Goal: Task Accomplishment & Management: Use online tool/utility

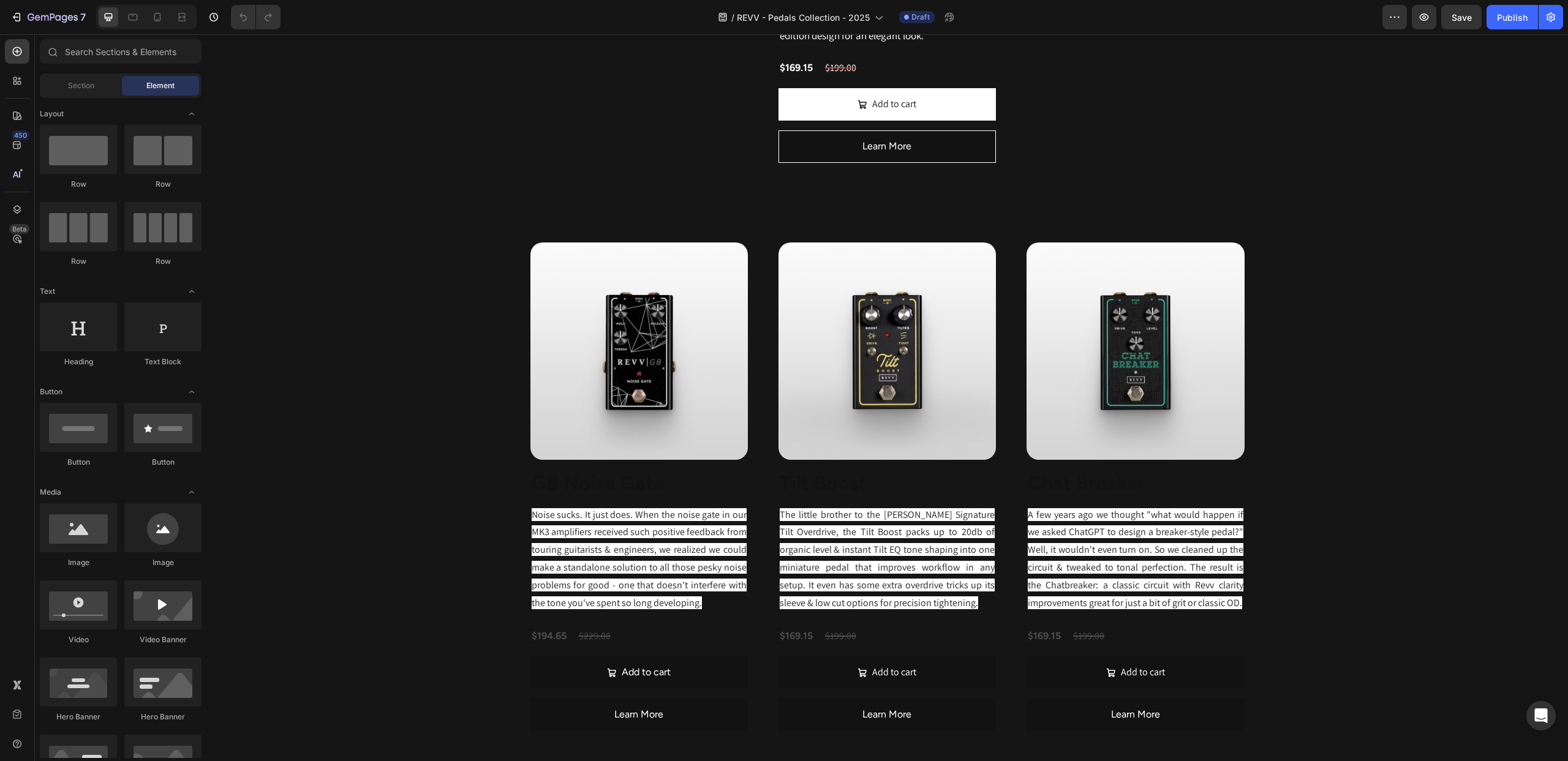
scroll to position [1805, 0]
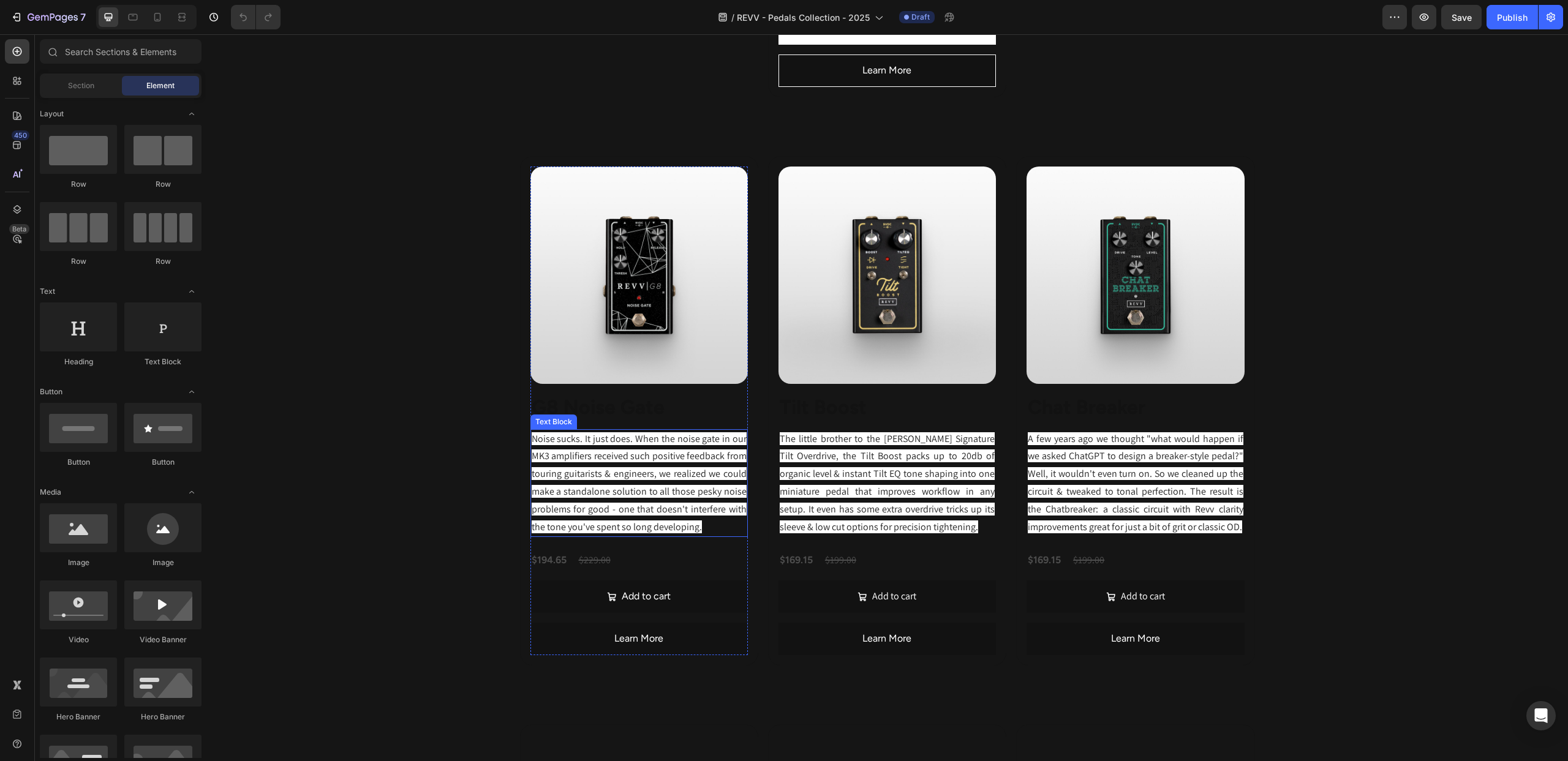
click at [575, 470] on p "Noise sucks. It just does. When the noise gate in our MK3 amplifiers received s…" at bounding box center [639, 483] width 215 height 106
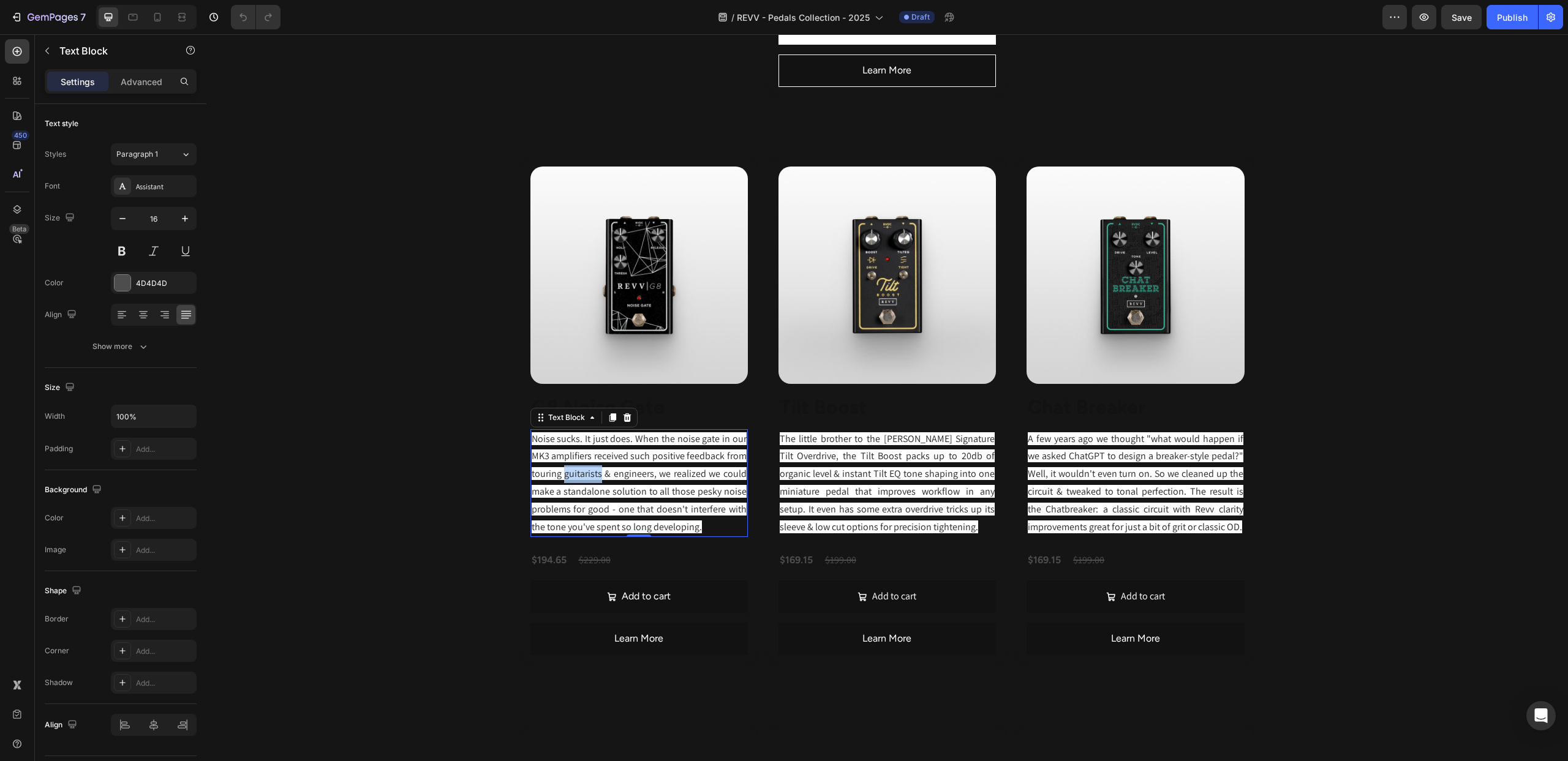
click at [575, 470] on p "Noise sucks. It just does. When the noise gate in our MK3 amplifiers received s…" at bounding box center [639, 483] width 215 height 106
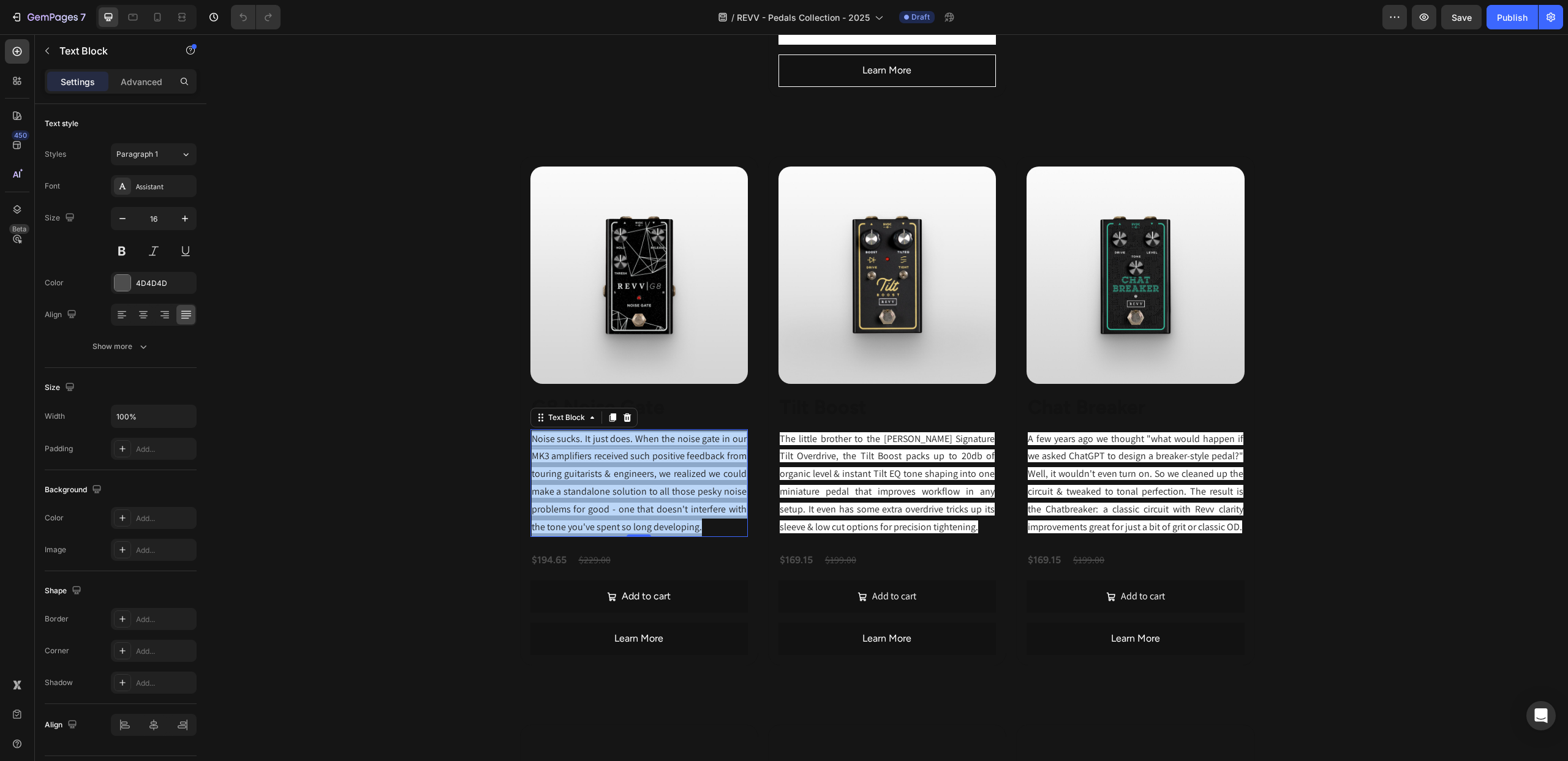
click at [575, 470] on p "Noise sucks. It just does. When the noise gate in our MK3 amplifiers received s…" at bounding box center [639, 483] width 215 height 106
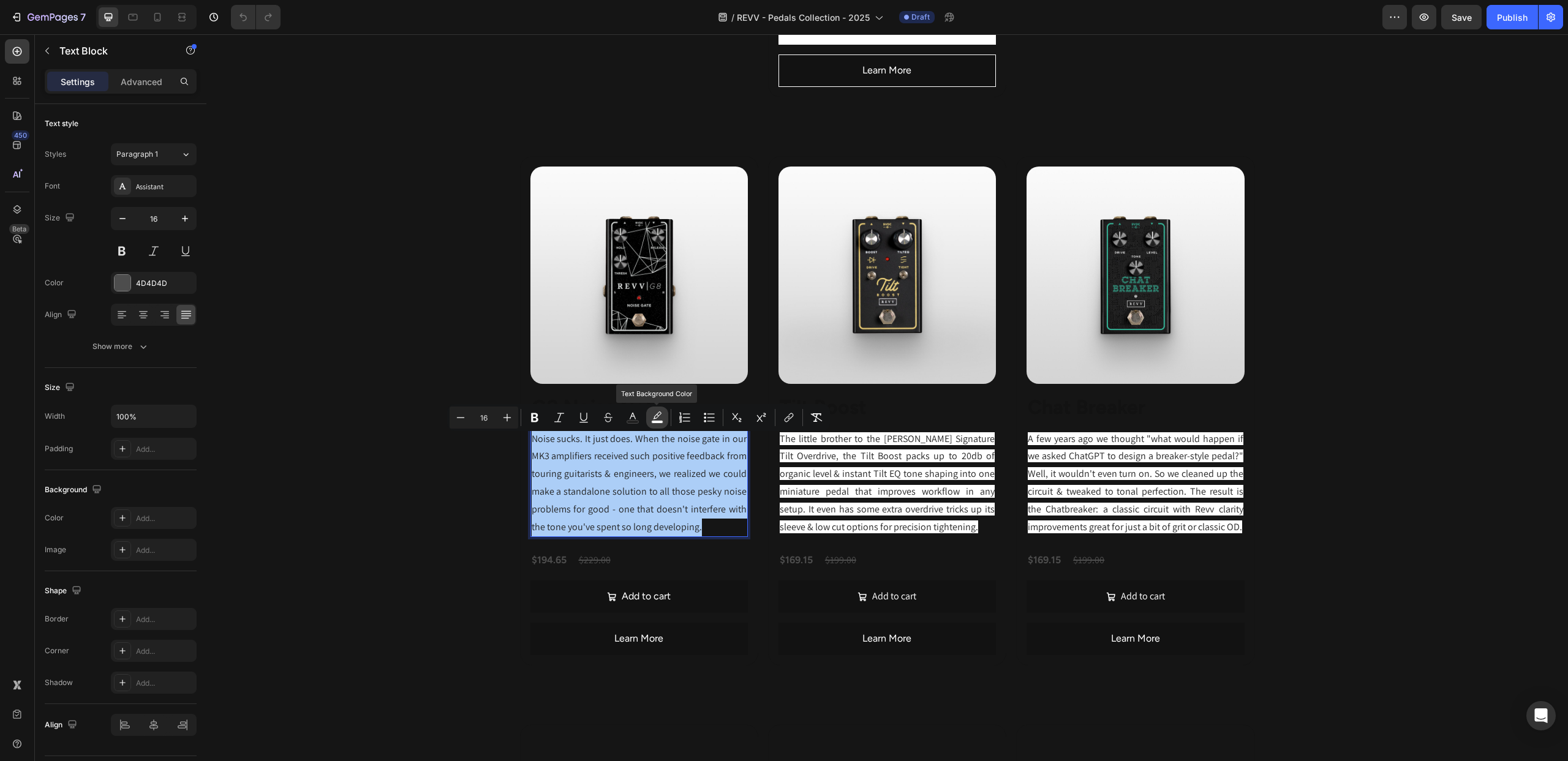
click at [657, 424] on button "color" at bounding box center [657, 417] width 22 height 22
type input "FFFFFF"
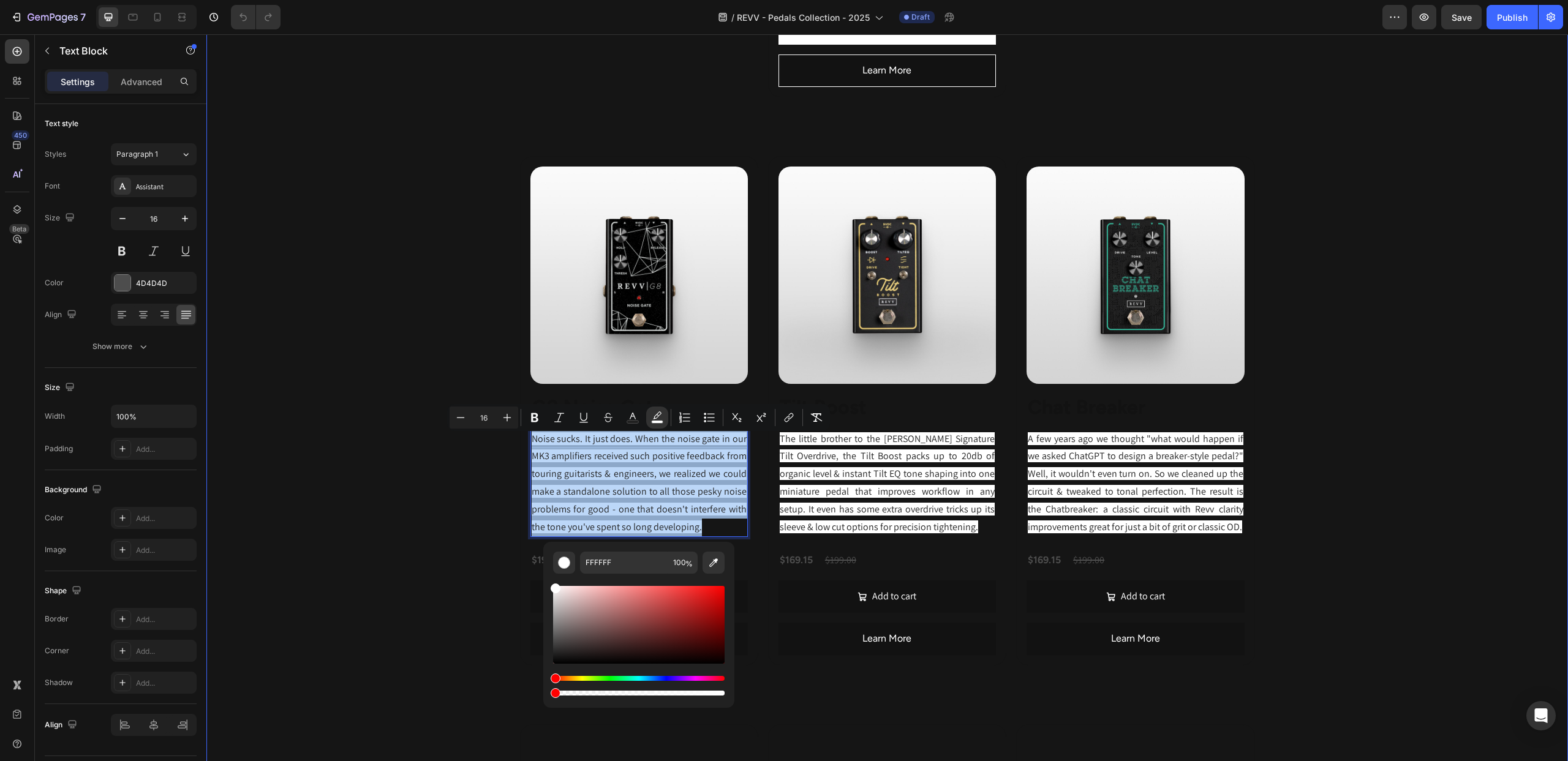
drag, startPoint x: 928, startPoint y: 730, endPoint x: 539, endPoint y: 702, distance: 390.0
type input "0"
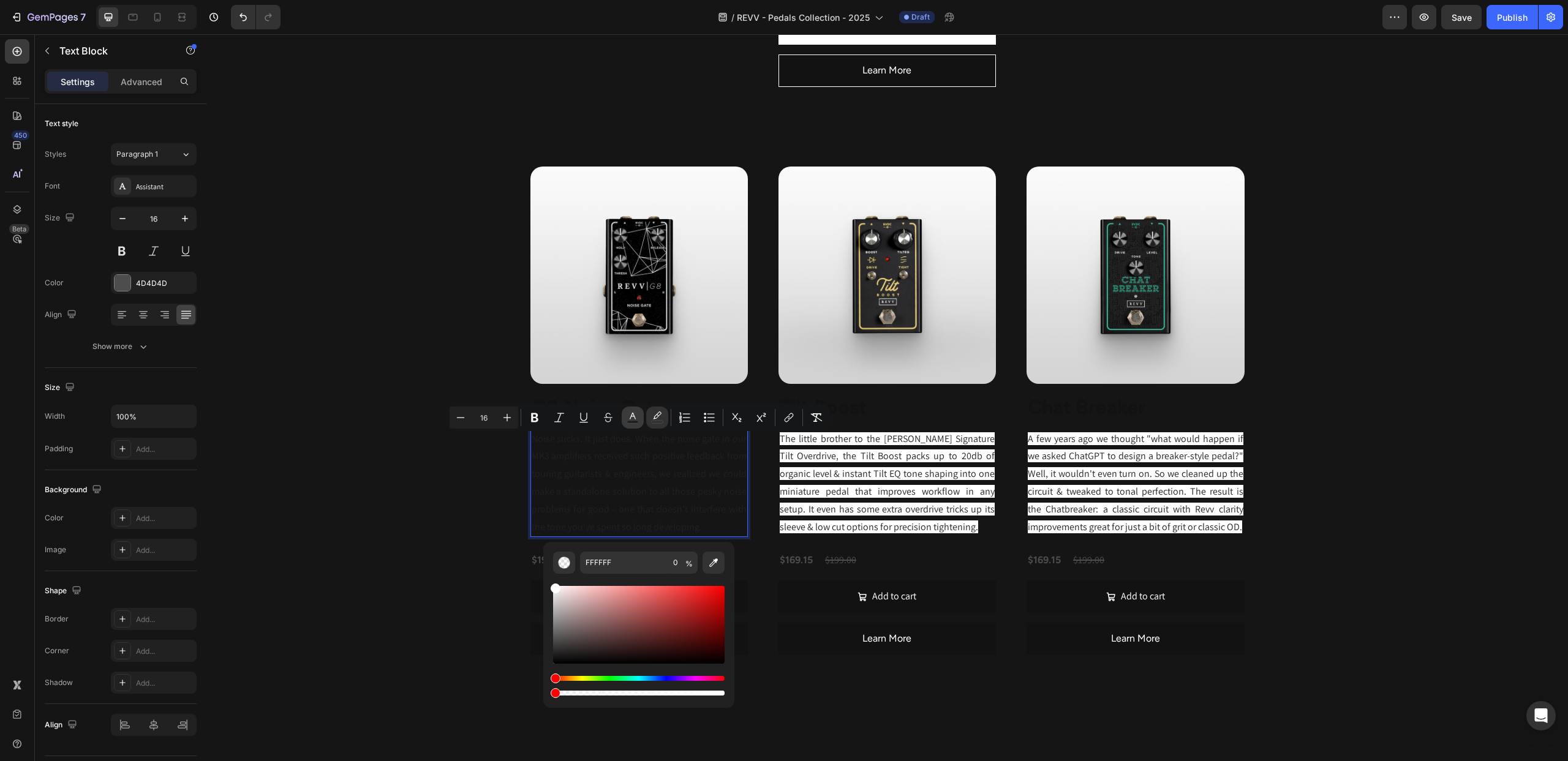
click at [631, 415] on icon "Editor contextual toolbar" at bounding box center [632, 416] width 6 height 6
type input "212121"
type input "FFFFFF"
drag, startPoint x: 555, startPoint y: 650, endPoint x: 547, endPoint y: 581, distance: 69.5
click at [547, 581] on div "FFFFFF 100 %" at bounding box center [639, 620] width 191 height 156
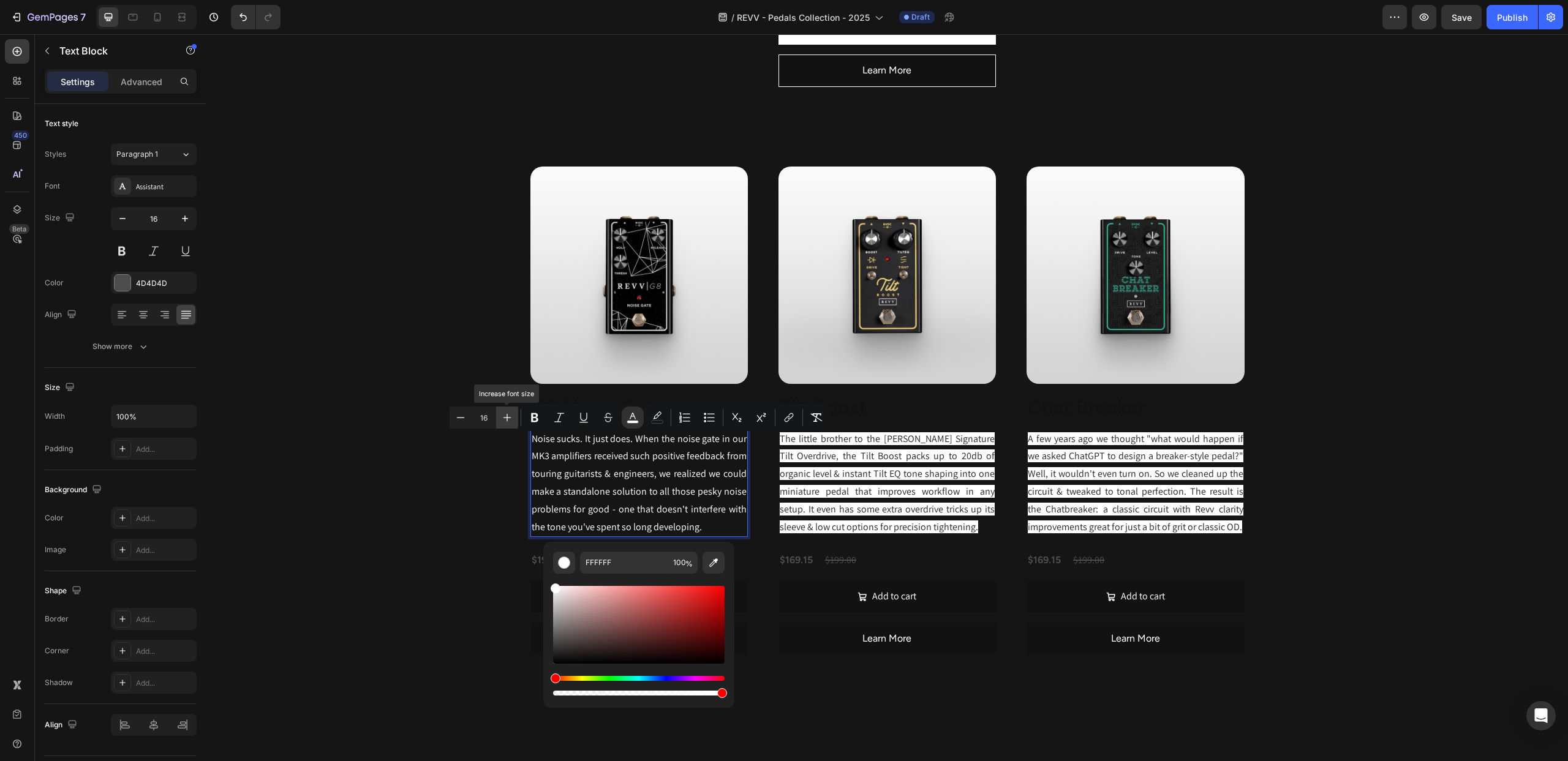
click at [503, 416] on icon "Editor contextual toolbar" at bounding box center [507, 417] width 12 height 12
type input "17"
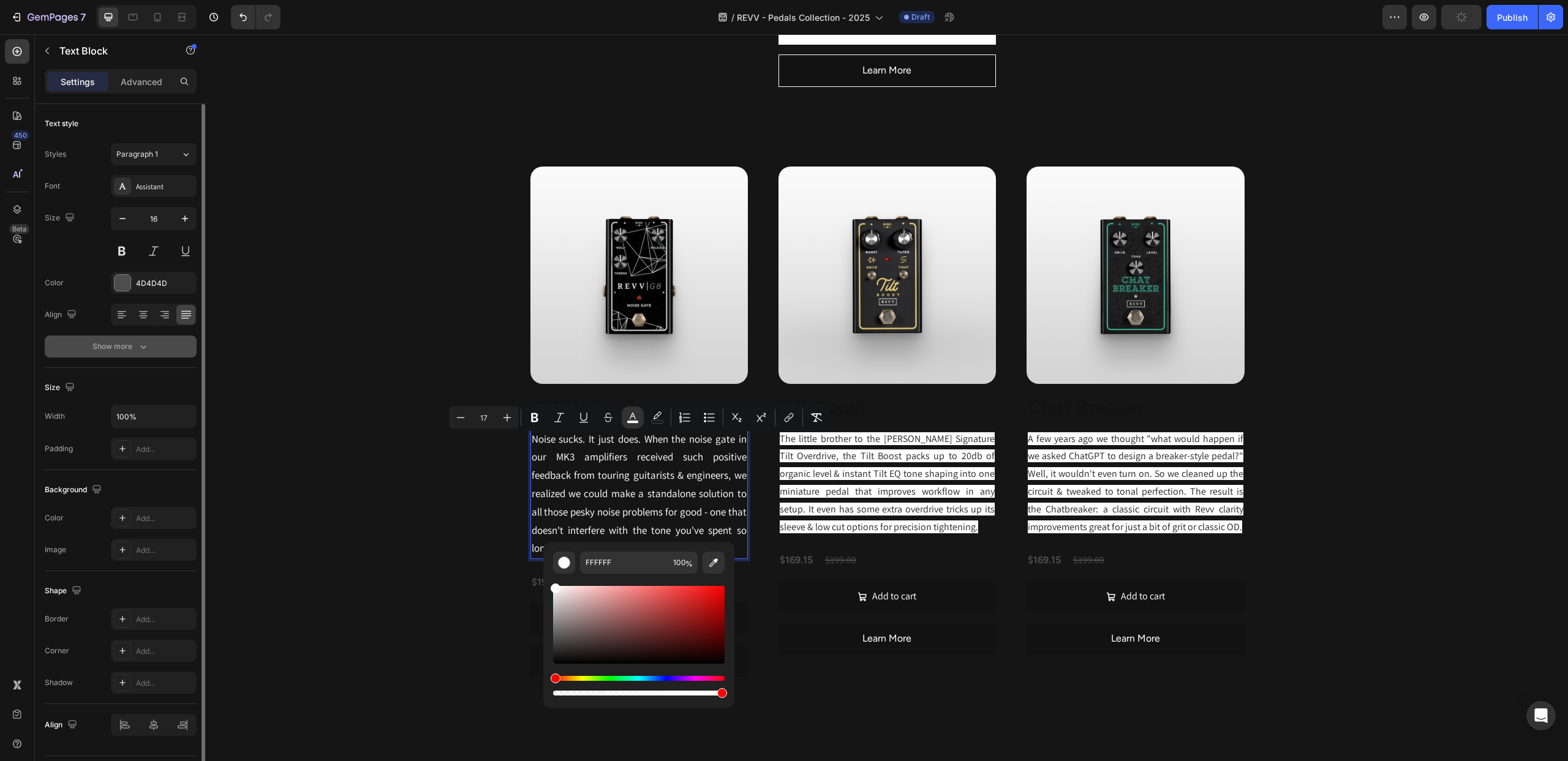
click at [145, 345] on icon "button" at bounding box center [143, 346] width 12 height 12
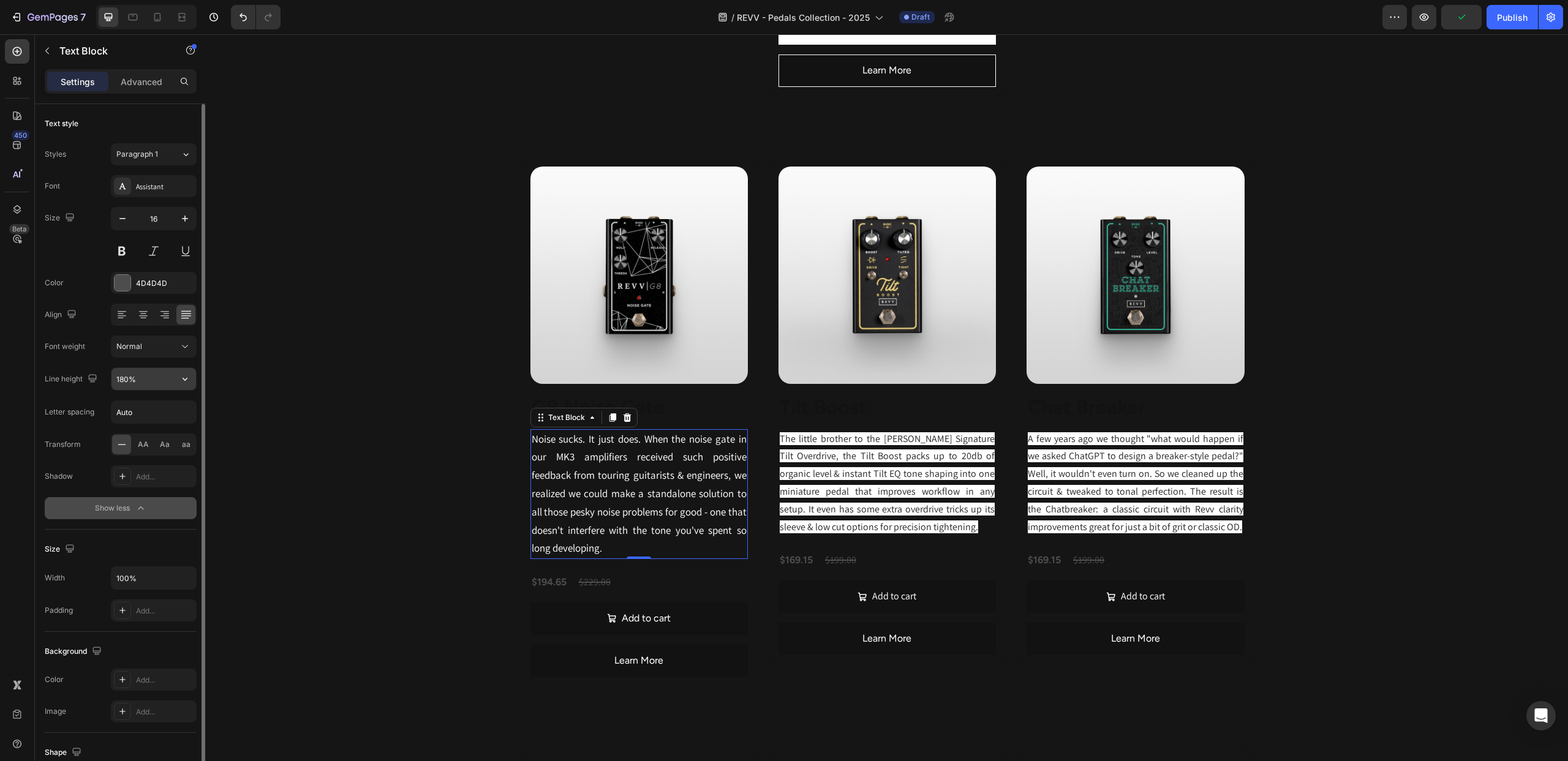
click at [161, 380] on input "180%" at bounding box center [153, 379] width 85 height 22
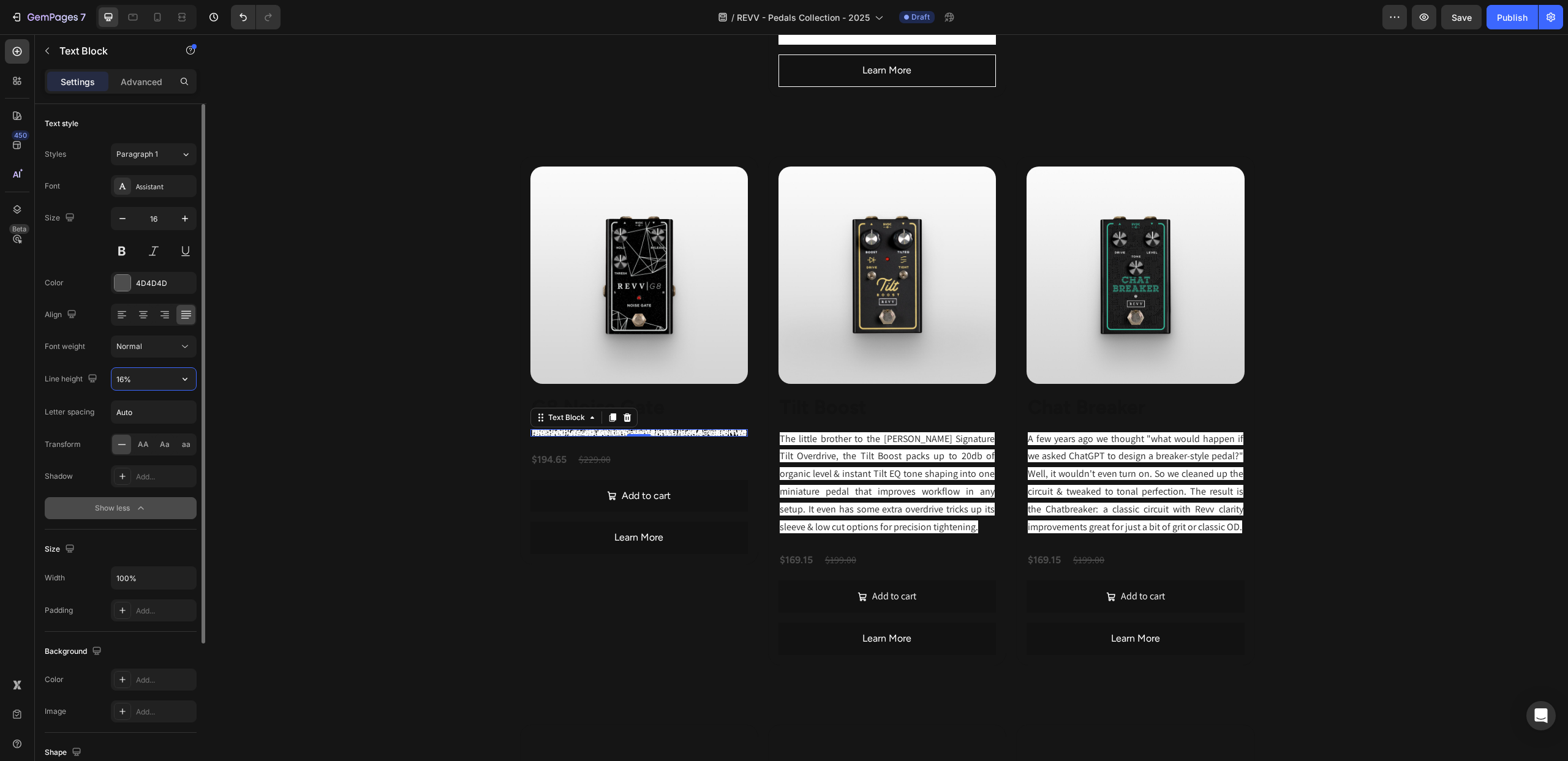
type input "160%"
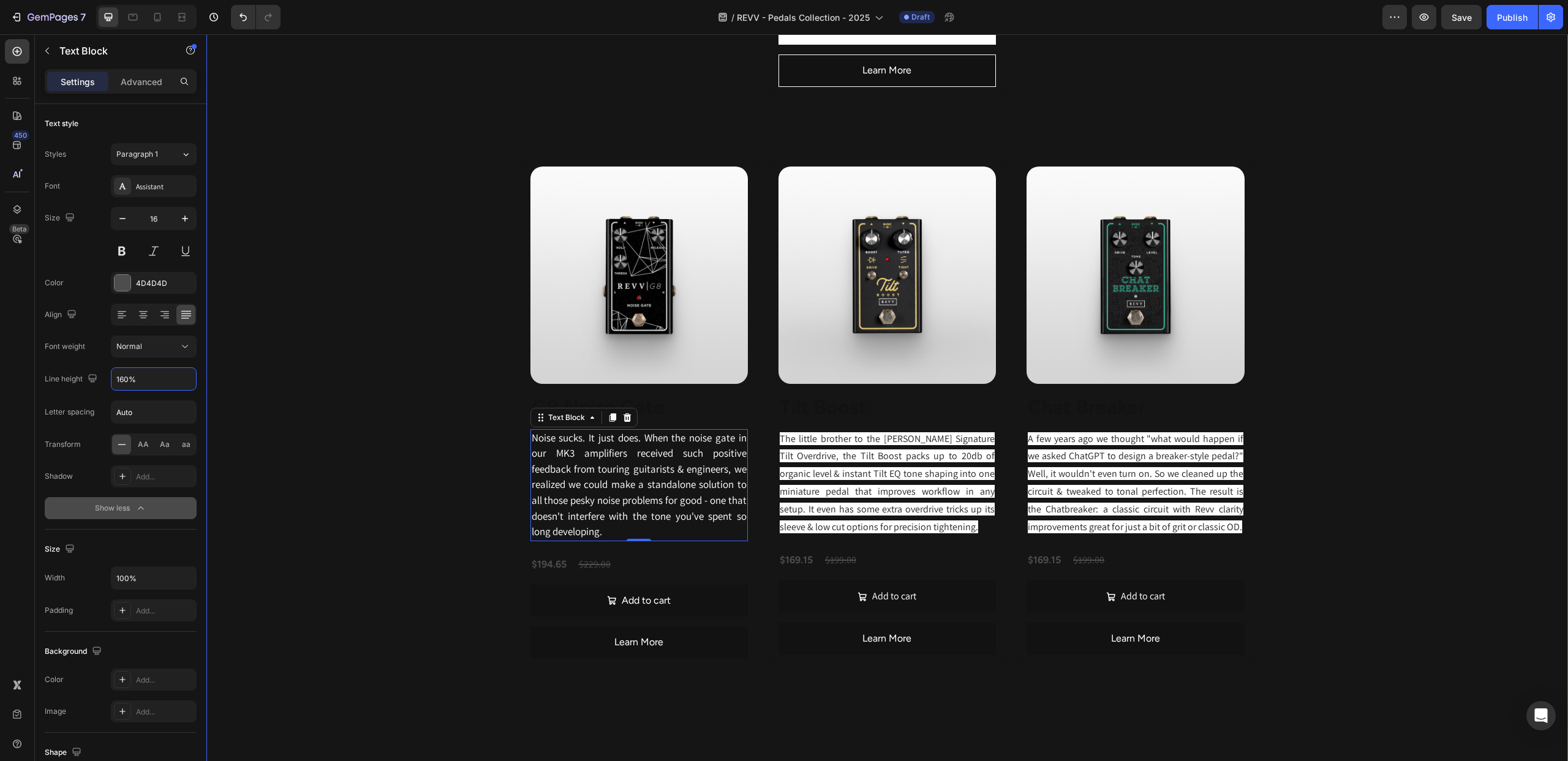
click at [385, 353] on div "Revv's pedal lineup is directly inspired by our flagship boutique amplifiers & …" at bounding box center [887, 63] width 1362 height 2403
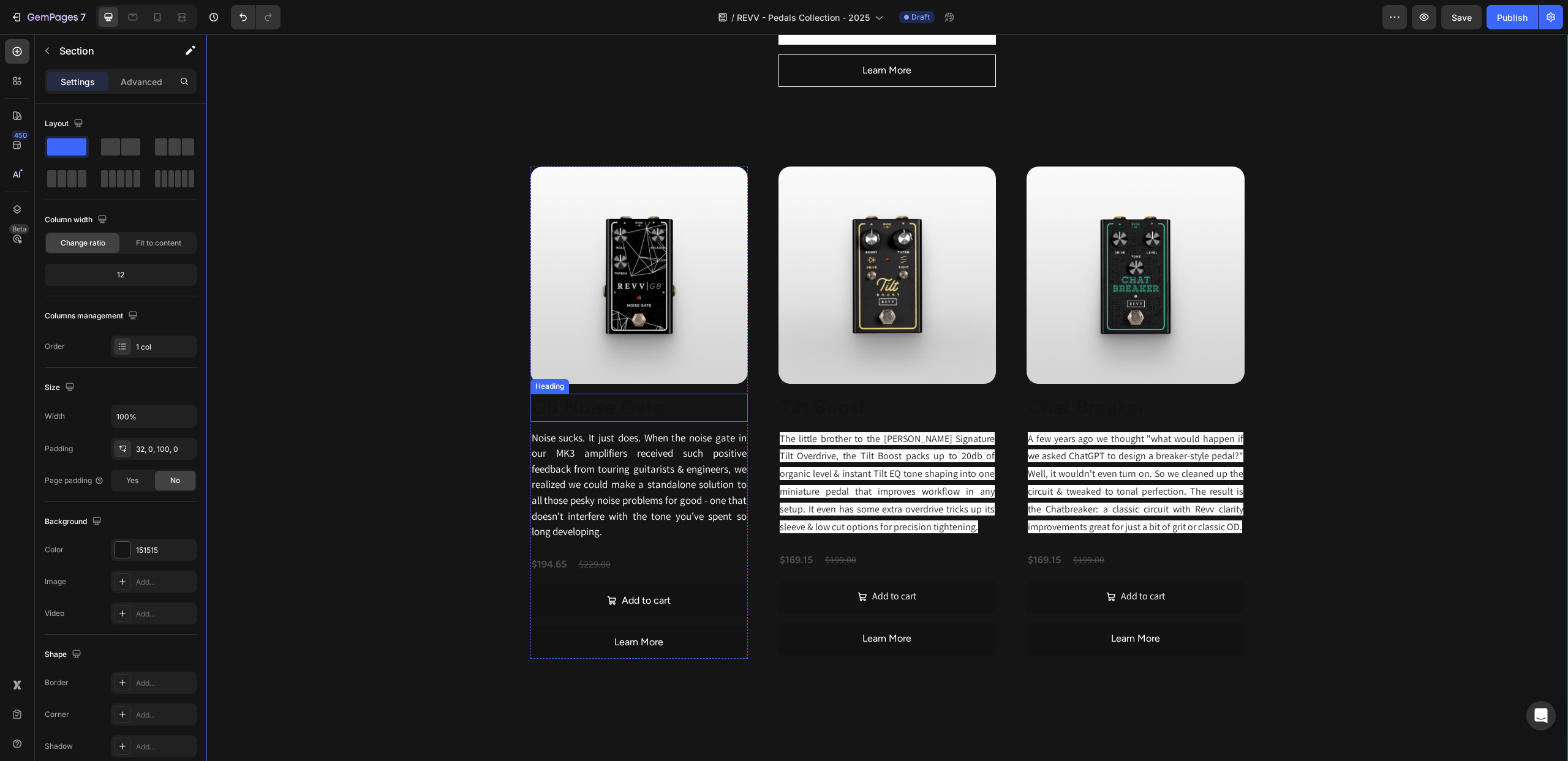
click at [586, 412] on strong "G8 Noise Gate" at bounding box center [599, 407] width 133 height 23
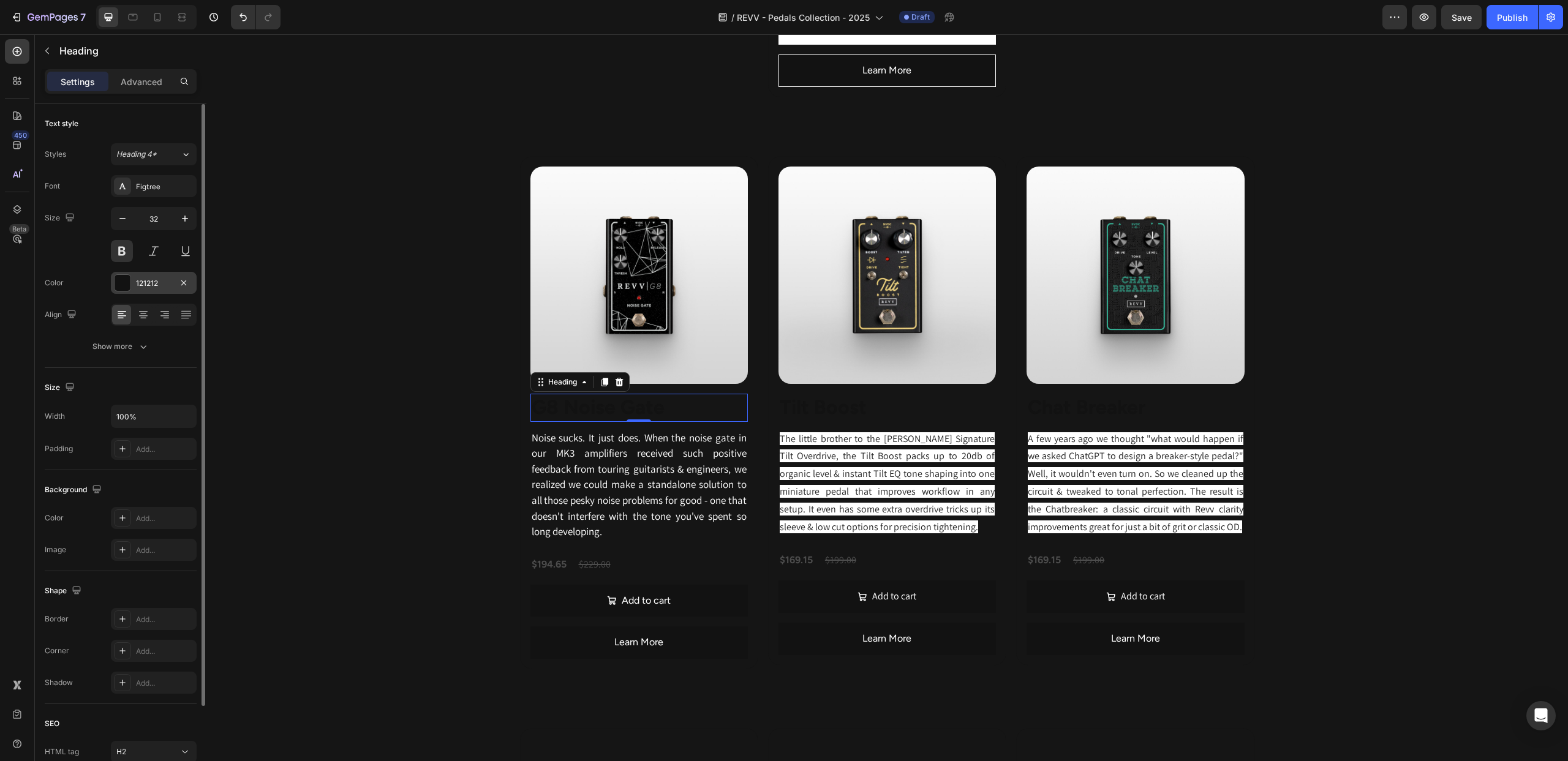
click at [127, 285] on div at bounding box center [122, 283] width 16 height 16
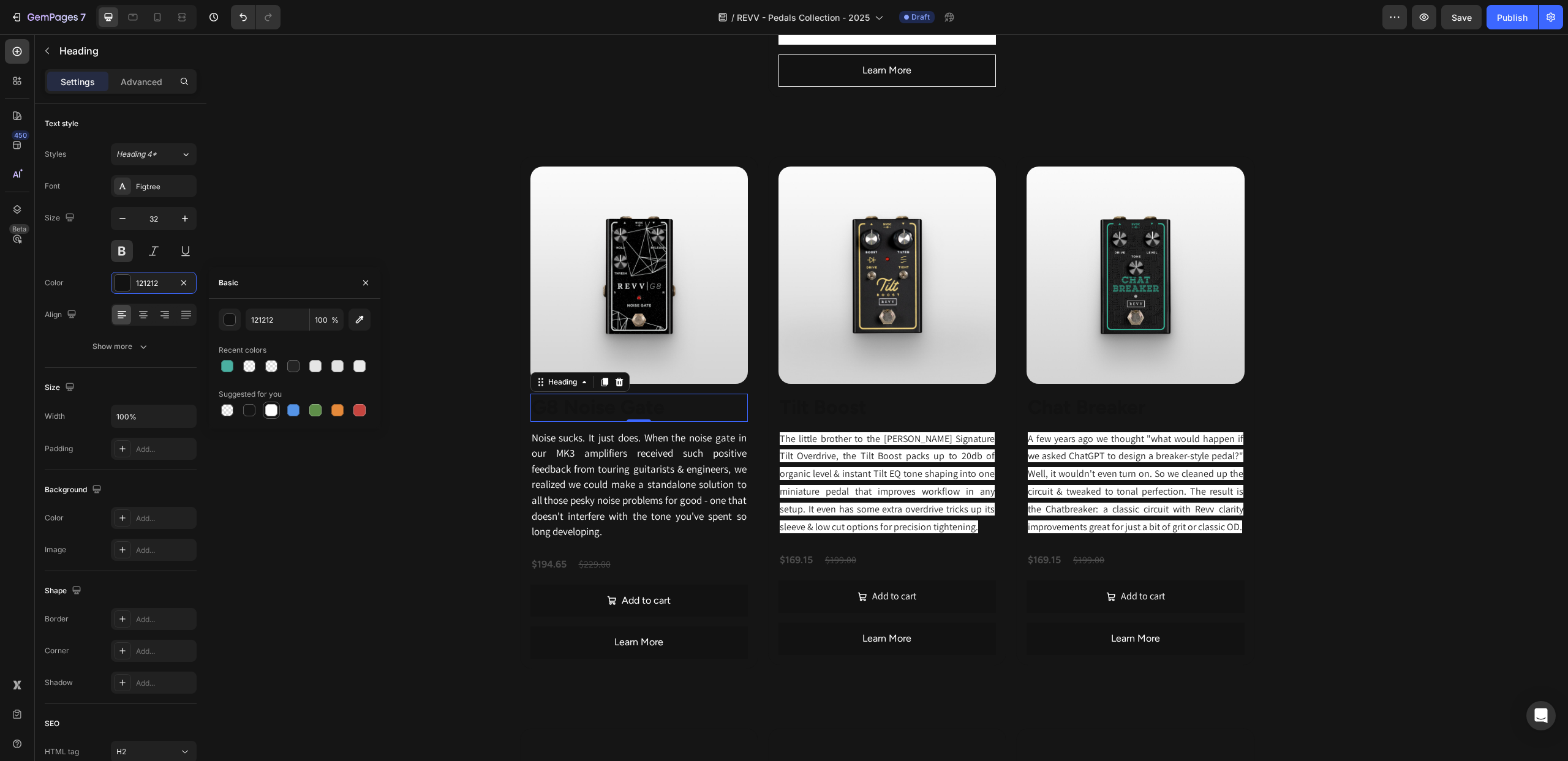
click at [274, 413] on div at bounding box center [271, 410] width 12 height 12
type input "FFFFFF"
click at [441, 280] on div "Revv's pedal lineup is directly inspired by our flagship boutique amplifiers & …" at bounding box center [887, 63] width 1362 height 2403
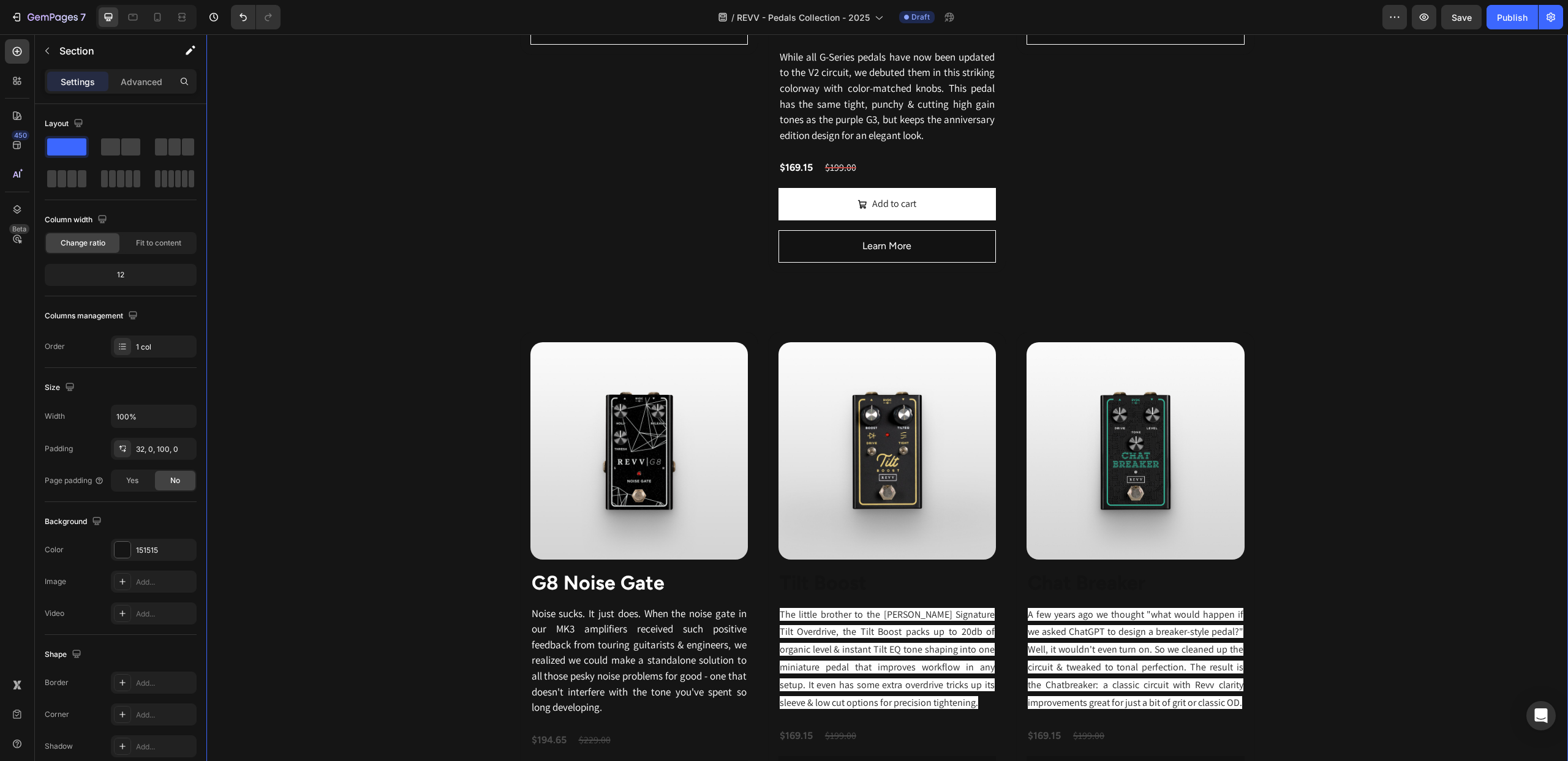
scroll to position [1674, 0]
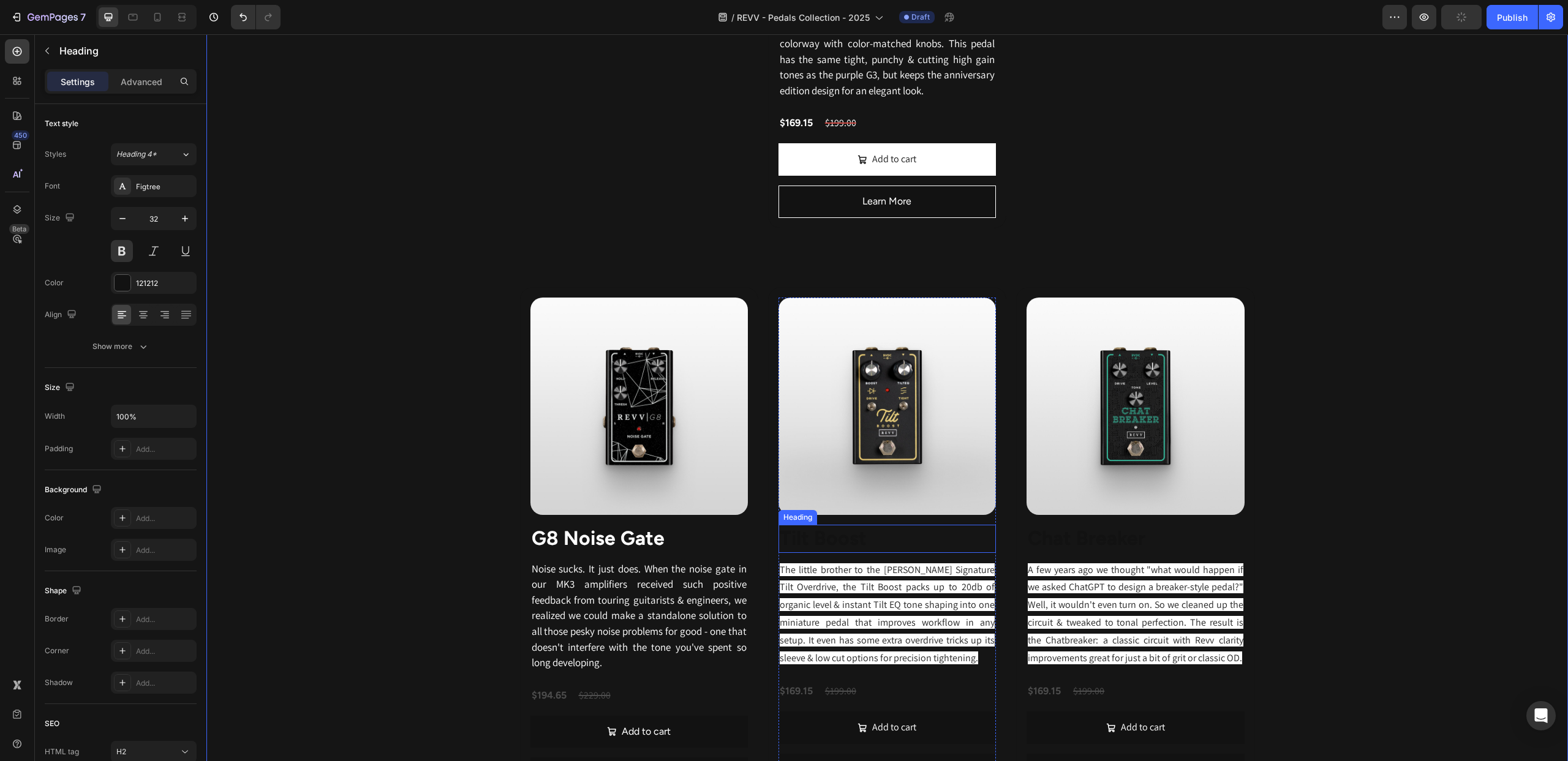
click at [805, 543] on strong "Tilt Boost" at bounding box center [823, 538] width 87 height 23
click at [119, 275] on div at bounding box center [122, 283] width 17 height 17
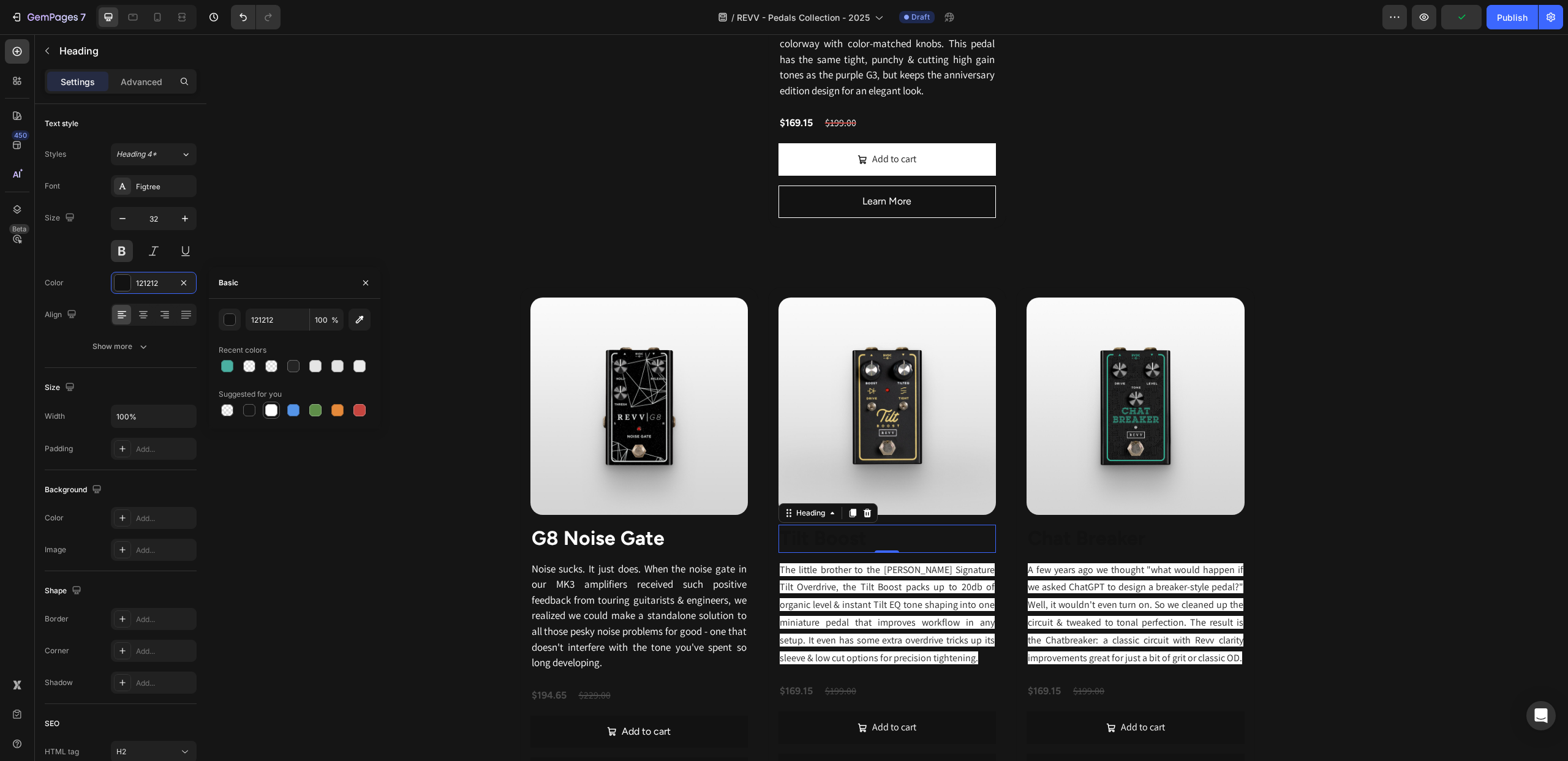
click at [270, 411] on div at bounding box center [271, 410] width 12 height 12
type input "FFFFFF"
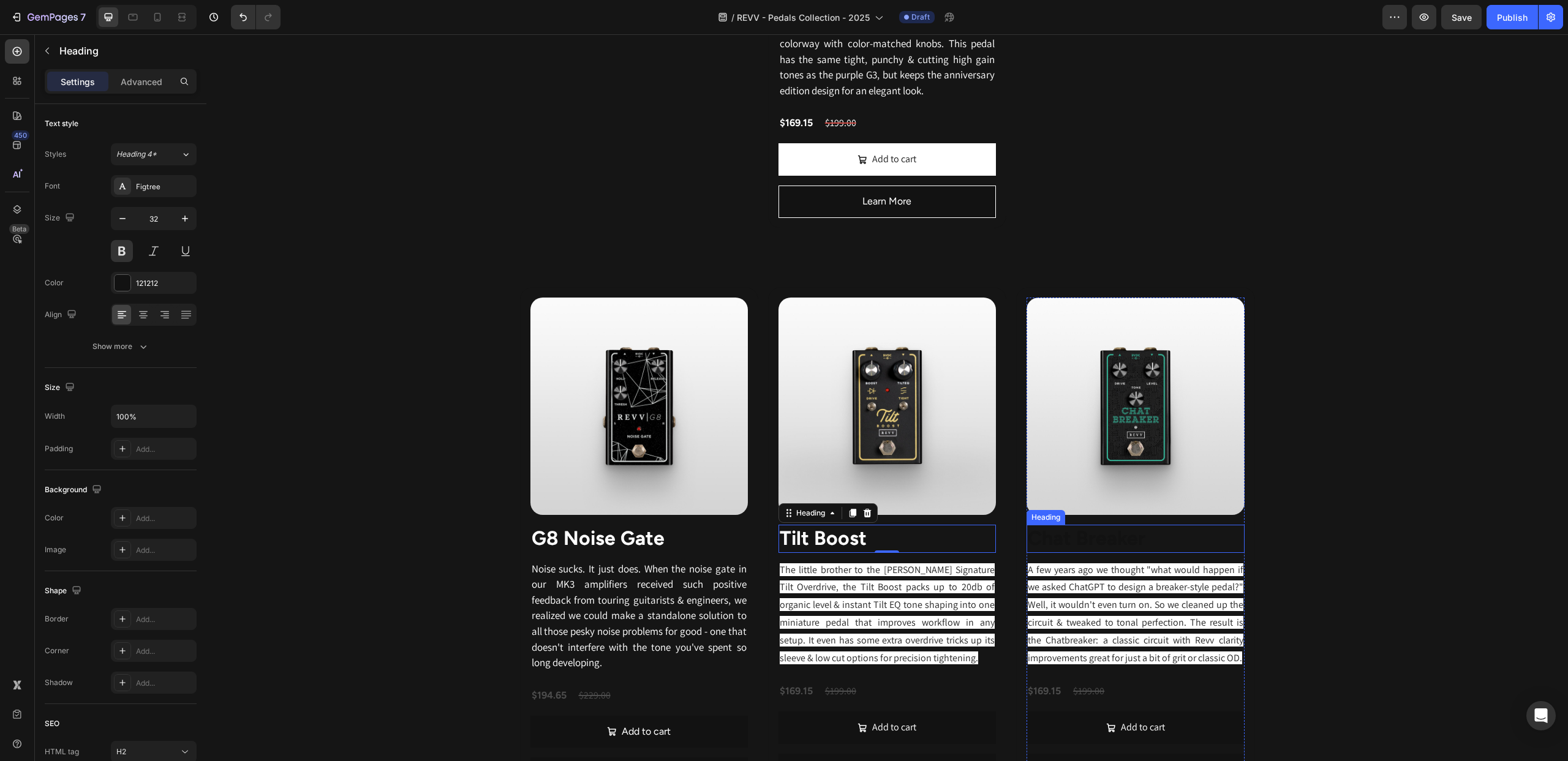
click at [1077, 550] on strong "Chat Breaker" at bounding box center [1086, 538] width 118 height 23
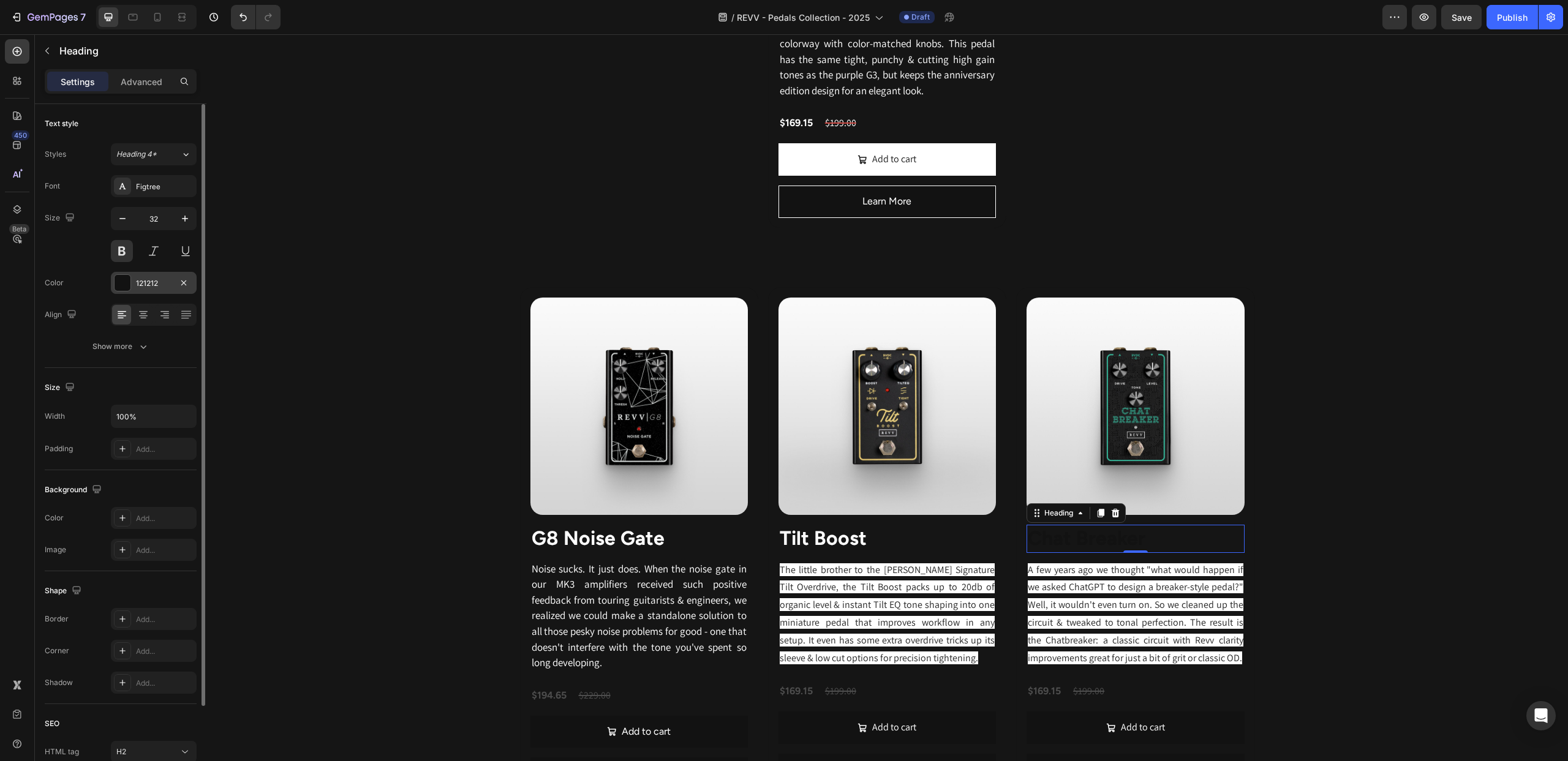
click at [119, 285] on div at bounding box center [122, 283] width 16 height 16
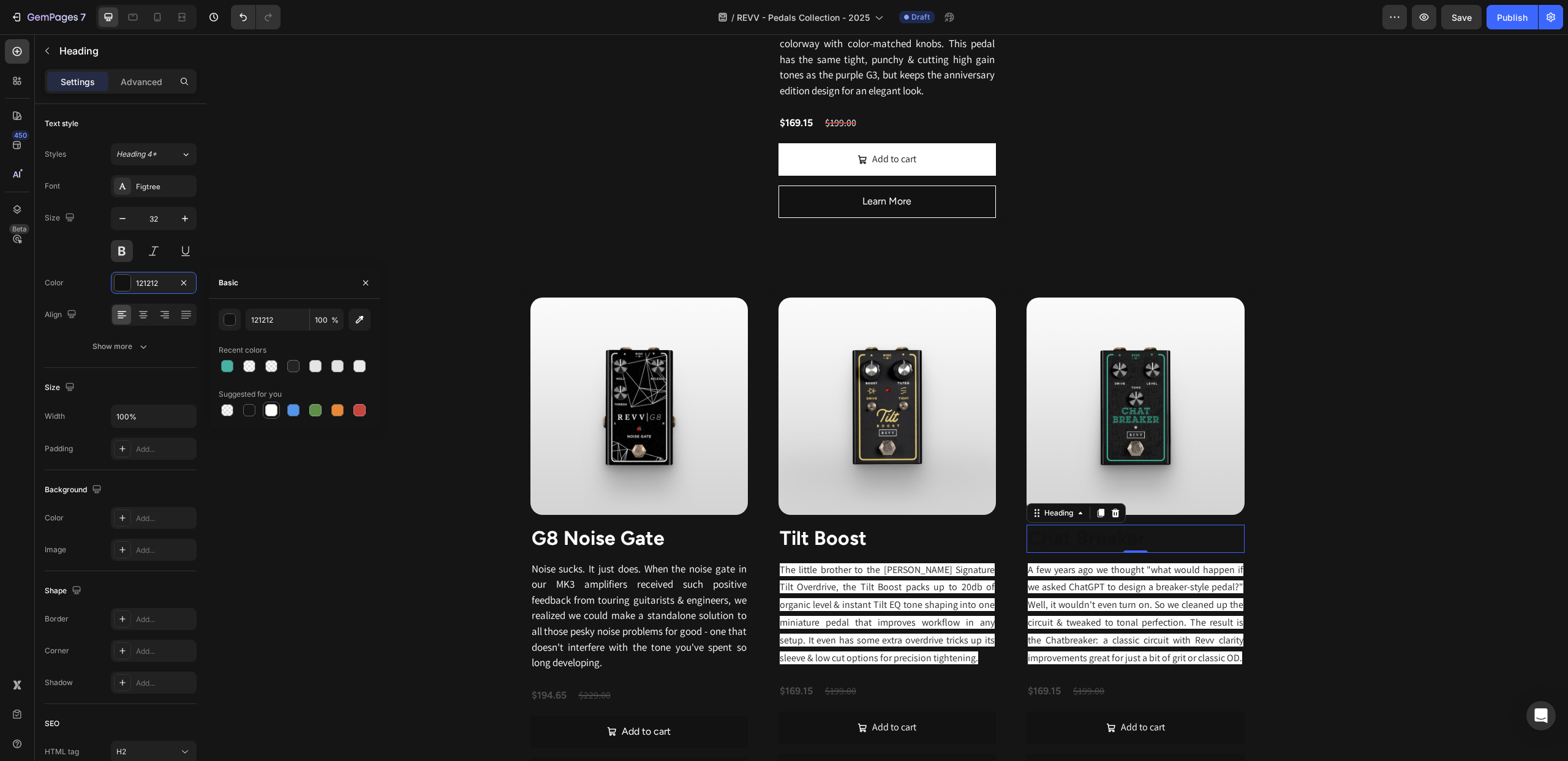
click at [271, 408] on div at bounding box center [271, 410] width 12 height 12
type input "FFFFFF"
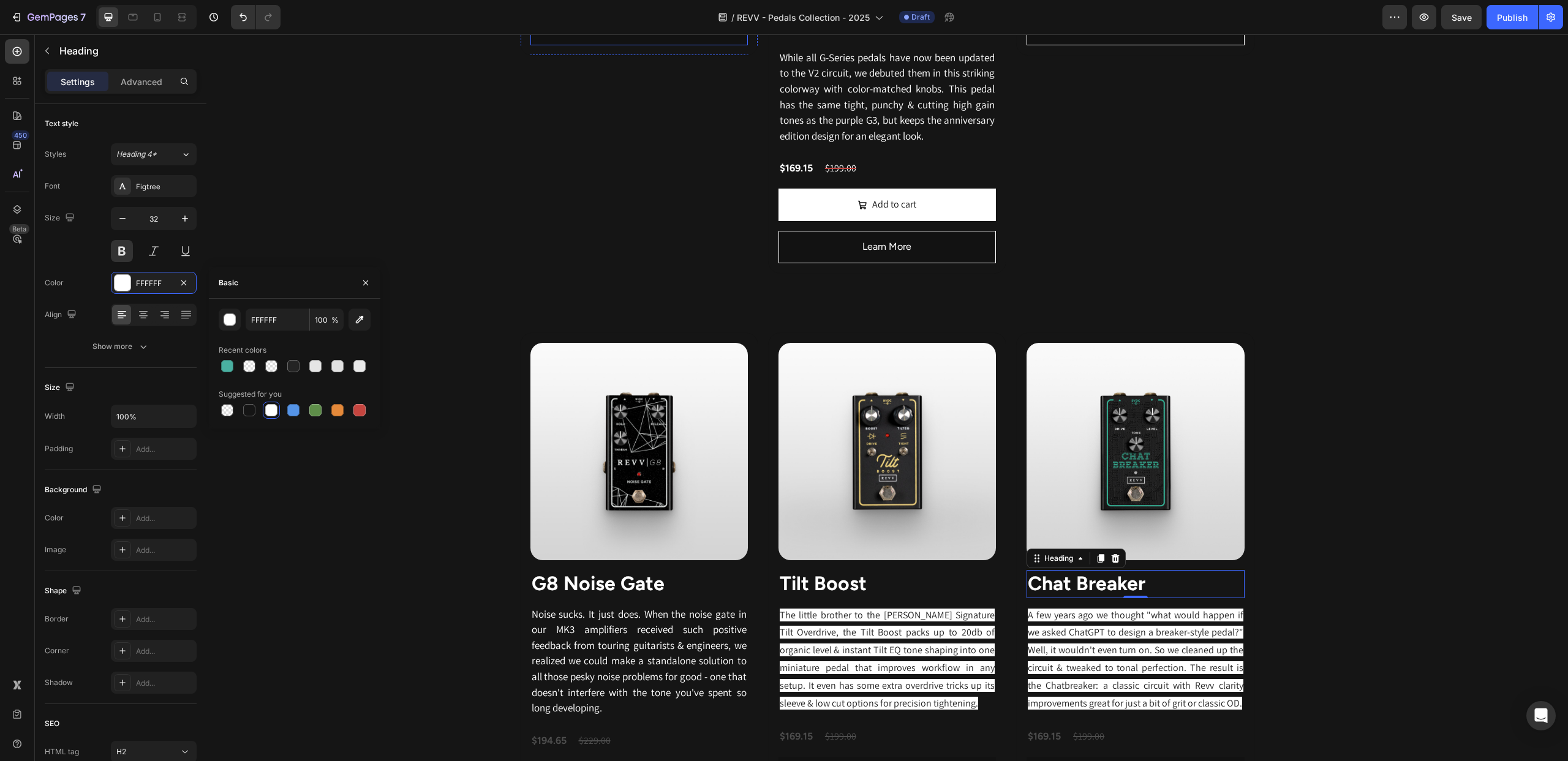
scroll to position [1475, 0]
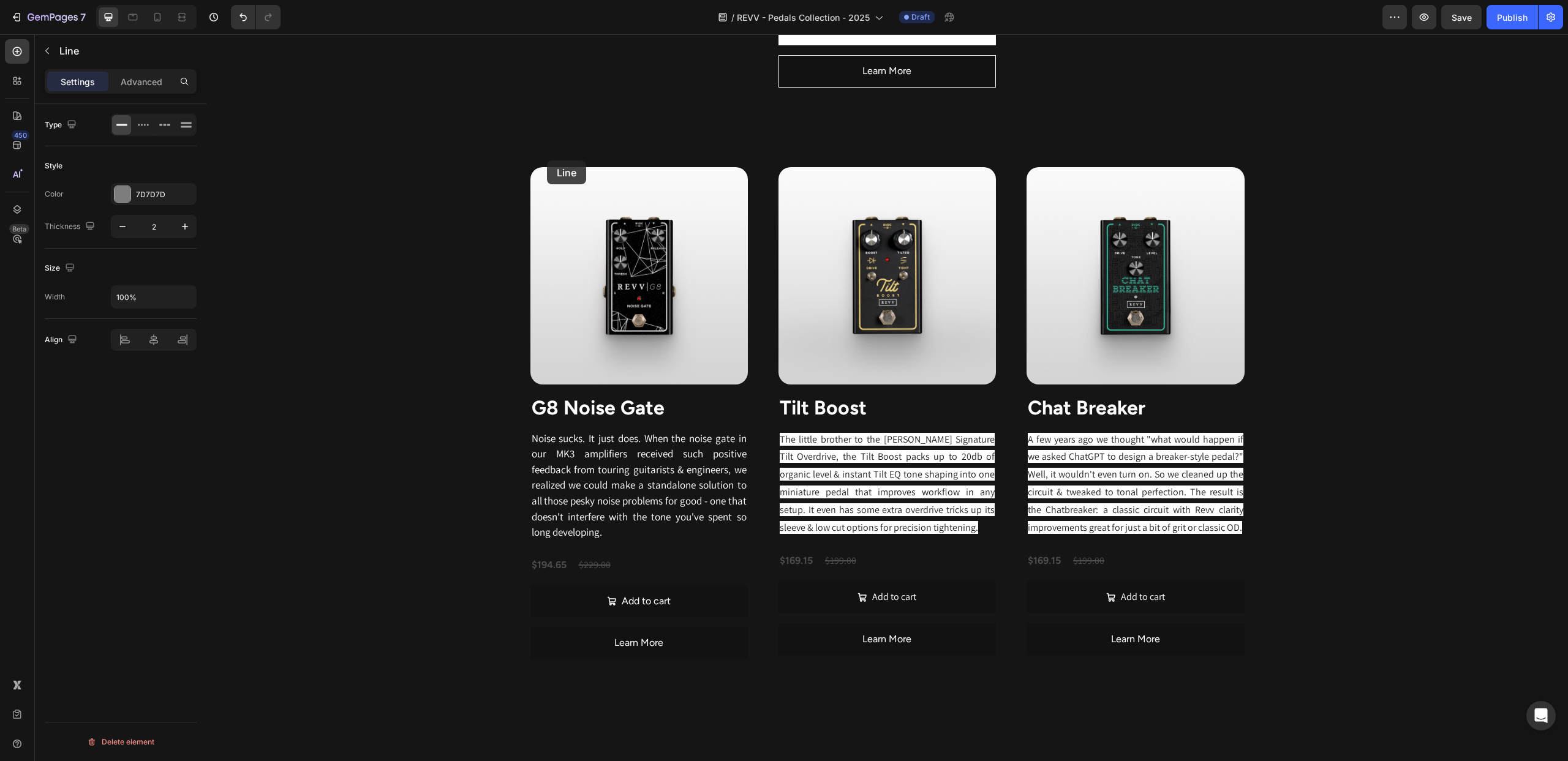
scroll to position [1802, 0]
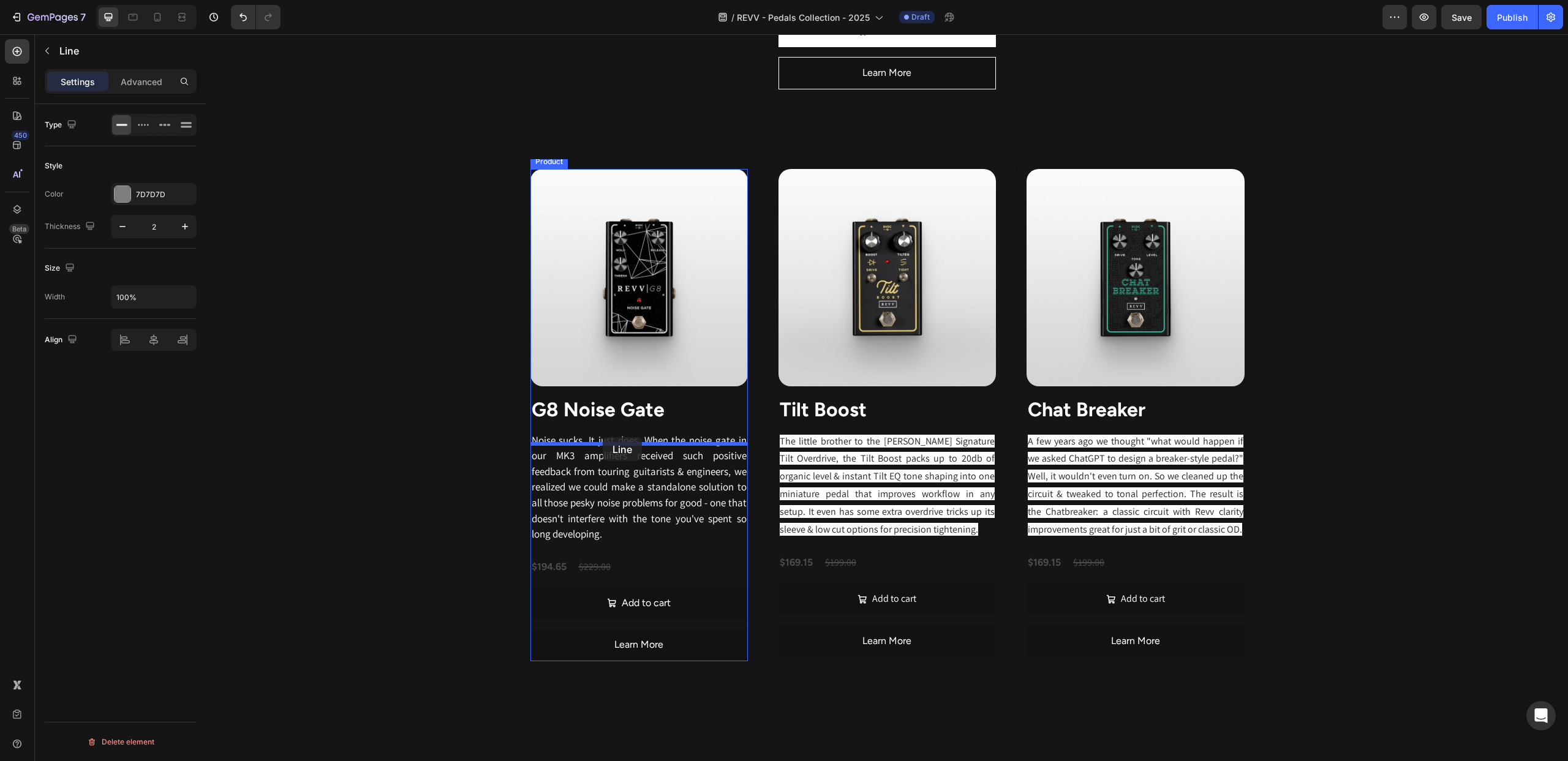
drag, startPoint x: 542, startPoint y: 140, endPoint x: 599, endPoint y: 432, distance: 297.5
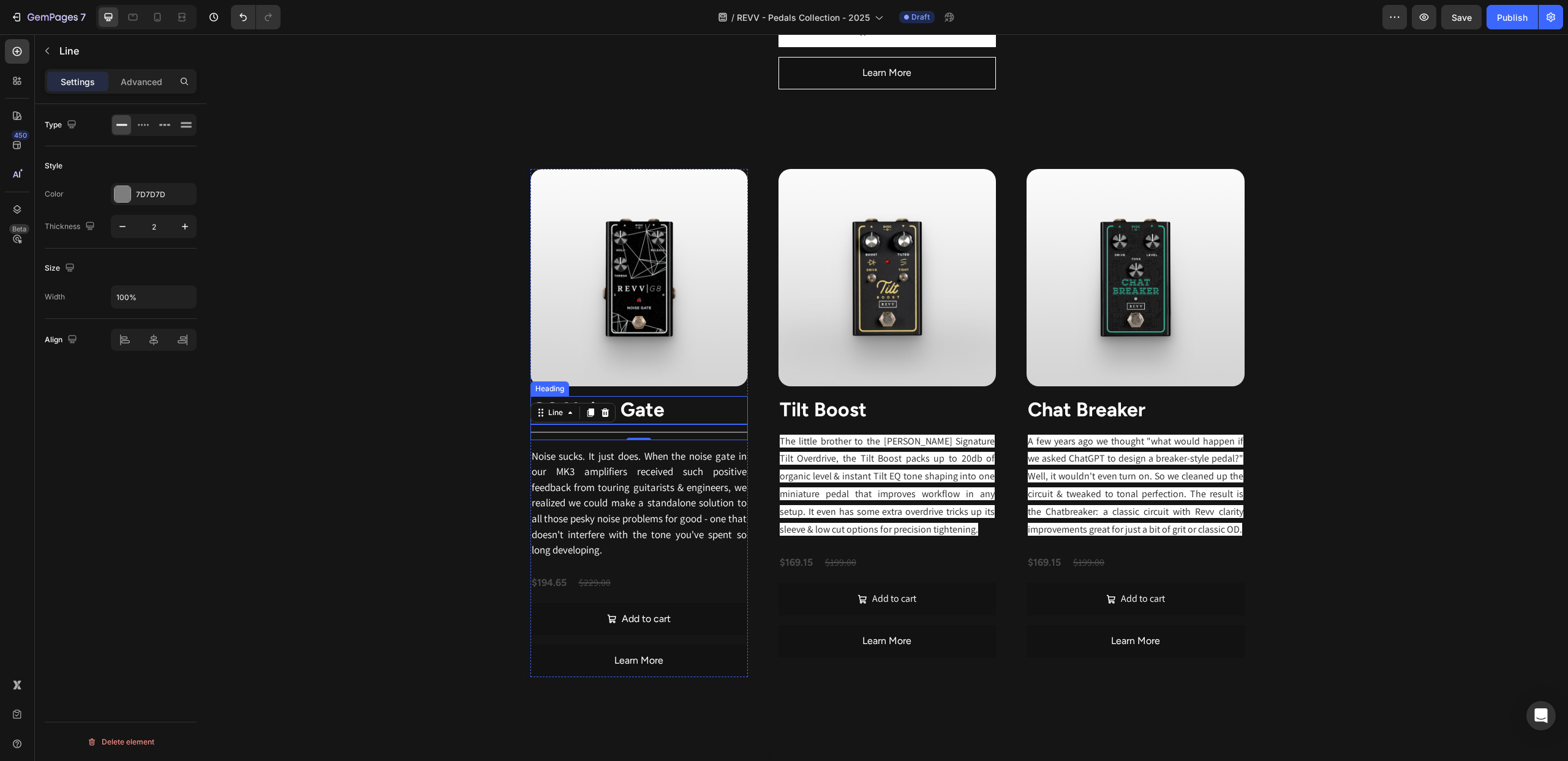
scroll to position [1791, 0]
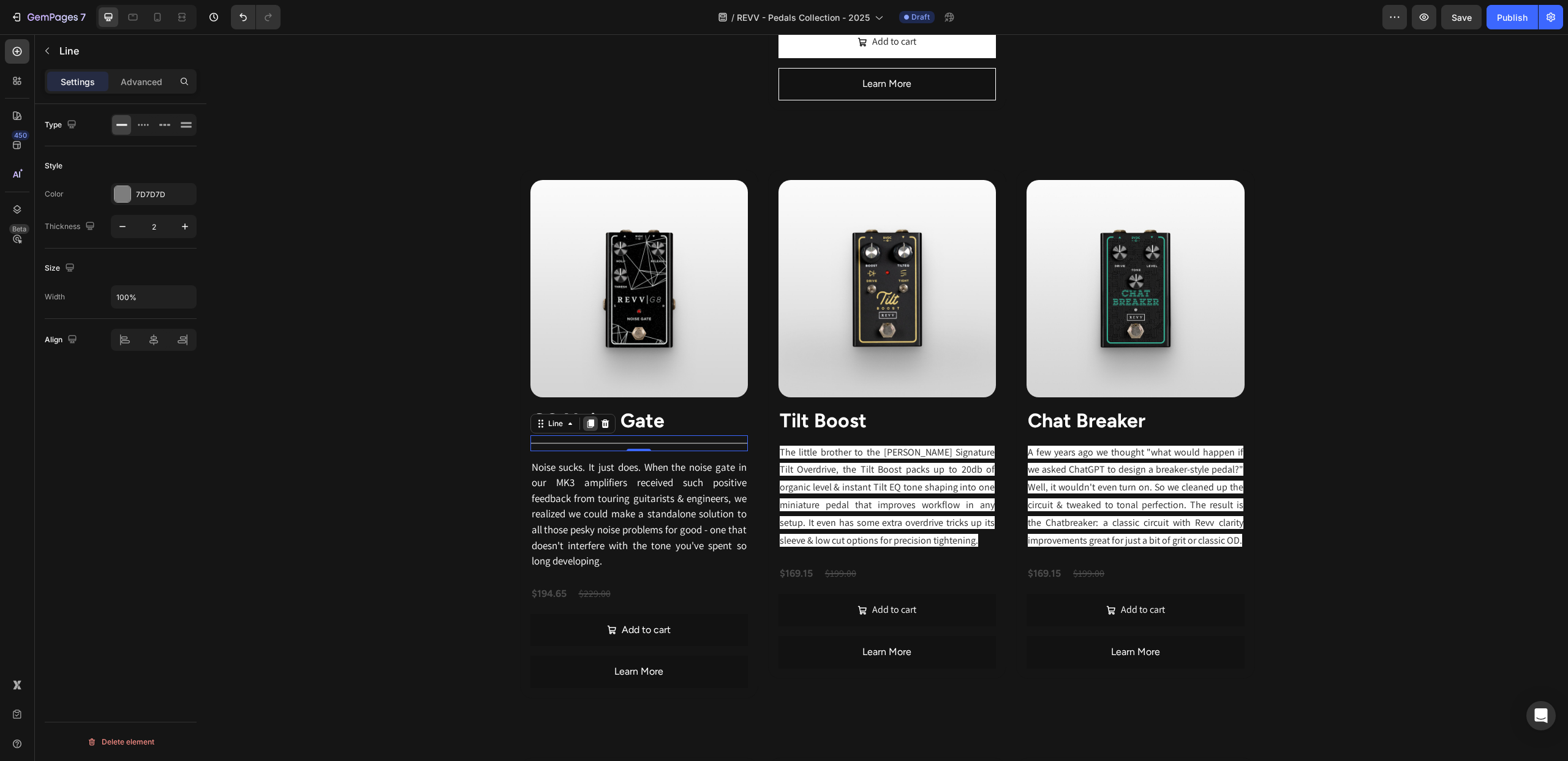
click at [592, 427] on icon at bounding box center [590, 423] width 6 height 8
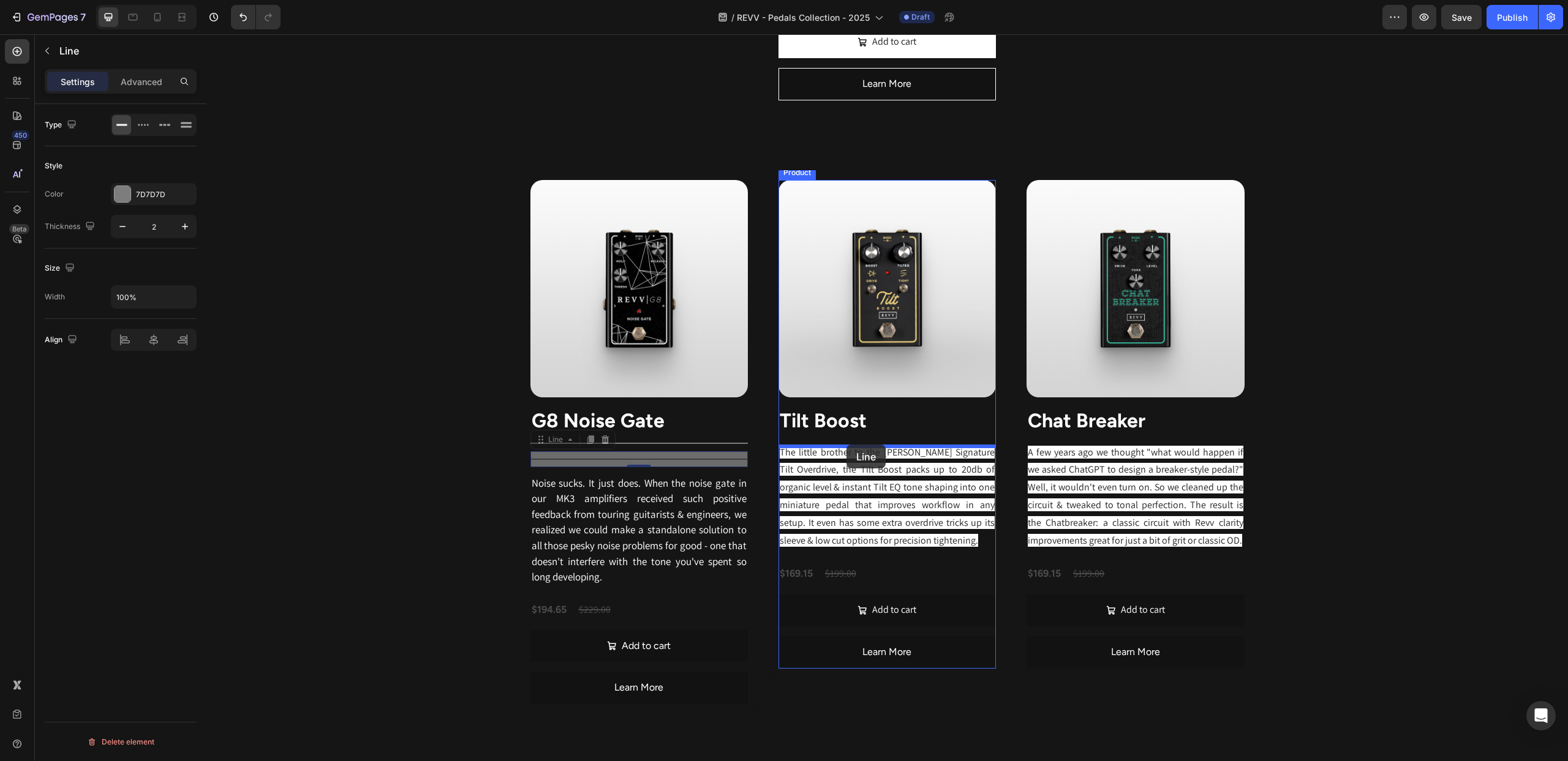
drag, startPoint x: 542, startPoint y: 446, endPoint x: 847, endPoint y: 444, distance: 305.0
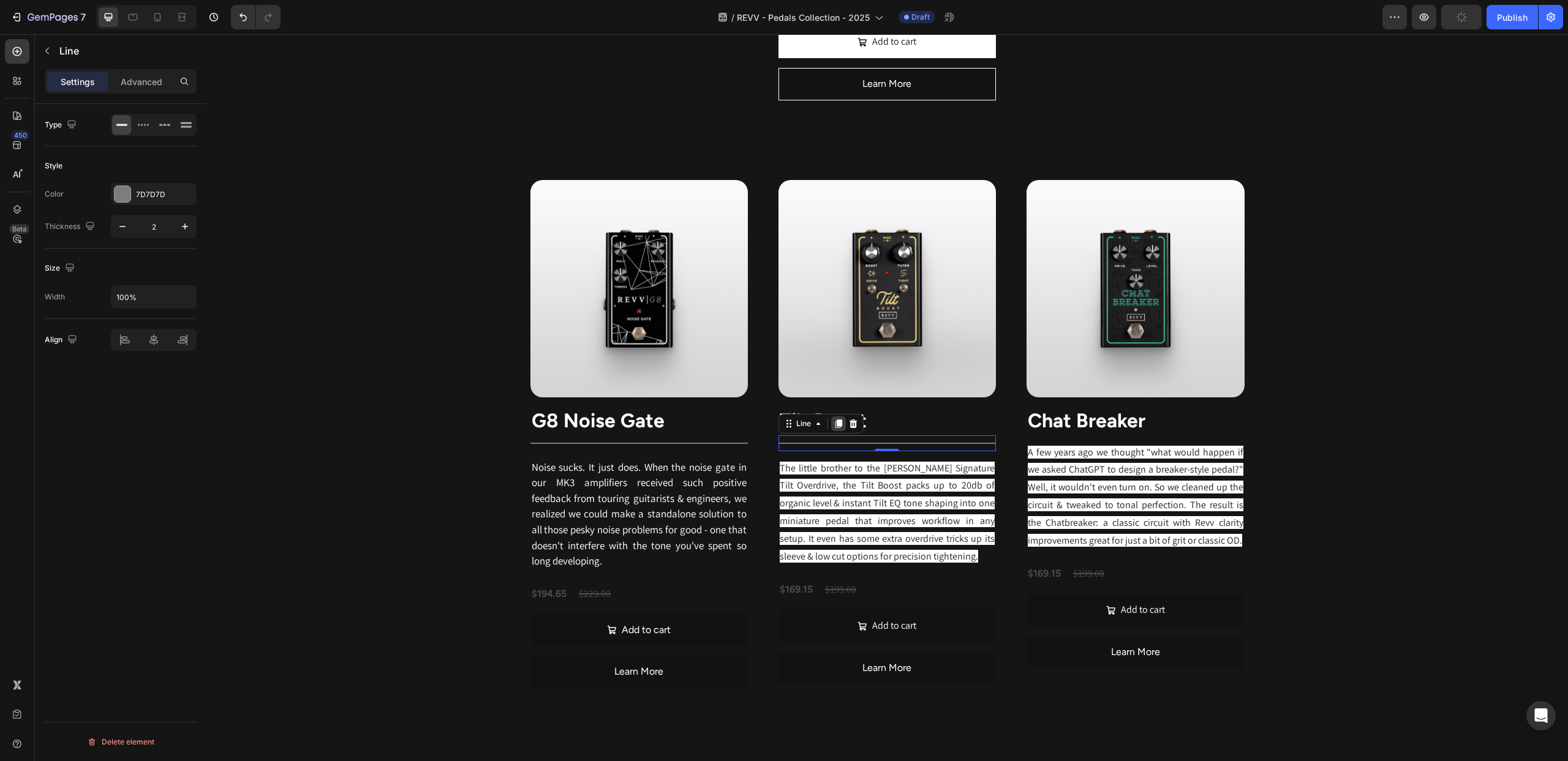
click at [838, 427] on icon at bounding box center [839, 423] width 6 height 8
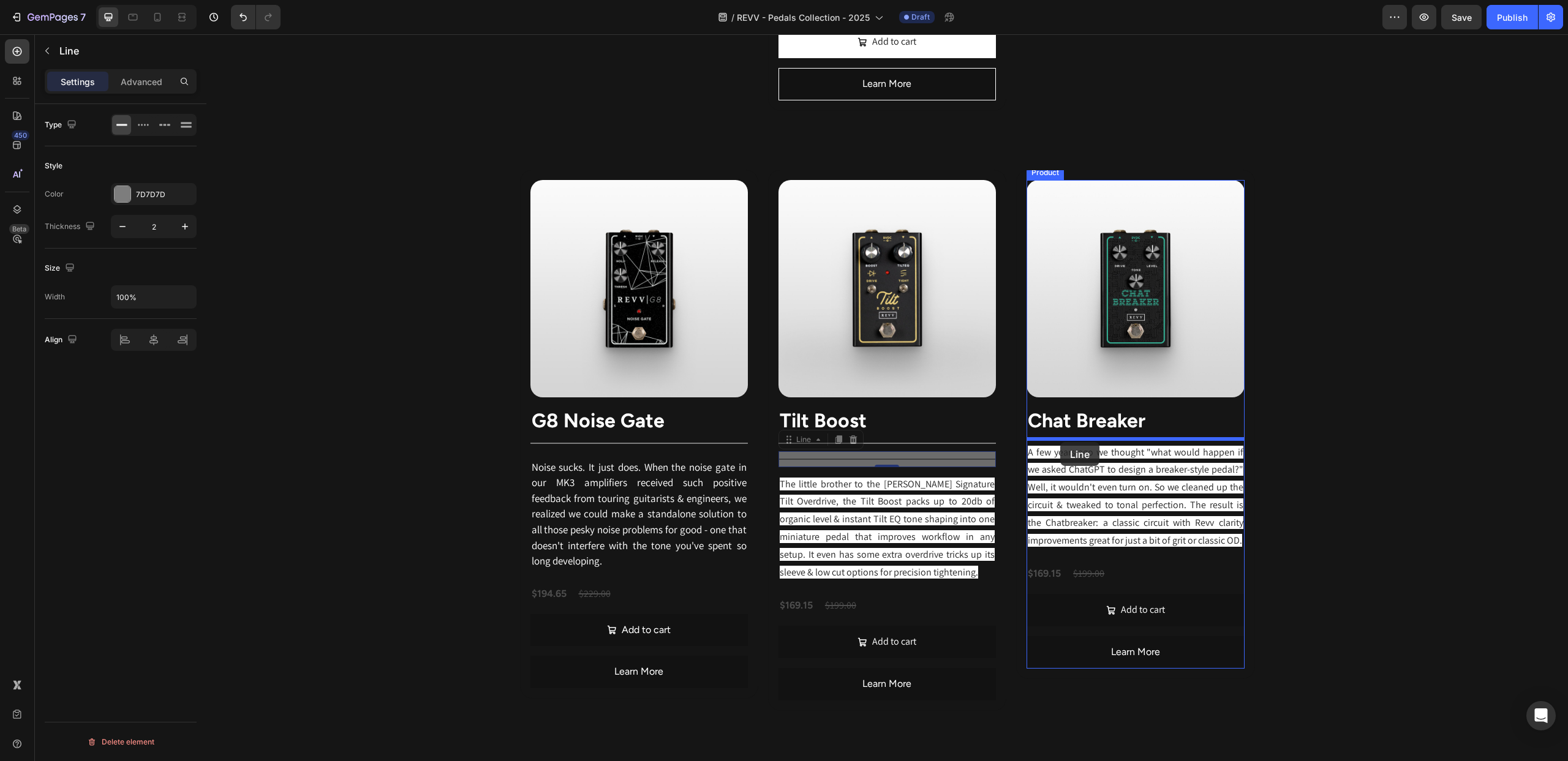
drag, startPoint x: 788, startPoint y: 446, endPoint x: 1060, endPoint y: 442, distance: 272.0
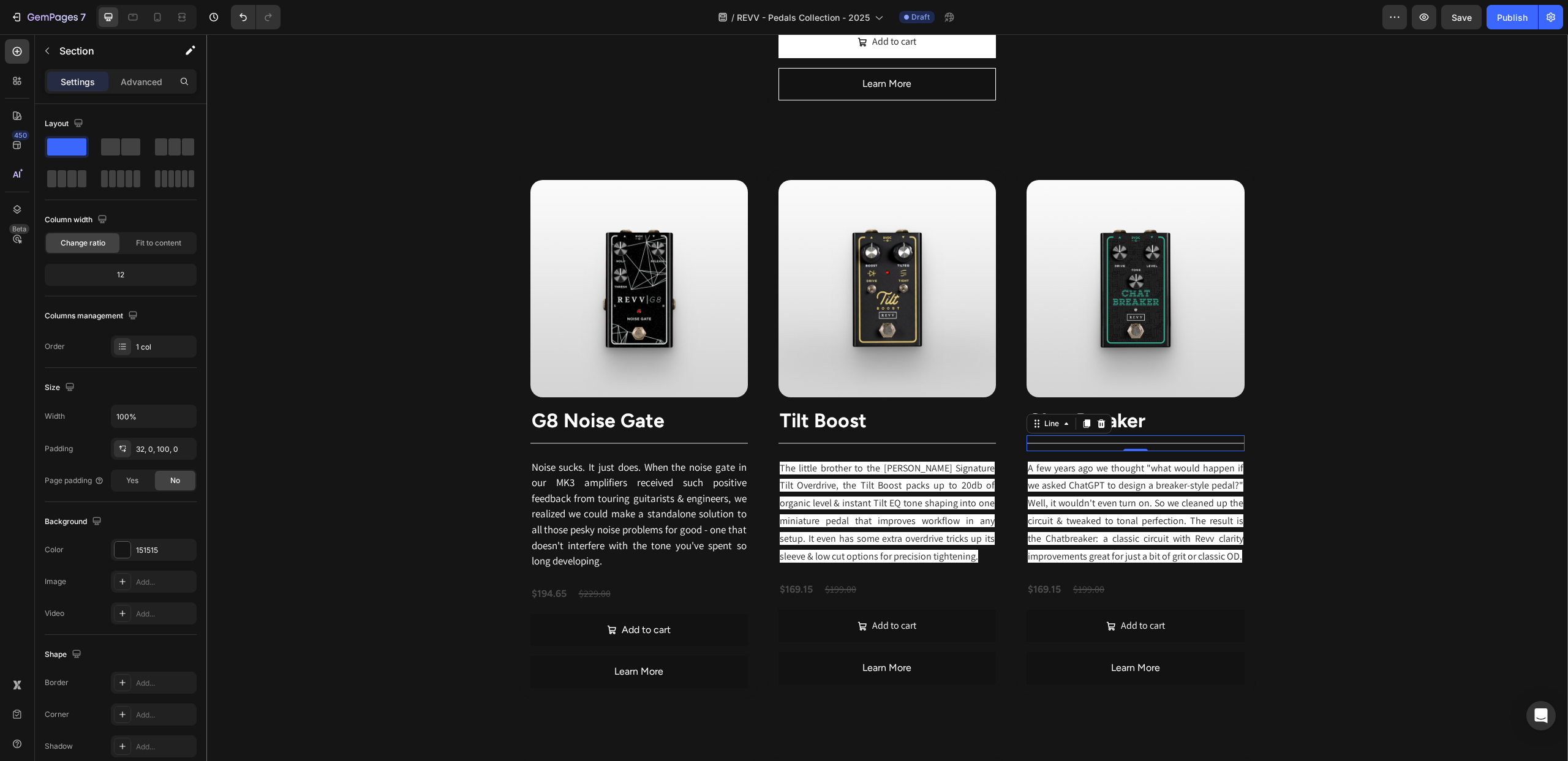
click at [1386, 432] on div "Revv's pedal lineup is directly inspired by our flagship boutique amplifiers & …" at bounding box center [887, 85] width 1362 height 2419
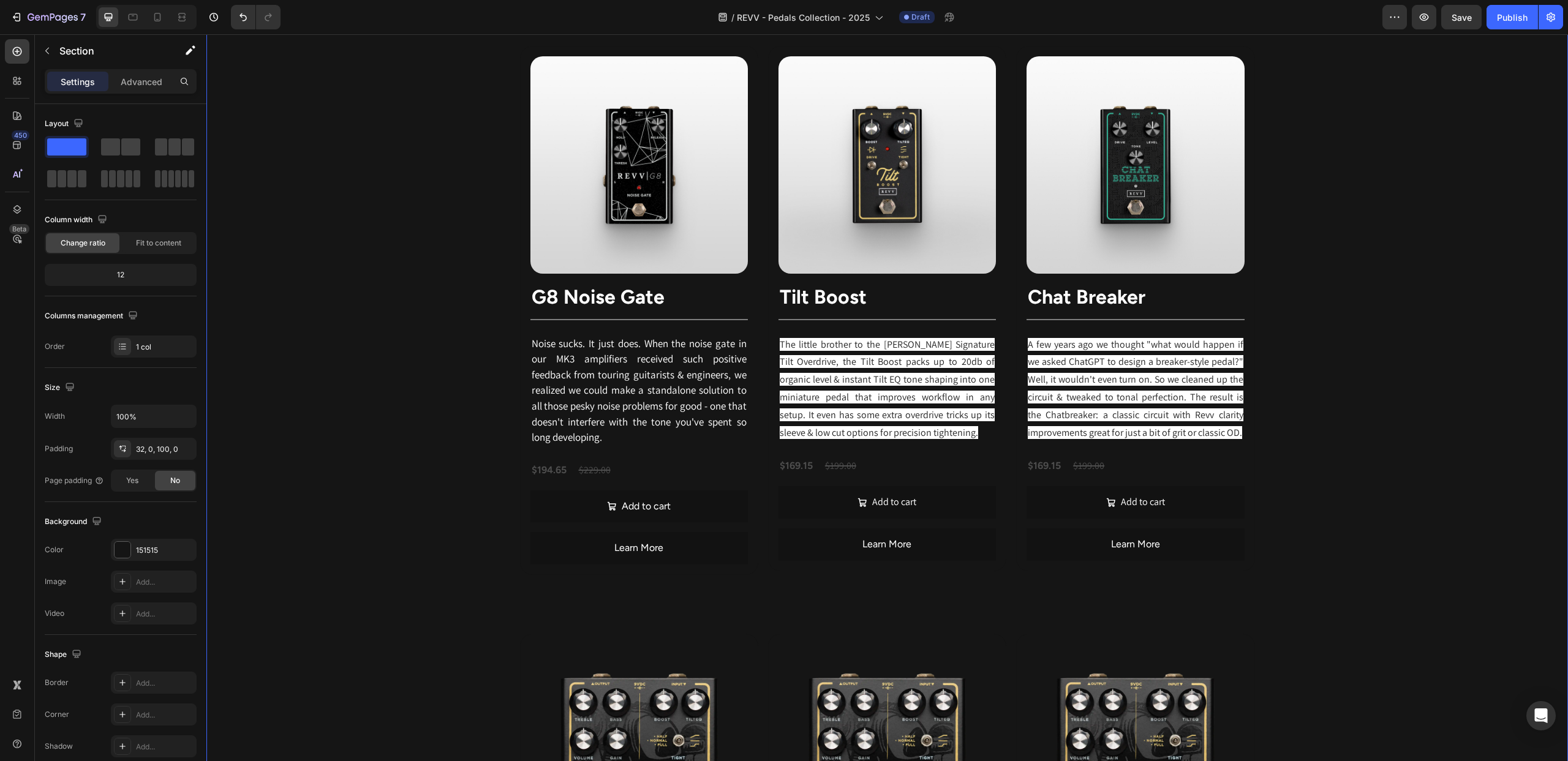
scroll to position [1915, 0]
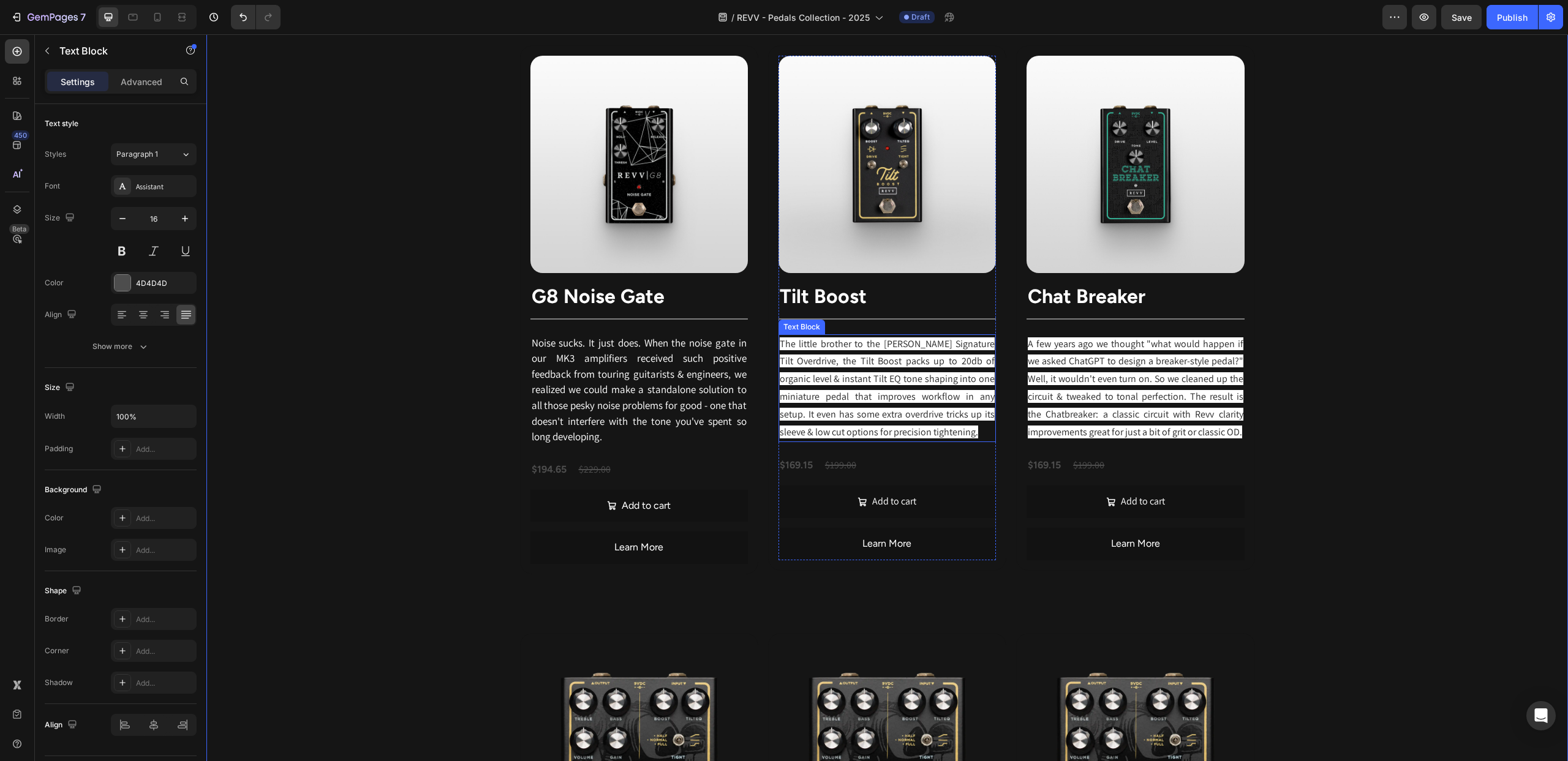
click at [941, 421] on span "The little brother to the [PERSON_NAME] Signature Tilt Overdrive, the Tilt Boos…" at bounding box center [887, 388] width 215 height 101
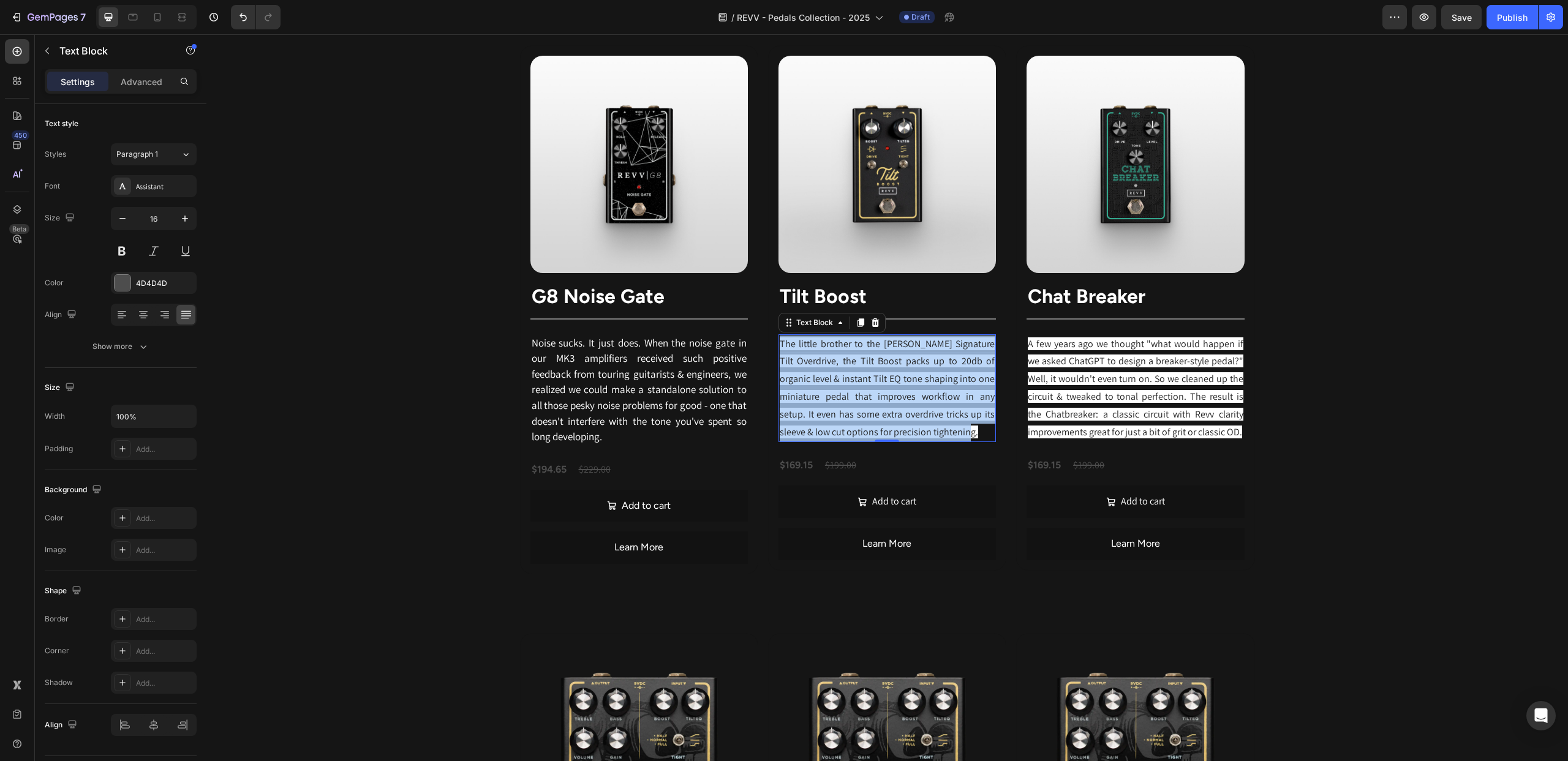
click at [941, 421] on span "The little brother to the [PERSON_NAME] Signature Tilt Overdrive, the Tilt Boos…" at bounding box center [887, 388] width 215 height 101
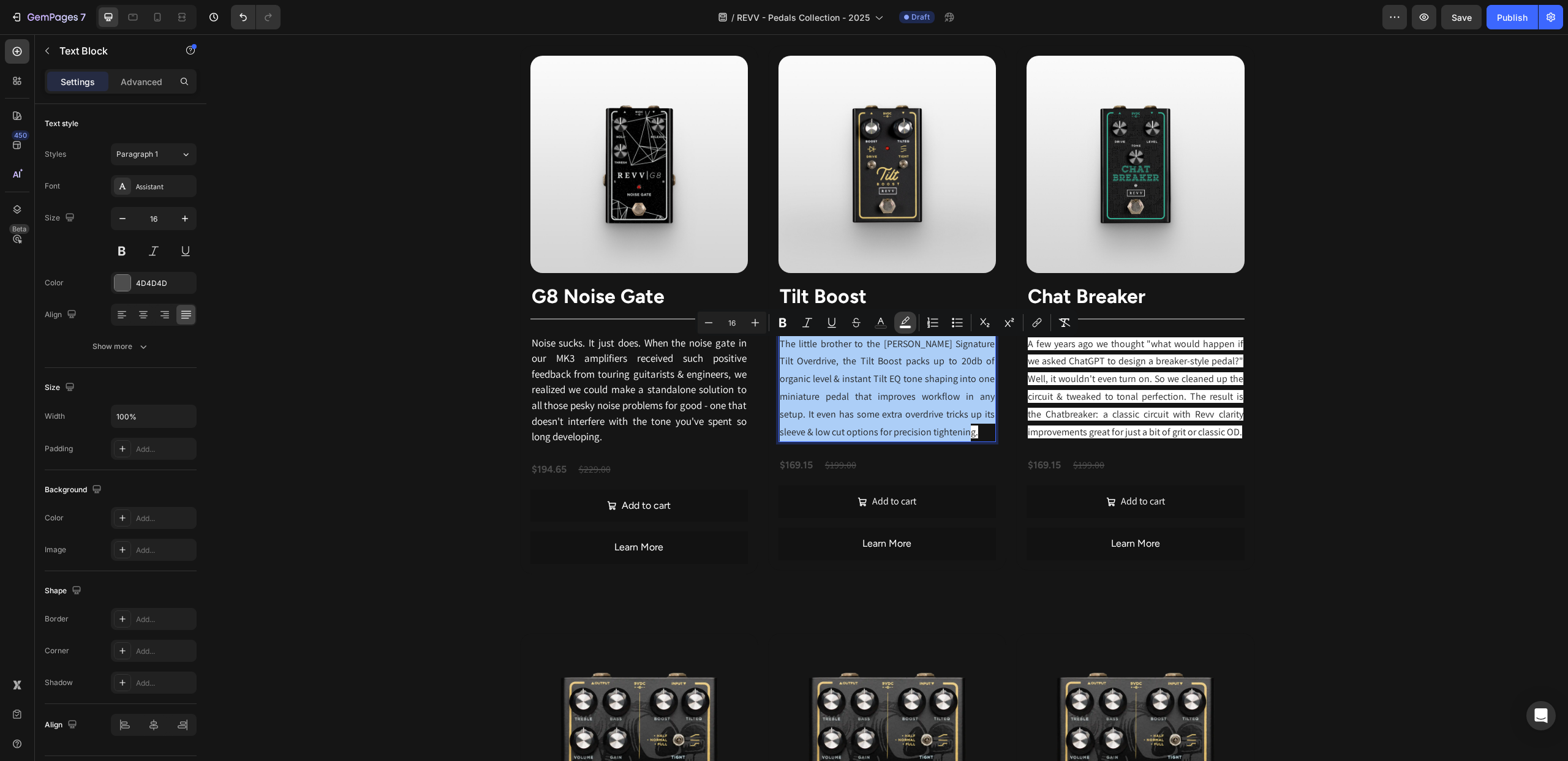
click at [907, 322] on icon "Editor contextual toolbar" at bounding box center [905, 322] width 12 height 12
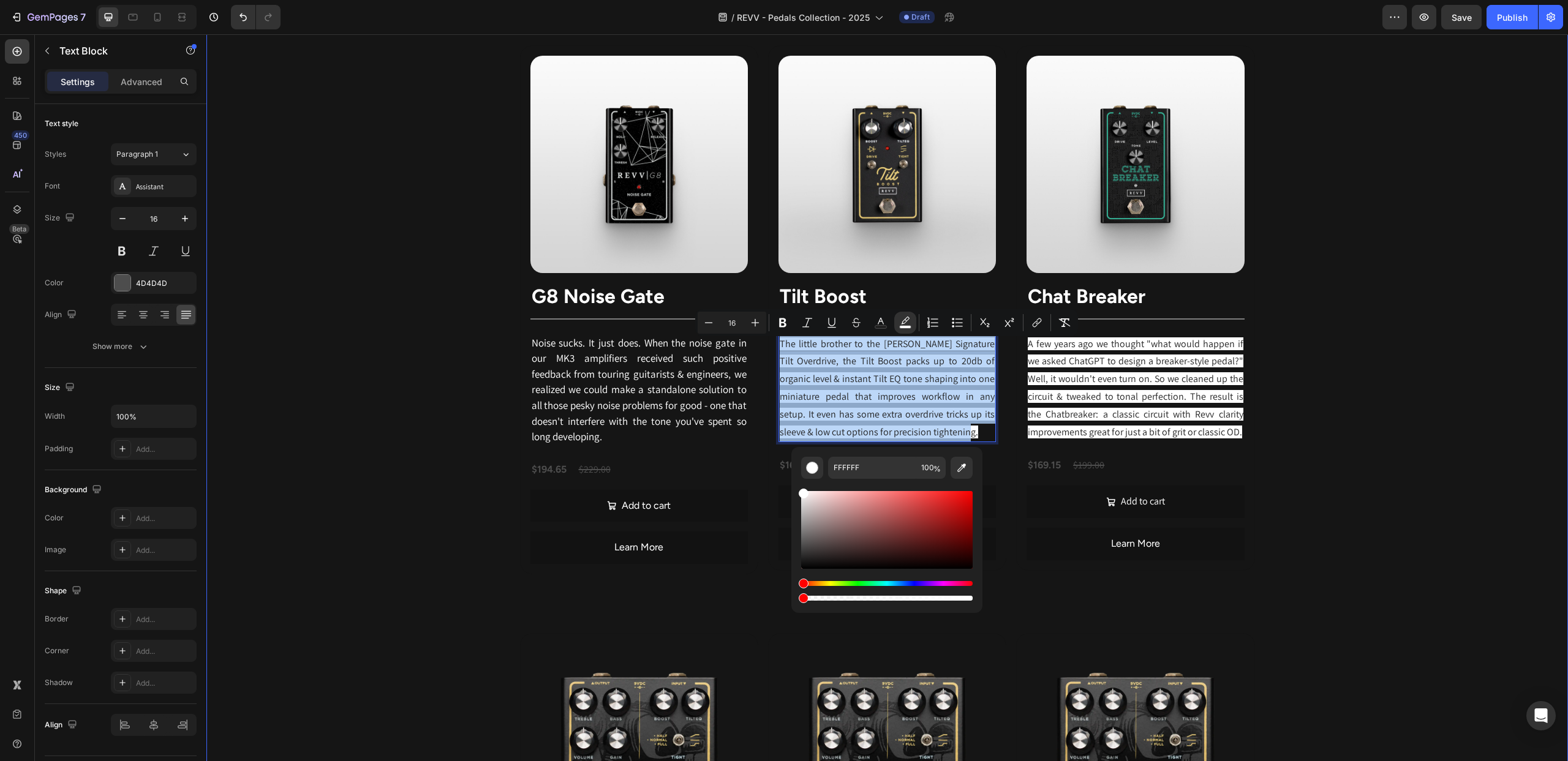
type input "0"
drag, startPoint x: 1130, startPoint y: 636, endPoint x: 780, endPoint y: 605, distance: 351.4
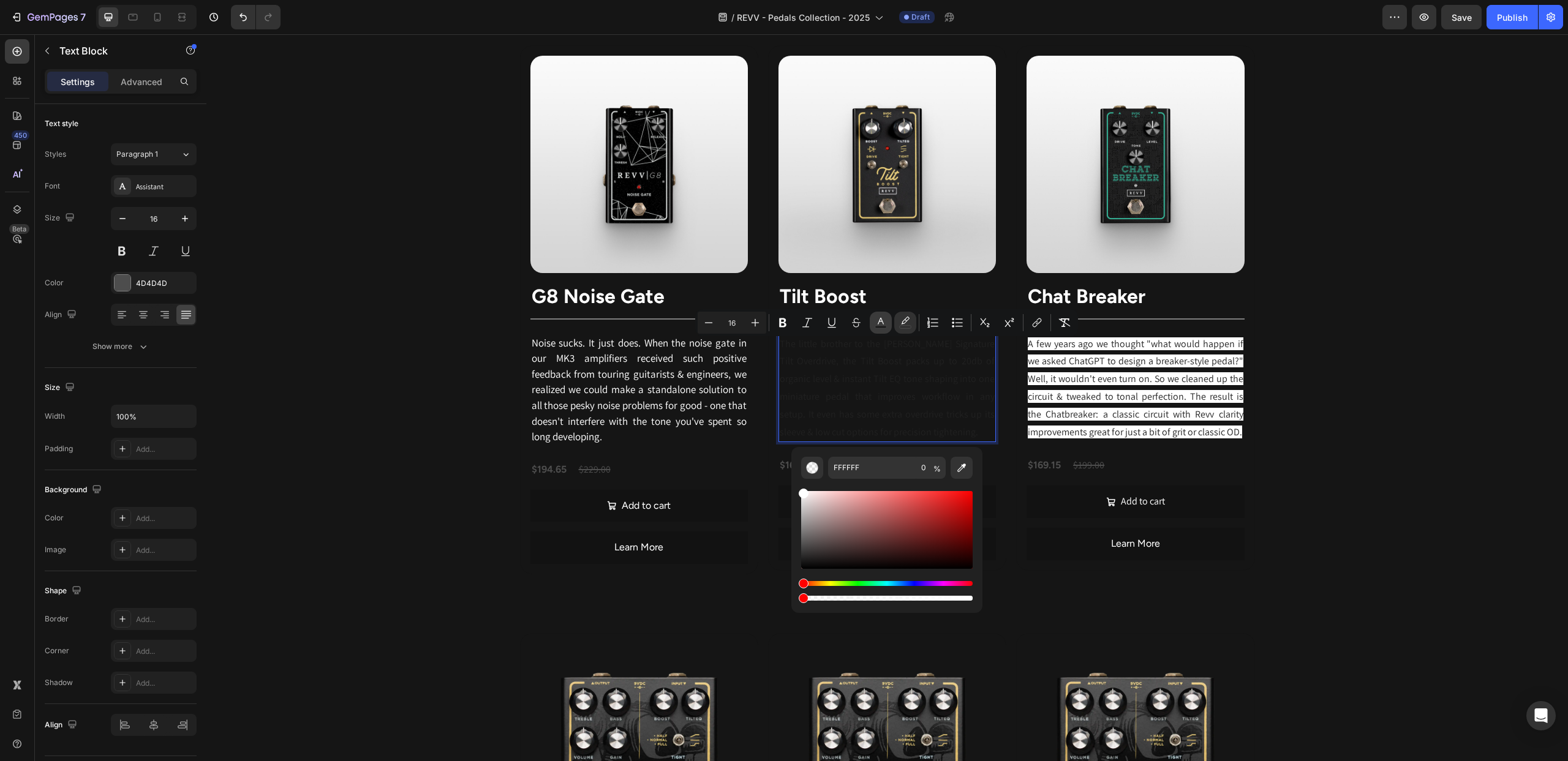
click at [880, 320] on icon "Editor contextual toolbar" at bounding box center [880, 321] width 6 height 6
drag, startPoint x: 802, startPoint y: 559, endPoint x: 794, endPoint y: 472, distance: 87.4
click at [794, 472] on div "212121 100 %" at bounding box center [887, 525] width 191 height 156
type input "FFFFFF"
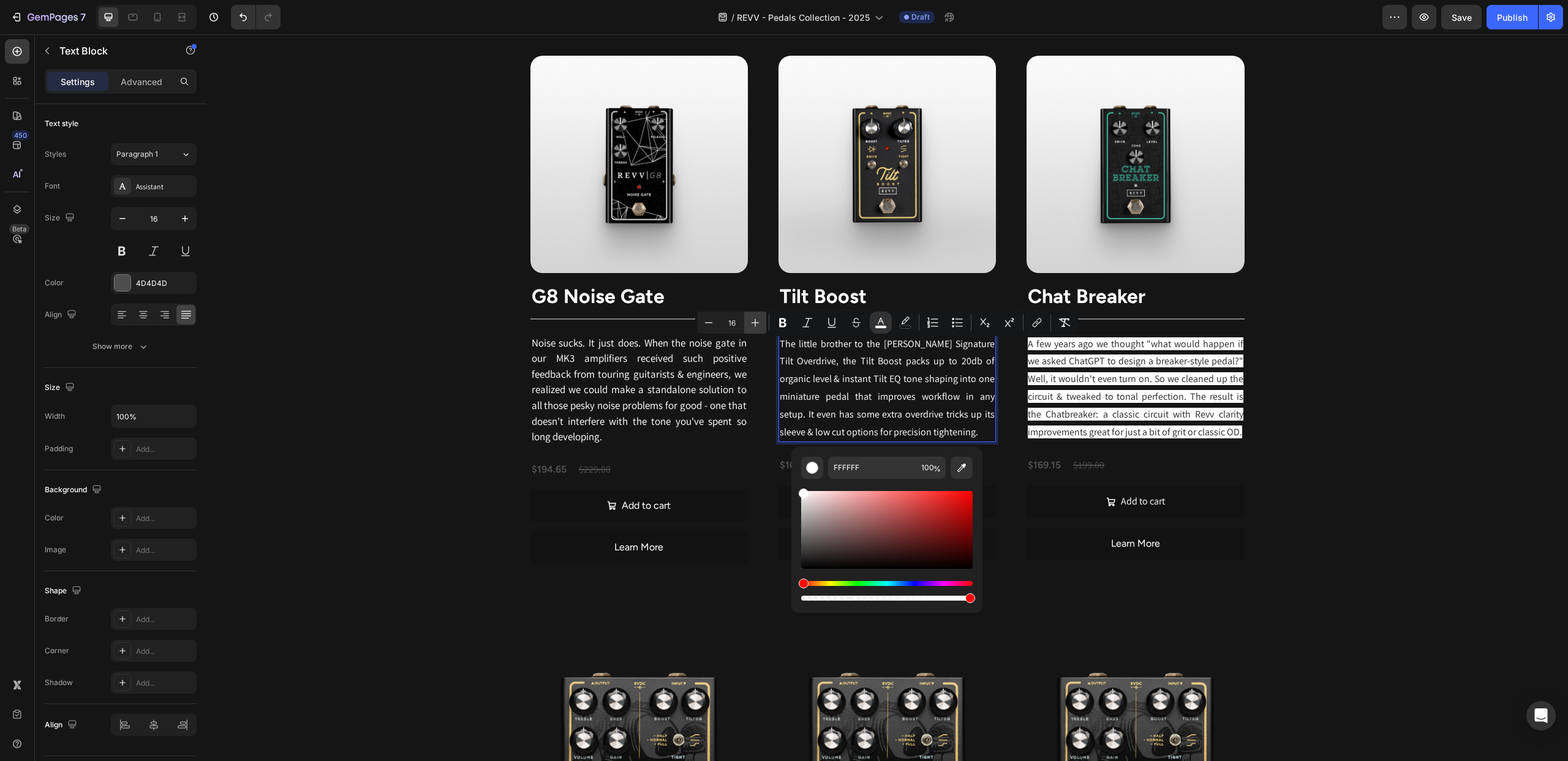
click at [755, 322] on icon "Editor contextual toolbar" at bounding box center [756, 323] width 8 height 8
type input "17"
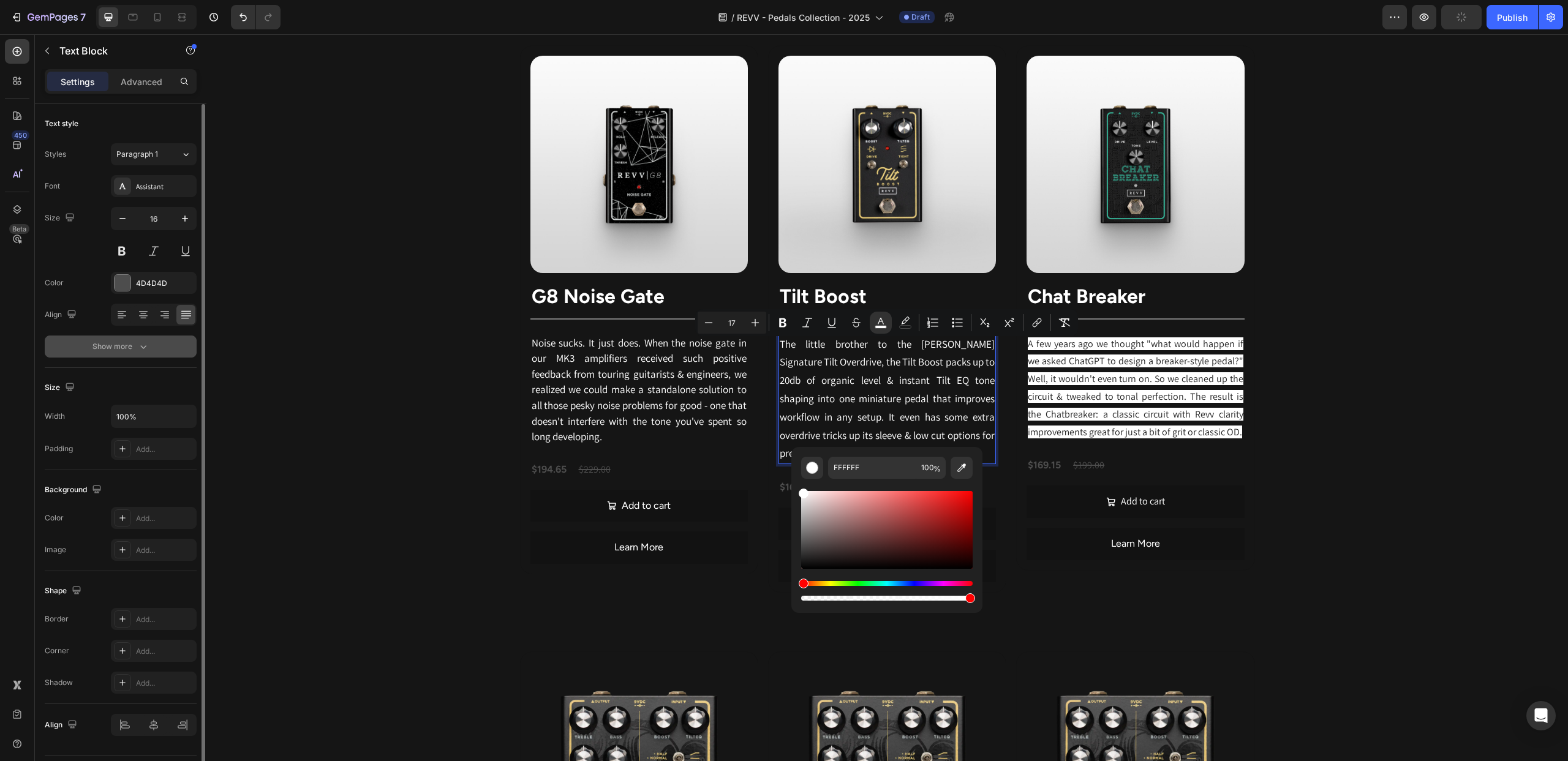
click at [140, 347] on icon "button" at bounding box center [143, 346] width 12 height 12
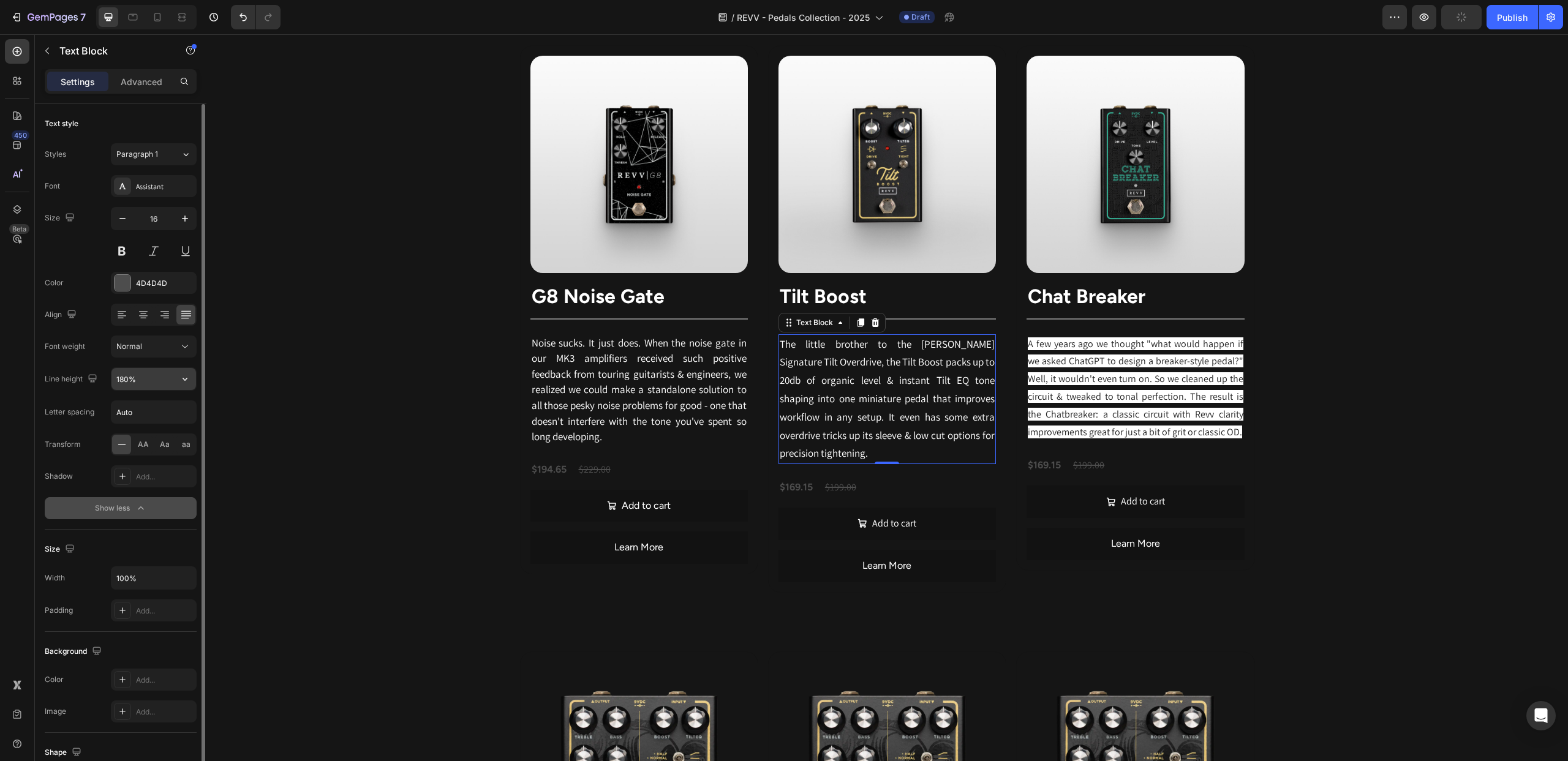
click at [153, 380] on input "180%" at bounding box center [153, 379] width 85 height 22
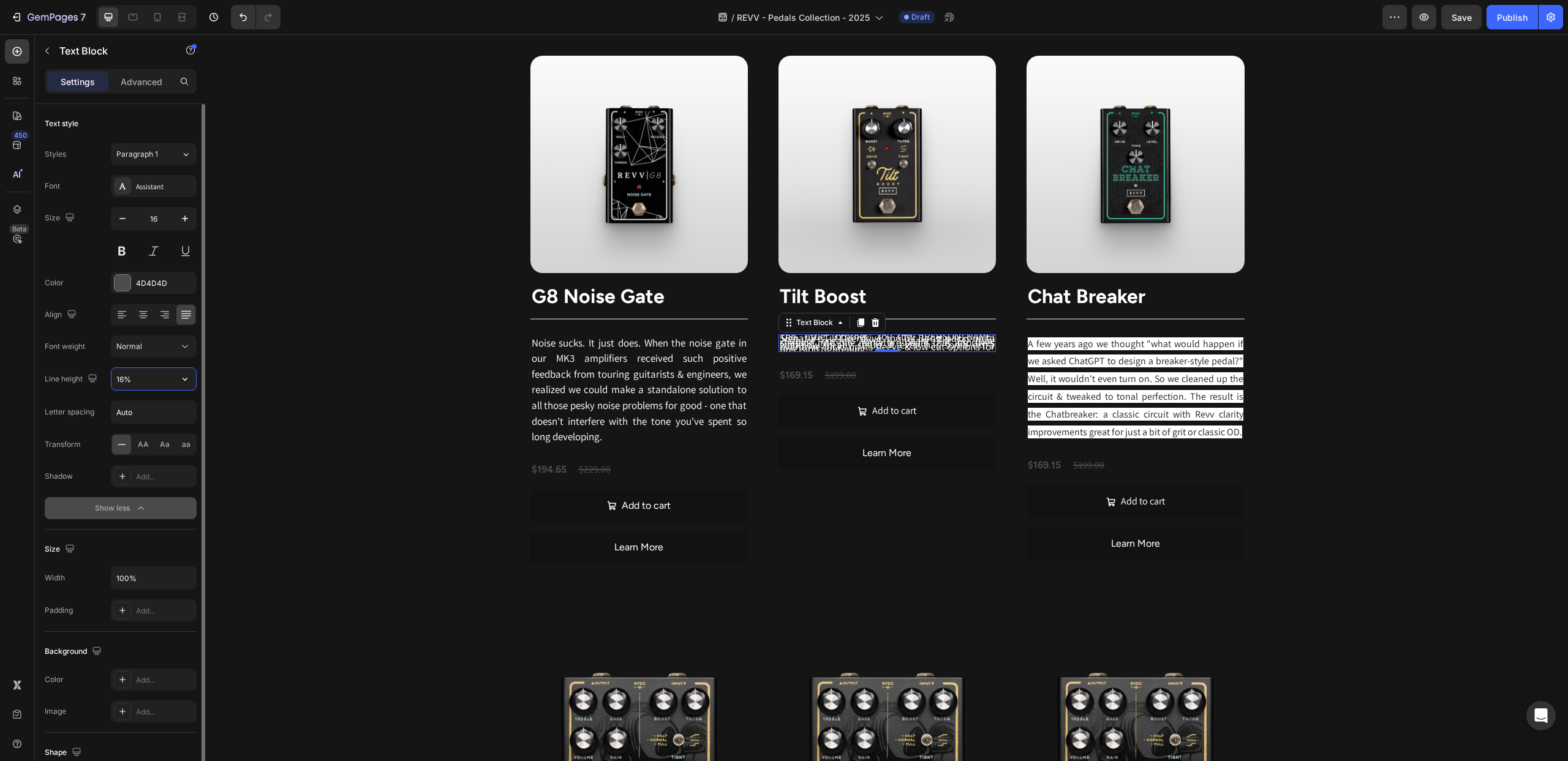
type input "160%"
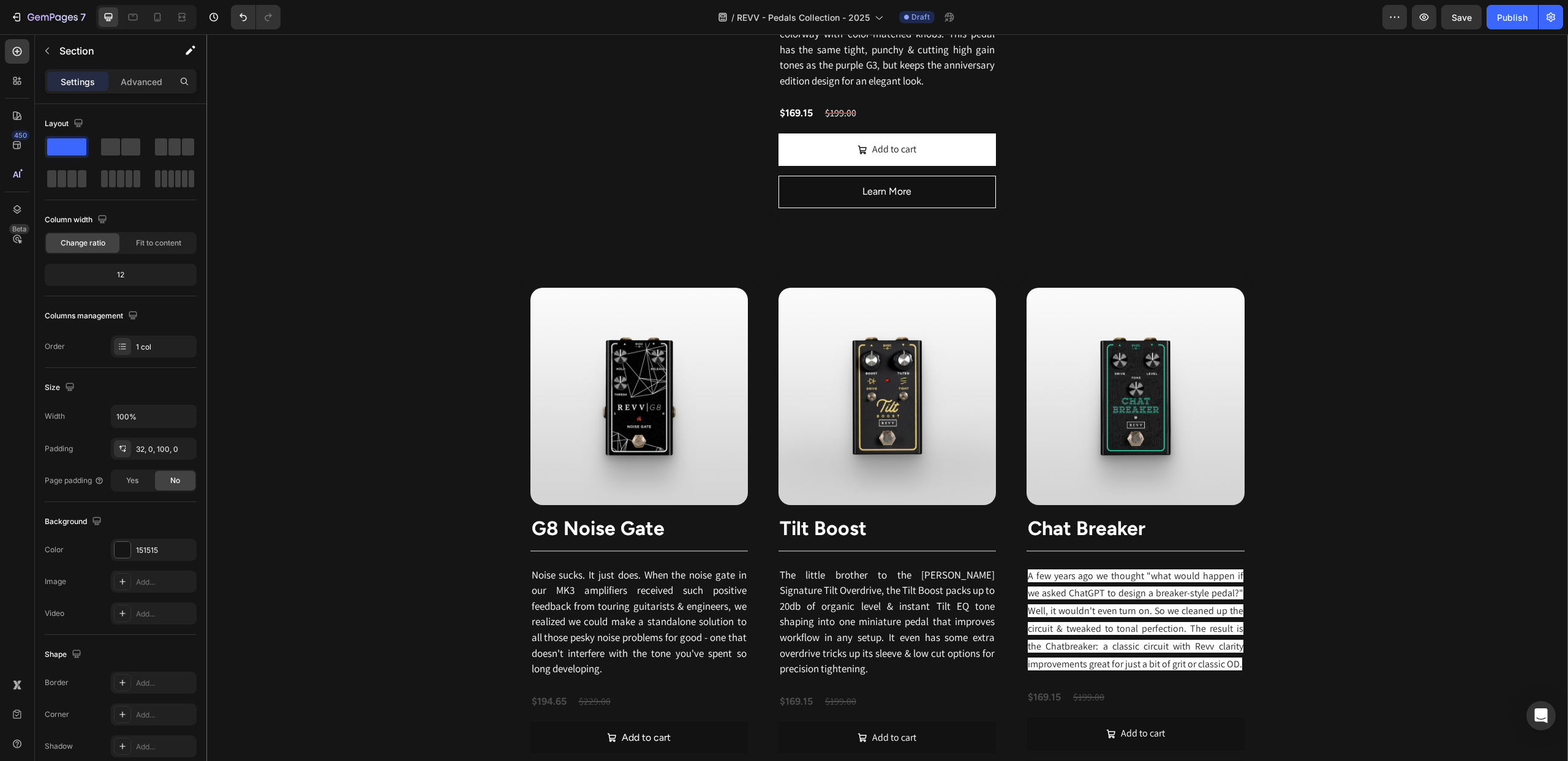
scroll to position [1831, 0]
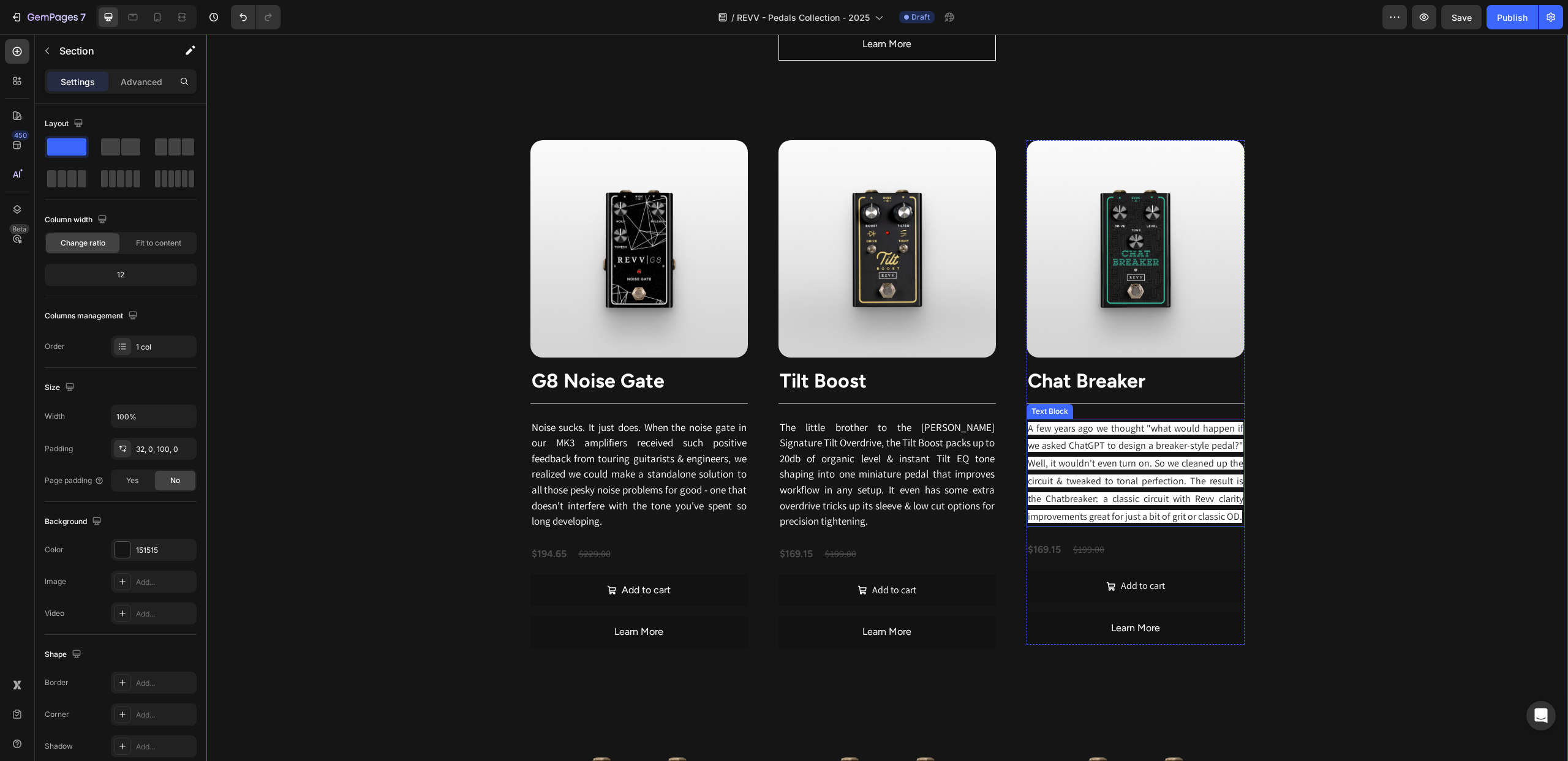
click at [1147, 460] on p "A few years ago we thought "what would happen if we asked ChatGPT to design a b…" at bounding box center [1135, 473] width 215 height 106
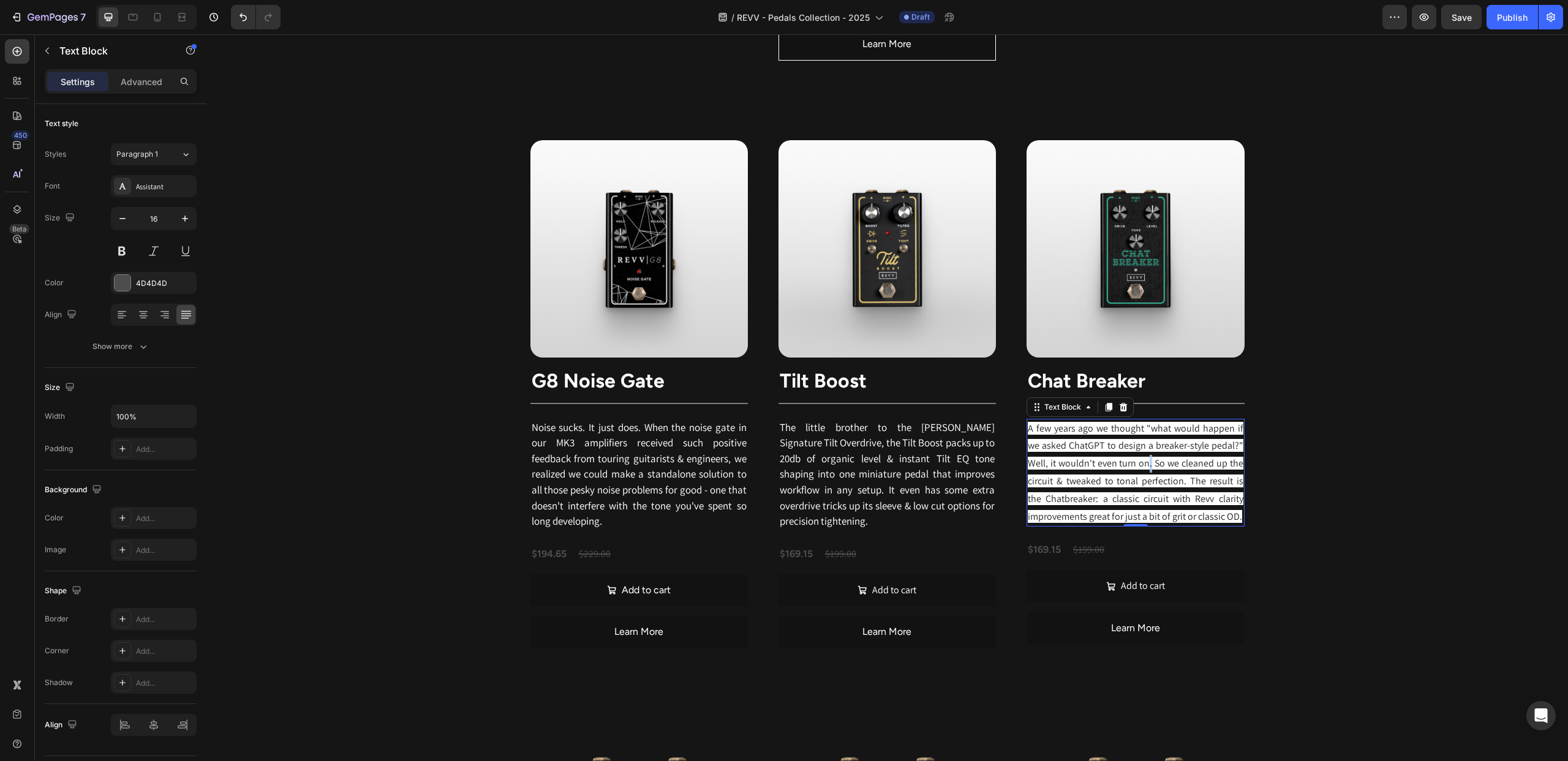
click at [1147, 460] on p "A few years ago we thought "what would happen if we asked ChatGPT to design a b…" at bounding box center [1135, 473] width 215 height 106
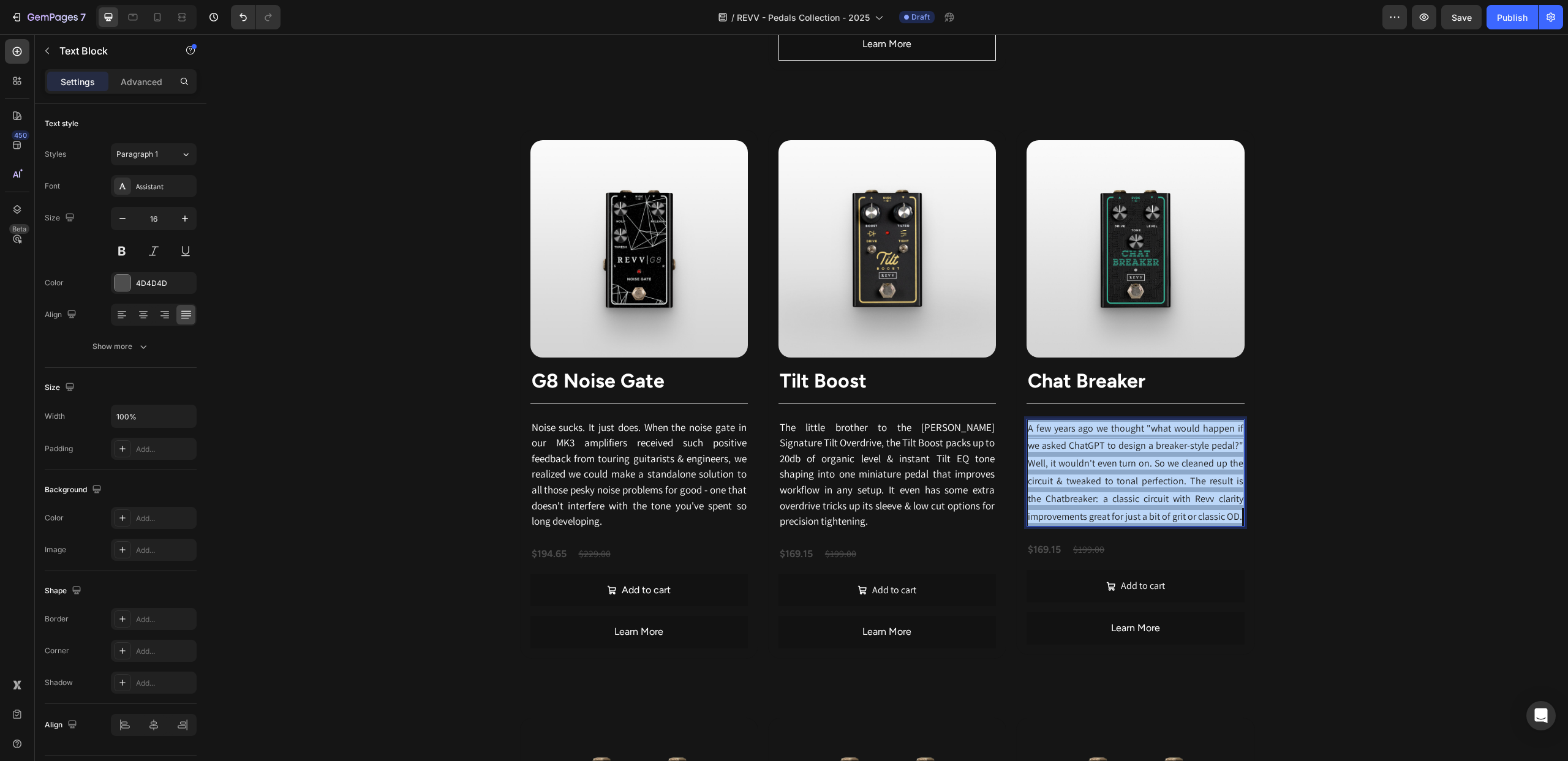
click at [1147, 460] on p "A few years ago we thought "what would happen if we asked ChatGPT to design a b…" at bounding box center [1135, 473] width 215 height 106
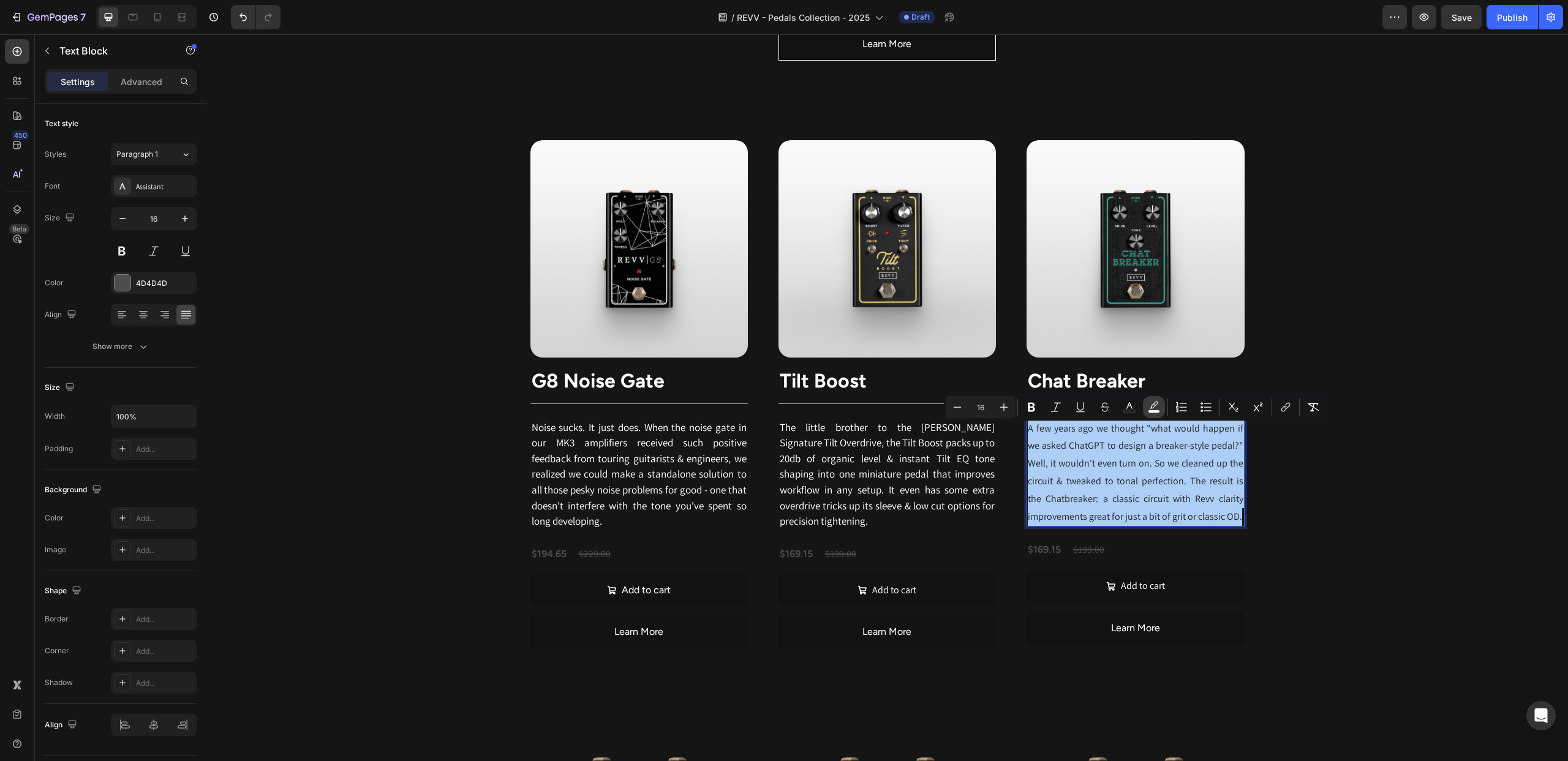
click at [1154, 409] on icon "Editor contextual toolbar" at bounding box center [1154, 407] width 12 height 12
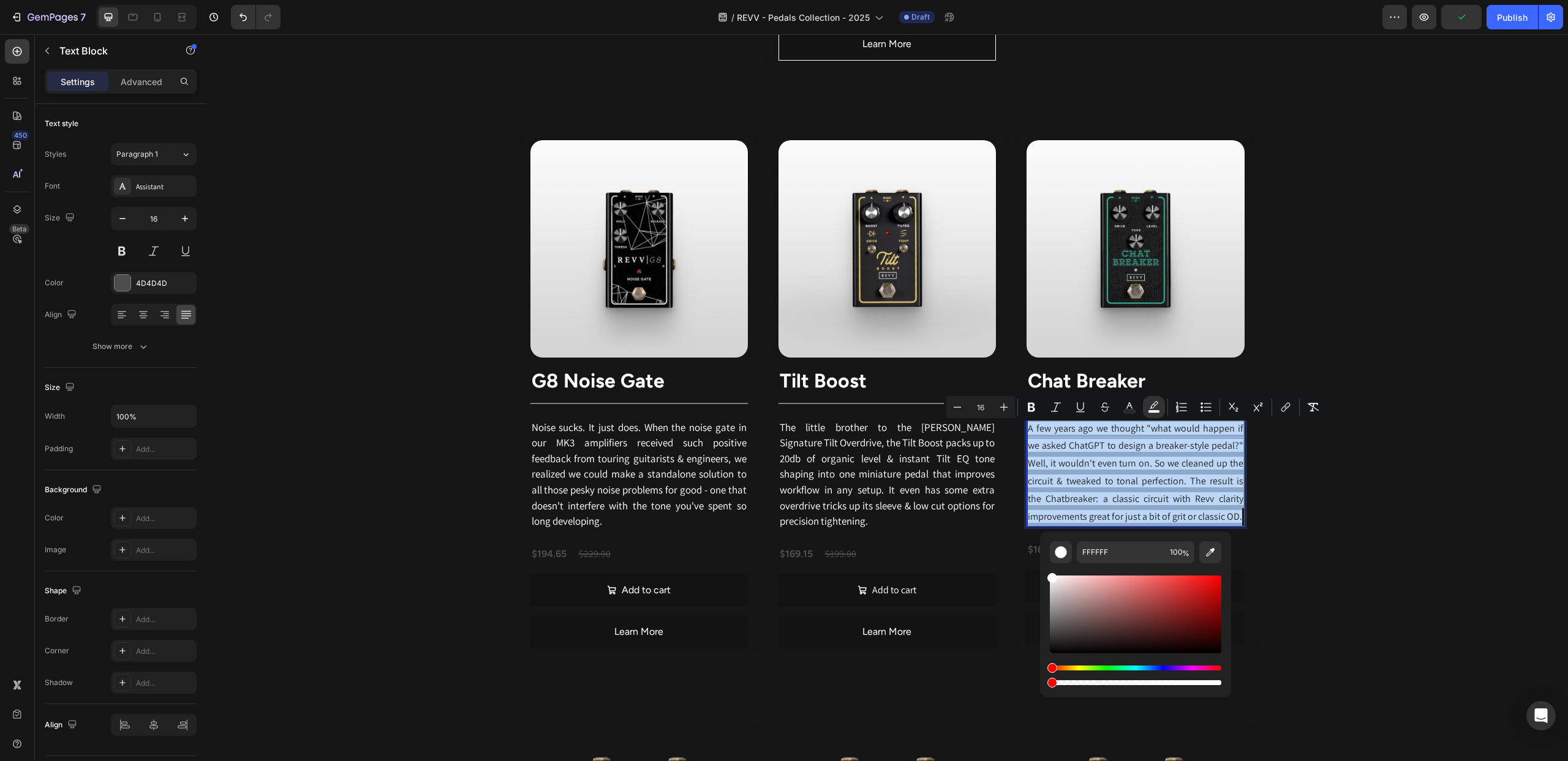
drag, startPoint x: 1399, startPoint y: 718, endPoint x: 1028, endPoint y: 687, distance: 372.3
type input "0"
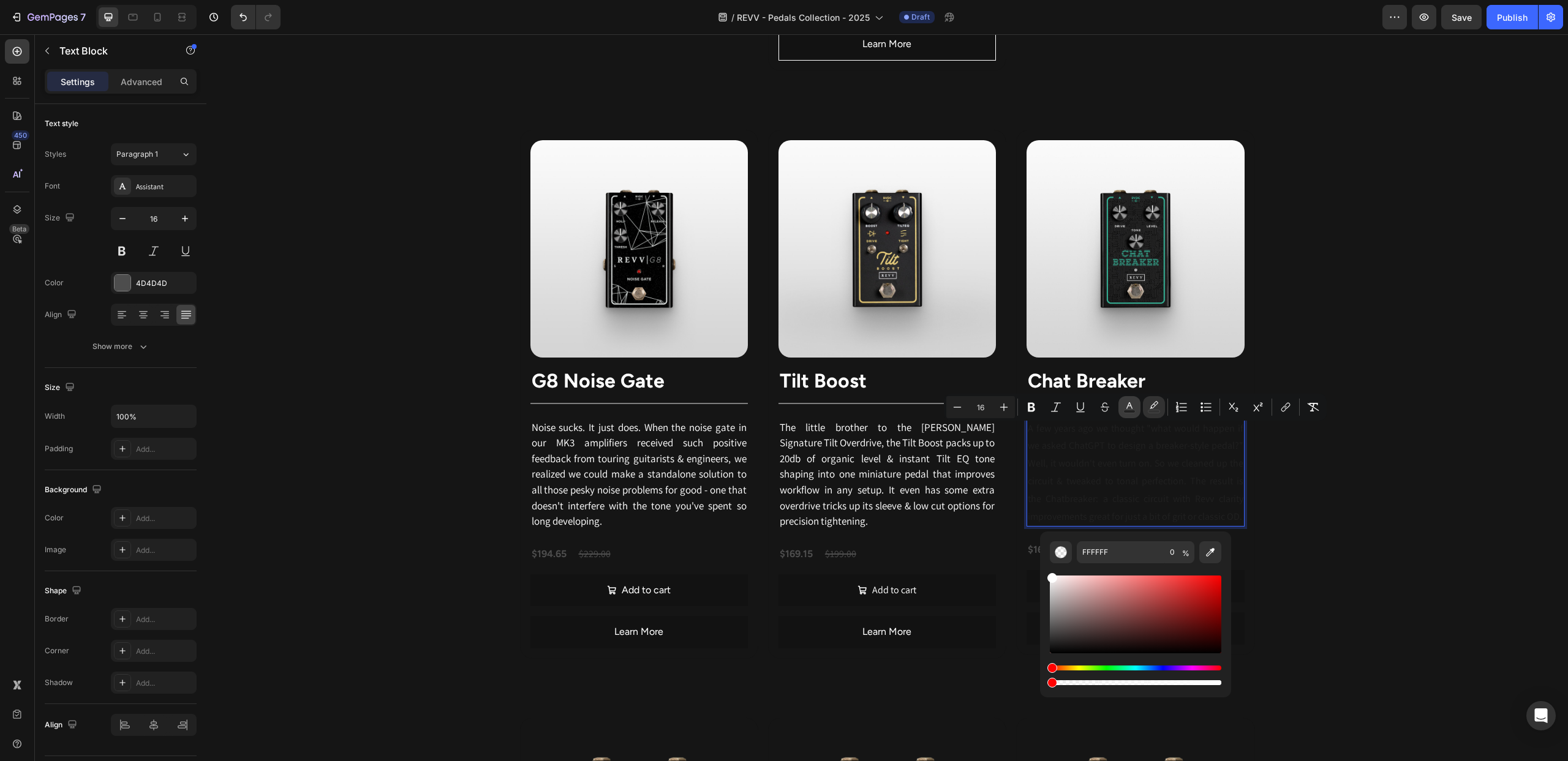
click at [1127, 404] on icon "Editor contextual toolbar" at bounding box center [1129, 407] width 12 height 12
drag, startPoint x: 1052, startPoint y: 639, endPoint x: 1044, endPoint y: 559, distance: 80.4
click at [1044, 559] on div "212121 100 %" at bounding box center [1136, 610] width 191 height 156
type input "FFFFFF"
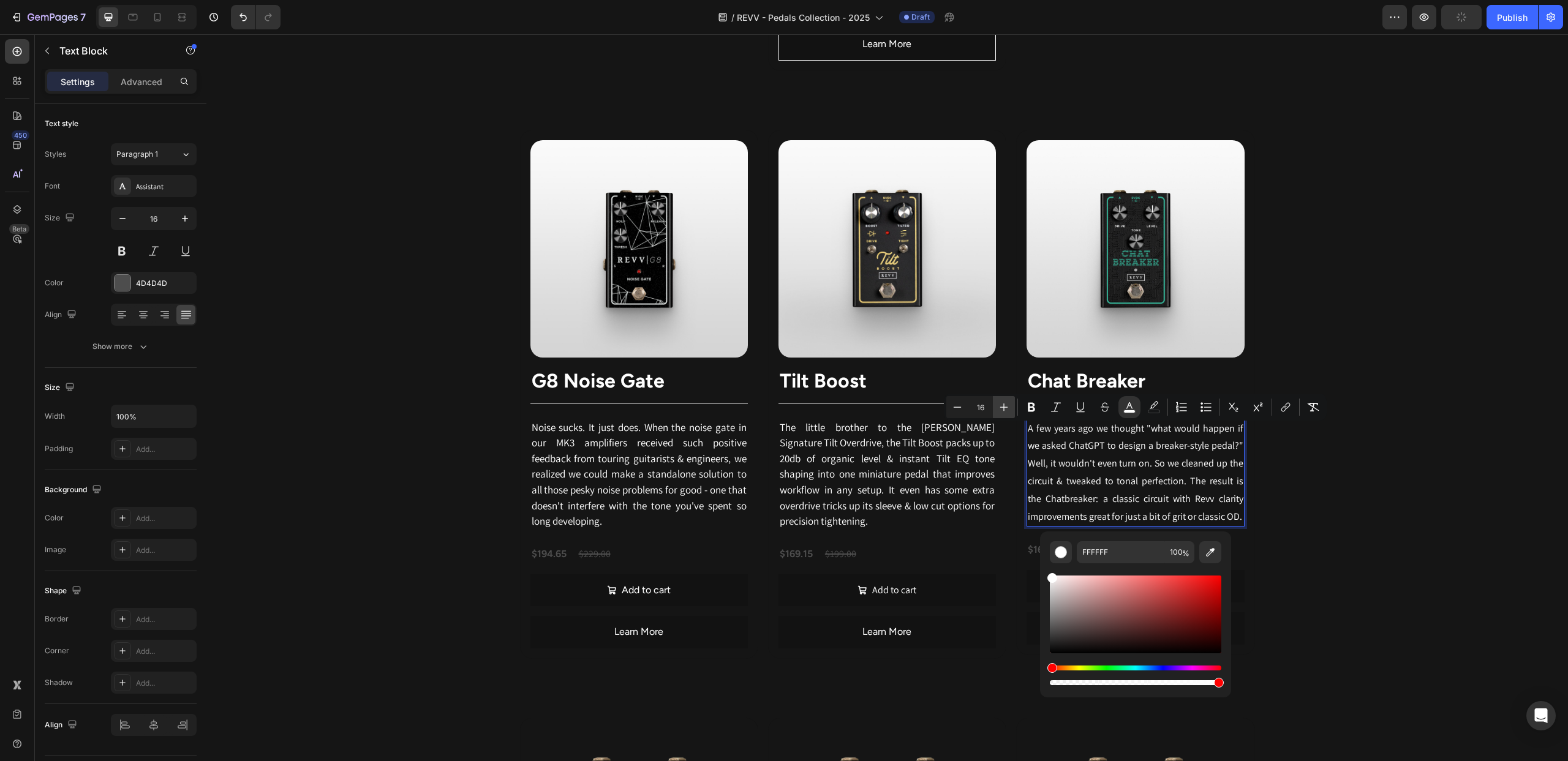
click at [1002, 408] on icon "Editor contextual toolbar" at bounding box center [1004, 407] width 12 height 12
type input "17"
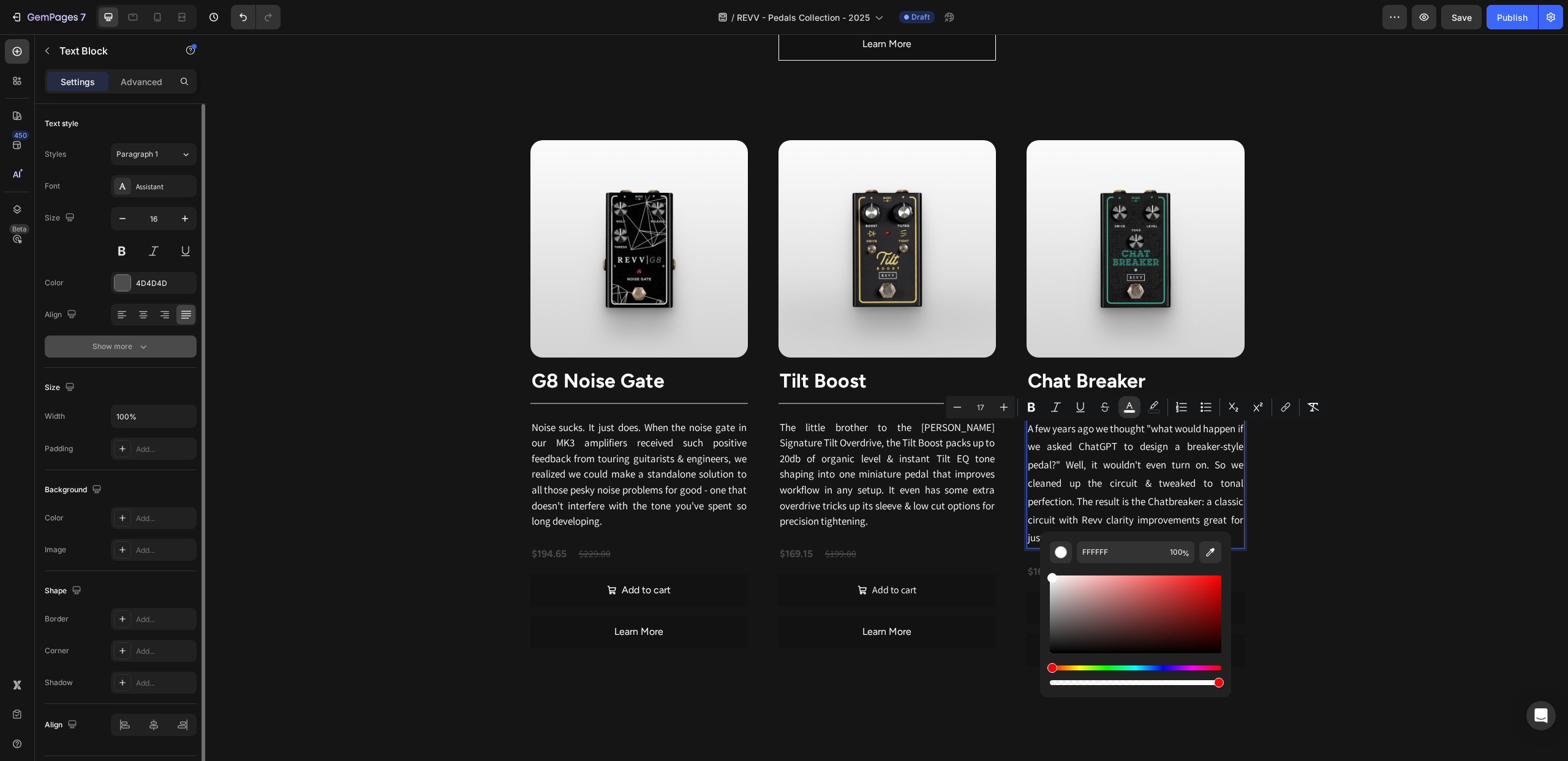
click at [149, 348] on icon "button" at bounding box center [143, 346] width 12 height 12
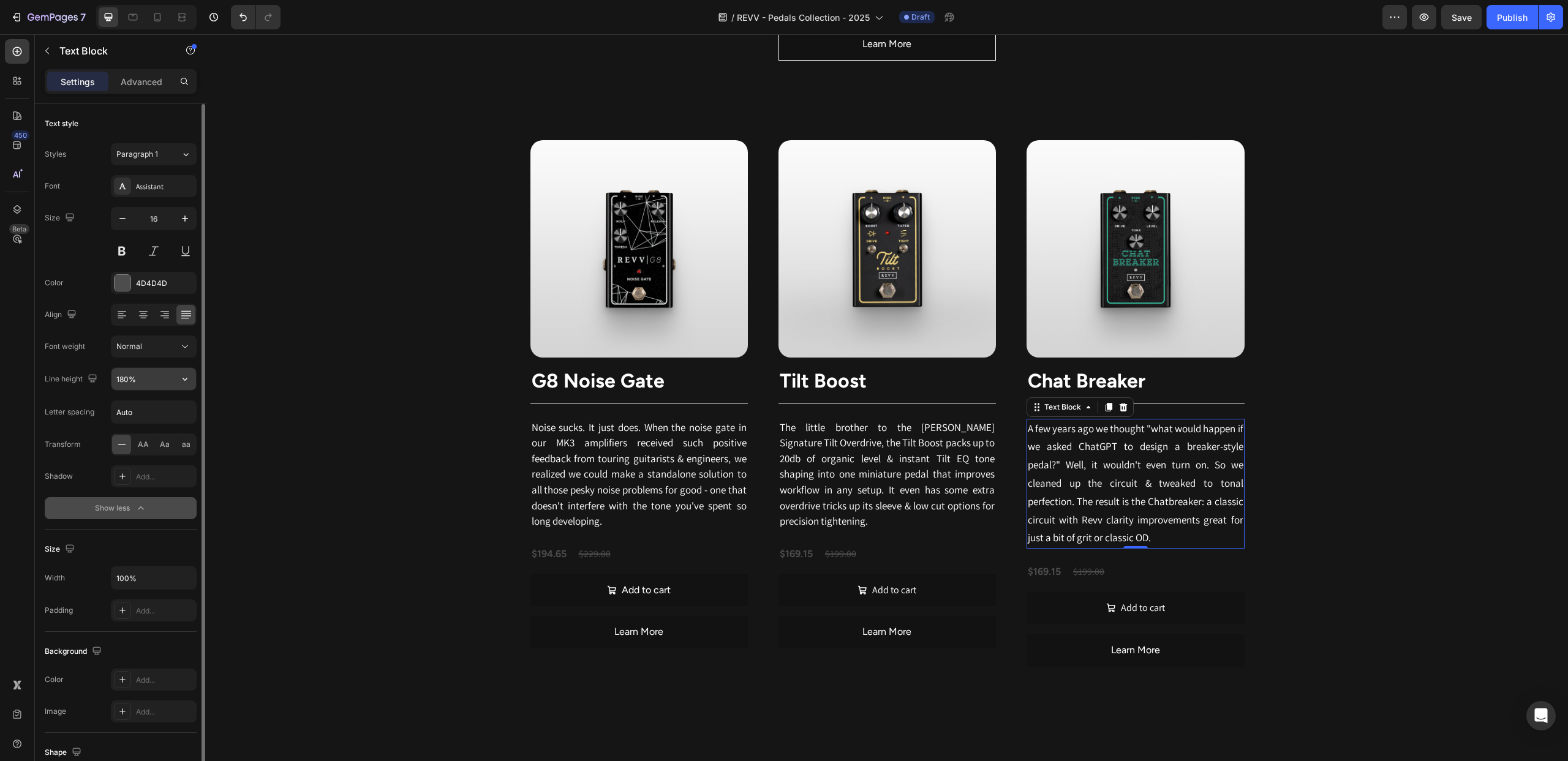
click at [153, 382] on input "180%" at bounding box center [153, 379] width 85 height 22
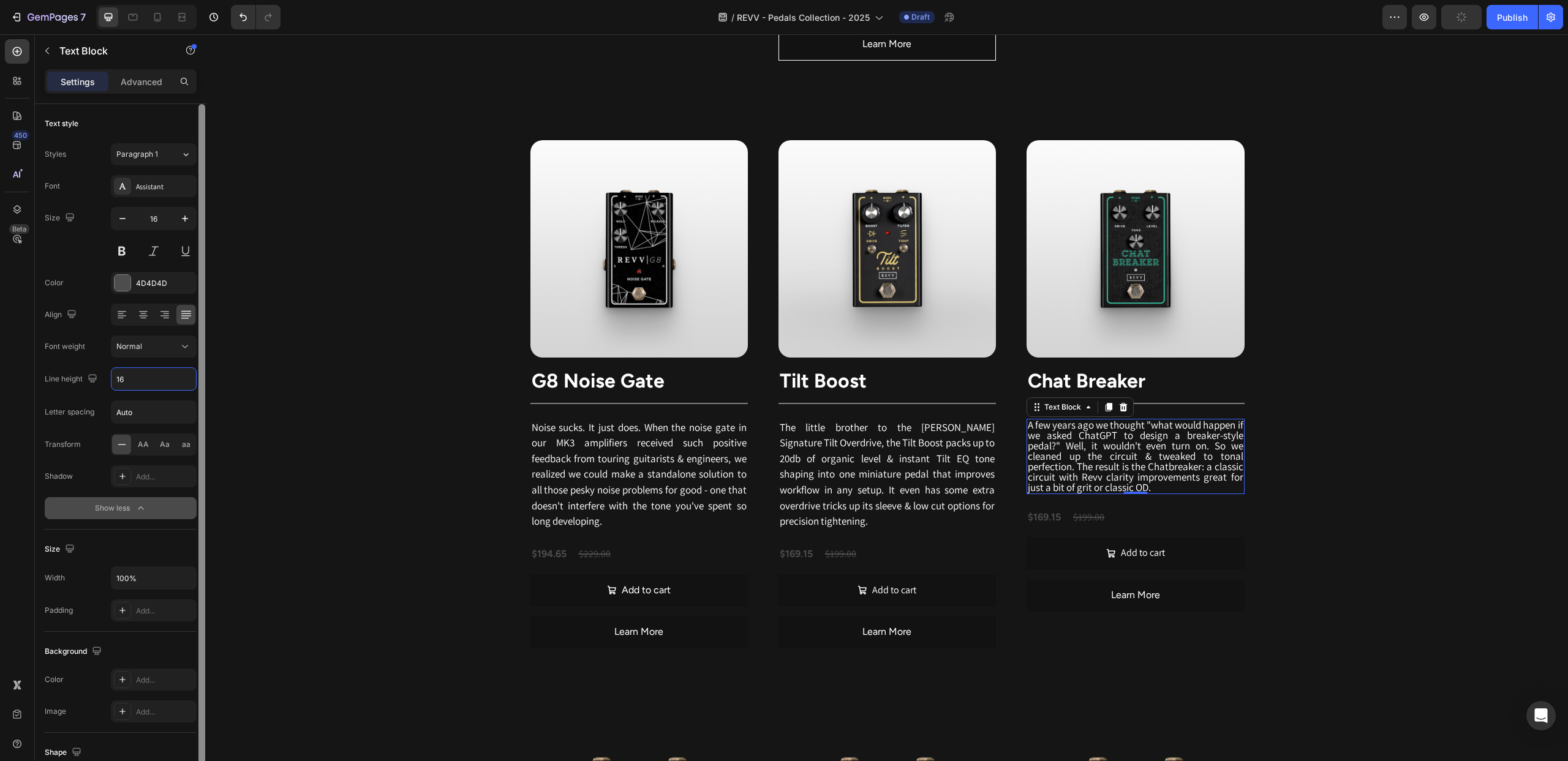
type input "1"
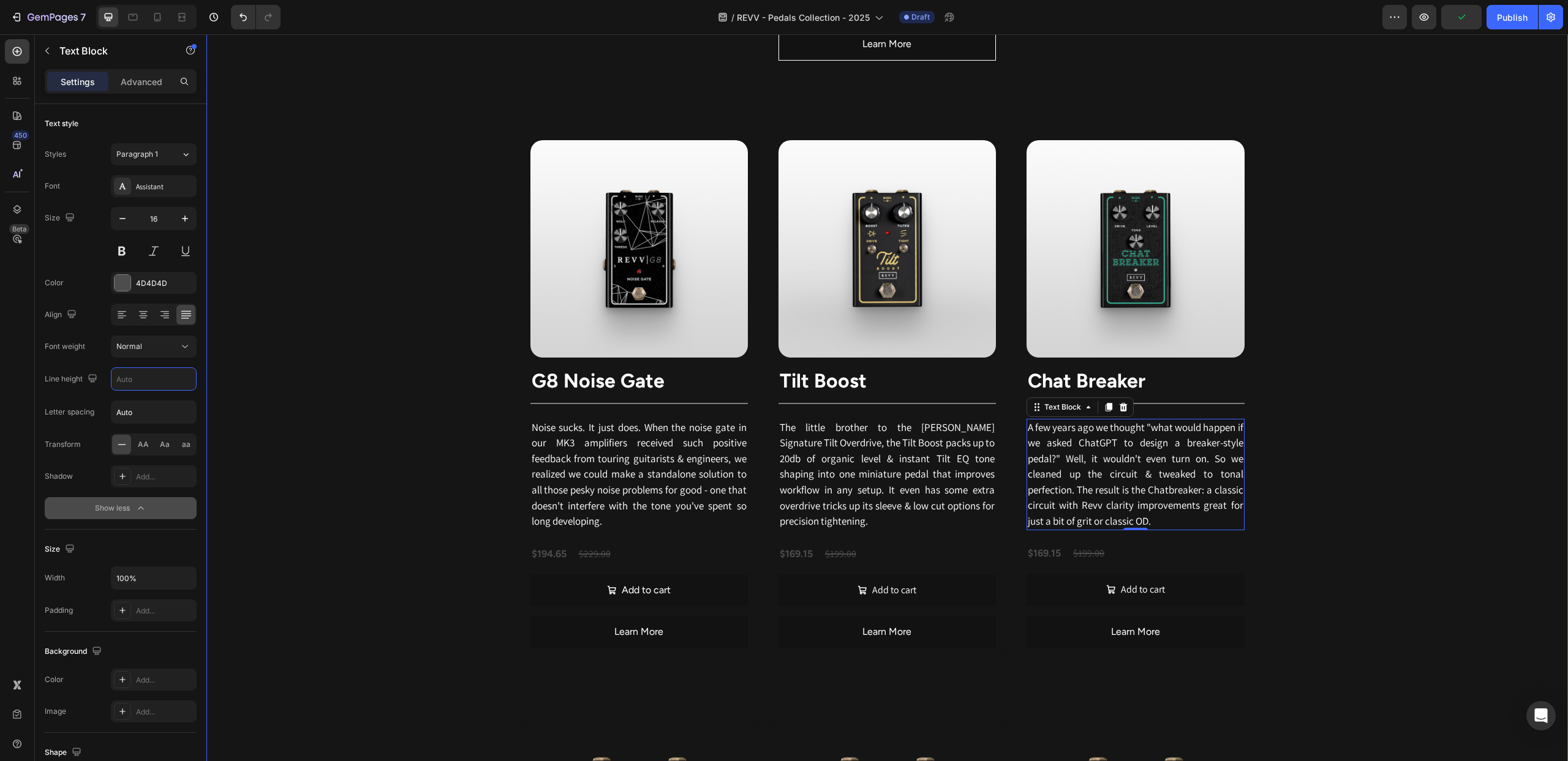
click at [279, 381] on div "Revv's pedal lineup is directly inspired by our flagship boutique amplifiers & …" at bounding box center [887, 45] width 1362 height 2419
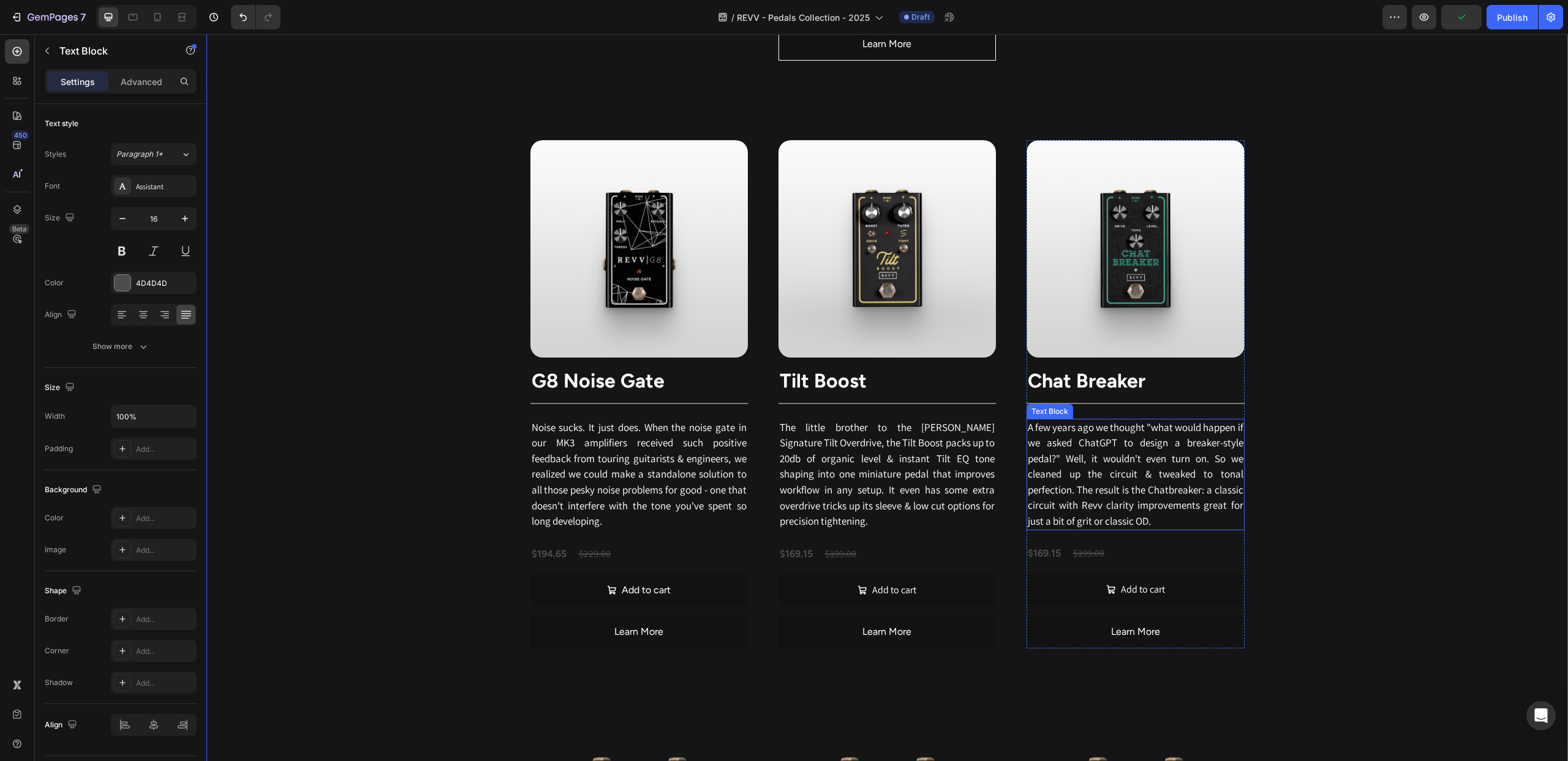
click at [1070, 463] on span "A few years ago we thought "what would happen if we asked ChatGPT to design a b…" at bounding box center [1135, 474] width 215 height 107
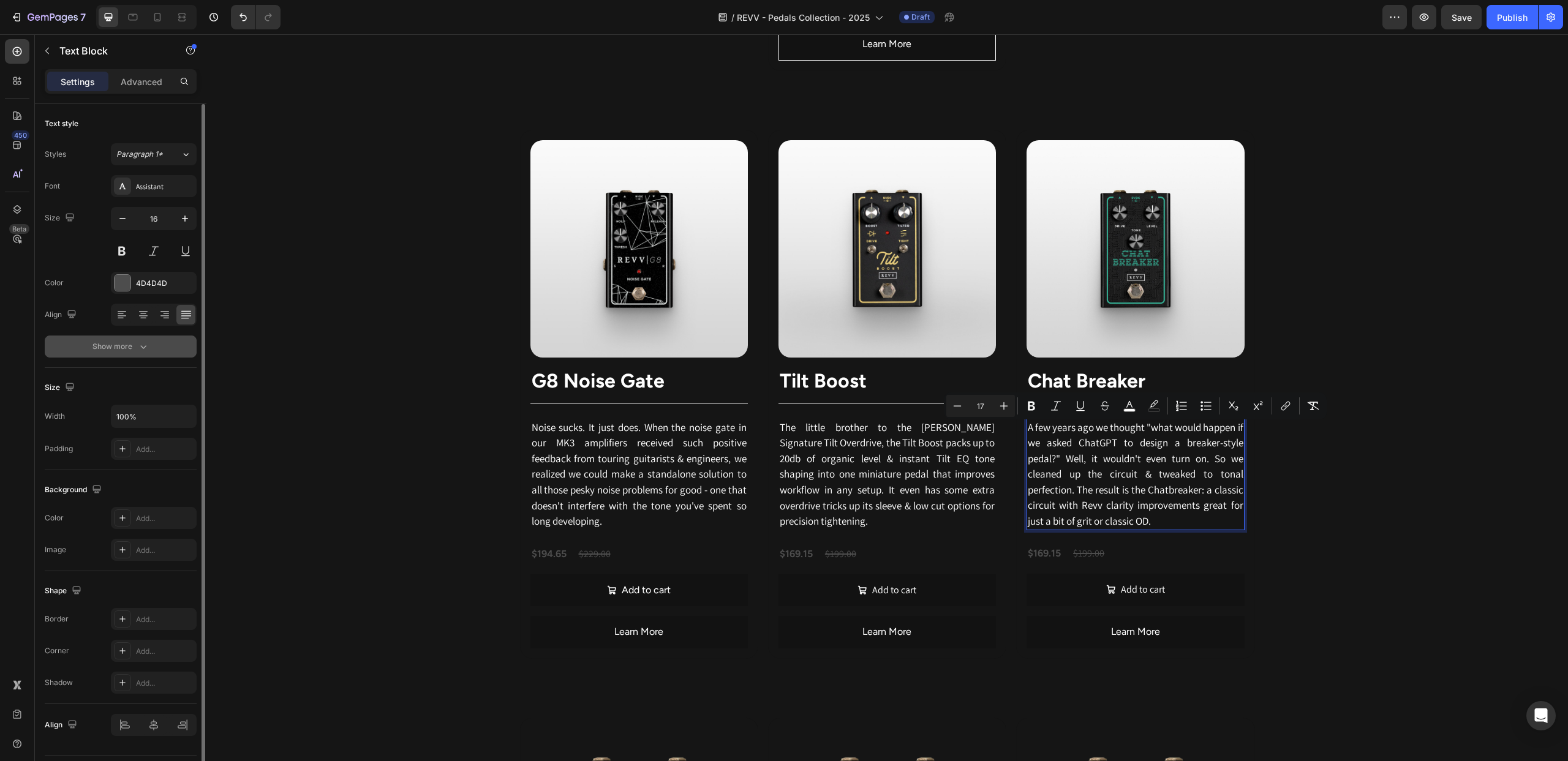
click at [114, 344] on div "Show more" at bounding box center [121, 346] width 57 height 12
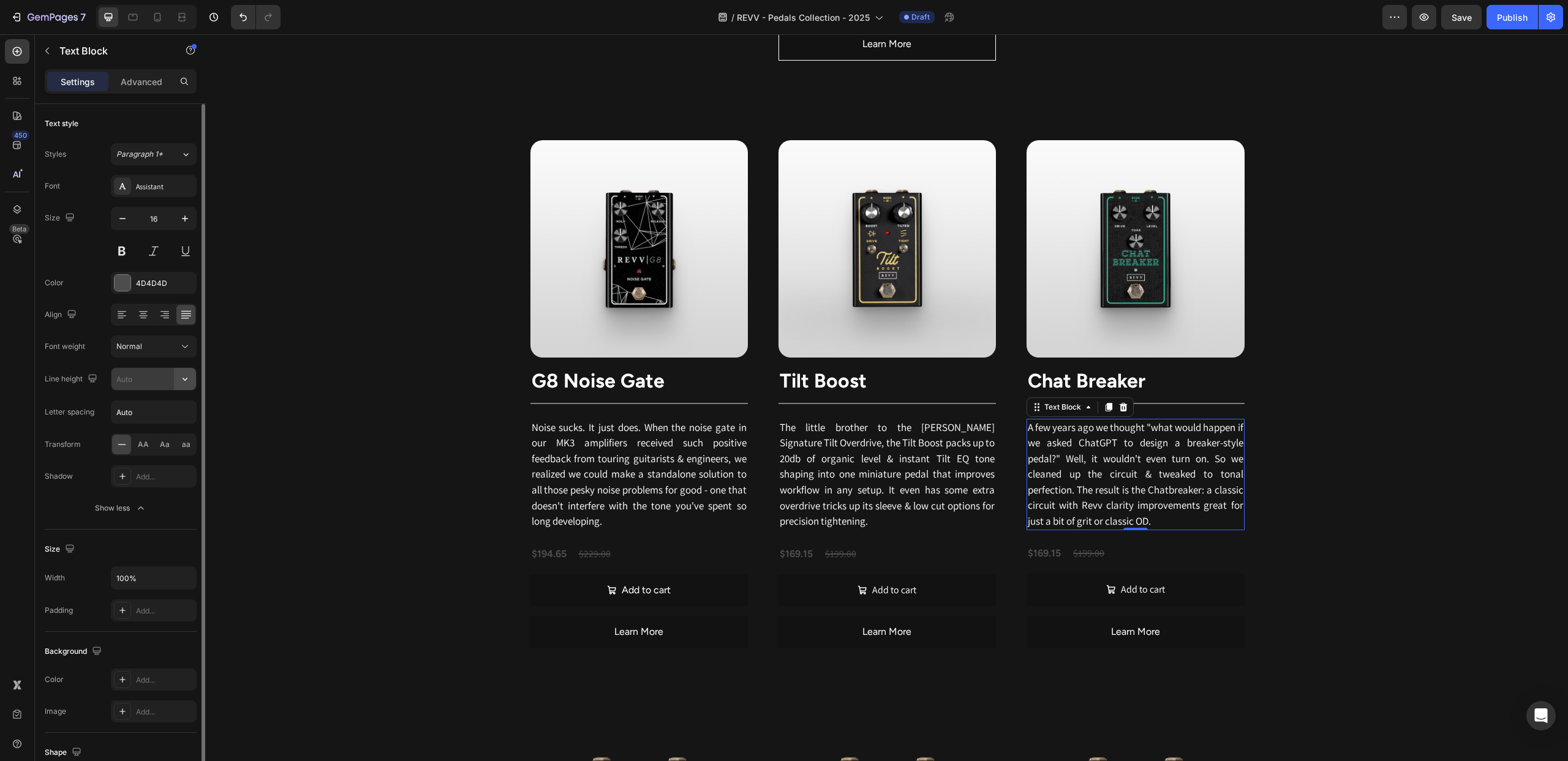
click at [187, 379] on icon "button" at bounding box center [185, 379] width 12 height 12
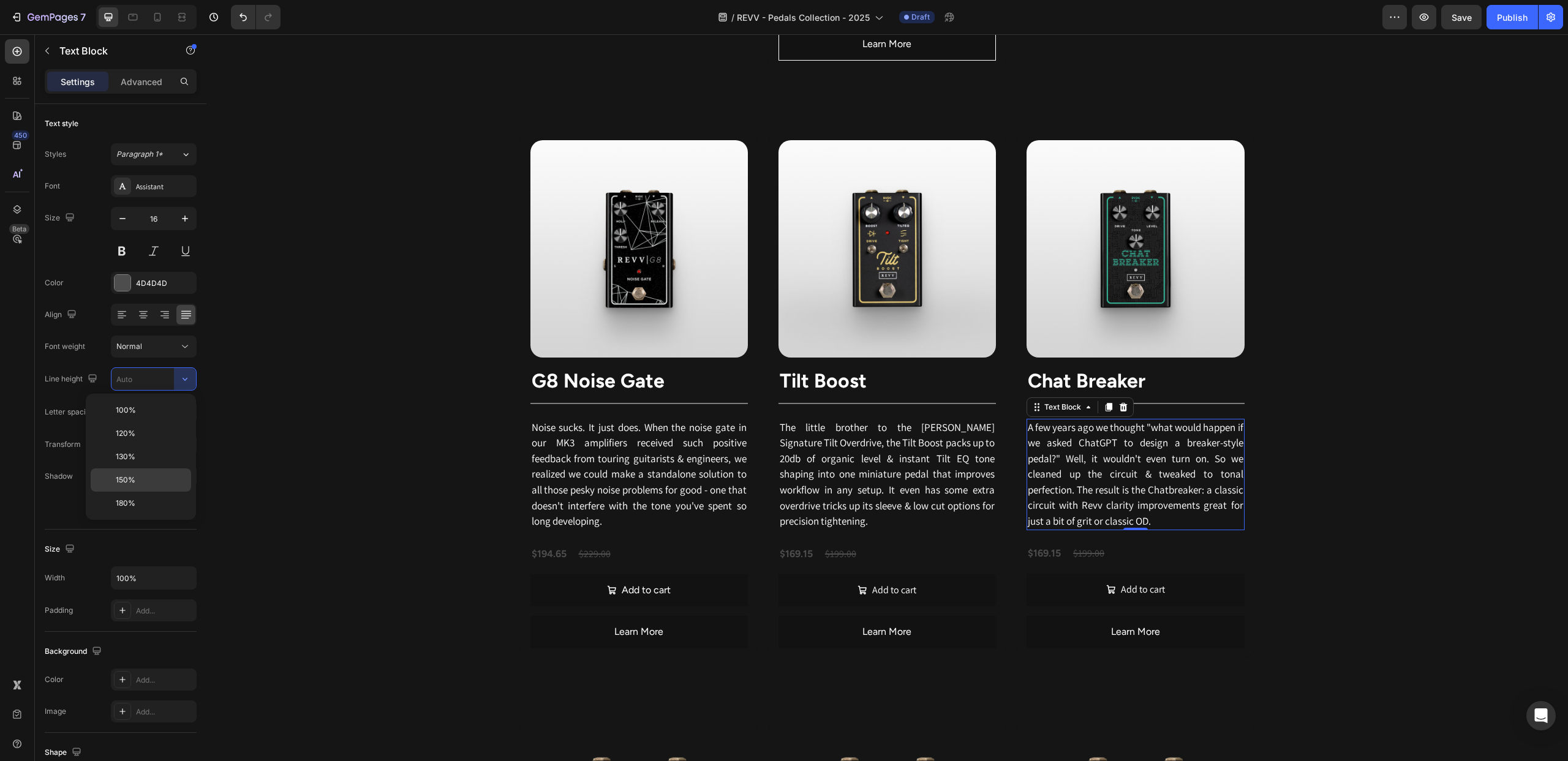
click at [156, 483] on p "150%" at bounding box center [151, 479] width 70 height 11
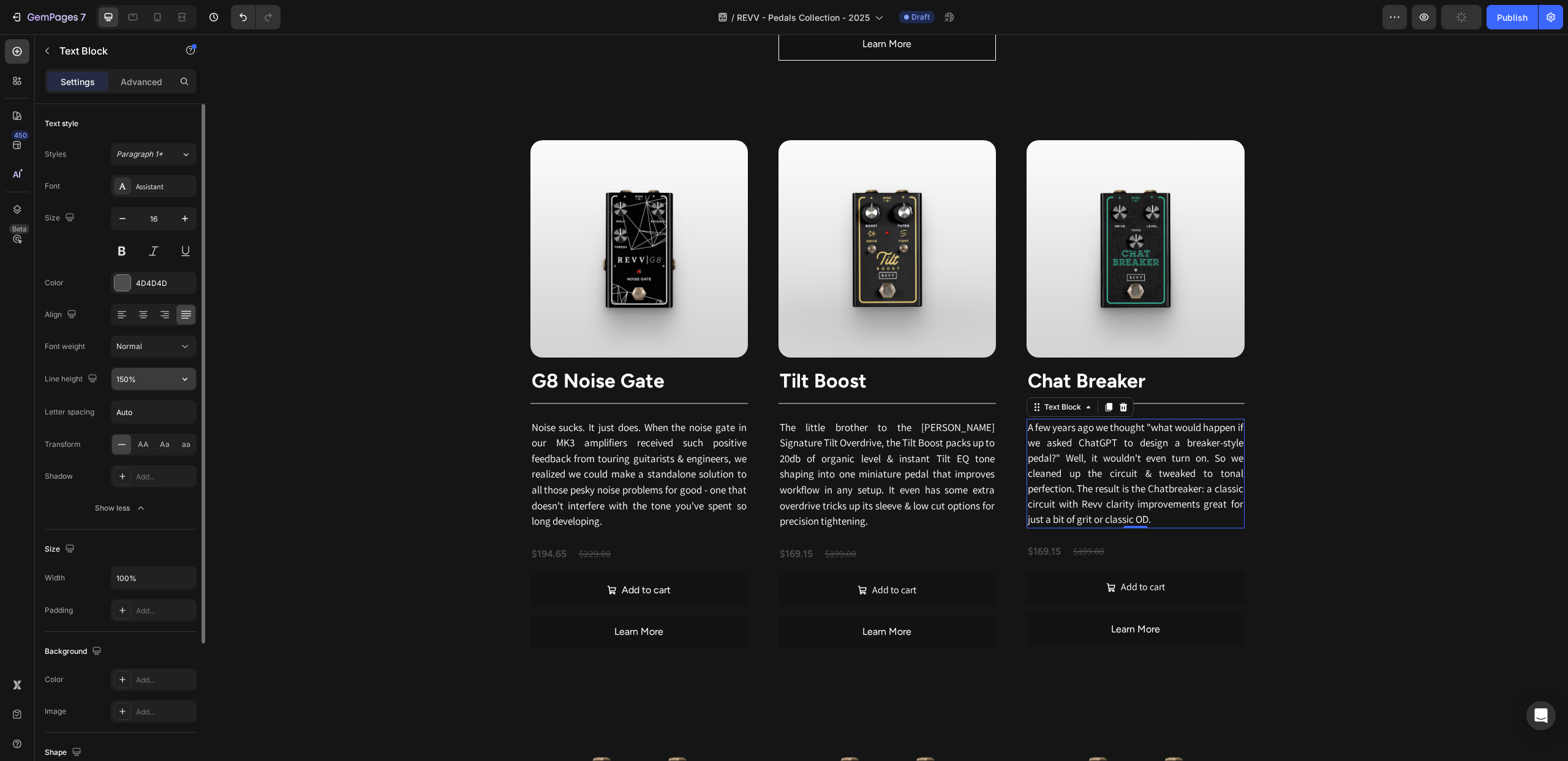
click at [127, 377] on input "150%" at bounding box center [153, 379] width 85 height 22
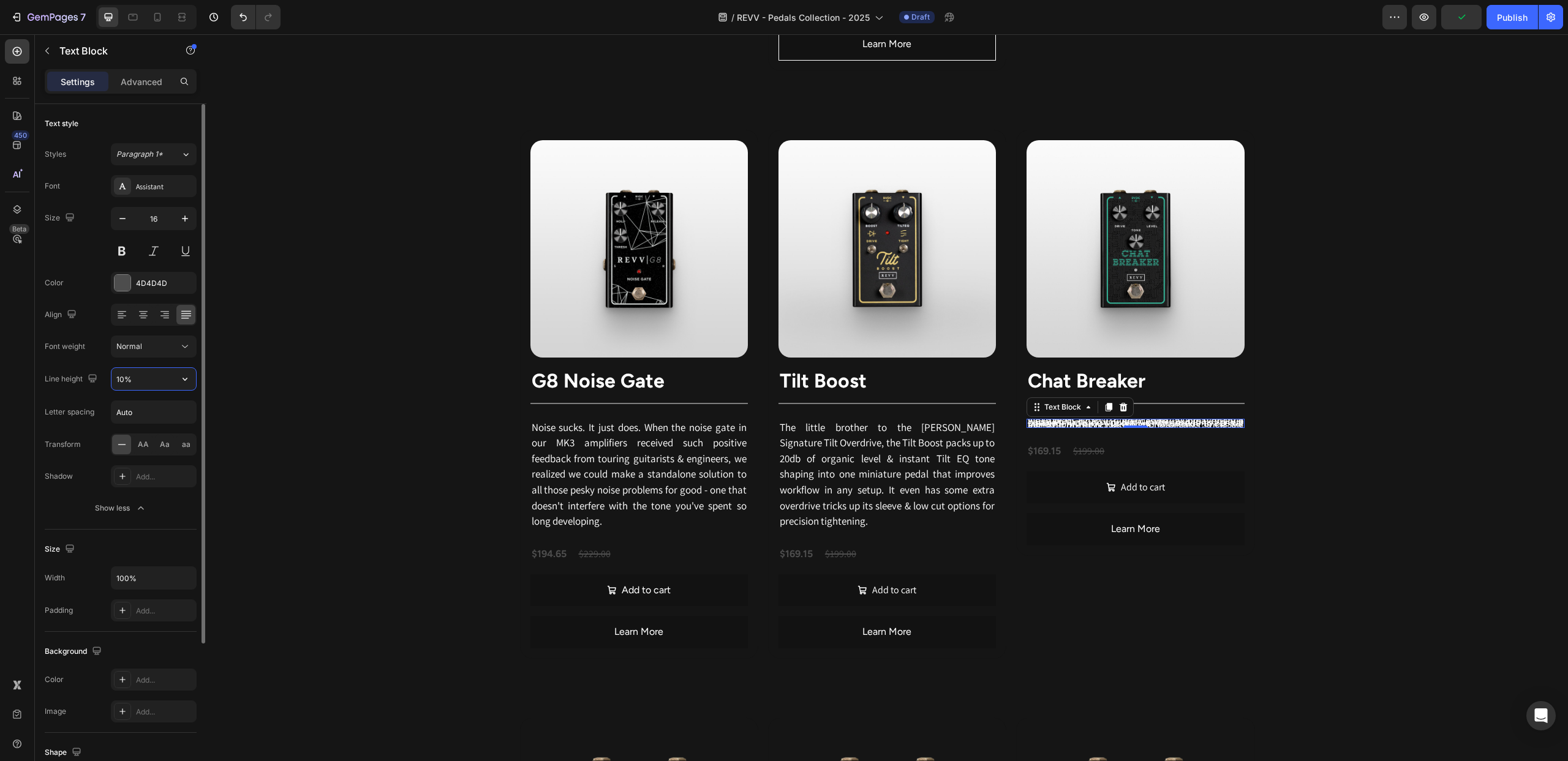
type input "160%"
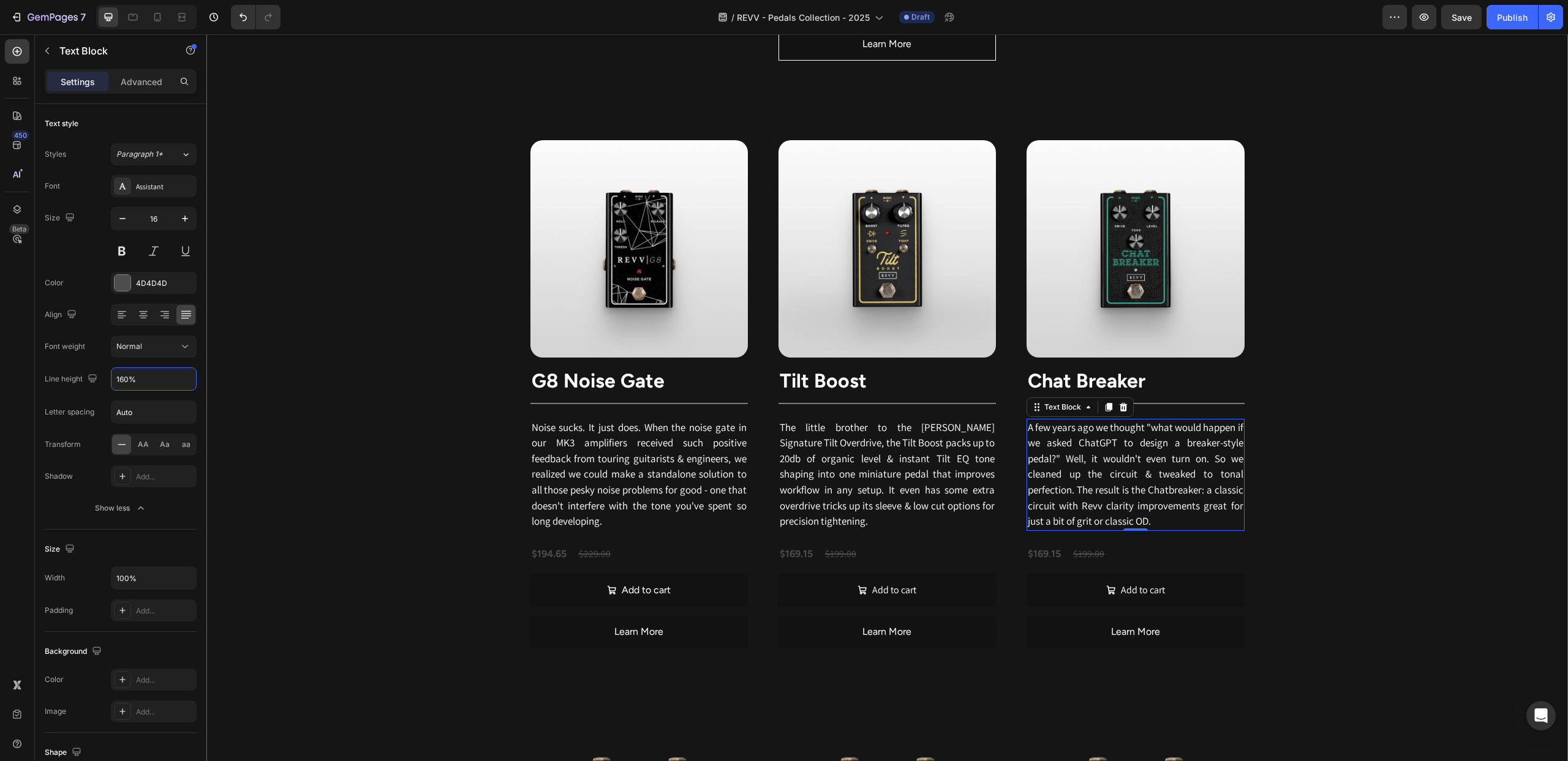
click at [420, 335] on div "Revv's pedal lineup is directly inspired by our flagship boutique amplifiers & …" at bounding box center [887, 45] width 1362 height 2419
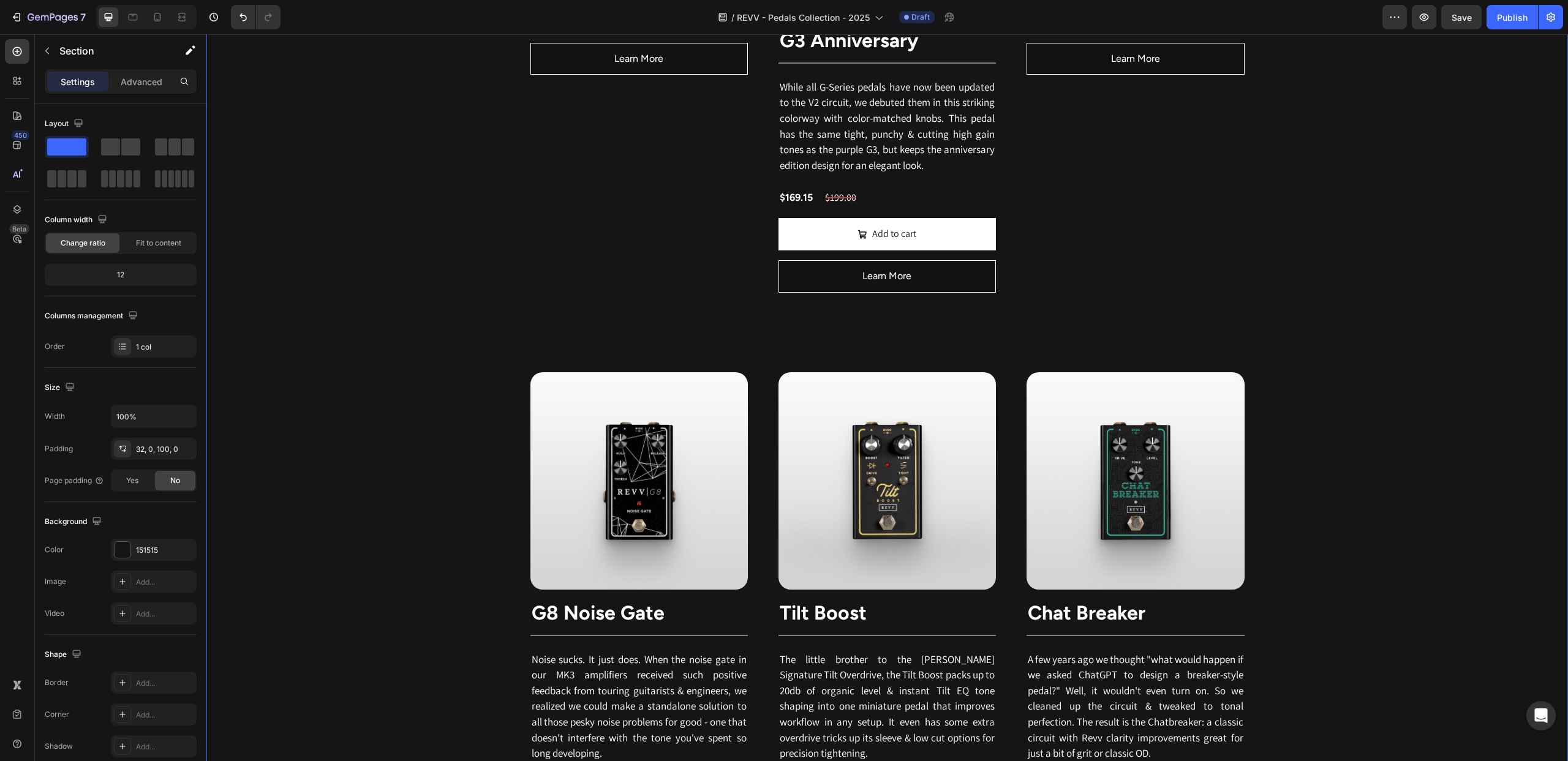
scroll to position [1667, 0]
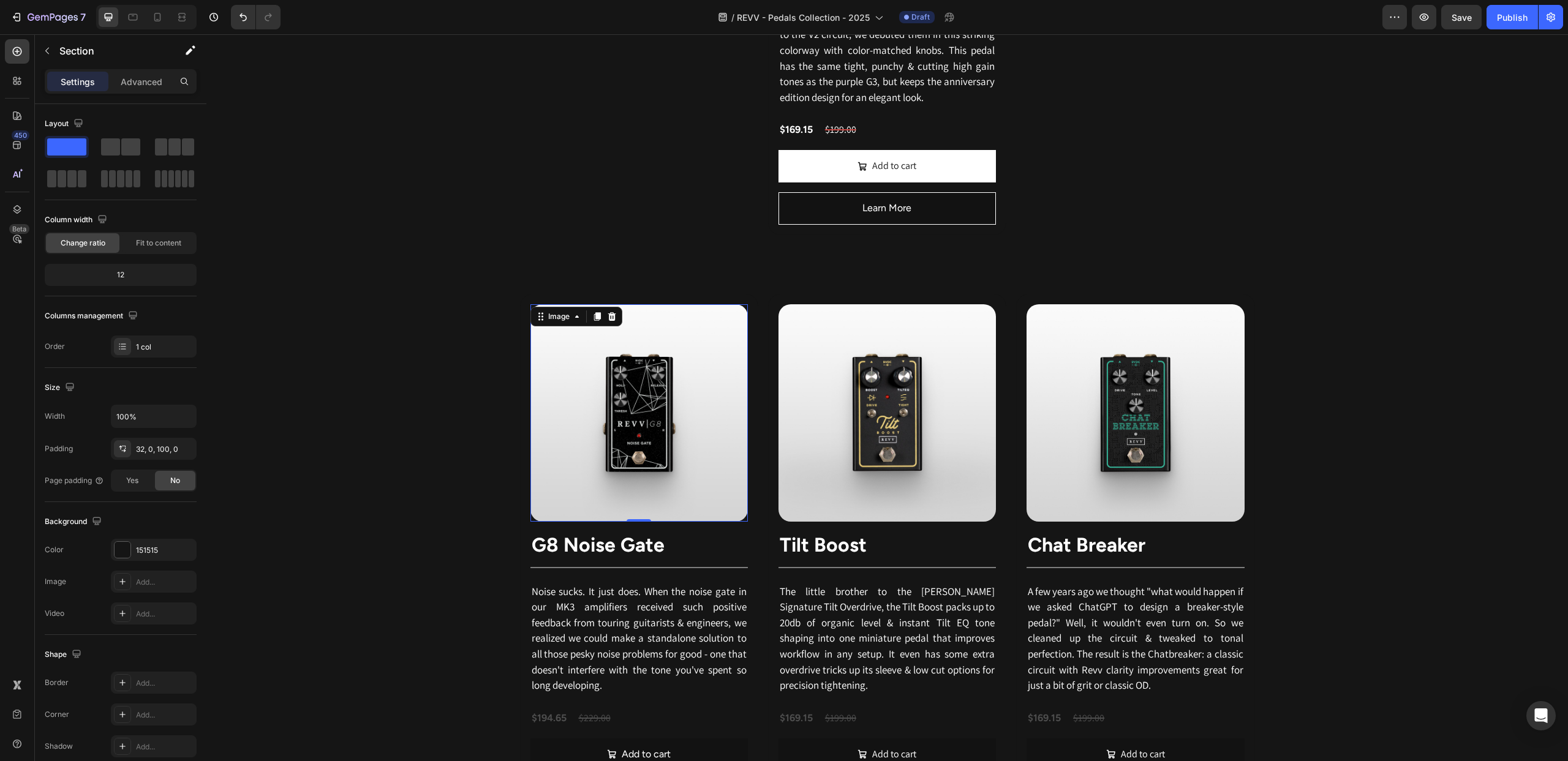
click at [621, 383] on img at bounding box center [639, 413] width 217 height 217
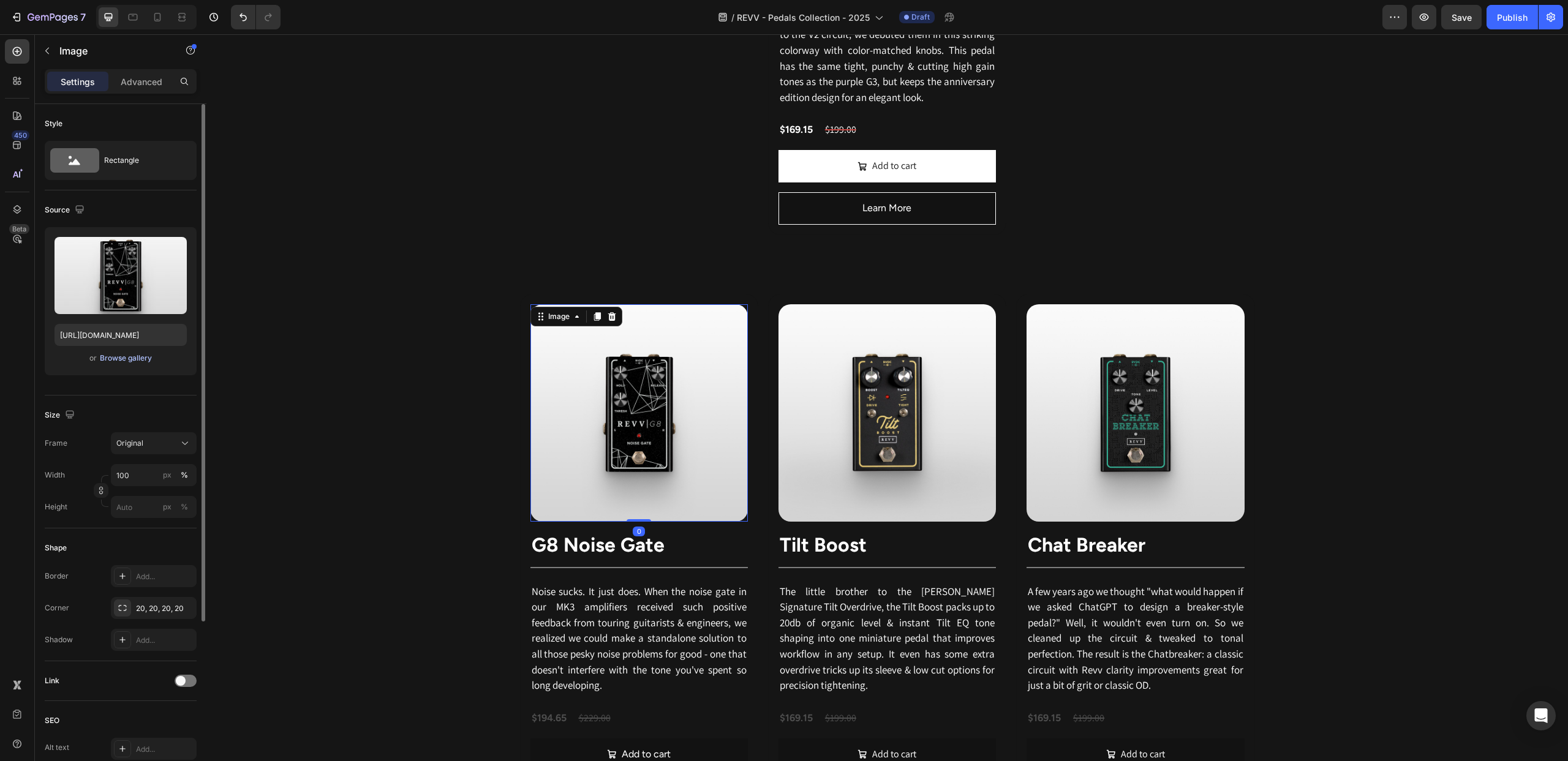
click at [123, 360] on div "Browse gallery" at bounding box center [125, 358] width 52 height 11
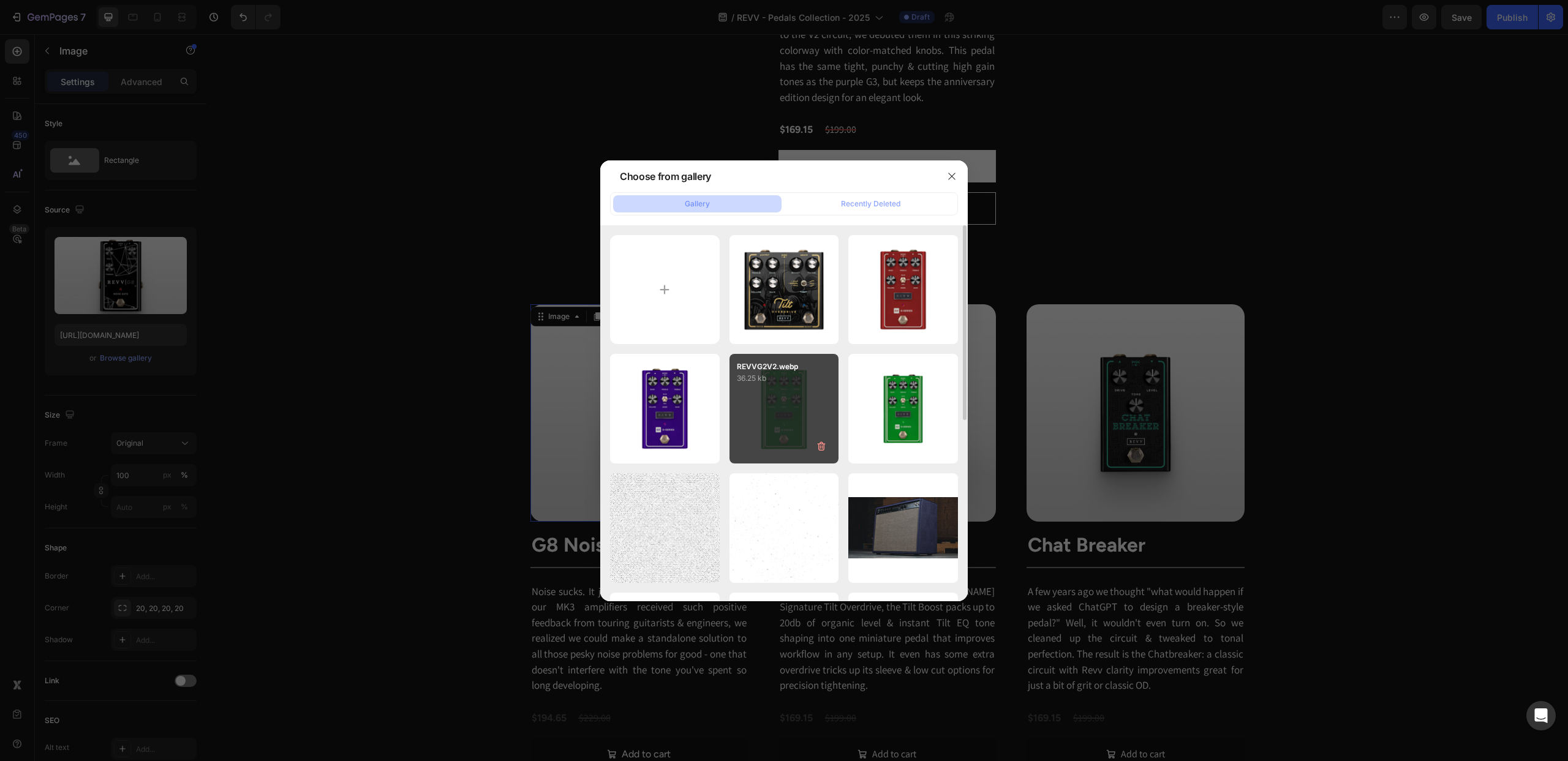
click at [787, 380] on p "36.25 kb" at bounding box center [784, 378] width 95 height 12
type input "[URL][DOMAIN_NAME]"
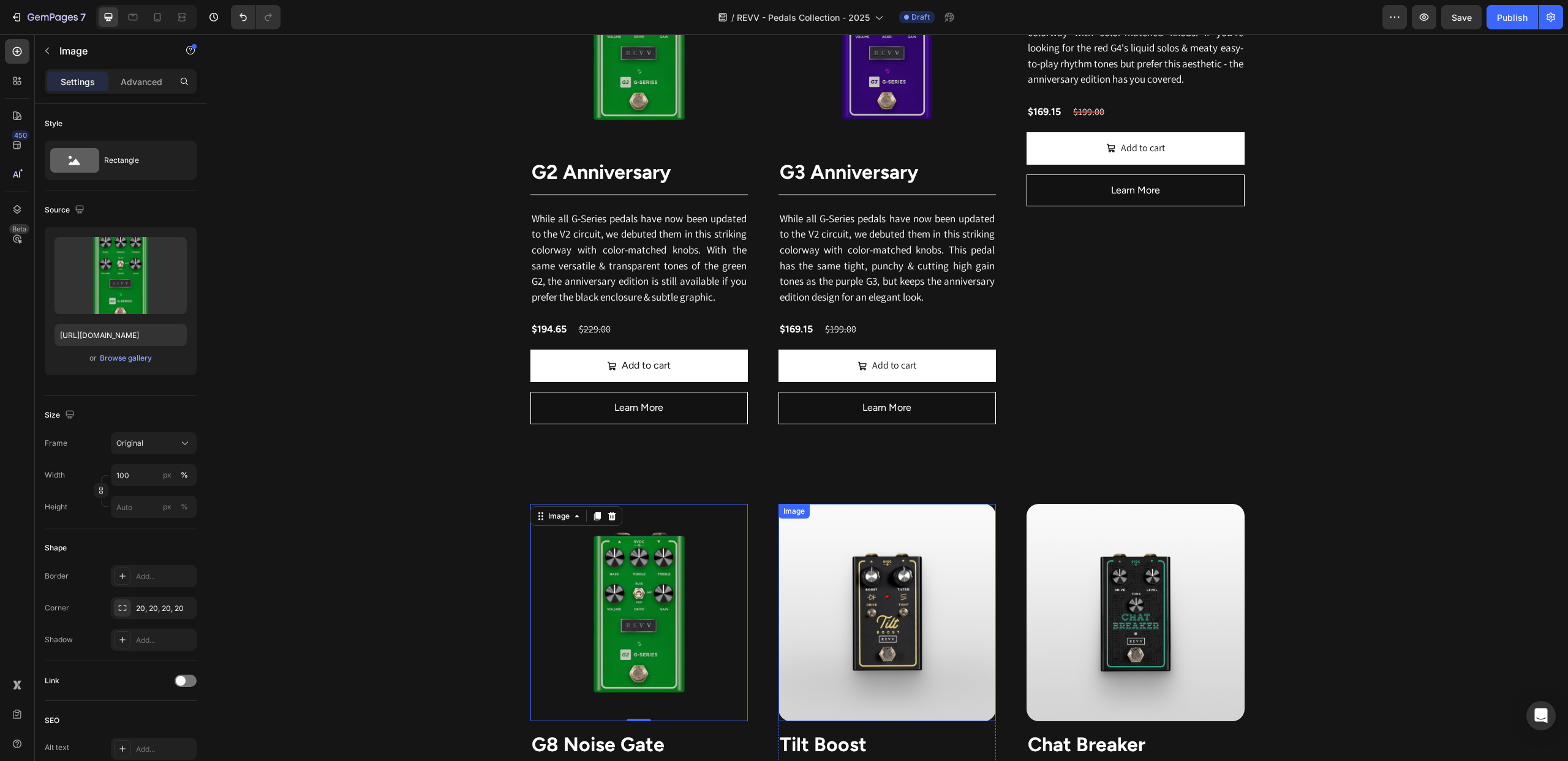
scroll to position [1578, 0]
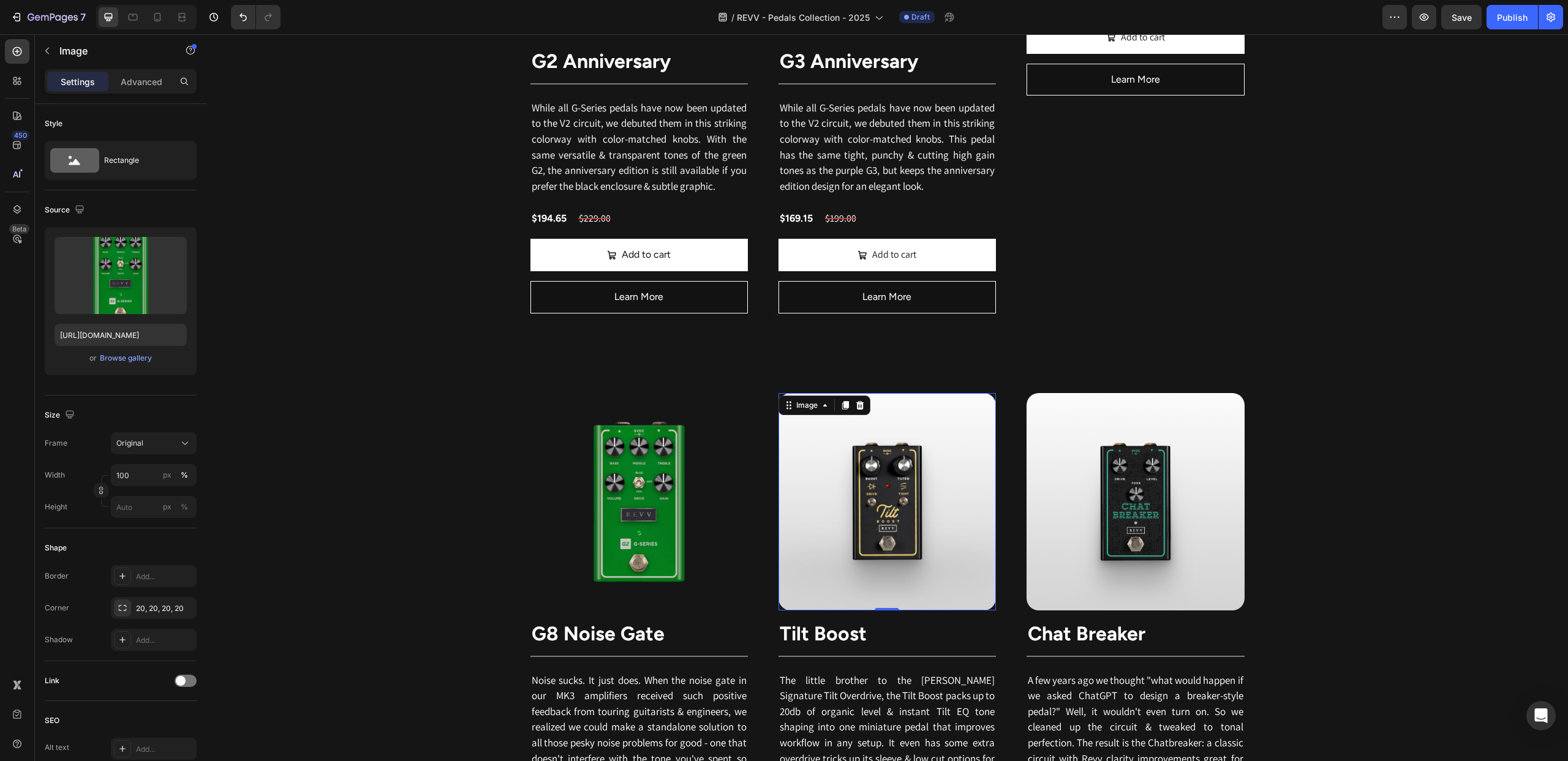
click at [904, 415] on img at bounding box center [887, 501] width 217 height 217
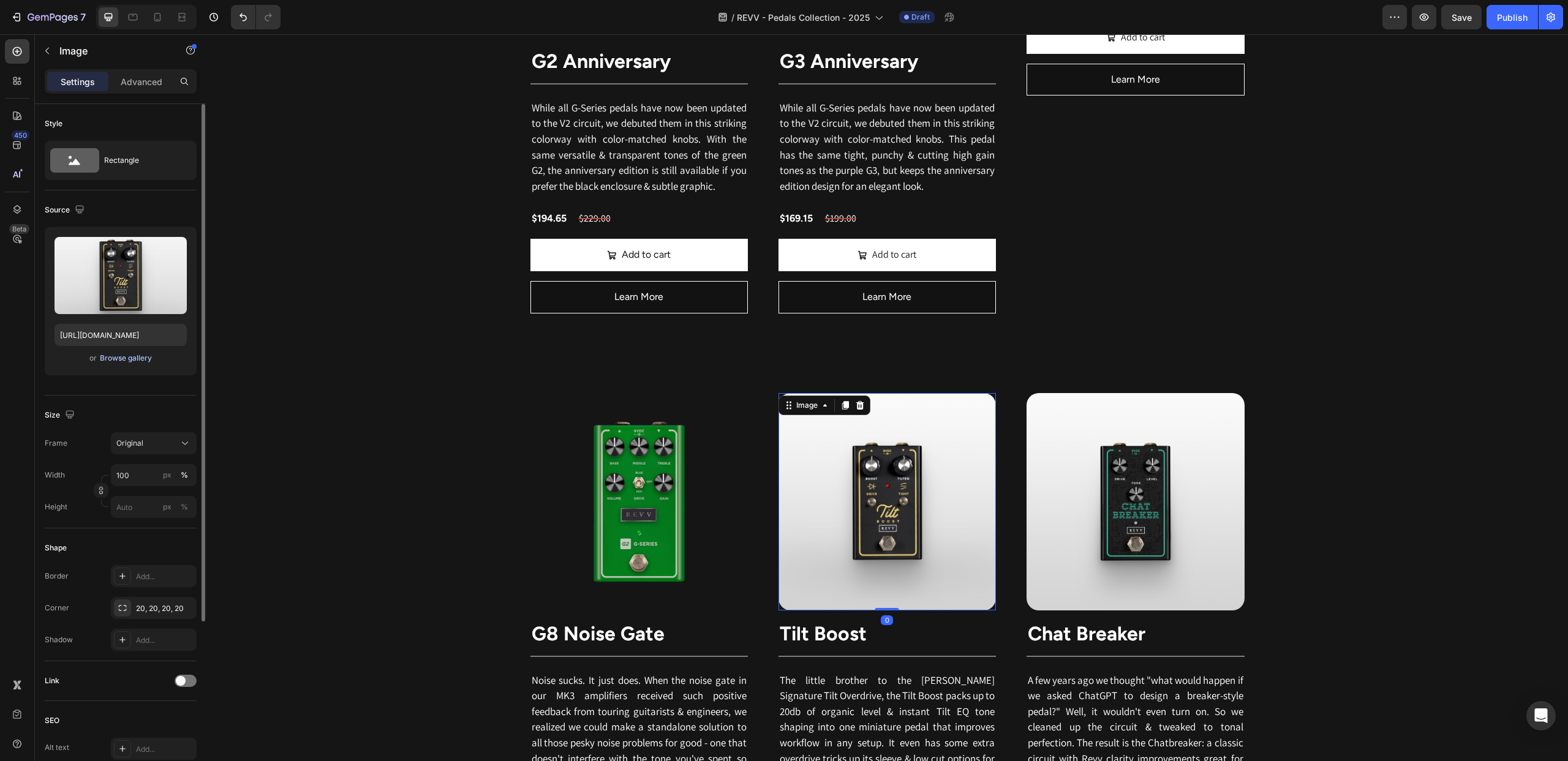
click at [136, 358] on div "Browse gallery" at bounding box center [125, 358] width 52 height 11
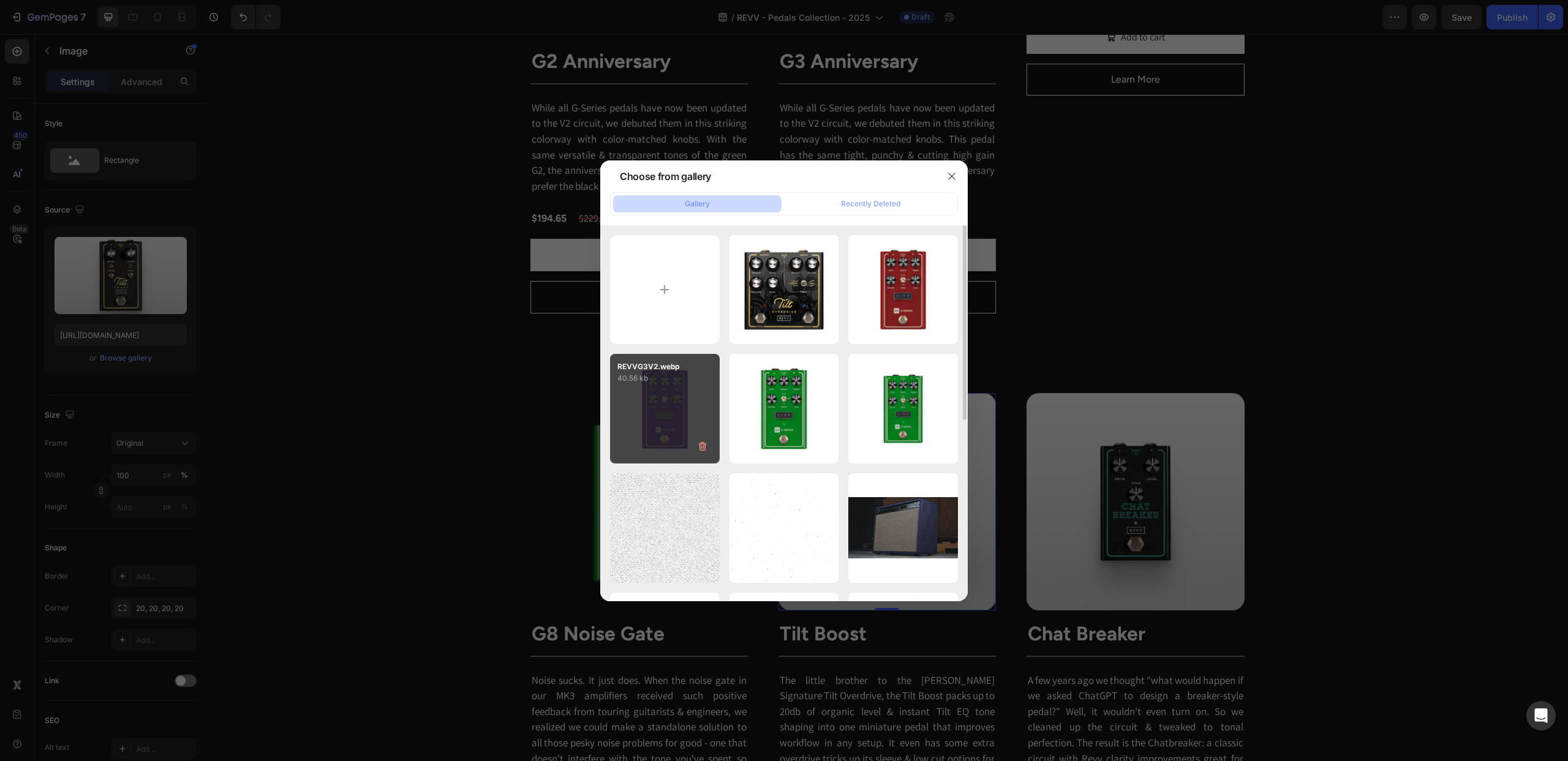
click at [662, 397] on div "REVVG3V2.webp 40.56 kb" at bounding box center [665, 409] width 110 height 110
type input "[URL][DOMAIN_NAME]"
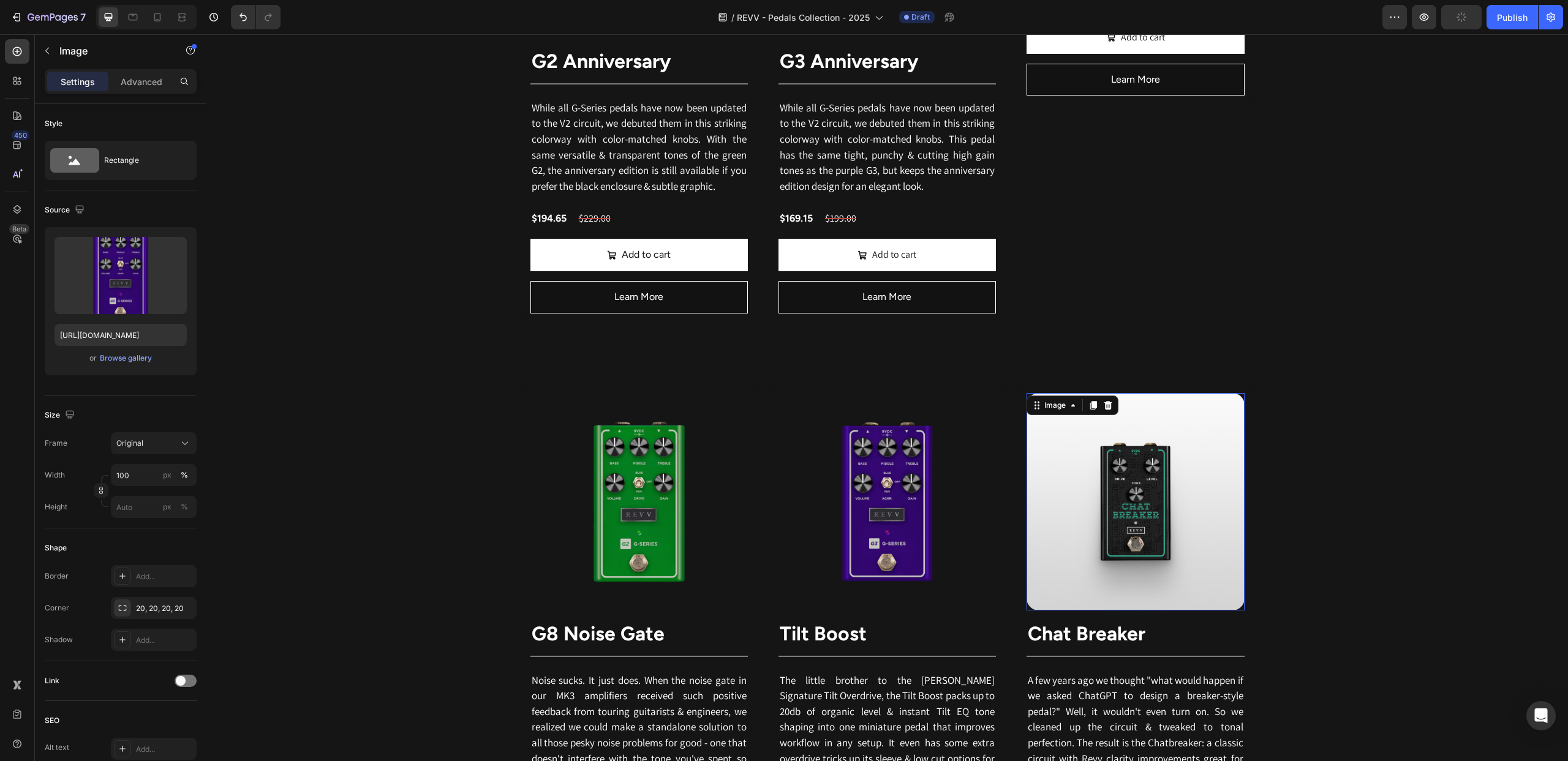
click at [1141, 486] on img at bounding box center [1135, 501] width 217 height 217
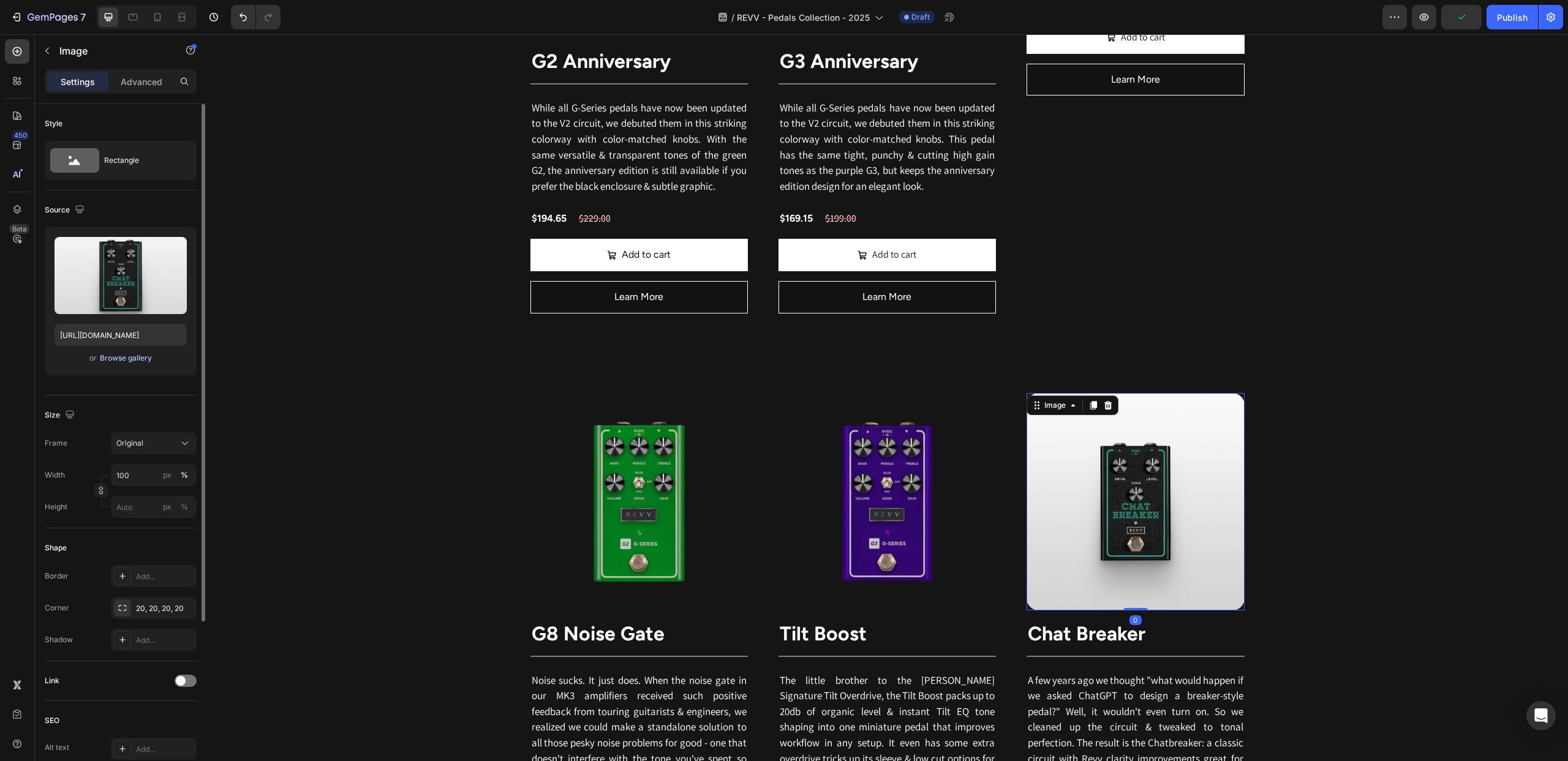
click at [114, 360] on div "Browse gallery" at bounding box center [125, 358] width 52 height 11
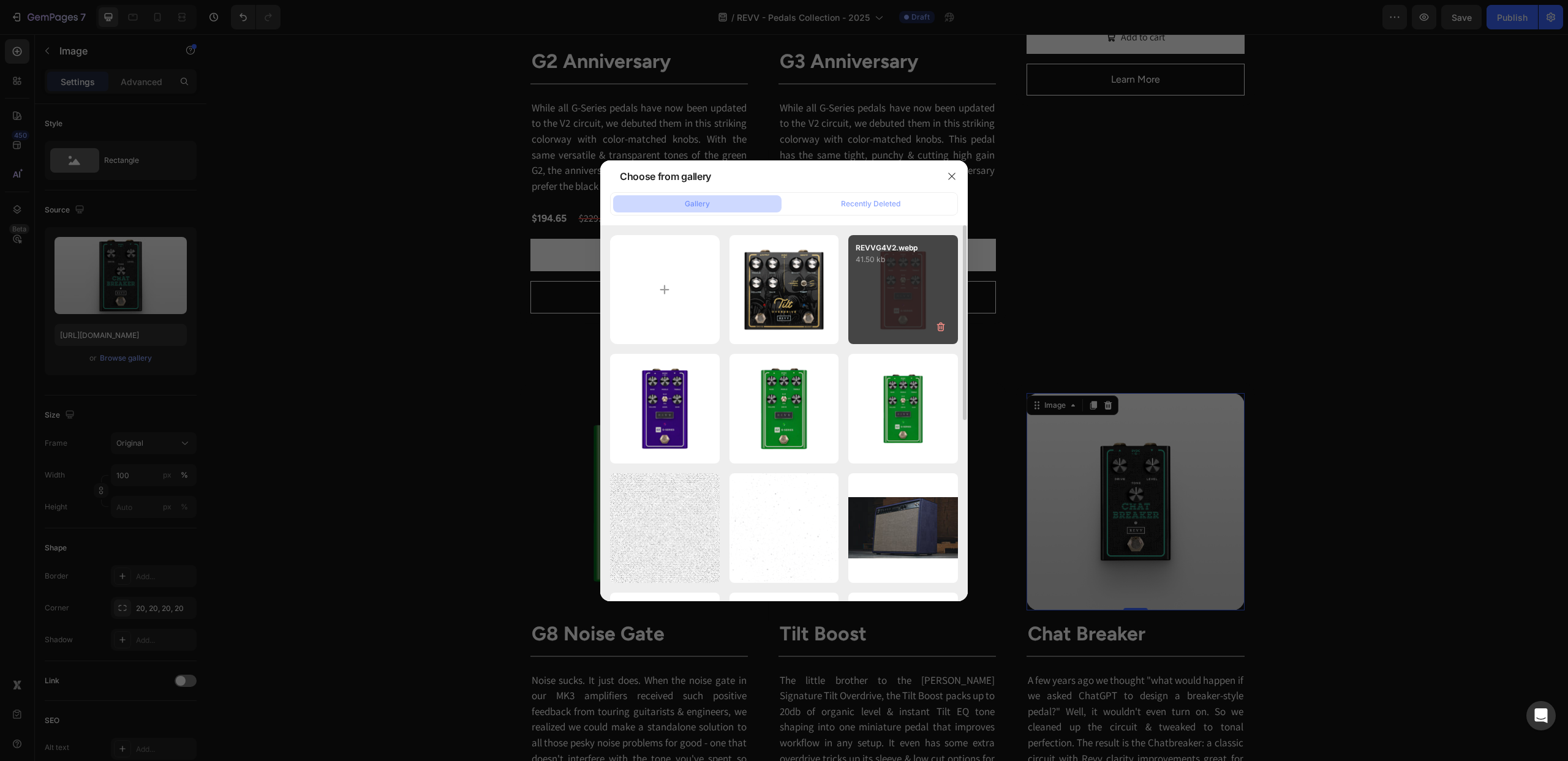
click at [882, 307] on div "REVVG4V2.webp 41.50 kb" at bounding box center [904, 290] width 110 height 110
type input "[URL][DOMAIN_NAME]"
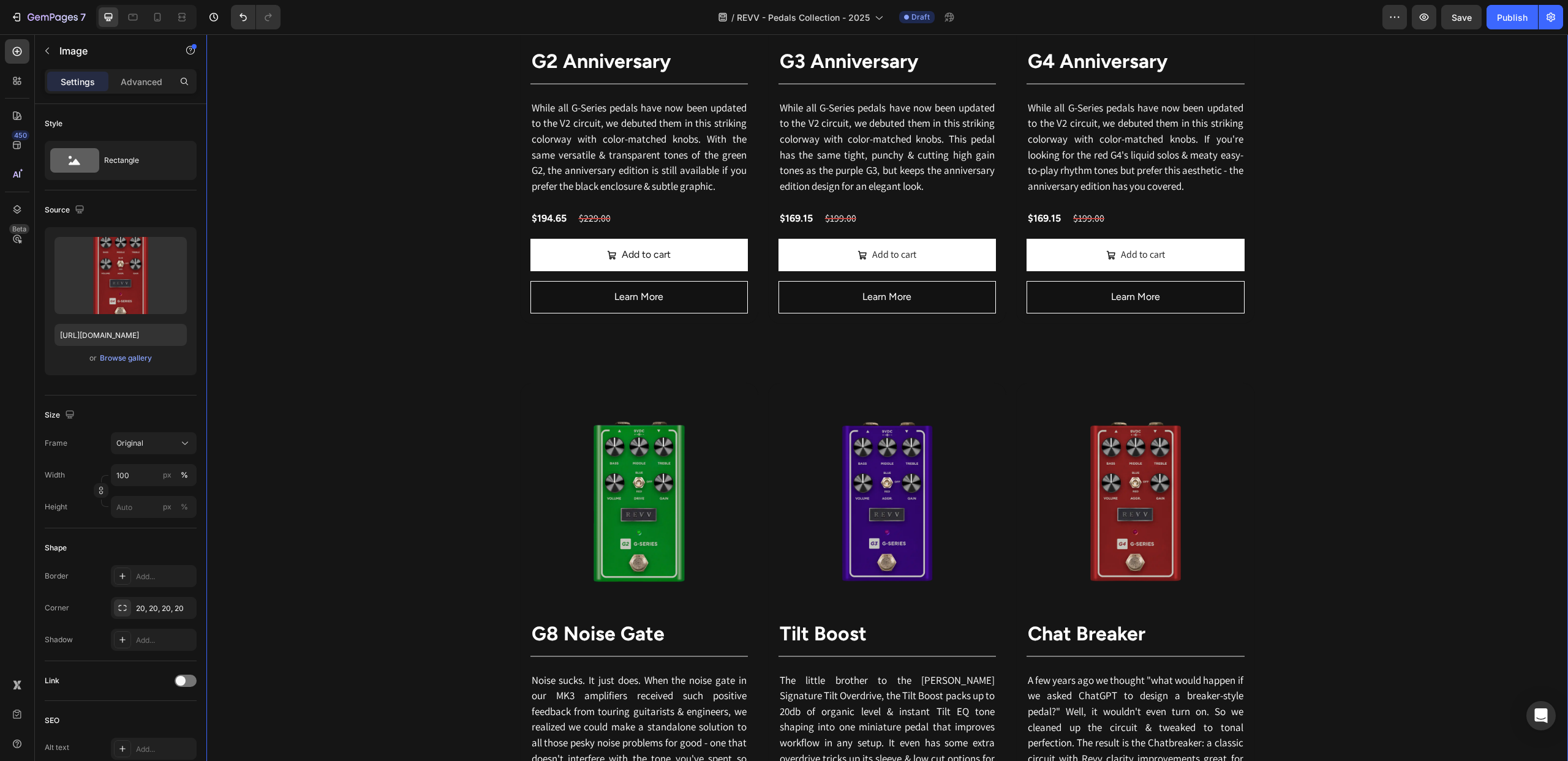
drag, startPoint x: 1262, startPoint y: 369, endPoint x: 1271, endPoint y: 369, distance: 9.0
click at [1263, 369] on div "Revv's pedal lineup is directly inspired by our flagship boutique amplifiers & …" at bounding box center [887, 298] width 1362 height 2419
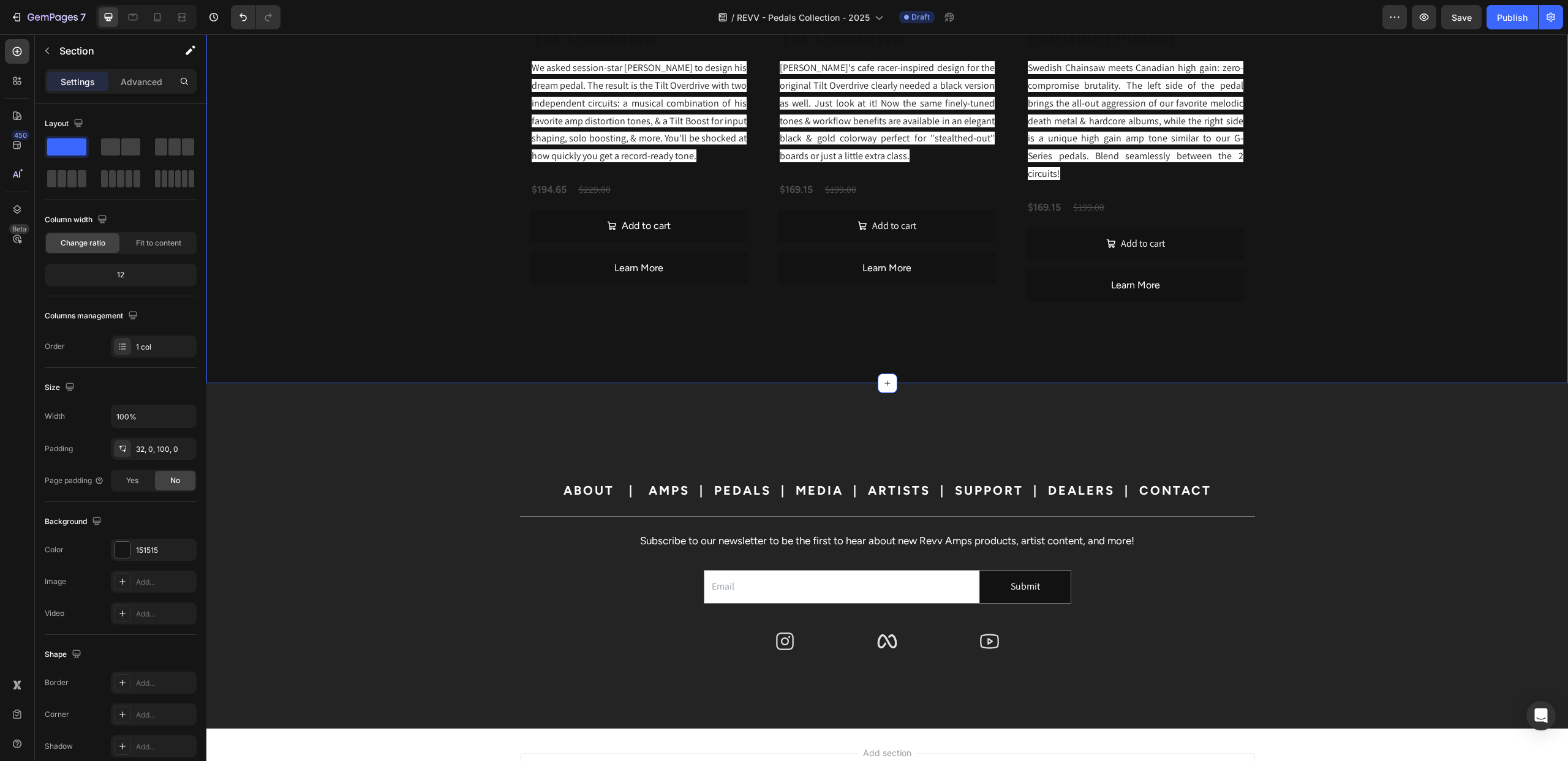
scroll to position [2773, 0]
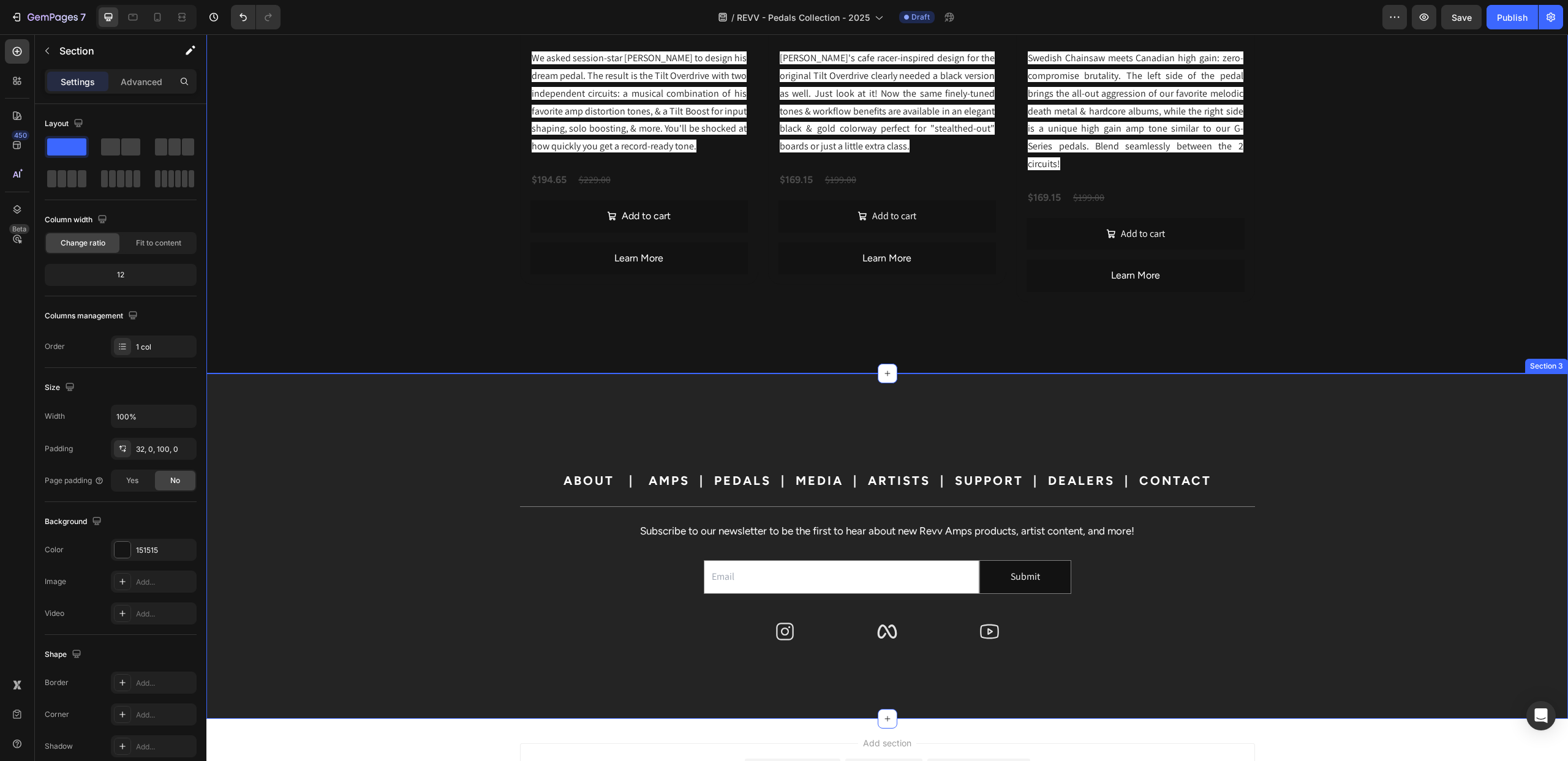
click at [365, 446] on div "ABOUT | AMPS | PEDALS | MEDIA | ARTISTS | SUPPORT | DEALERS | CONTACT Heading T…" at bounding box center [887, 546] width 1362 height 247
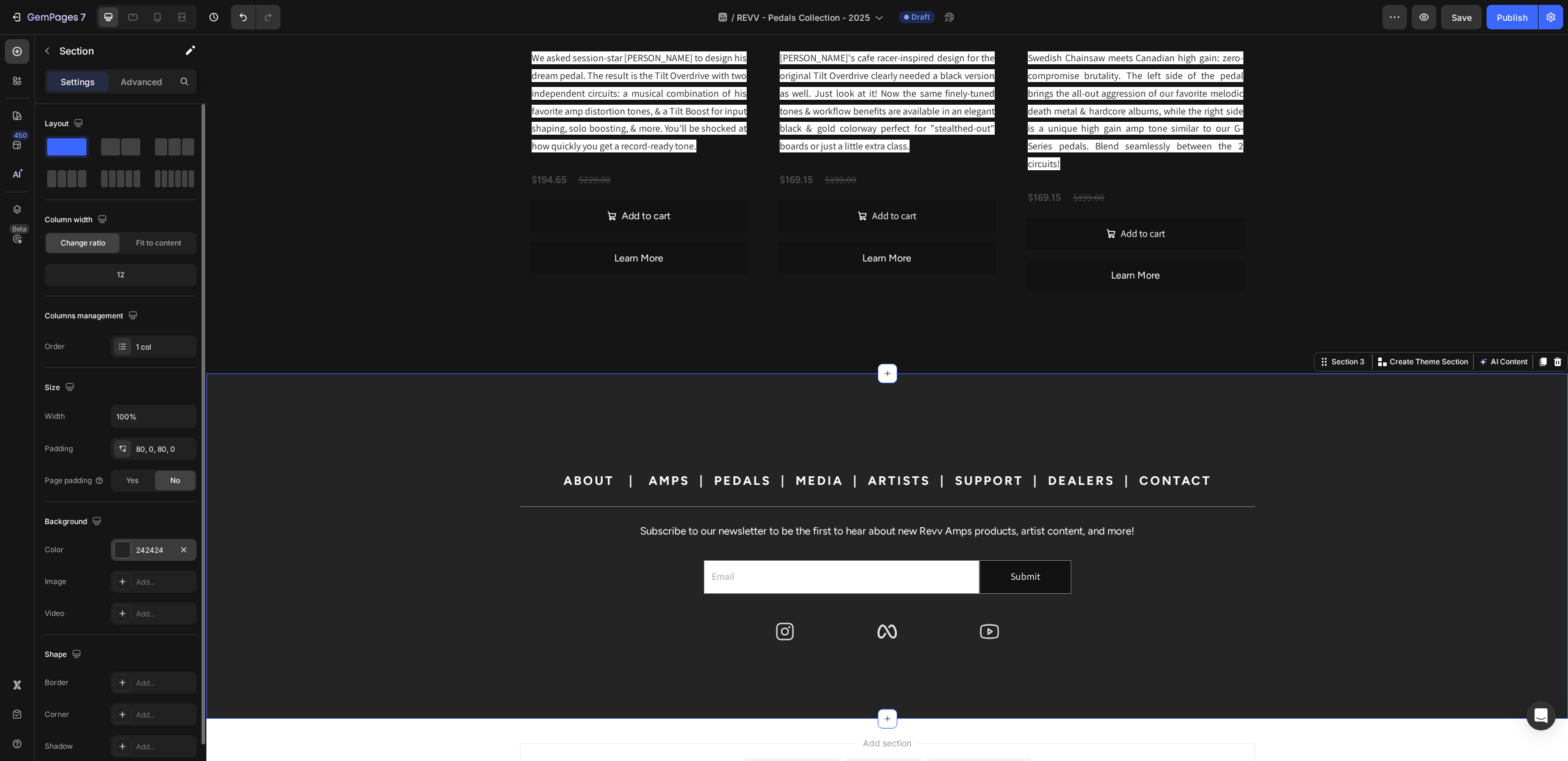
click at [125, 545] on div at bounding box center [122, 550] width 16 height 16
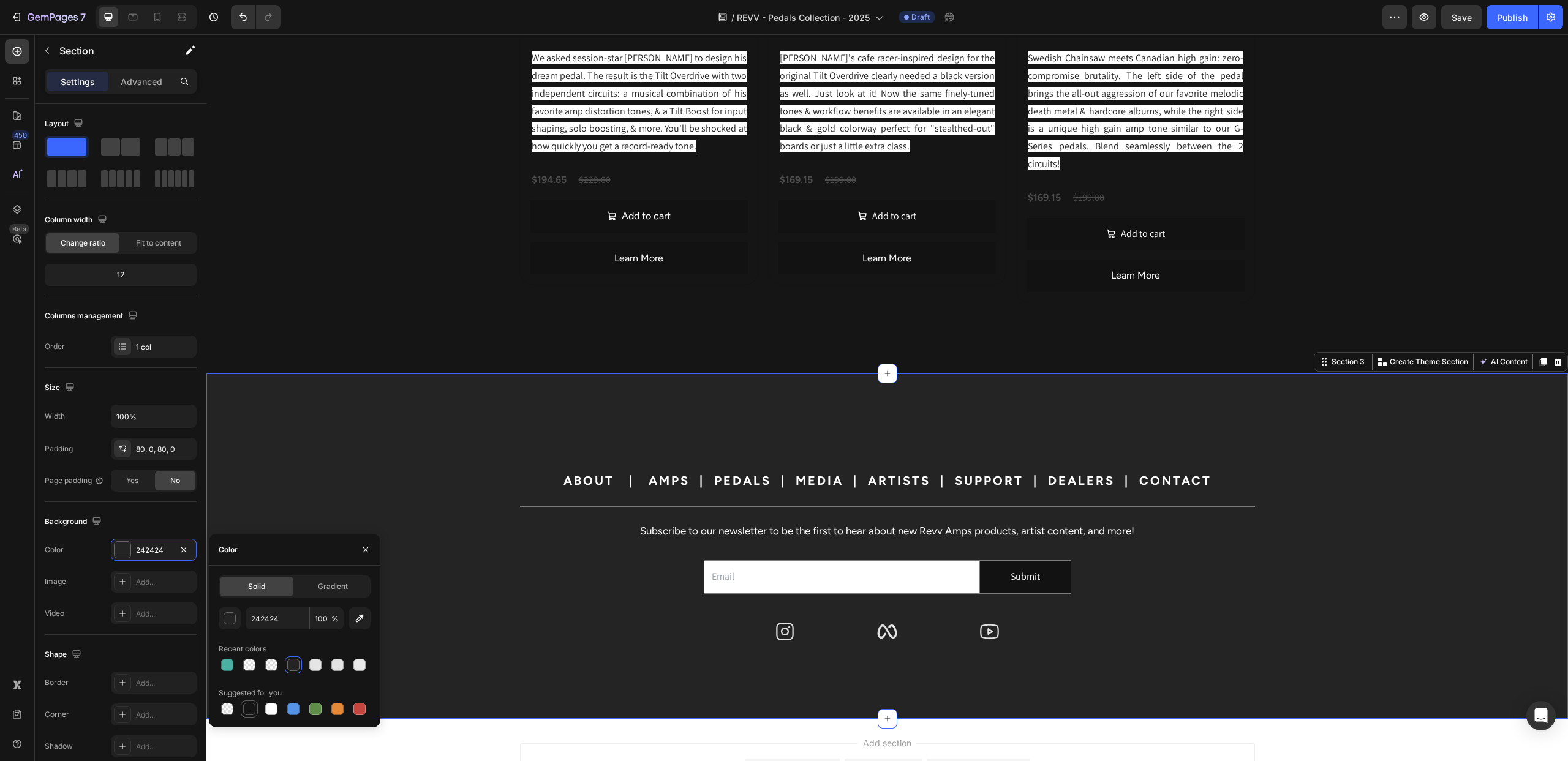
click at [248, 709] on div at bounding box center [249, 709] width 12 height 12
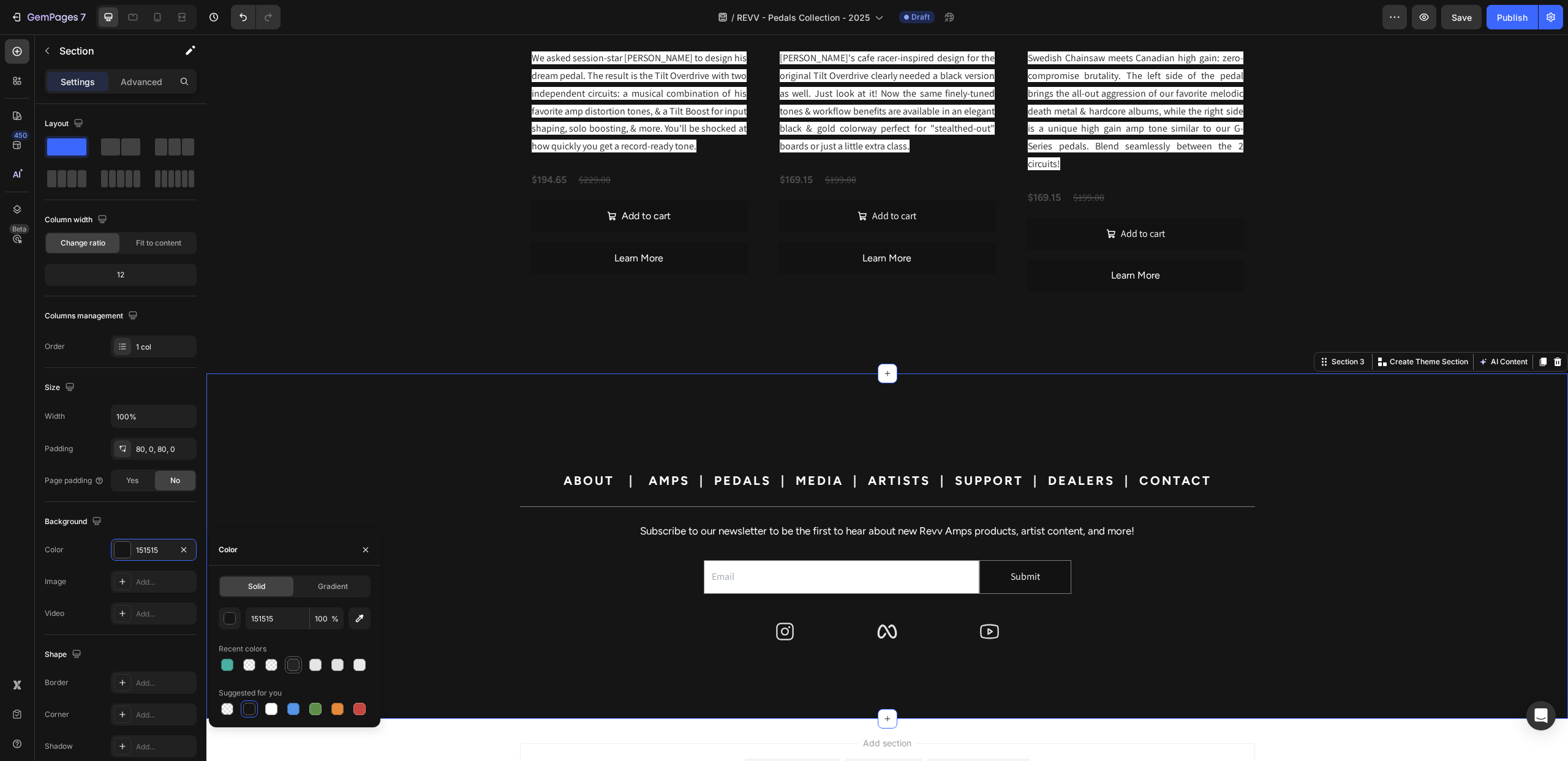
click at [293, 669] on div at bounding box center [293, 665] width 12 height 12
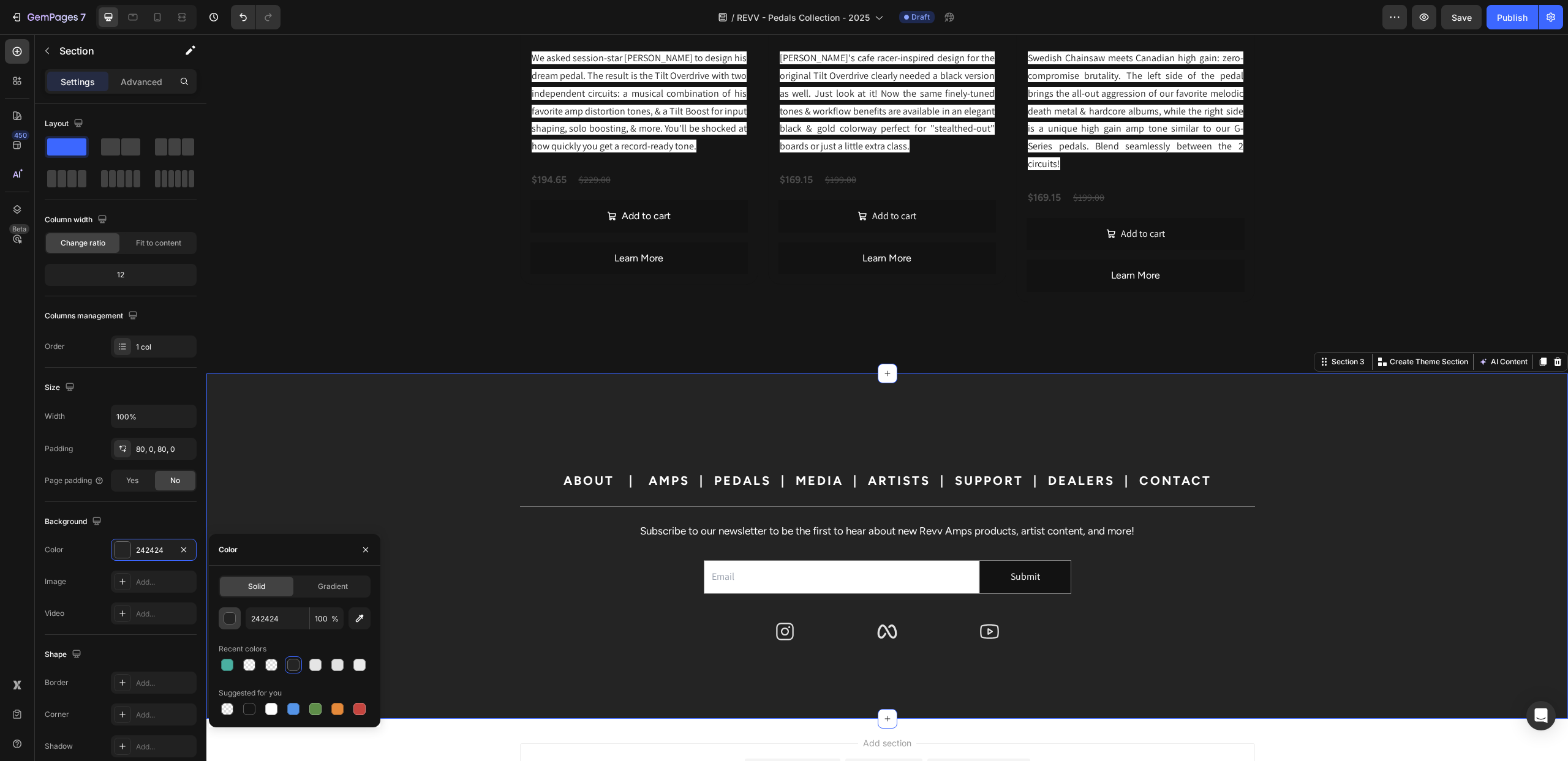
click at [229, 622] on div "button" at bounding box center [230, 619] width 12 height 12
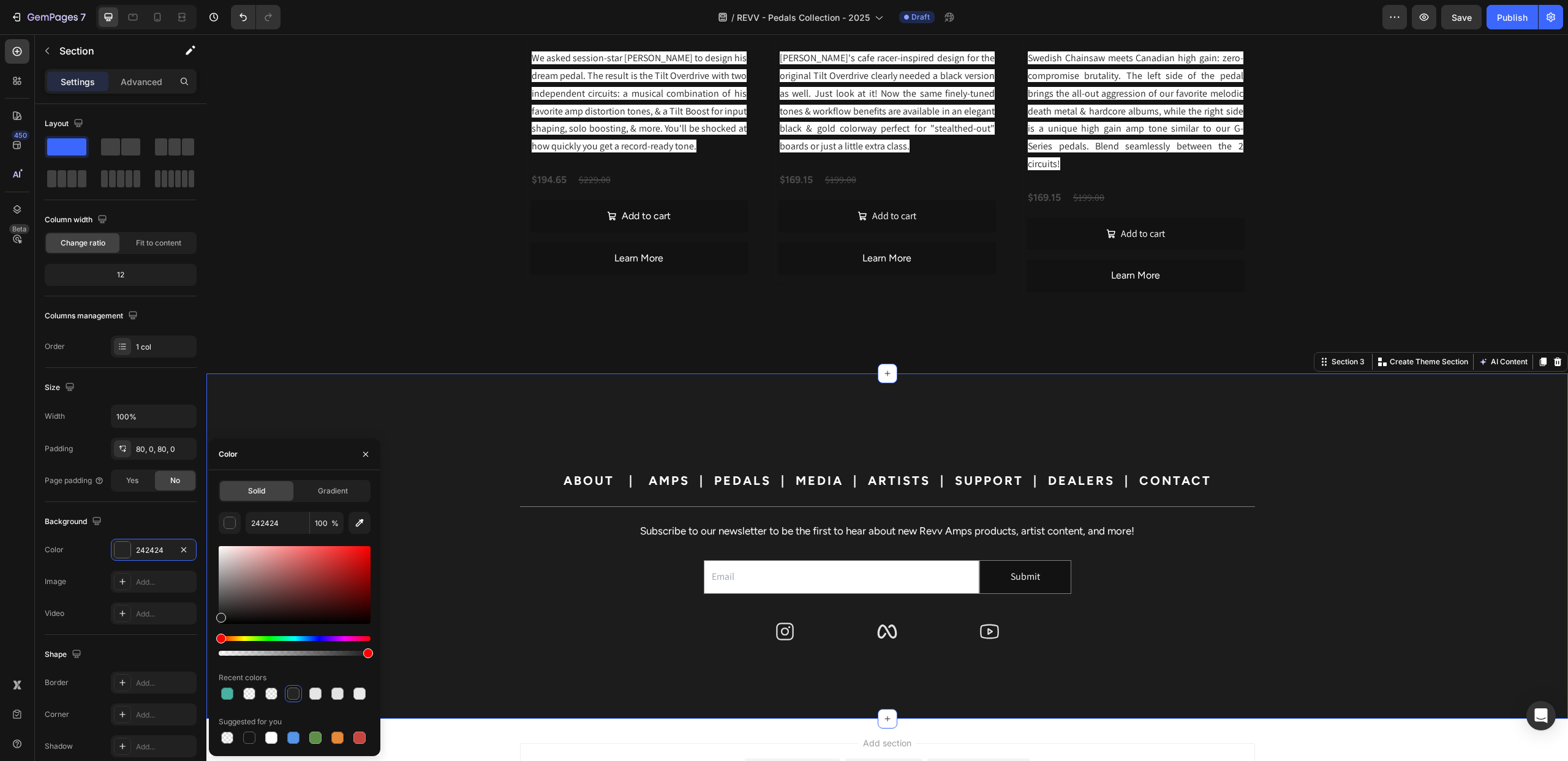
click at [220, 615] on div at bounding box center [221, 618] width 10 height 10
type input "1C1C1C"
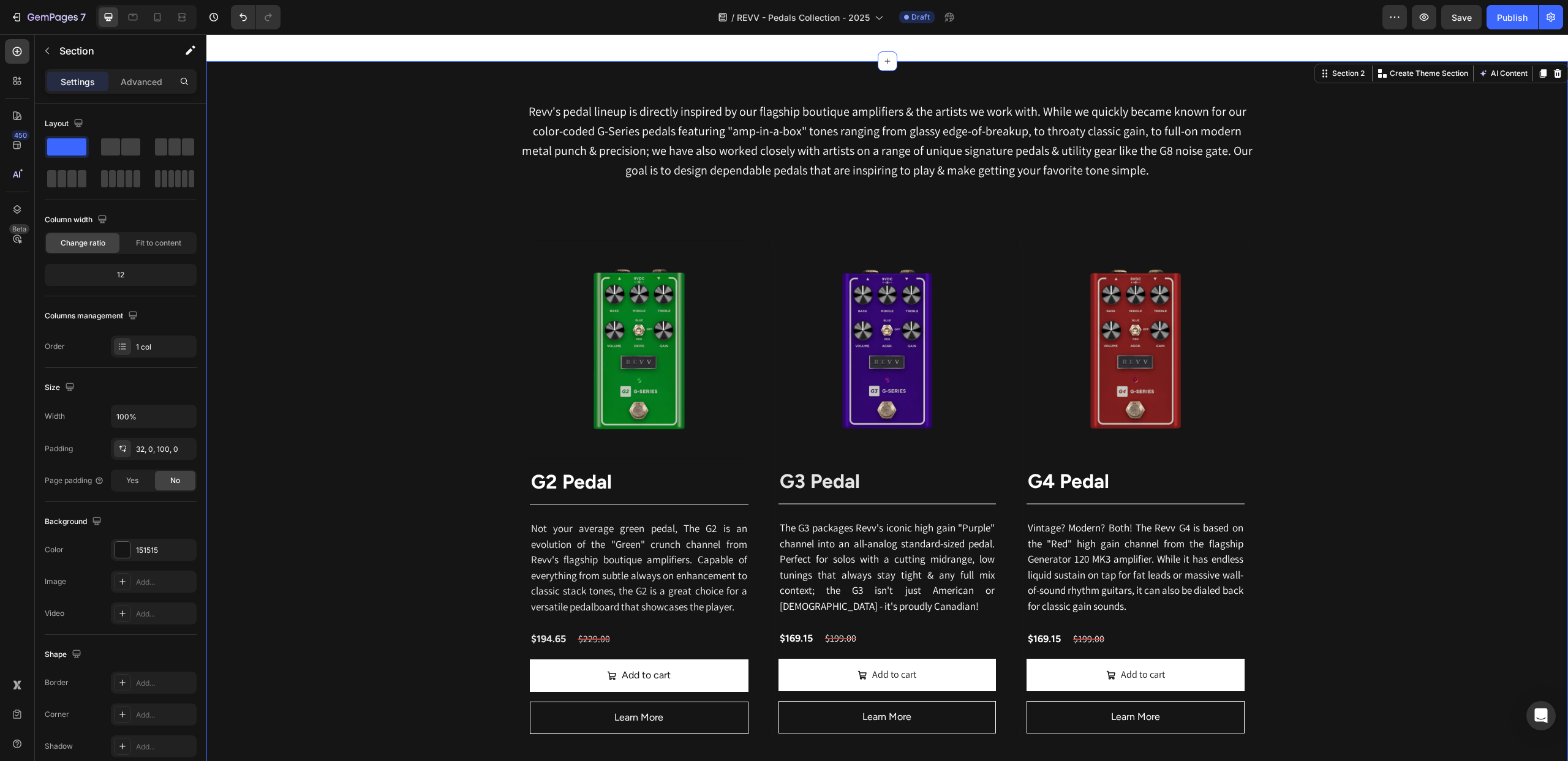
scroll to position [634, 0]
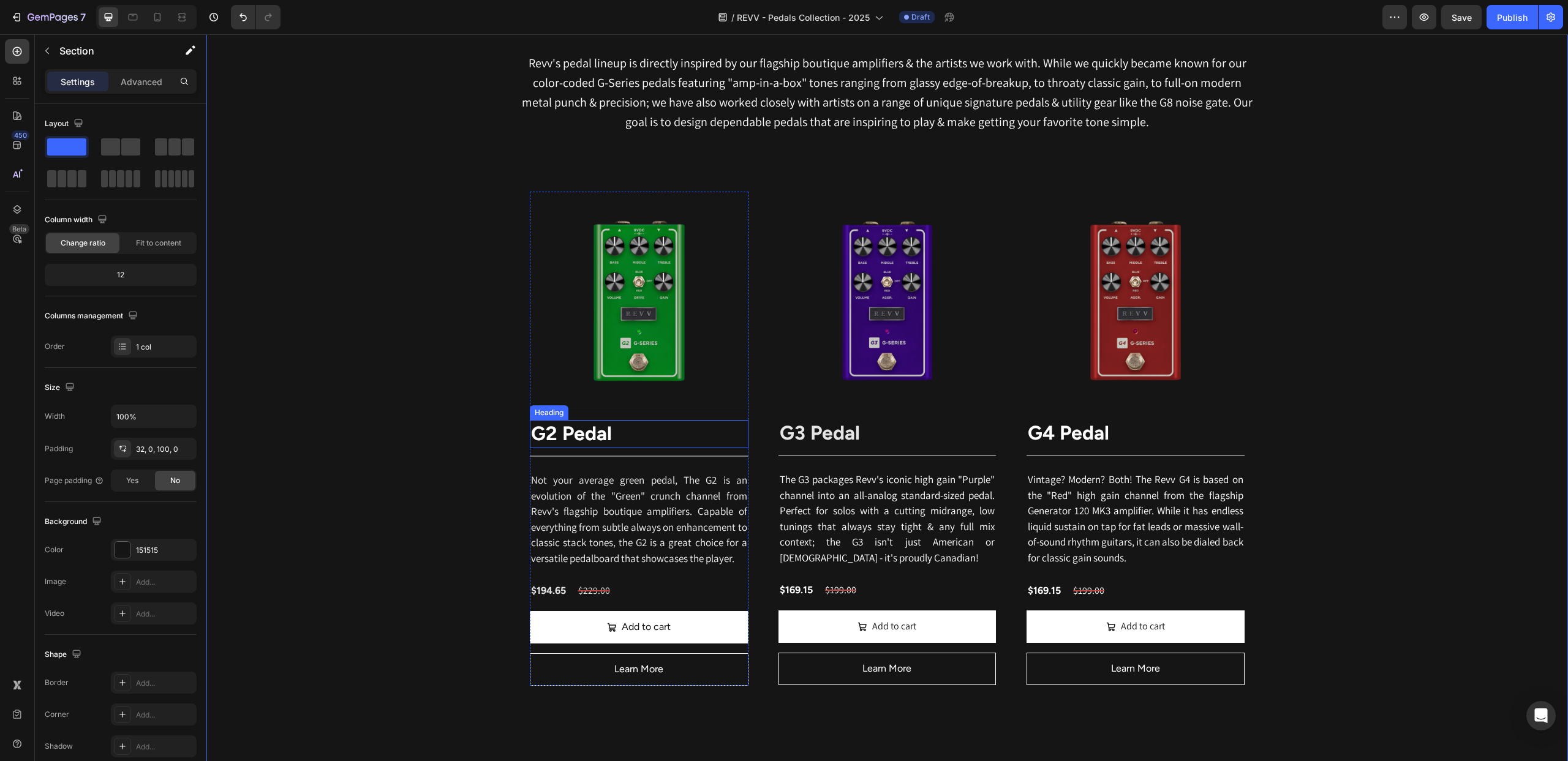
click at [580, 433] on strong "G2 Pedal" at bounding box center [571, 433] width 81 height 23
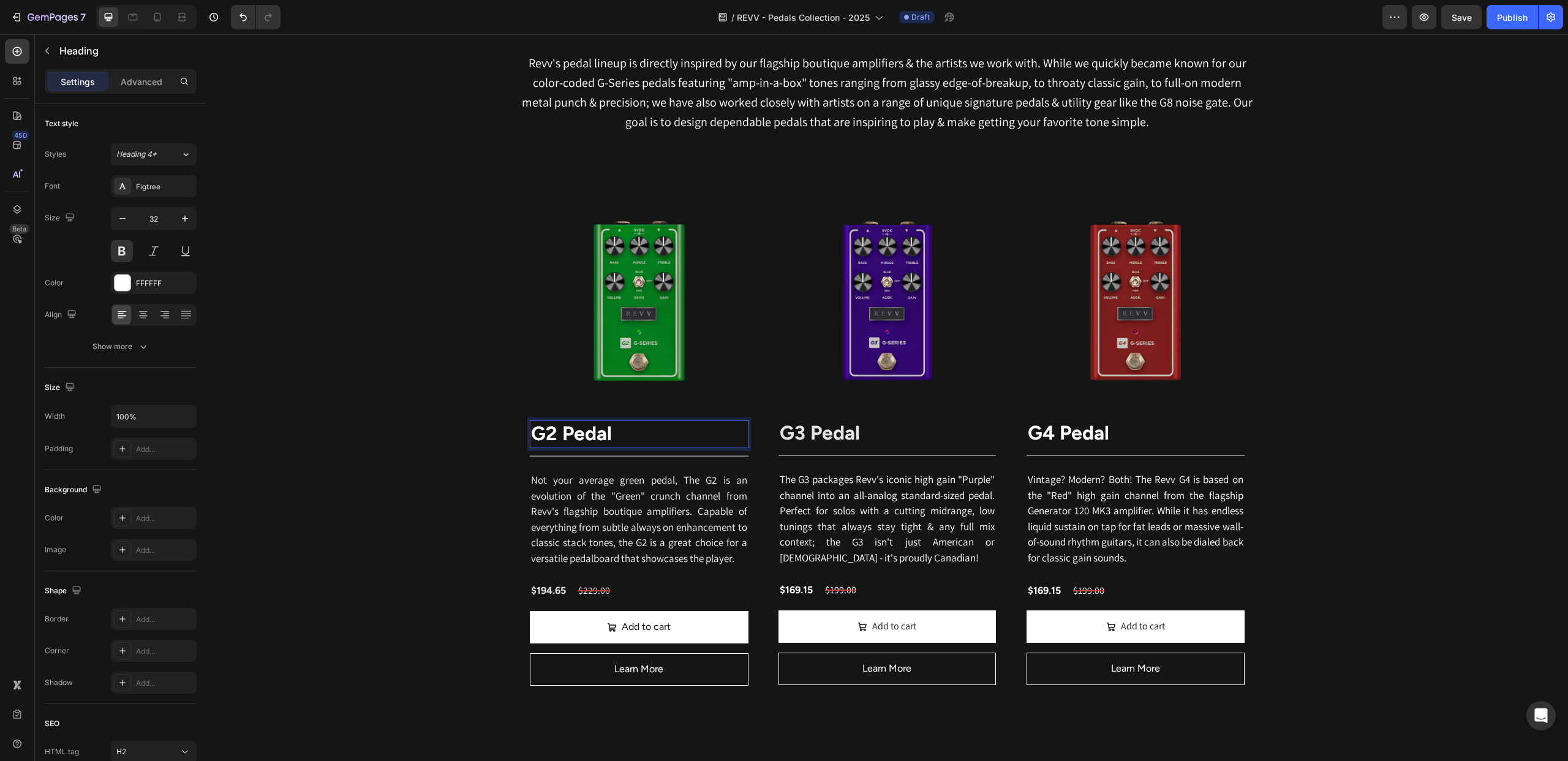
click at [580, 433] on strong "G2 Pedal" at bounding box center [571, 433] width 81 height 23
drag, startPoint x: 564, startPoint y: 434, endPoint x: 609, endPoint y: 435, distance: 45.0
click at [609, 435] on strong "G2 Pedal" at bounding box center [571, 433] width 81 height 23
click at [845, 438] on strong "G3 Pedal" at bounding box center [820, 433] width 80 height 23
click at [826, 437] on strong "G3 Pedal" at bounding box center [820, 433] width 80 height 23
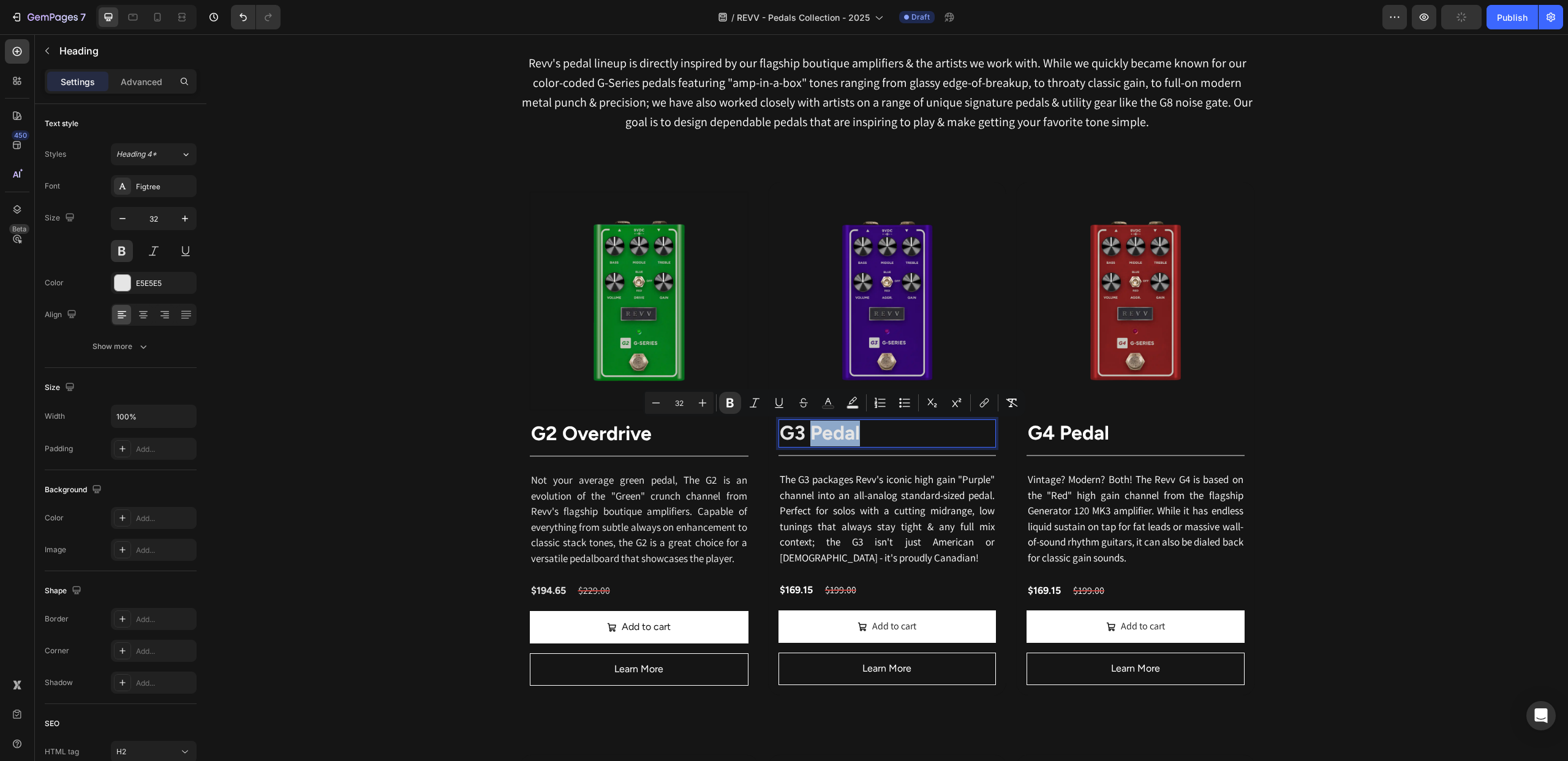
drag, startPoint x: 849, startPoint y: 437, endPoint x: 878, endPoint y: 437, distance: 29.0
click at [878, 437] on p "G3 Pedal" at bounding box center [887, 433] width 215 height 26
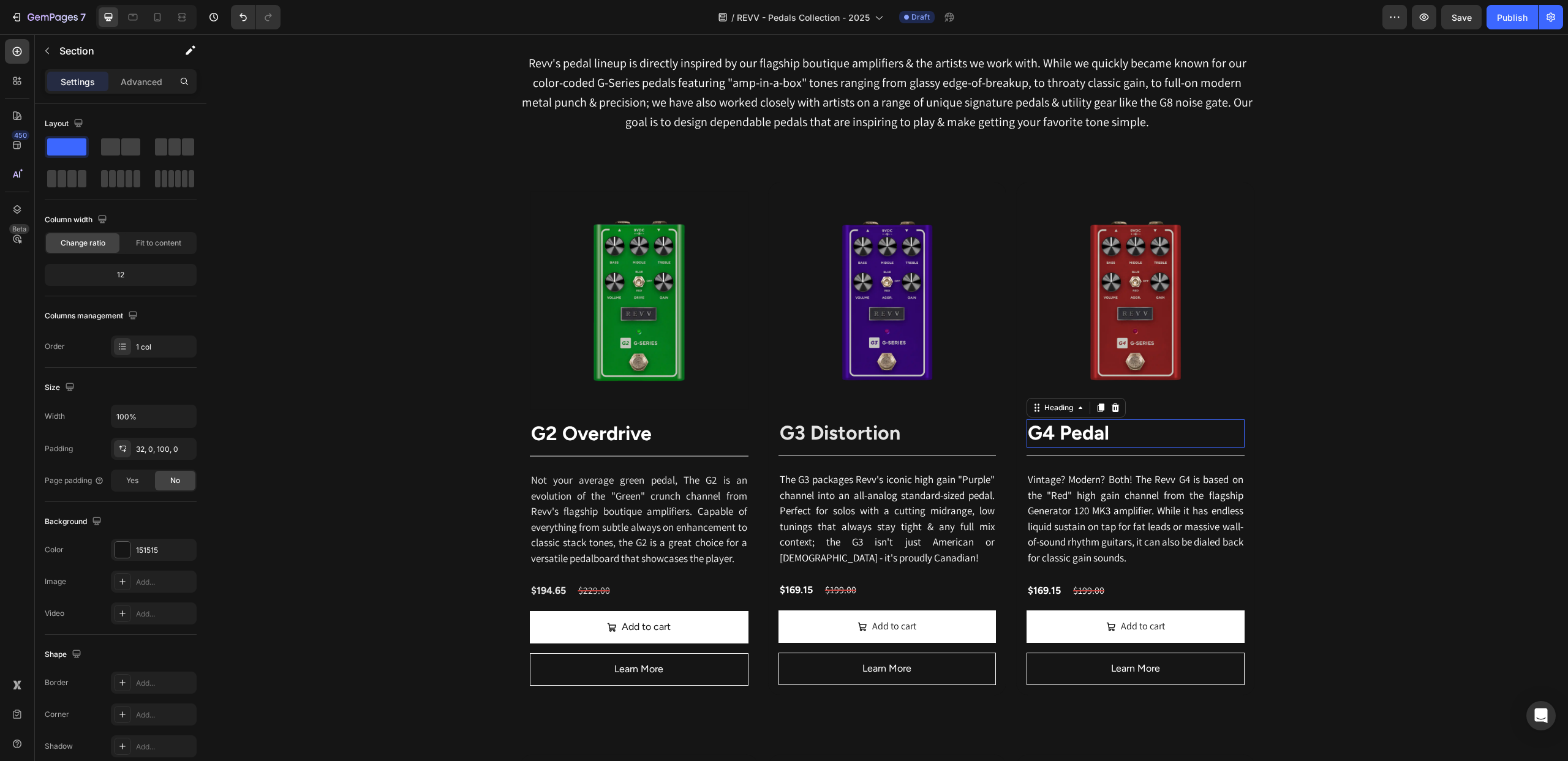
click at [1083, 434] on strong "G4 Pedal" at bounding box center [1068, 433] width 81 height 23
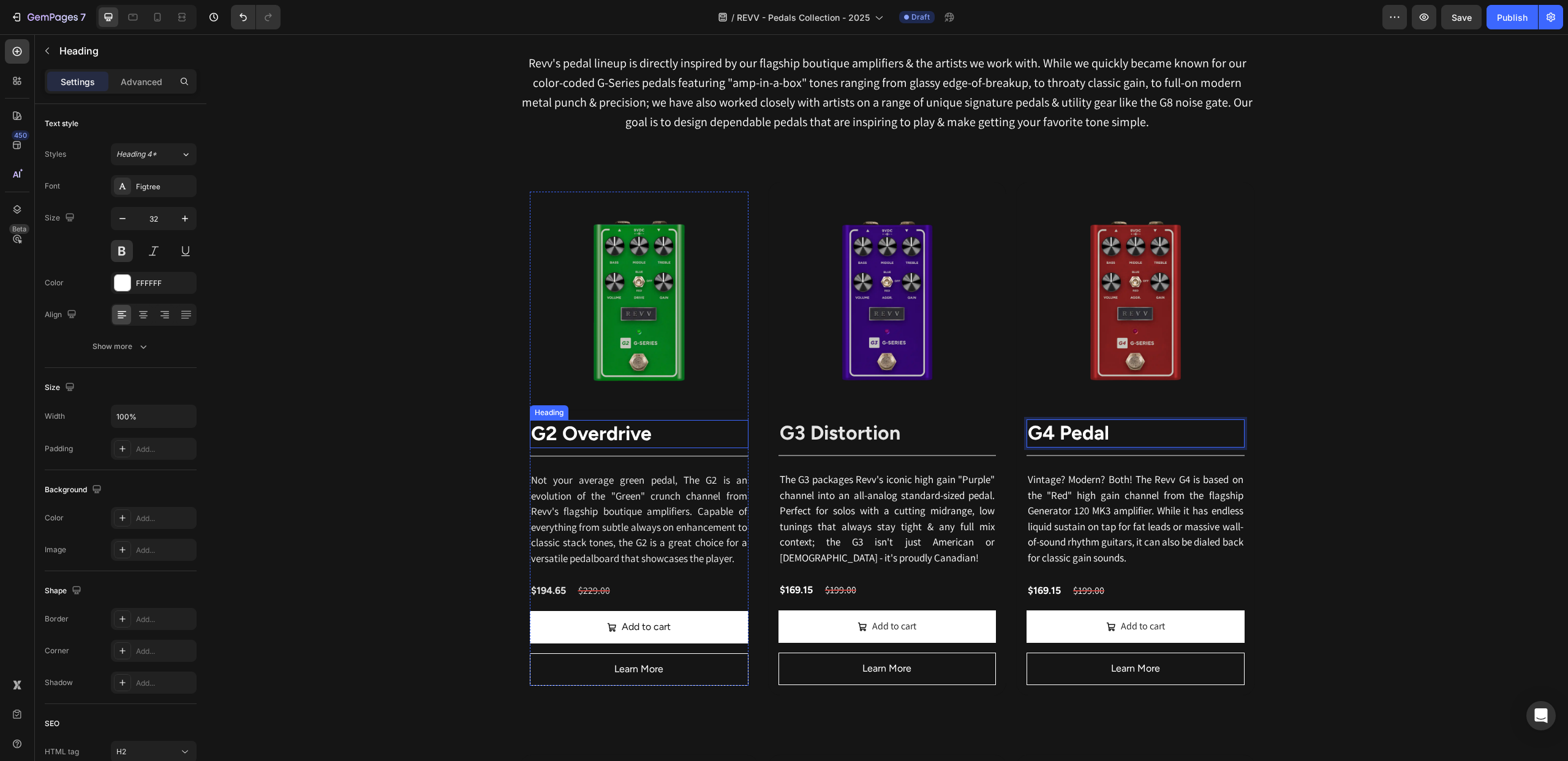
click at [606, 436] on strong "G2 Overdrive" at bounding box center [591, 433] width 121 height 23
drag, startPoint x: 569, startPoint y: 433, endPoint x: 691, endPoint y: 435, distance: 122.0
click at [691, 435] on p "G2 Overdrive" at bounding box center [639, 434] width 217 height 26
click at [849, 436] on strong "G3 Distortion" at bounding box center [840, 433] width 121 height 23
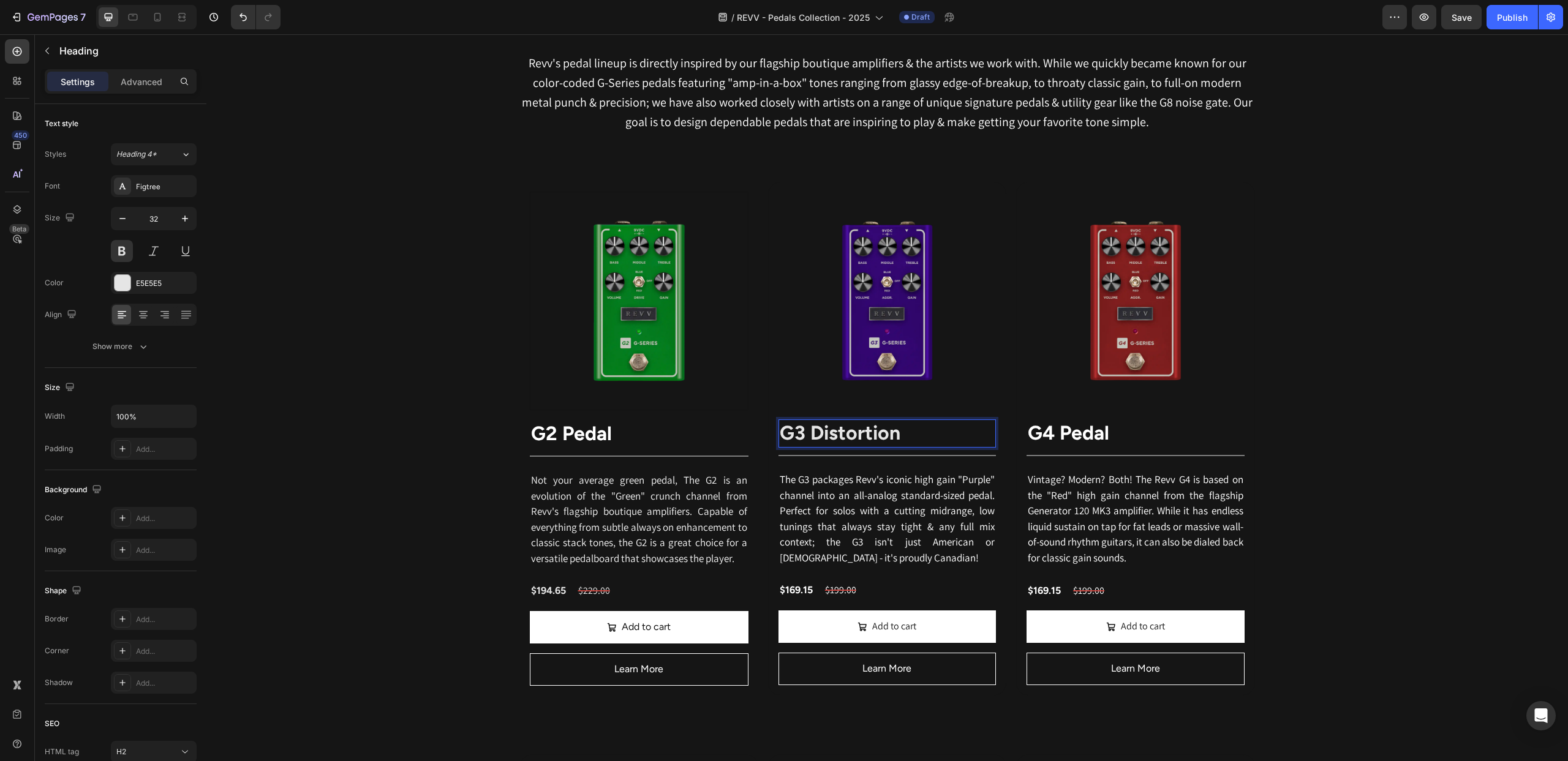
click at [827, 435] on strong "G3 Distortion" at bounding box center [840, 433] width 121 height 23
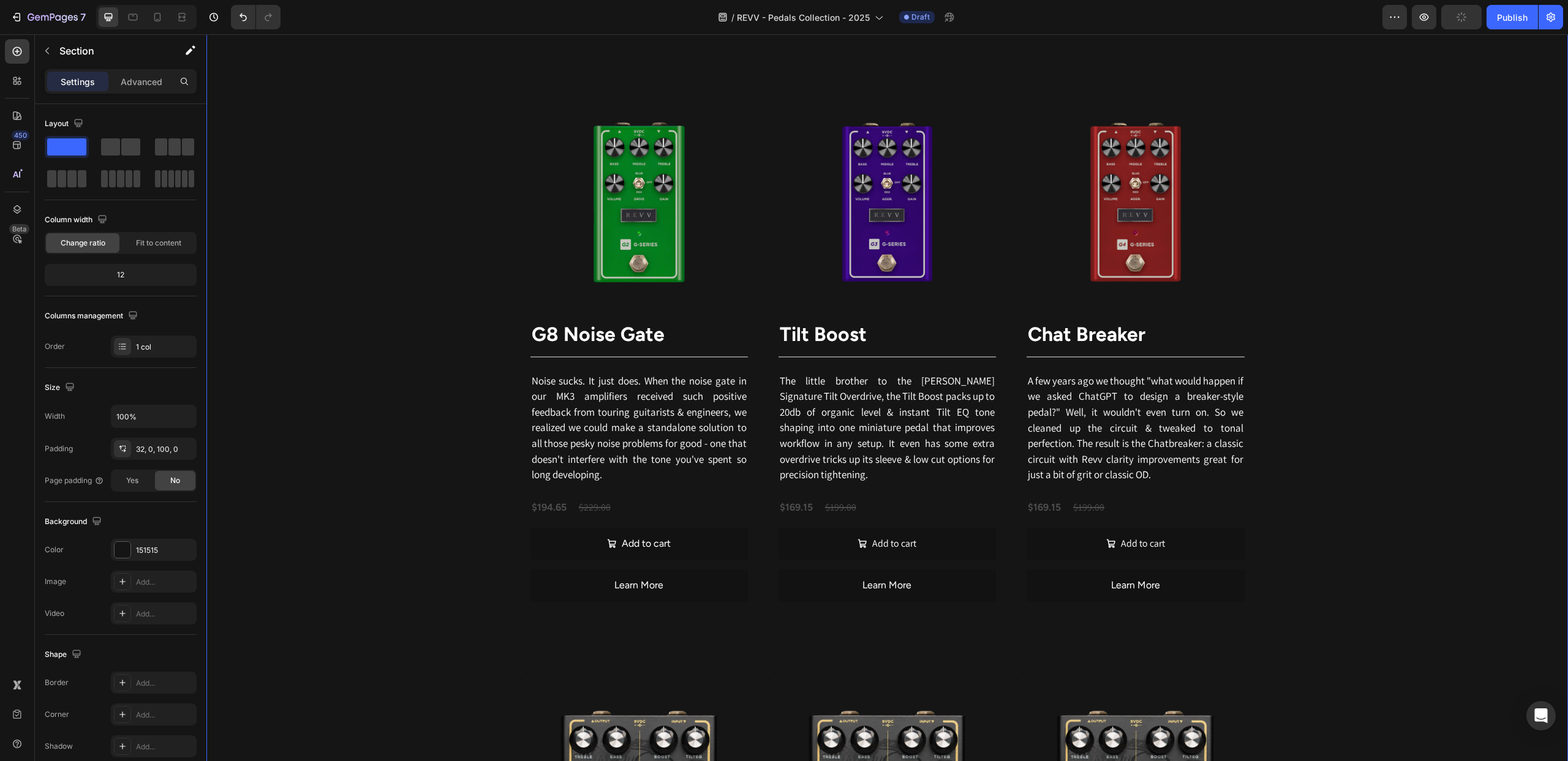
scroll to position [1923, 0]
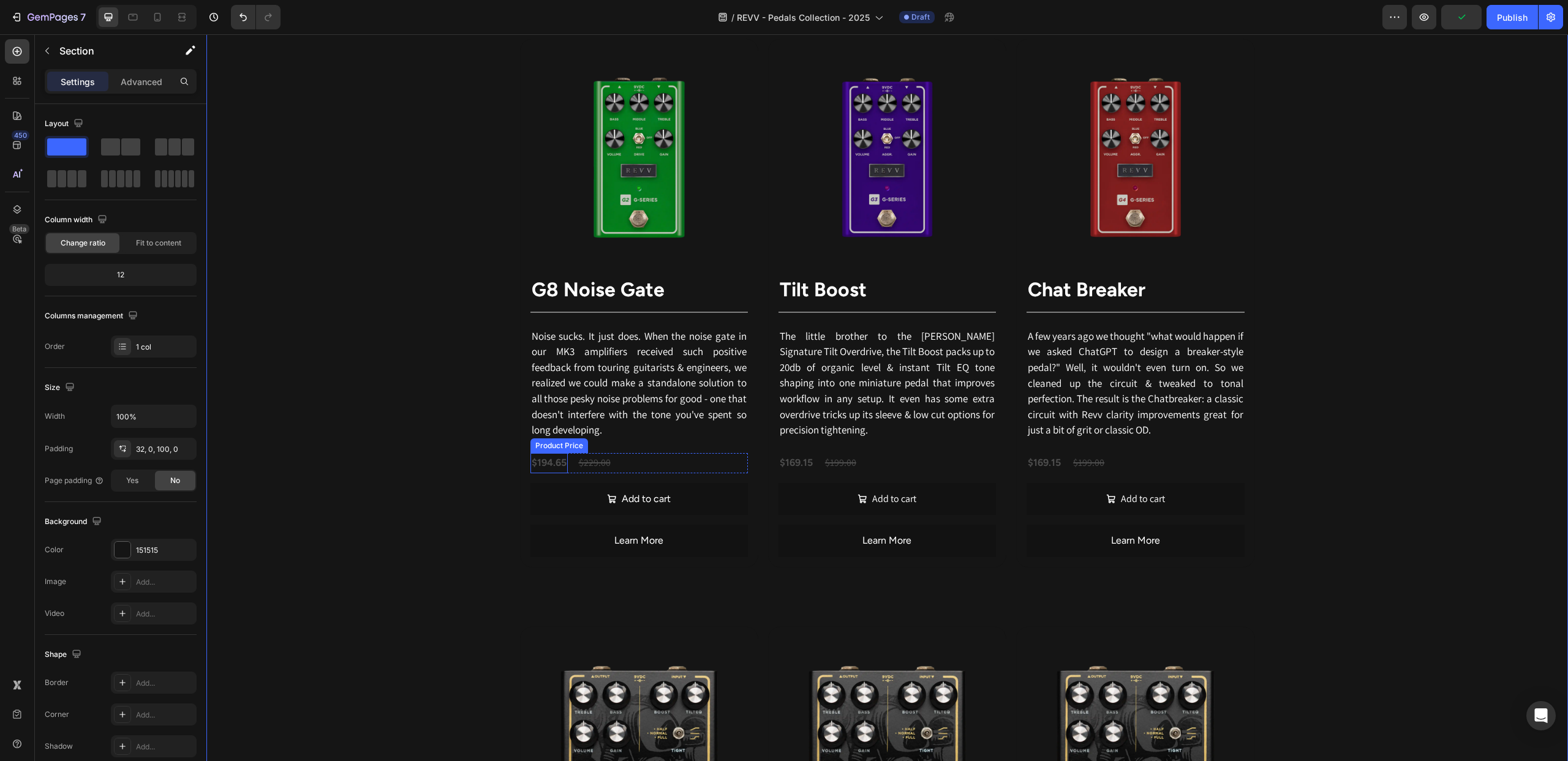
click at [551, 471] on div "$194.65" at bounding box center [549, 463] width 37 height 20
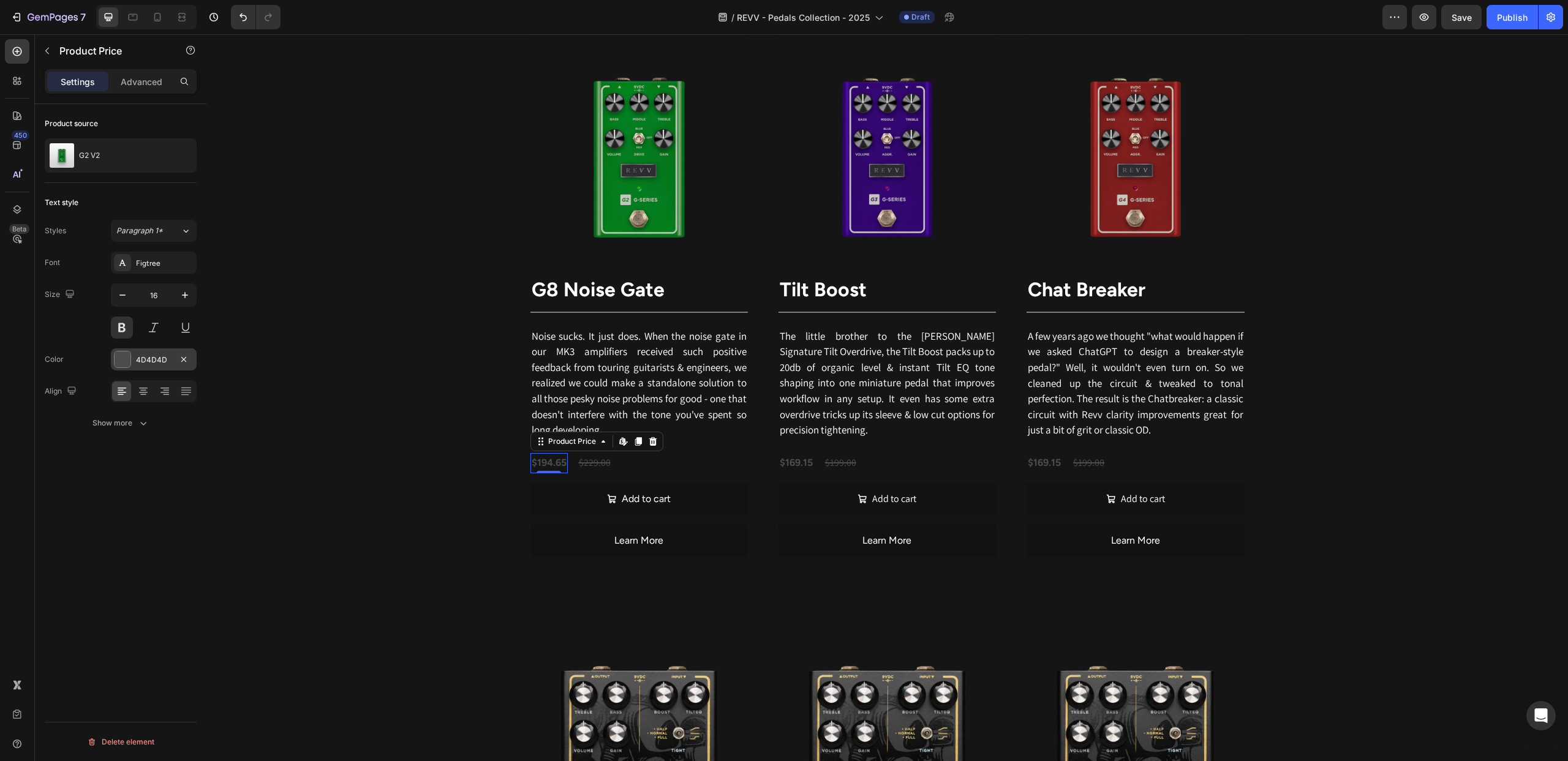
click at [119, 361] on div at bounding box center [122, 359] width 16 height 16
click at [269, 490] on div at bounding box center [271, 486] width 12 height 12
type input "FFFFFF"
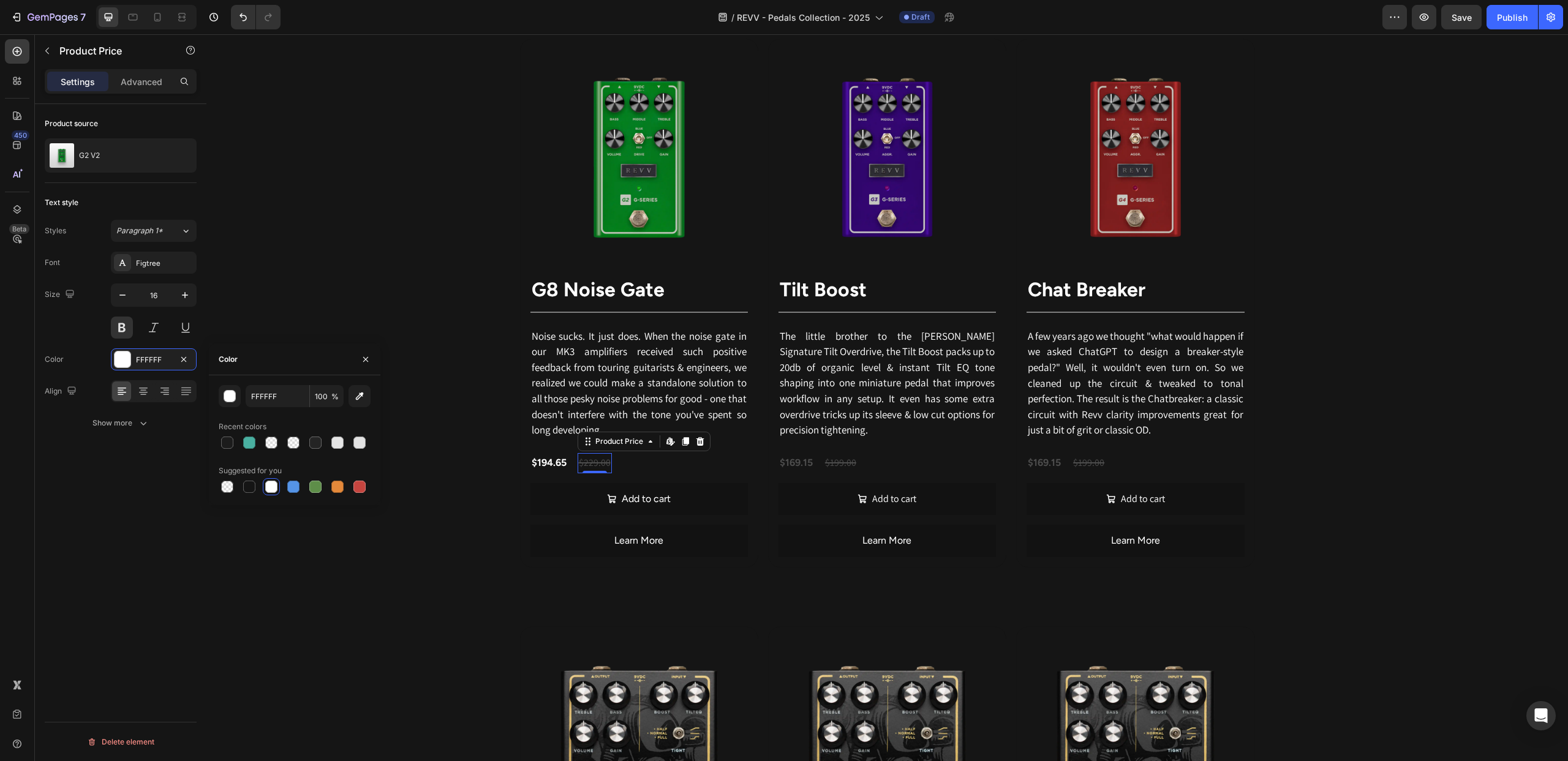
click at [602, 473] on div "$229.00" at bounding box center [595, 463] width 34 height 20
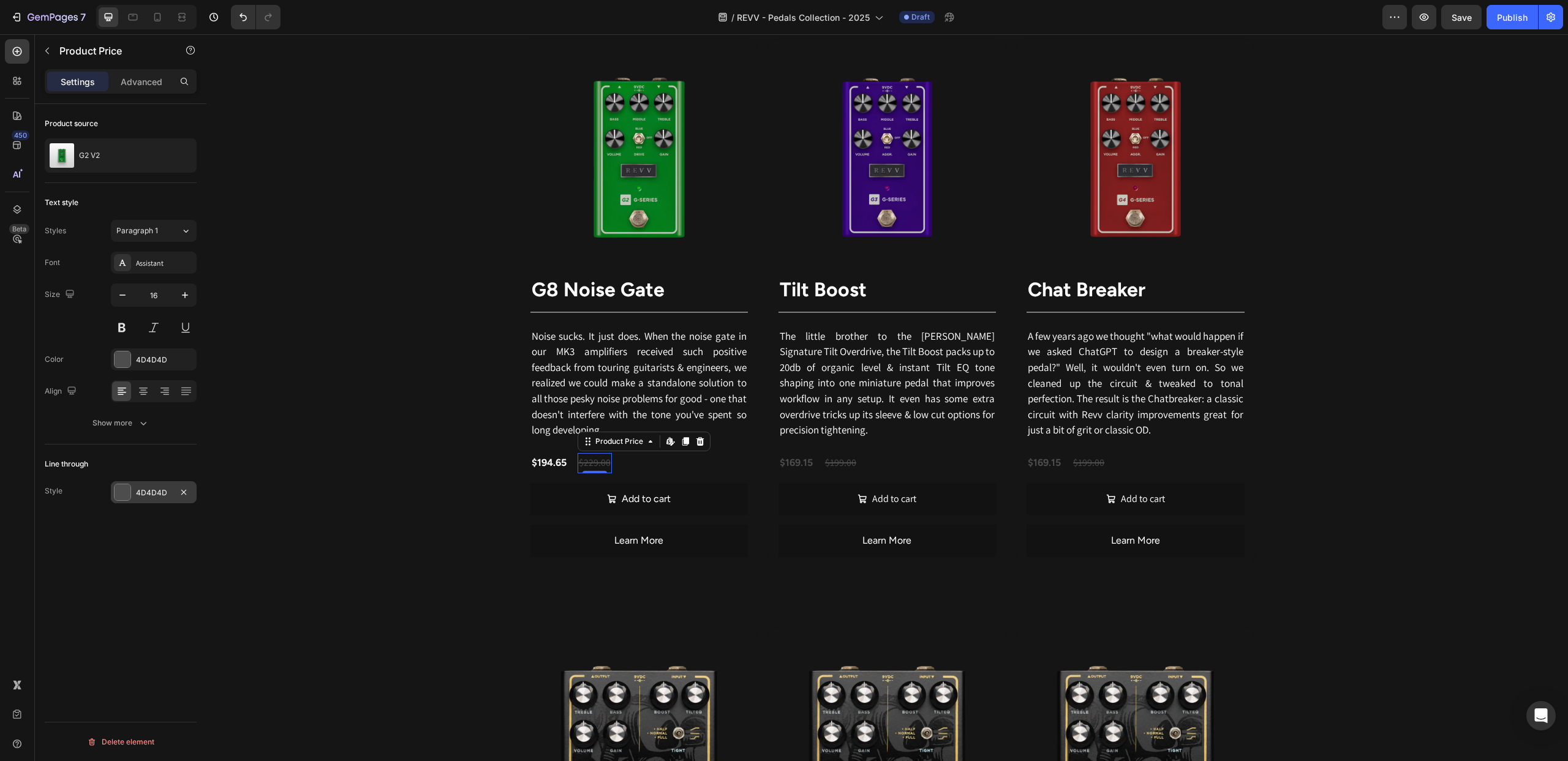
click at [122, 492] on div at bounding box center [122, 492] width 16 height 16
click at [297, 529] on div at bounding box center [296, 528] width 16 height 16
click at [267, 620] on div at bounding box center [271, 620] width 12 height 12
click at [359, 620] on div at bounding box center [359, 620] width 12 height 12
type input "C5453F"
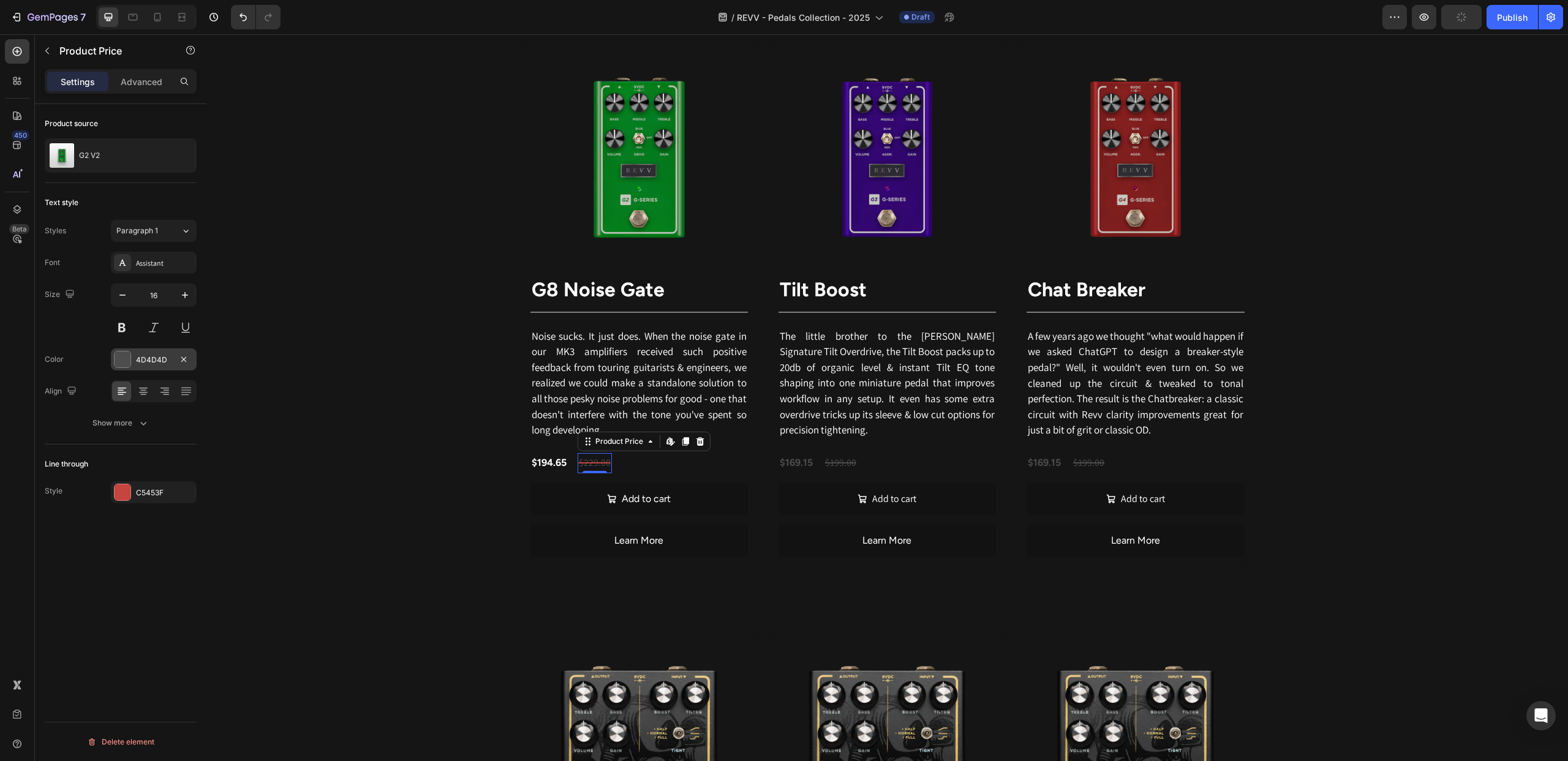
click at [126, 360] on div at bounding box center [122, 359] width 16 height 16
click at [269, 486] on div at bounding box center [271, 486] width 12 height 12
type input "FFFFFF"
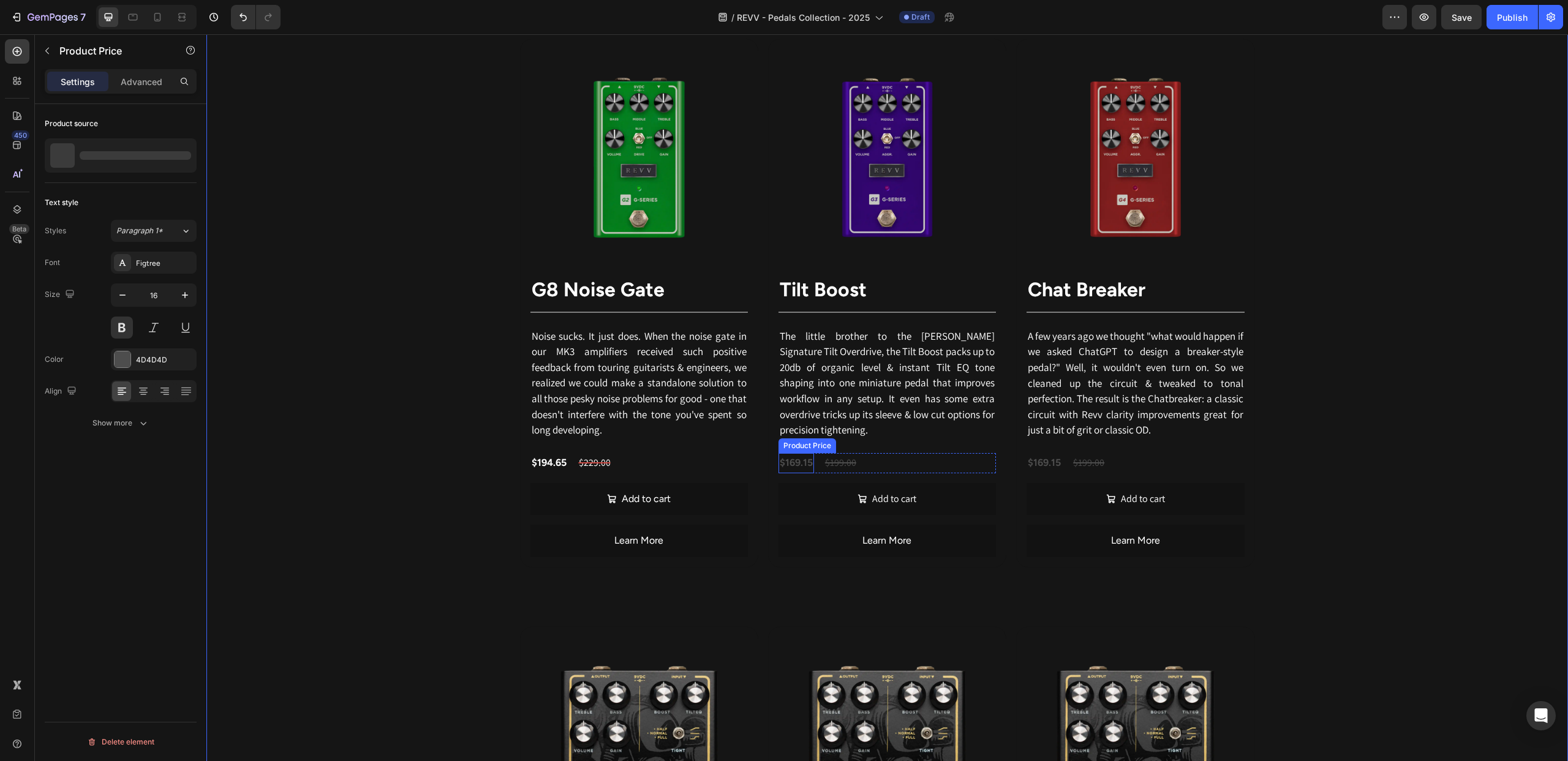
click at [794, 472] on div "$169.15" at bounding box center [796, 463] width 36 height 20
click at [123, 360] on div at bounding box center [122, 359] width 16 height 16
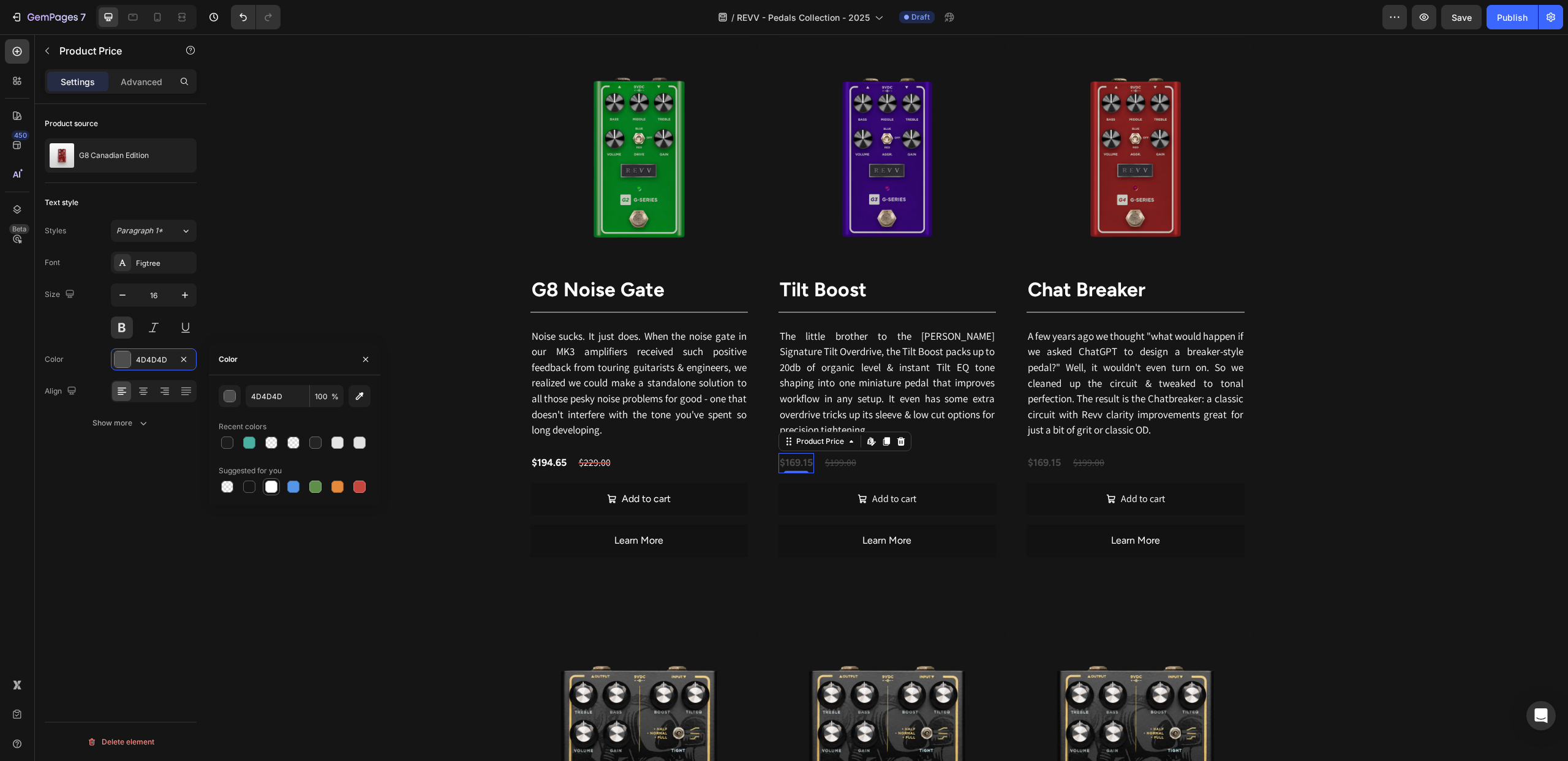
click at [272, 486] on div at bounding box center [271, 486] width 12 height 12
type input "FFFFFF"
click at [1041, 470] on div "$169.15" at bounding box center [1044, 463] width 36 height 20
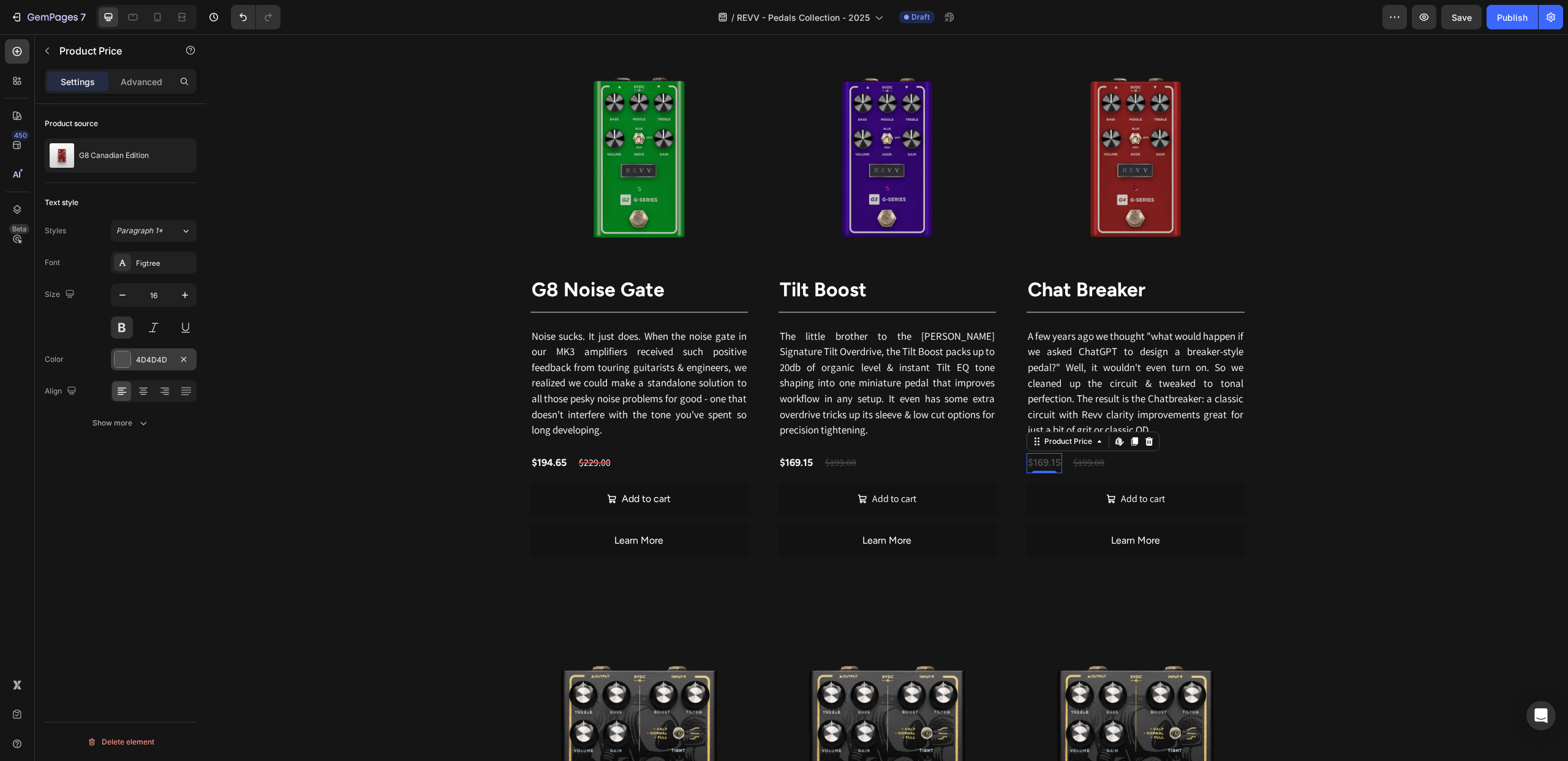
click at [121, 359] on div at bounding box center [122, 359] width 16 height 16
click at [277, 488] on div at bounding box center [271, 486] width 12 height 12
type input "FFFFFF"
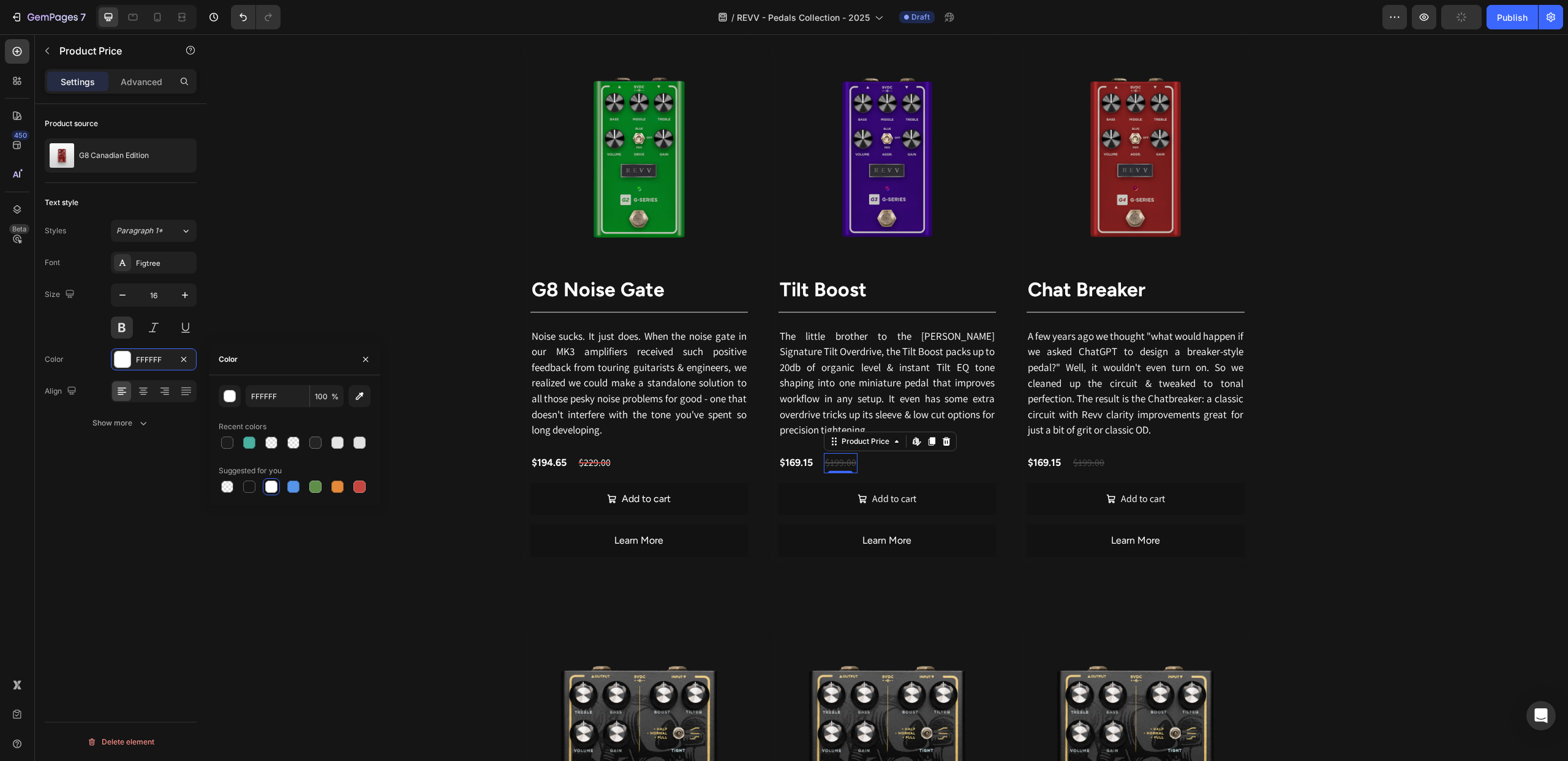
click at [833, 471] on div "$199.00" at bounding box center [841, 463] width 34 height 20
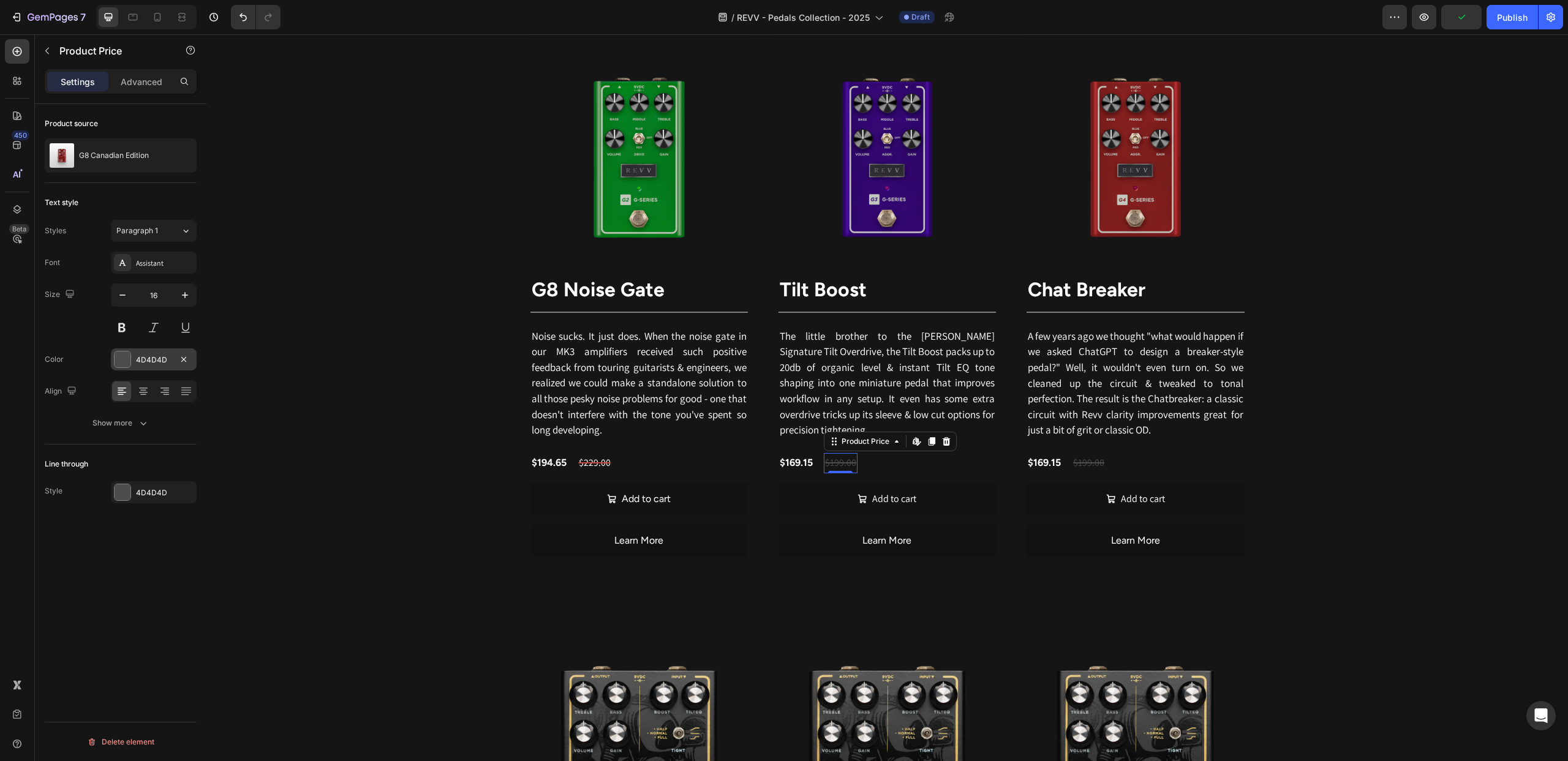
click at [125, 366] on div at bounding box center [122, 359] width 16 height 16
click at [271, 485] on div at bounding box center [271, 486] width 12 height 12
type input "FFFFFF"
click at [115, 488] on div at bounding box center [122, 492] width 16 height 16
click at [295, 532] on div at bounding box center [296, 528] width 16 height 16
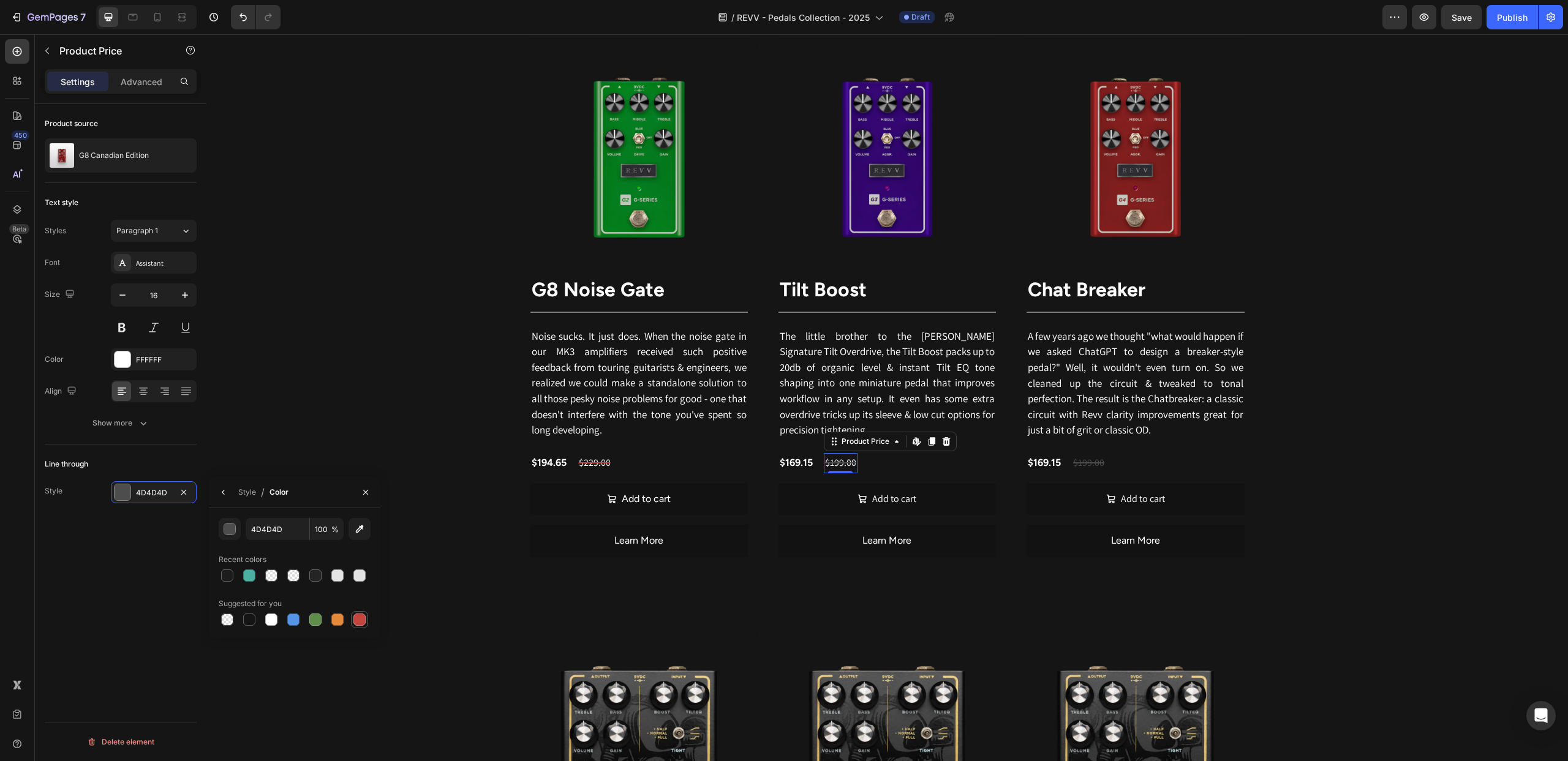
click at [363, 619] on div at bounding box center [359, 620] width 12 height 12
type input "C5453F"
click at [1094, 466] on div "$199.00" at bounding box center [1088, 463] width 34 height 20
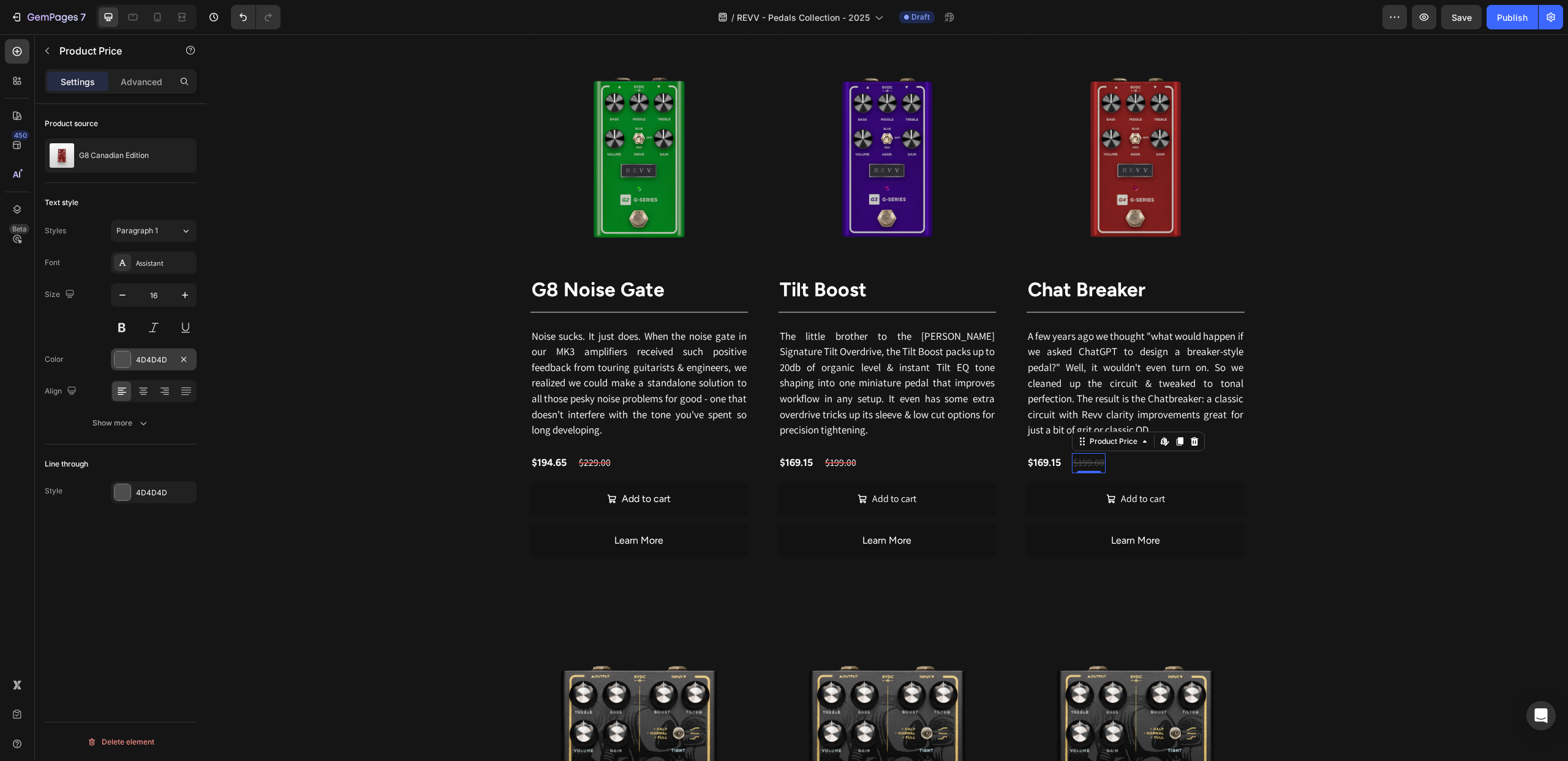
click at [125, 357] on div at bounding box center [122, 359] width 16 height 16
drag, startPoint x: 271, startPoint y: 486, endPoint x: 228, endPoint y: 490, distance: 43.2
click at [271, 486] on div at bounding box center [271, 486] width 12 height 12
type input "FFFFFF"
click at [123, 492] on div at bounding box center [122, 492] width 16 height 16
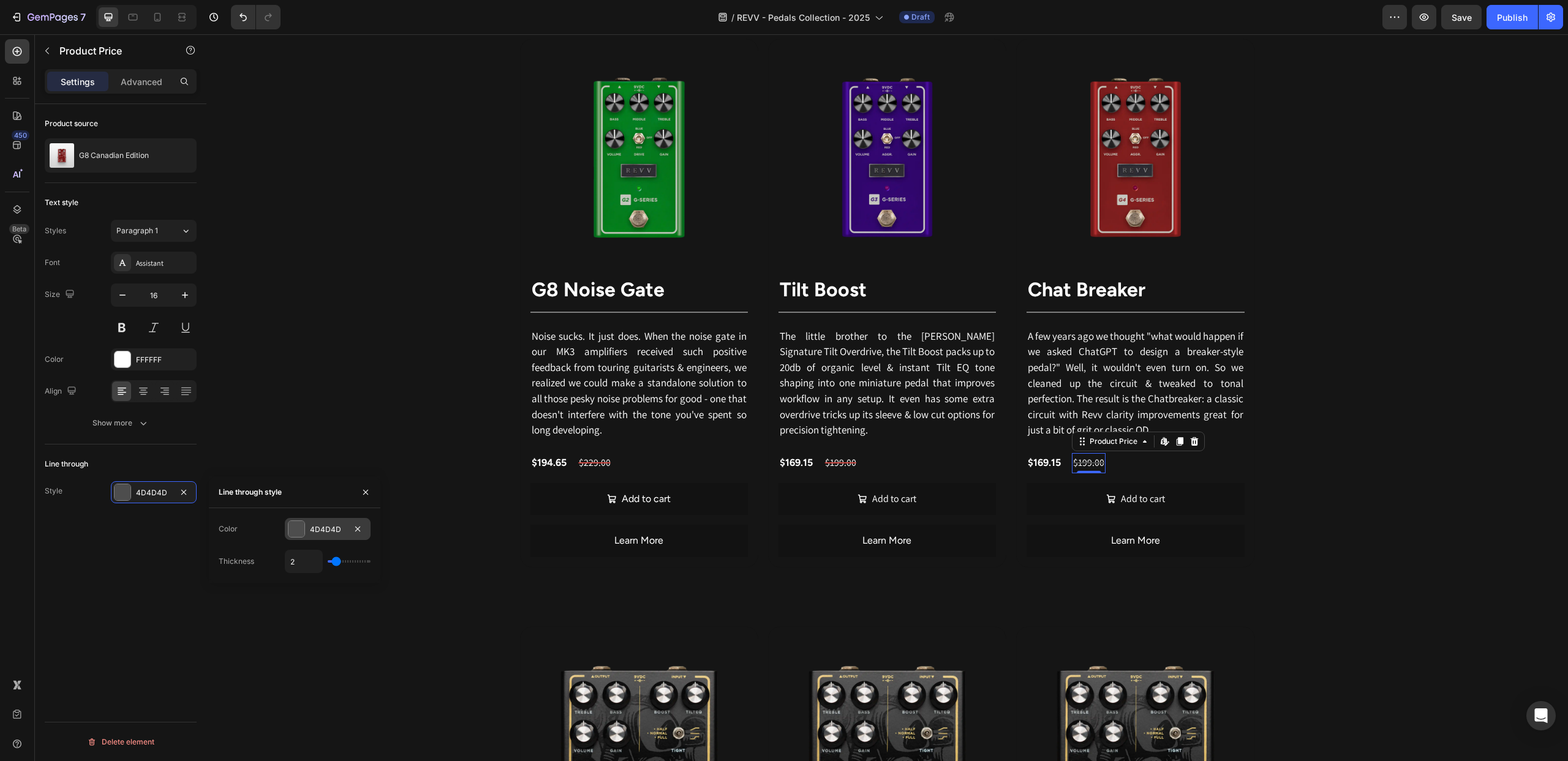
click at [294, 528] on div at bounding box center [296, 528] width 16 height 16
click at [360, 619] on div at bounding box center [359, 620] width 12 height 12
type input "C5453F"
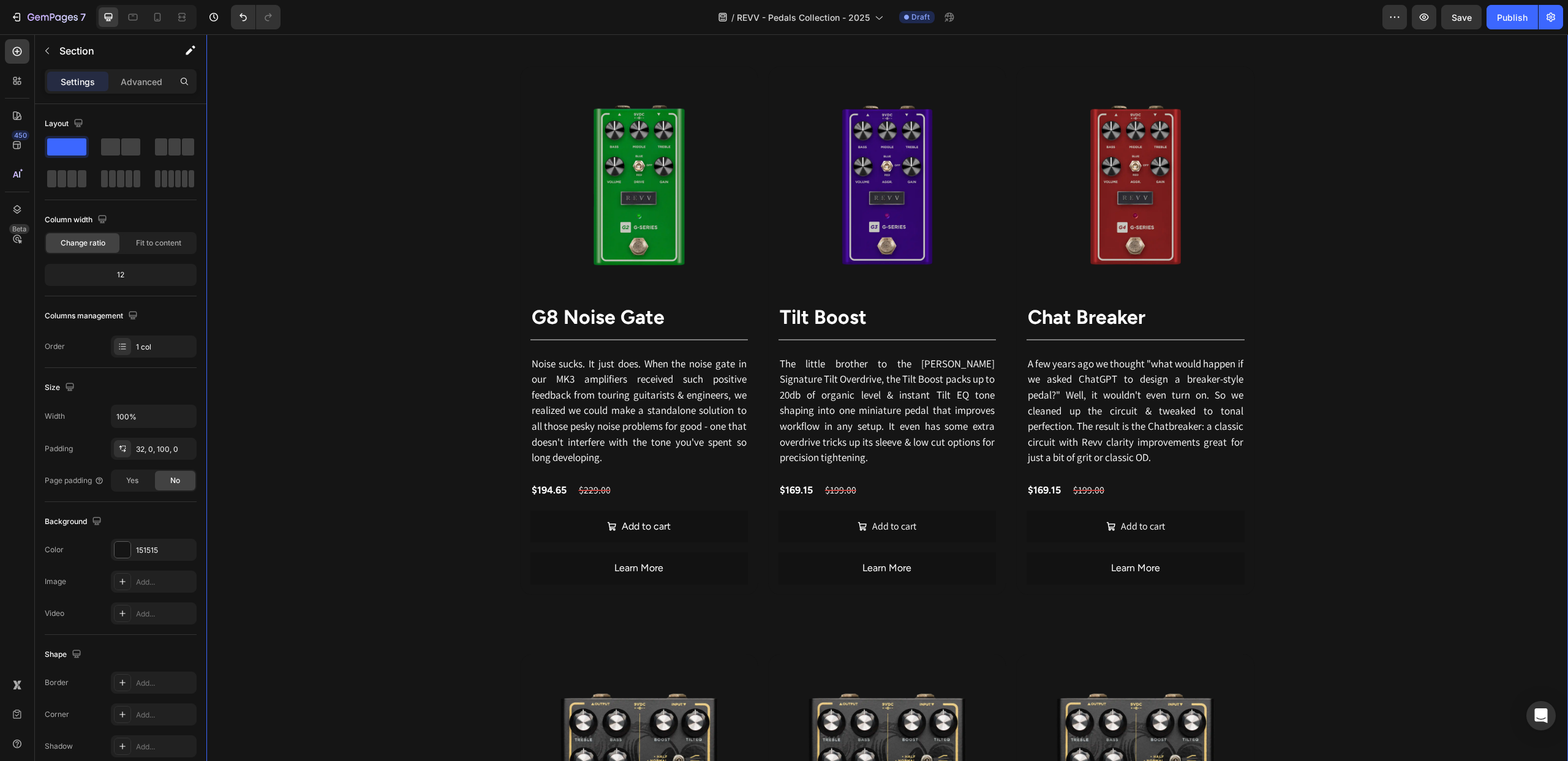
scroll to position [1895, 0]
click at [537, 523] on button "Add to cart" at bounding box center [639, 526] width 217 height 32
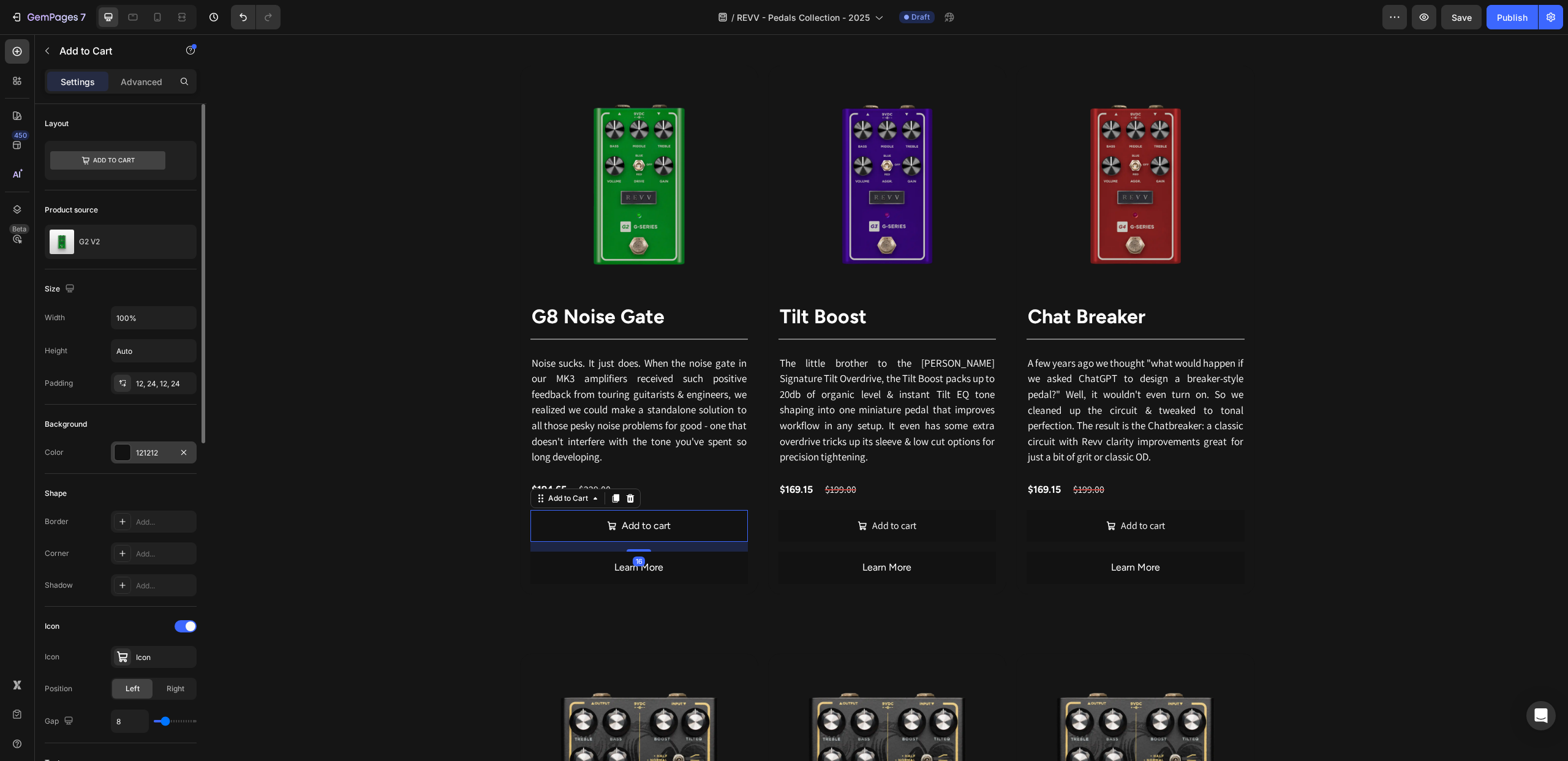
click at [118, 448] on div at bounding box center [122, 452] width 16 height 16
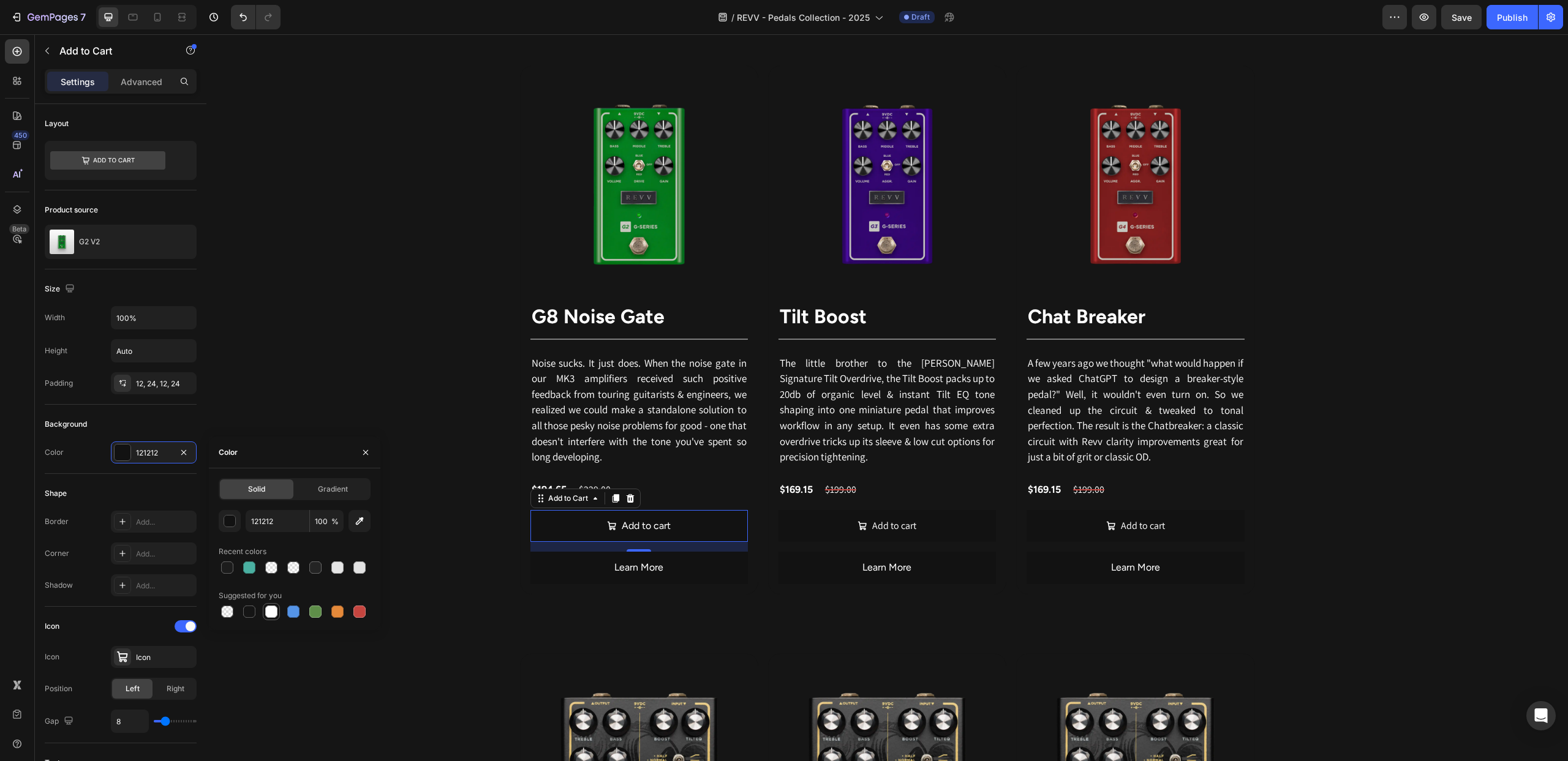
click at [271, 613] on div at bounding box center [271, 611] width 12 height 12
type input "FFFFFF"
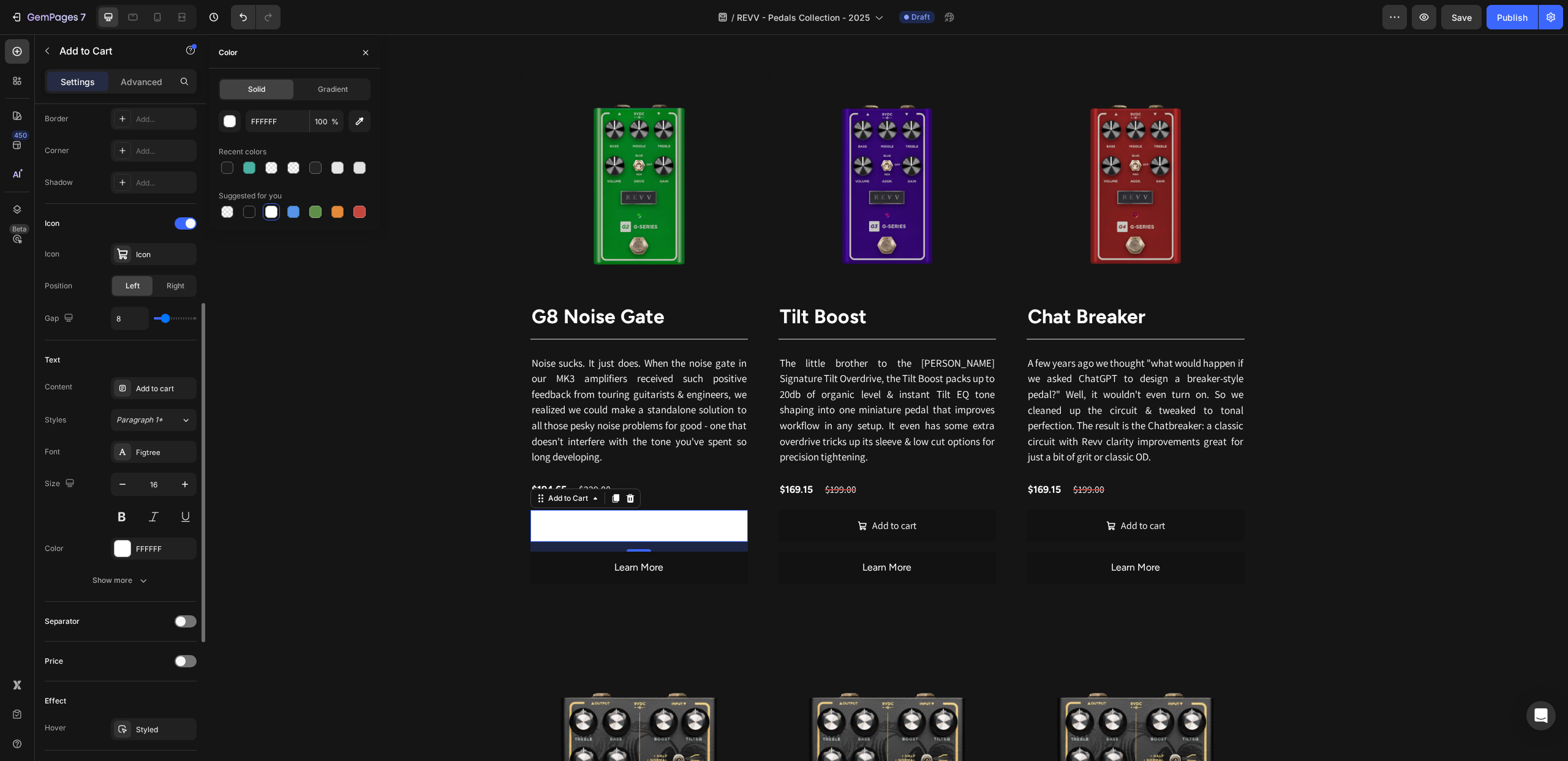
scroll to position [471, 0]
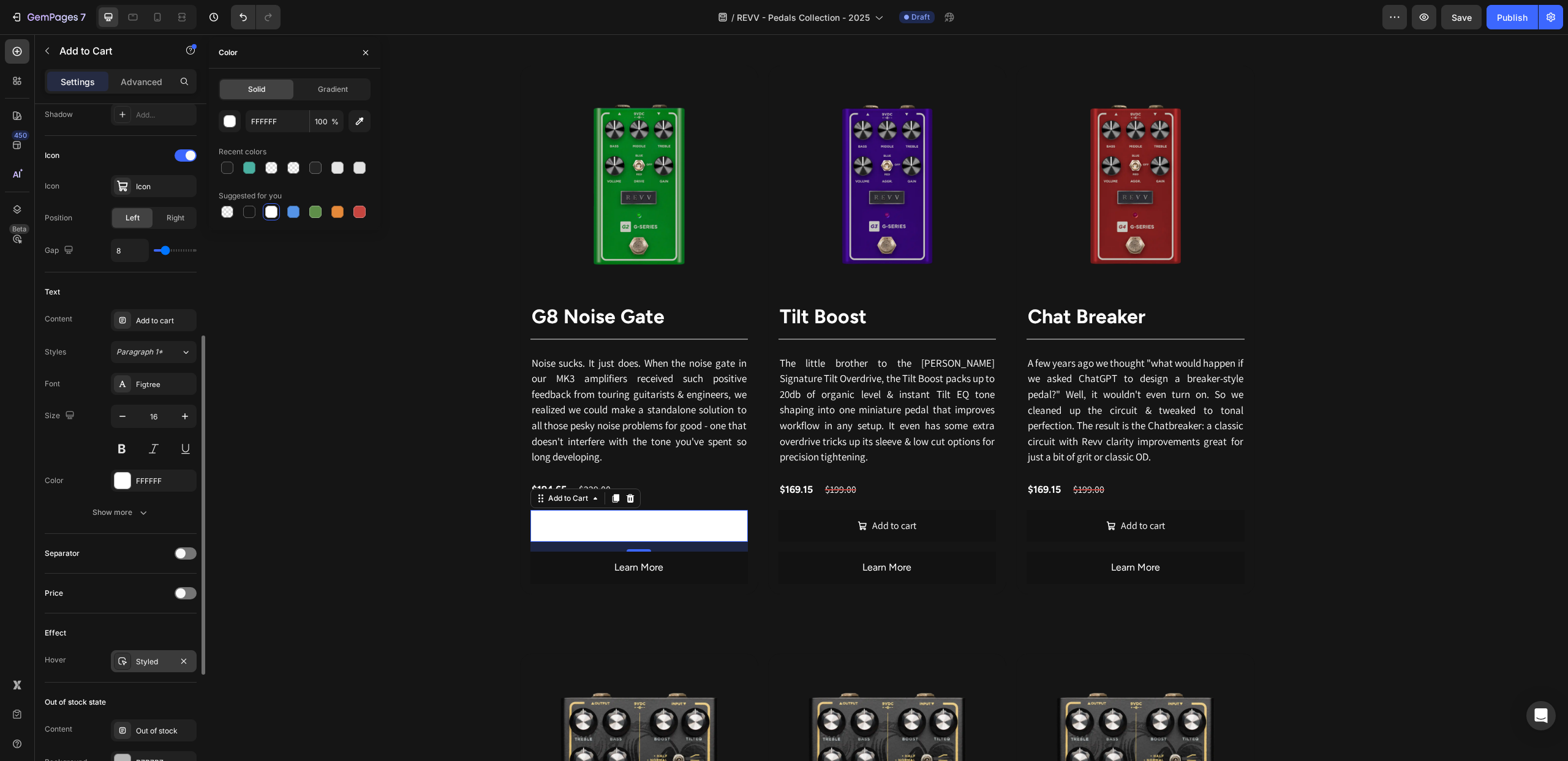
click at [124, 654] on div at bounding box center [122, 661] width 17 height 17
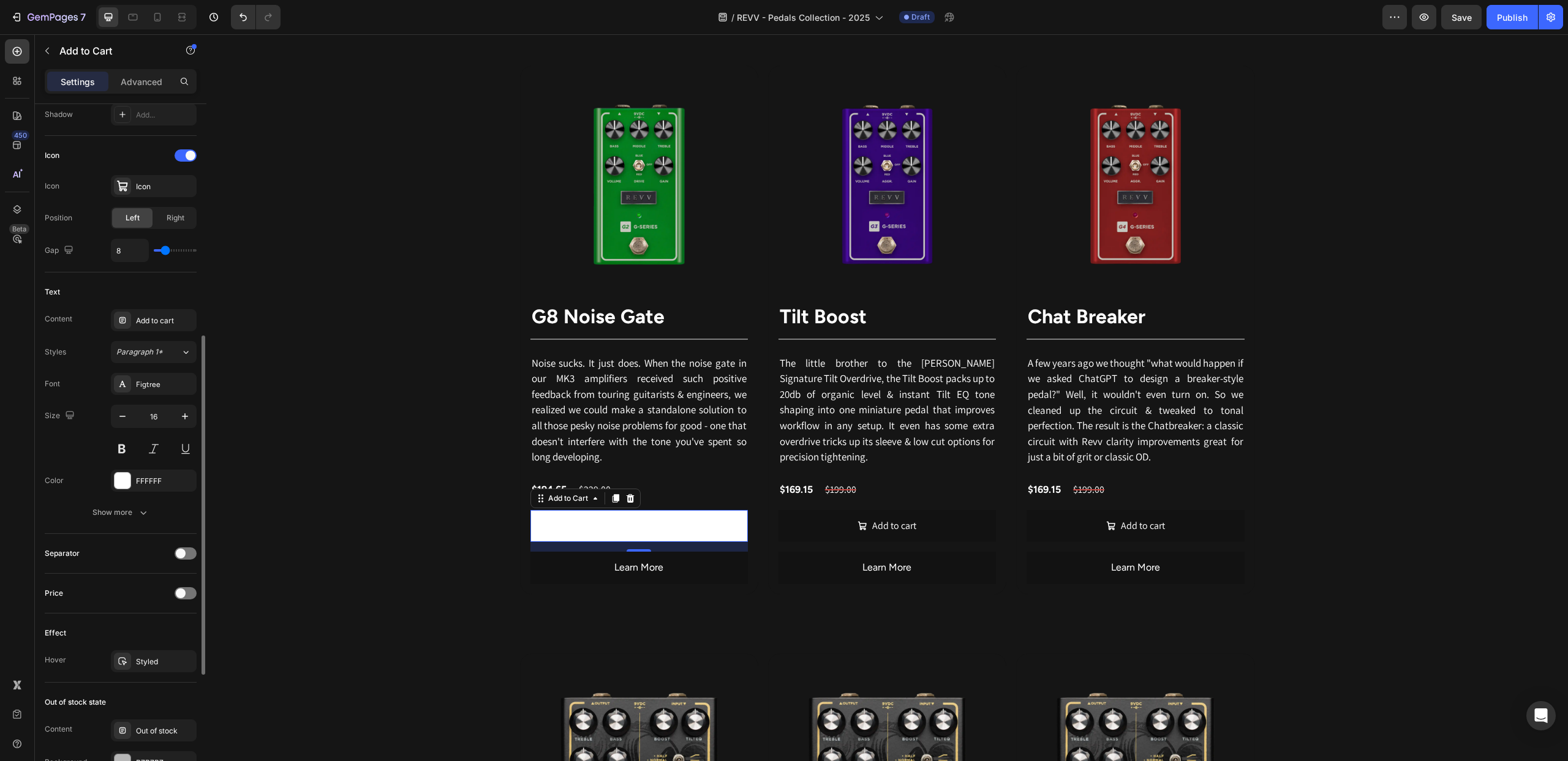
click at [86, 410] on div "Size 16" at bounding box center [120, 432] width 152 height 55
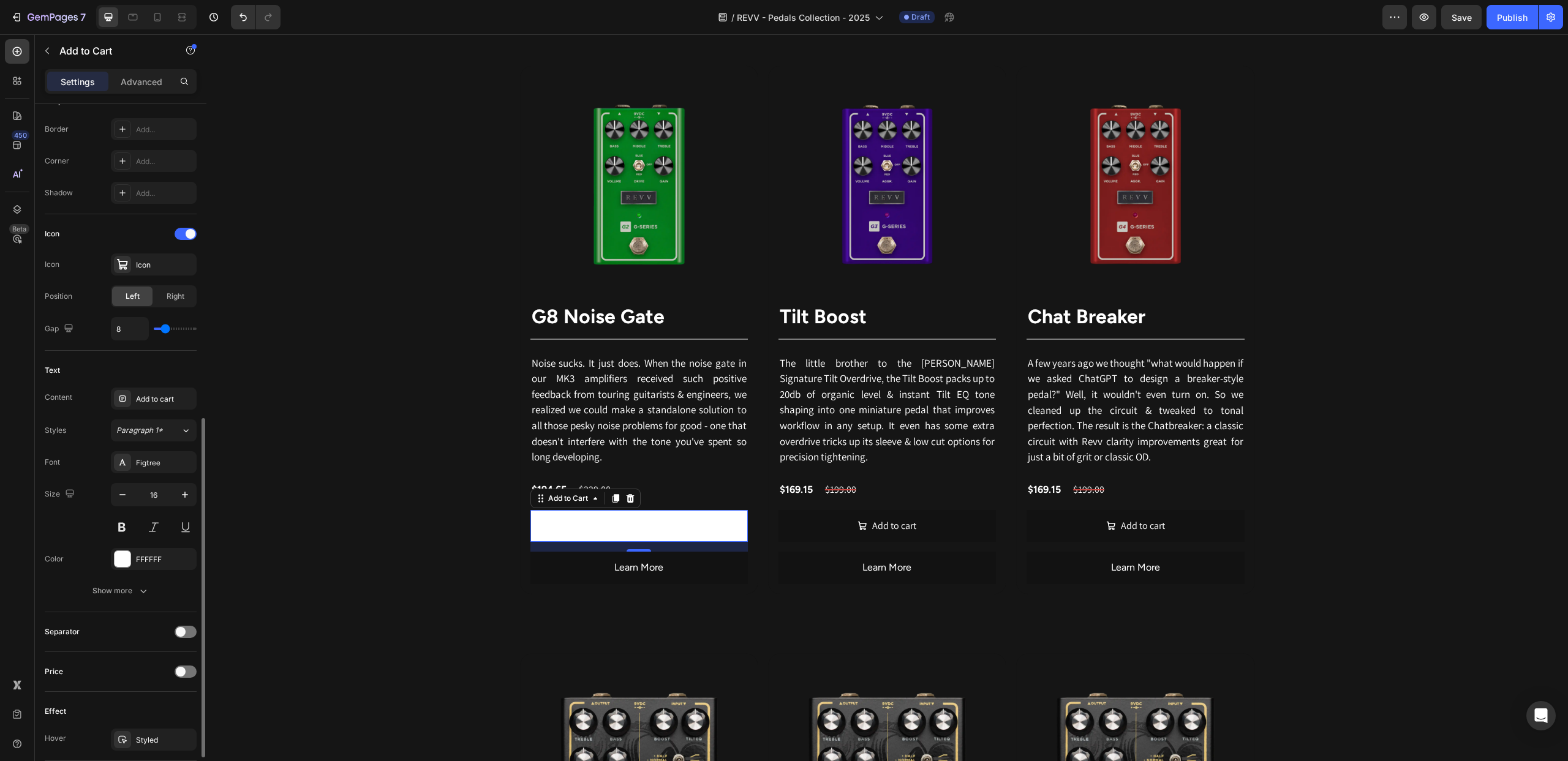
scroll to position [474, 0]
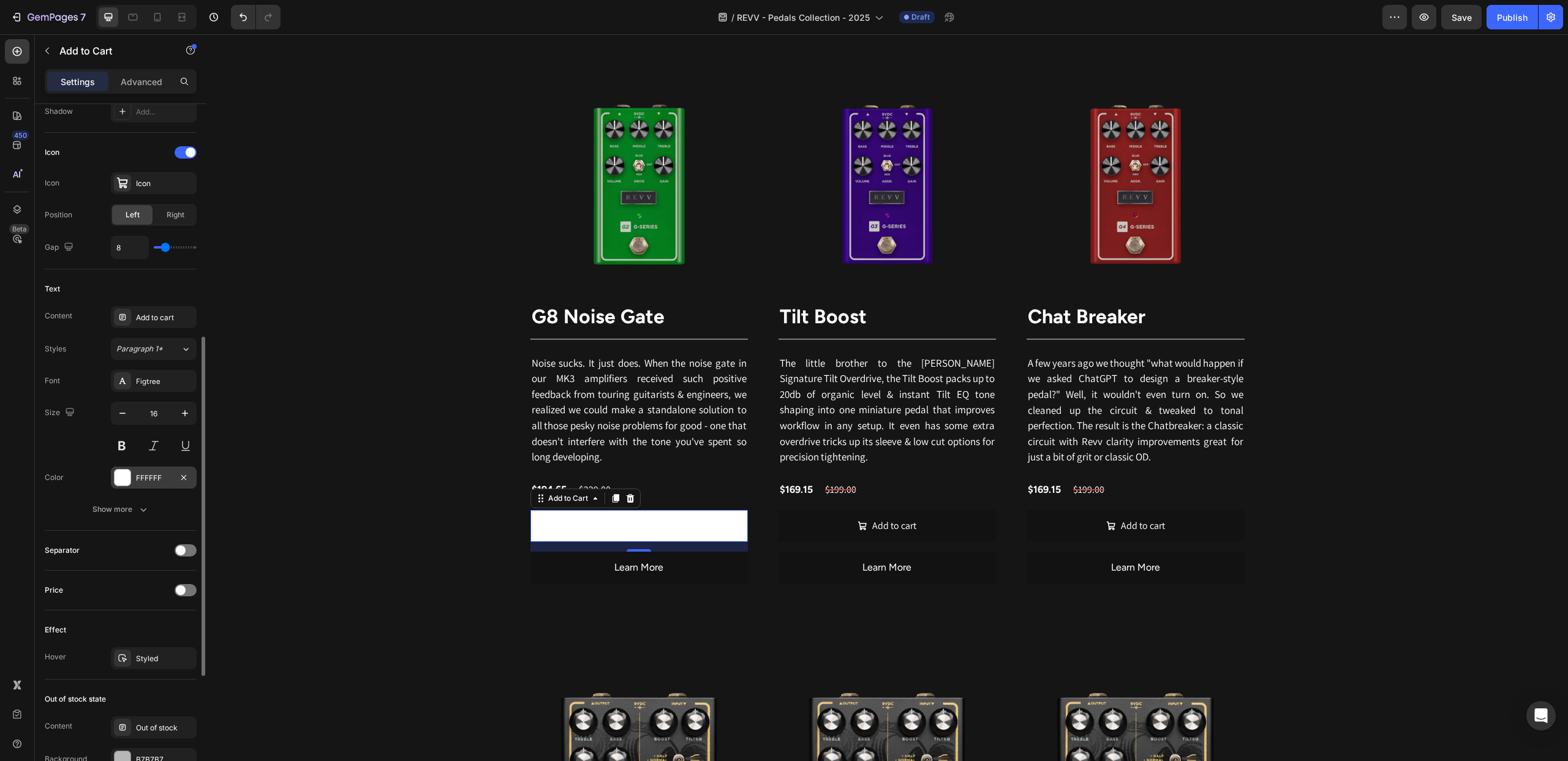
click at [122, 477] on div at bounding box center [122, 477] width 16 height 16
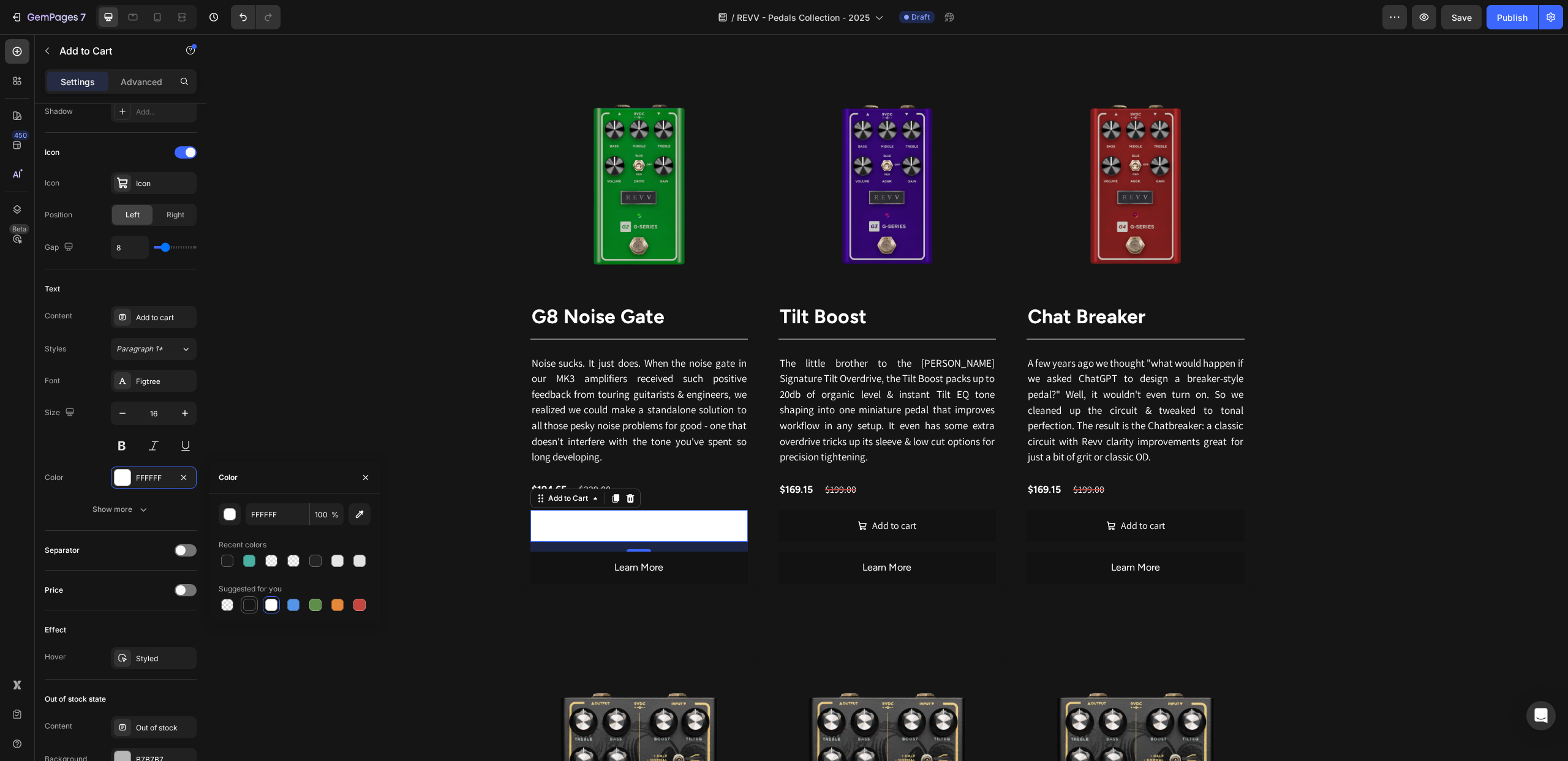
click at [248, 606] on div at bounding box center [249, 605] width 12 height 12
type input "151515"
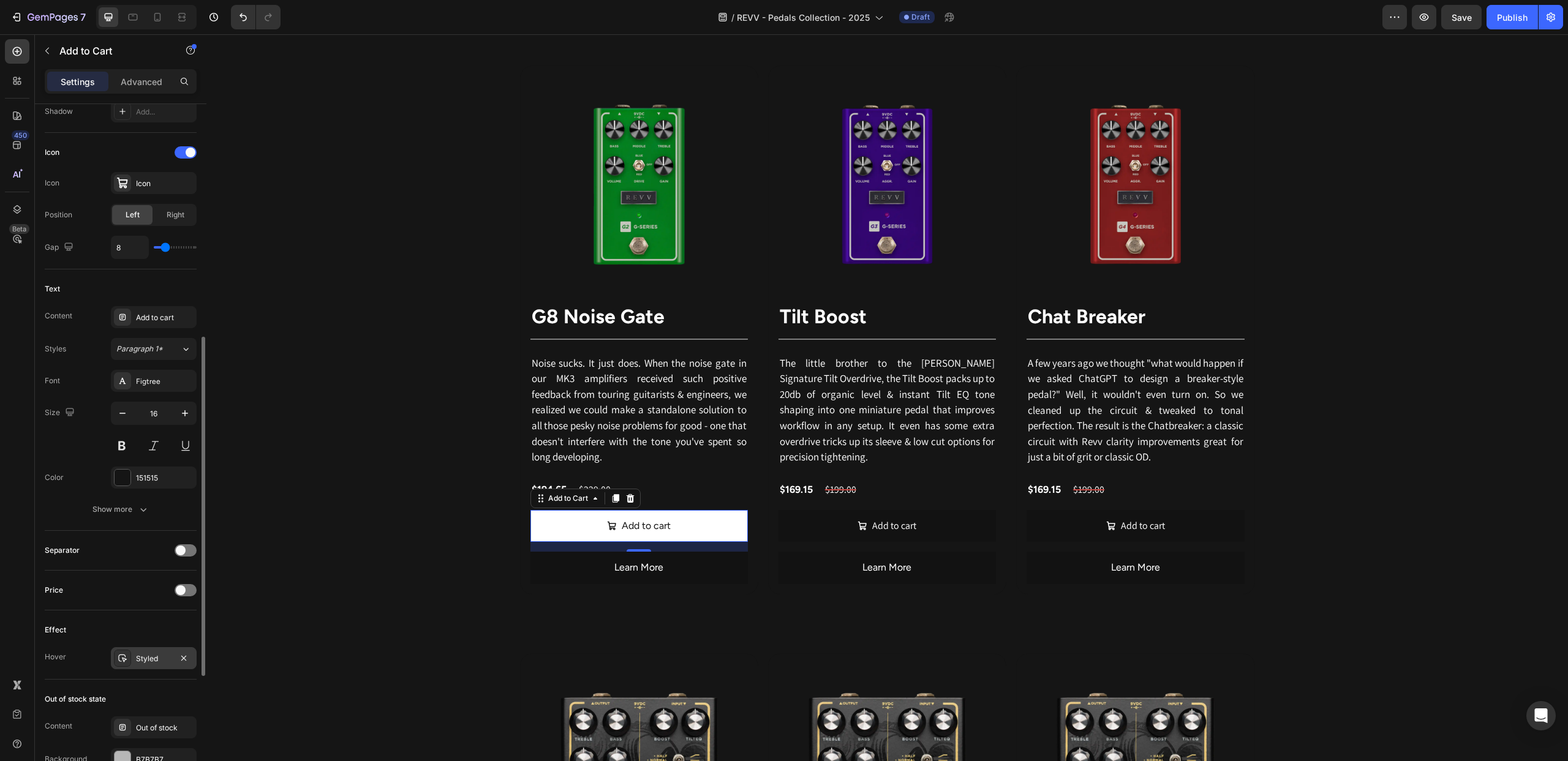
click at [127, 656] on icon at bounding box center [122, 658] width 10 height 10
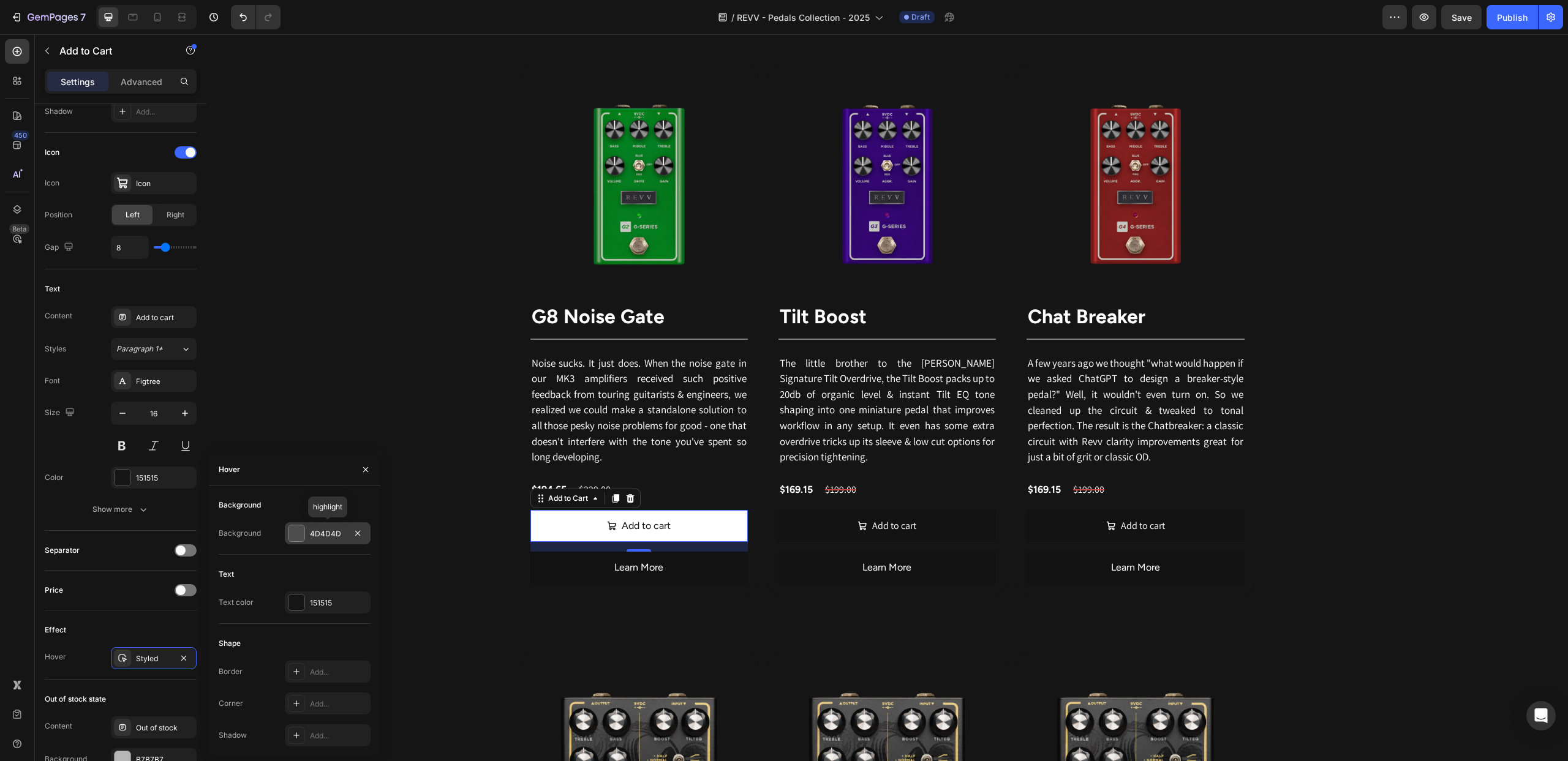
click at [301, 536] on div at bounding box center [296, 533] width 16 height 16
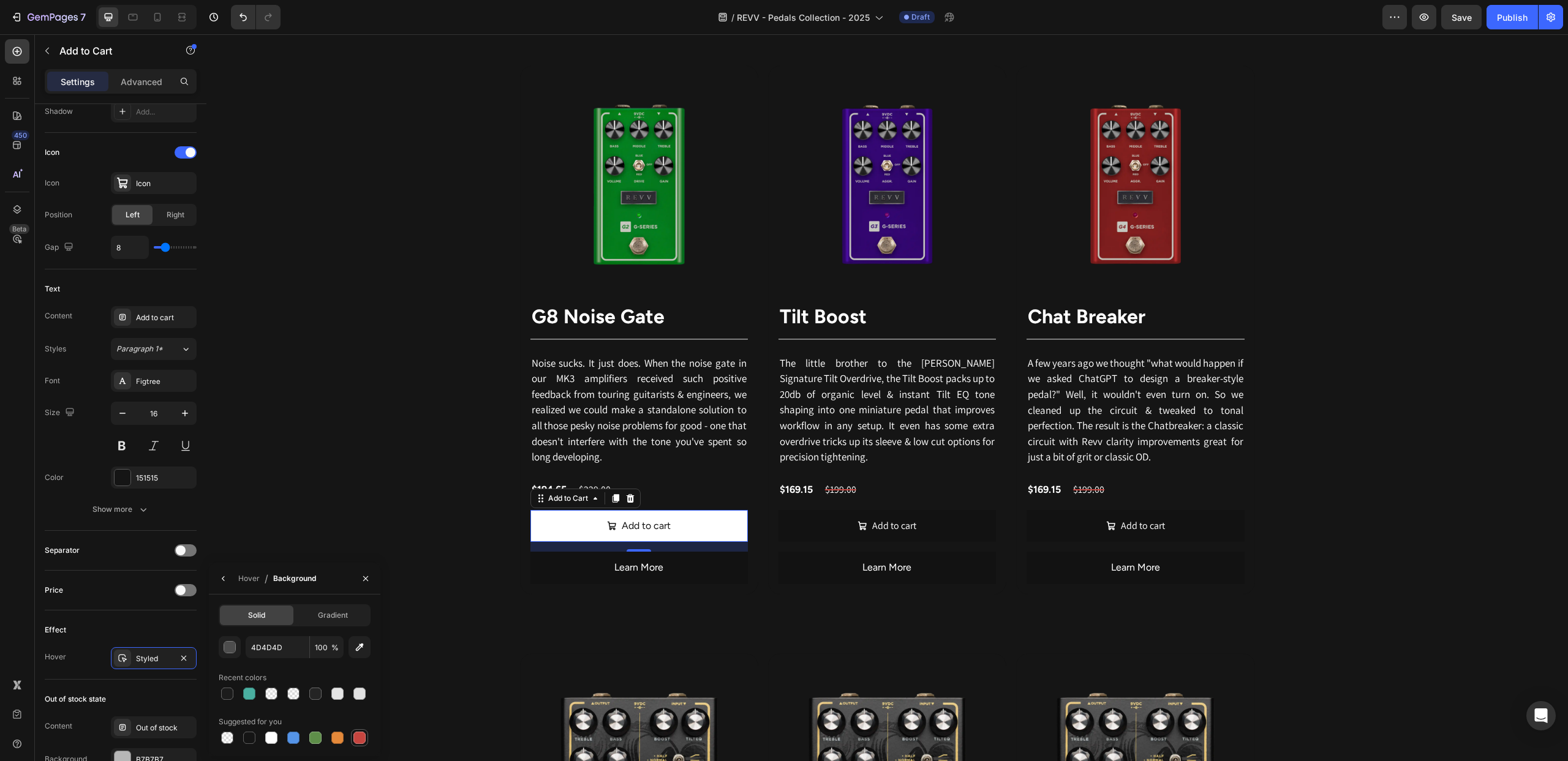
click at [357, 741] on div at bounding box center [359, 737] width 12 height 12
type input "C5453F"
click at [231, 578] on button "button" at bounding box center [224, 578] width 19 height 19
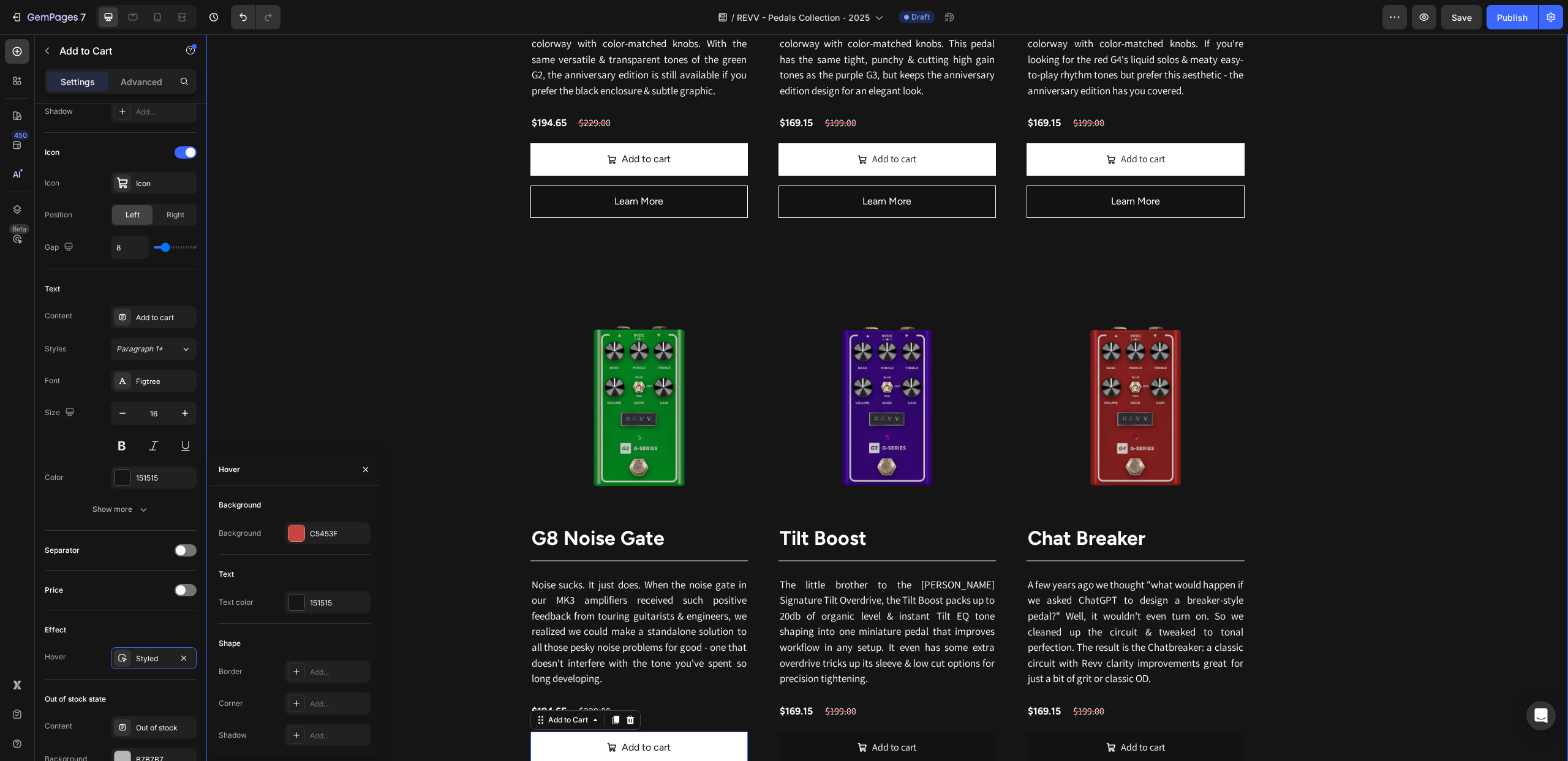
scroll to position [1963, 0]
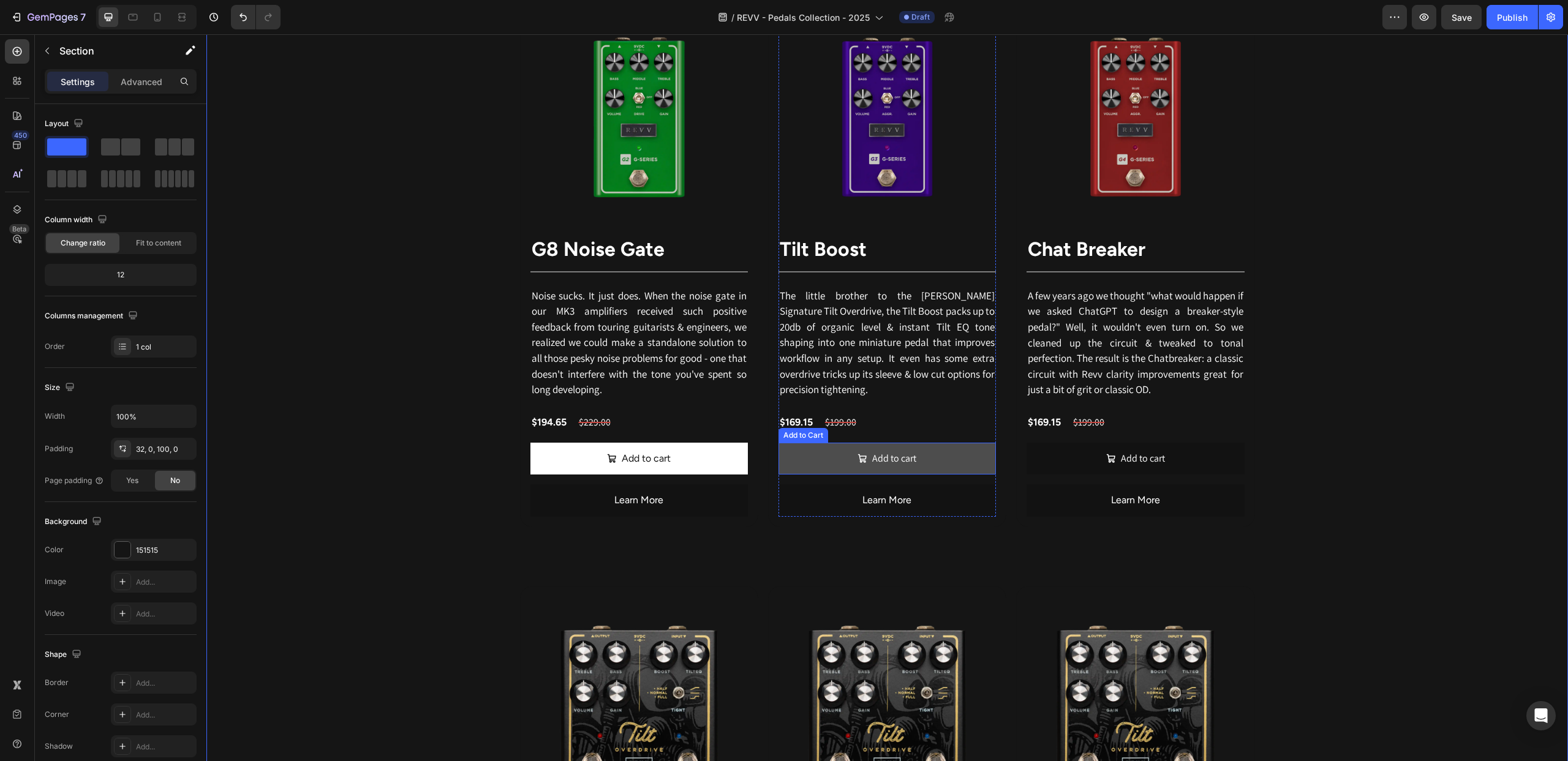
click at [836, 465] on button "Add to cart" at bounding box center [887, 459] width 217 height 32
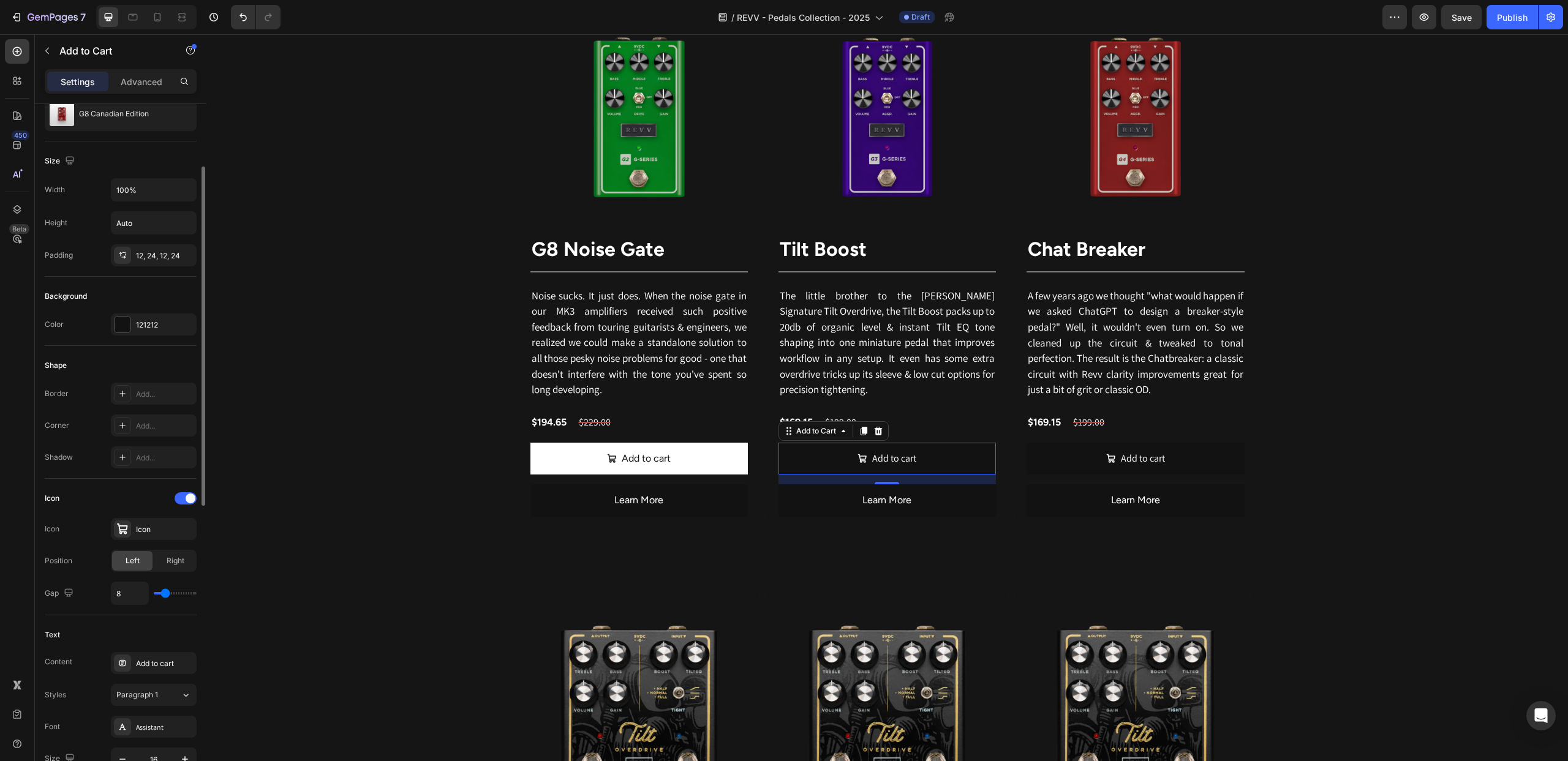
scroll to position [132, 0]
click at [125, 317] on div at bounding box center [122, 320] width 16 height 16
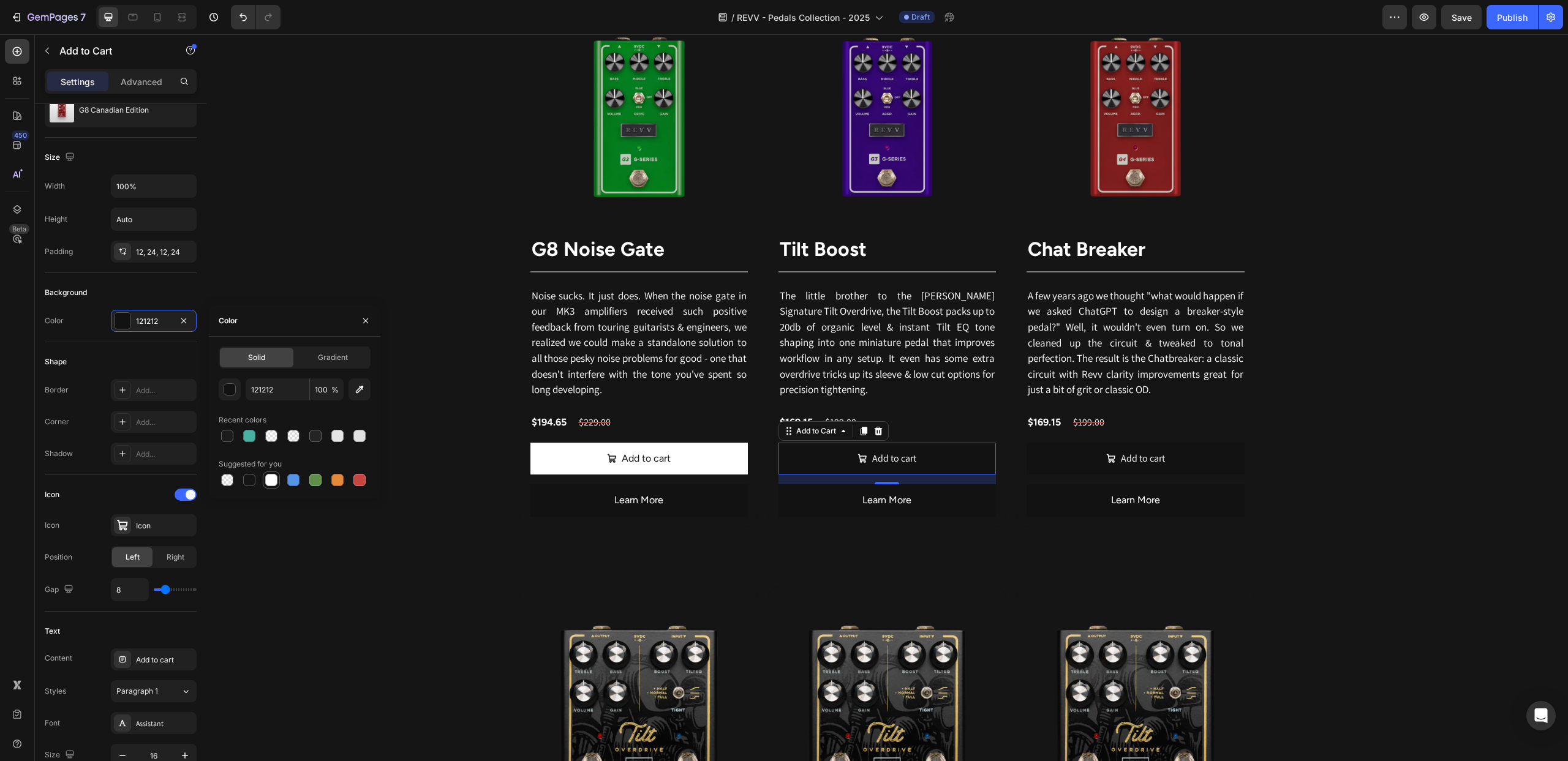
click at [271, 475] on div at bounding box center [271, 480] width 12 height 12
type input "FFFFFF"
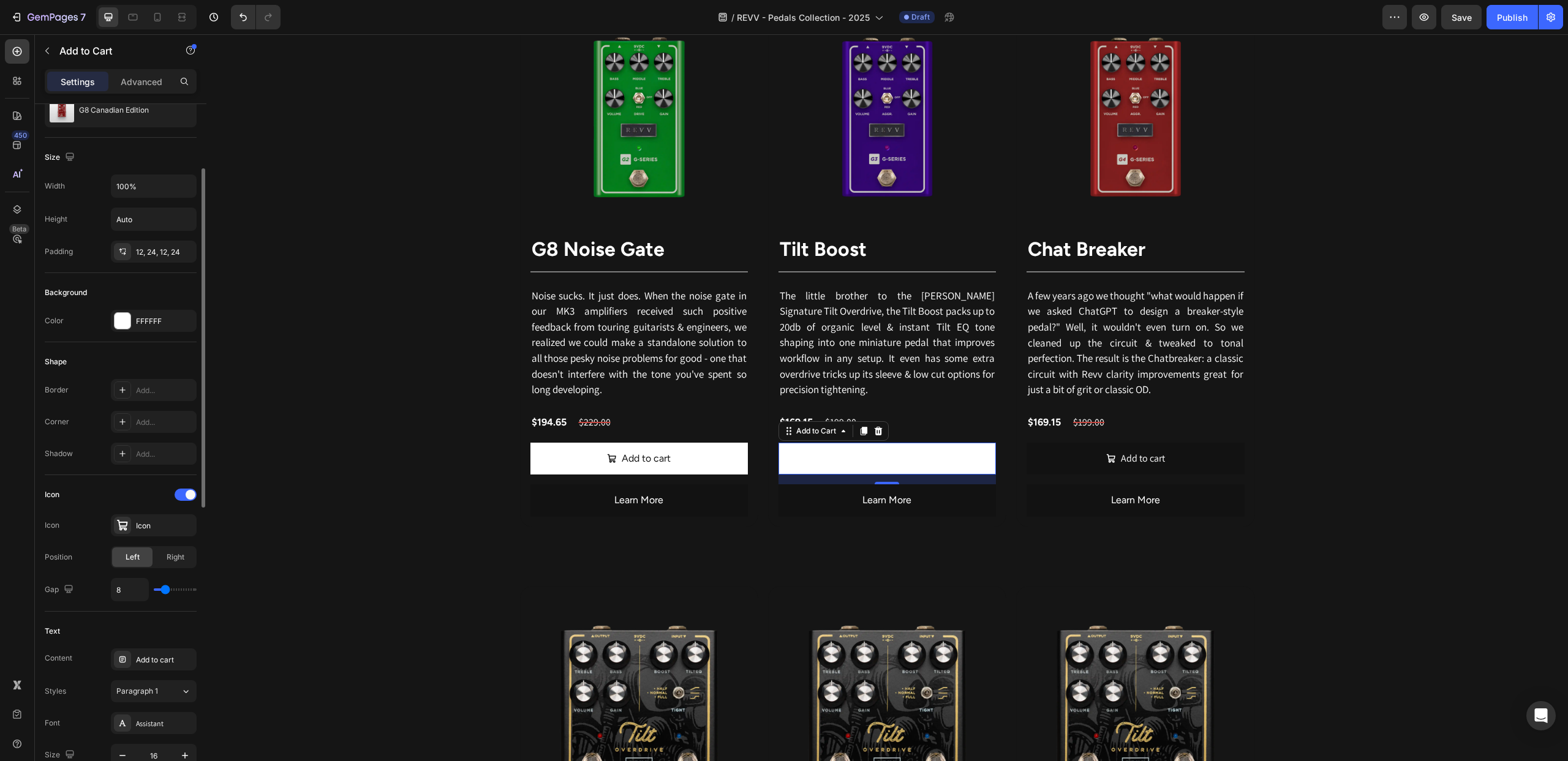
click at [84, 550] on div "Position Left Right" at bounding box center [120, 557] width 152 height 22
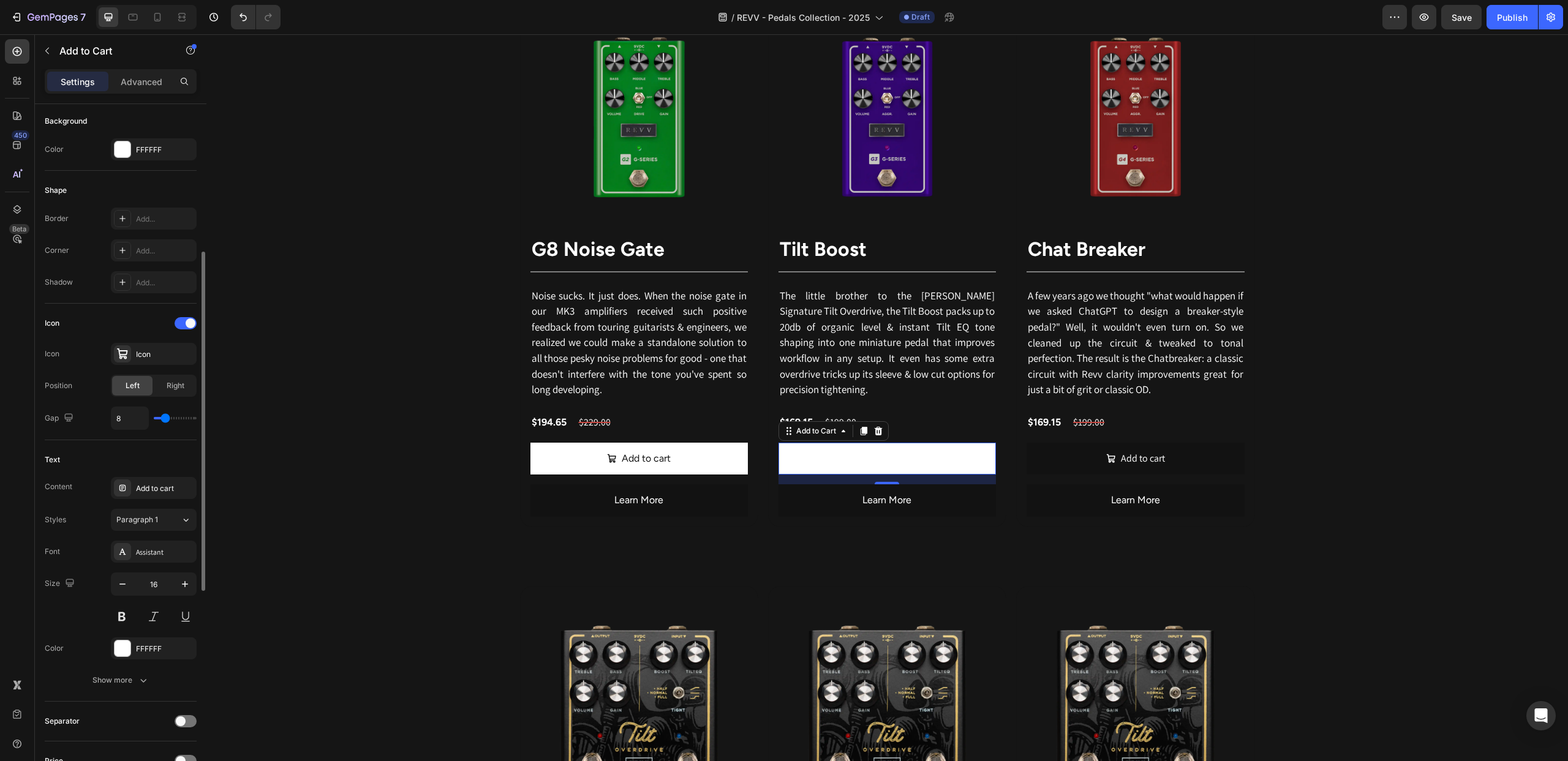
scroll to position [432, 0]
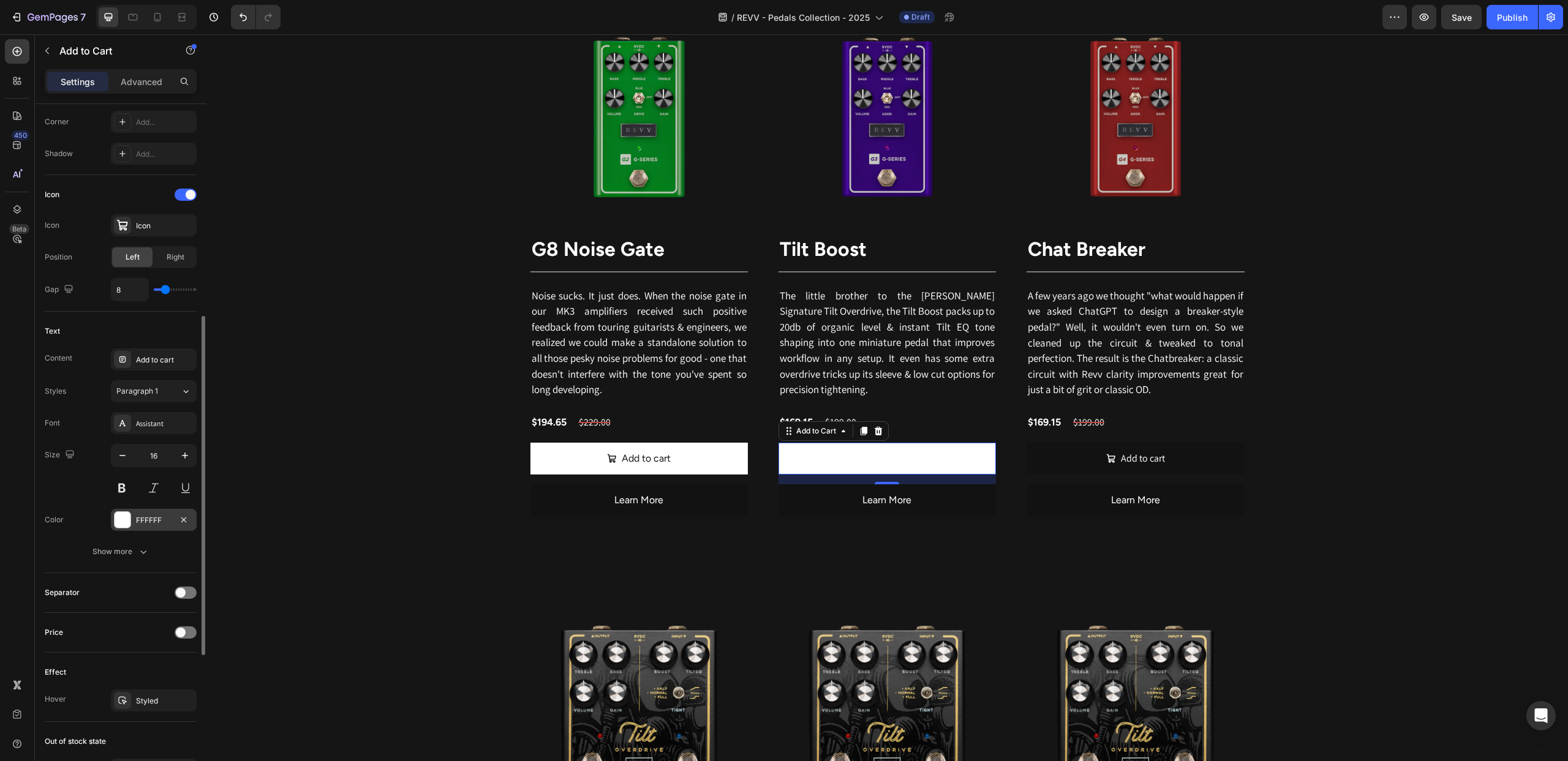
click at [125, 521] on div at bounding box center [122, 519] width 16 height 16
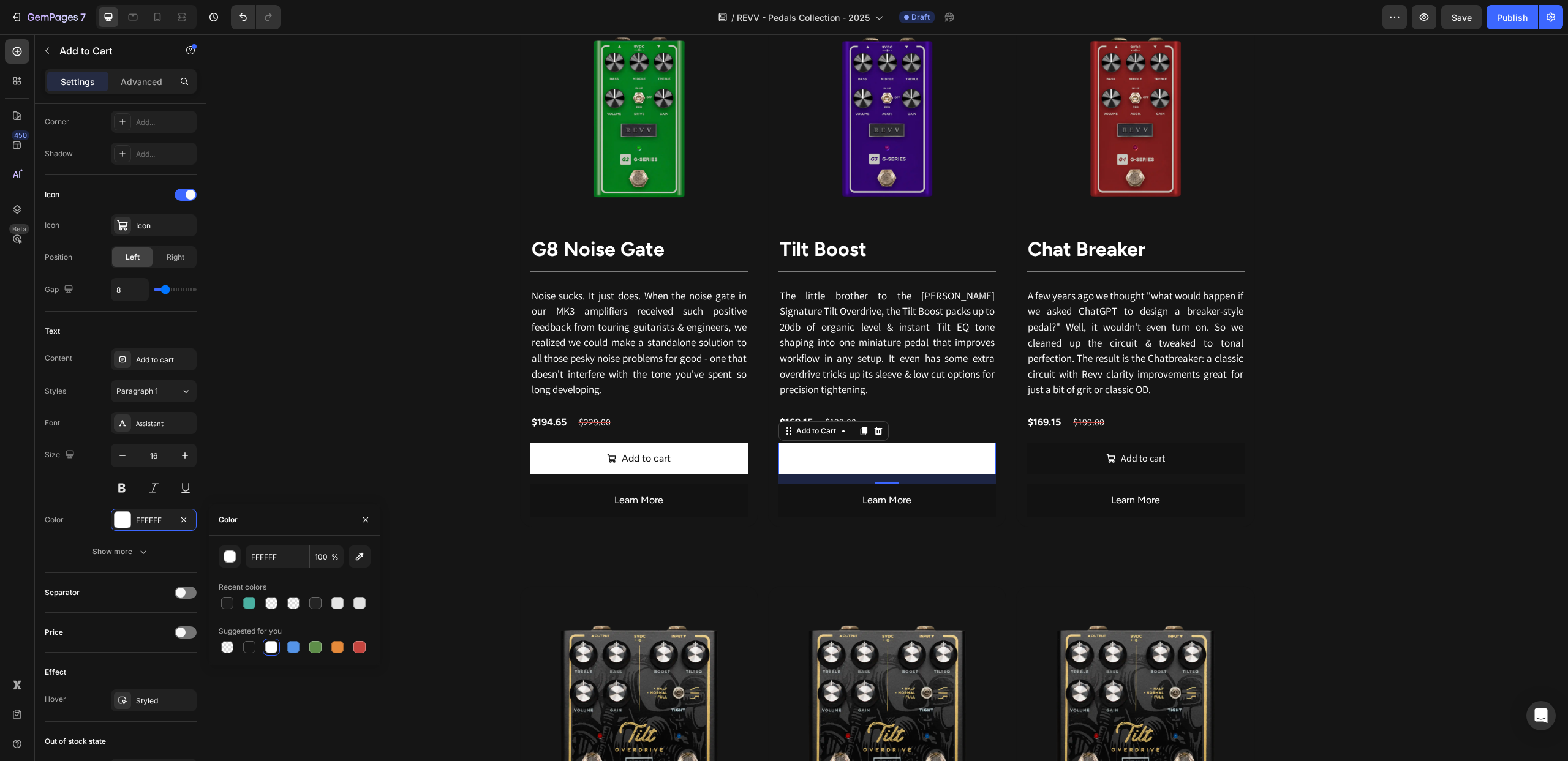
drag, startPoint x: 246, startPoint y: 647, endPoint x: 231, endPoint y: 626, distance: 25.8
click at [246, 647] on div at bounding box center [249, 647] width 12 height 12
type input "151515"
click at [87, 530] on div "Color 151515" at bounding box center [120, 520] width 152 height 22
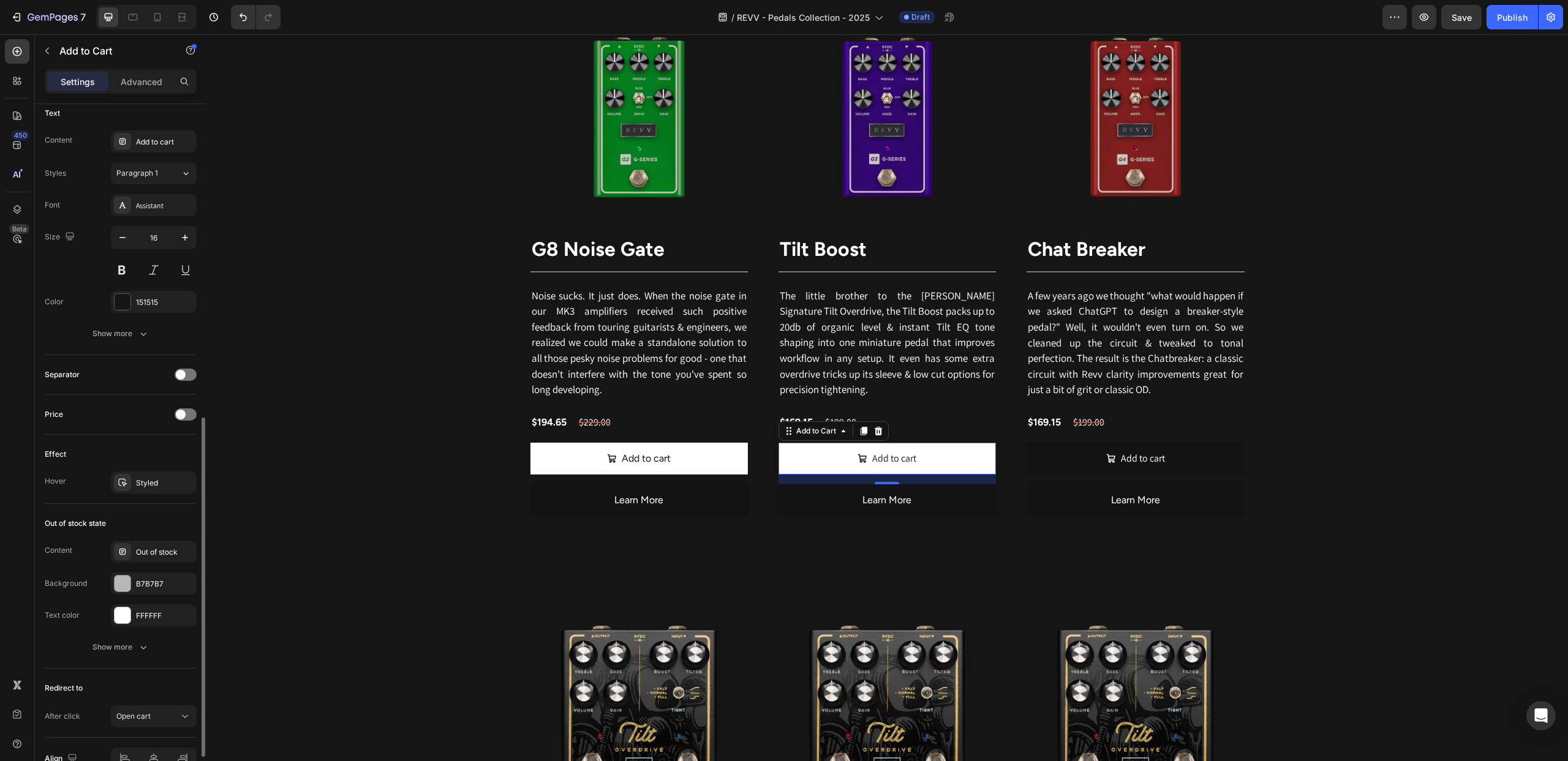
scroll to position [657, 0]
click at [127, 476] on div at bounding box center [122, 475] width 17 height 17
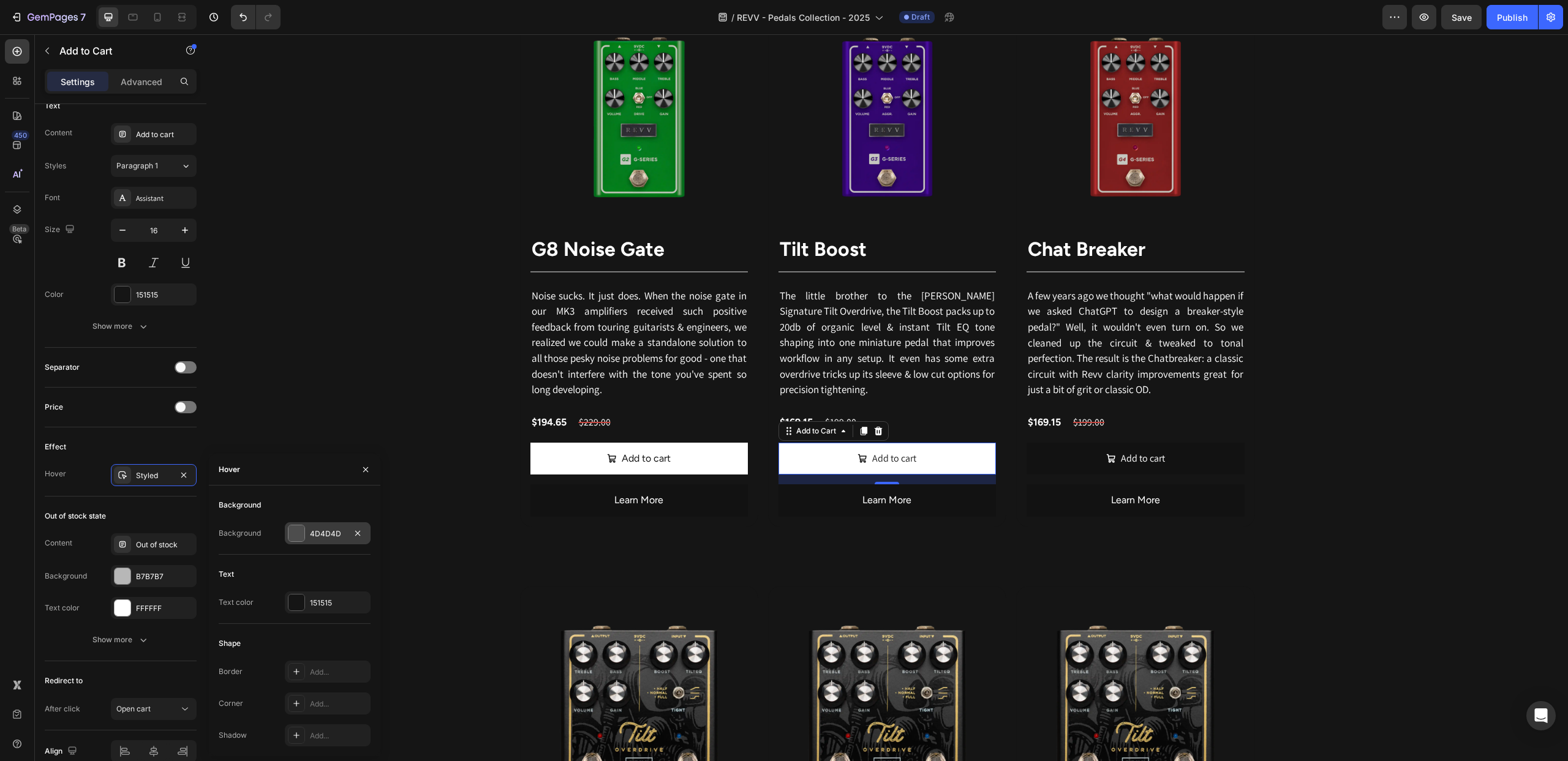
click at [296, 534] on div at bounding box center [296, 533] width 16 height 16
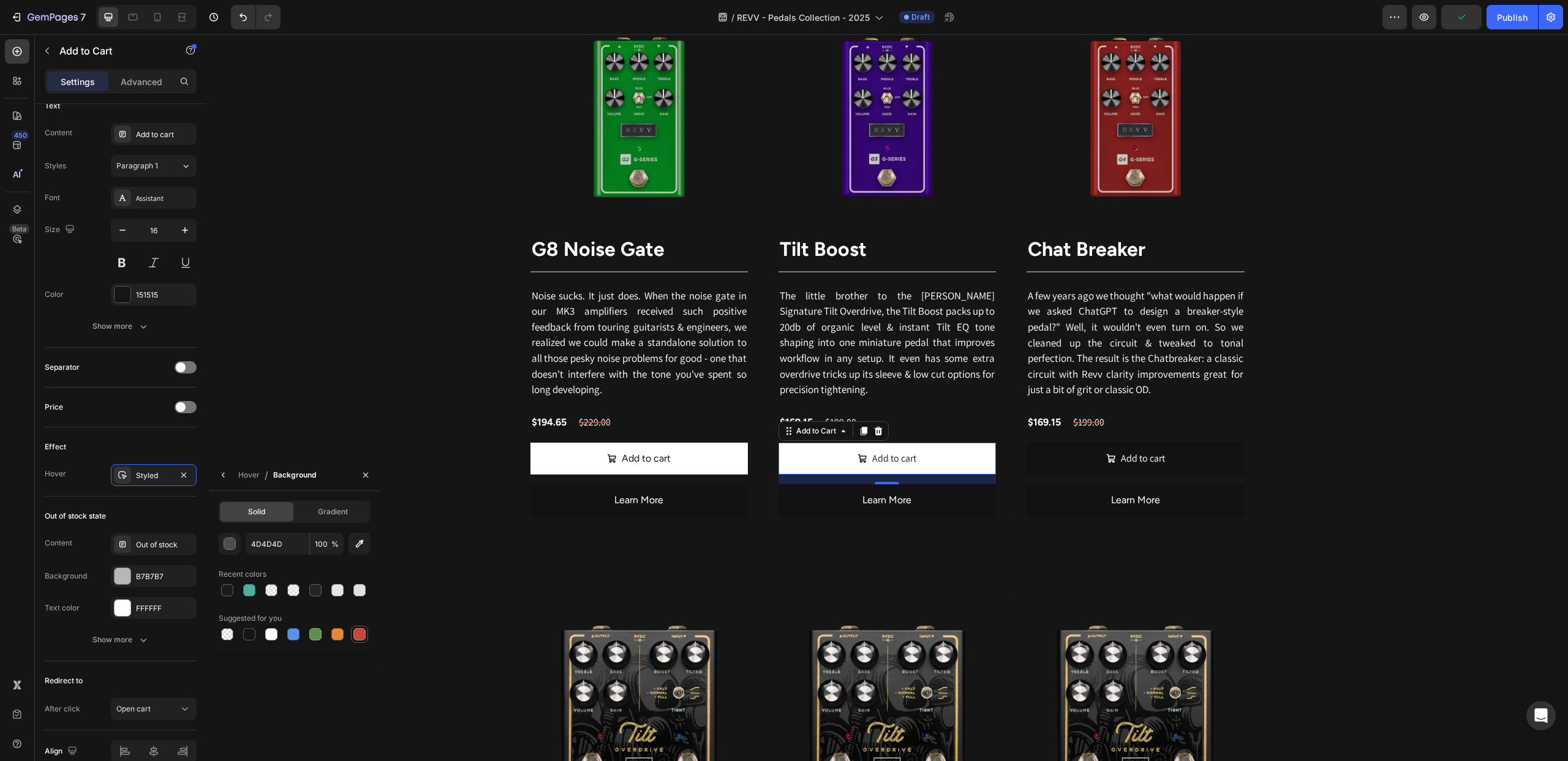
click at [362, 633] on div at bounding box center [359, 634] width 12 height 12
type input "C5453F"
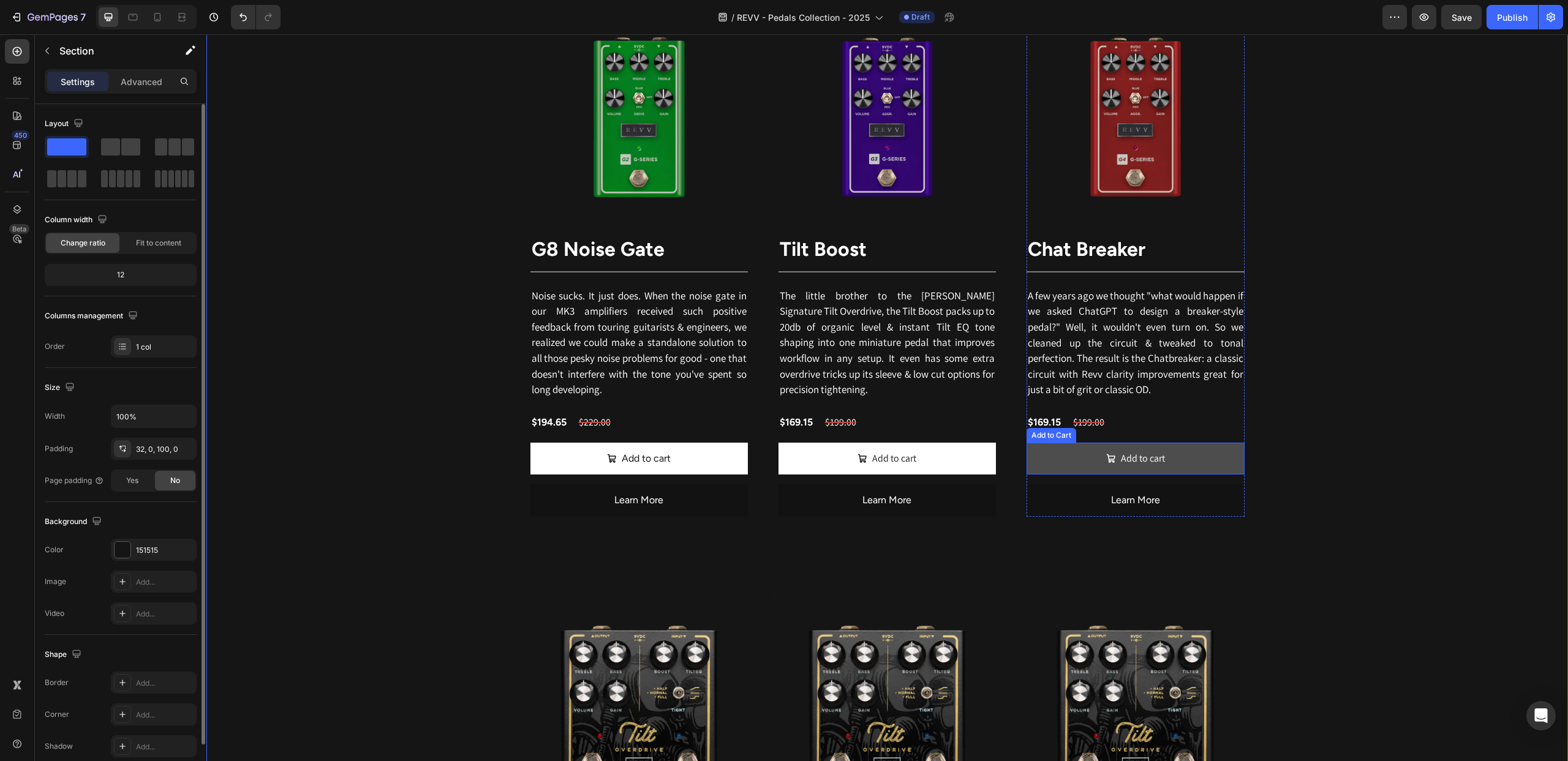
click at [1075, 468] on button "Add to cart" at bounding box center [1135, 459] width 217 height 32
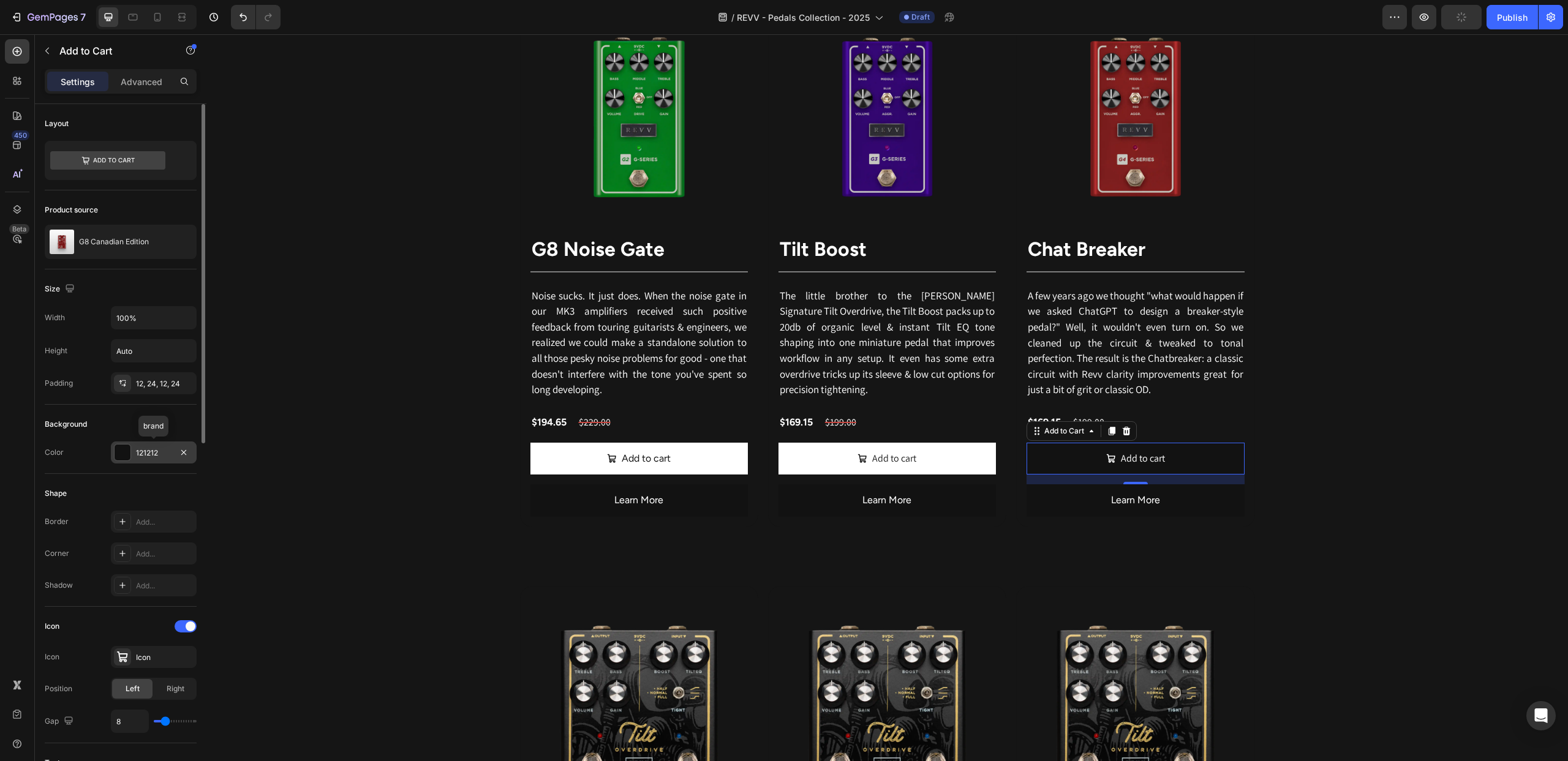
click at [123, 455] on div at bounding box center [122, 452] width 16 height 16
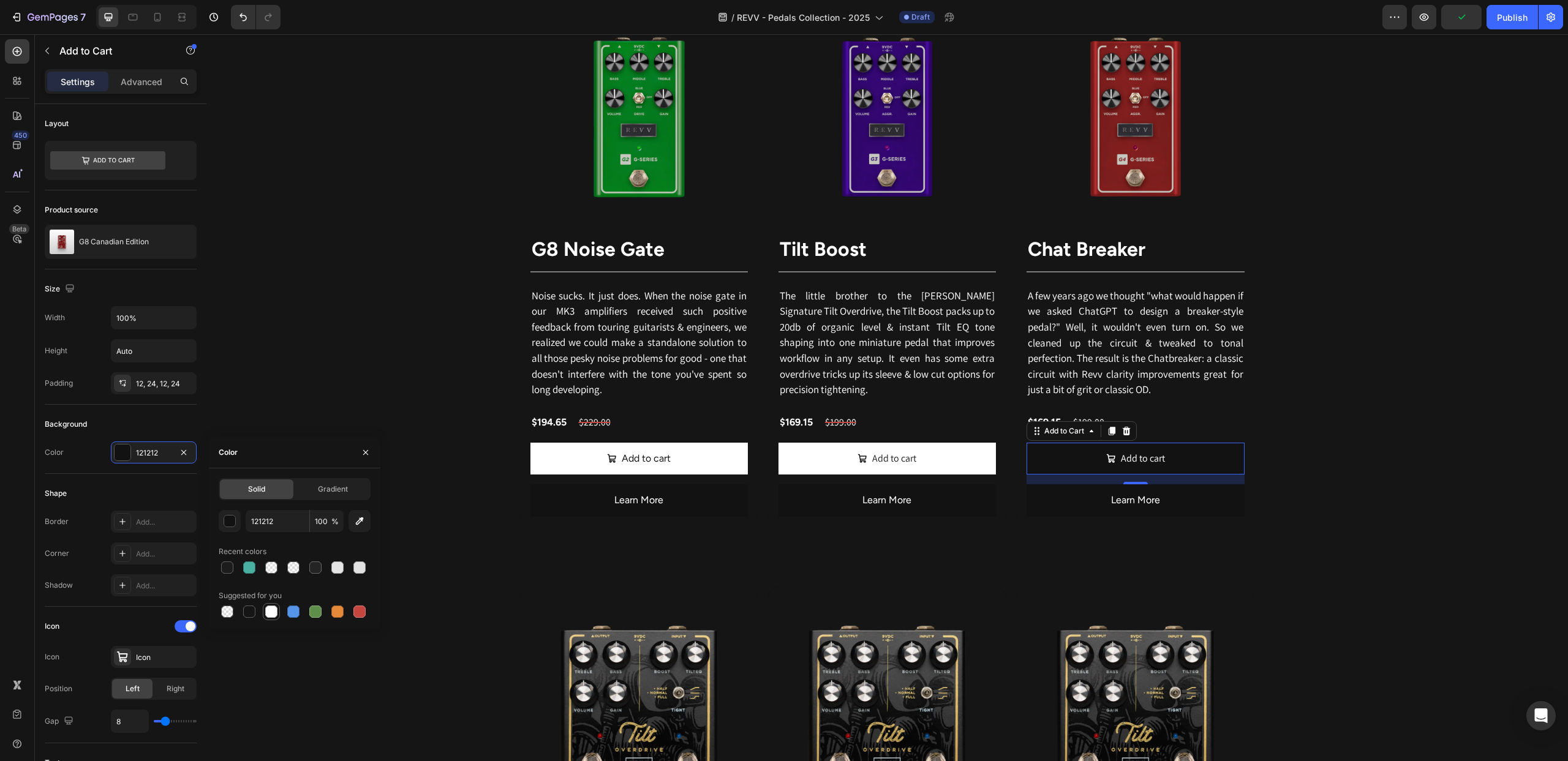
click at [271, 609] on div at bounding box center [271, 611] width 12 height 12
type input "FFFFFF"
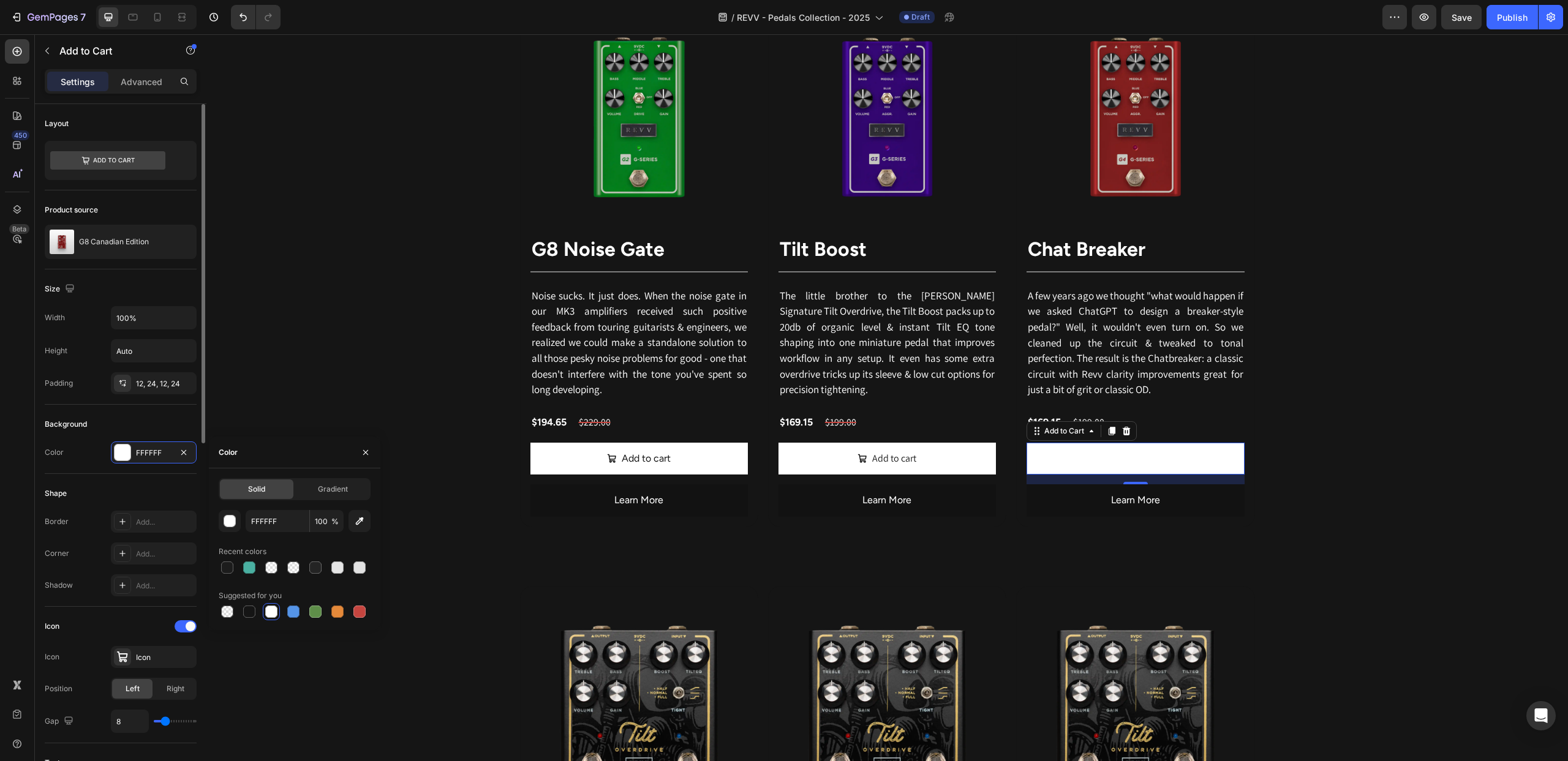
drag, startPoint x: 67, startPoint y: 567, endPoint x: 76, endPoint y: 567, distance: 9.0
click at [67, 567] on div "Border Add... Corner Add... Shadow Add..." at bounding box center [120, 553] width 152 height 86
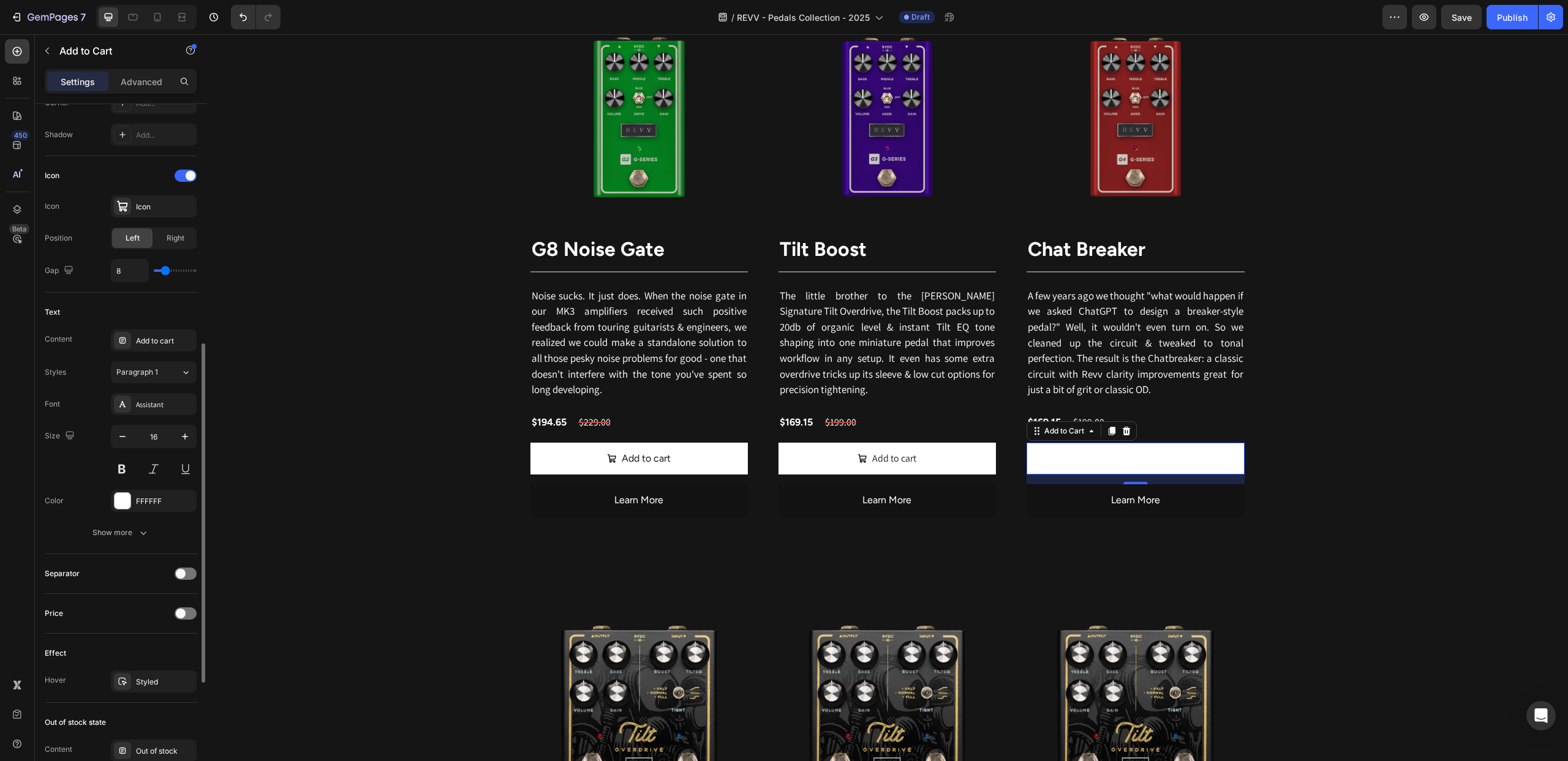
scroll to position [463, 0]
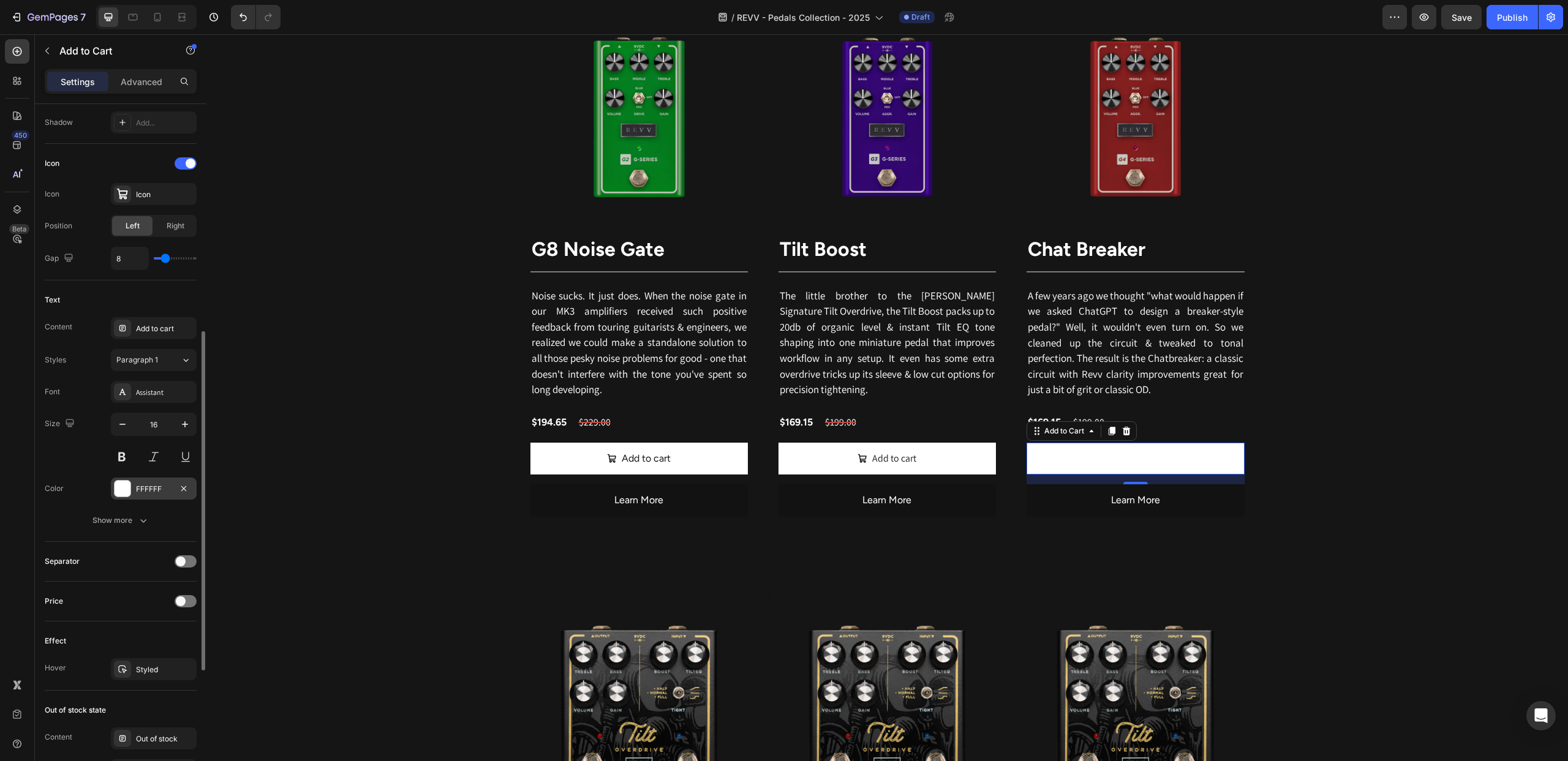
click at [128, 491] on div at bounding box center [122, 488] width 16 height 16
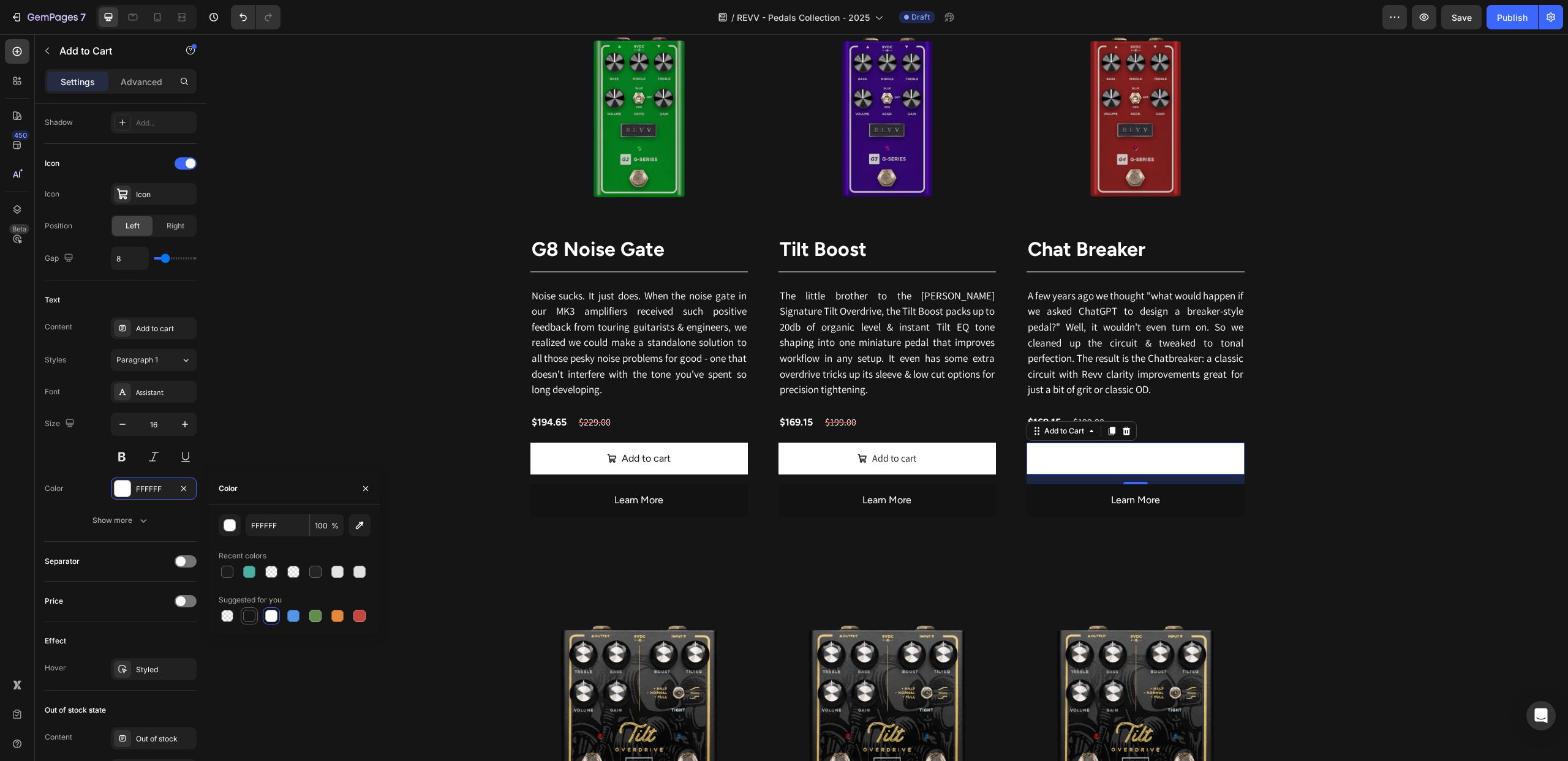
click at [248, 611] on div at bounding box center [249, 616] width 12 height 12
type input "151515"
click at [101, 592] on div "Price" at bounding box center [120, 601] width 152 height 19
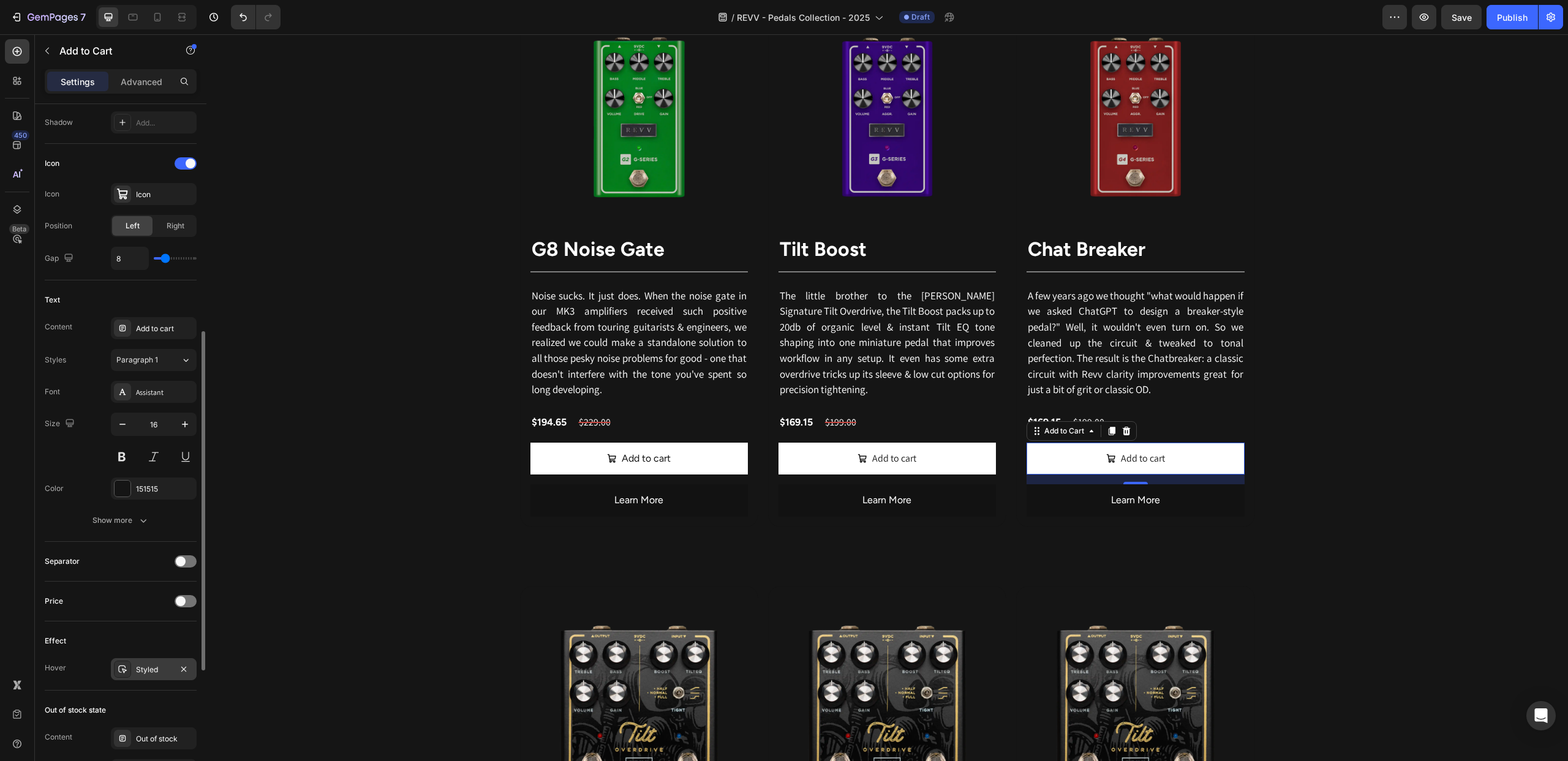
click at [123, 663] on div at bounding box center [122, 669] width 17 height 17
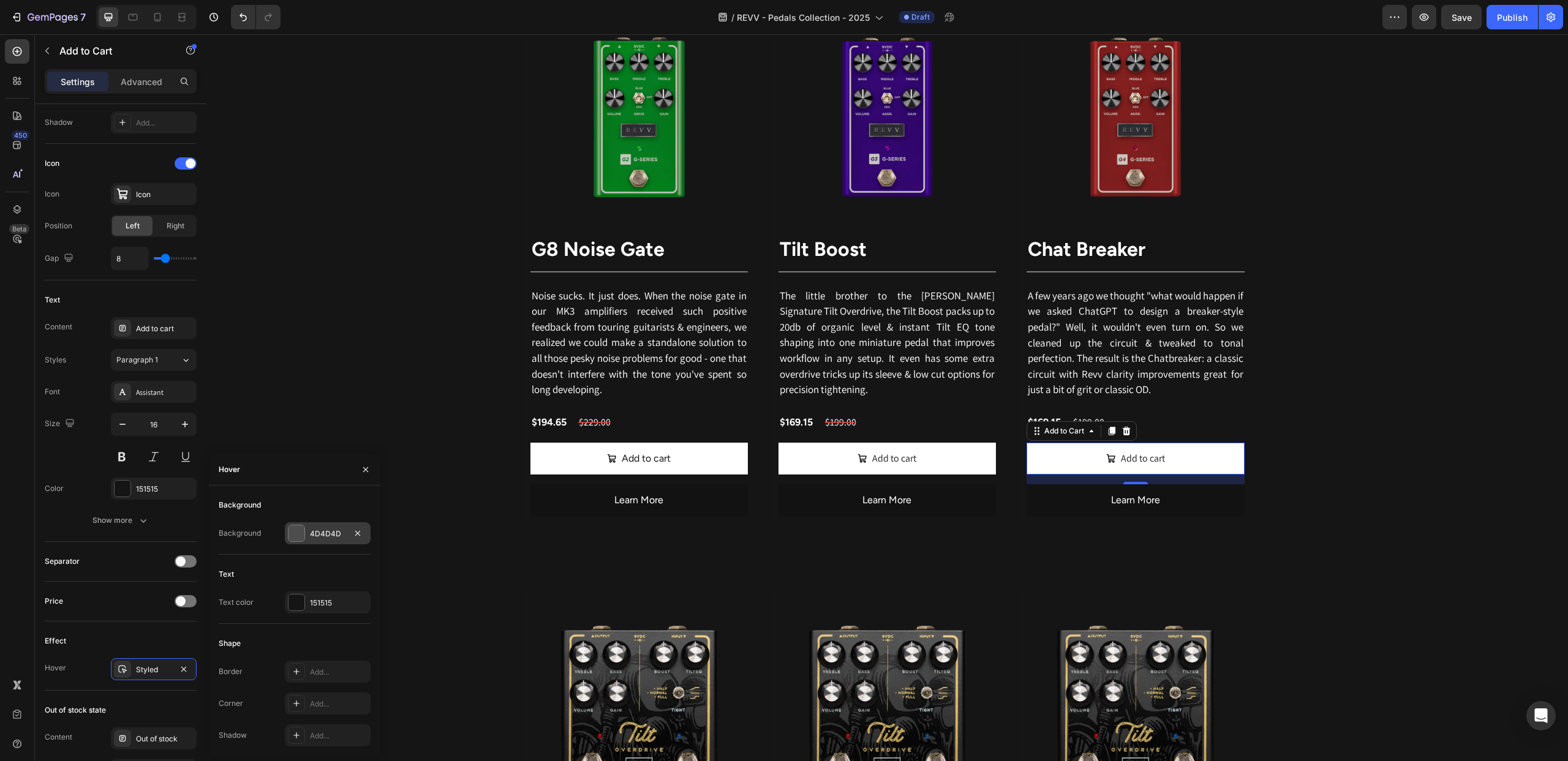
click at [295, 536] on div at bounding box center [296, 533] width 16 height 16
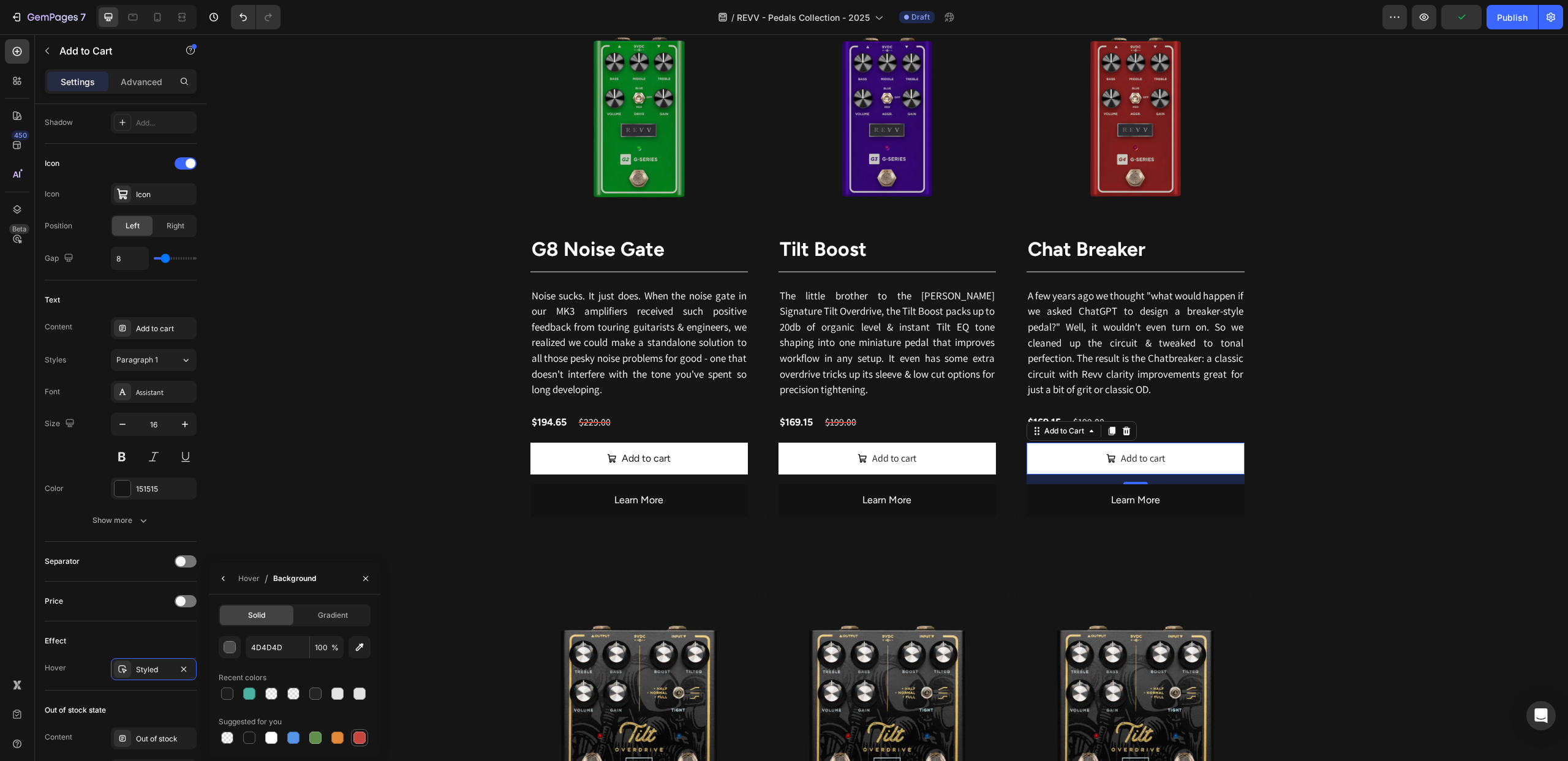
click at [359, 738] on div at bounding box center [359, 737] width 12 height 12
type input "C5453F"
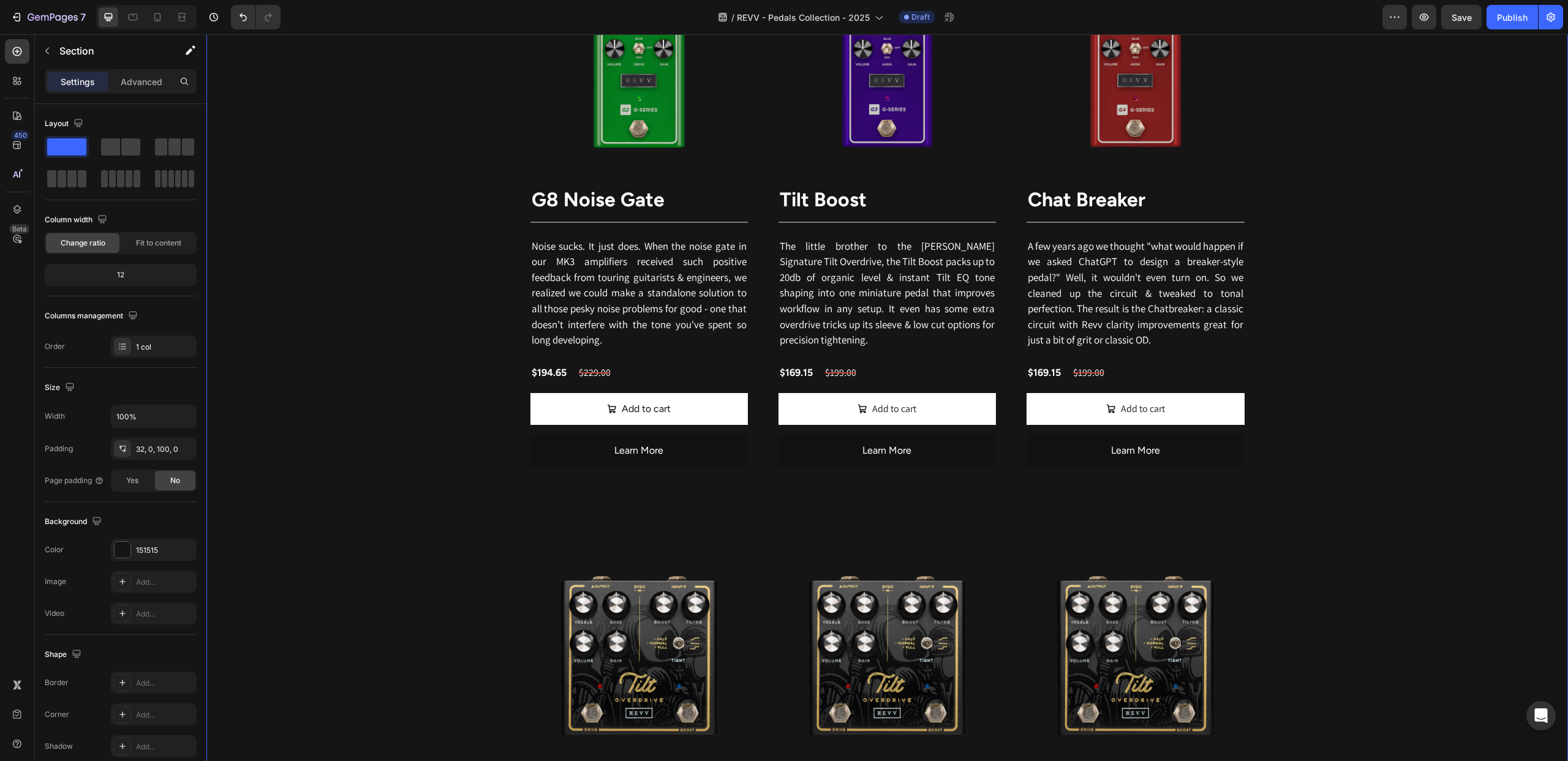
scroll to position [2059, 0]
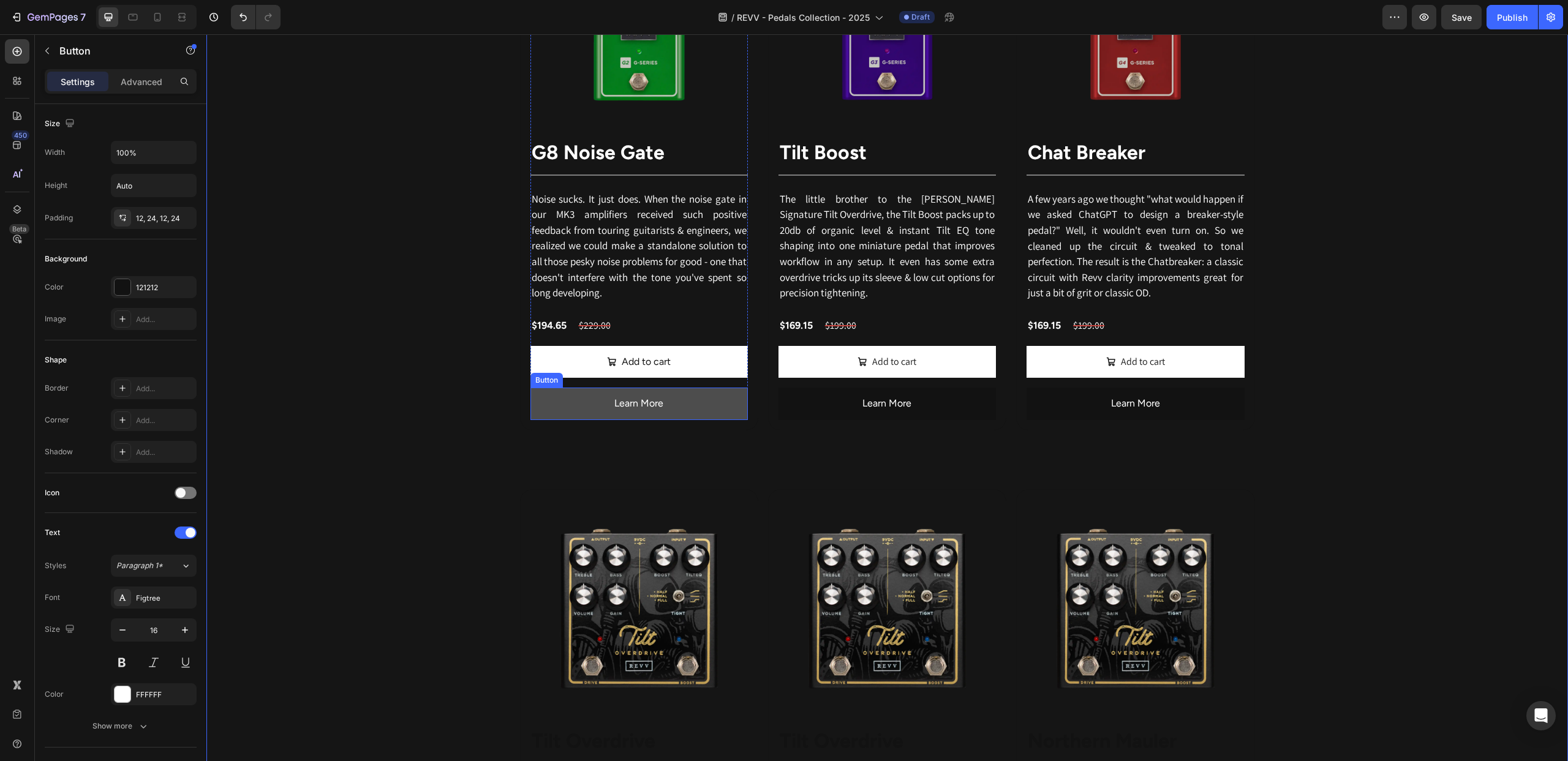
click at [542, 404] on button "Learn More" at bounding box center [639, 404] width 217 height 32
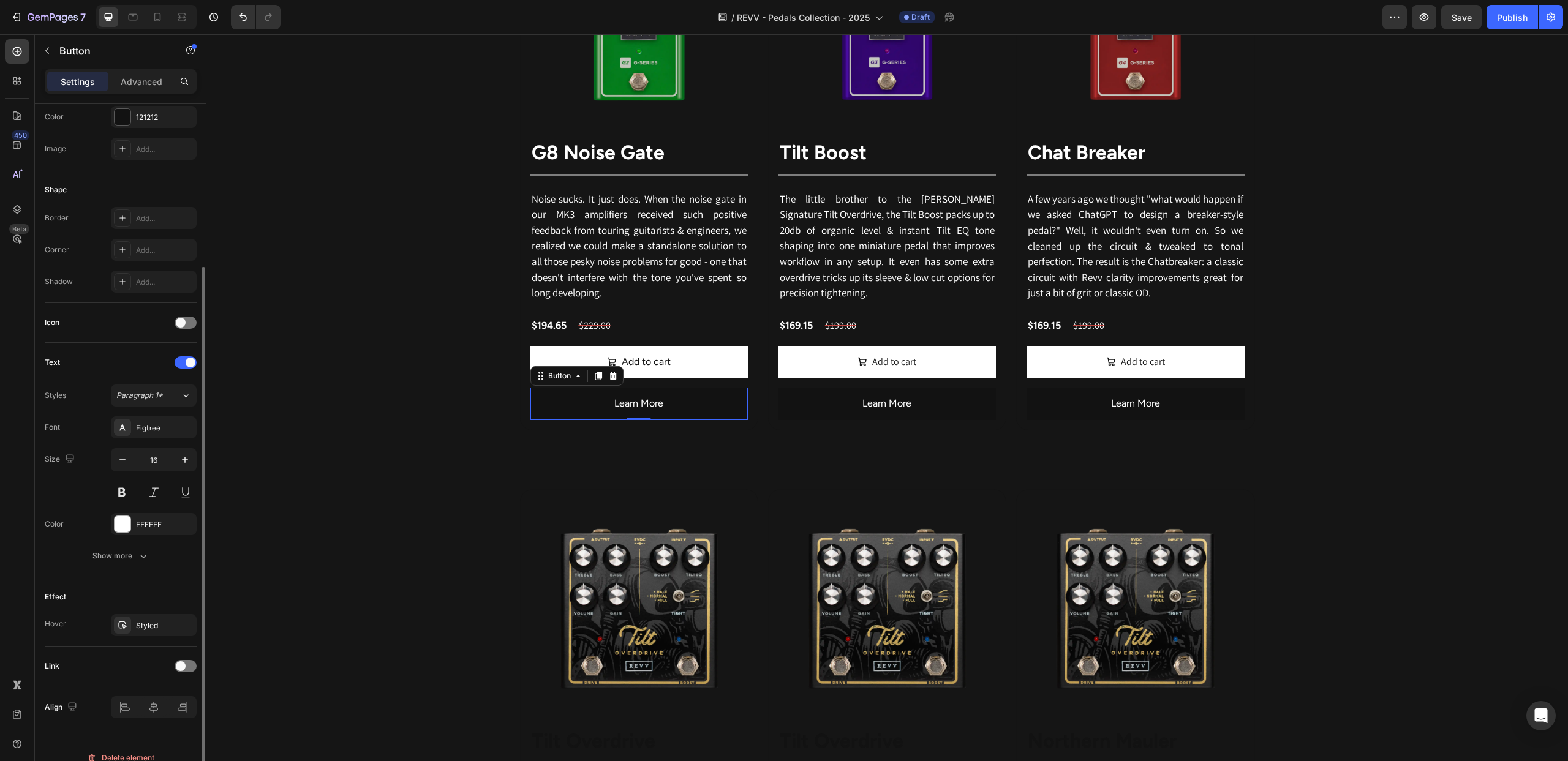
scroll to position [186, 0]
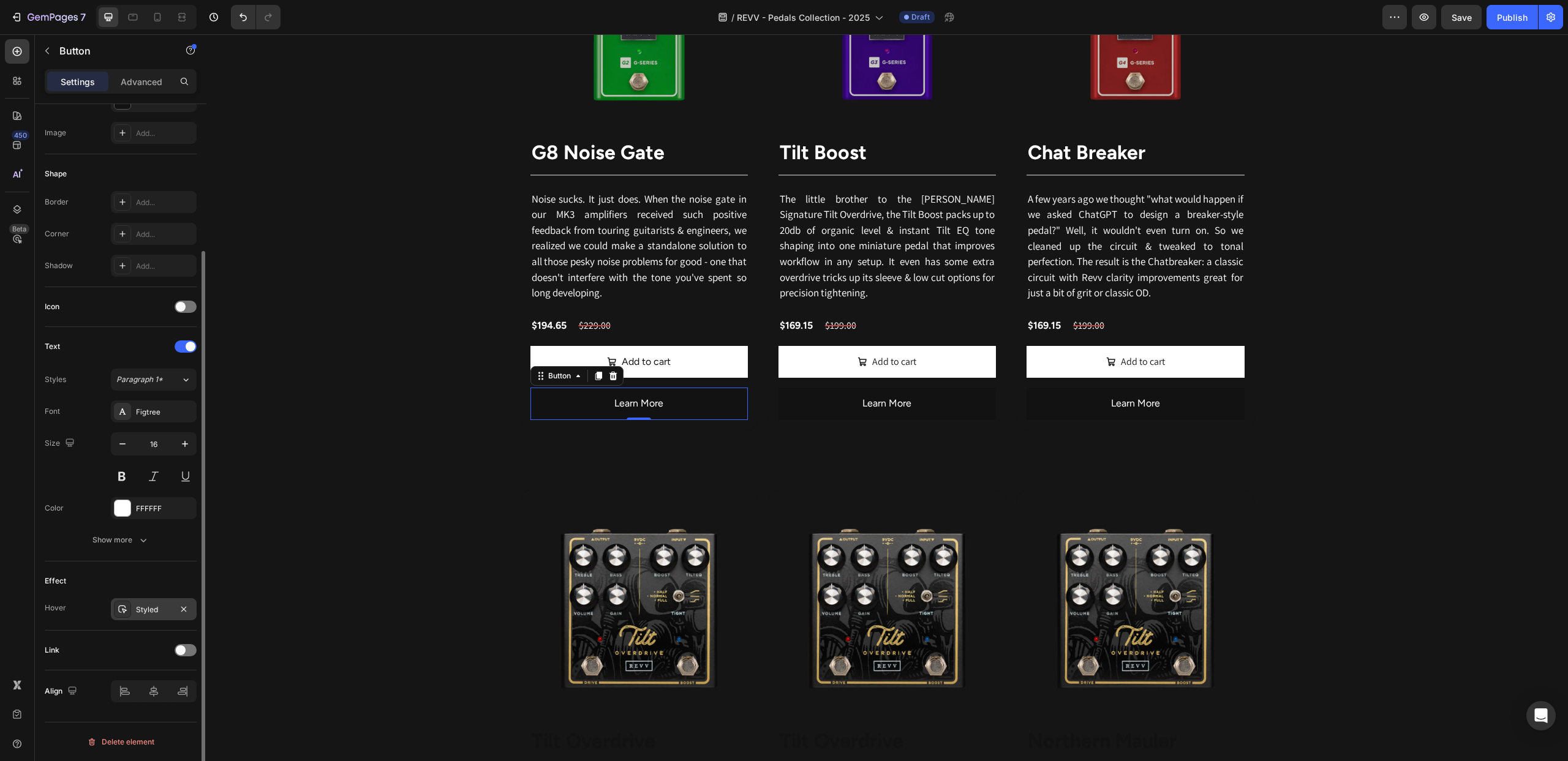
click at [123, 605] on icon at bounding box center [122, 609] width 10 height 10
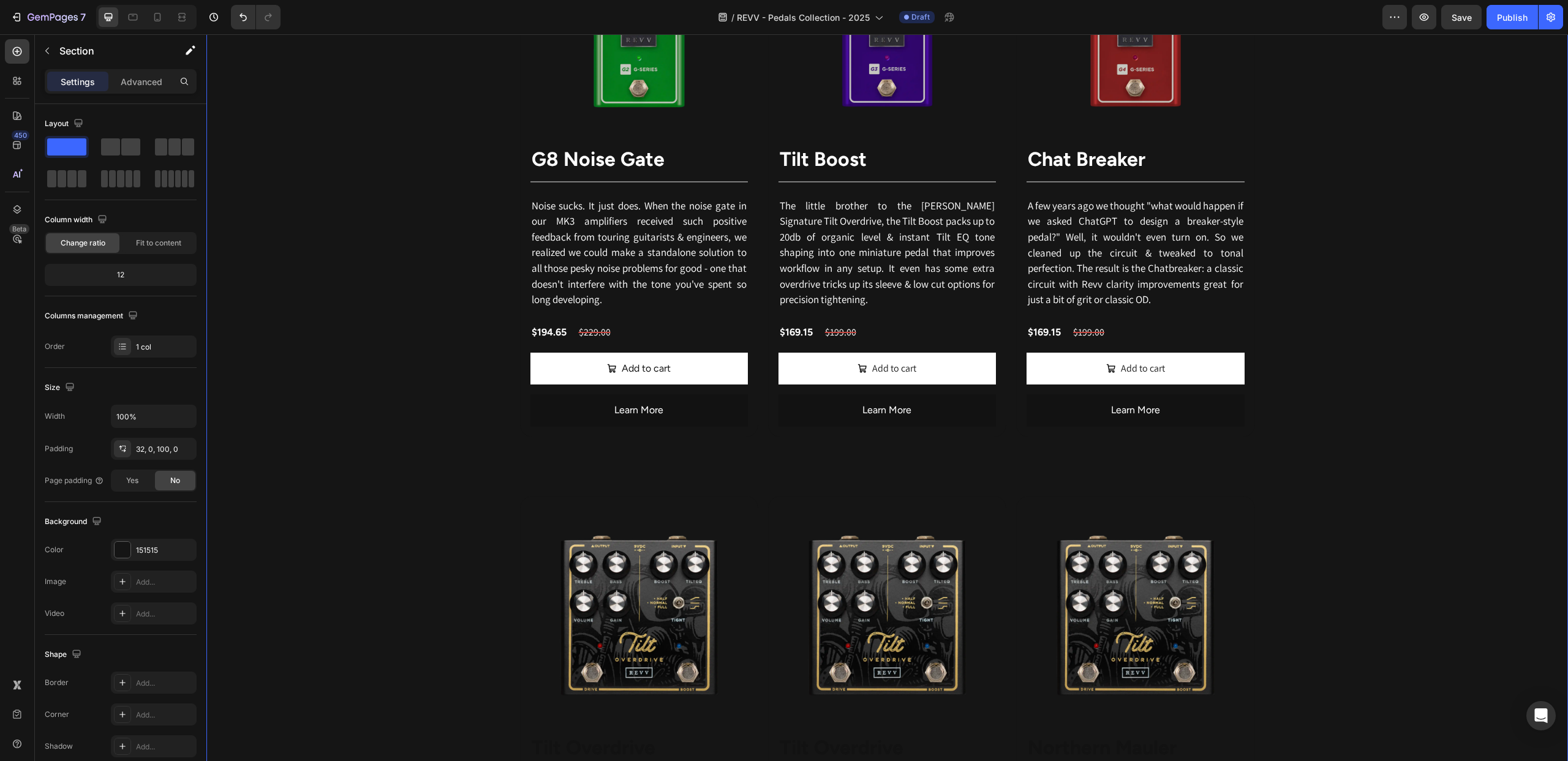
scroll to position [2124, 0]
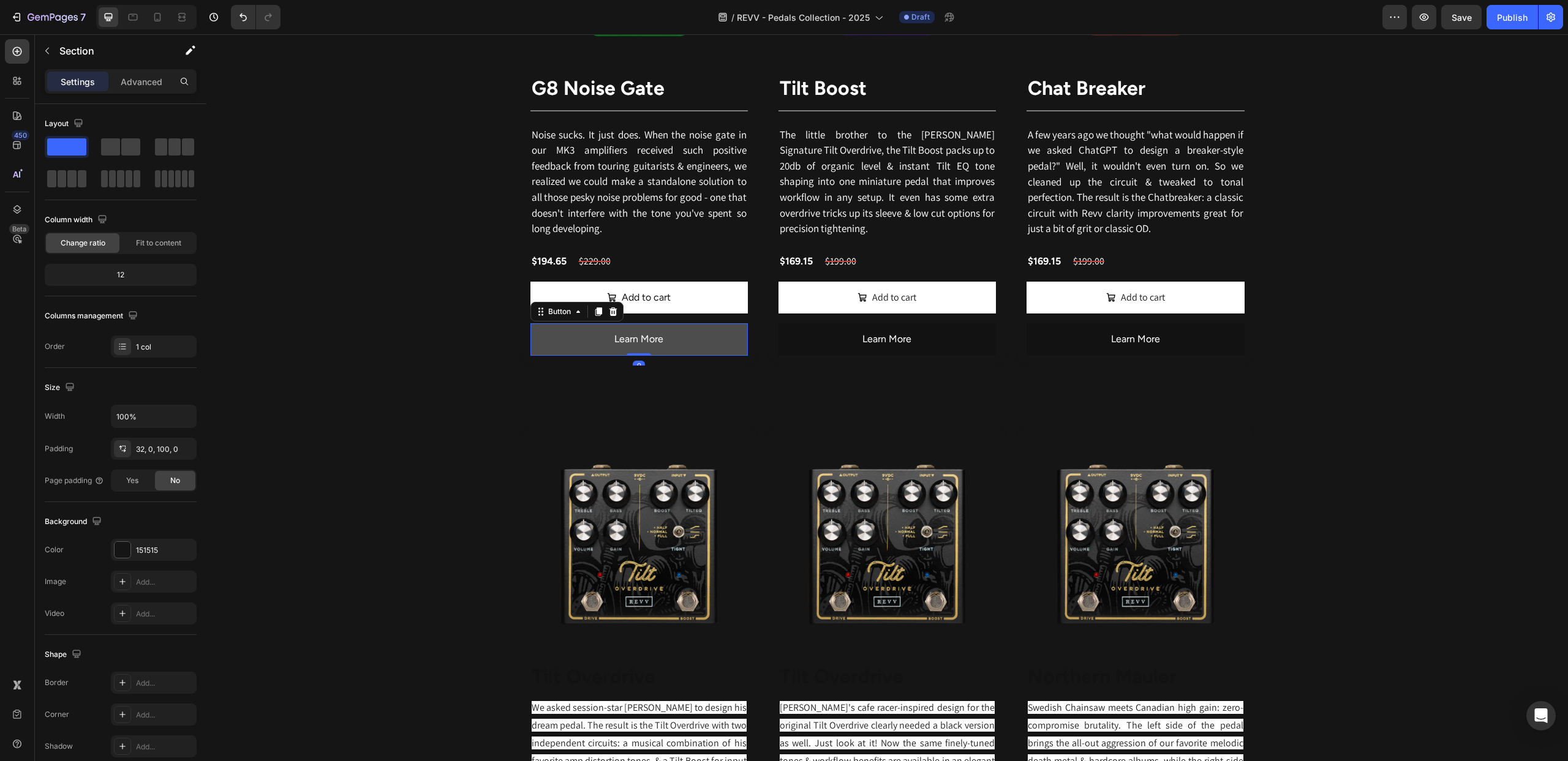
click at [572, 350] on button "Learn More" at bounding box center [639, 339] width 217 height 32
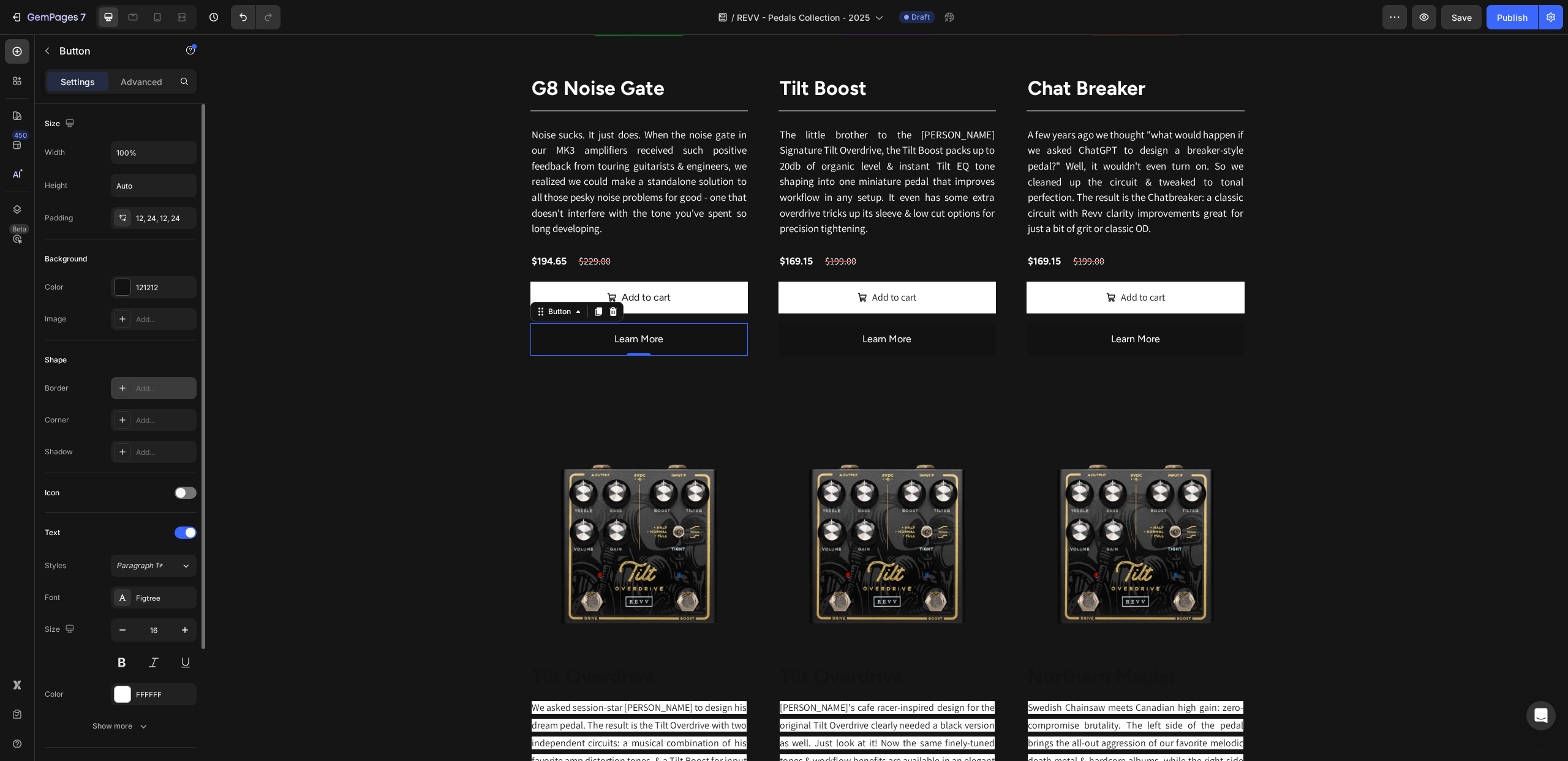
click at [122, 390] on icon at bounding box center [122, 388] width 10 height 10
click at [296, 423] on div at bounding box center [296, 424] width 16 height 16
click at [269, 515] on div at bounding box center [271, 515] width 12 height 12
type input "FFFFFF"
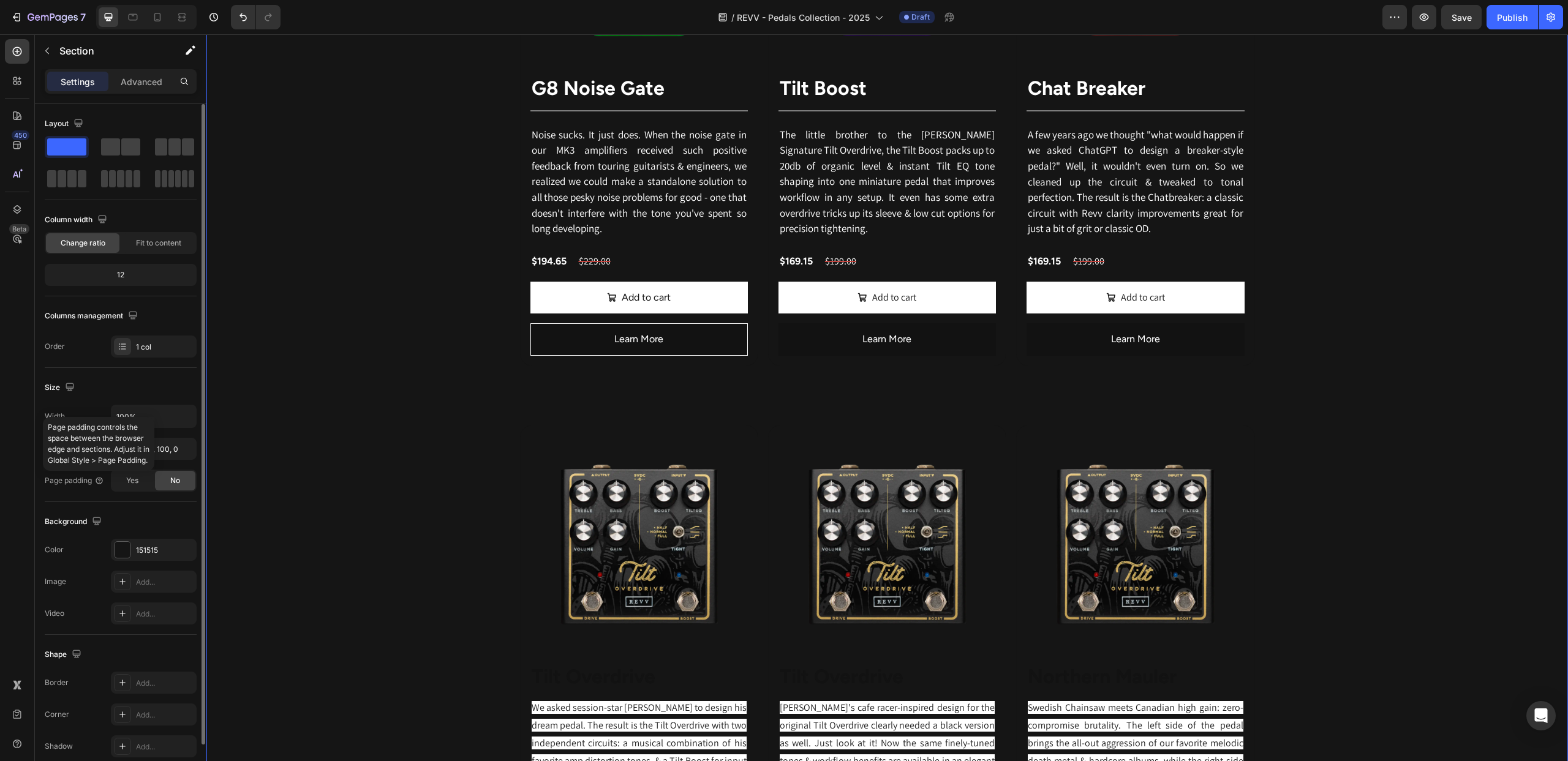
scroll to position [55, 0]
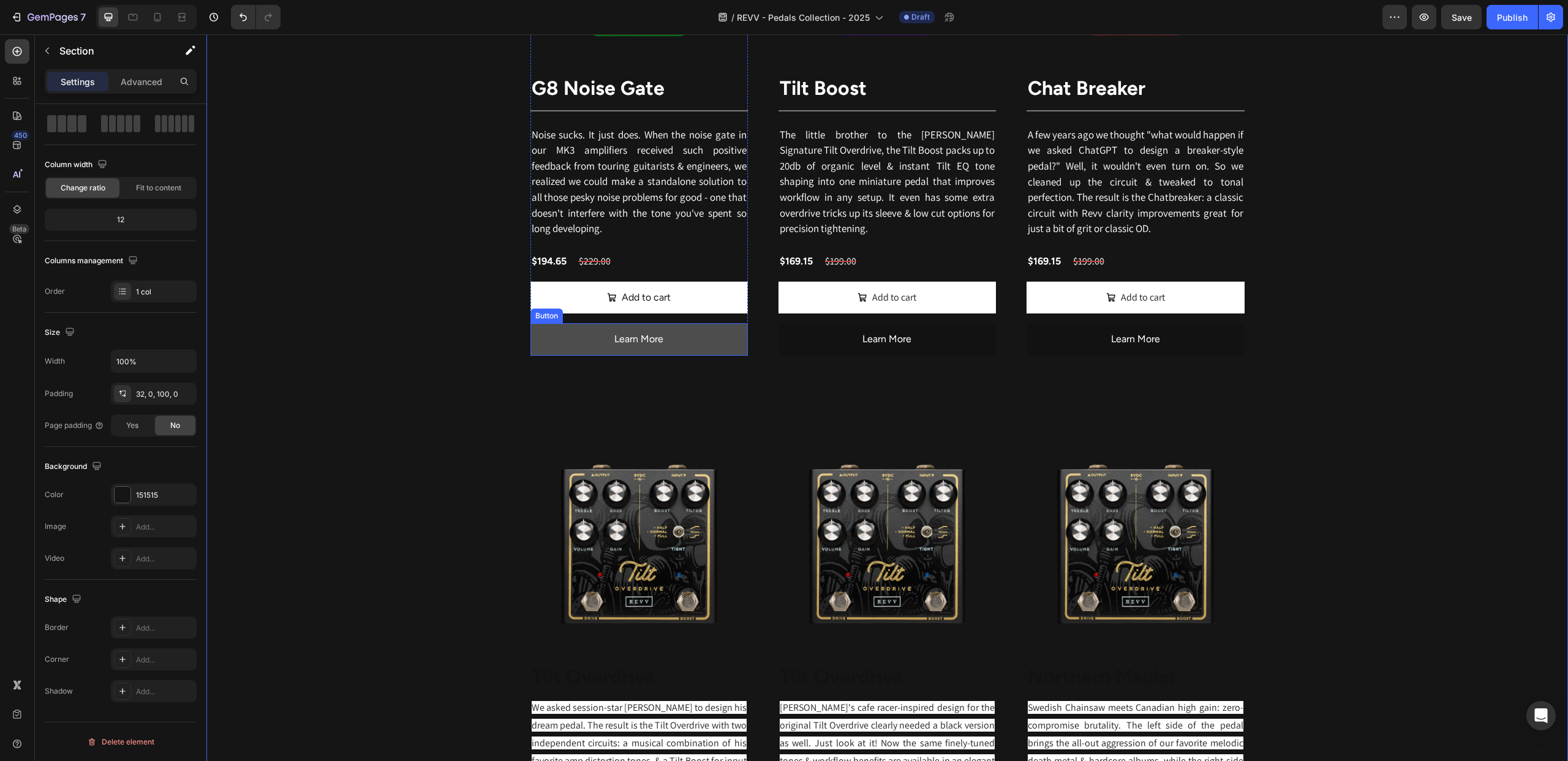
click at [564, 344] on button "Learn More" at bounding box center [639, 339] width 217 height 32
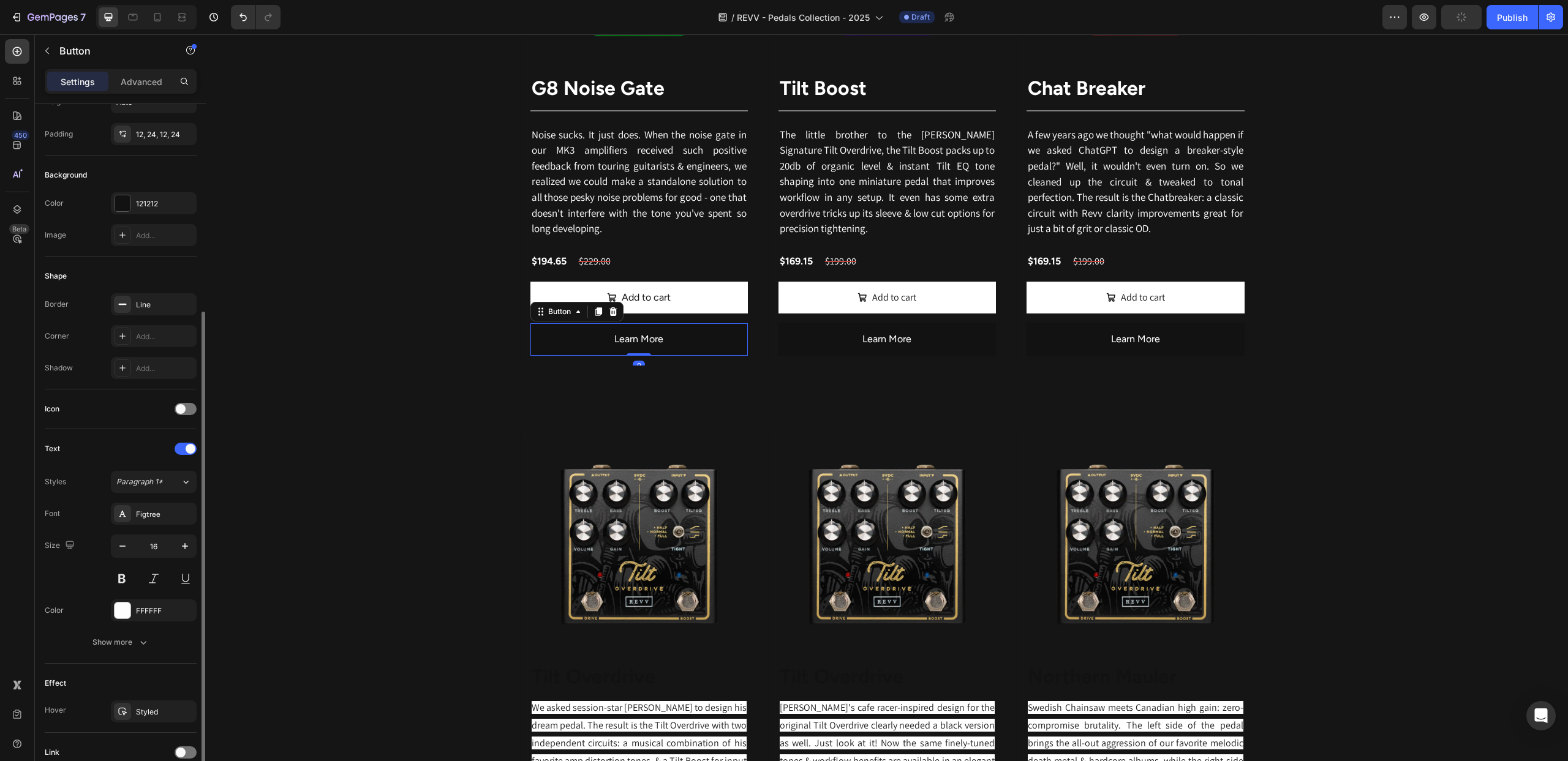
scroll to position [186, 0]
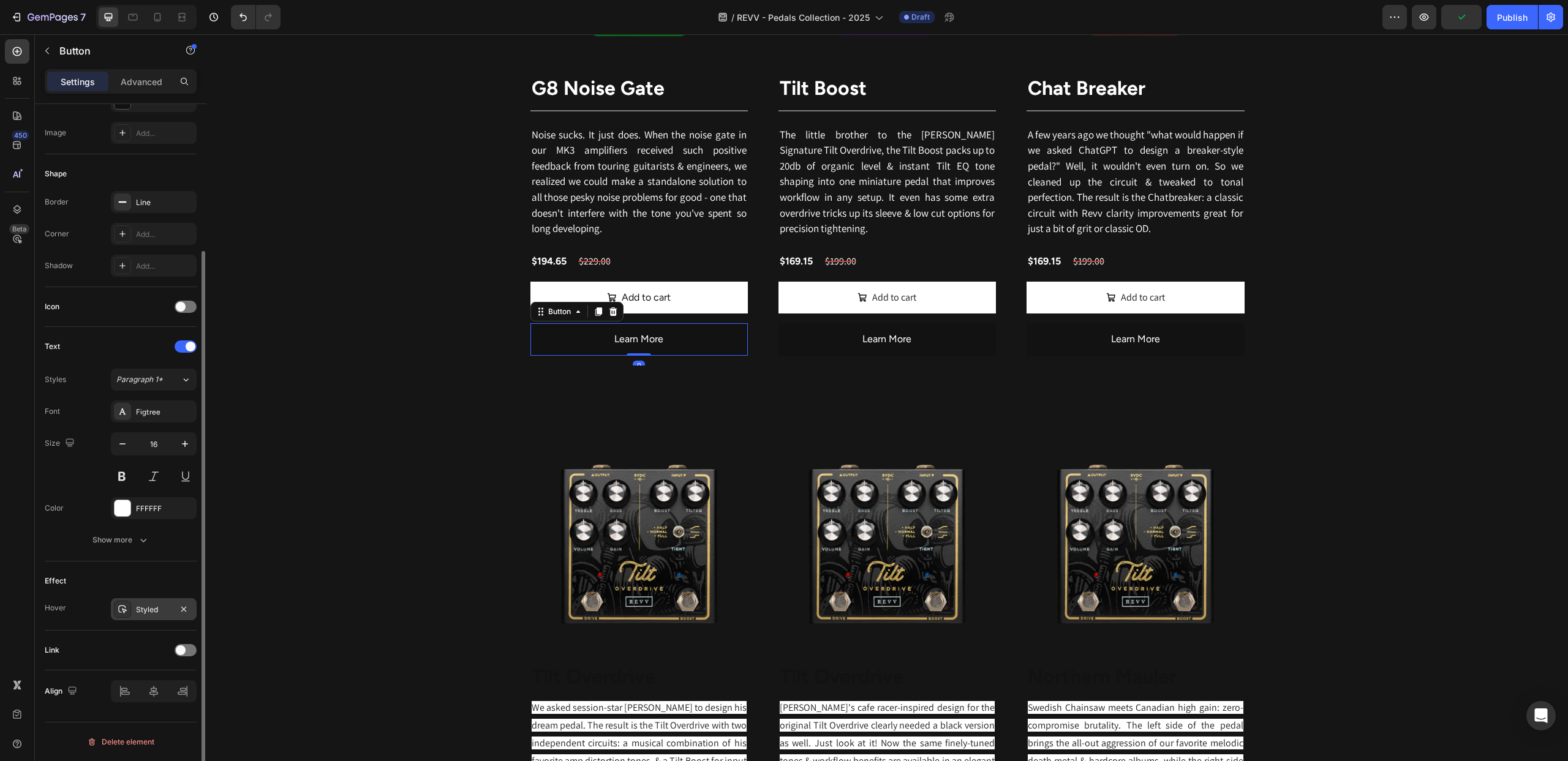
click at [125, 611] on icon at bounding box center [122, 609] width 10 height 10
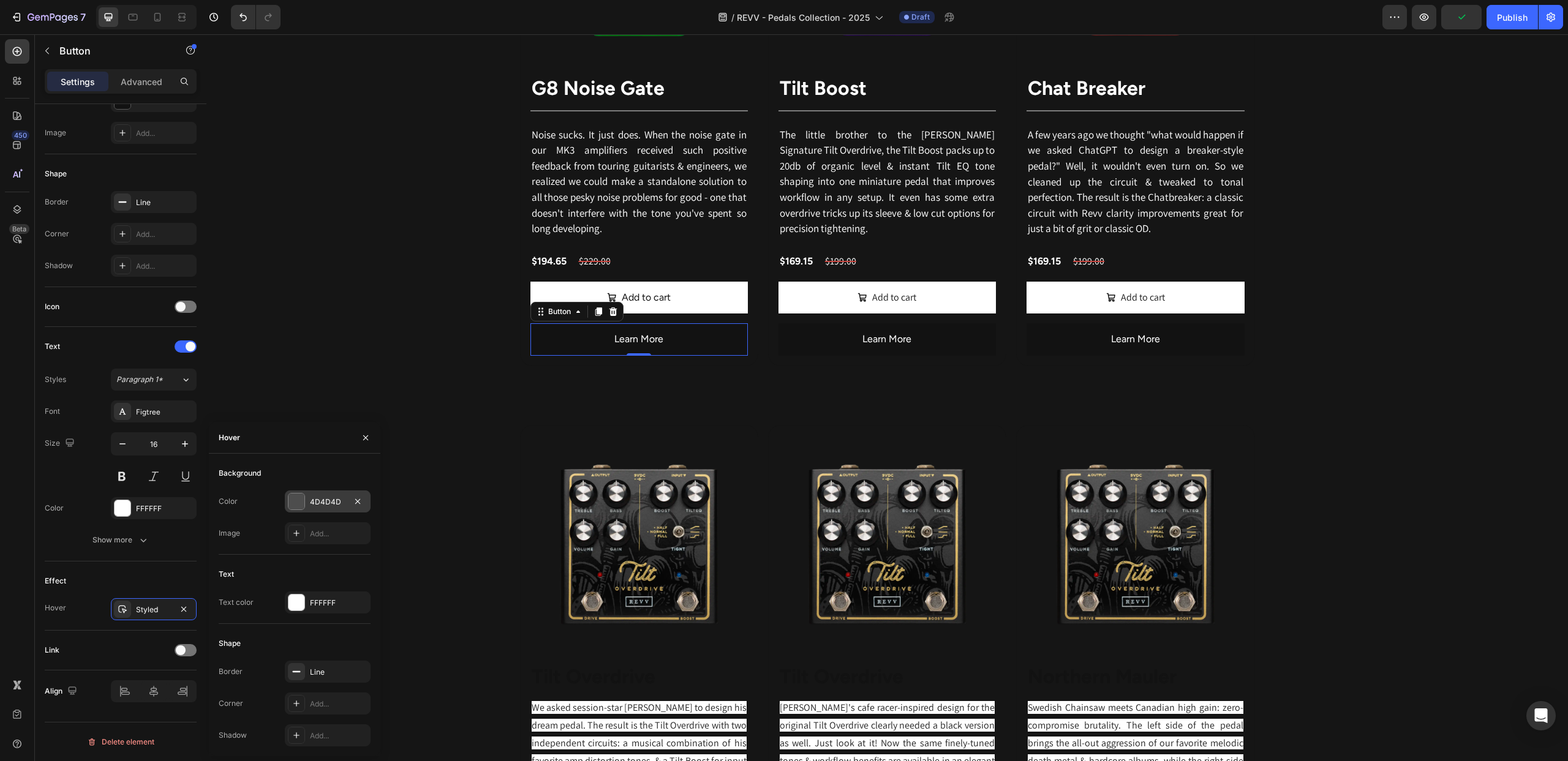
click at [302, 501] on div at bounding box center [296, 501] width 16 height 16
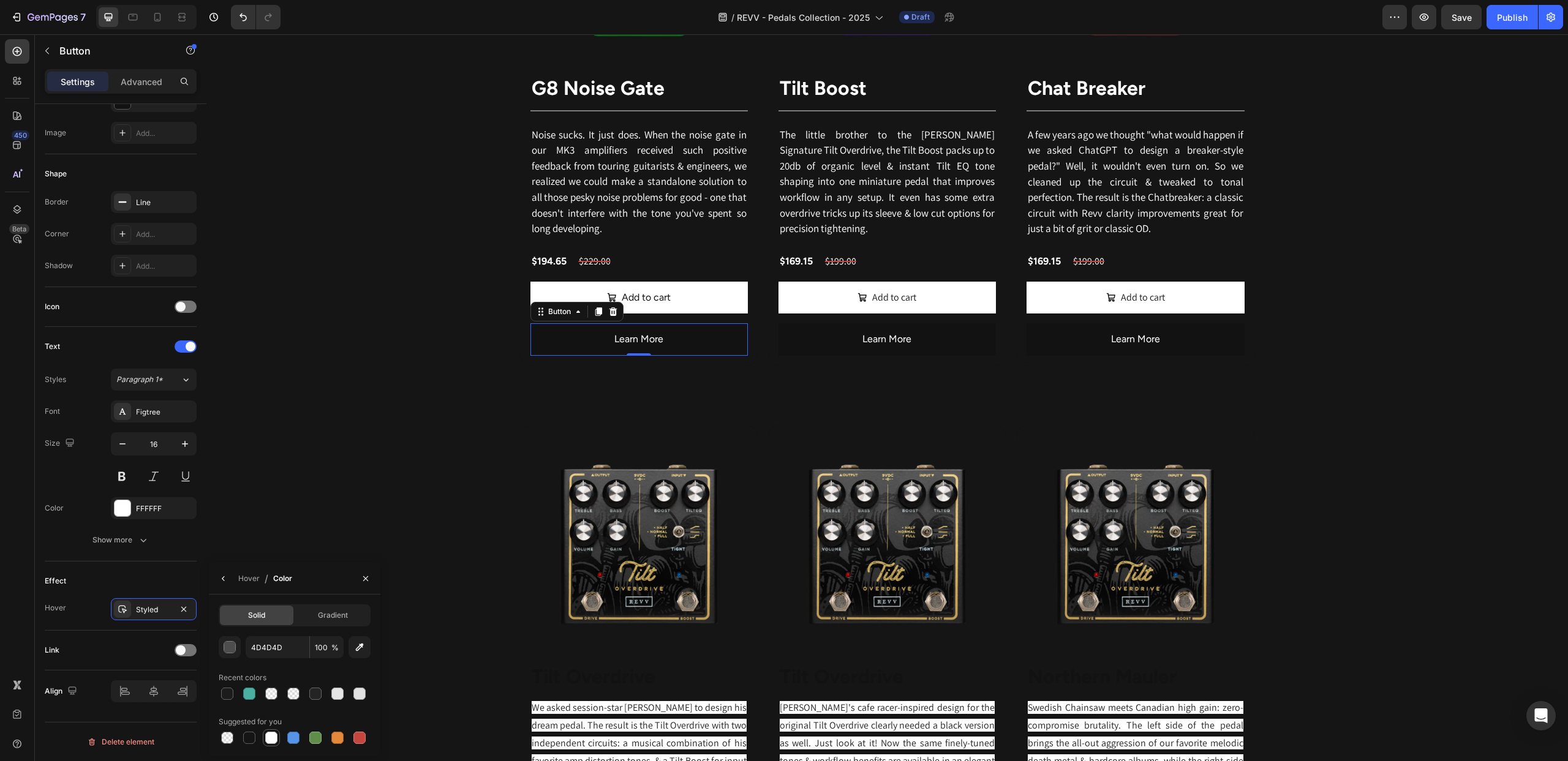
click at [269, 738] on div at bounding box center [271, 737] width 12 height 12
type input "FFFFFF"
click at [249, 578] on div "Hover" at bounding box center [249, 578] width 21 height 11
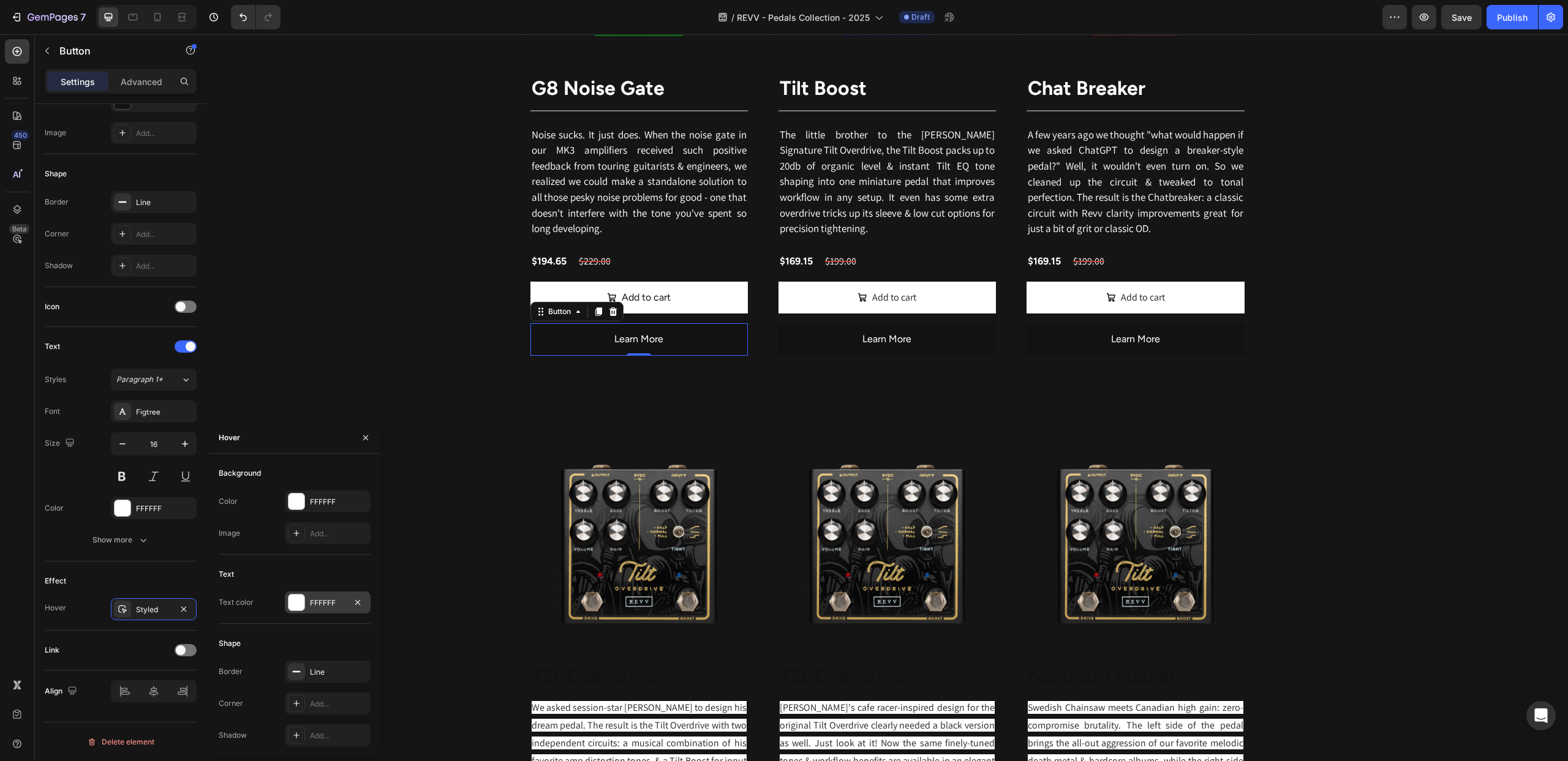
click at [295, 600] on div at bounding box center [296, 602] width 16 height 16
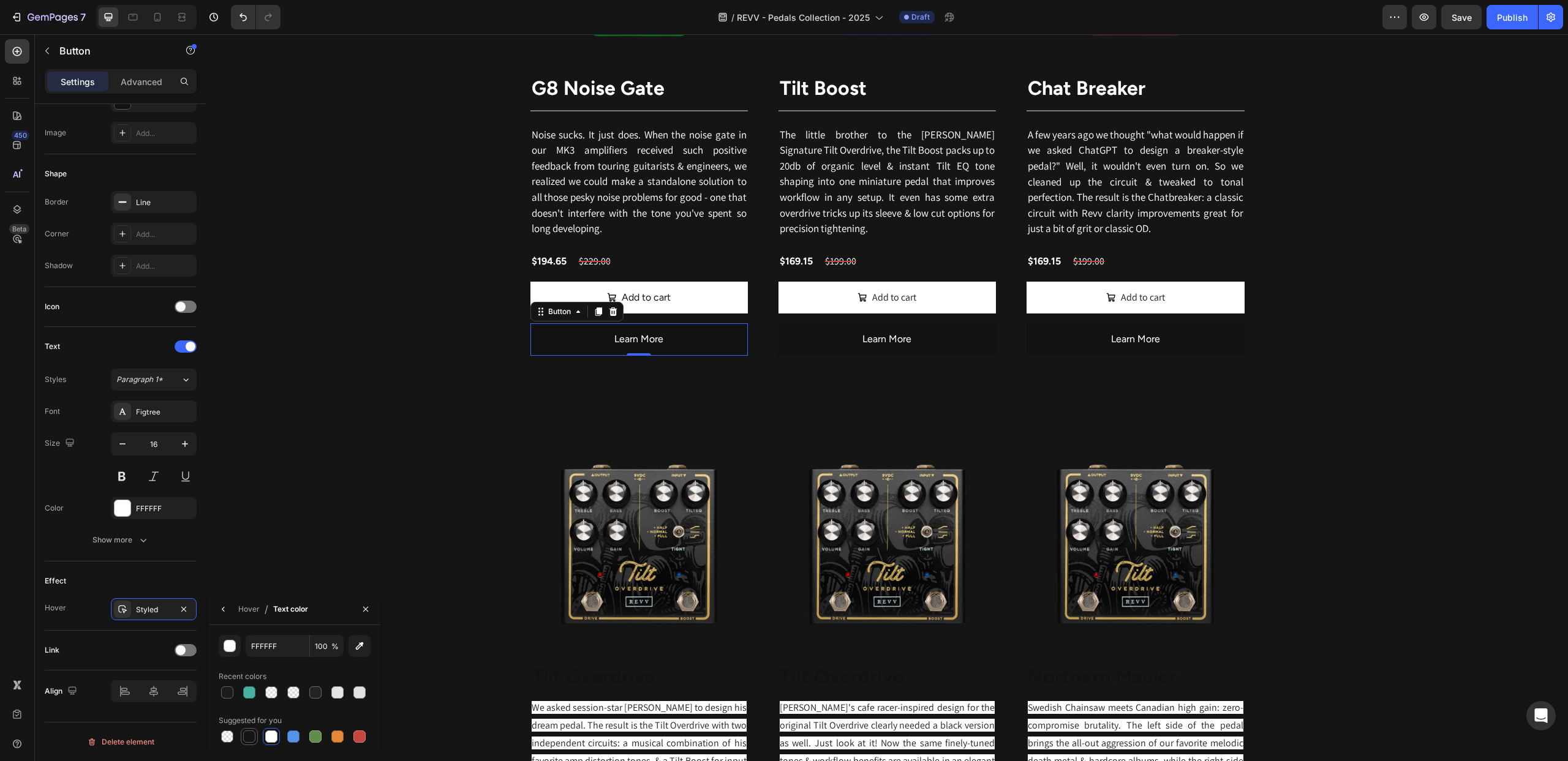
click at [246, 733] on div at bounding box center [249, 736] width 12 height 12
type input "151515"
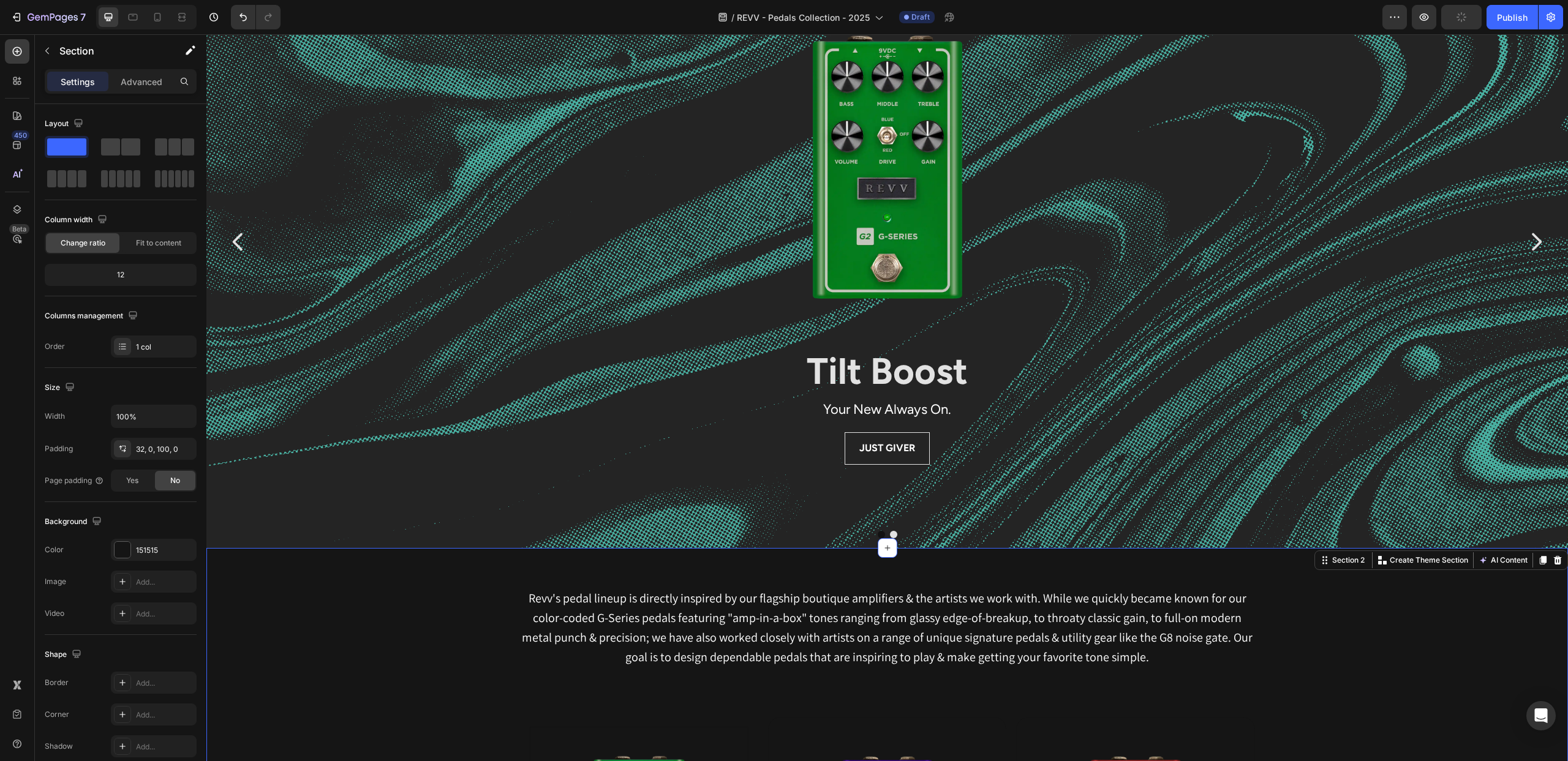
scroll to position [0, 0]
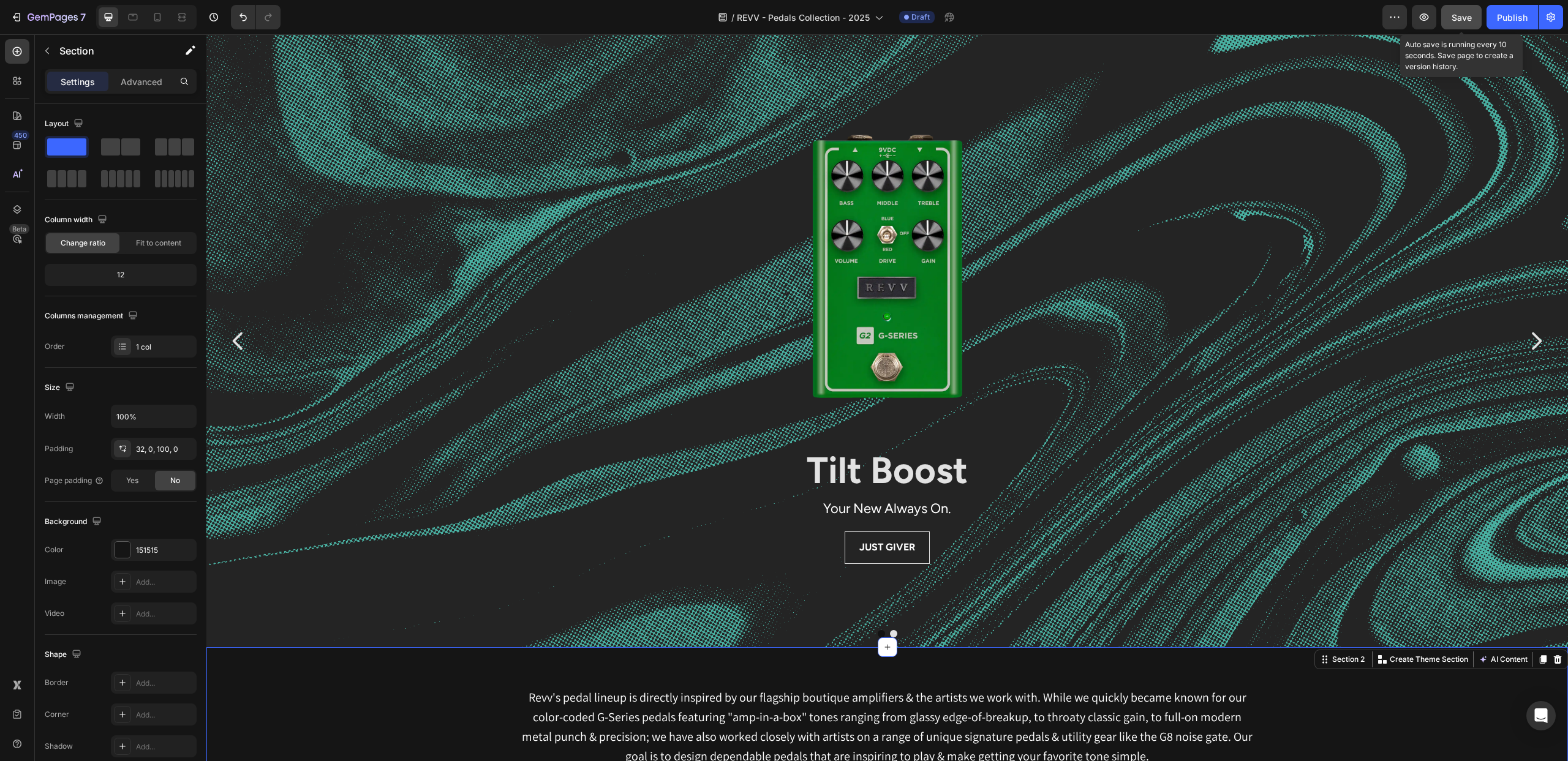
click at [1456, 13] on span "Save" at bounding box center [1461, 17] width 20 height 10
click at [937, 292] on img at bounding box center [887, 266] width 357 height 357
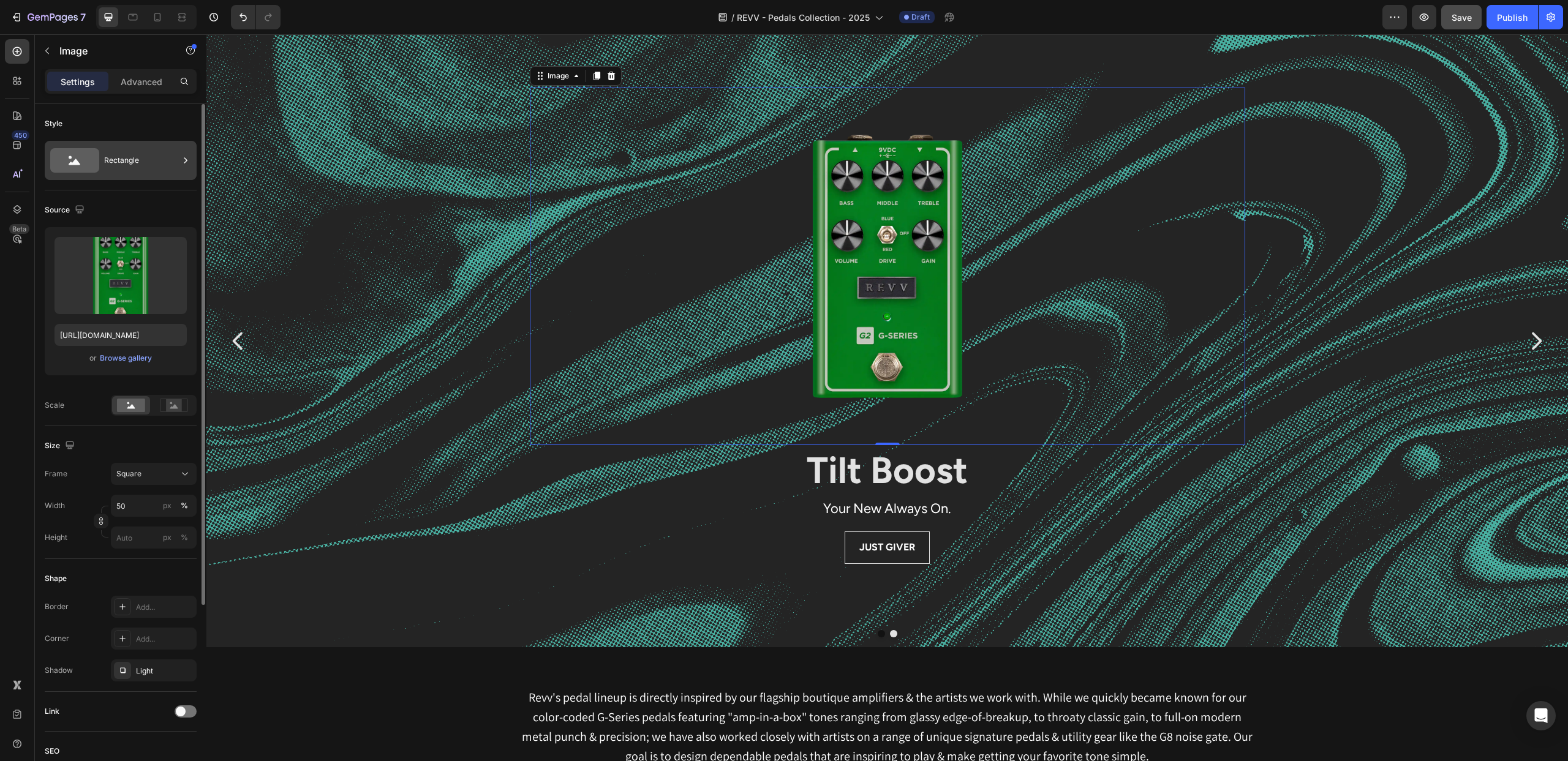
click at [83, 166] on icon at bounding box center [75, 160] width 49 height 25
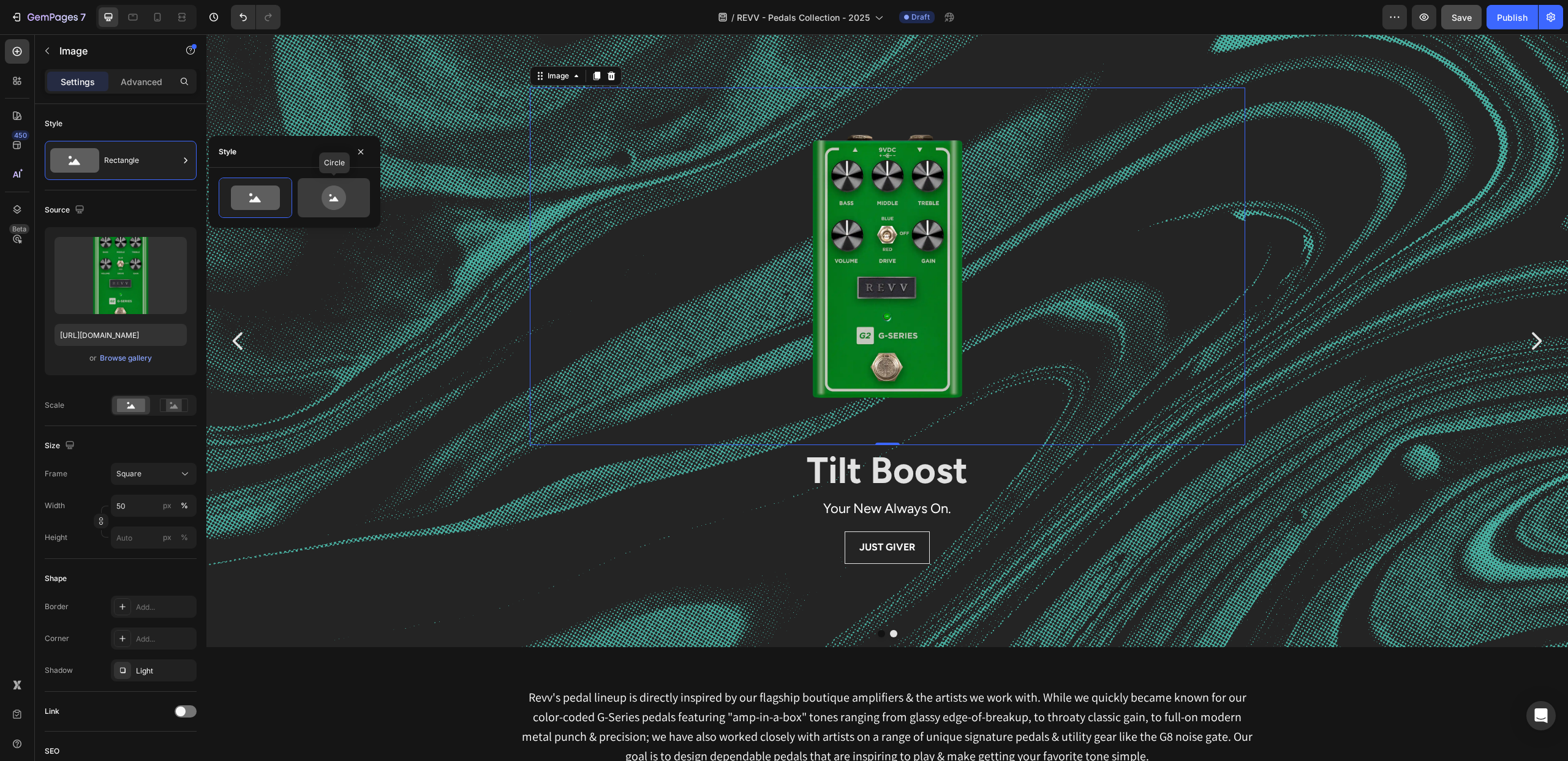
click at [334, 195] on icon at bounding box center [334, 198] width 25 height 25
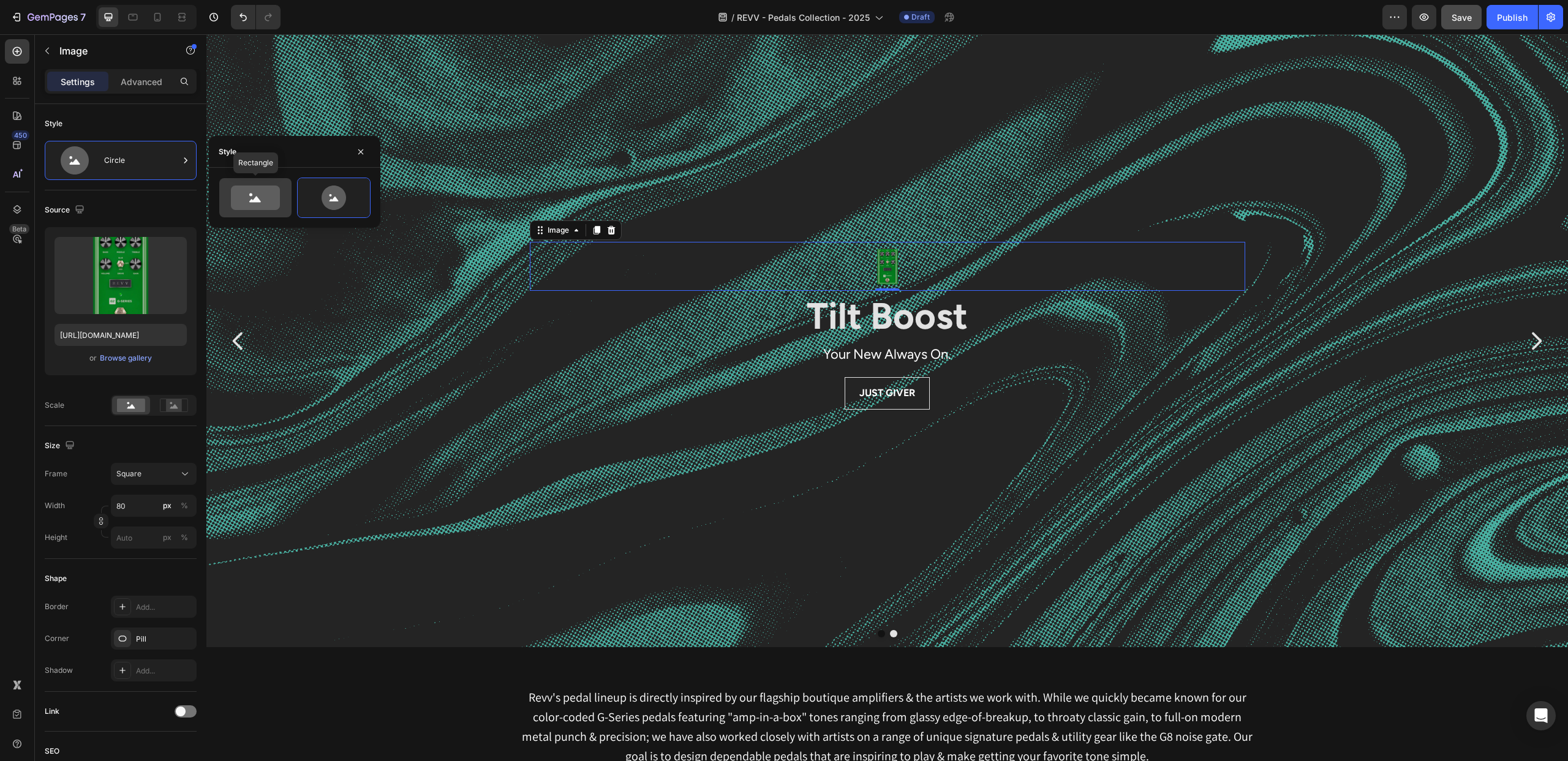
click at [273, 196] on icon at bounding box center [255, 198] width 49 height 25
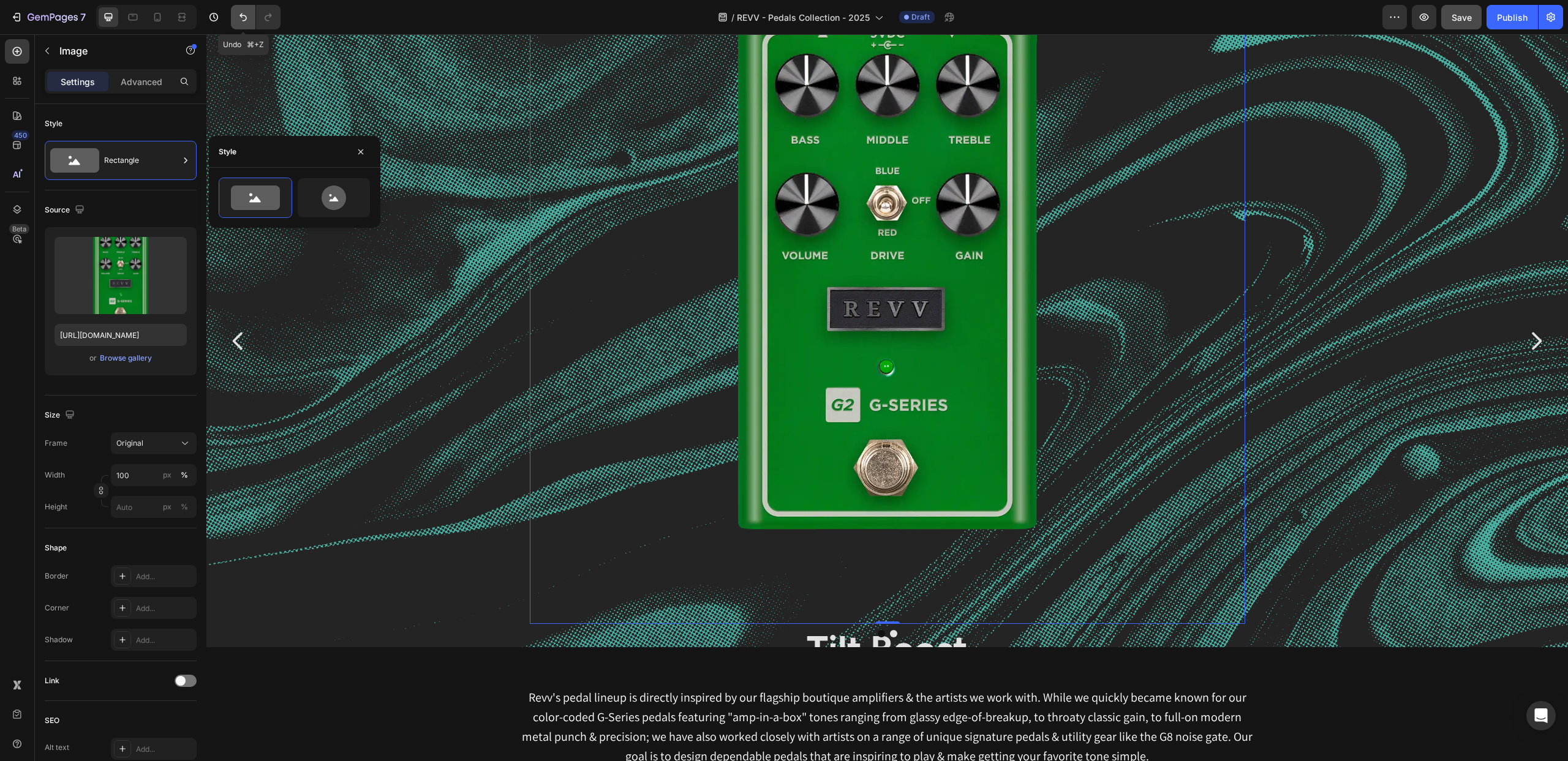
click at [244, 17] on icon "Undo/Redo" at bounding box center [243, 17] width 12 height 12
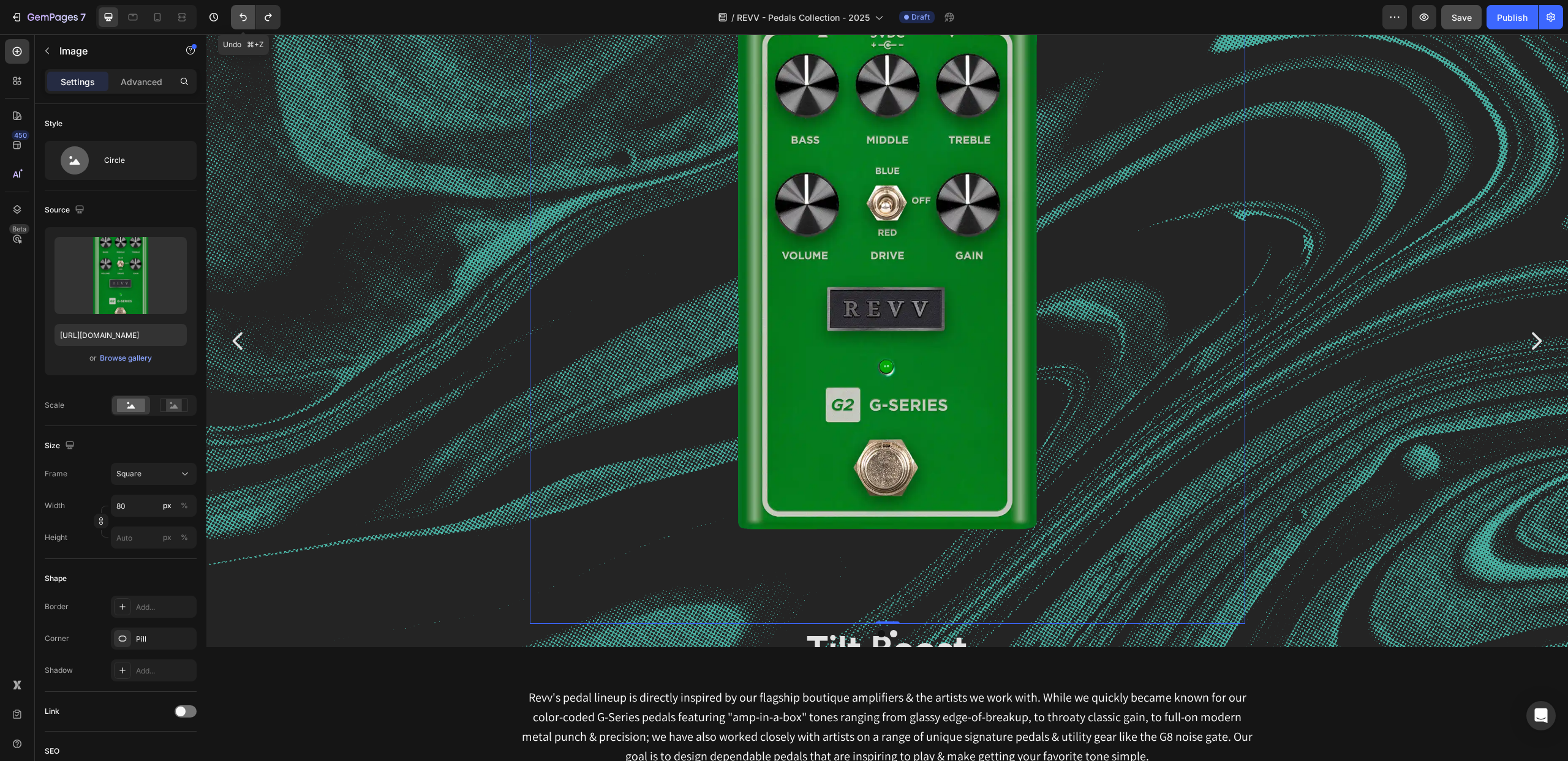
click at [244, 17] on icon "Undo/Redo" at bounding box center [243, 17] width 12 height 12
click at [242, 14] on icon "Undo/Redo" at bounding box center [243, 17] width 12 height 12
click at [269, 16] on icon "Undo/Redo" at bounding box center [268, 17] width 6 height 8
click at [243, 15] on icon "Undo/Redo" at bounding box center [243, 17] width 12 height 12
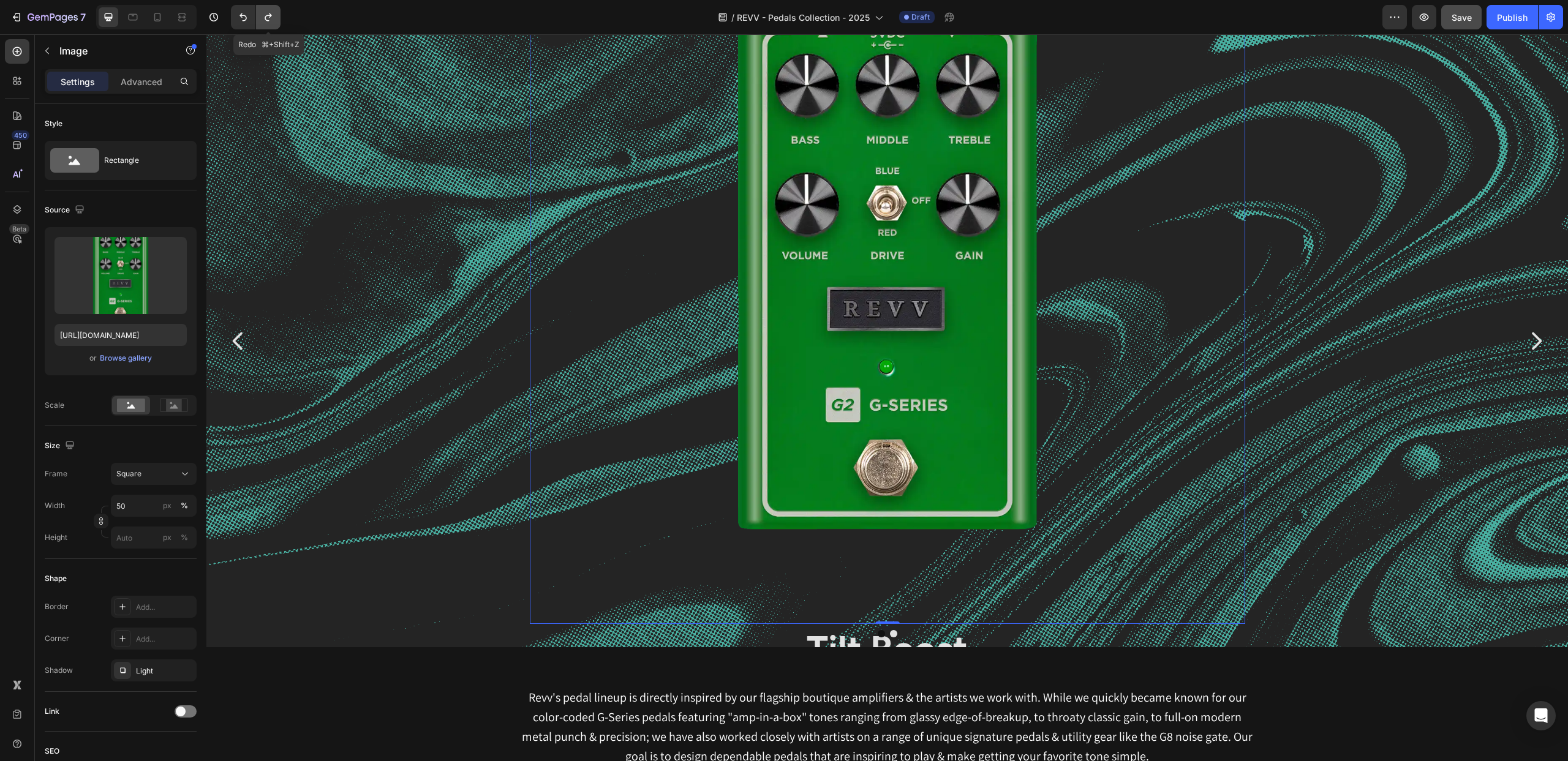
click at [262, 15] on button "Undo/Redo" at bounding box center [268, 17] width 25 height 25
click at [244, 16] on icon "Undo/Redo" at bounding box center [243, 17] width 7 height 8
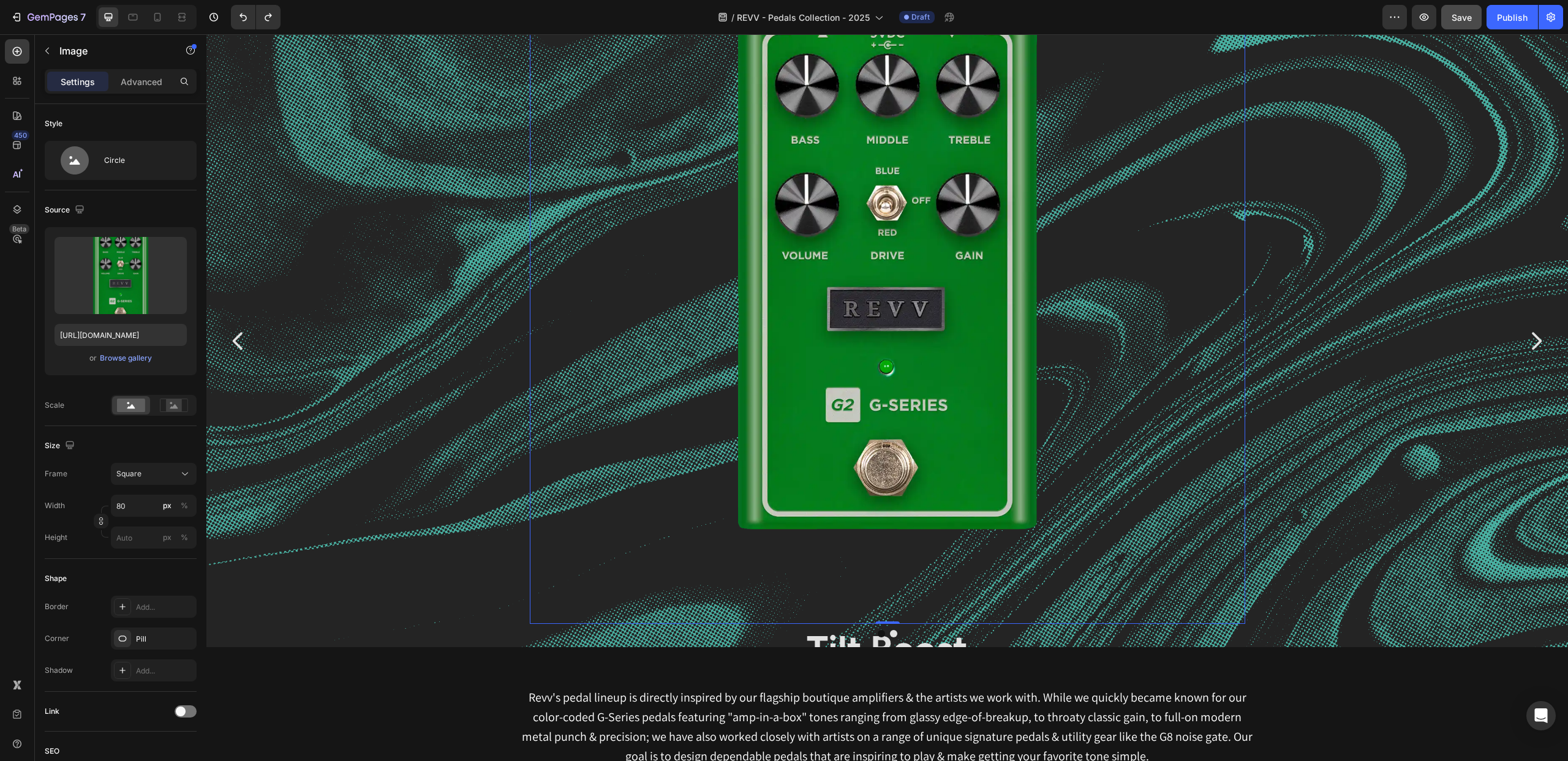
click at [765, 229] on img at bounding box center [887, 266] width 715 height 715
click at [268, 19] on icon "Undo/Redo" at bounding box center [268, 17] width 12 height 12
click at [245, 17] on icon "Undo/Redo" at bounding box center [243, 17] width 7 height 8
type input "50"
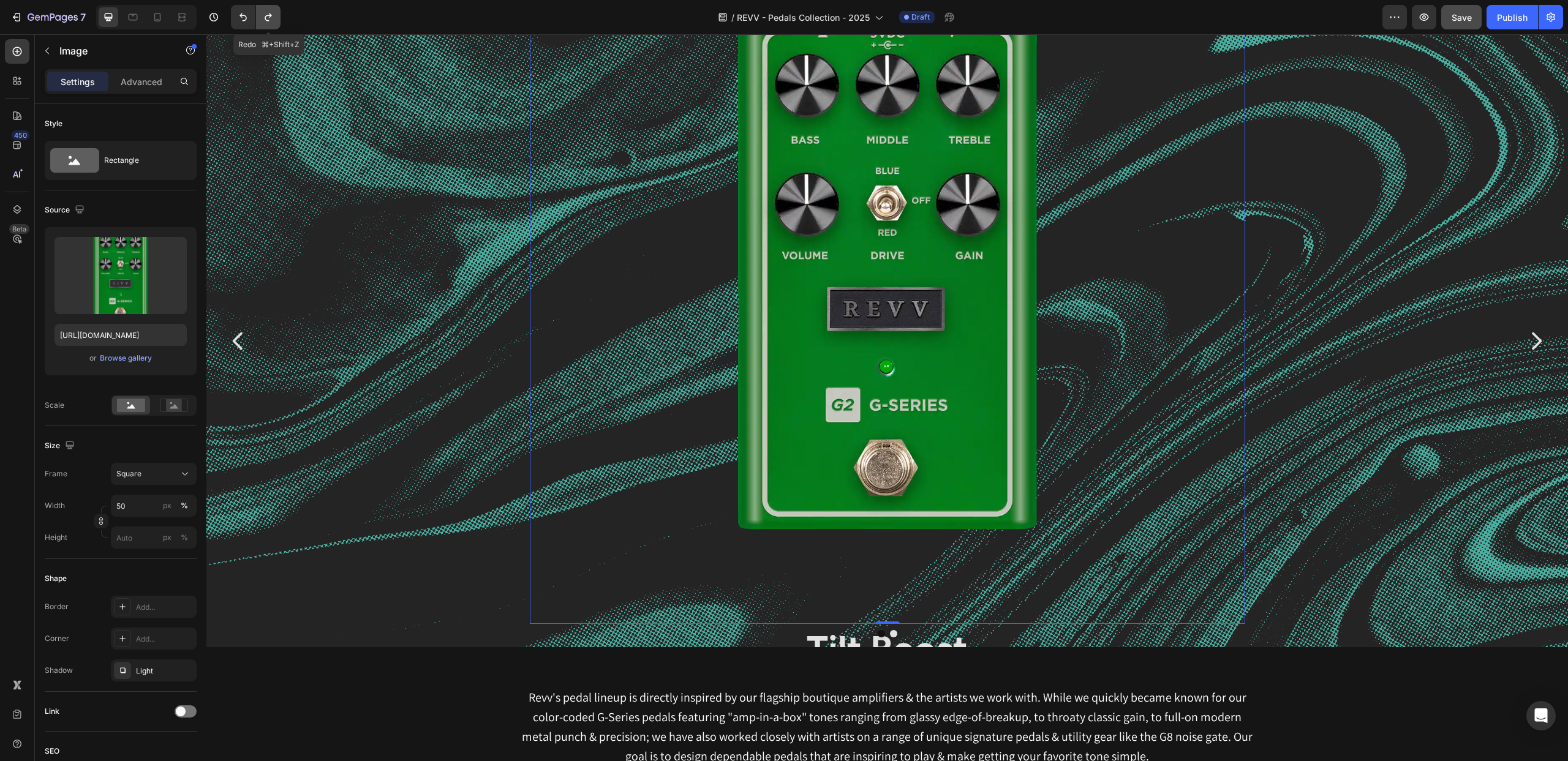
click at [263, 16] on icon "Undo/Redo" at bounding box center [268, 17] width 12 height 12
click at [244, 16] on icon "Undo/Redo" at bounding box center [243, 17] width 7 height 8
click at [929, 212] on img at bounding box center [887, 266] width 715 height 715
click at [469, 209] on div "Background Image" at bounding box center [887, 494] width 1362 height 919
click at [867, 232] on img at bounding box center [887, 266] width 715 height 715
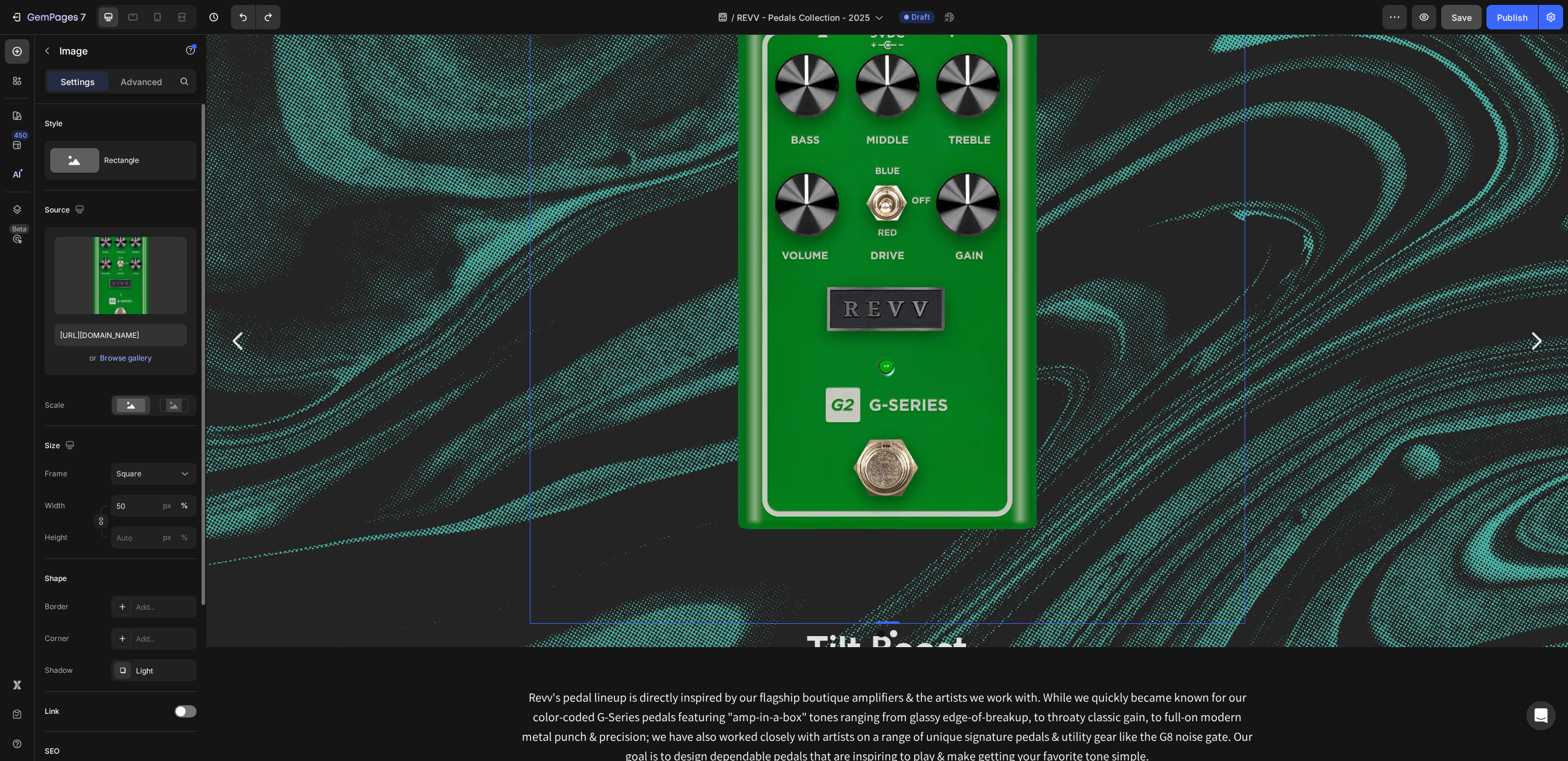
scroll to position [182, 0]
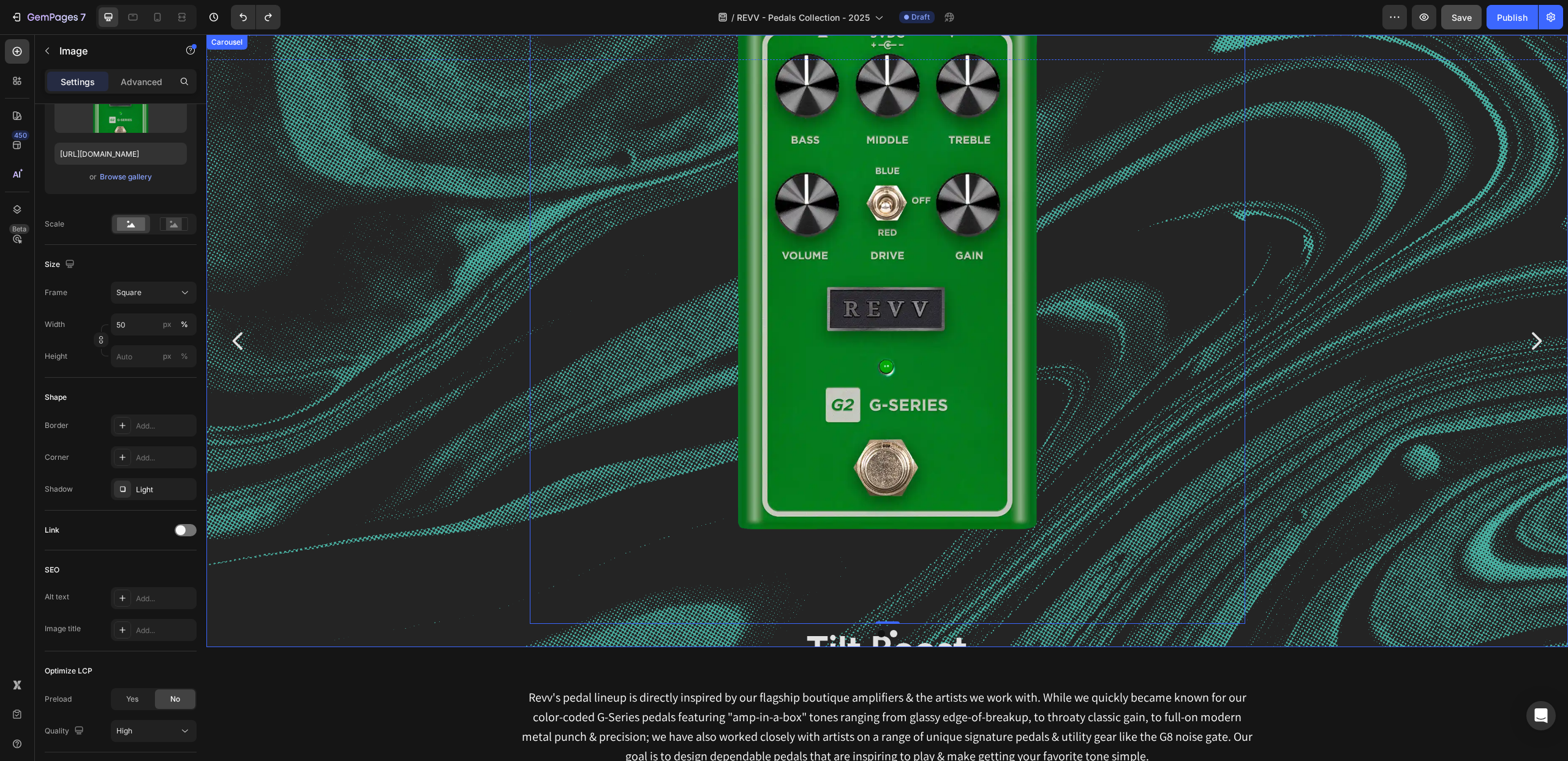
click at [879, 632] on button "Dot" at bounding box center [881, 633] width 7 height 7
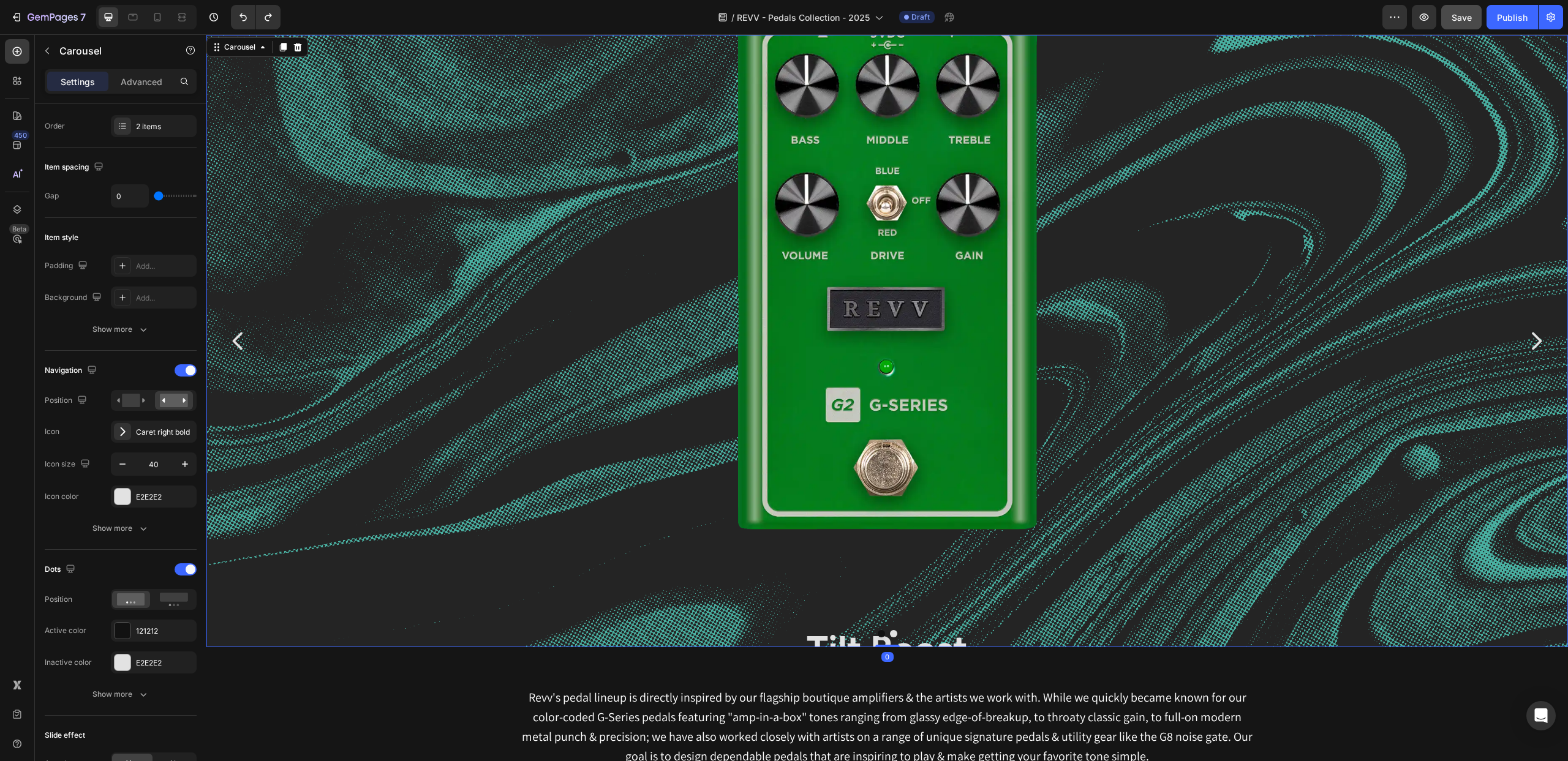
scroll to position [0, 0]
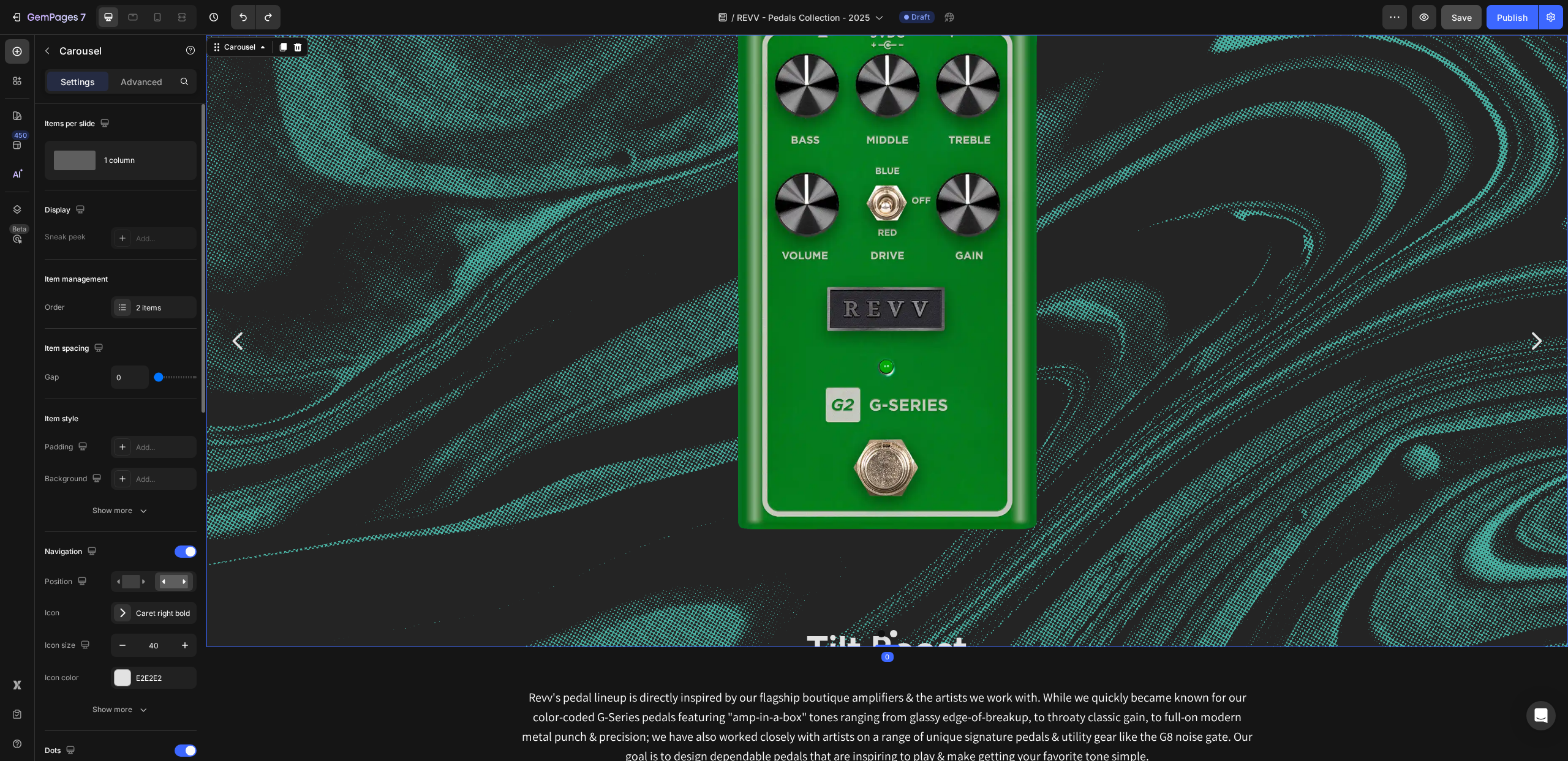
click at [884, 634] on button "Dot" at bounding box center [881, 633] width 7 height 7
click at [893, 634] on button "Dot" at bounding box center [893, 633] width 7 height 7
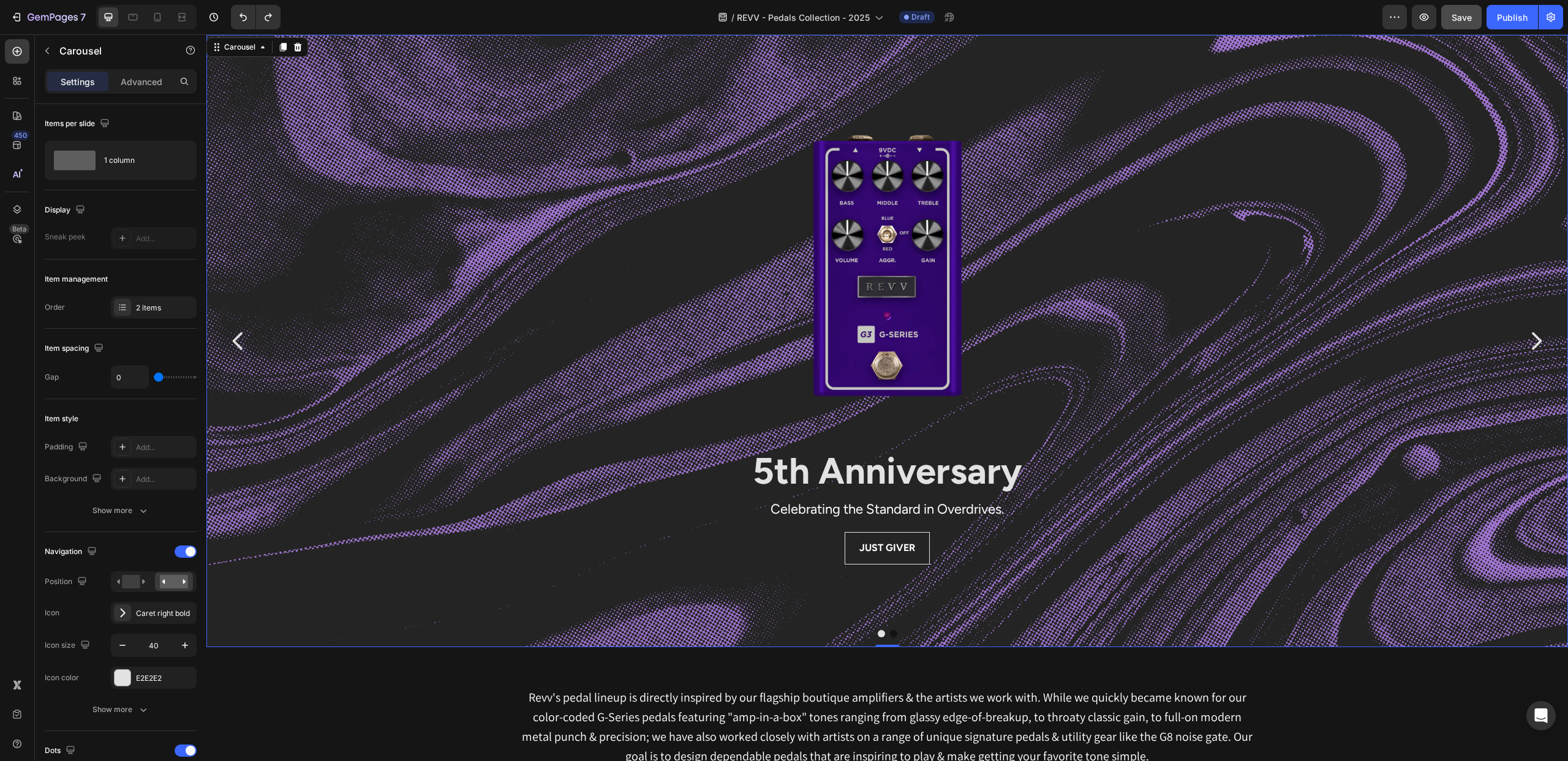
click at [892, 635] on button "Dot" at bounding box center [893, 633] width 7 height 7
click at [881, 637] on button "Dot" at bounding box center [881, 633] width 7 height 7
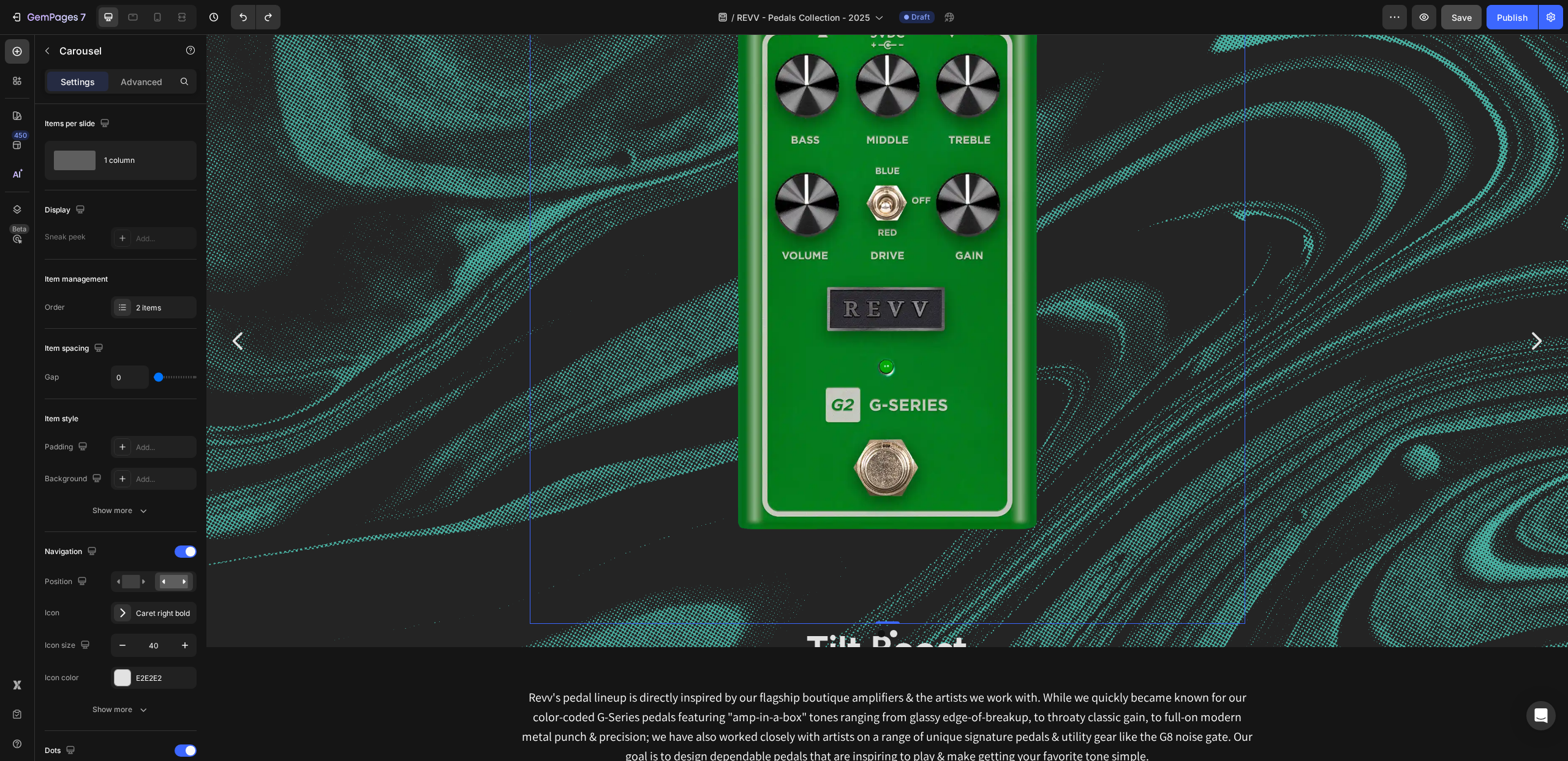
click at [803, 495] on img at bounding box center [887, 266] width 715 height 715
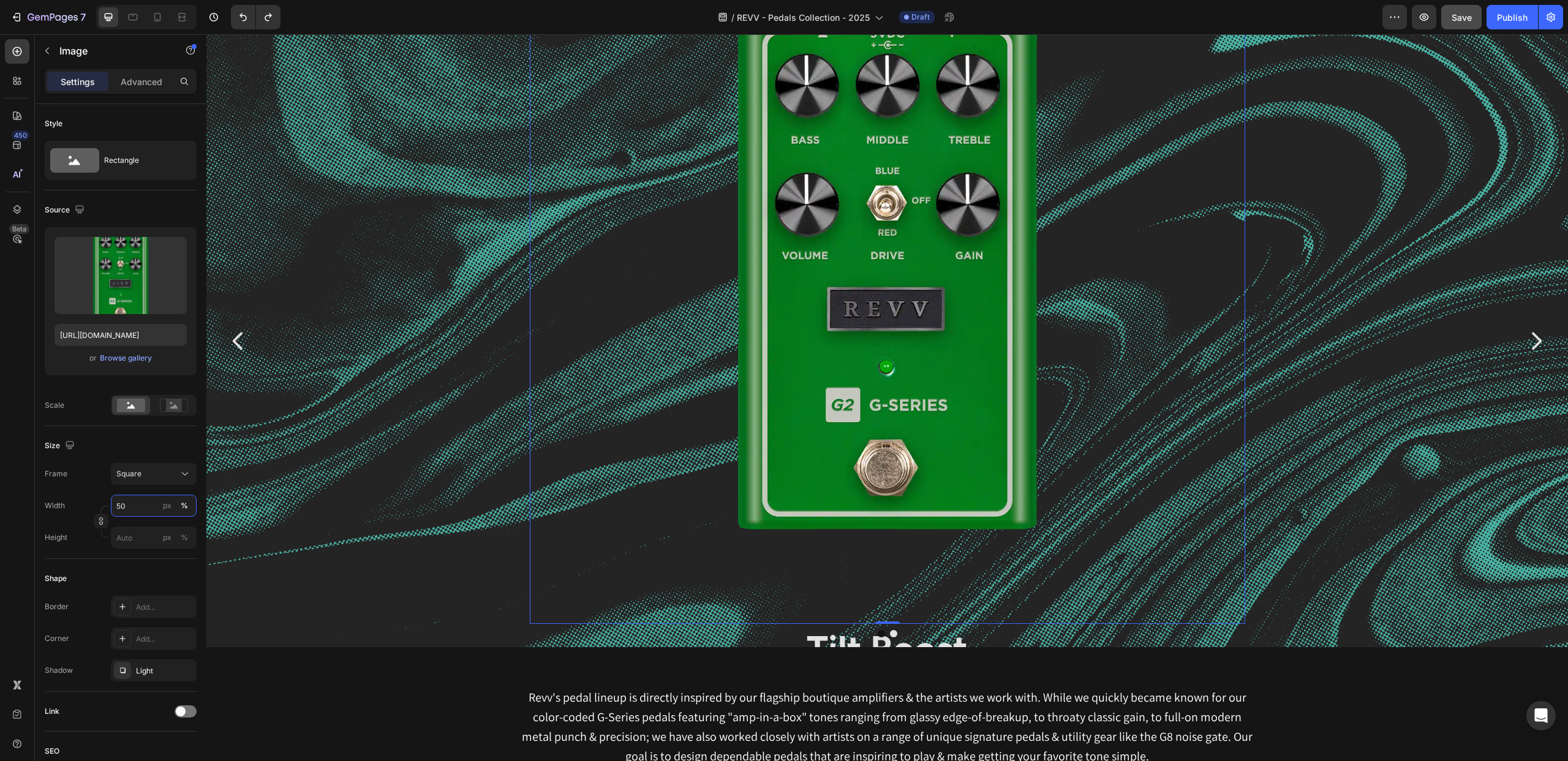
click at [134, 509] on input "50" at bounding box center [154, 506] width 86 height 22
click at [138, 534] on p "Full 100%" at bounding box center [151, 535] width 71 height 11
click at [142, 507] on input "100" at bounding box center [154, 506] width 86 height 22
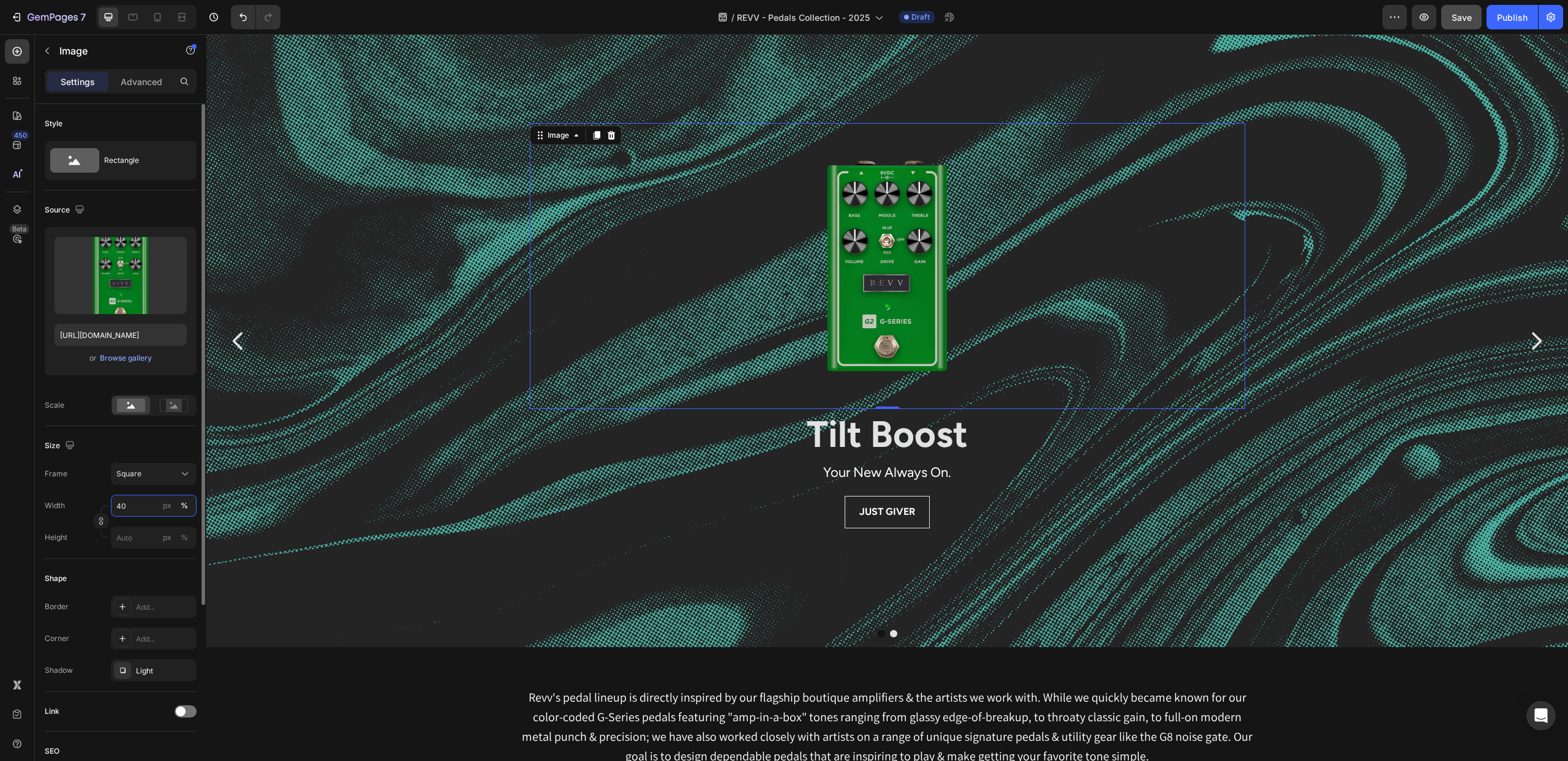
drag, startPoint x: 129, startPoint y: 505, endPoint x: 88, endPoint y: 508, distance: 41.1
click at [88, 508] on div "Width 40 px %" at bounding box center [120, 506] width 152 height 22
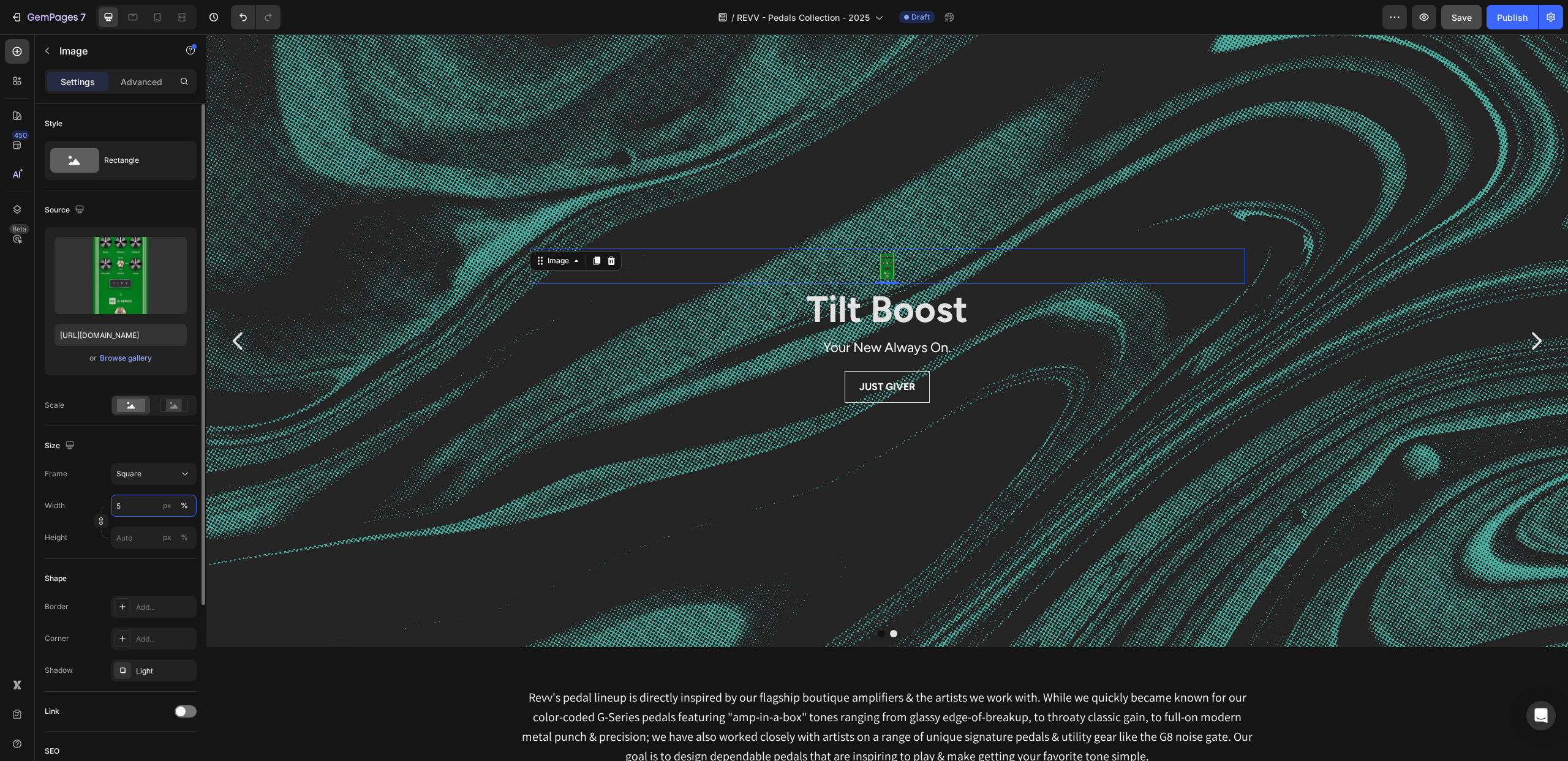
type input "50"
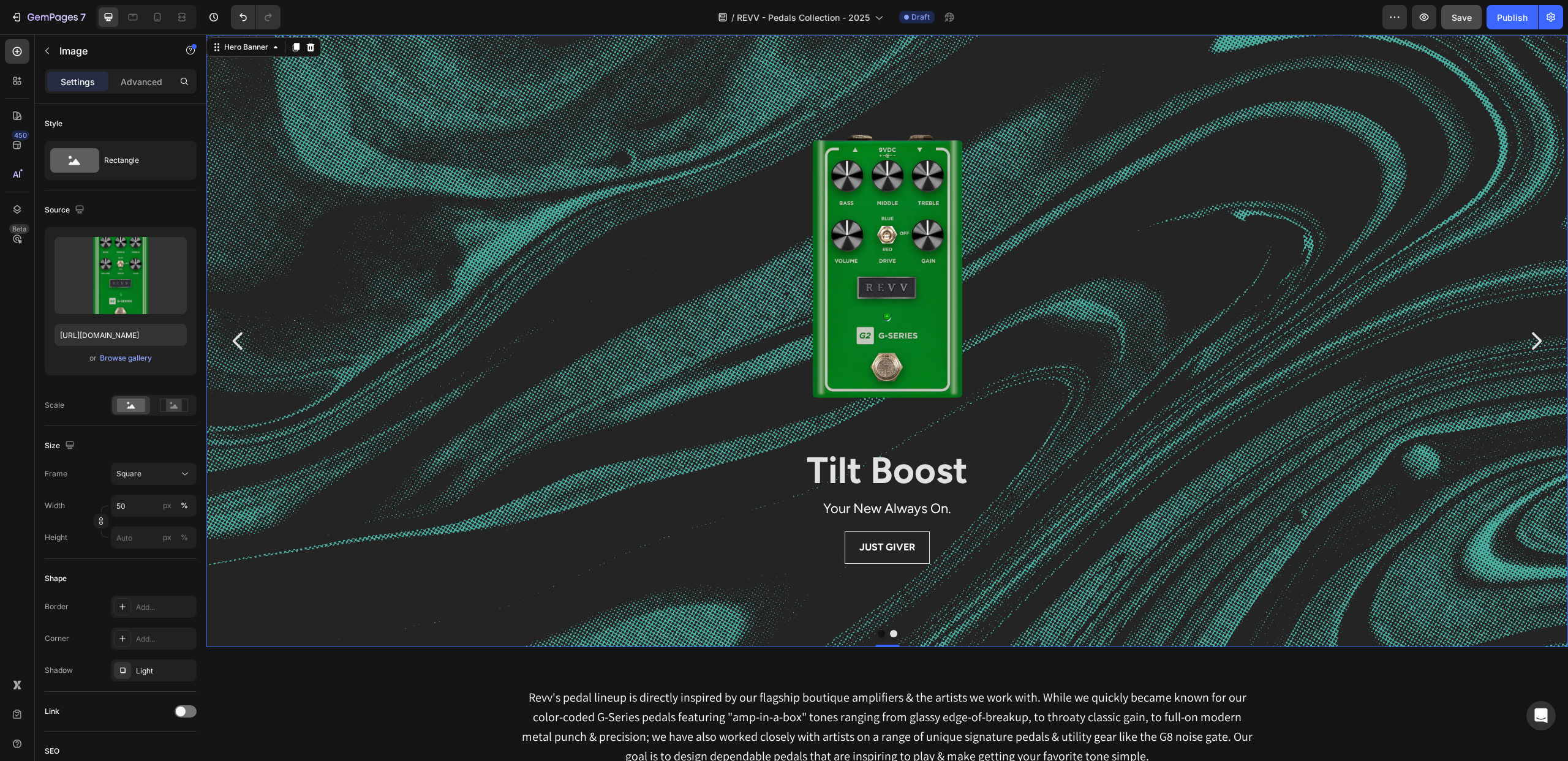
click at [483, 497] on div "Background Image" at bounding box center [887, 494] width 1362 height 919
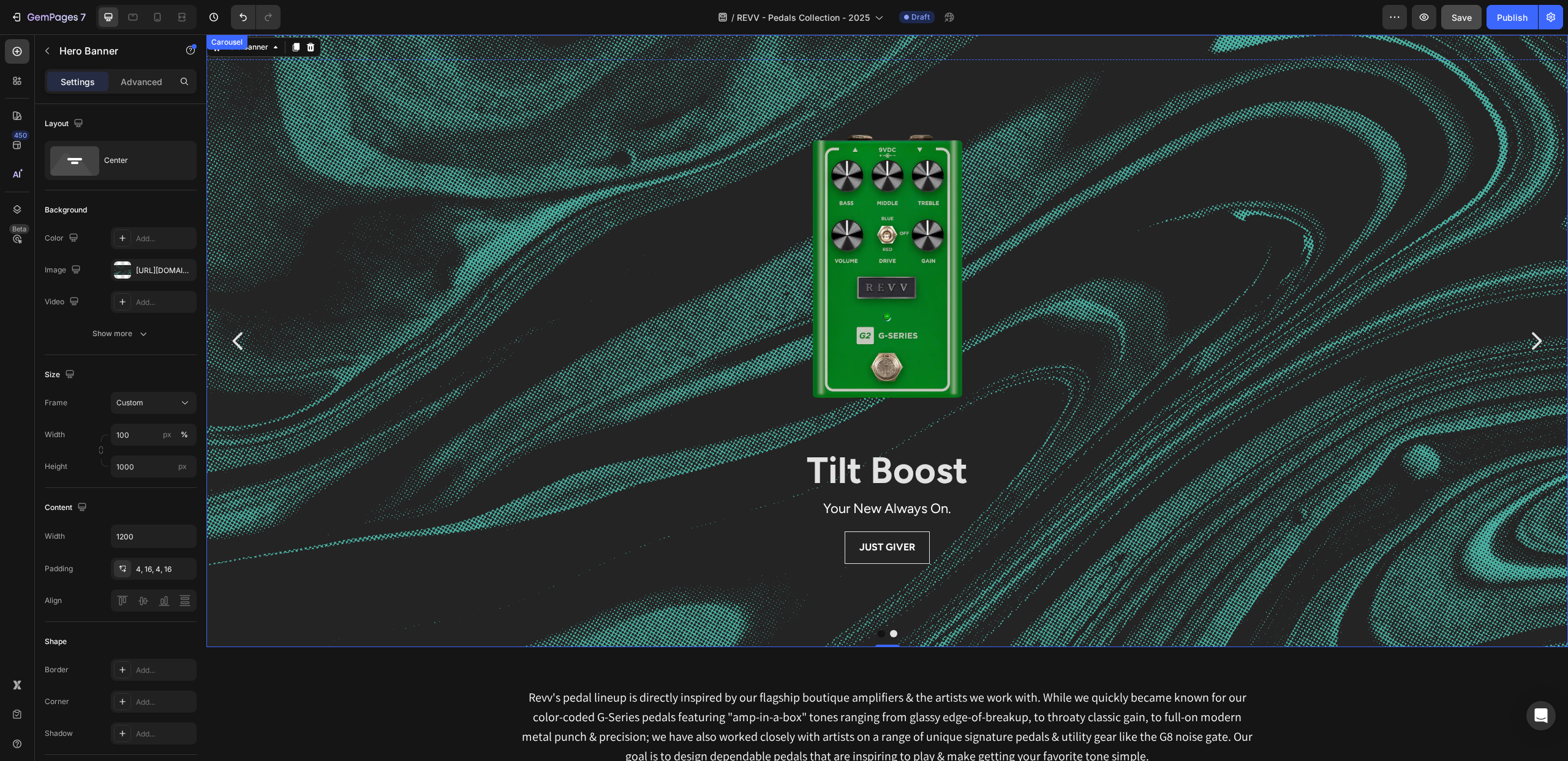
click at [882, 634] on button "Dot" at bounding box center [881, 633] width 7 height 7
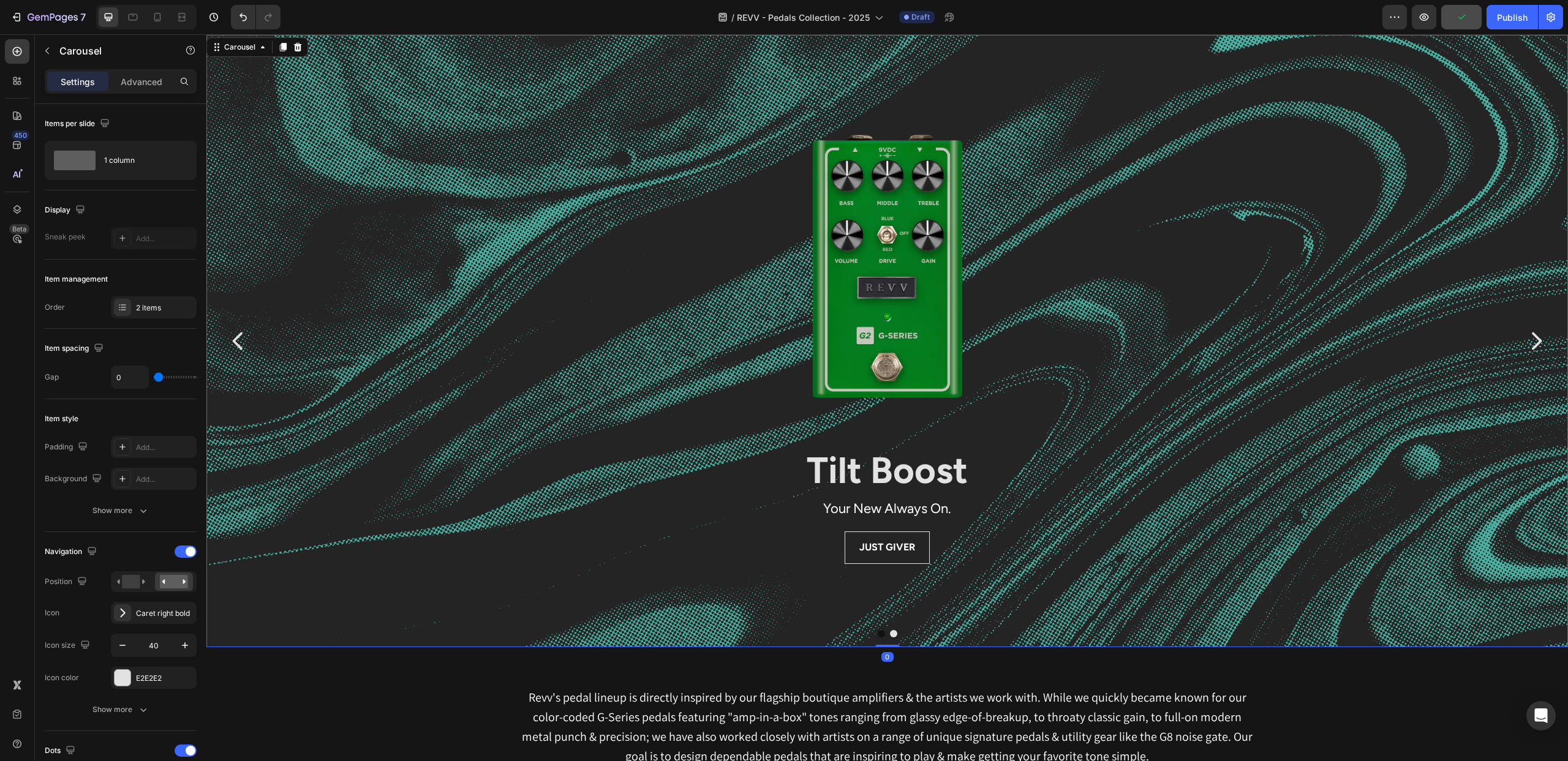
click at [895, 636] on button "Dot" at bounding box center [893, 633] width 7 height 7
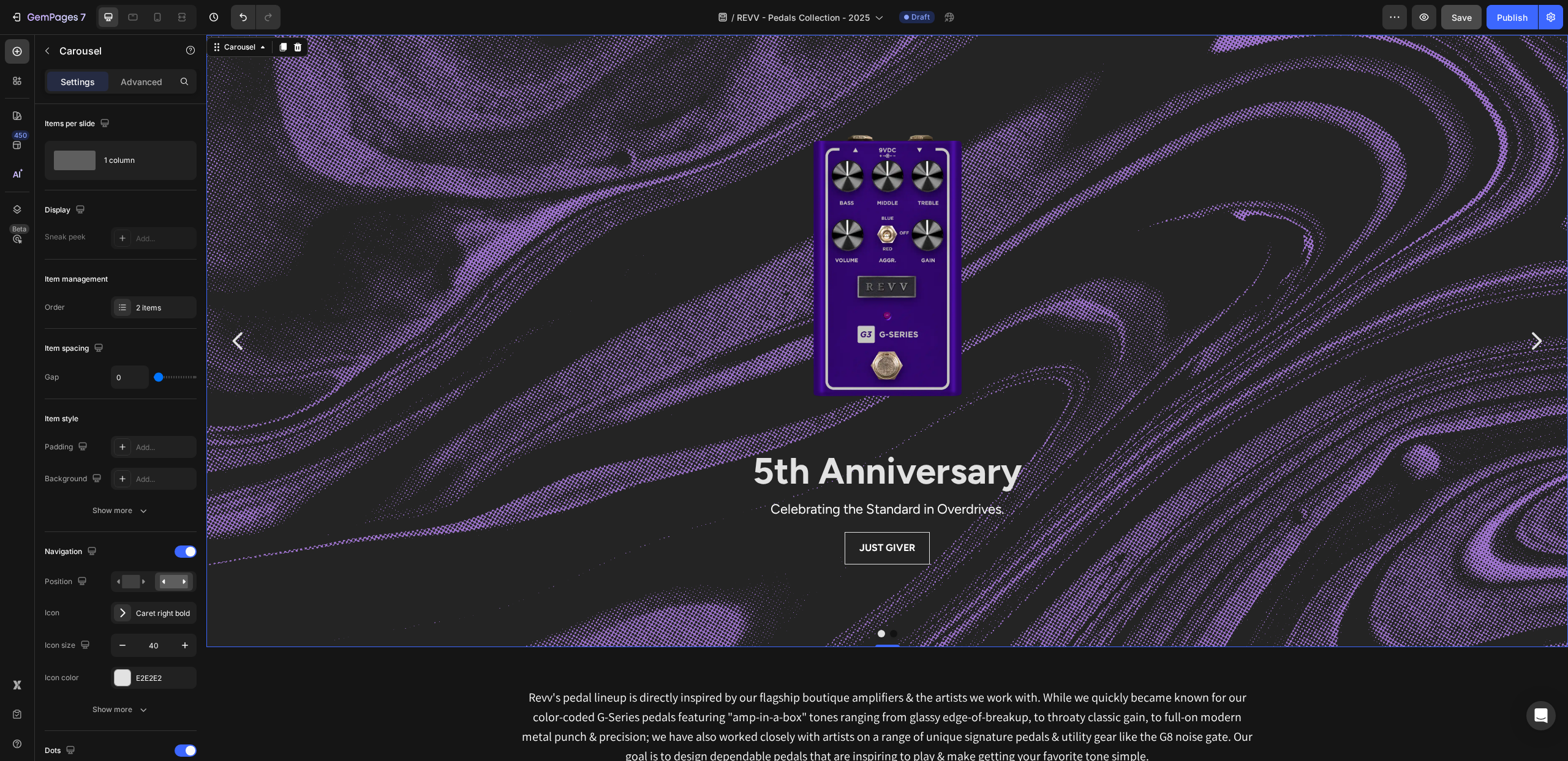
click at [893, 636] on button "Dot" at bounding box center [893, 633] width 7 height 7
click at [882, 636] on button "Dot" at bounding box center [881, 633] width 7 height 7
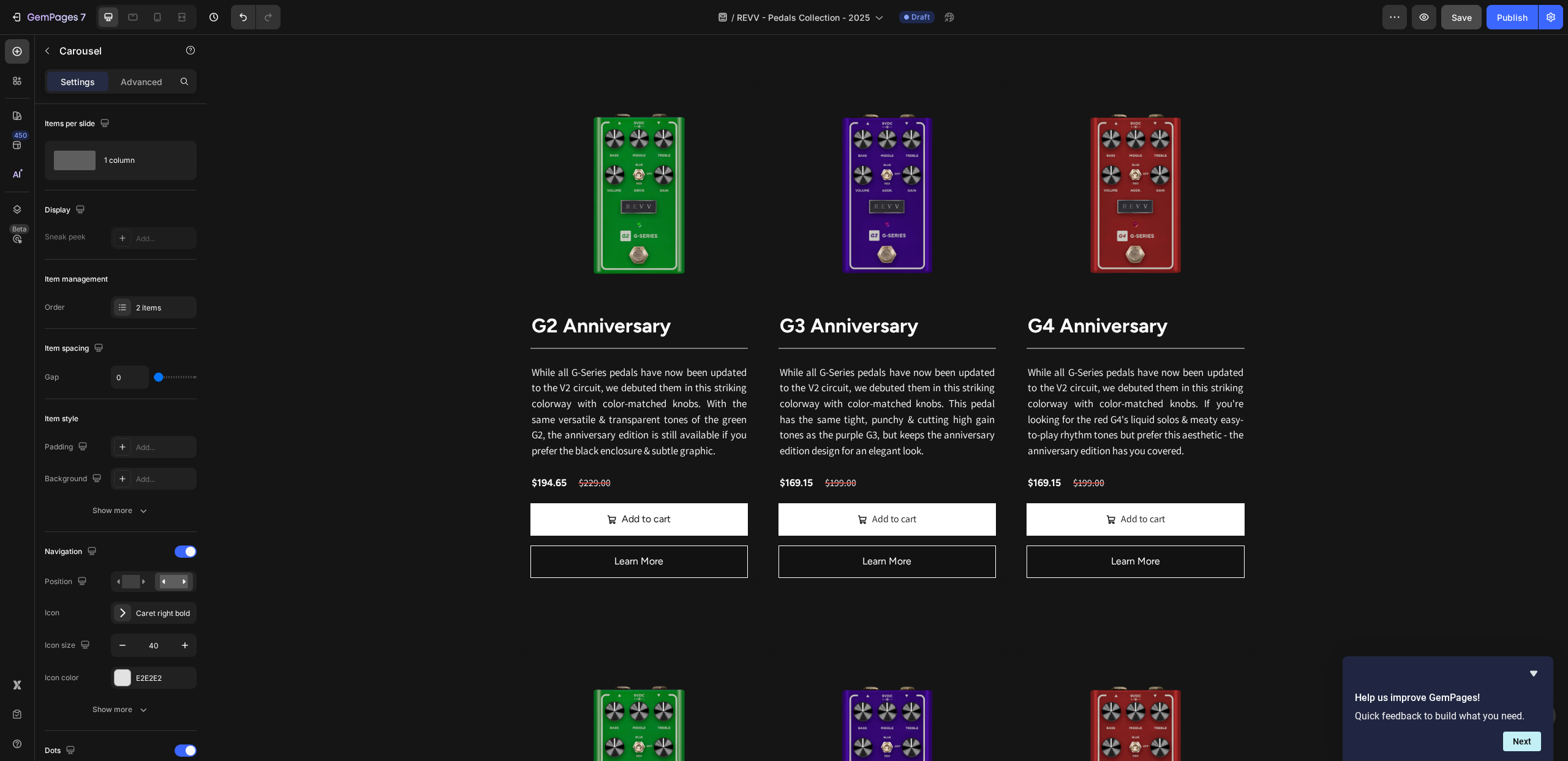
scroll to position [1333, 0]
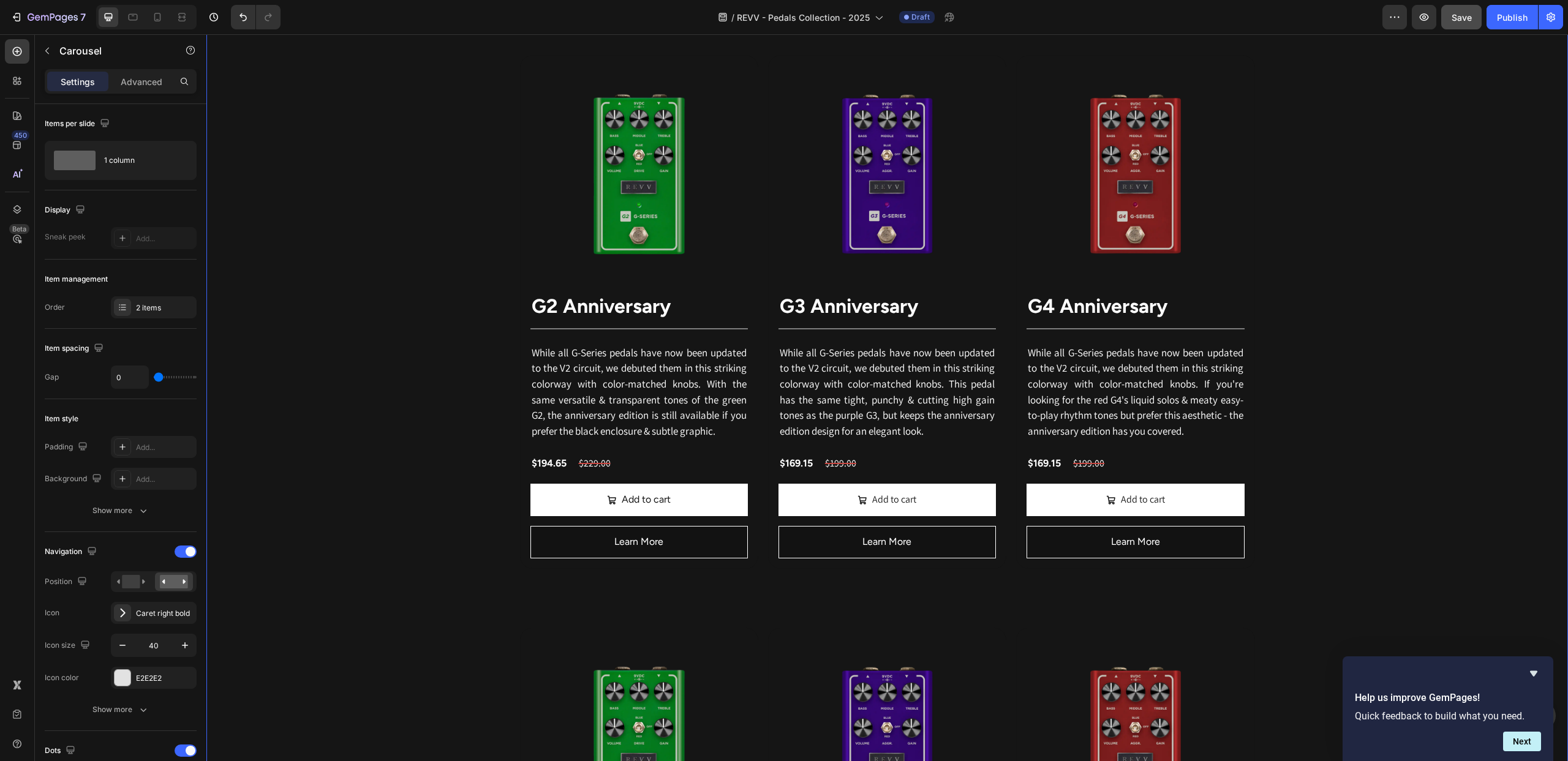
click at [1487, 603] on div "Revv's pedal lineup is directly inspired by our flagship boutique amplifiers & …" at bounding box center [887, 543] width 1362 height 2419
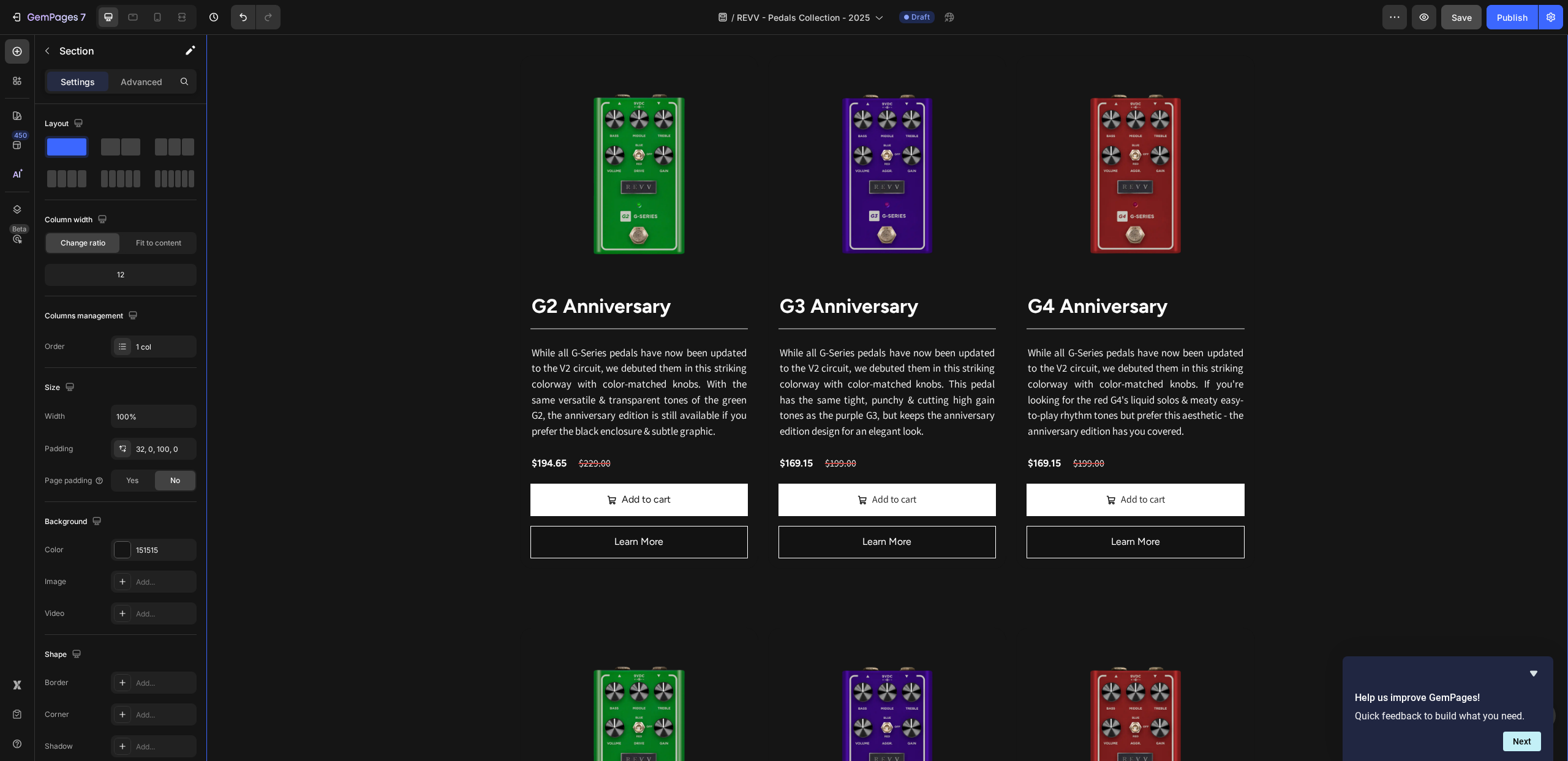
click at [1532, 673] on icon "Hide survey" at bounding box center [1533, 674] width 7 height 6
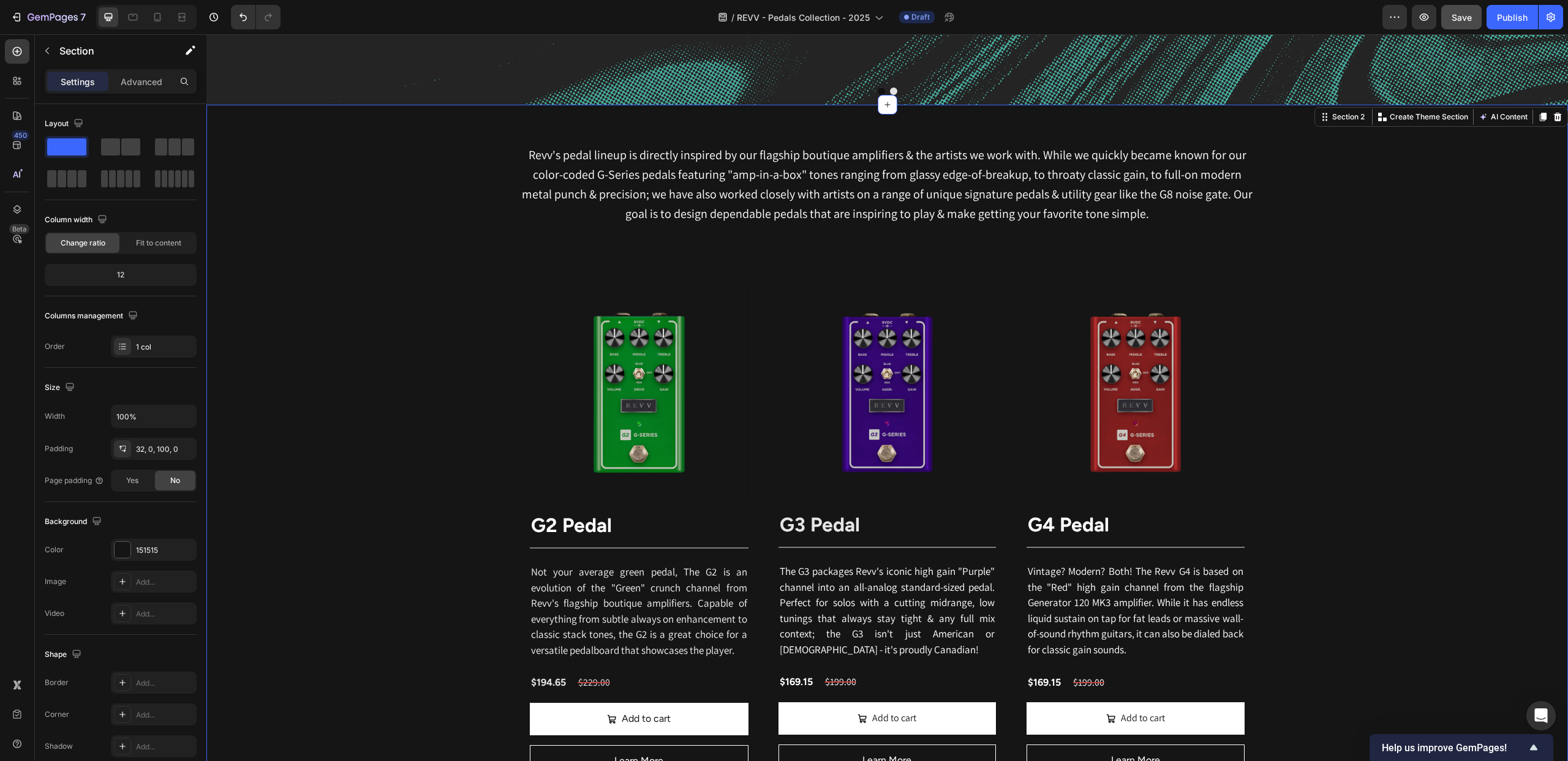
scroll to position [558, 0]
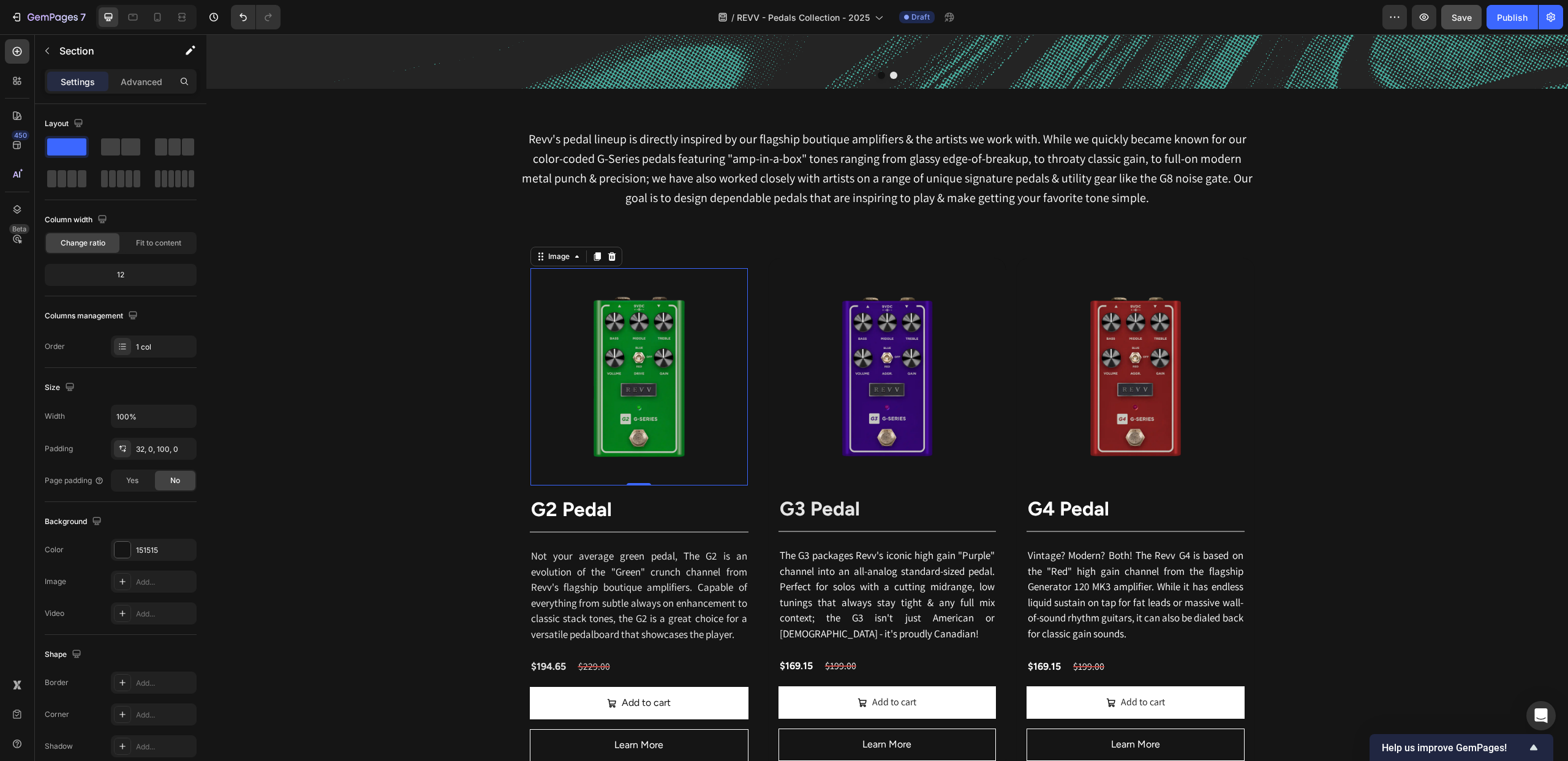
click at [667, 381] on img at bounding box center [639, 377] width 217 height 217
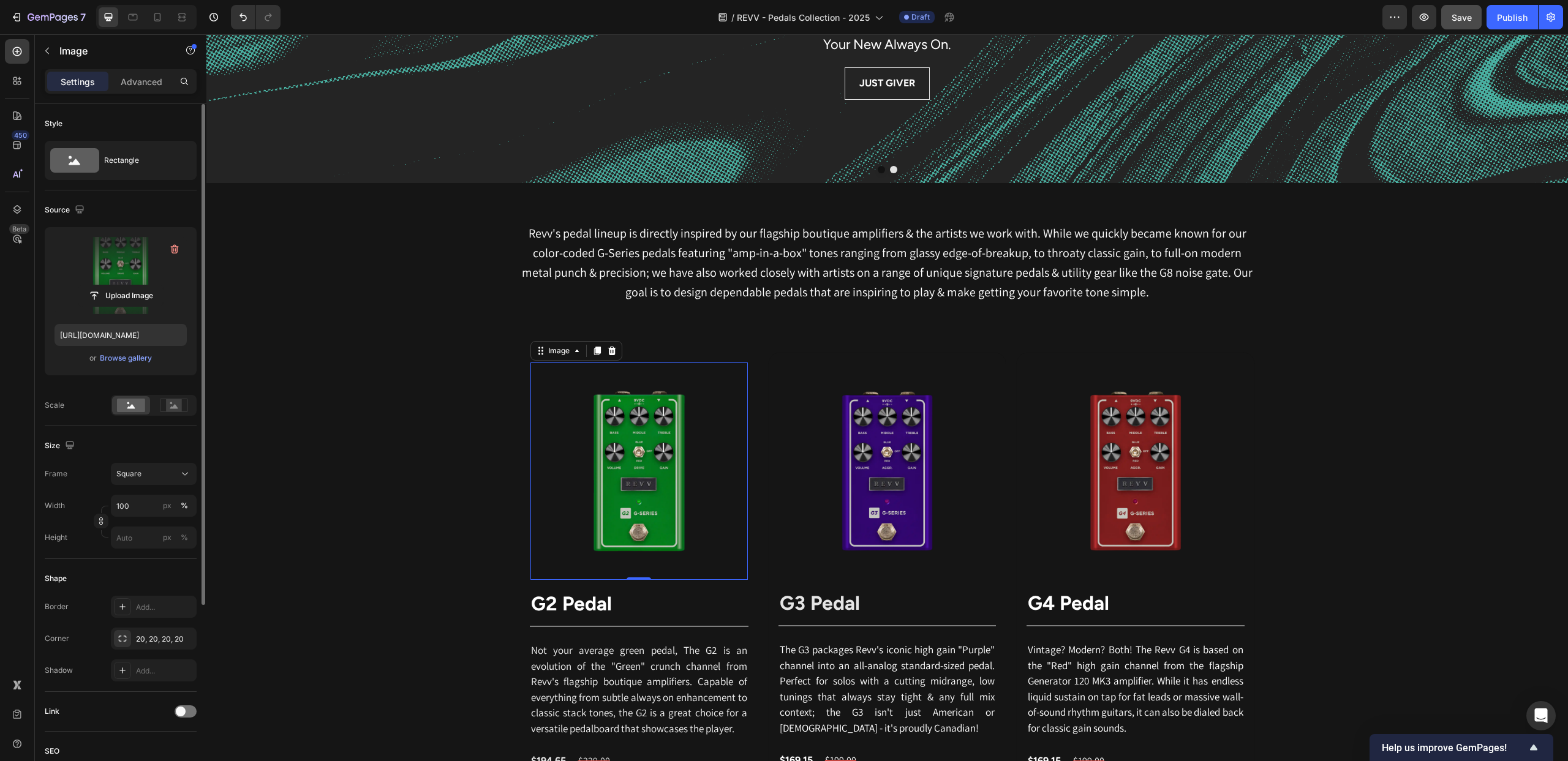
scroll to position [462, 0]
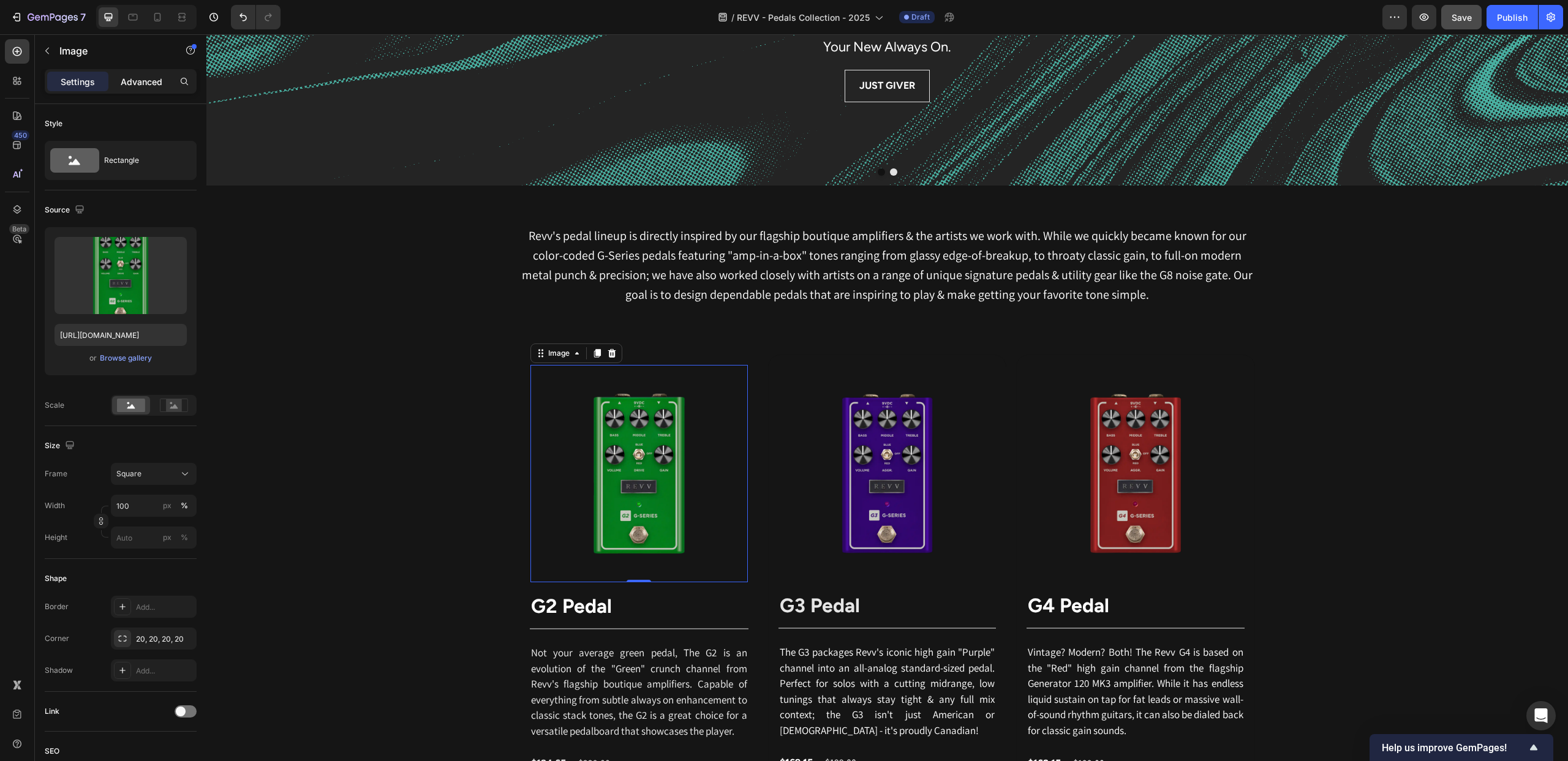
click at [132, 85] on p "Advanced" at bounding box center [142, 82] width 41 height 13
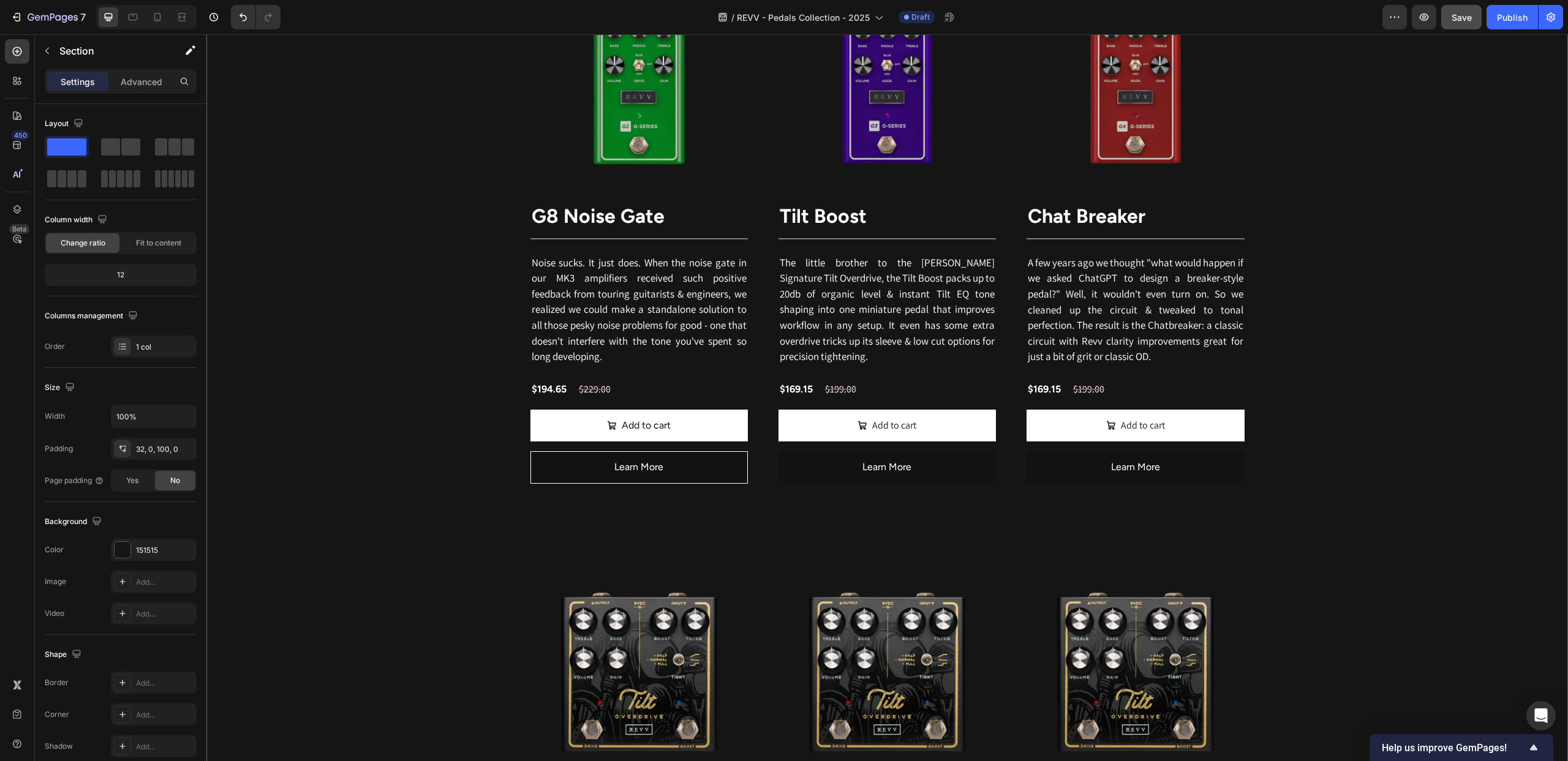
scroll to position [1915, 0]
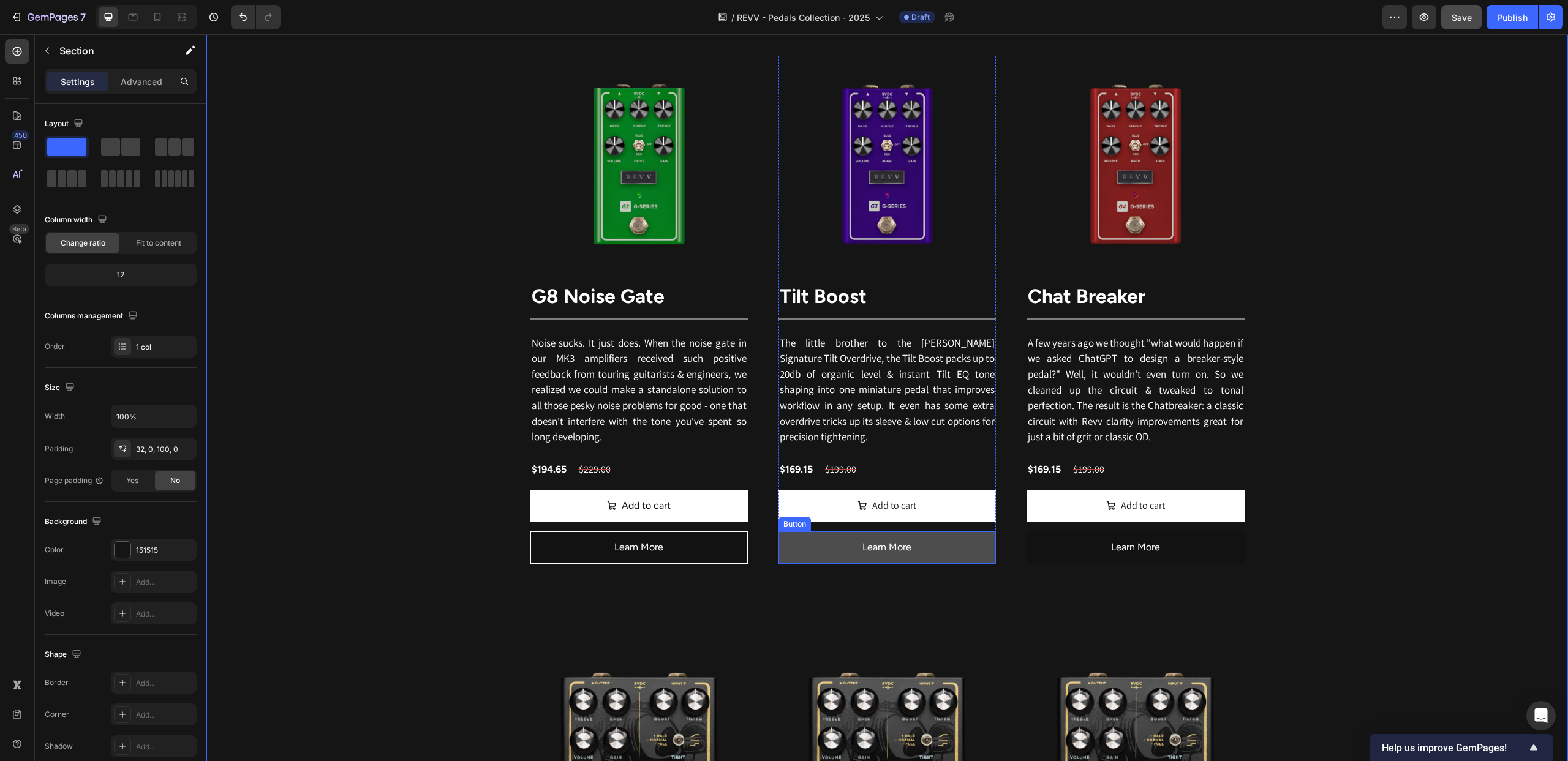
click at [829, 556] on button "Learn More" at bounding box center [887, 548] width 217 height 32
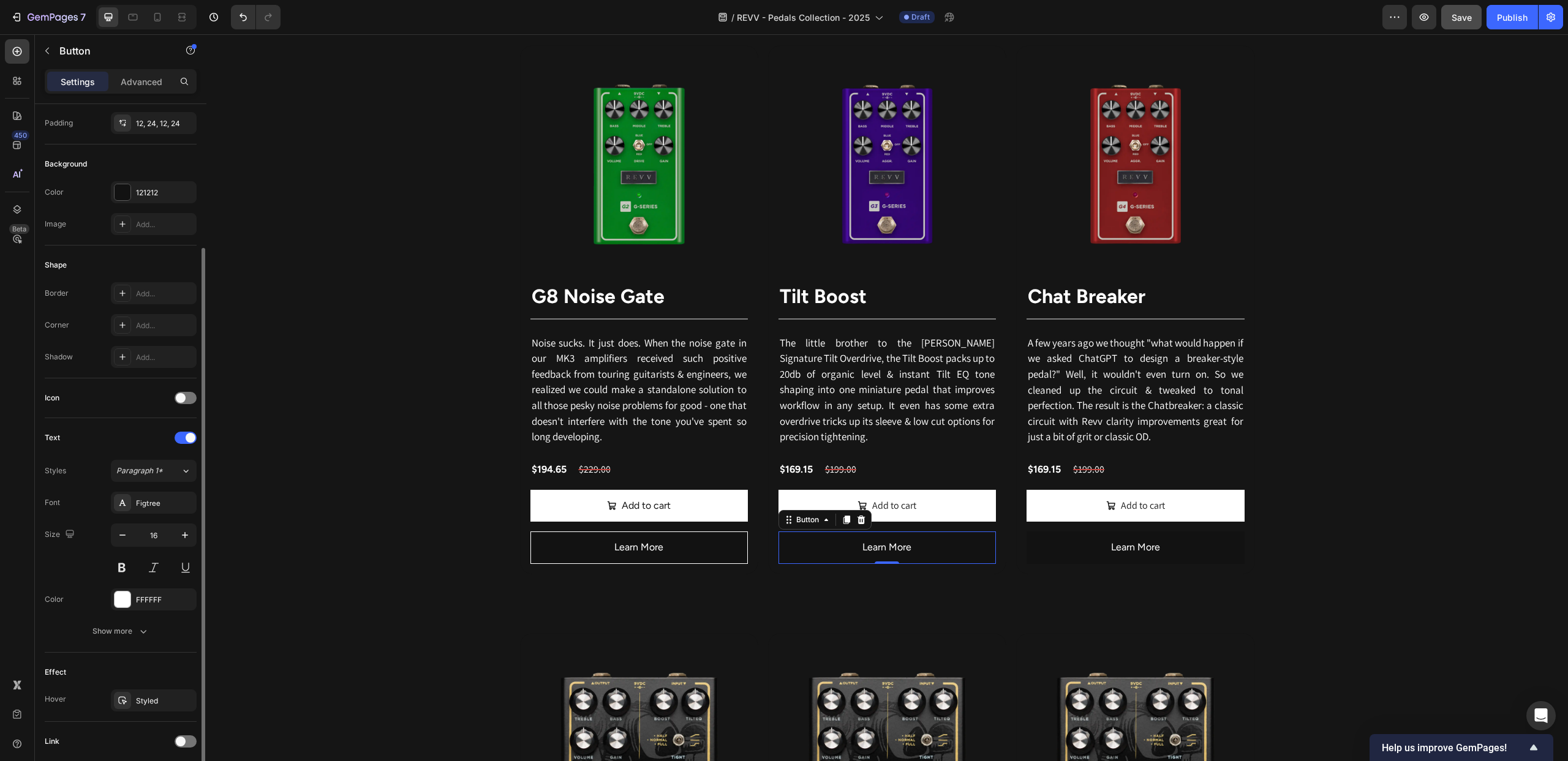
scroll to position [0, 0]
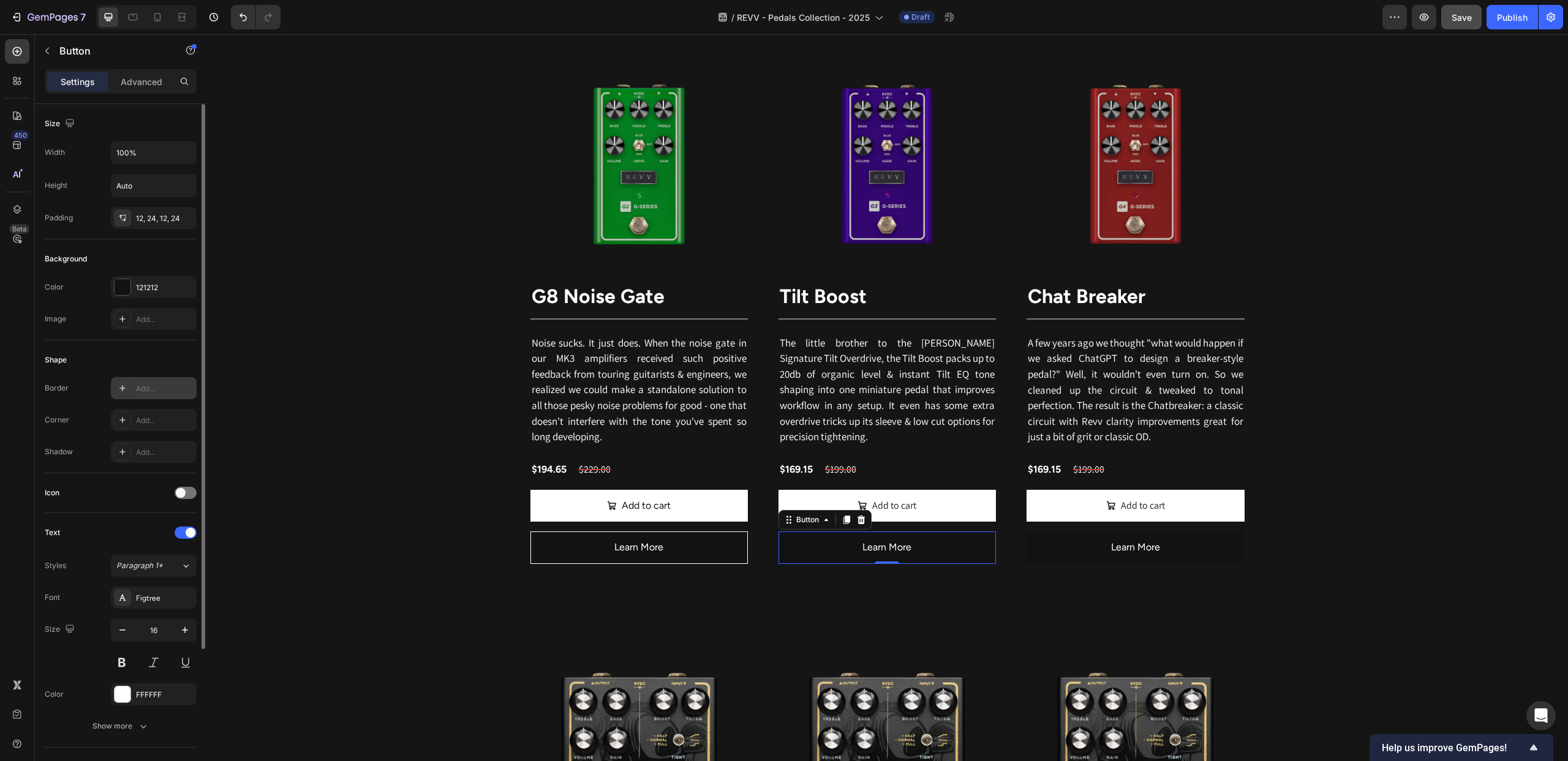
click at [123, 391] on icon at bounding box center [122, 388] width 10 height 10
click at [288, 427] on div at bounding box center [296, 424] width 16 height 16
click at [268, 517] on div at bounding box center [271, 515] width 12 height 12
type input "FFFFFF"
click at [92, 476] on div "Icon" at bounding box center [120, 494] width 152 height 40
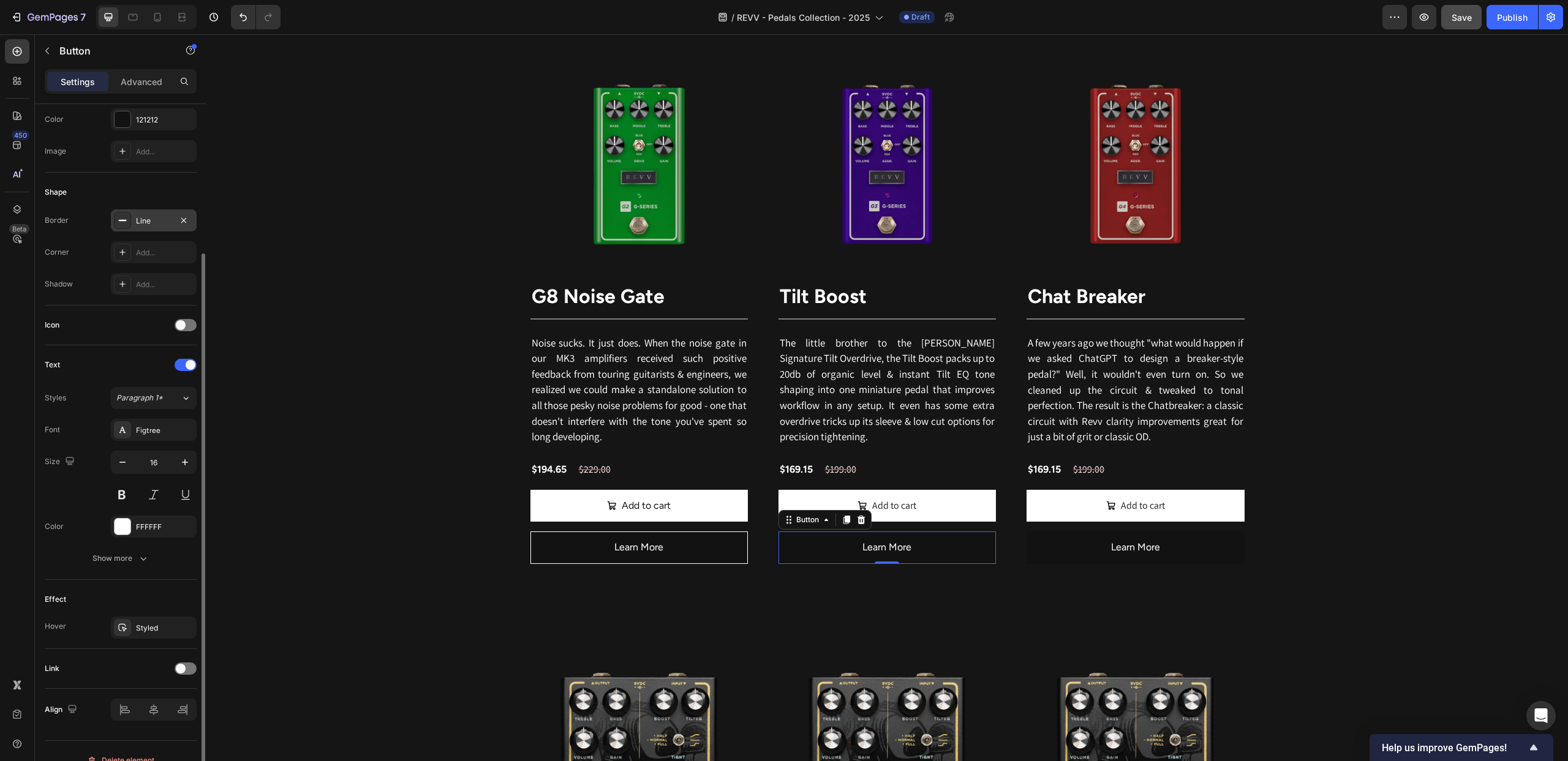
scroll to position [186, 0]
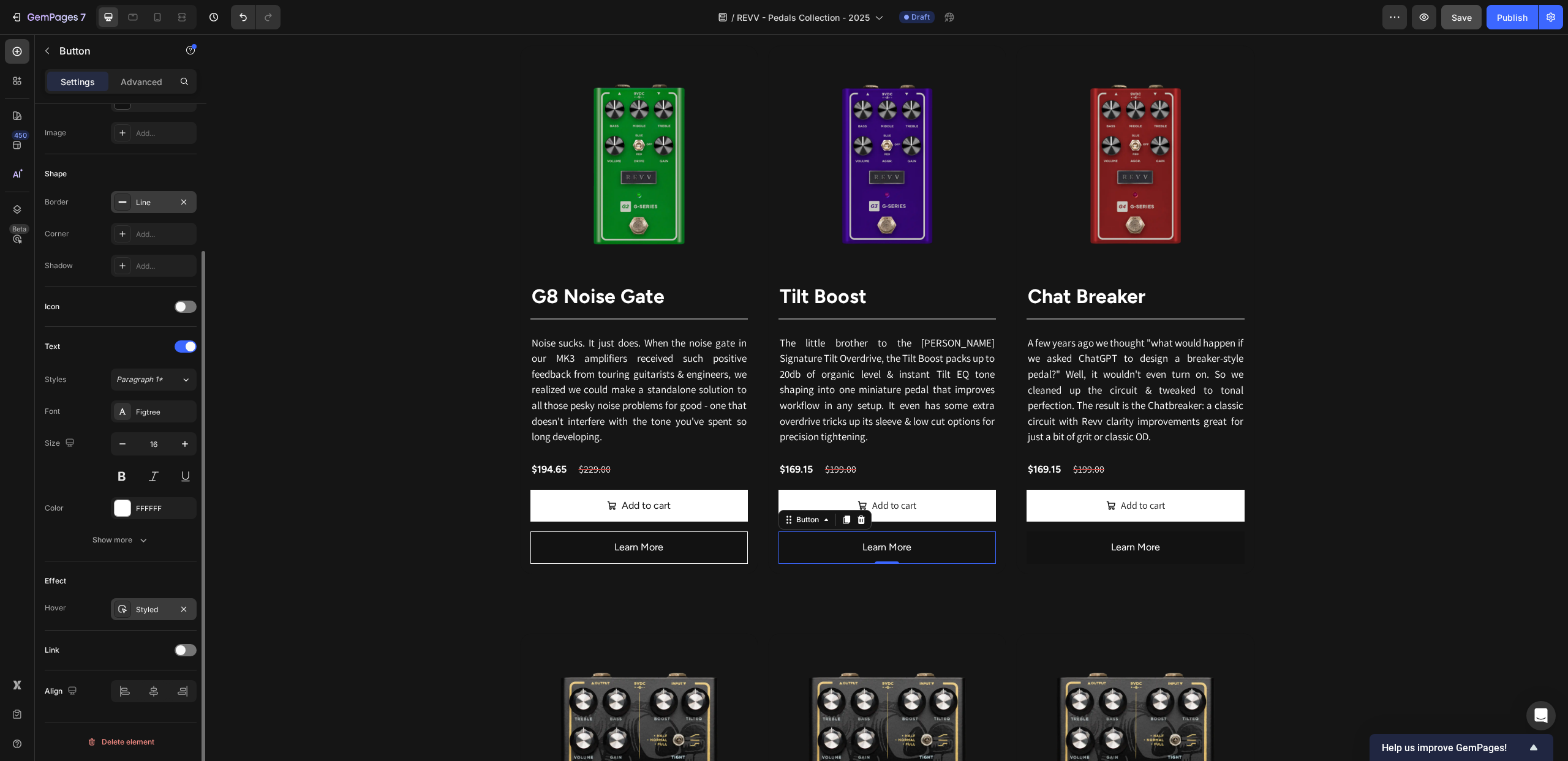
click at [119, 605] on icon at bounding box center [122, 609] width 10 height 10
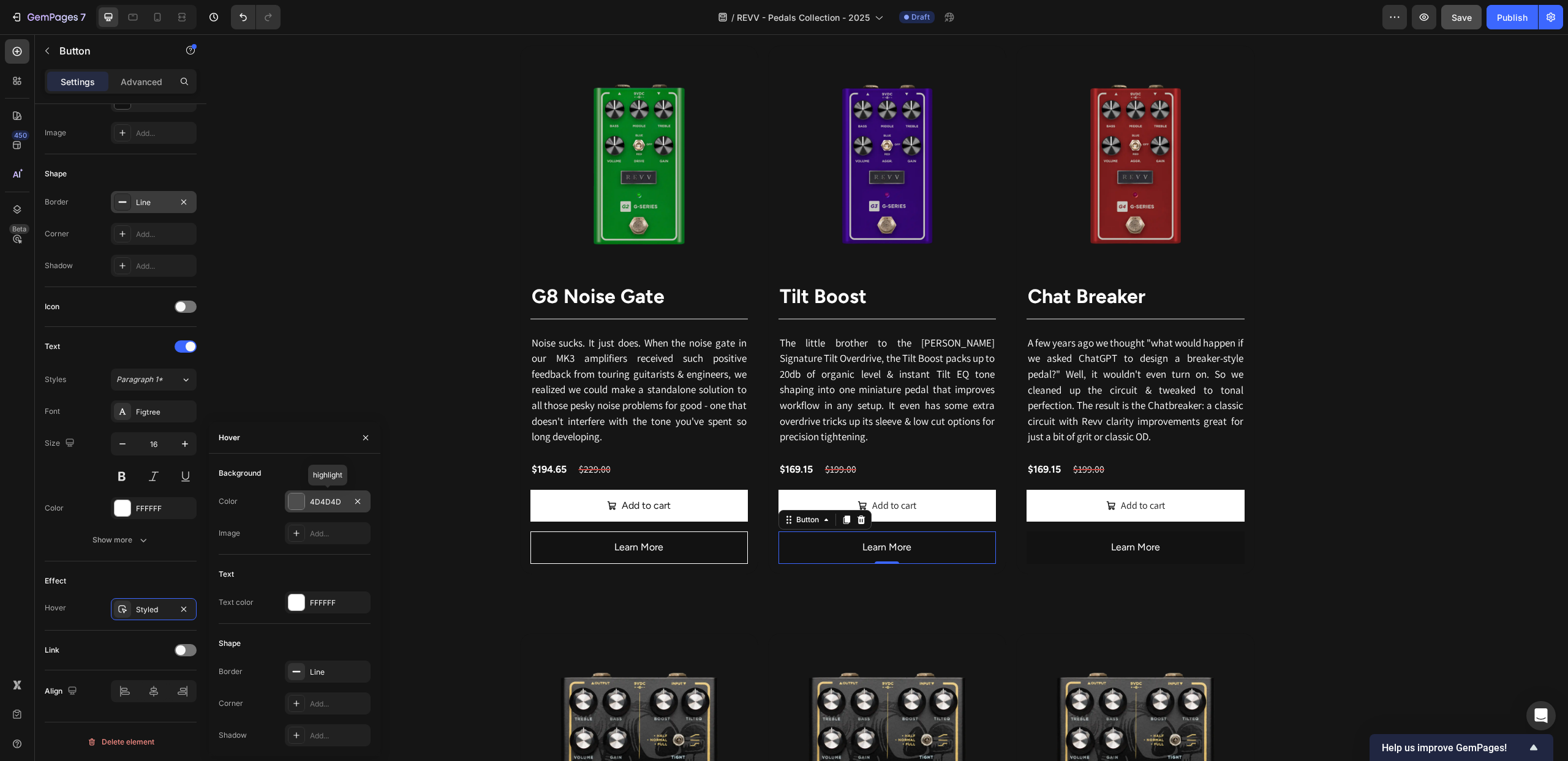
click at [299, 503] on div at bounding box center [296, 501] width 16 height 16
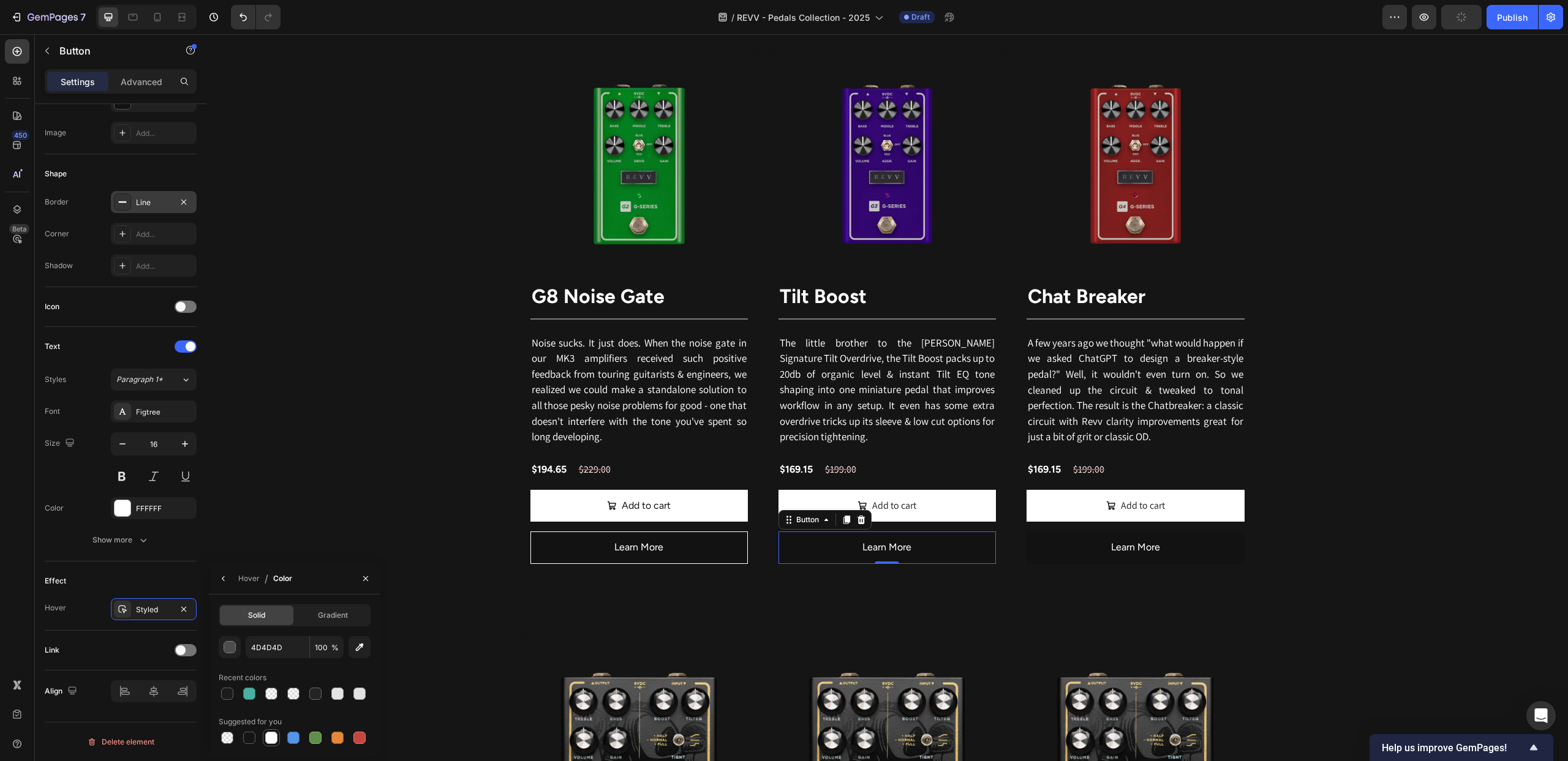
click at [270, 736] on div at bounding box center [271, 737] width 12 height 12
type input "FFFFFF"
click at [249, 579] on div "Hover" at bounding box center [249, 578] width 21 height 11
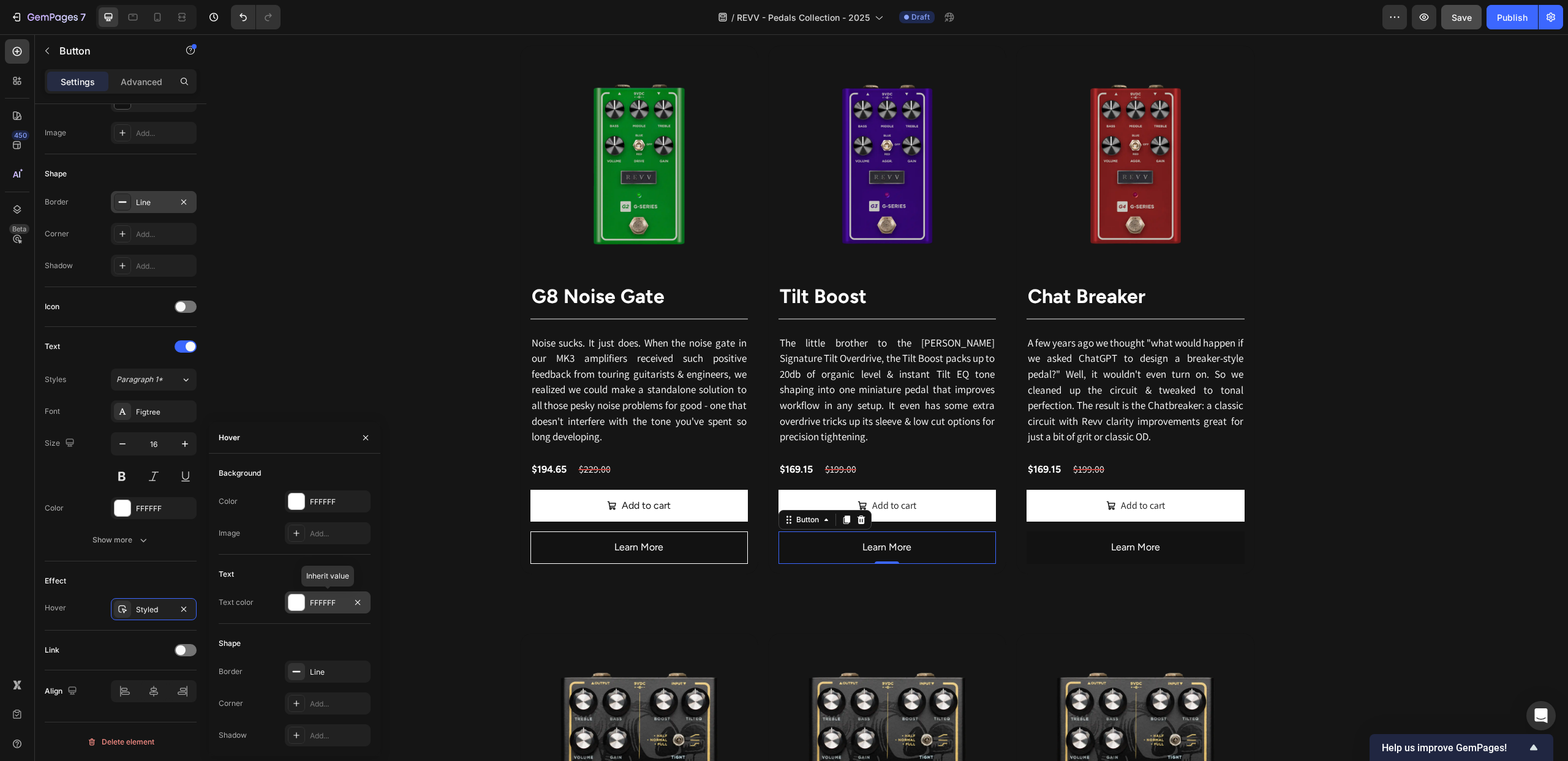
click at [299, 603] on div at bounding box center [296, 602] width 16 height 16
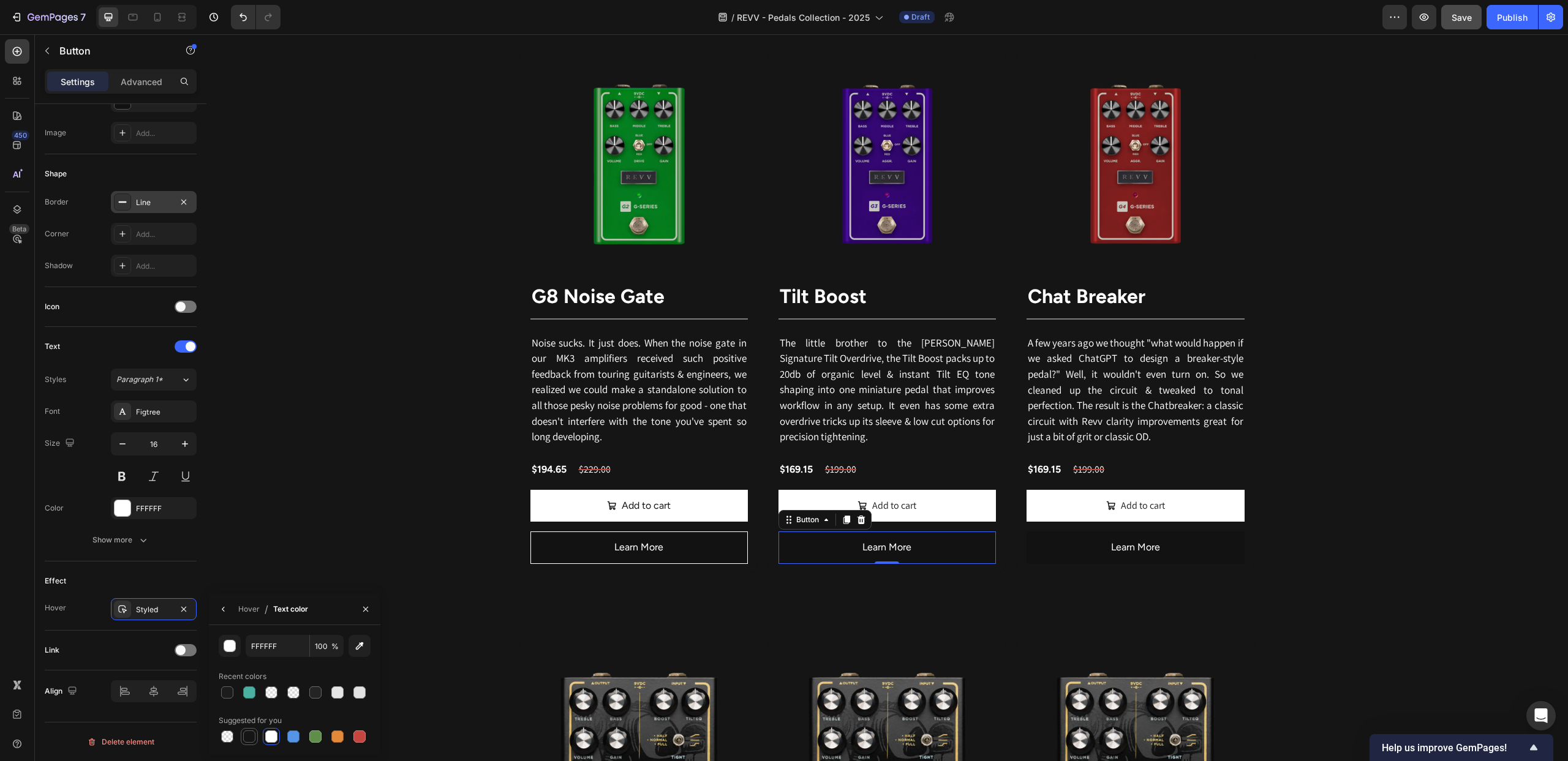
click at [248, 734] on div at bounding box center [249, 736] width 12 height 12
type input "151515"
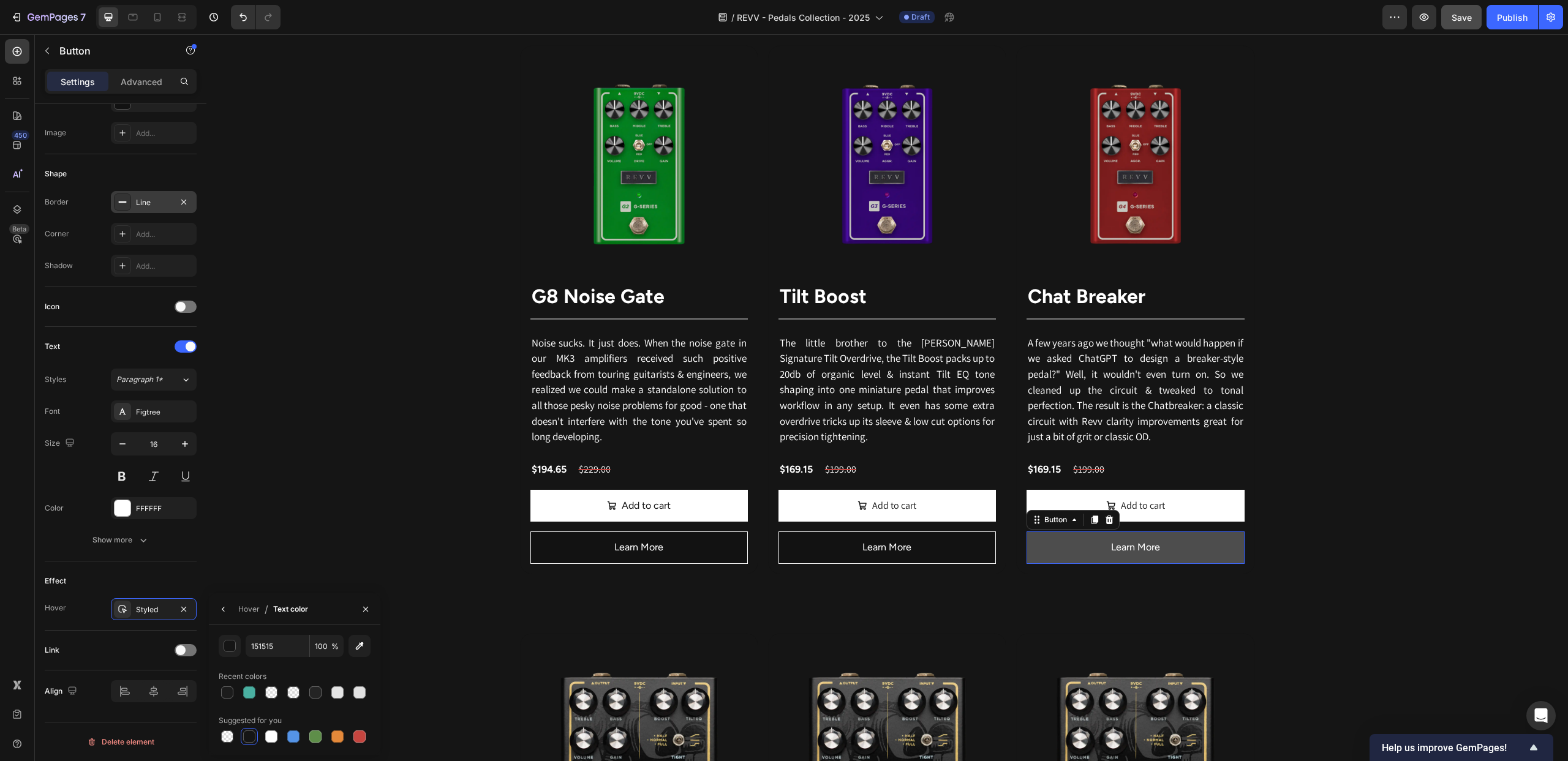
click at [1079, 553] on button "Learn More" at bounding box center [1135, 548] width 217 height 32
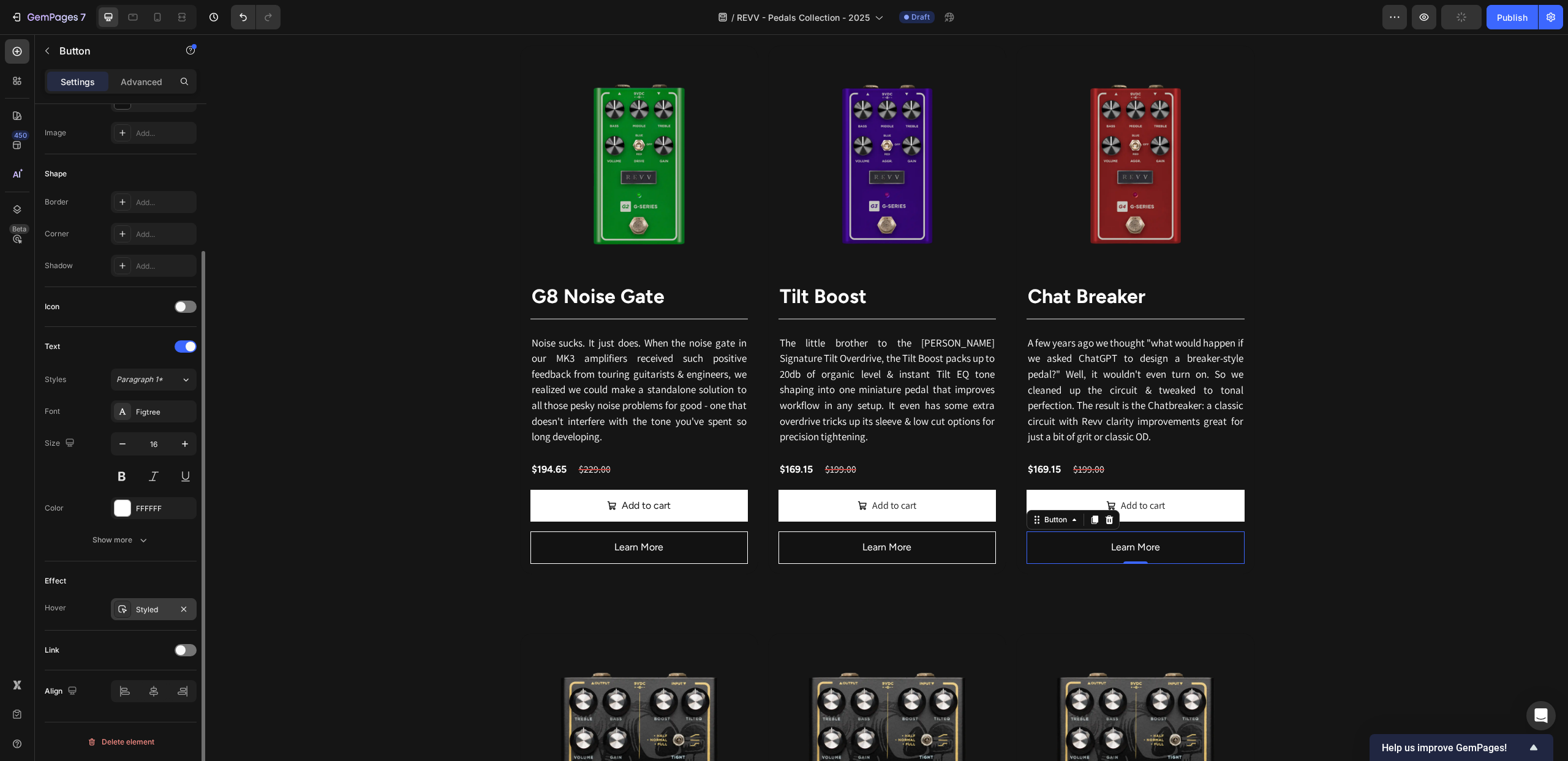
click at [122, 610] on icon at bounding box center [122, 609] width 10 height 10
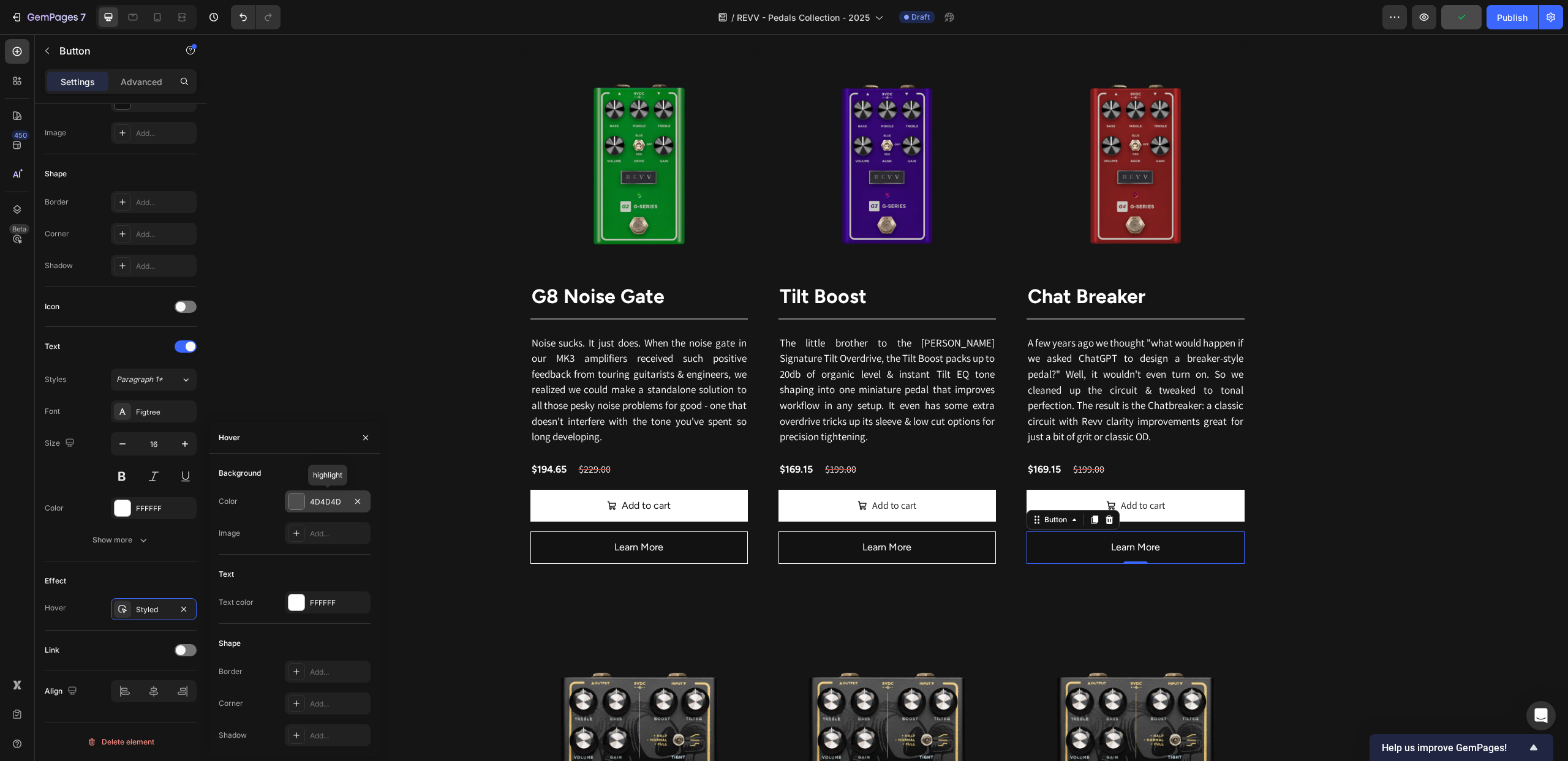
click at [298, 501] on div at bounding box center [296, 501] width 16 height 16
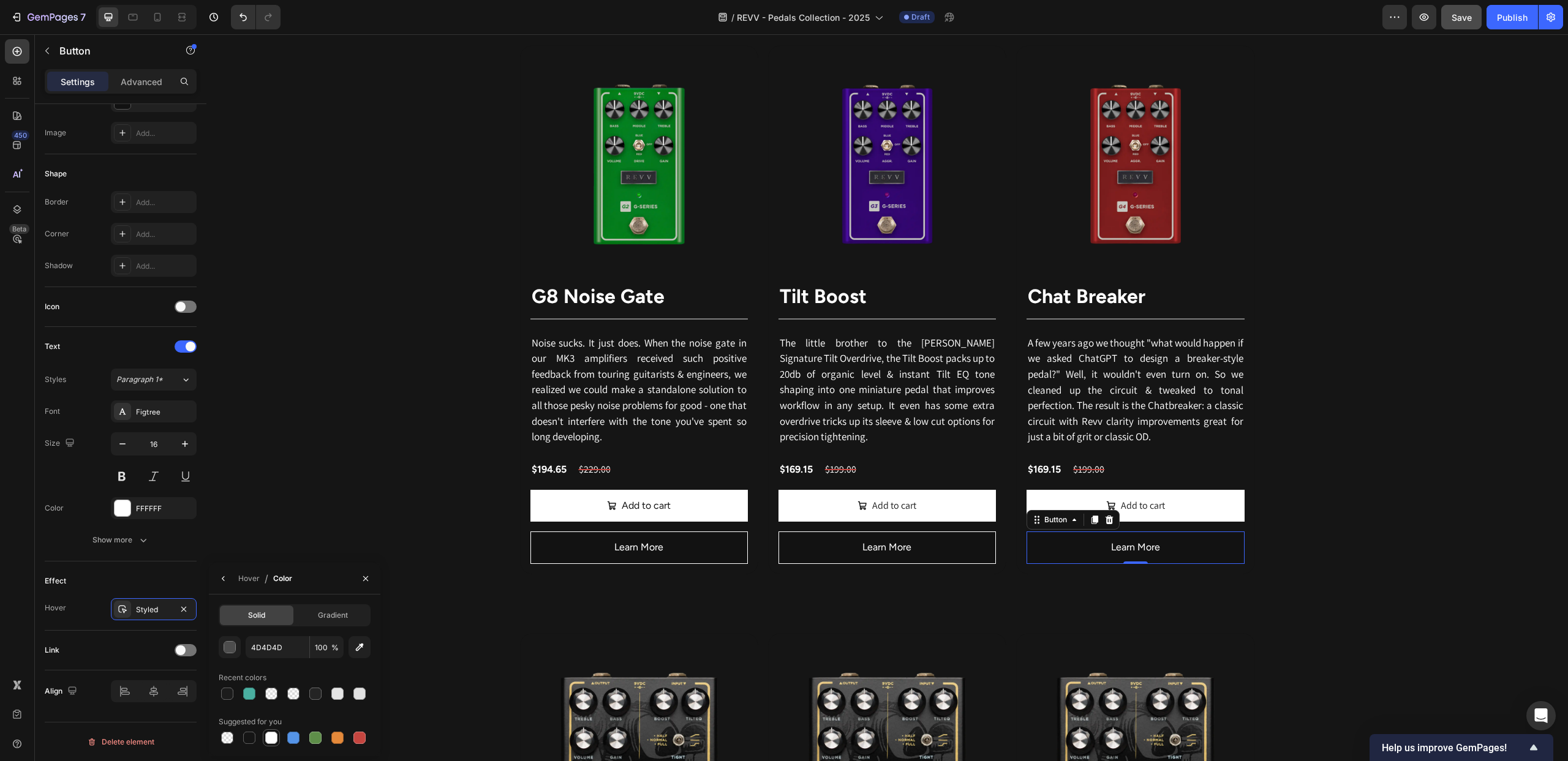
click at [270, 740] on div at bounding box center [271, 737] width 12 height 12
type input "FFFFFF"
click at [250, 578] on div "Hover" at bounding box center [249, 578] width 21 height 11
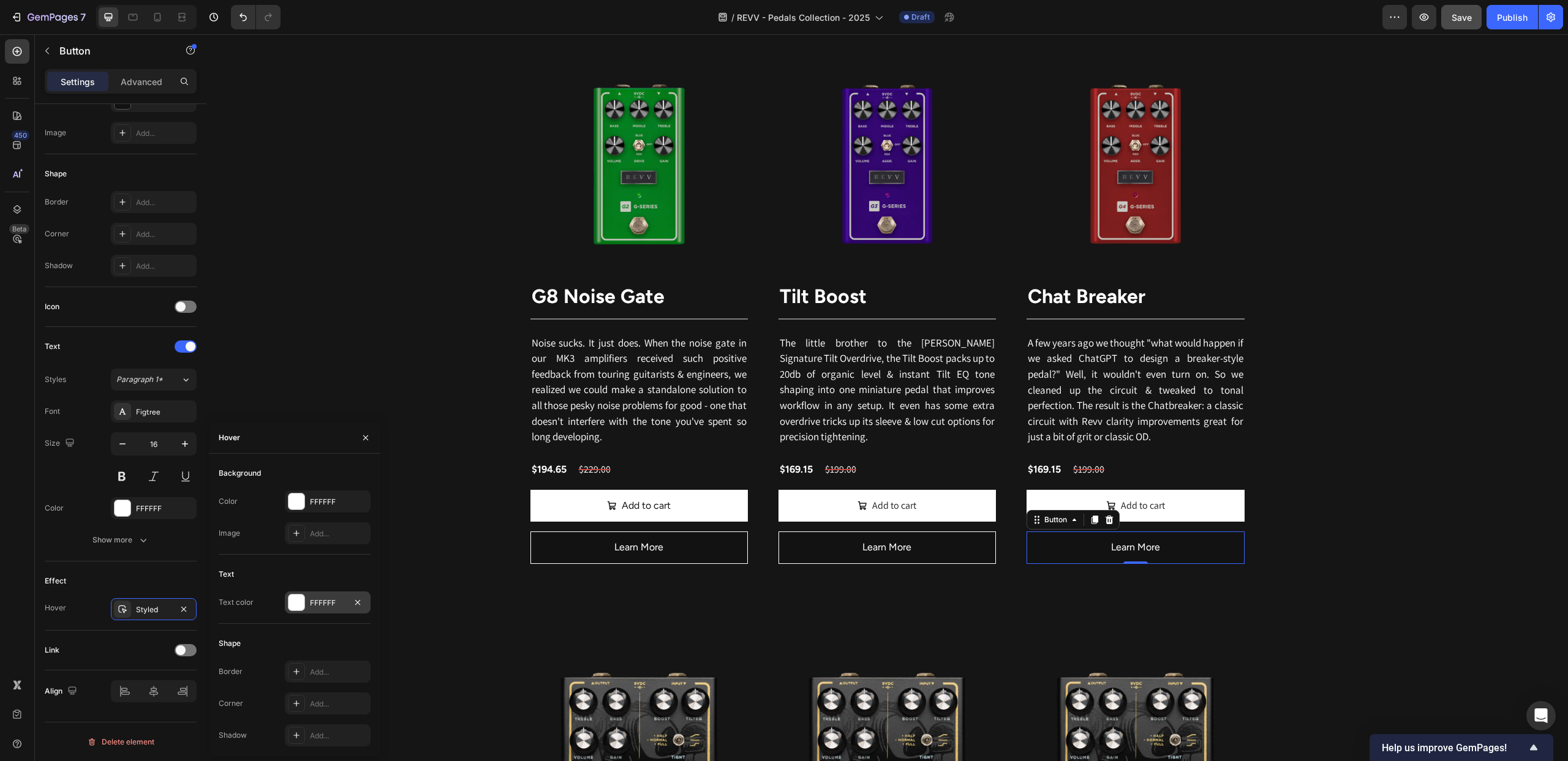
click at [300, 602] on div at bounding box center [296, 602] width 16 height 16
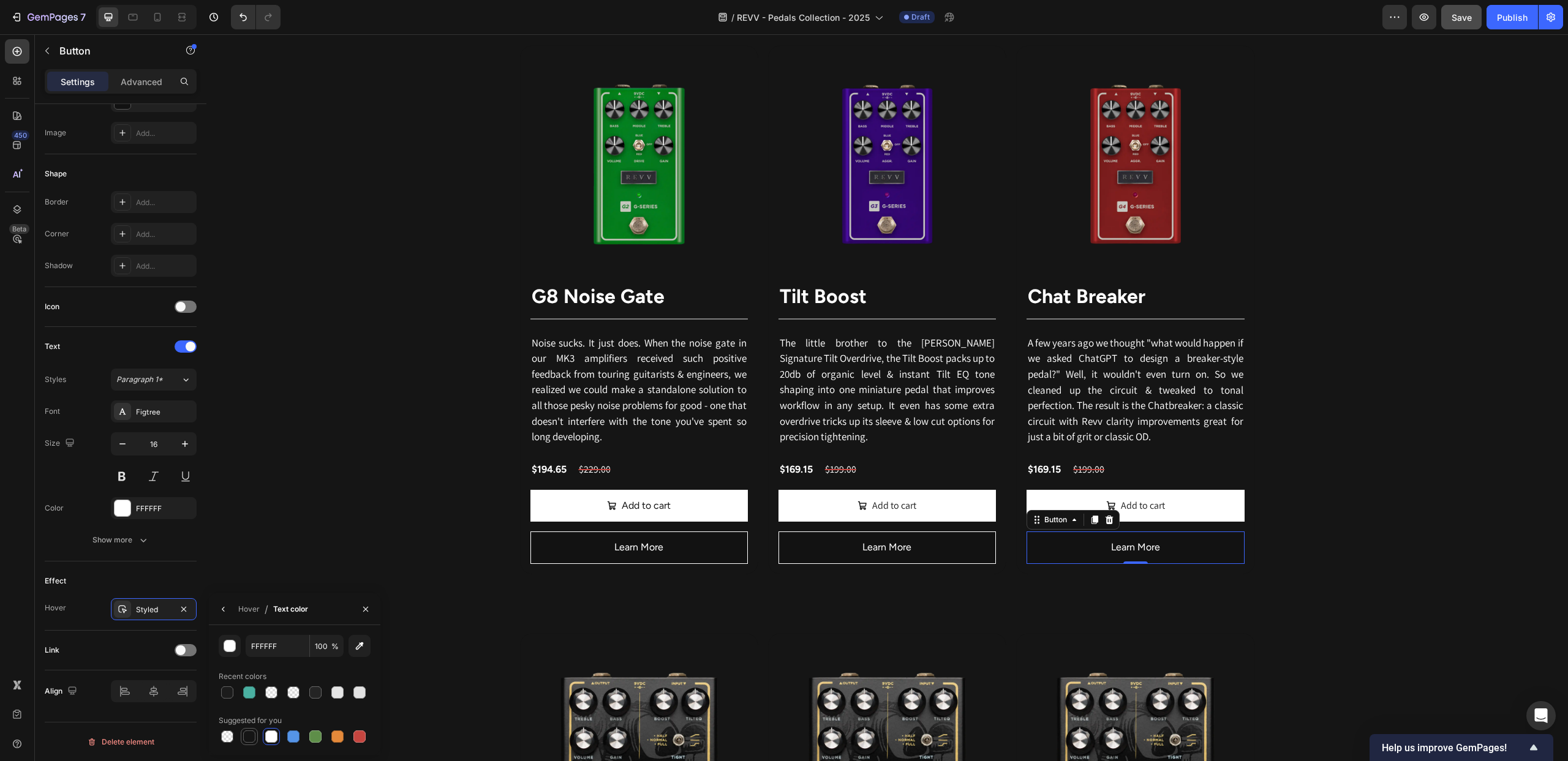
click at [250, 736] on div at bounding box center [249, 736] width 12 height 12
type input "151515"
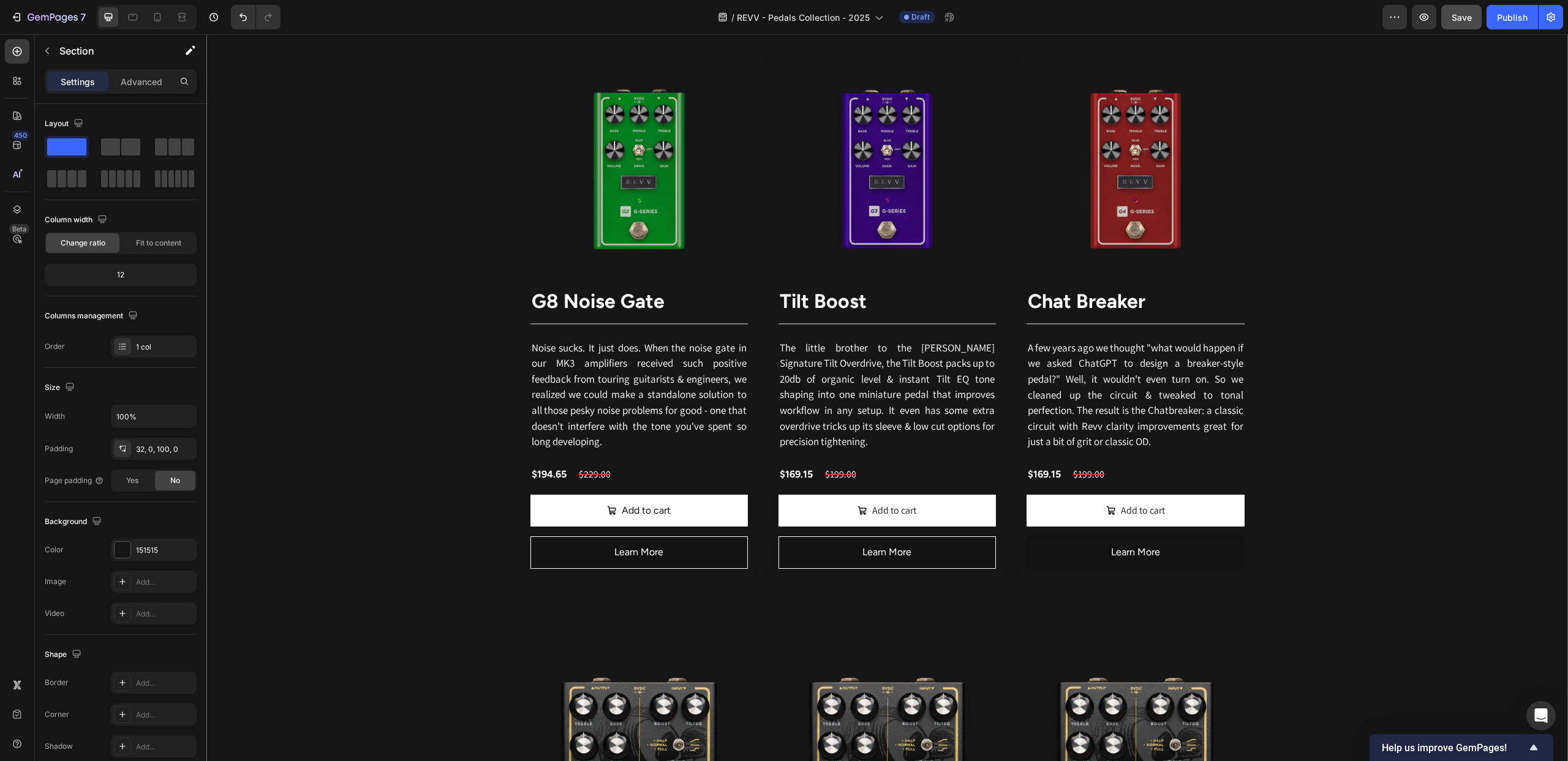
scroll to position [1848, 0]
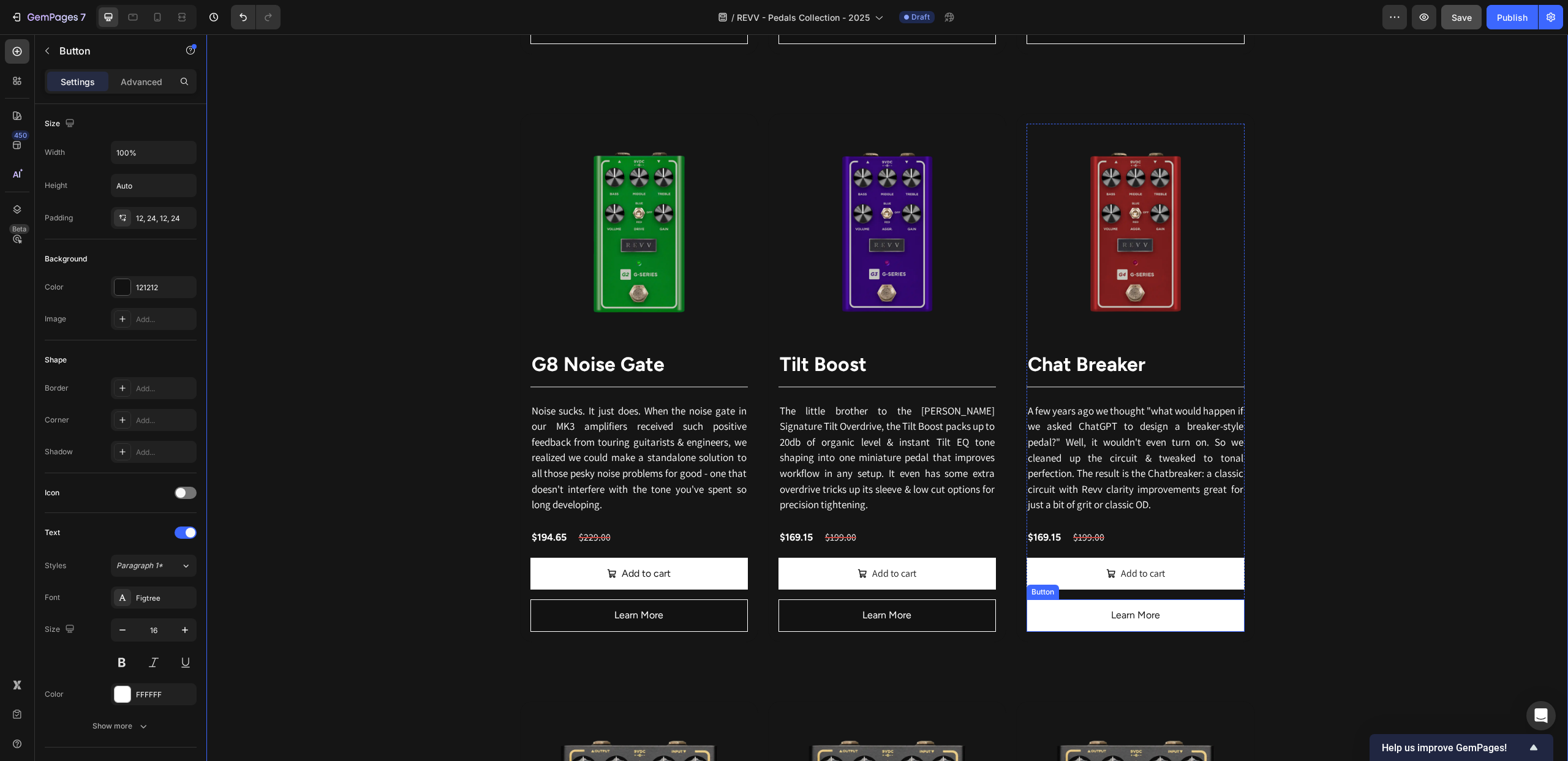
click at [1070, 612] on button "Learn More" at bounding box center [1135, 616] width 217 height 32
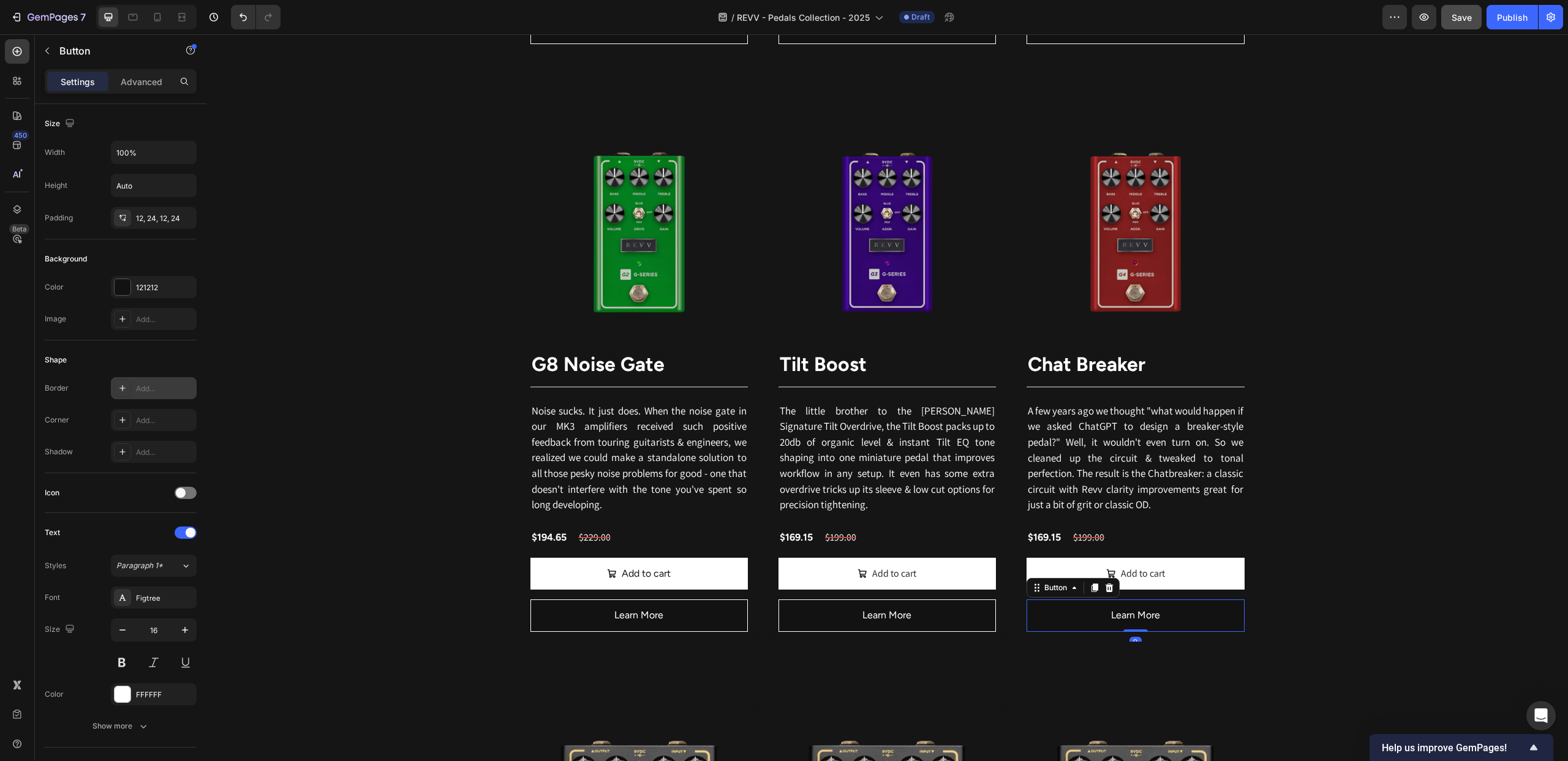
click at [116, 381] on div at bounding box center [122, 388] width 17 height 17
click at [295, 422] on div at bounding box center [296, 424] width 16 height 16
click at [270, 513] on div at bounding box center [271, 515] width 12 height 12
type input "FFFFFF"
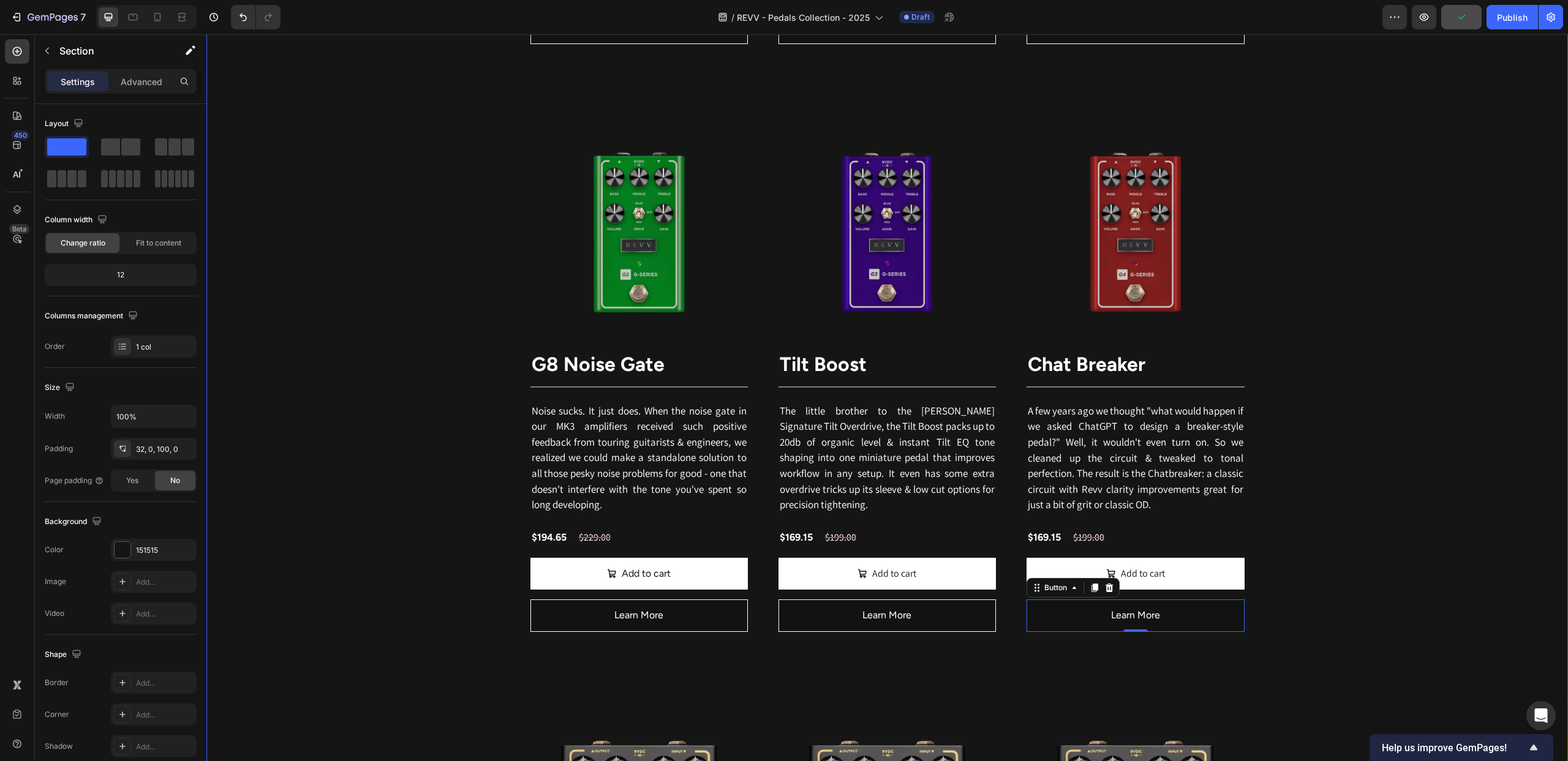
click at [319, 354] on div "Revv's pedal lineup is directly inspired by our flagship boutique amplifiers & …" at bounding box center [887, 28] width 1362 height 2419
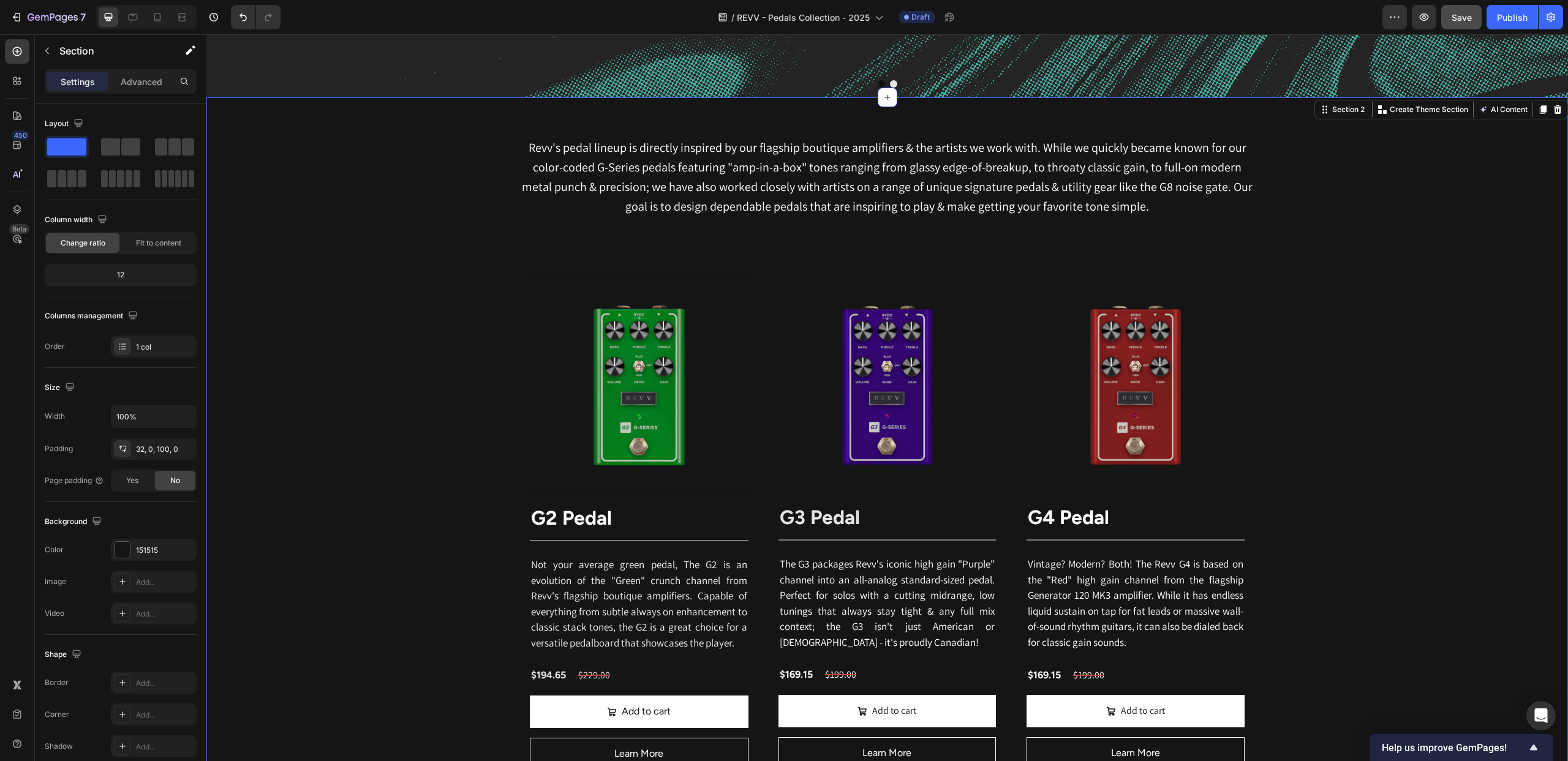
scroll to position [550, 0]
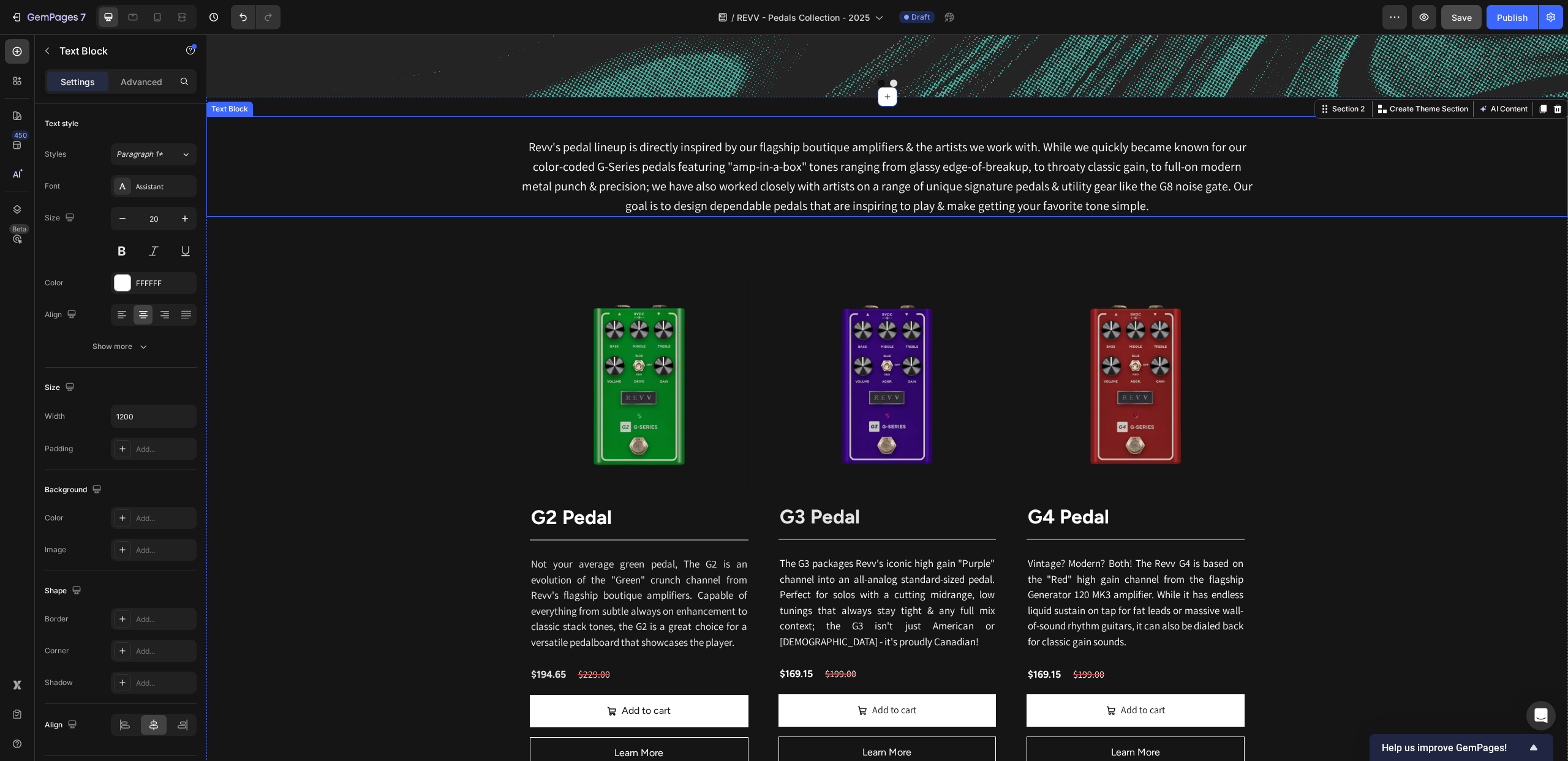
click at [856, 191] on p "Revv's pedal lineup is directly inspired by our flagship boutique amplifiers & …" at bounding box center [887, 176] width 732 height 78
click at [165, 76] on div "Advanced" at bounding box center [142, 81] width 61 height 19
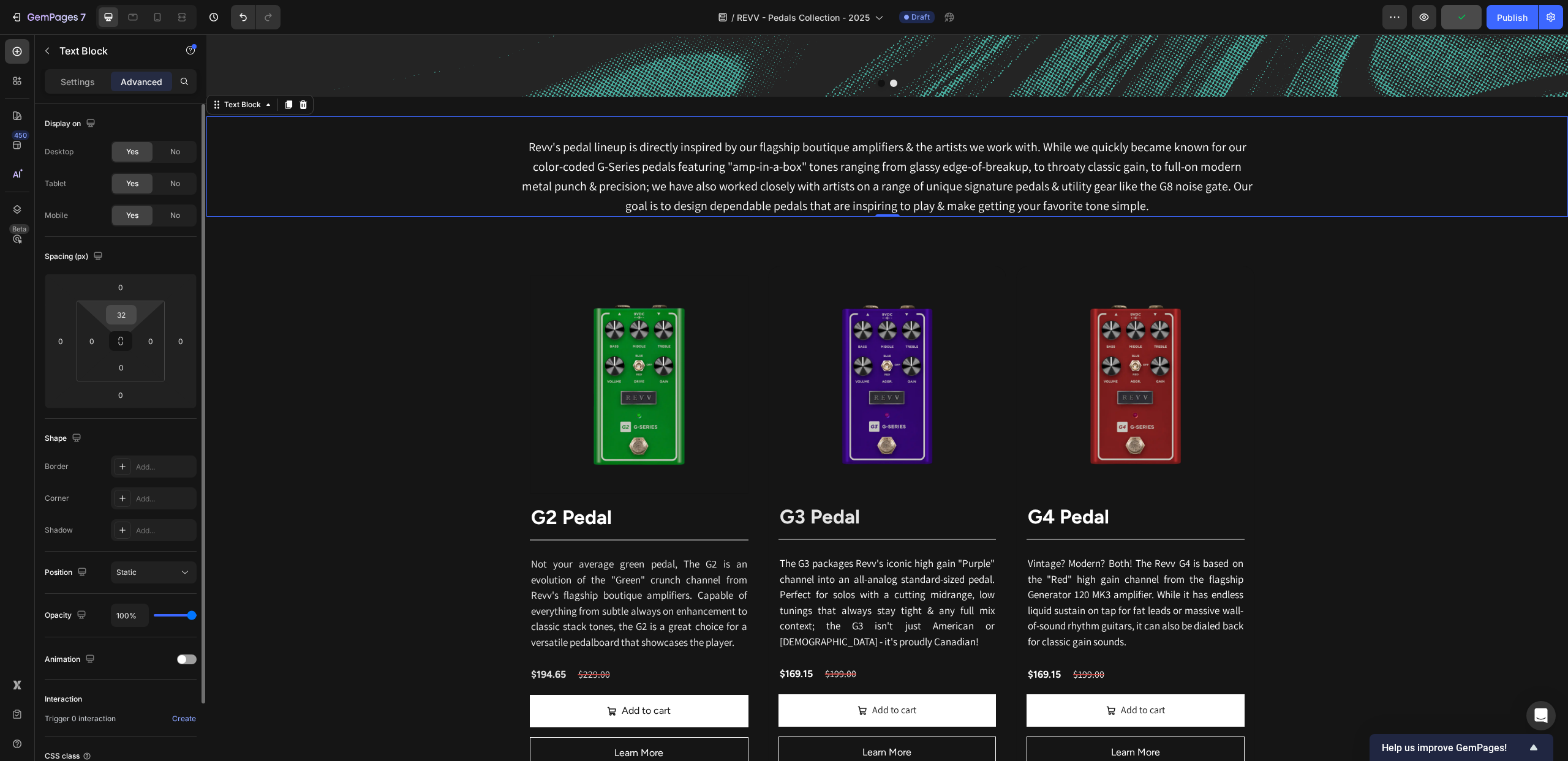
click at [126, 309] on input "32" at bounding box center [122, 315] width 25 height 18
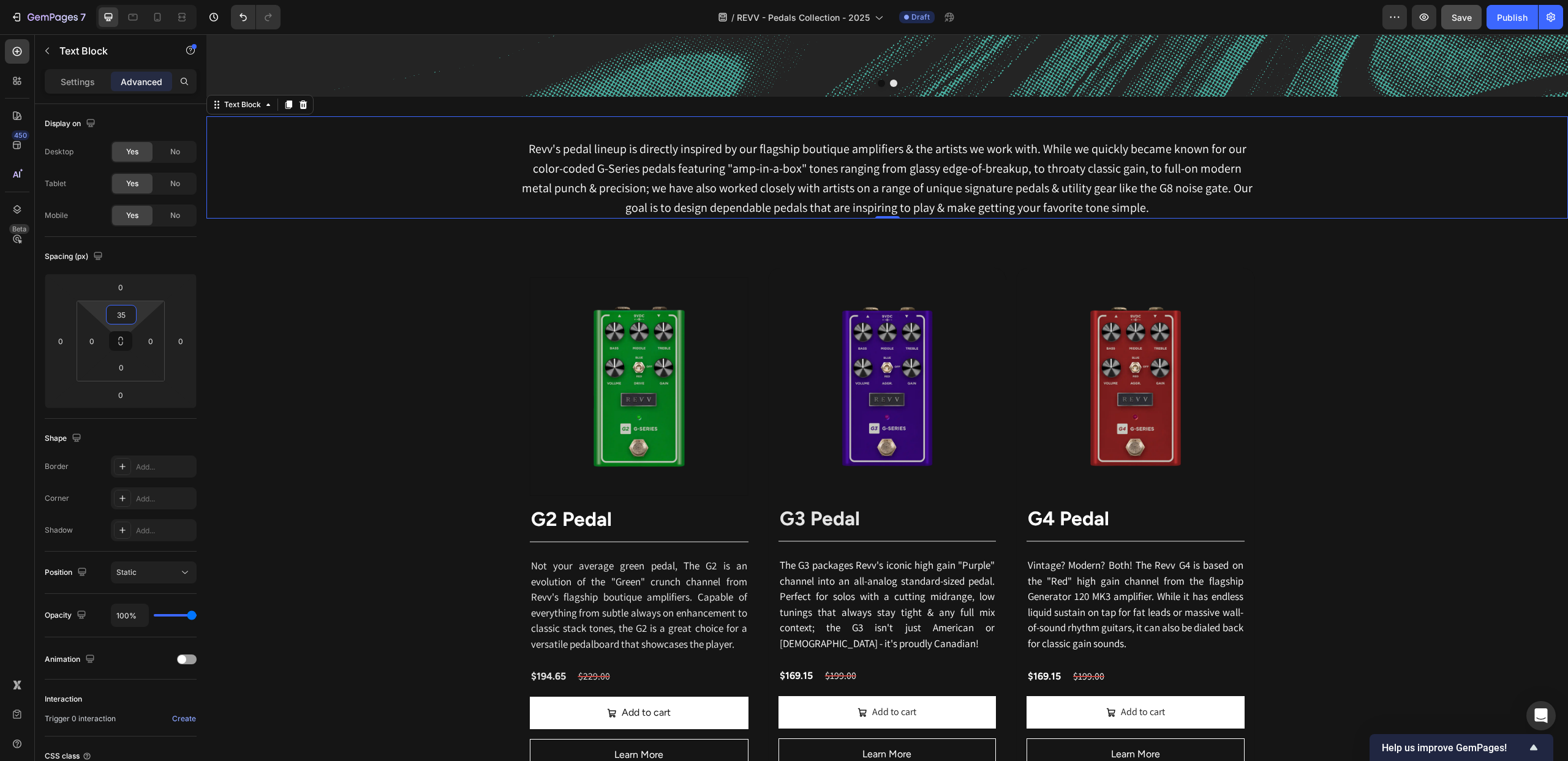
type input "35"
click at [564, 150] on p "Revv's pedal lineup is directly inspired by our flagship boutique amplifiers & …" at bounding box center [887, 178] width 732 height 78
click at [522, 144] on p "Revv's pedal lineup is directly inspired by our flagship boutique amplifiers & …" at bounding box center [887, 178] width 732 height 78
click at [602, 84] on div at bounding box center [887, 83] width 1362 height 7
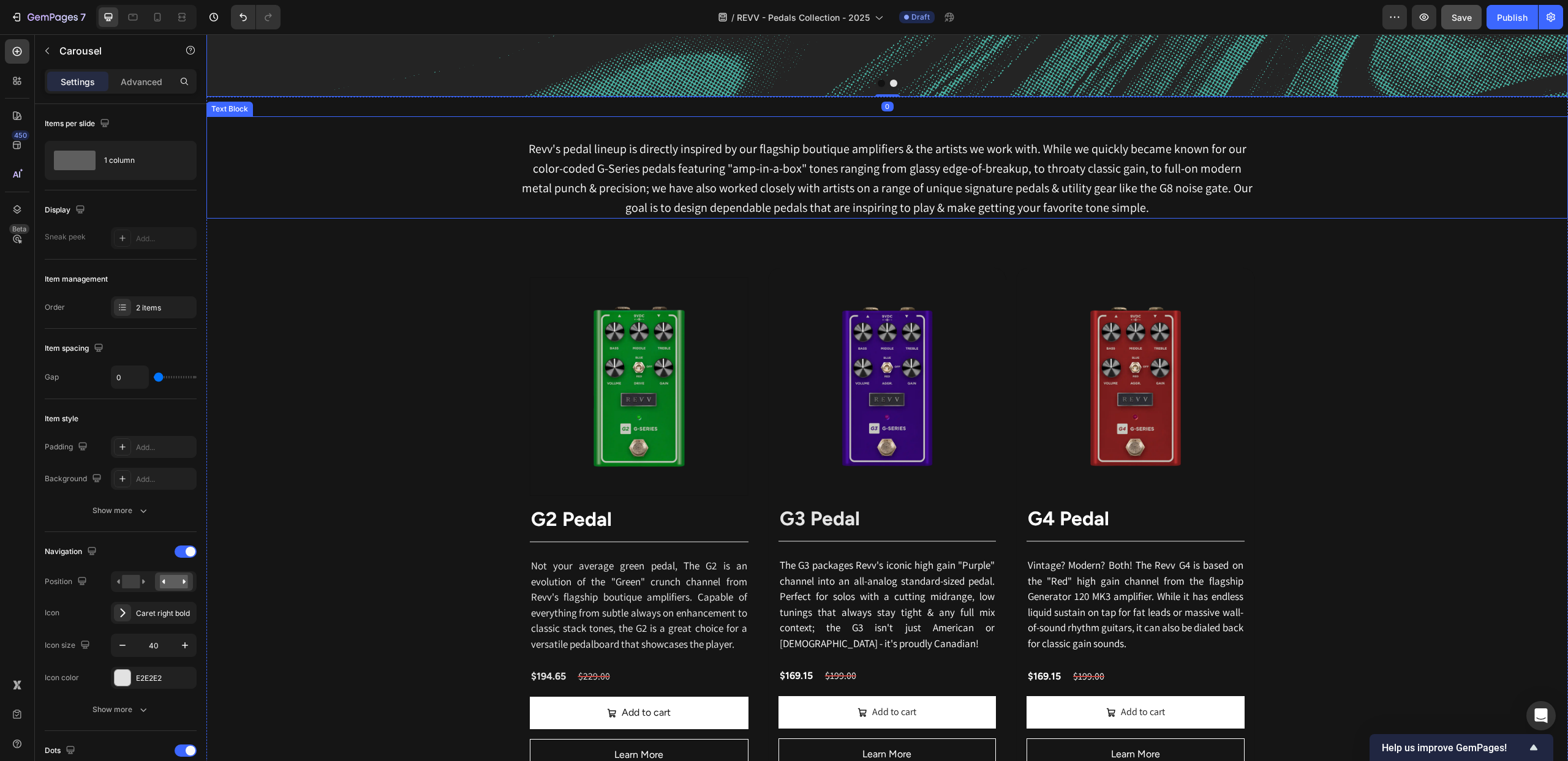
click at [606, 131] on div "Revv's pedal lineup is directly inspired by our flagship boutique amplifiers & …" at bounding box center [887, 167] width 1362 height 102
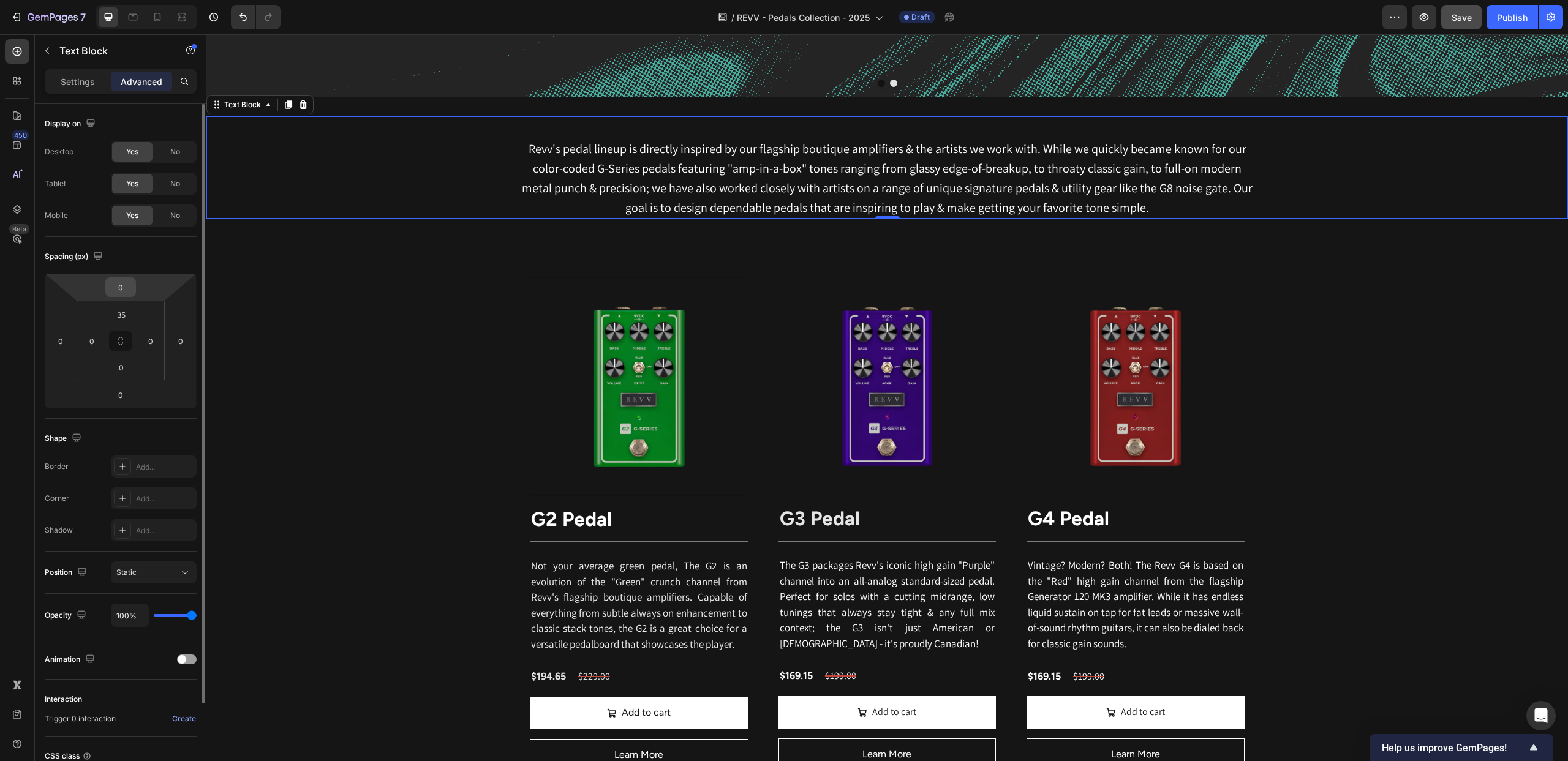
click at [133, 286] on div "0" at bounding box center [120, 287] width 30 height 19
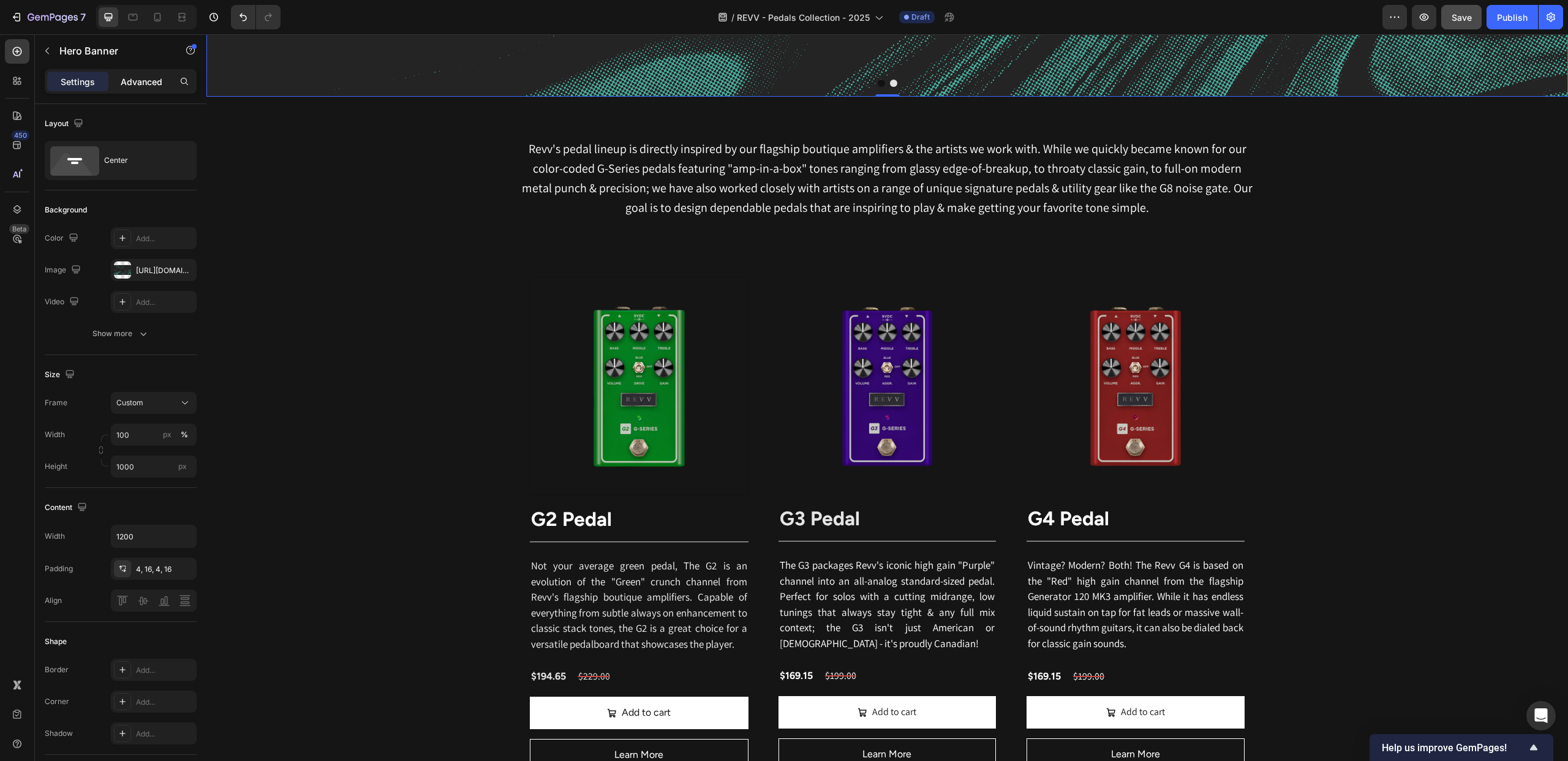
click at [133, 76] on p "Advanced" at bounding box center [142, 82] width 41 height 13
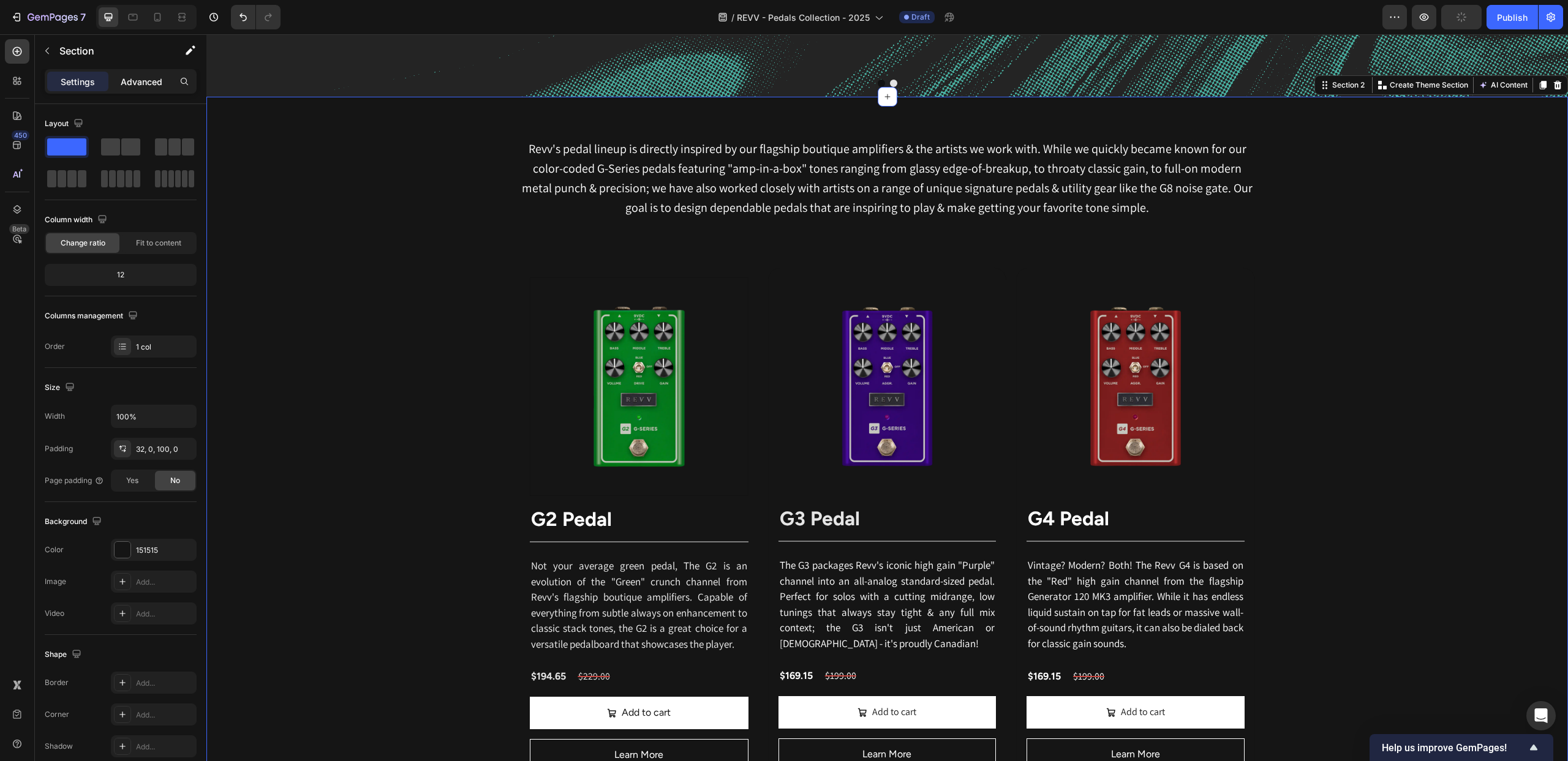
click at [152, 76] on p "Advanced" at bounding box center [142, 82] width 41 height 13
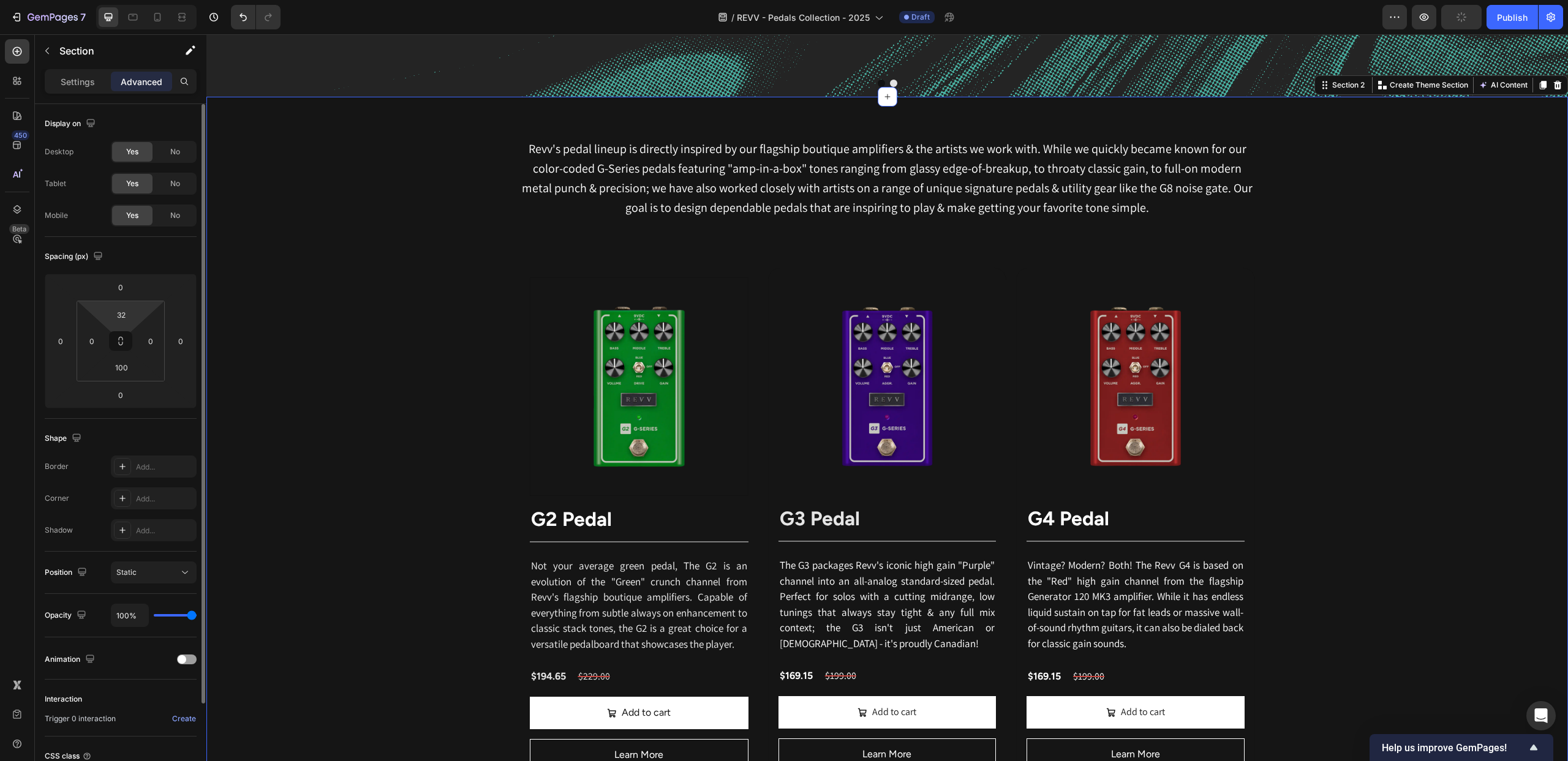
drag, startPoint x: 127, startPoint y: 316, endPoint x: 136, endPoint y: 314, distance: 9.2
click at [127, 316] on input "32" at bounding box center [122, 315] width 25 height 18
type input "2"
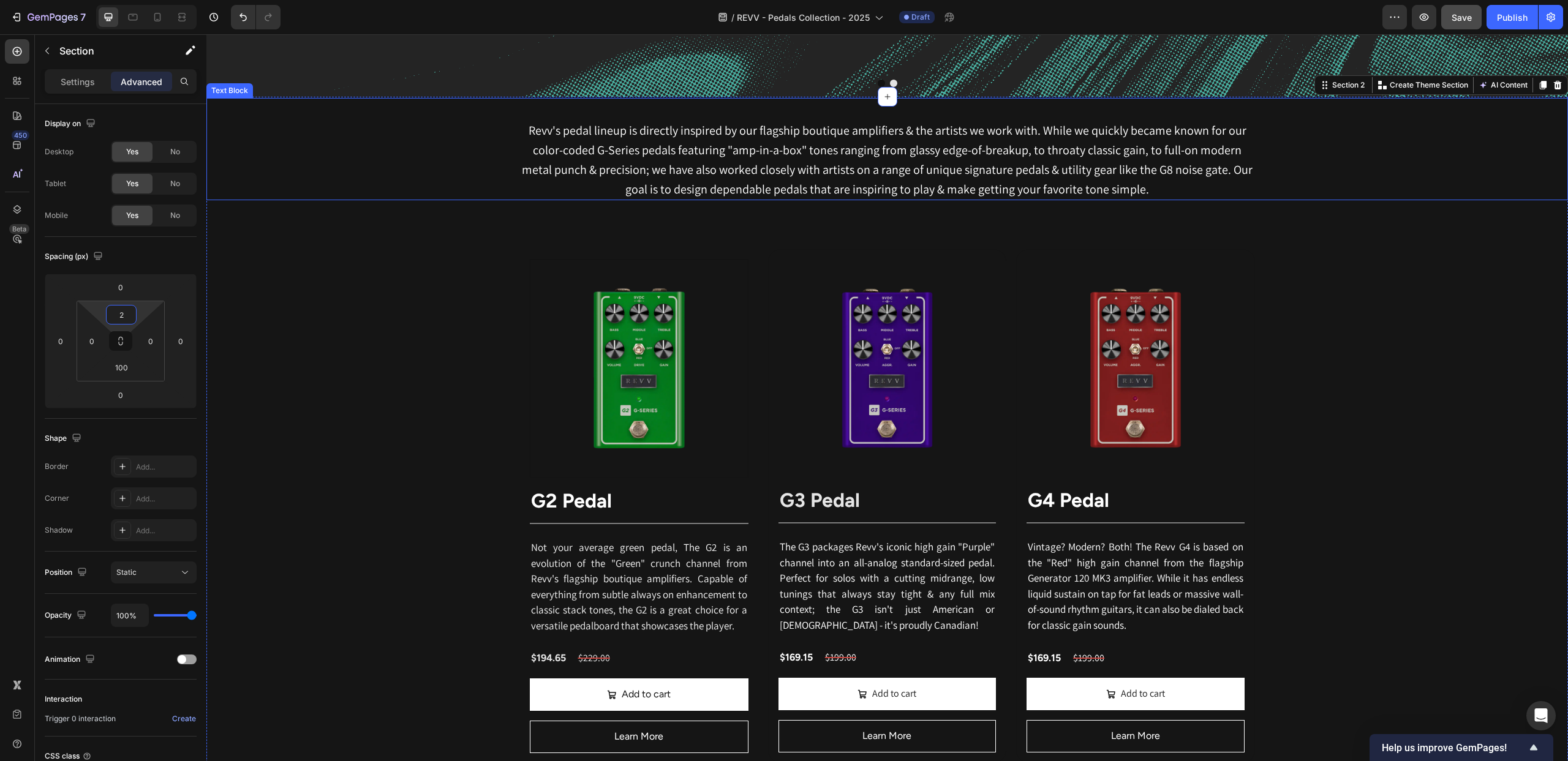
click at [746, 158] on p "Revv's pedal lineup is directly inspired by our flagship boutique amplifiers & …" at bounding box center [887, 160] width 732 height 78
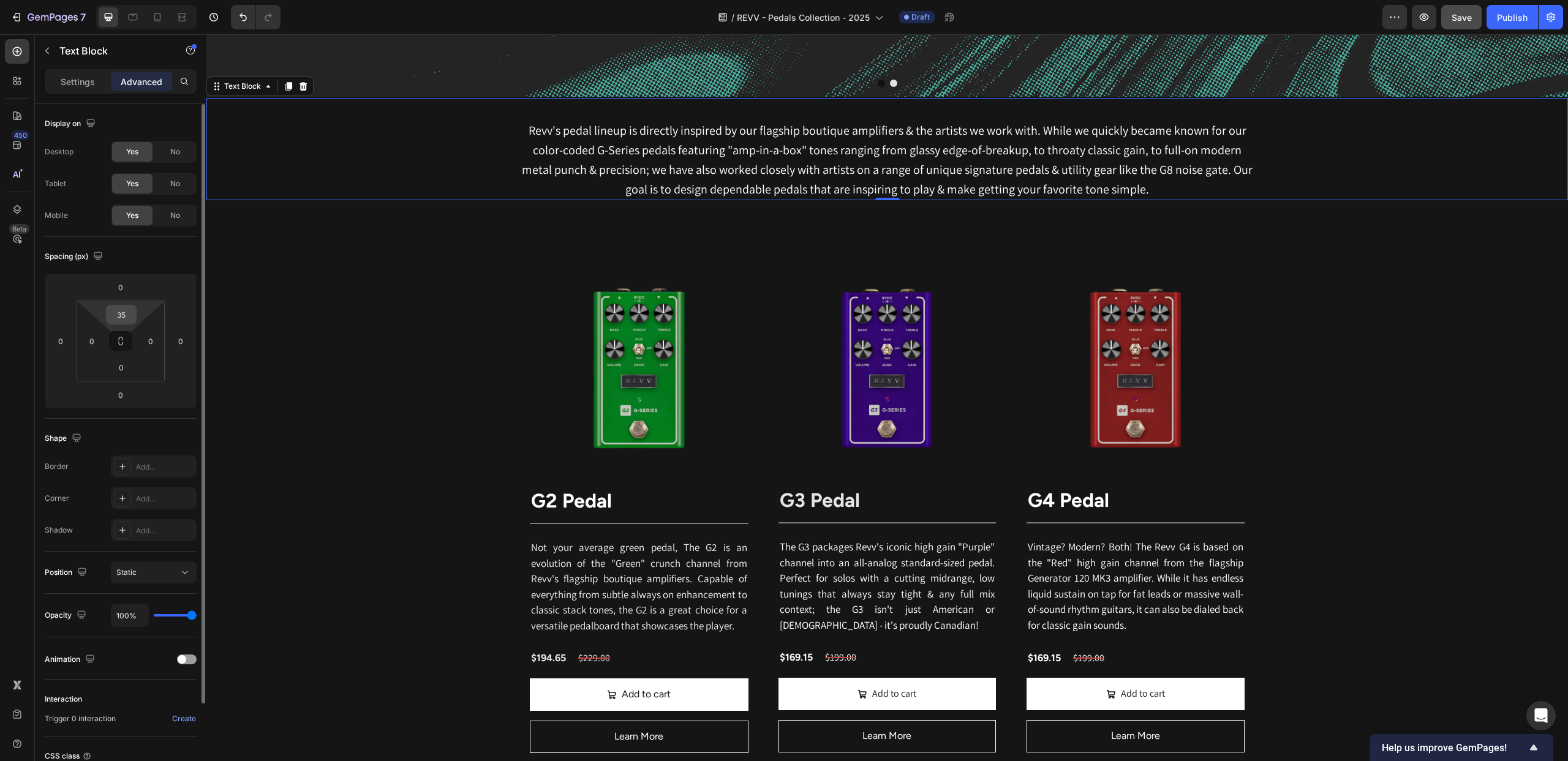
click at [121, 309] on input "35" at bounding box center [122, 315] width 25 height 18
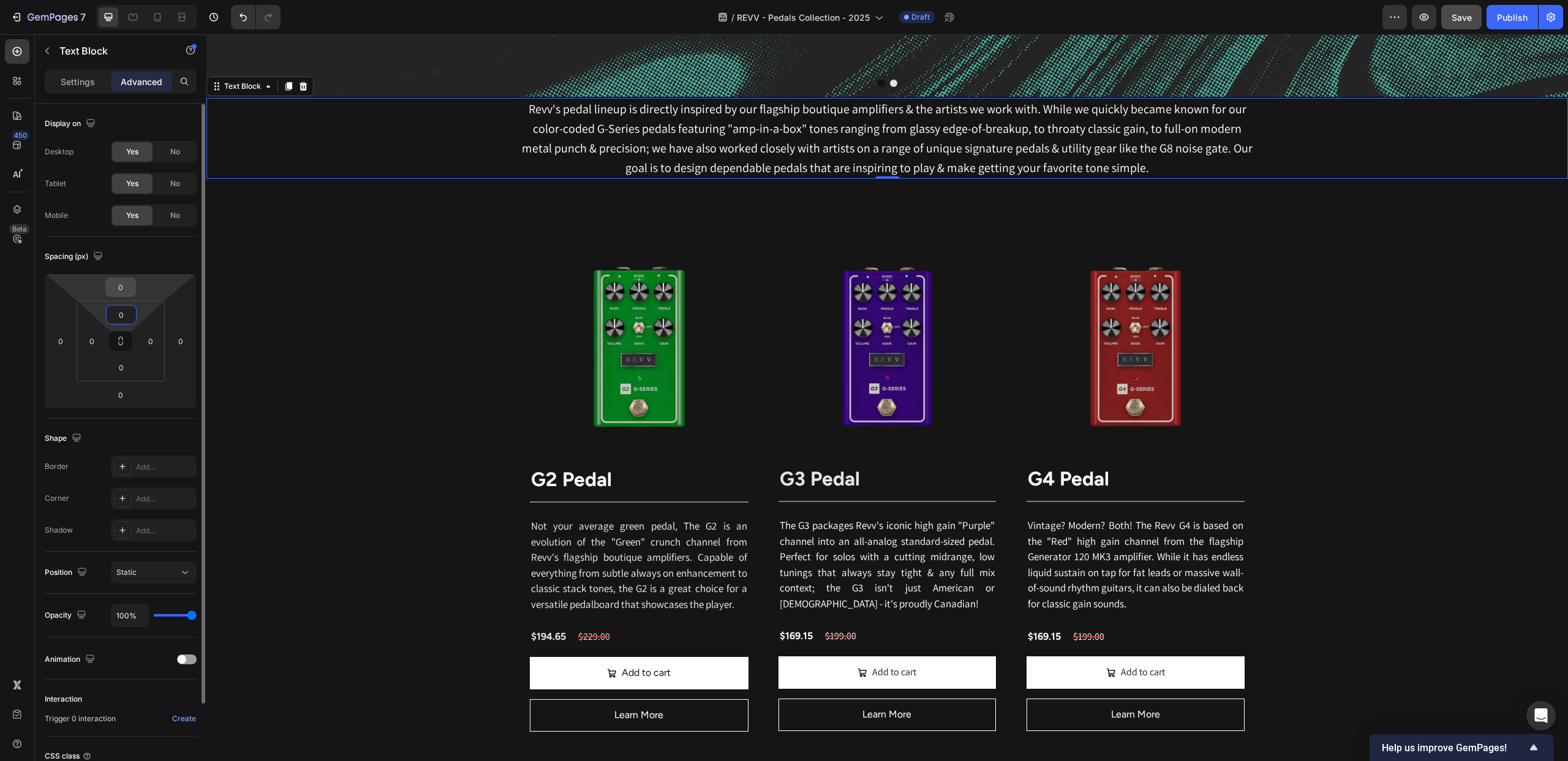
type input "0"
click at [124, 287] on input "0" at bounding box center [121, 287] width 25 height 18
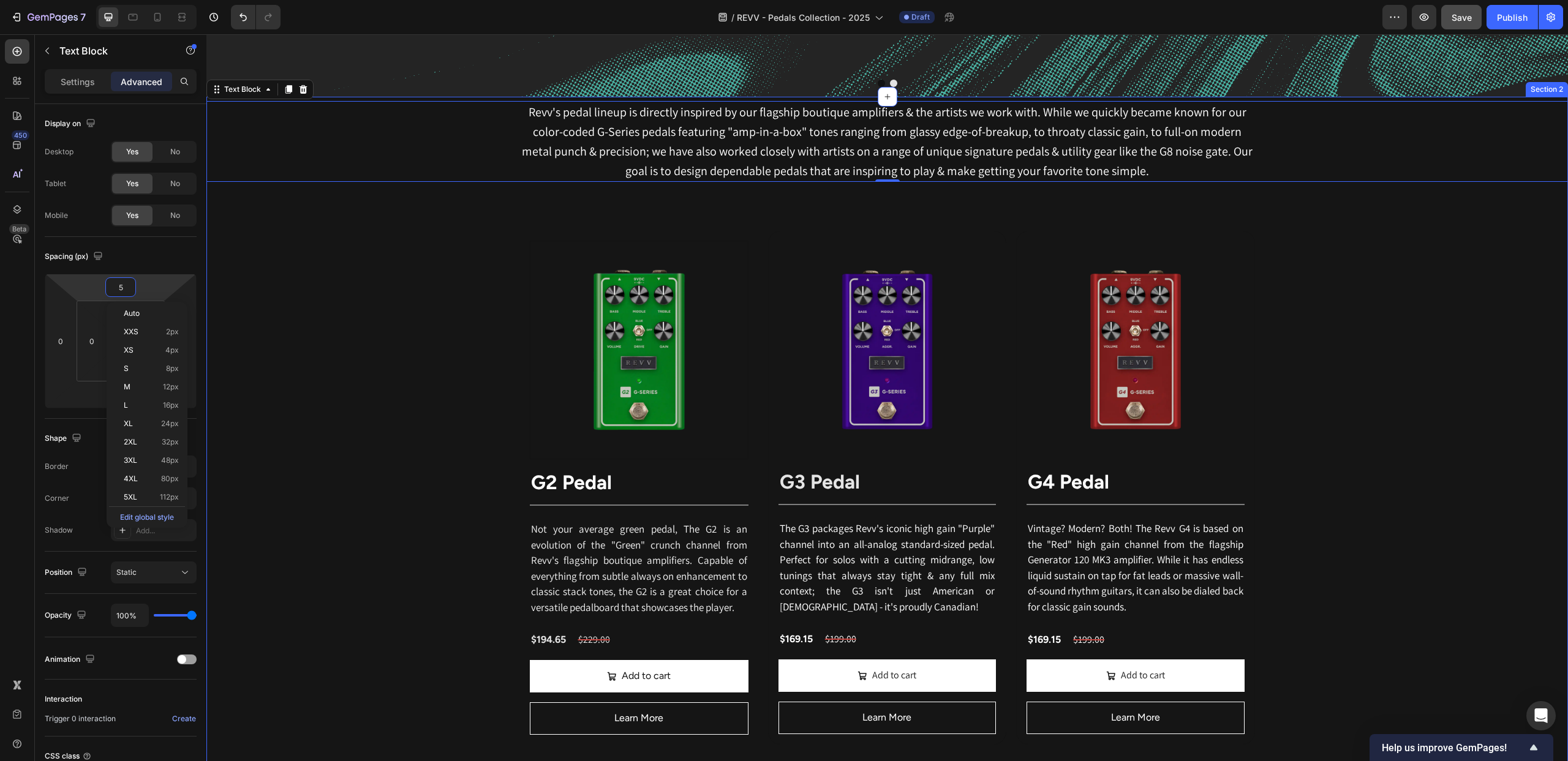
type input "50"
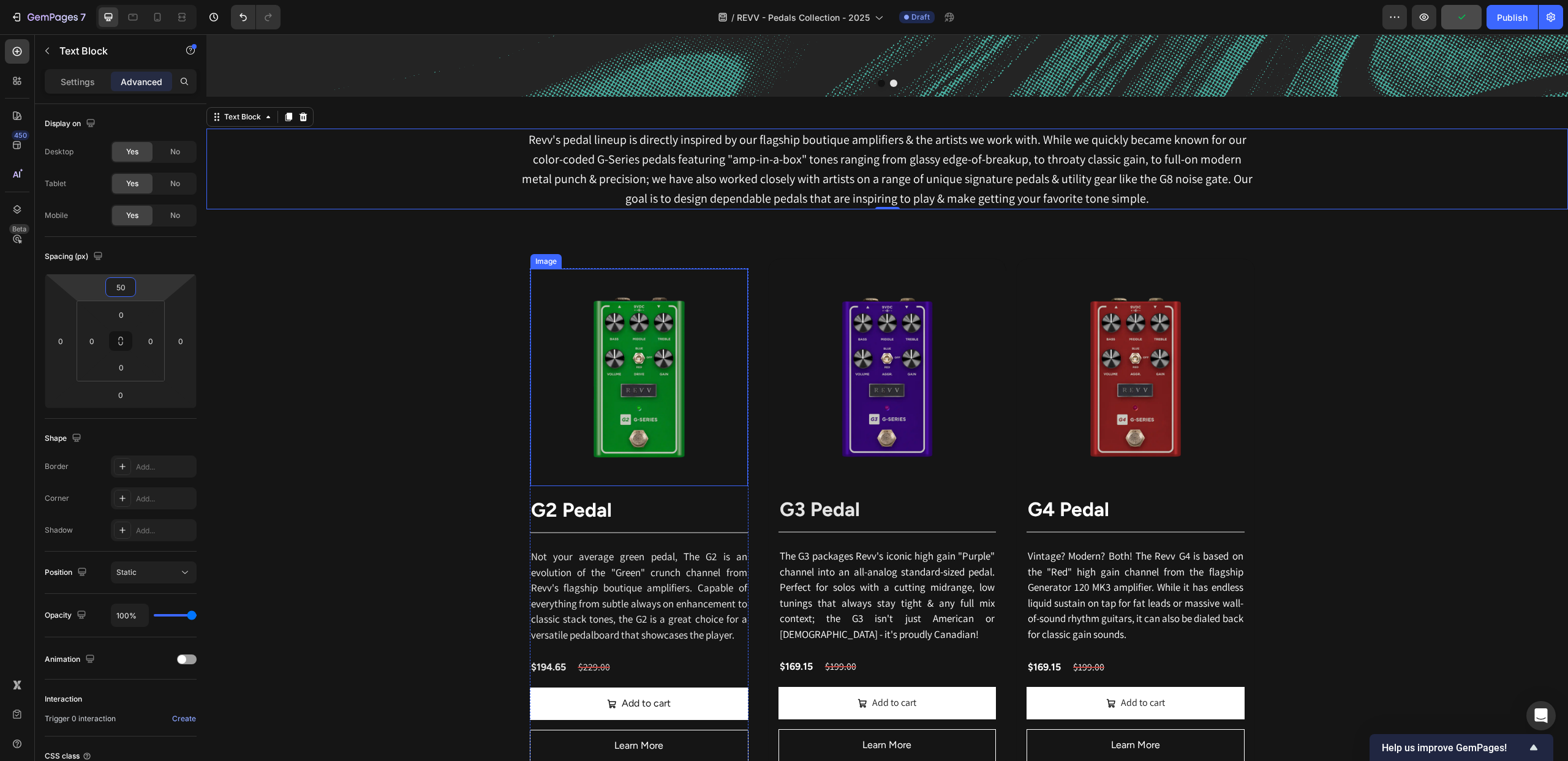
click at [717, 302] on img at bounding box center [639, 377] width 217 height 217
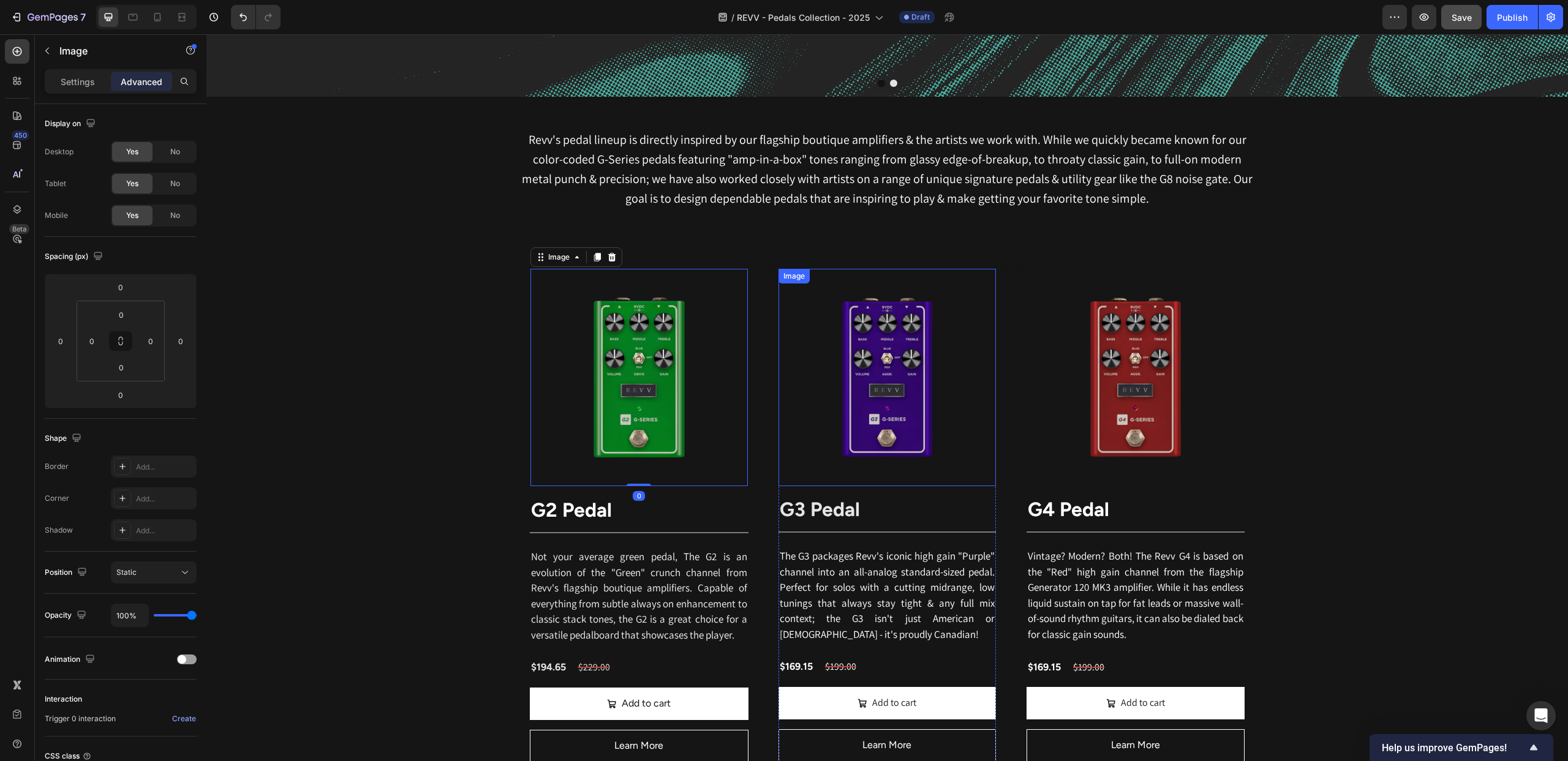
click at [857, 313] on img at bounding box center [887, 377] width 217 height 217
click at [853, 194] on p "Revv's pedal lineup is directly inspired by our flagship boutique amplifiers & …" at bounding box center [887, 169] width 732 height 78
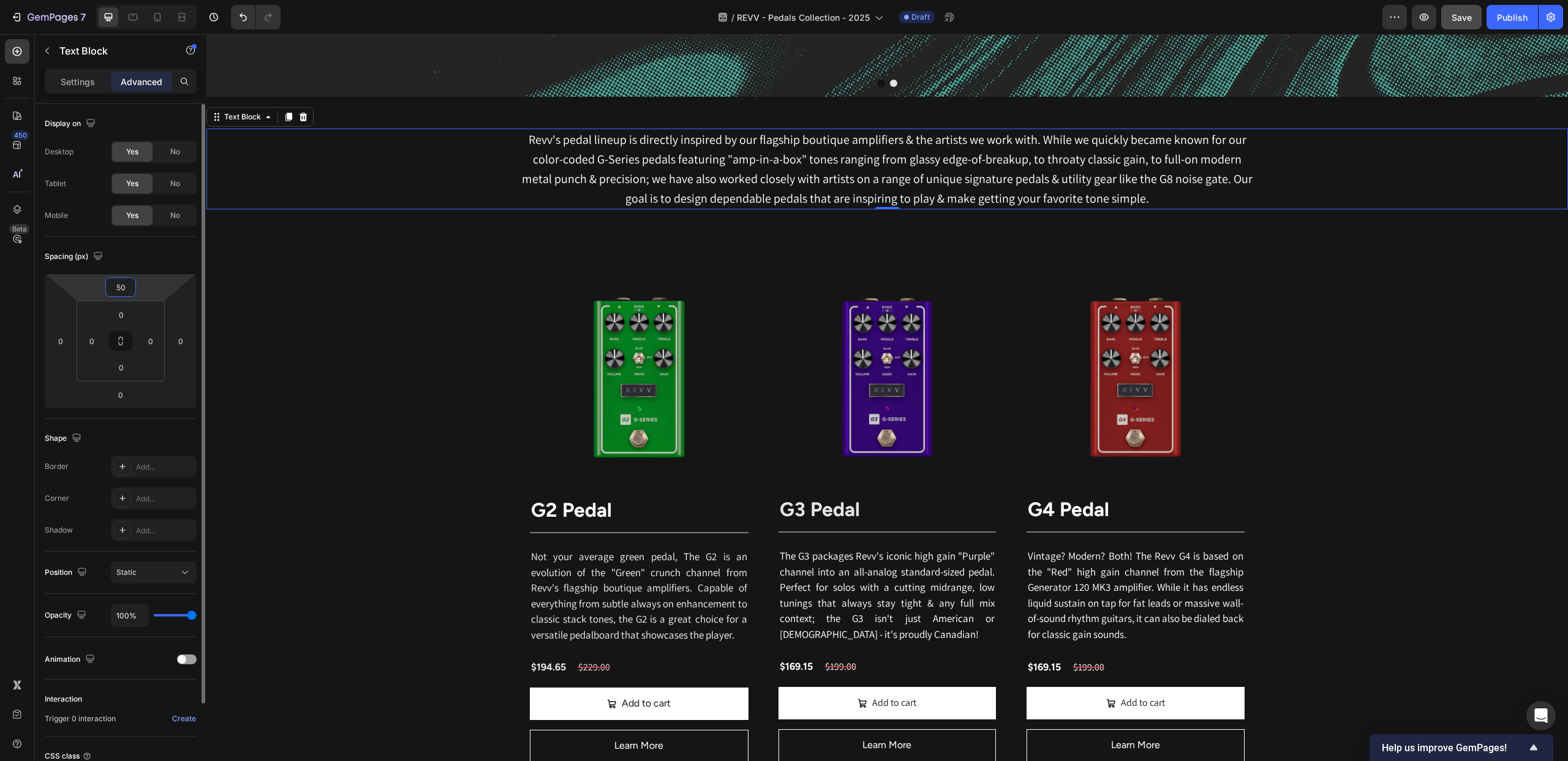
drag, startPoint x: 123, startPoint y: 286, endPoint x: 131, endPoint y: 286, distance: 8.0
click at [123, 286] on input "50" at bounding box center [121, 287] width 25 height 18
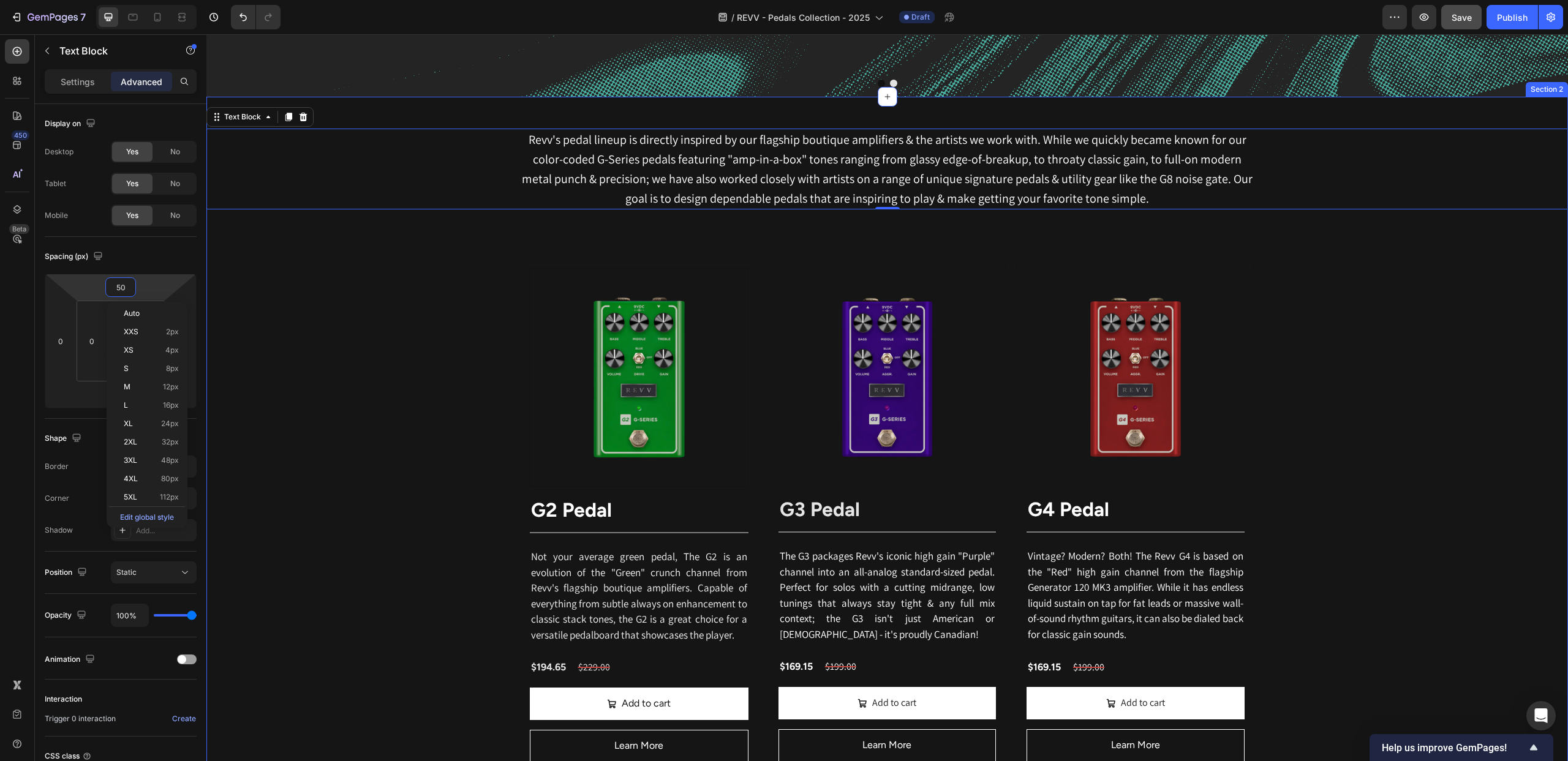
type input "0"
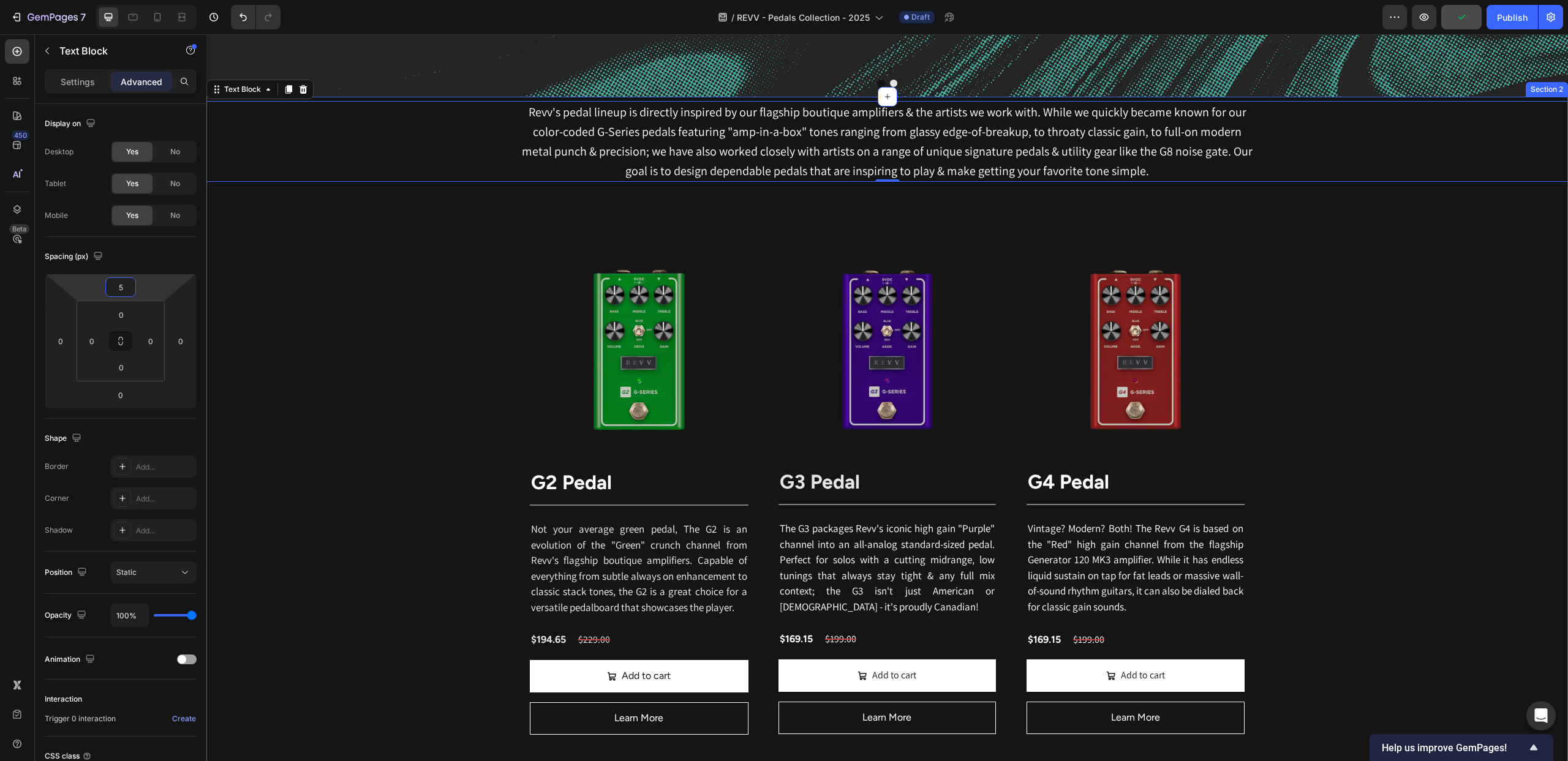
type input "50"
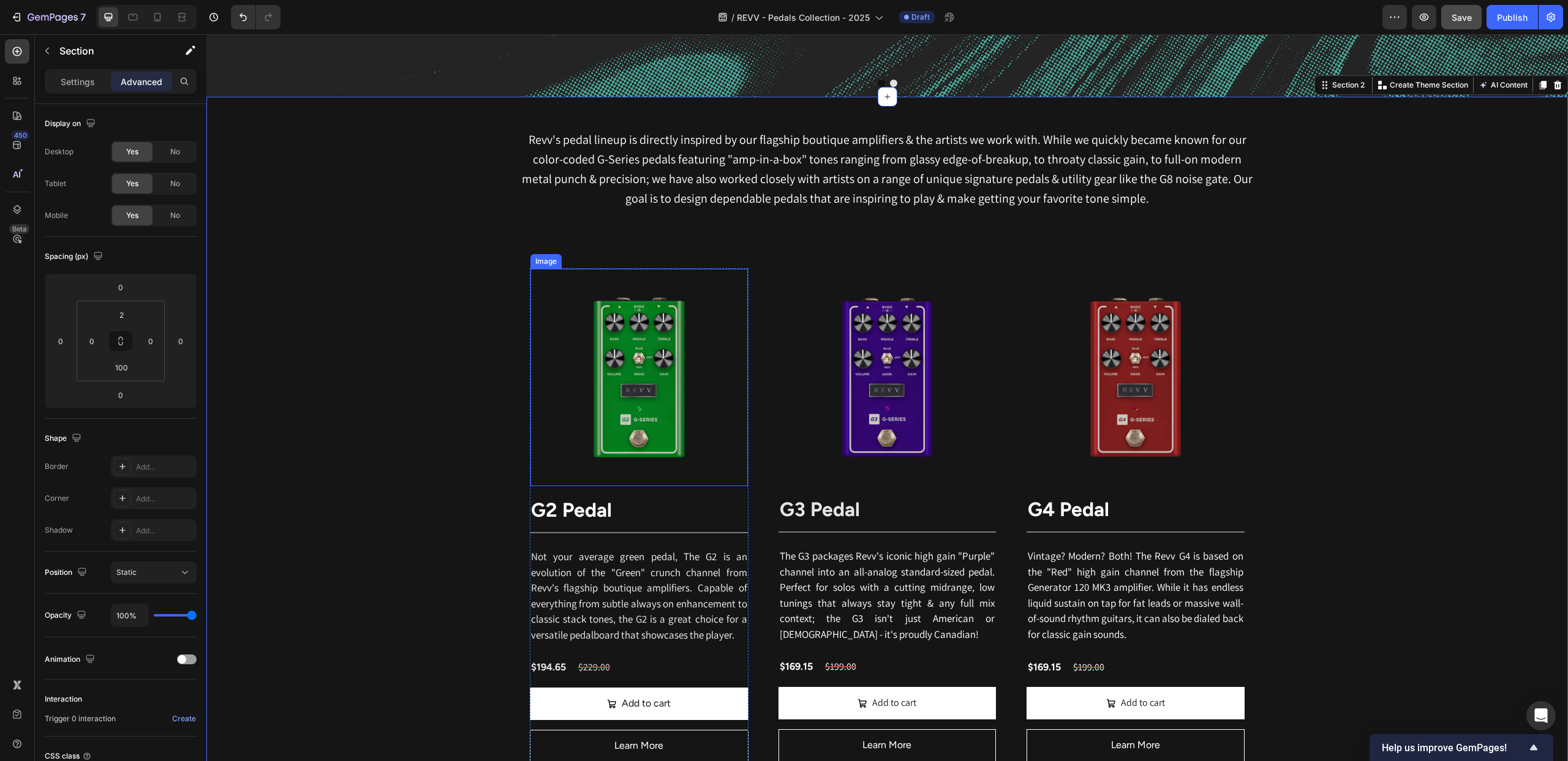
click at [617, 305] on img at bounding box center [639, 377] width 217 height 217
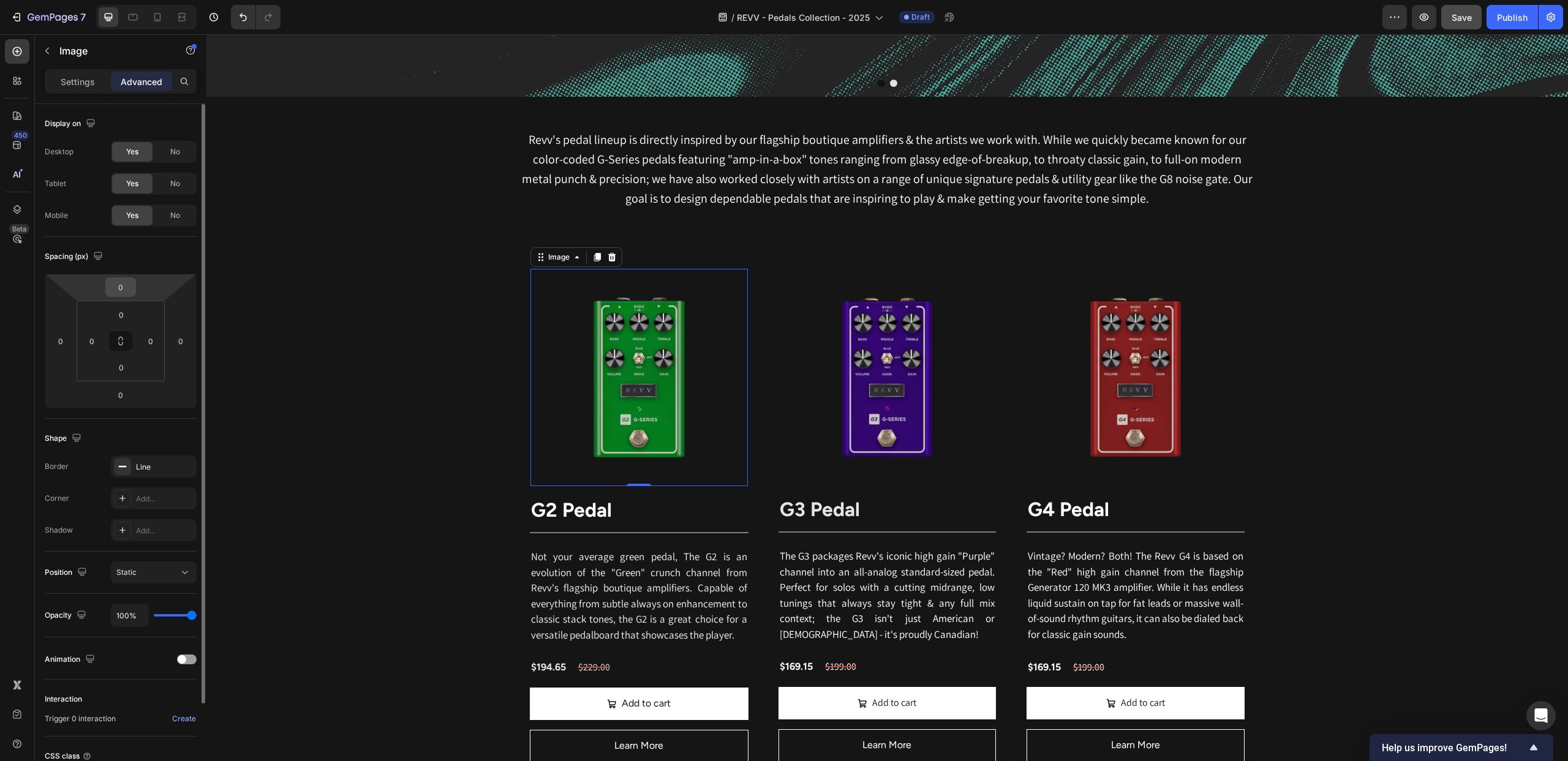
click at [127, 285] on input "0" at bounding box center [121, 287] width 25 height 18
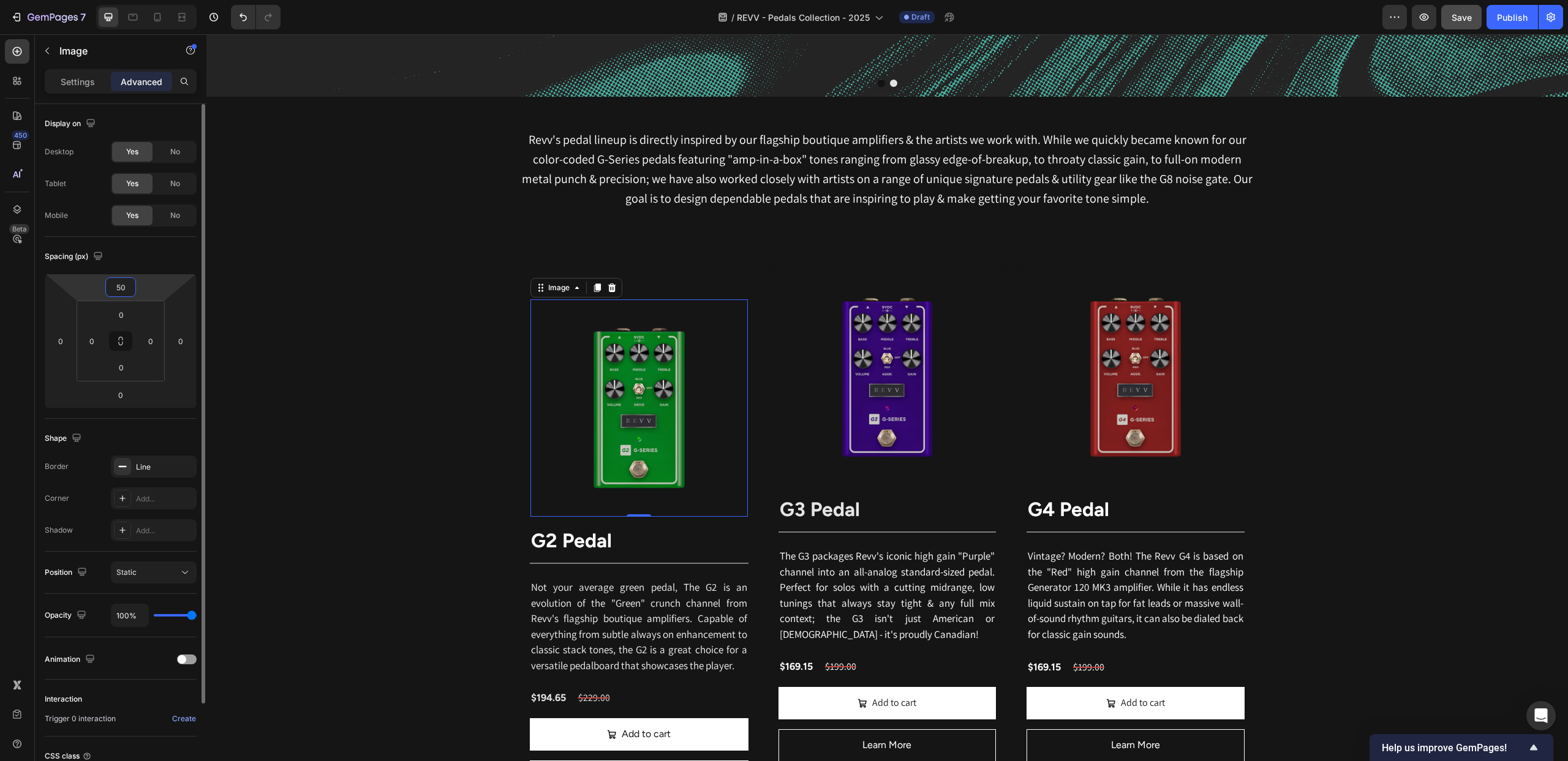
type input "5"
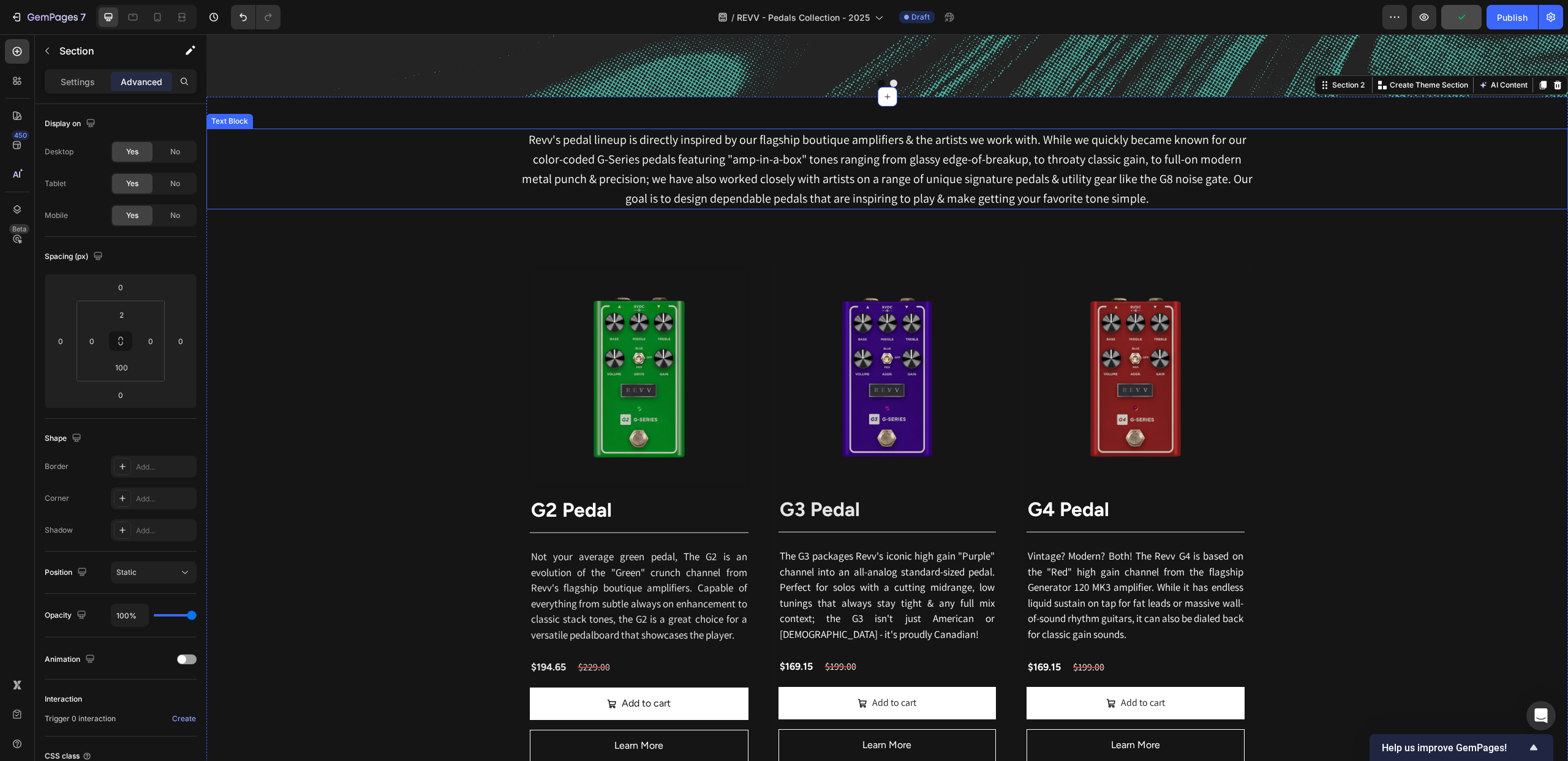
click at [799, 205] on p "Revv's pedal lineup is directly inspired by our flagship boutique amplifiers & …" at bounding box center [887, 169] width 732 height 78
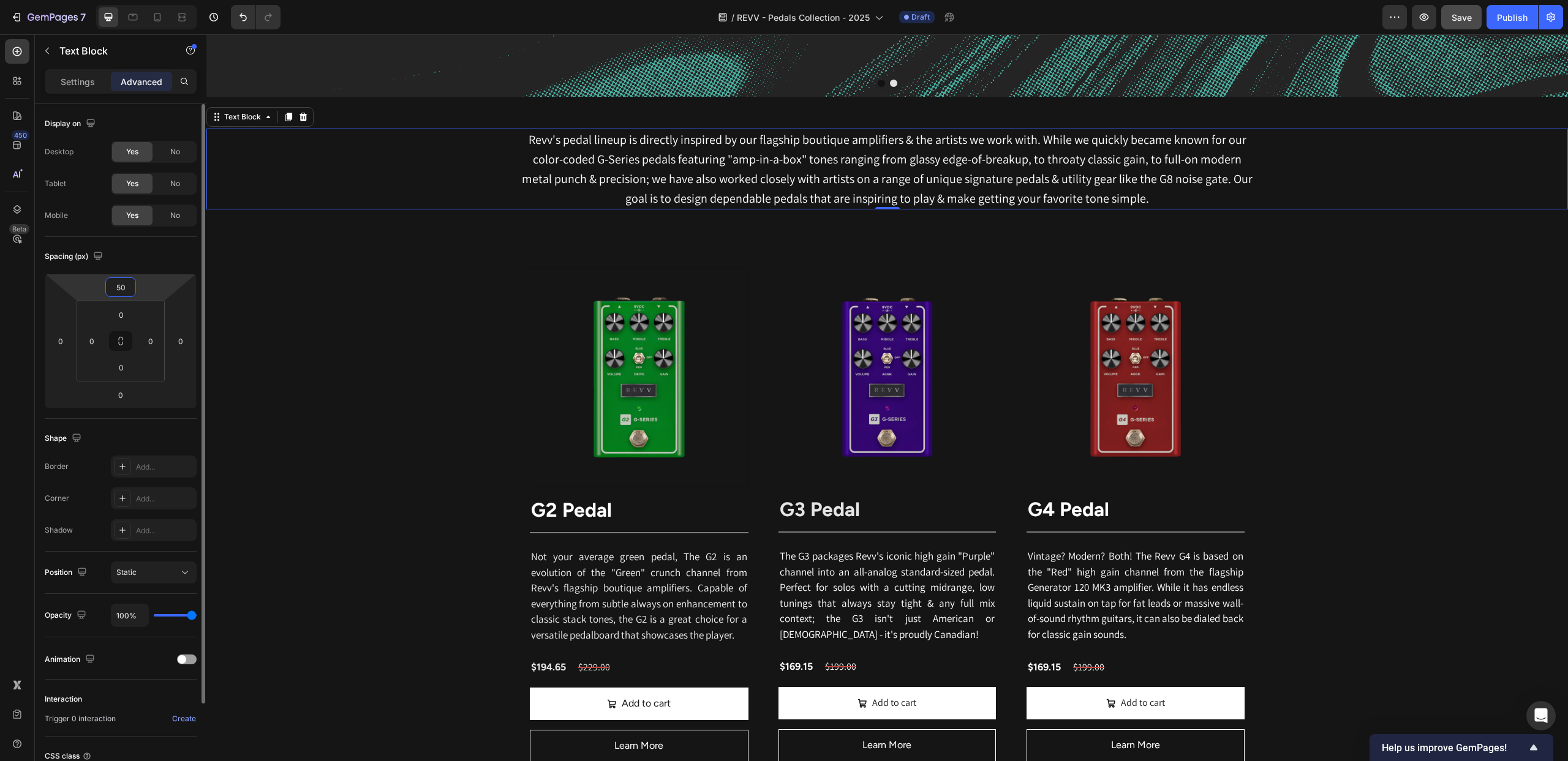
click at [121, 287] on input "50" at bounding box center [121, 287] width 25 height 18
type input "70"
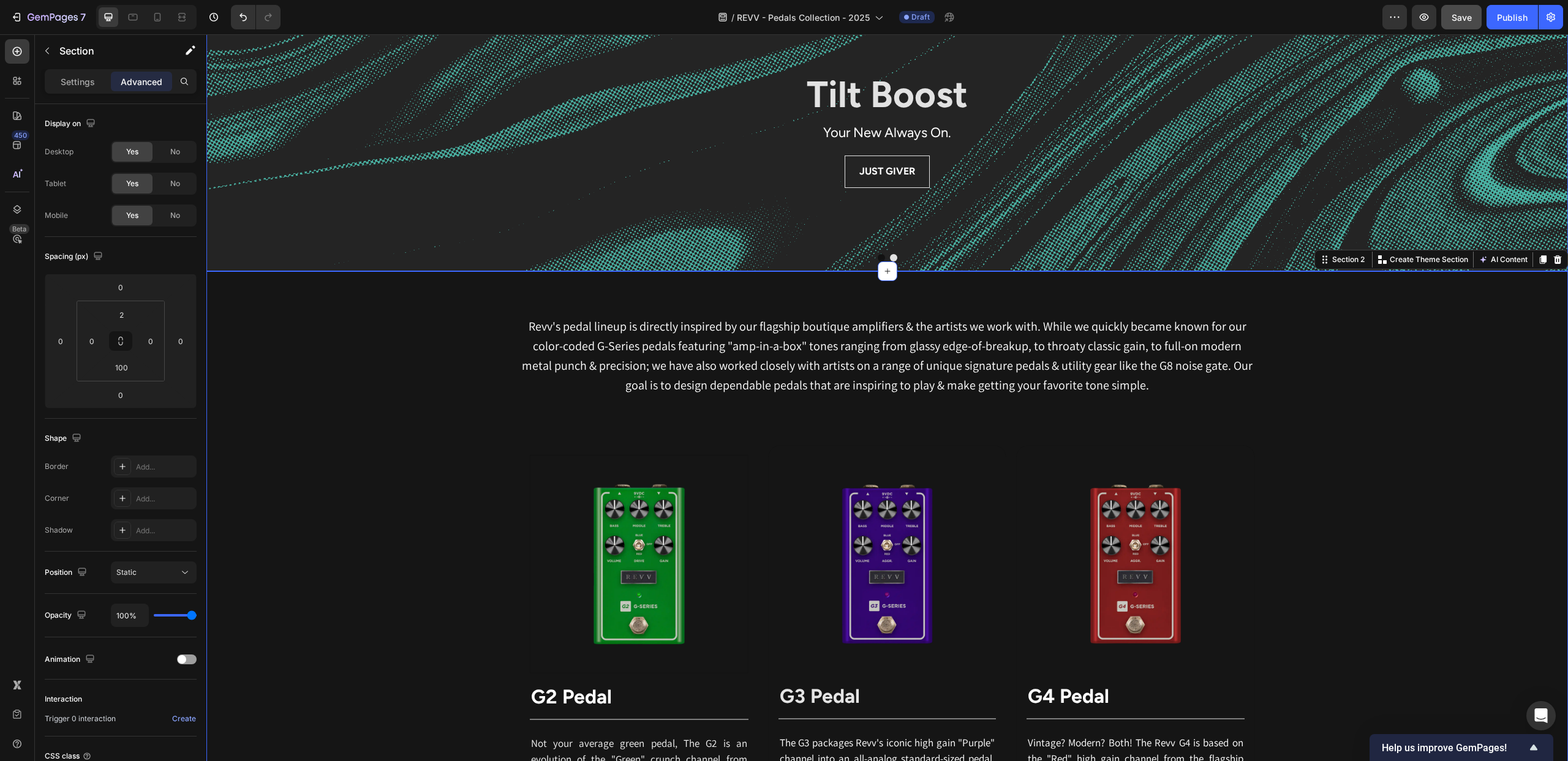
scroll to position [442, 0]
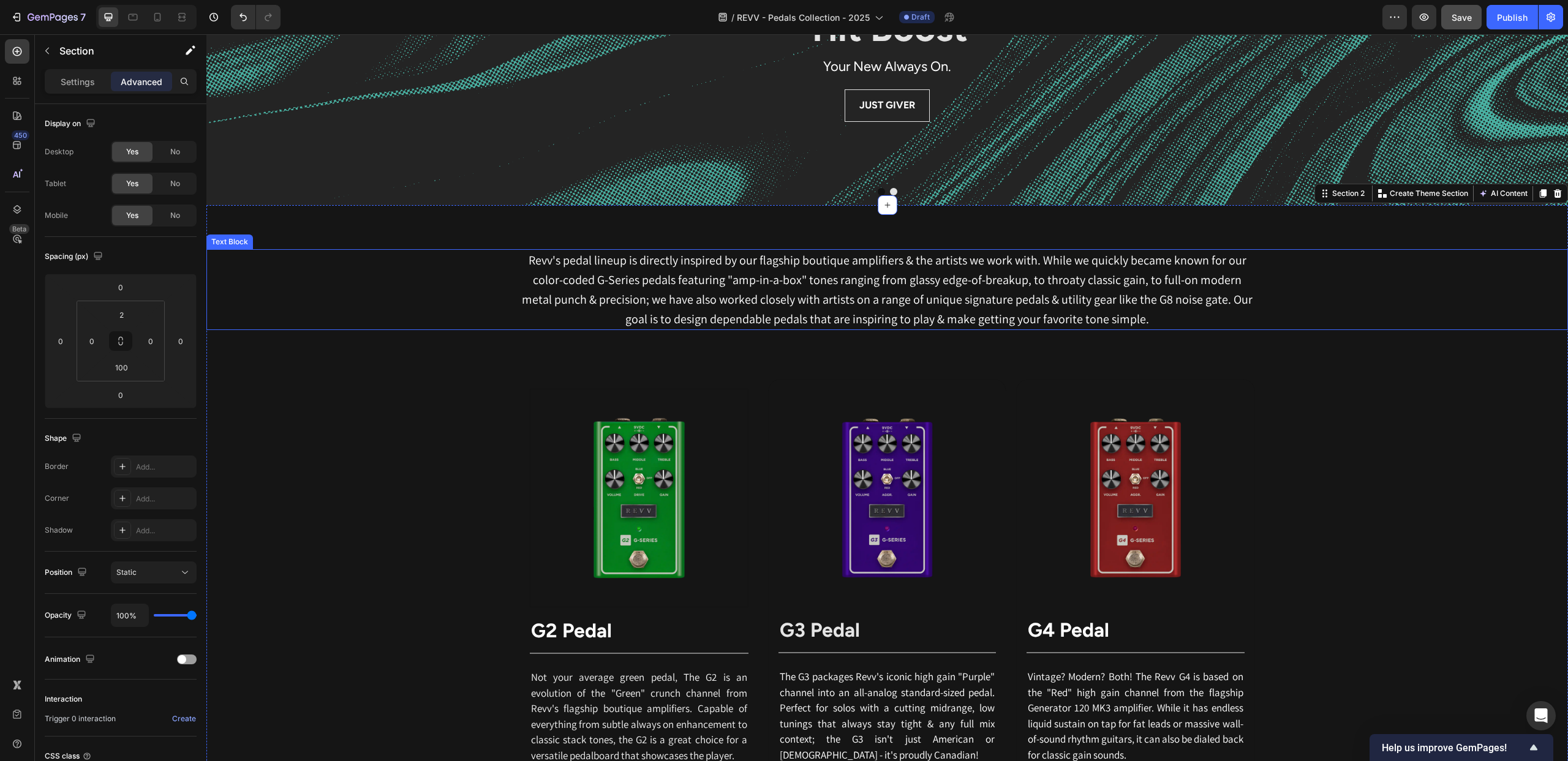
click at [470, 308] on div "Revv's pedal lineup is directly inspired by our flagship boutique amplifiers & …" at bounding box center [887, 289] width 1362 height 81
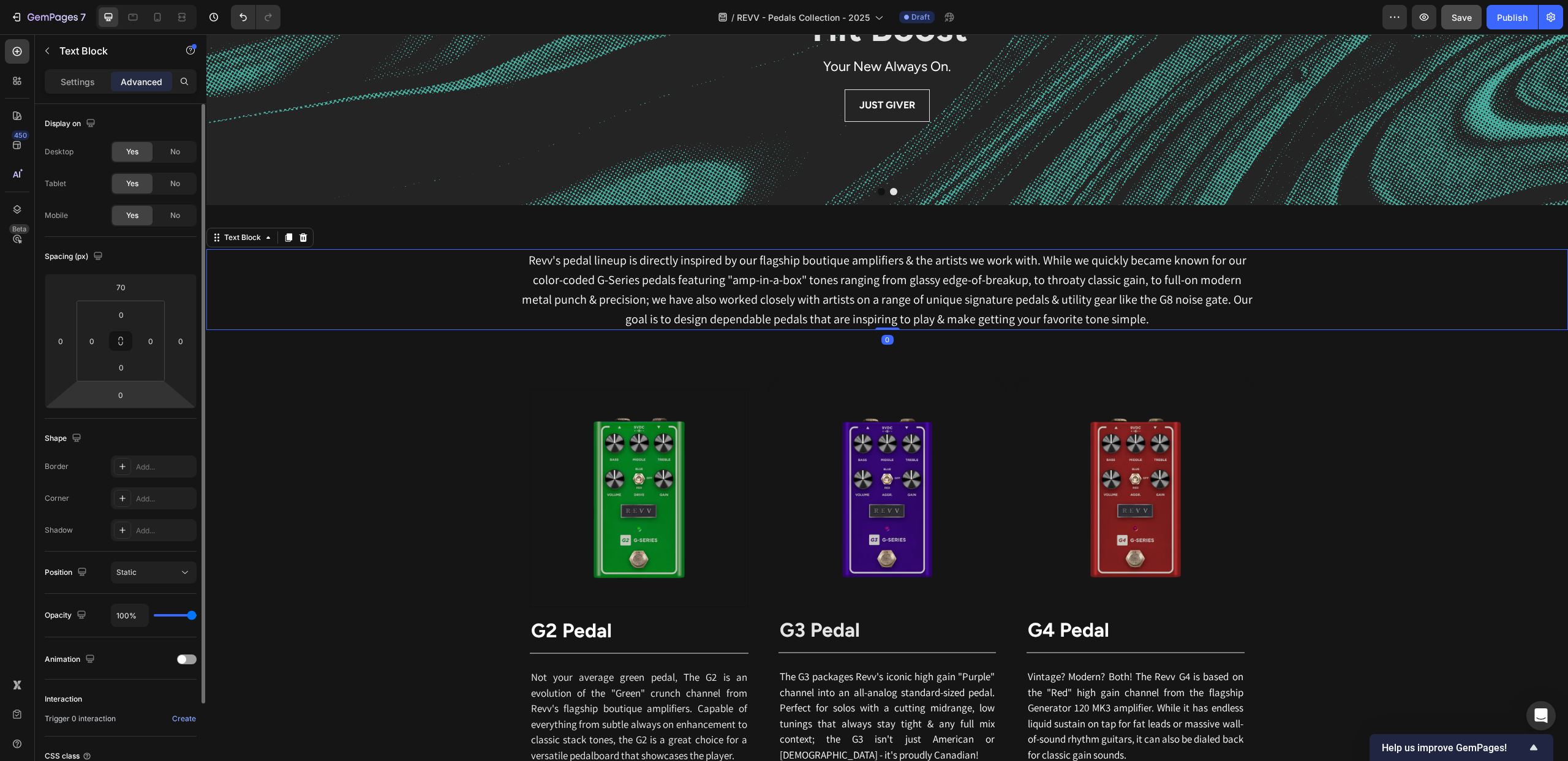
click at [136, 0] on html "7 Version history / REVV - Pedals Collection - 2025 Draft Preview Save Publish …" at bounding box center [784, 0] width 1568 height 0
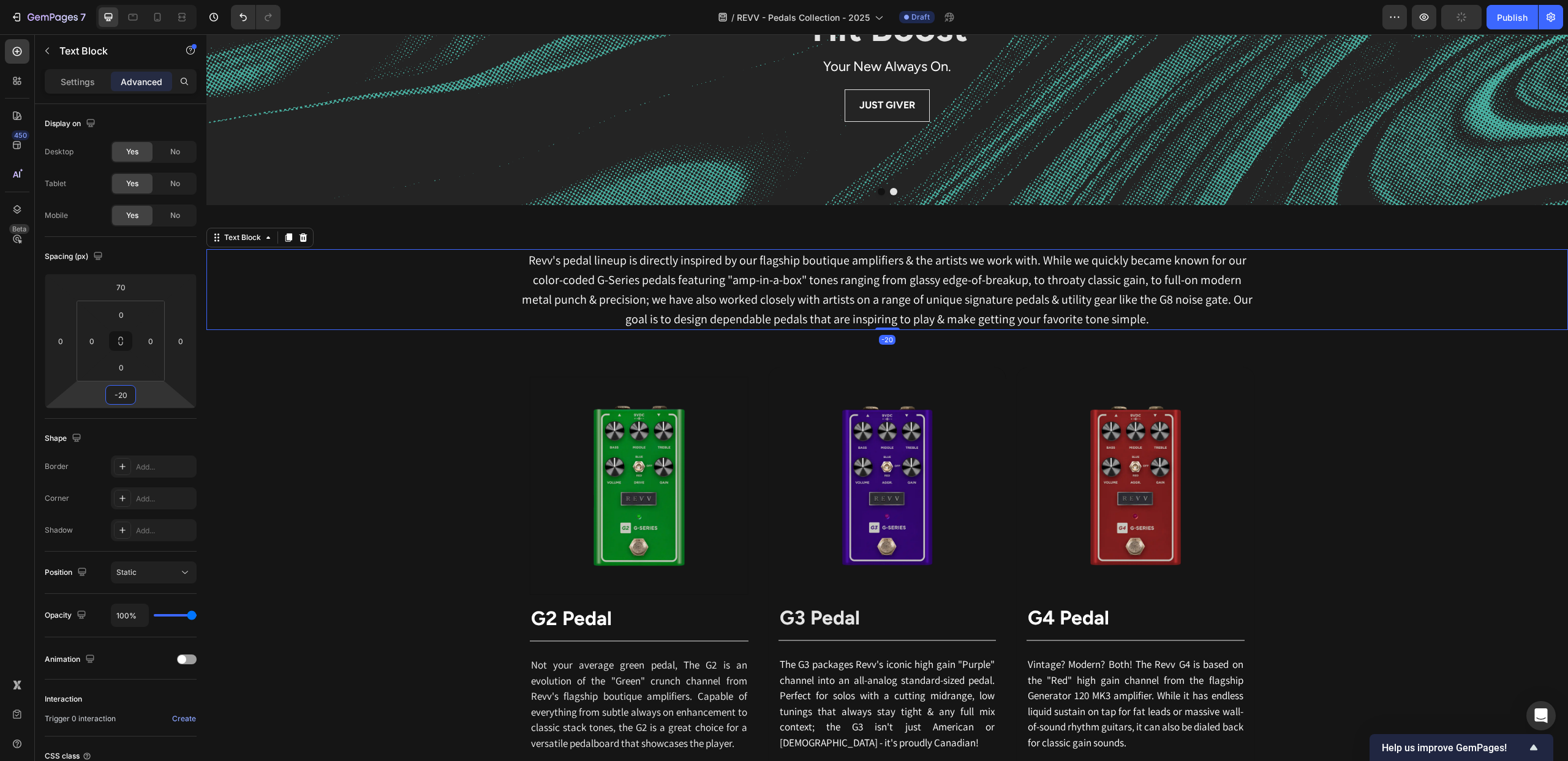
type input "-16"
drag, startPoint x: 136, startPoint y: 387, endPoint x: 94, endPoint y: 386, distance: 42.0
click at [94, 0] on html "7 Version history / REVV - Pedals Collection - 2025 Draft Preview Publish 450 B…" at bounding box center [784, 0] width 1568 height 0
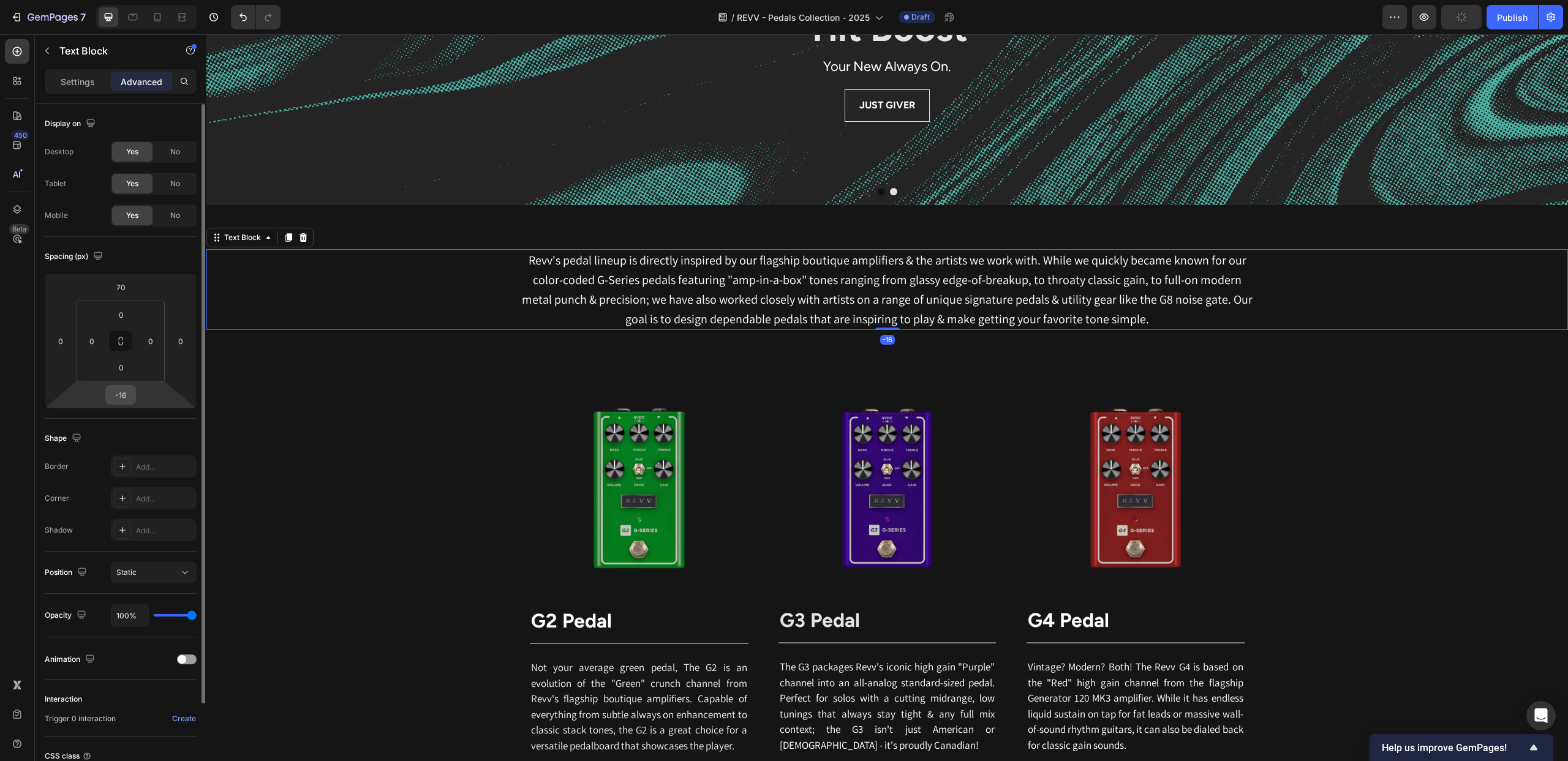
click at [122, 395] on input "-16" at bounding box center [121, 395] width 25 height 18
drag, startPoint x: 122, startPoint y: 395, endPoint x: 154, endPoint y: 399, distance: 32.2
click at [122, 395] on input "-16" at bounding box center [121, 395] width 25 height 18
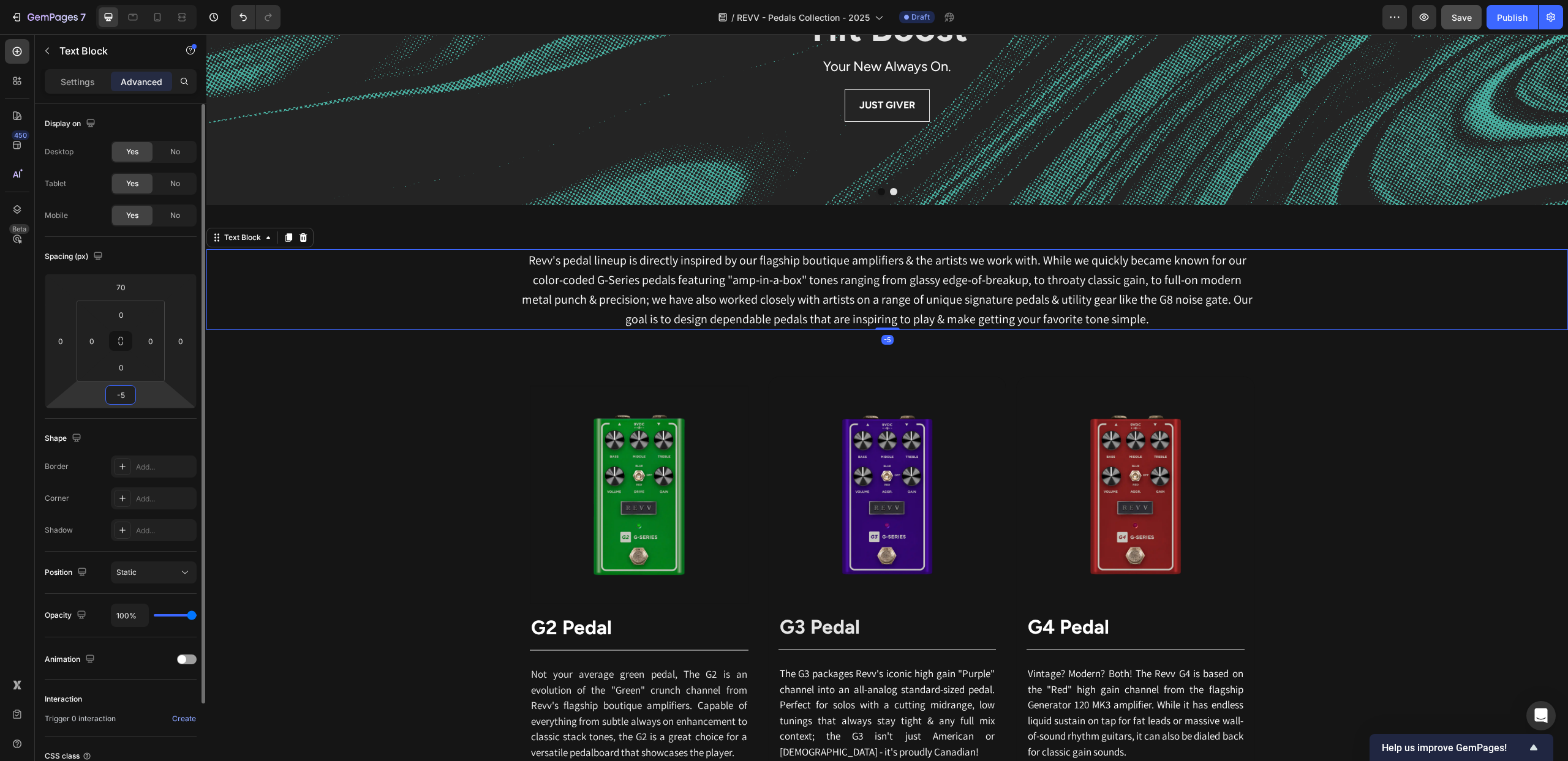
type input "-50"
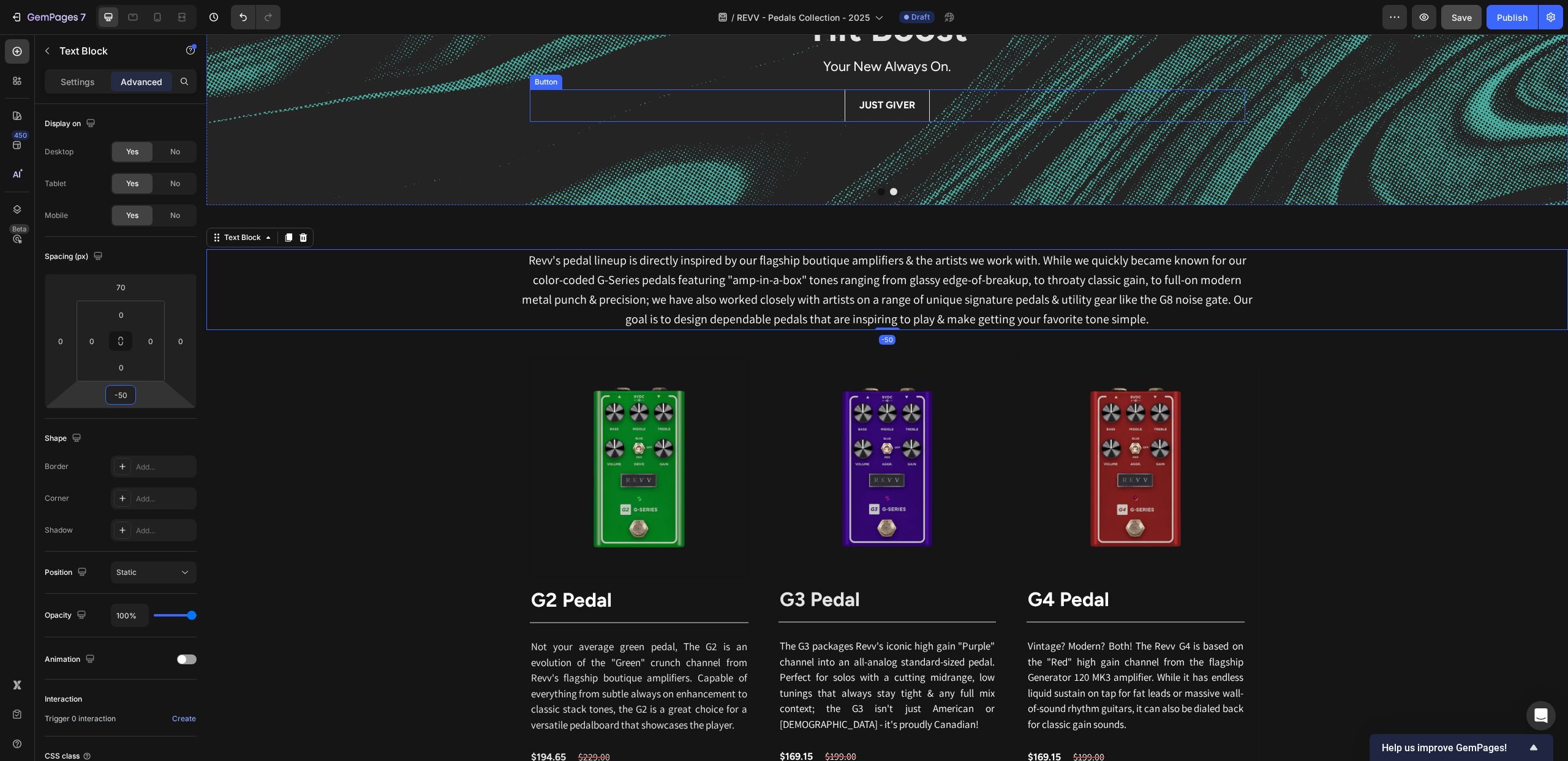
click at [1224, 90] on div "JUST GIVER Button" at bounding box center [887, 105] width 715 height 32
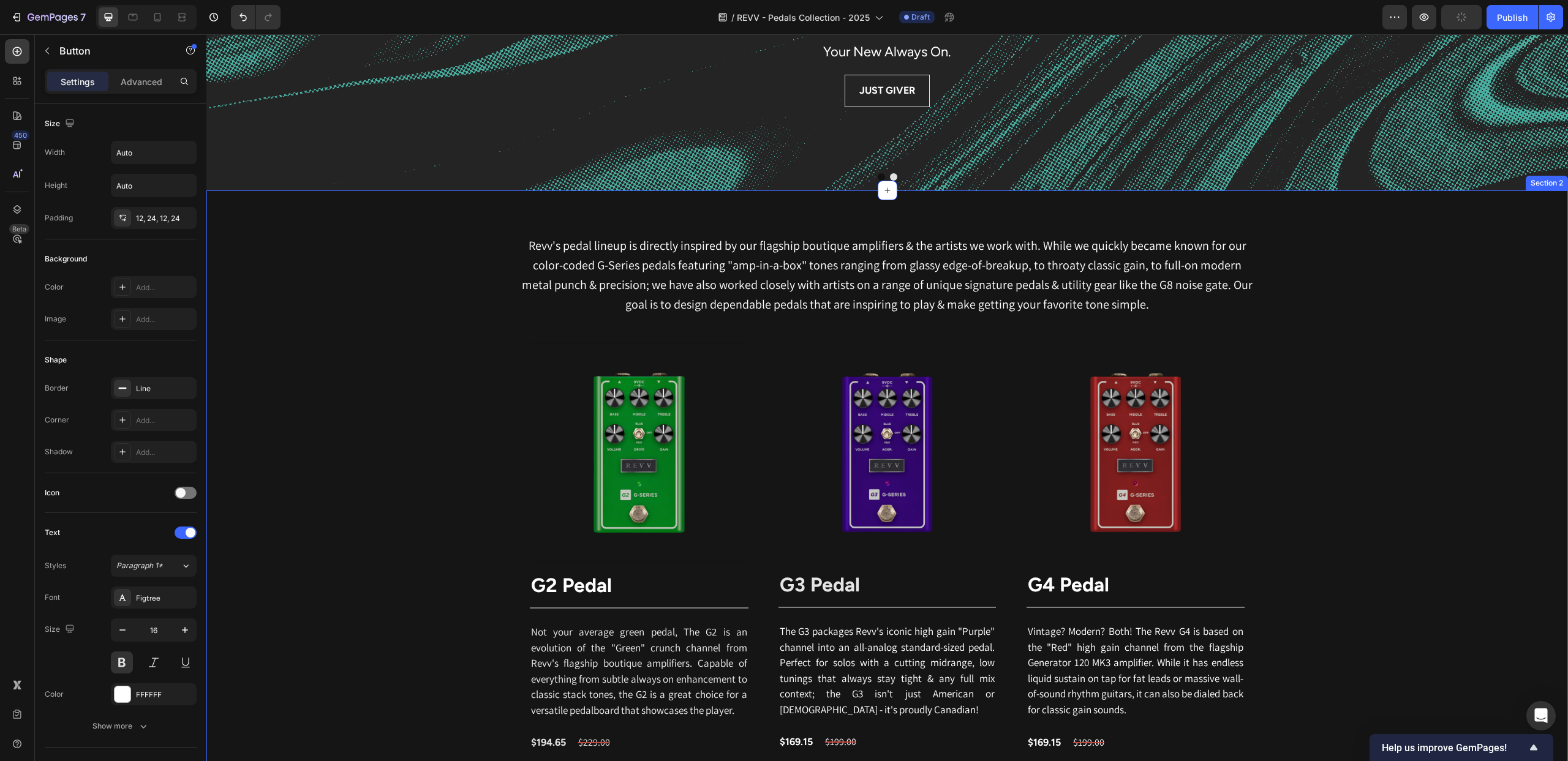
scroll to position [464, 0]
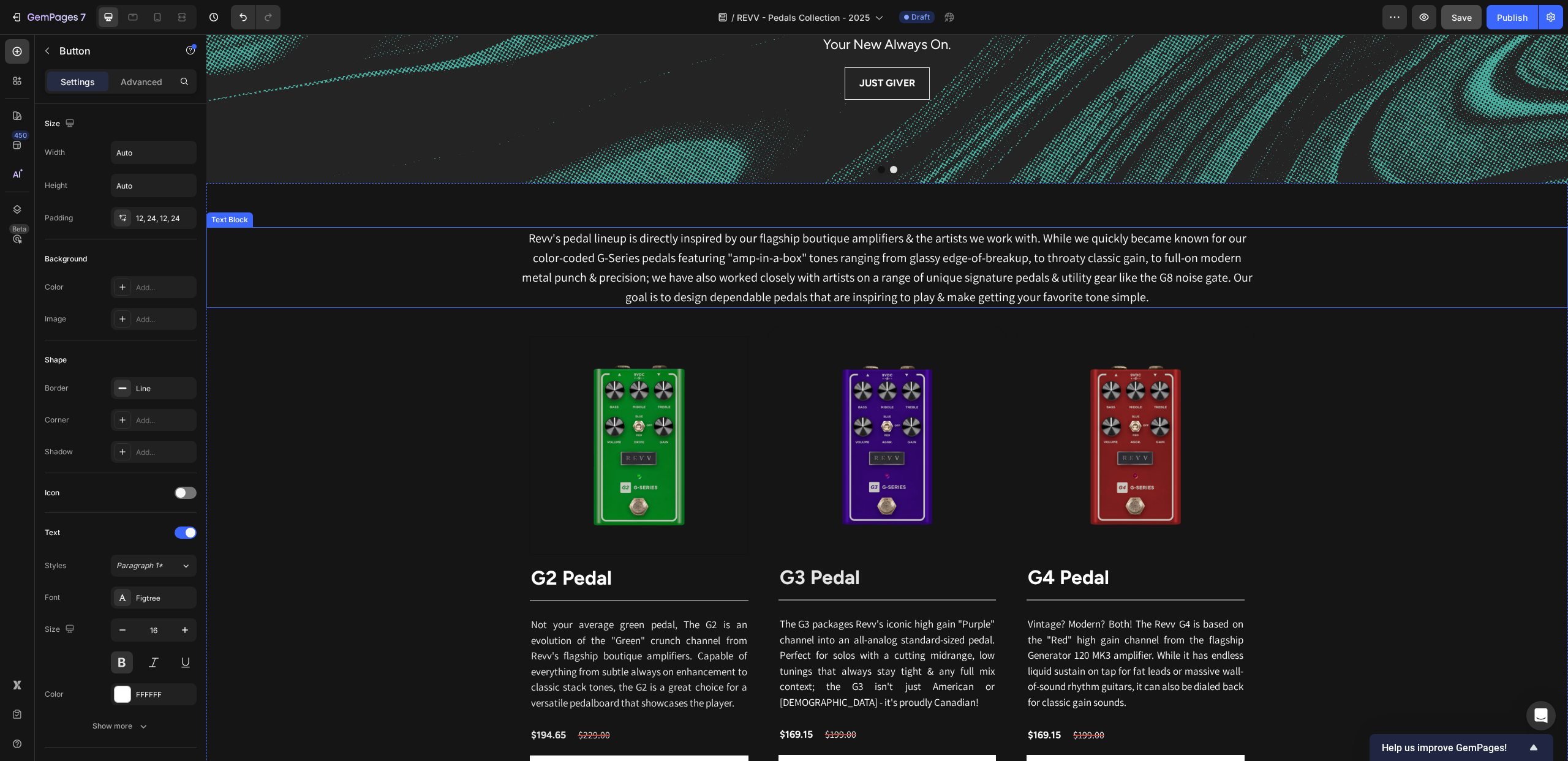
click at [701, 258] on p "Revv's pedal lineup is directly inspired by our flagship boutique amplifiers & …" at bounding box center [887, 267] width 732 height 78
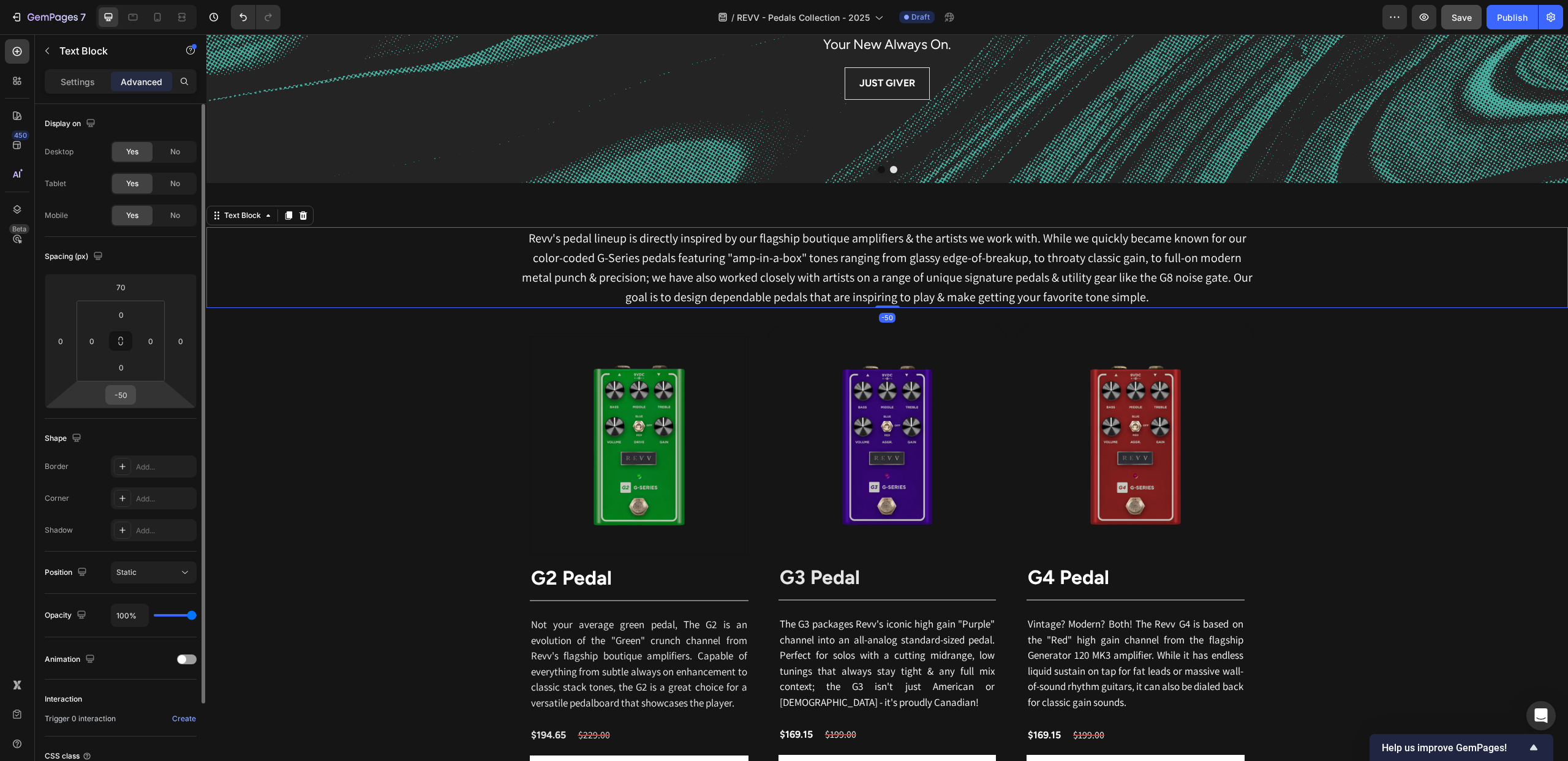
click at [123, 396] on input "-50" at bounding box center [121, 395] width 25 height 18
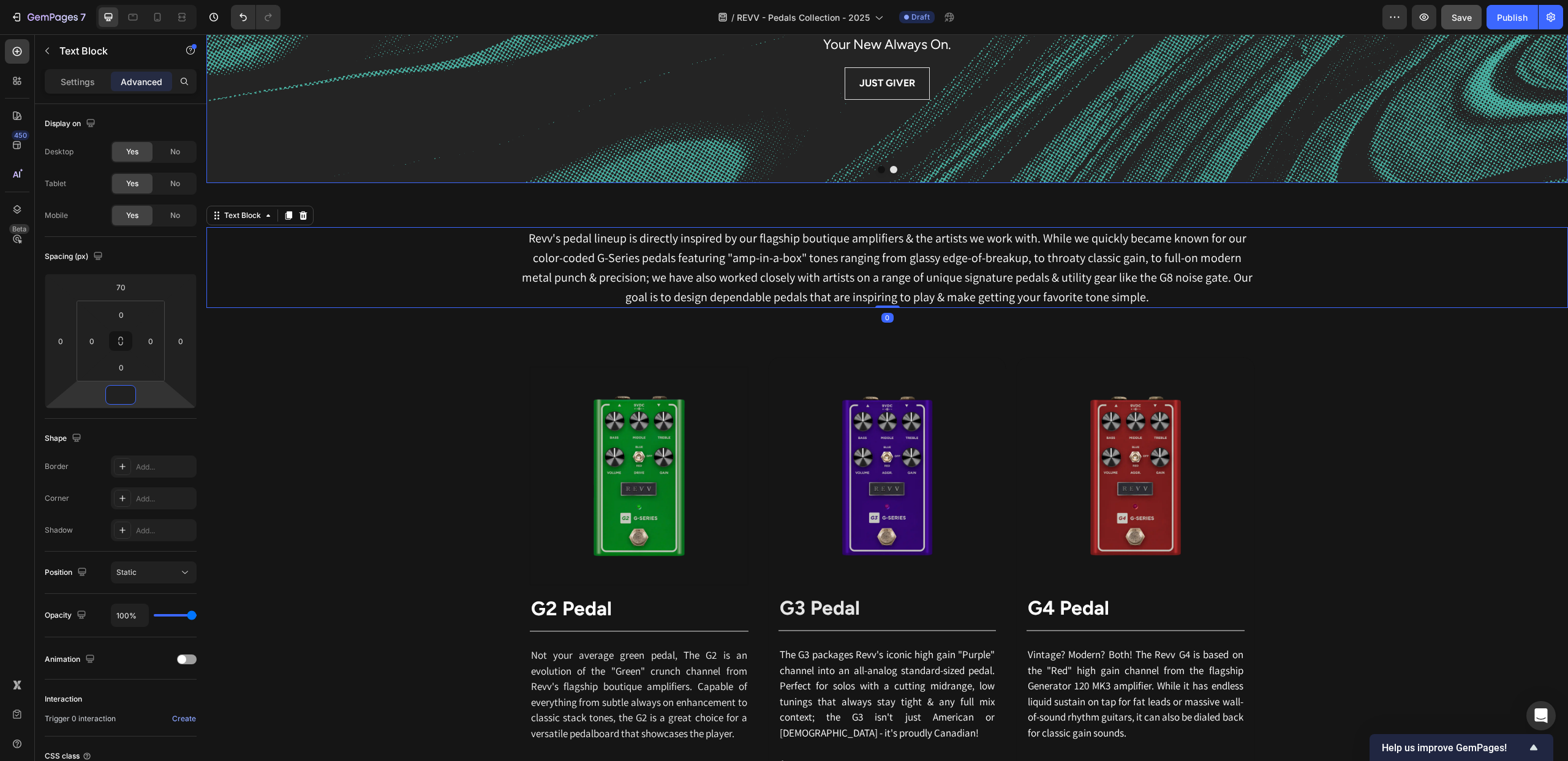
click at [614, 111] on div "JUST GIVER Button" at bounding box center [887, 99] width 715 height 63
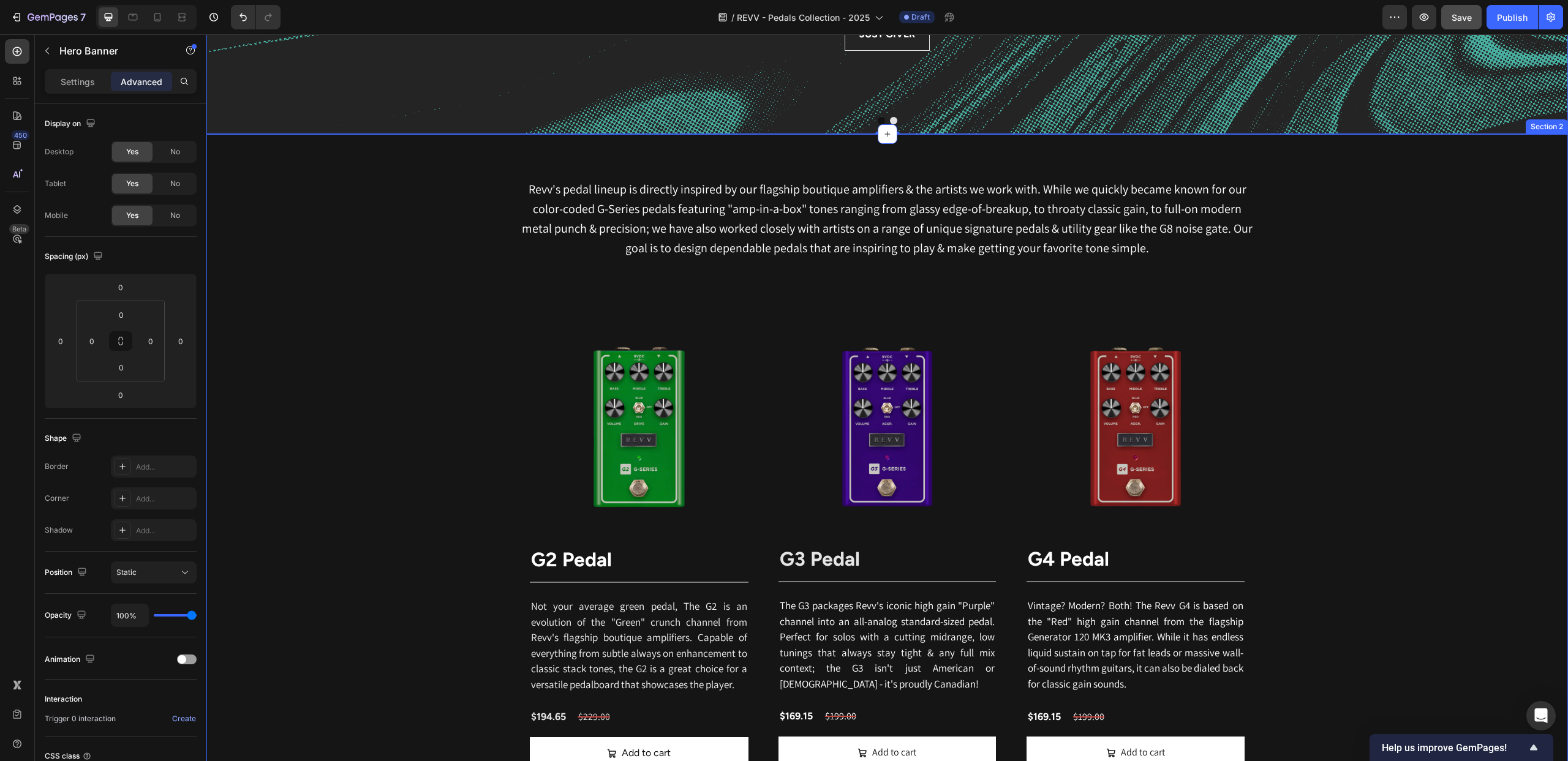
scroll to position [516, 0]
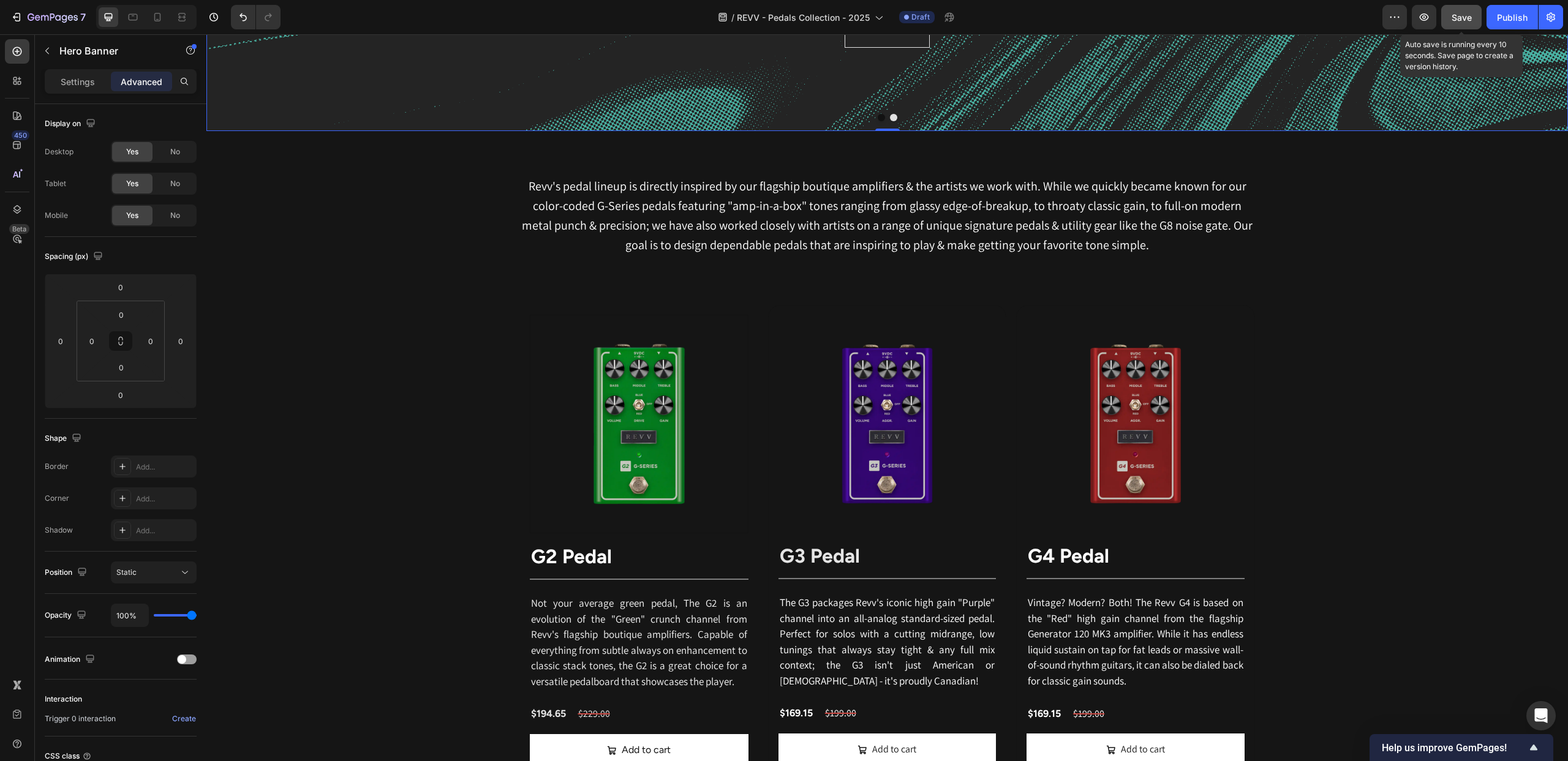
click at [1469, 14] on span "Save" at bounding box center [1461, 17] width 20 height 10
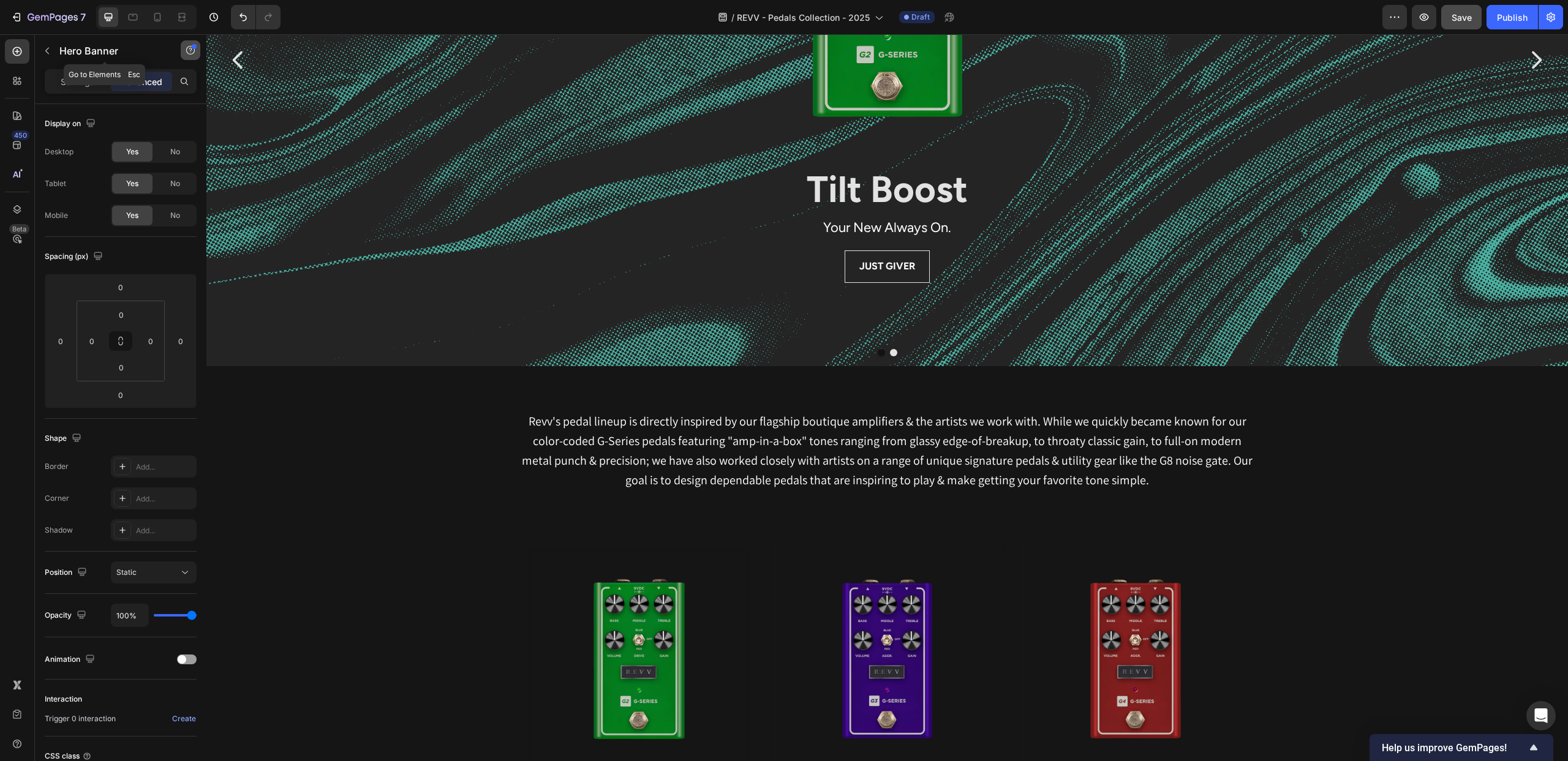
scroll to position [253, 0]
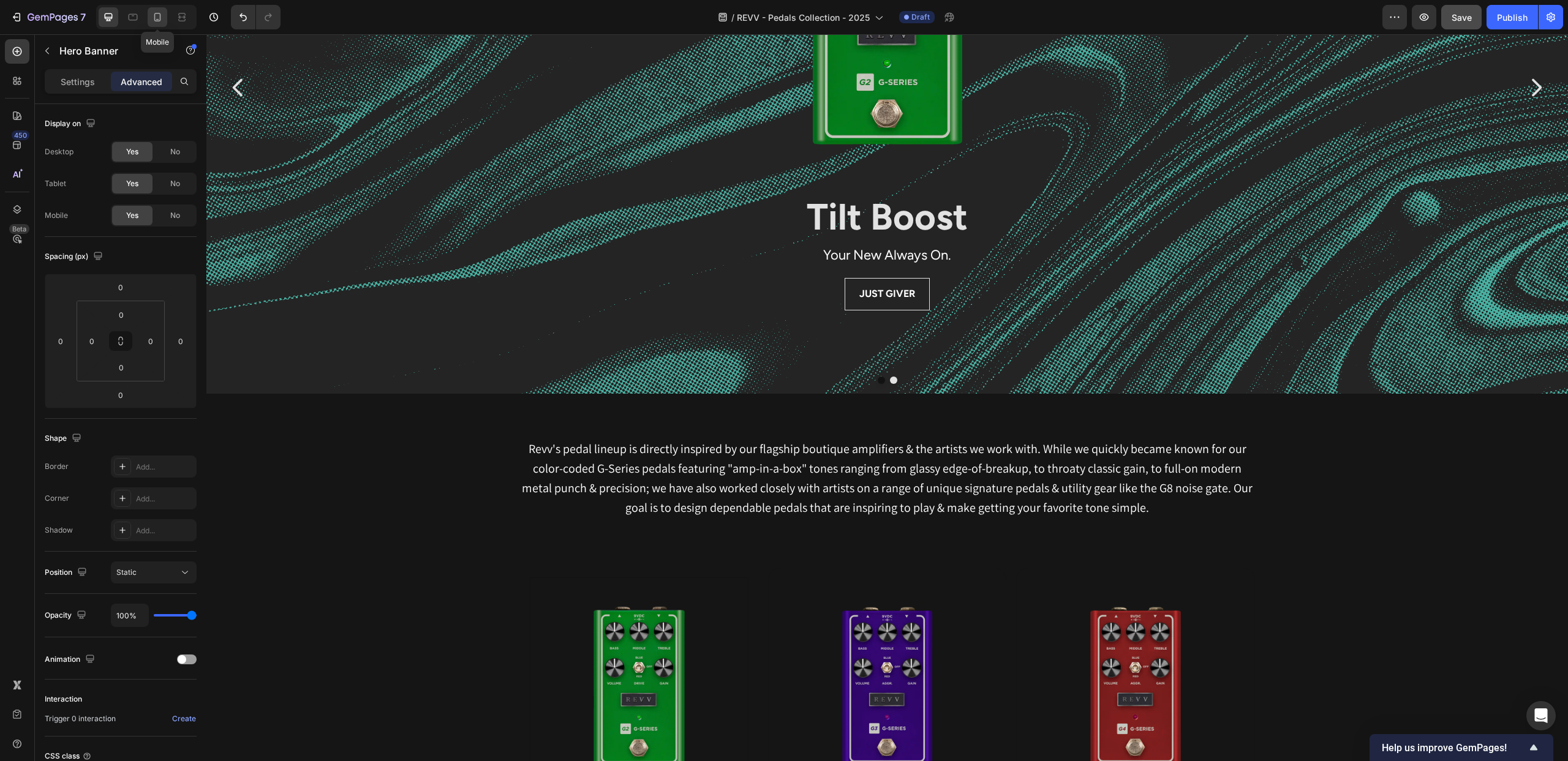
click at [158, 11] on icon at bounding box center [157, 17] width 12 height 12
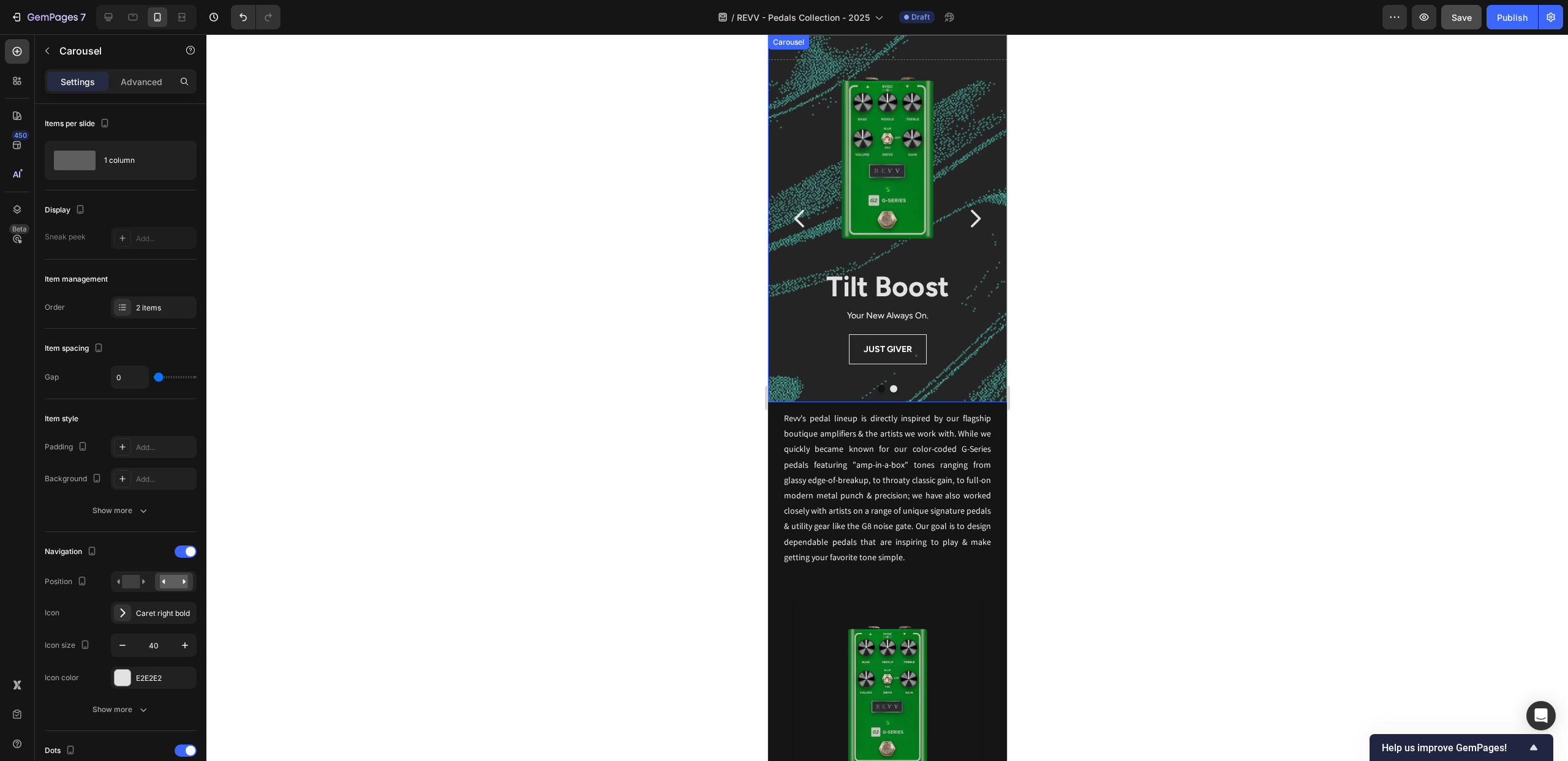
click at [971, 224] on icon "Carousel Next Arrow" at bounding box center [975, 218] width 25 height 25
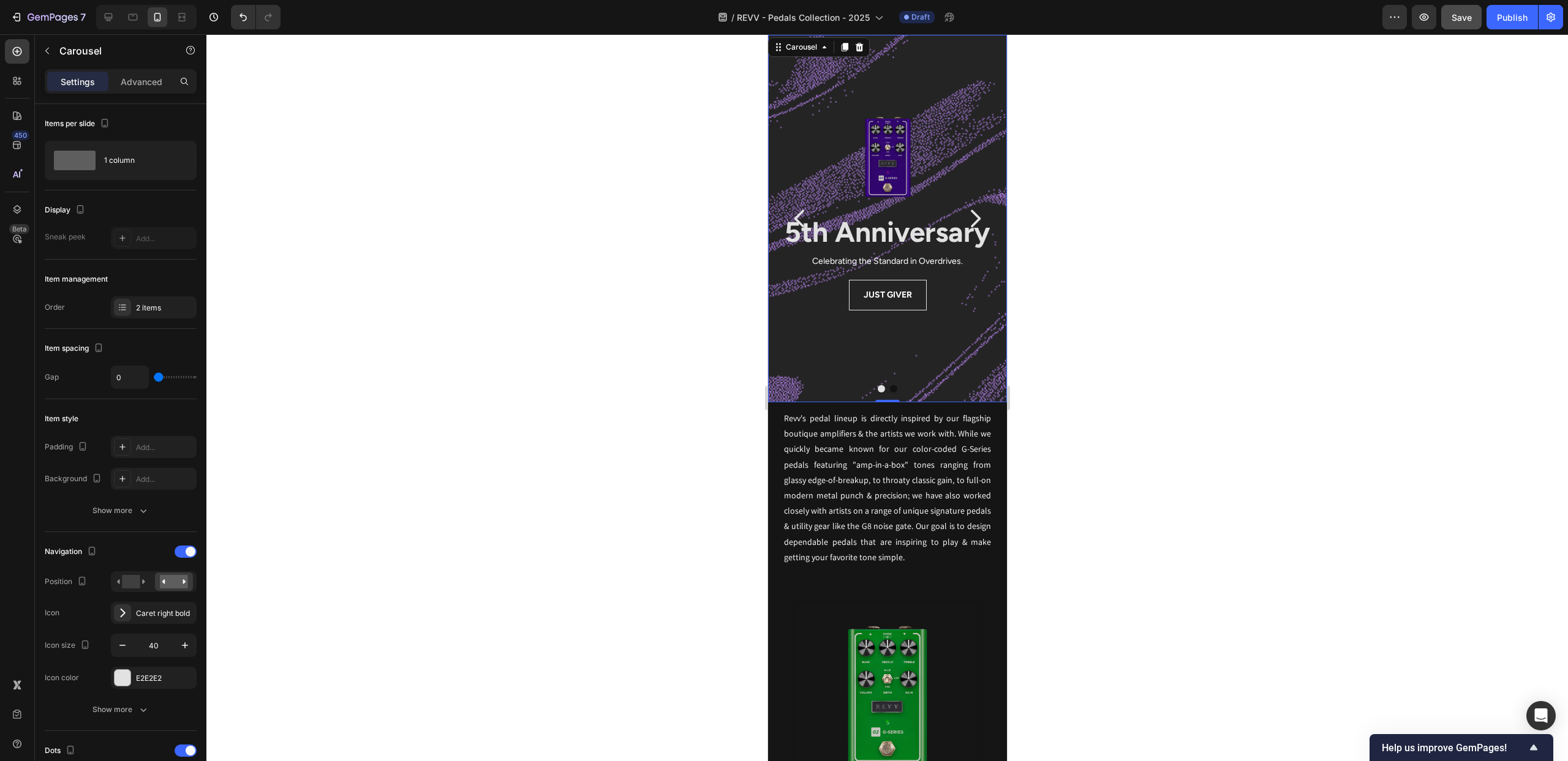
click at [977, 218] on icon "Carousel Next Arrow" at bounding box center [975, 218] width 25 height 25
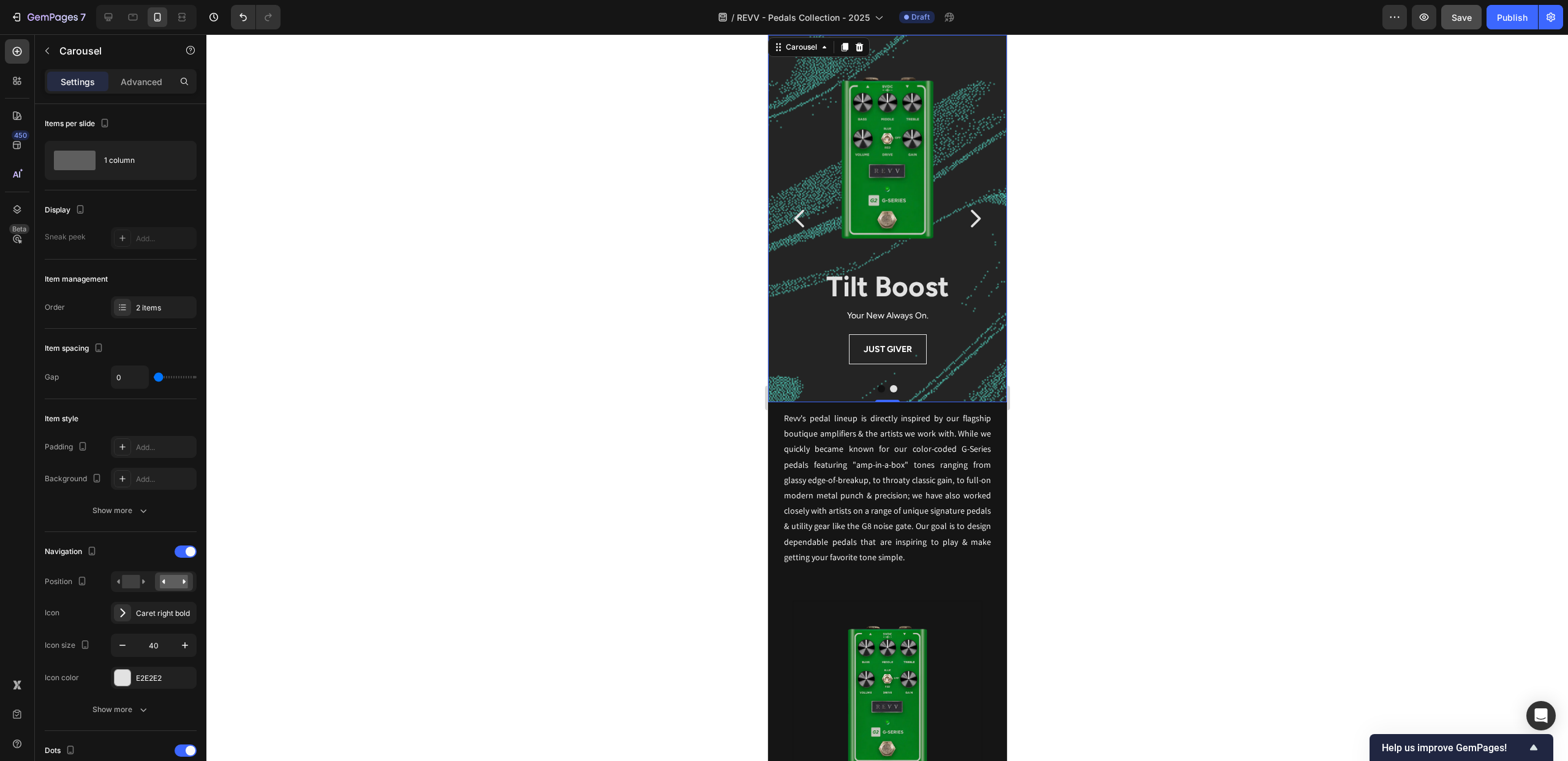
click at [975, 220] on icon "Carousel Next Arrow" at bounding box center [975, 218] width 25 height 25
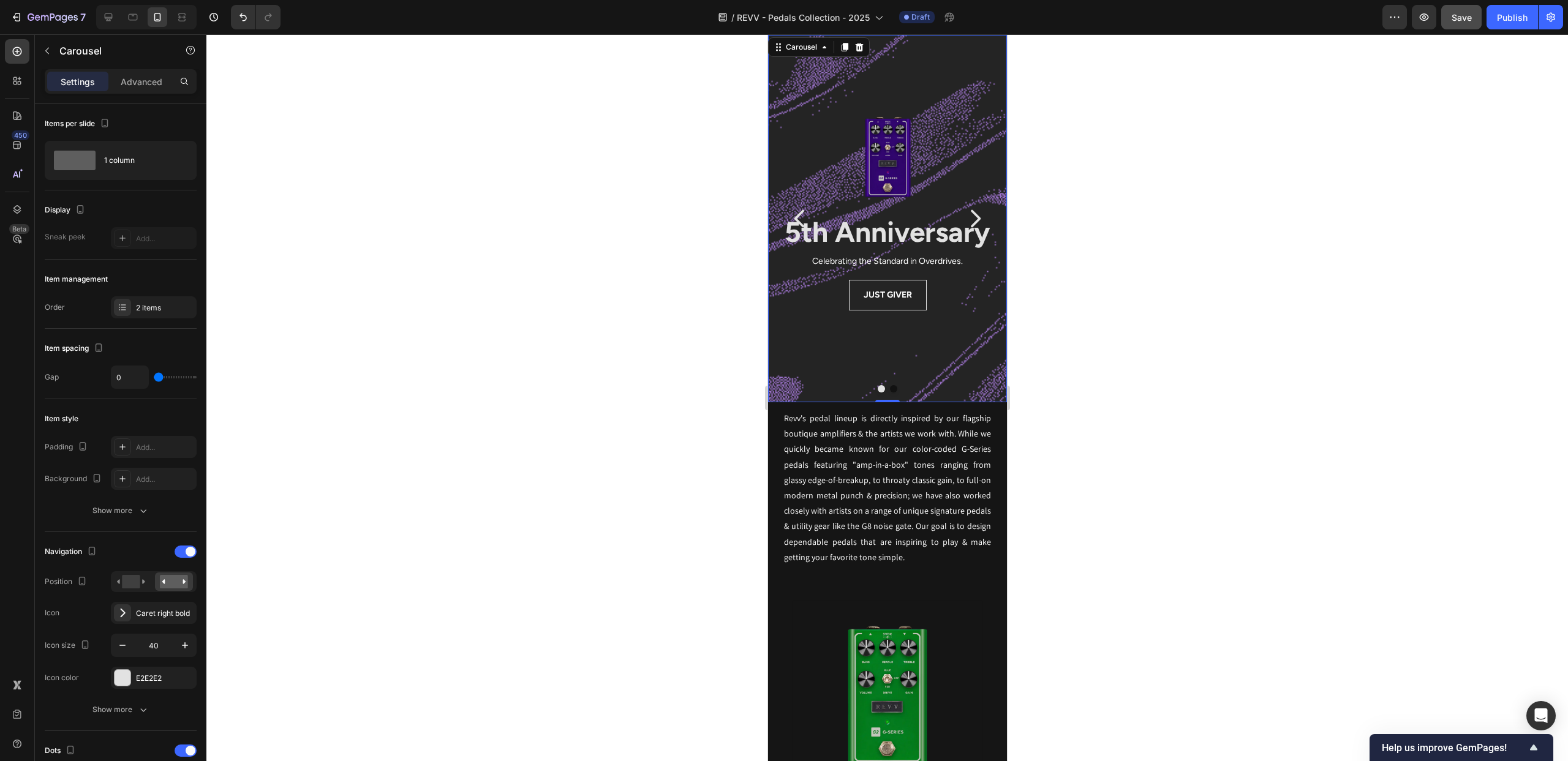
click at [976, 220] on icon "Carousel Next Arrow" at bounding box center [975, 218] width 10 height 17
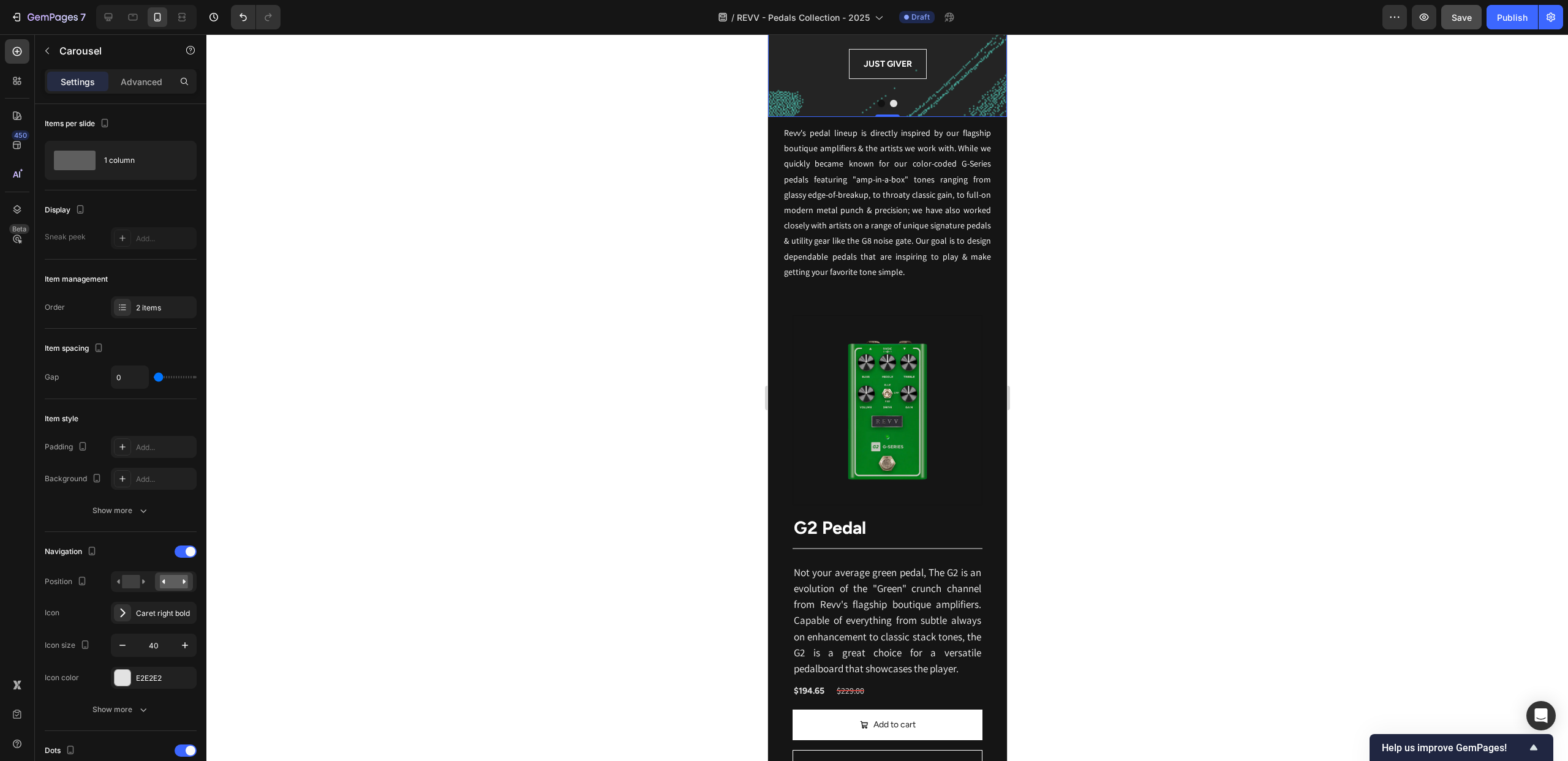
scroll to position [300, 0]
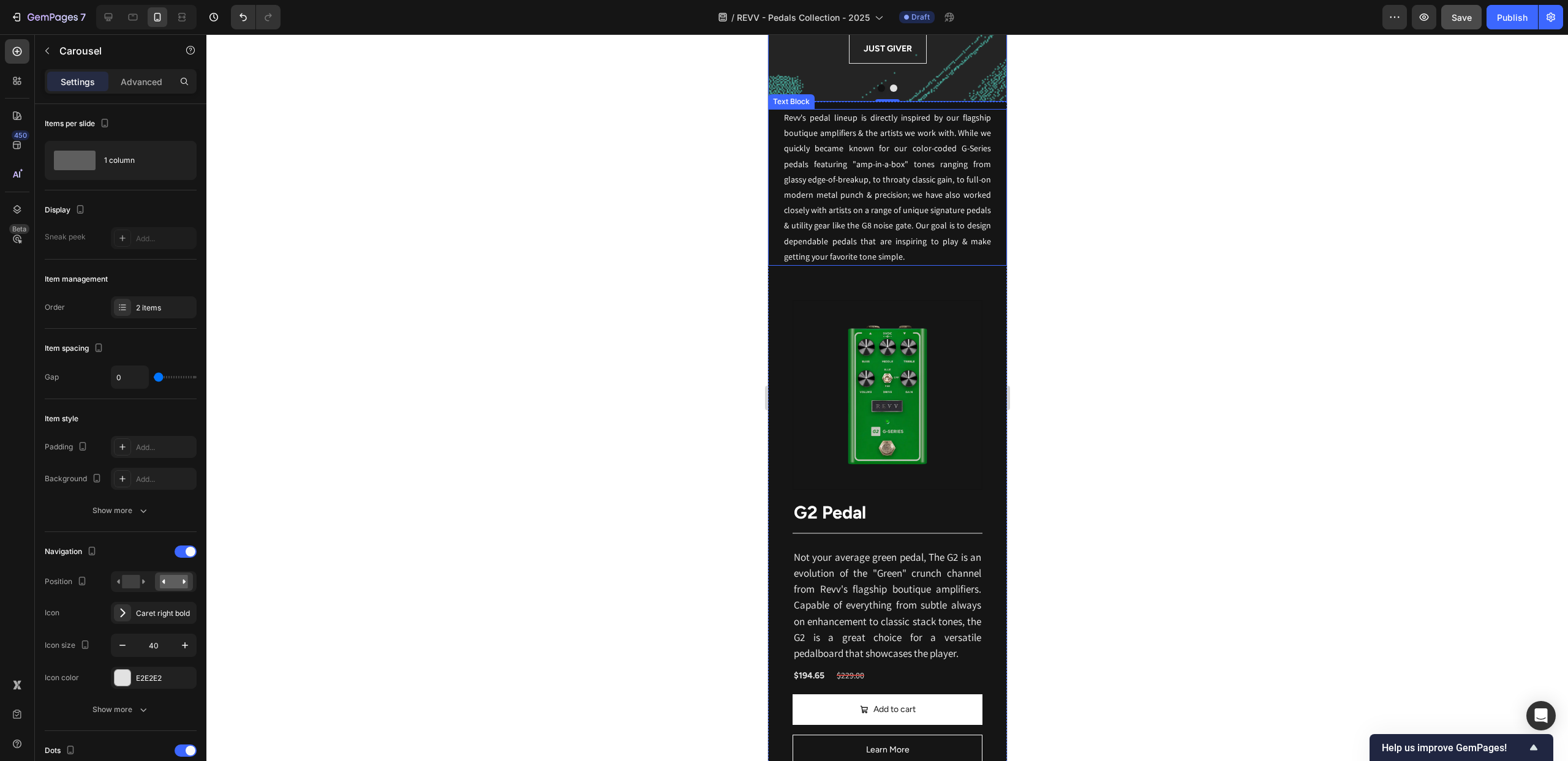
click at [895, 219] on p "Revv's pedal lineup is directly inspired by our flagship boutique amplifiers & …" at bounding box center [887, 187] width 207 height 154
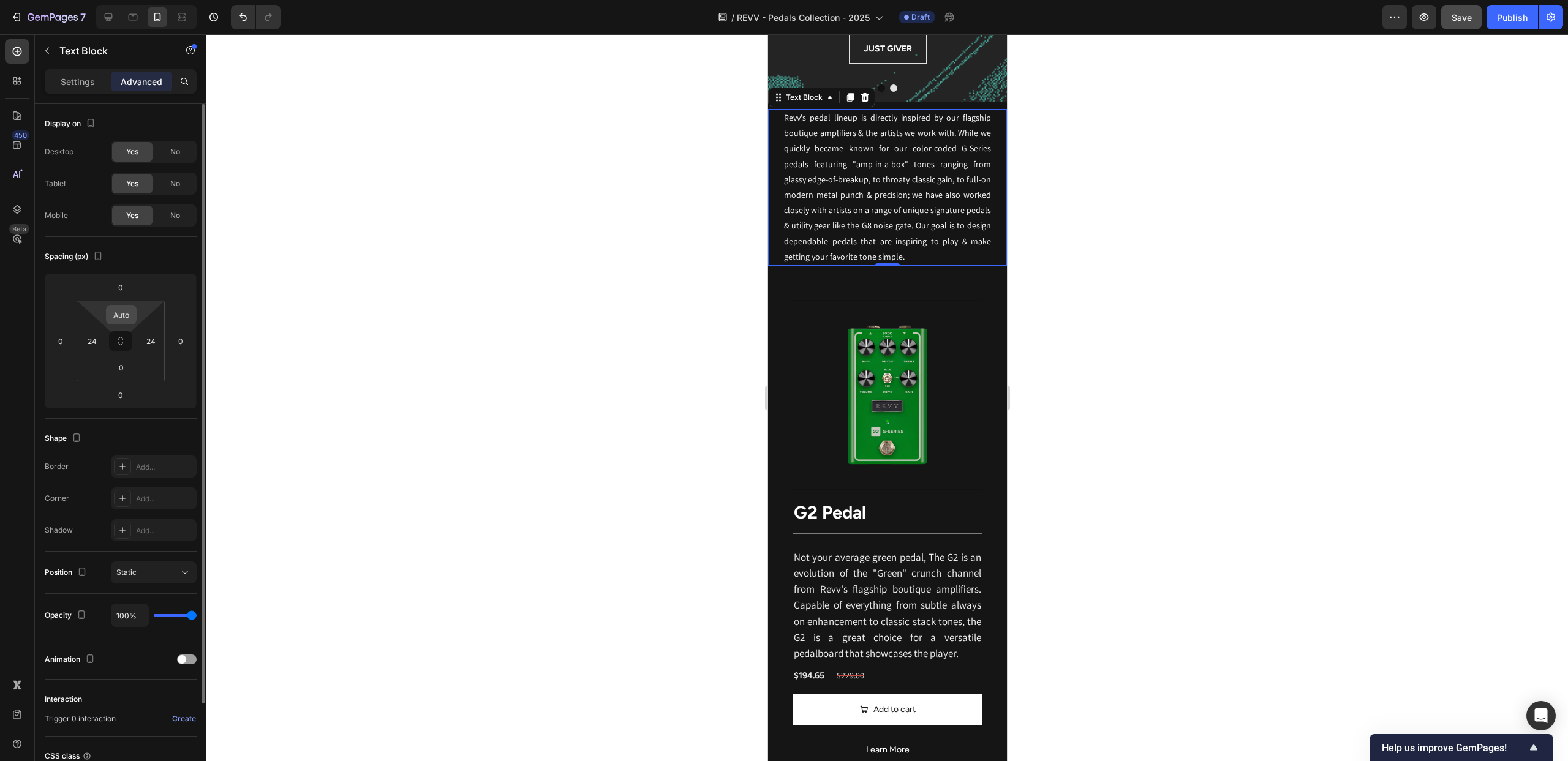
click at [130, 311] on input "Auto" at bounding box center [122, 315] width 25 height 18
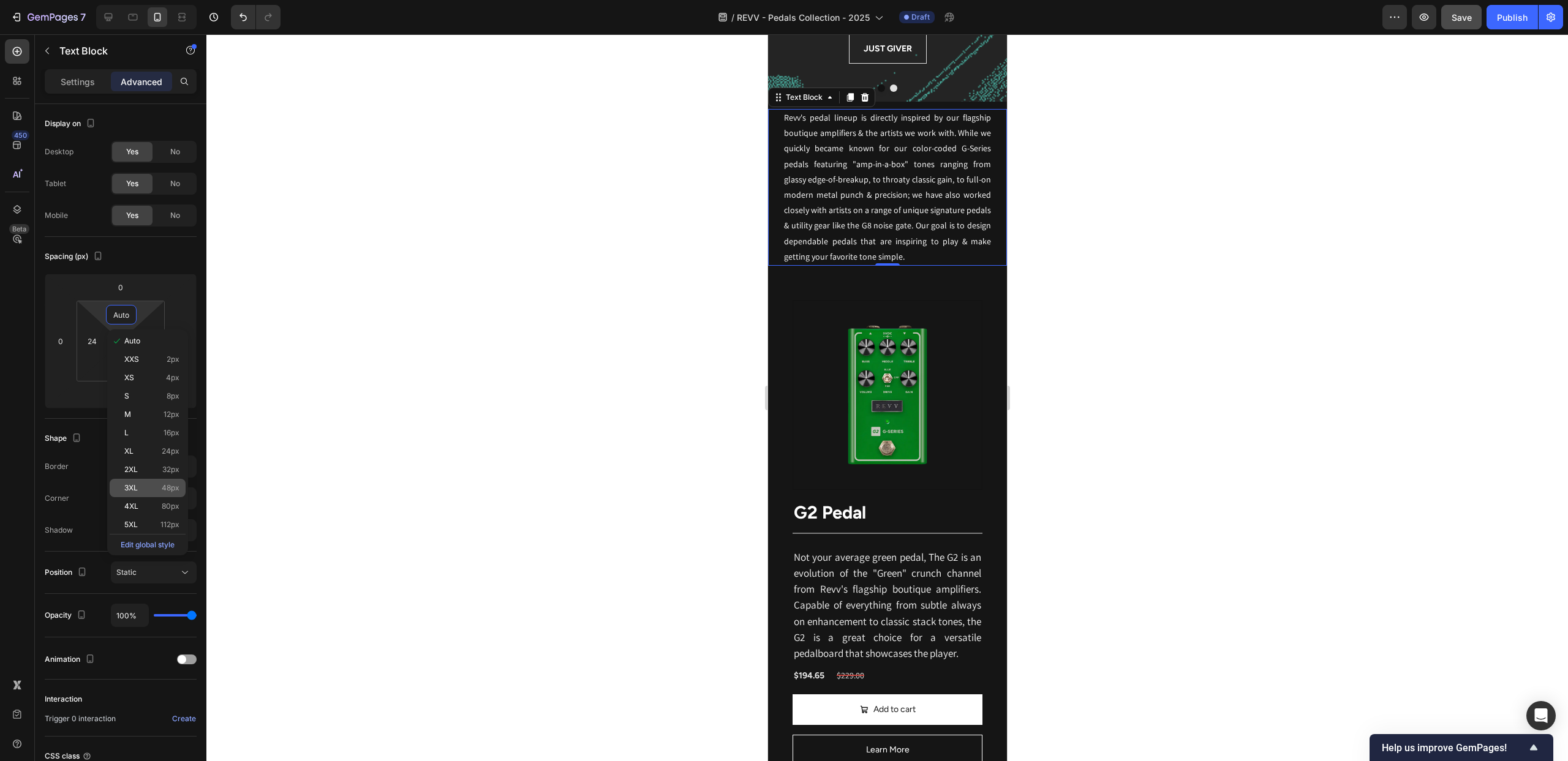
click at [148, 483] on div "3XL 48px" at bounding box center [148, 488] width 76 height 18
type input "48"
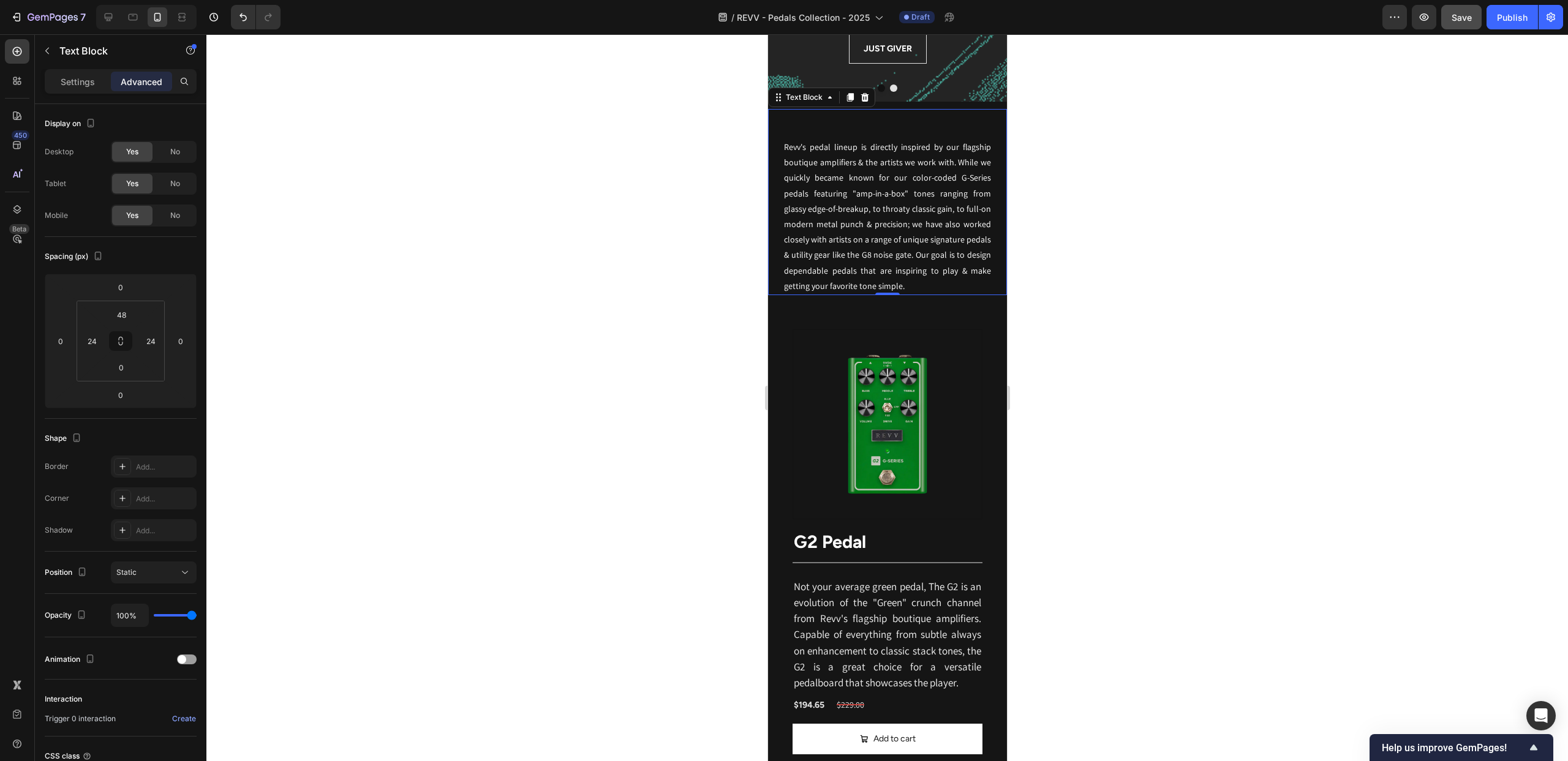
click at [1156, 111] on div at bounding box center [887, 397] width 1362 height 727
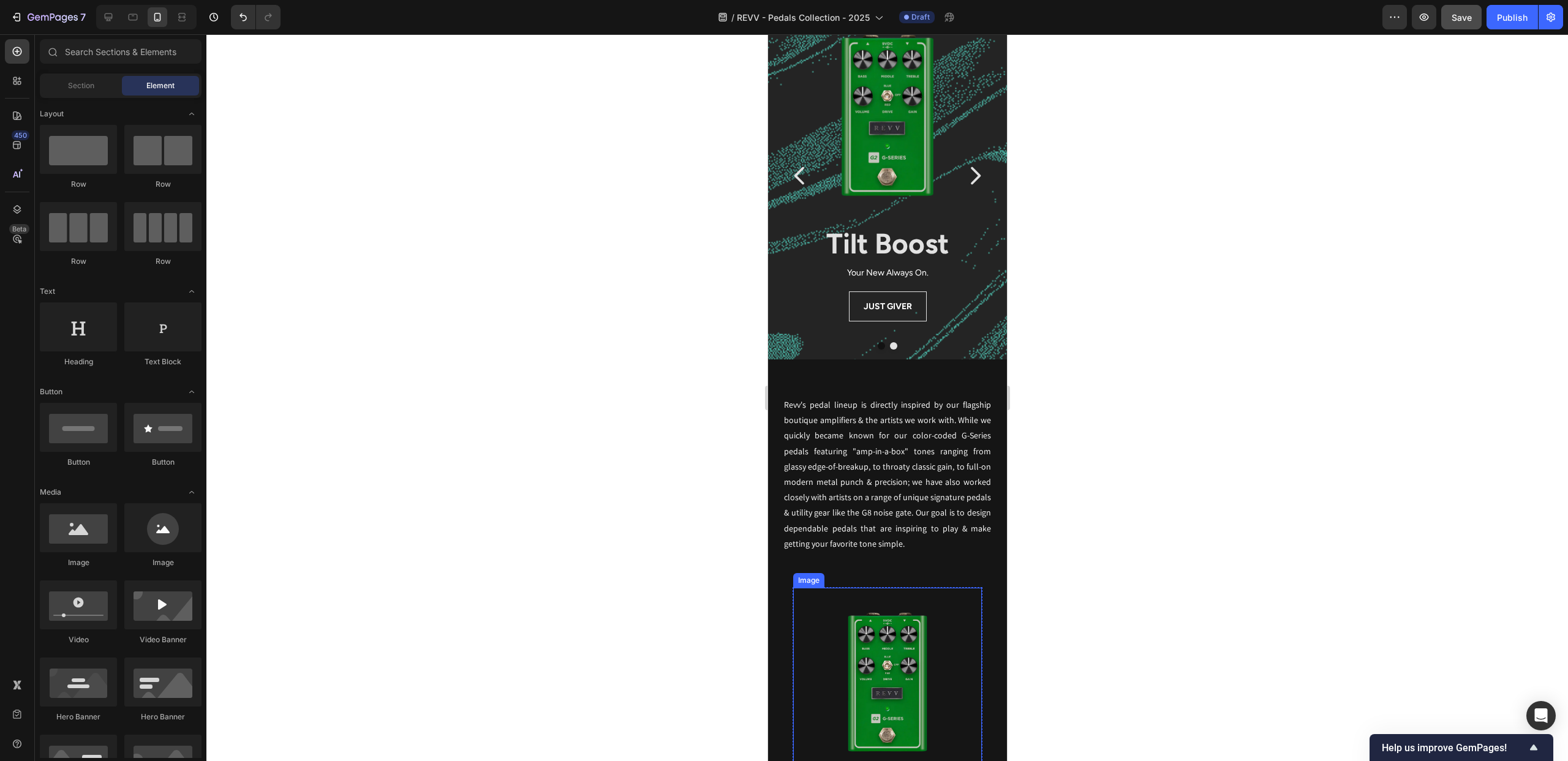
scroll to position [0, 0]
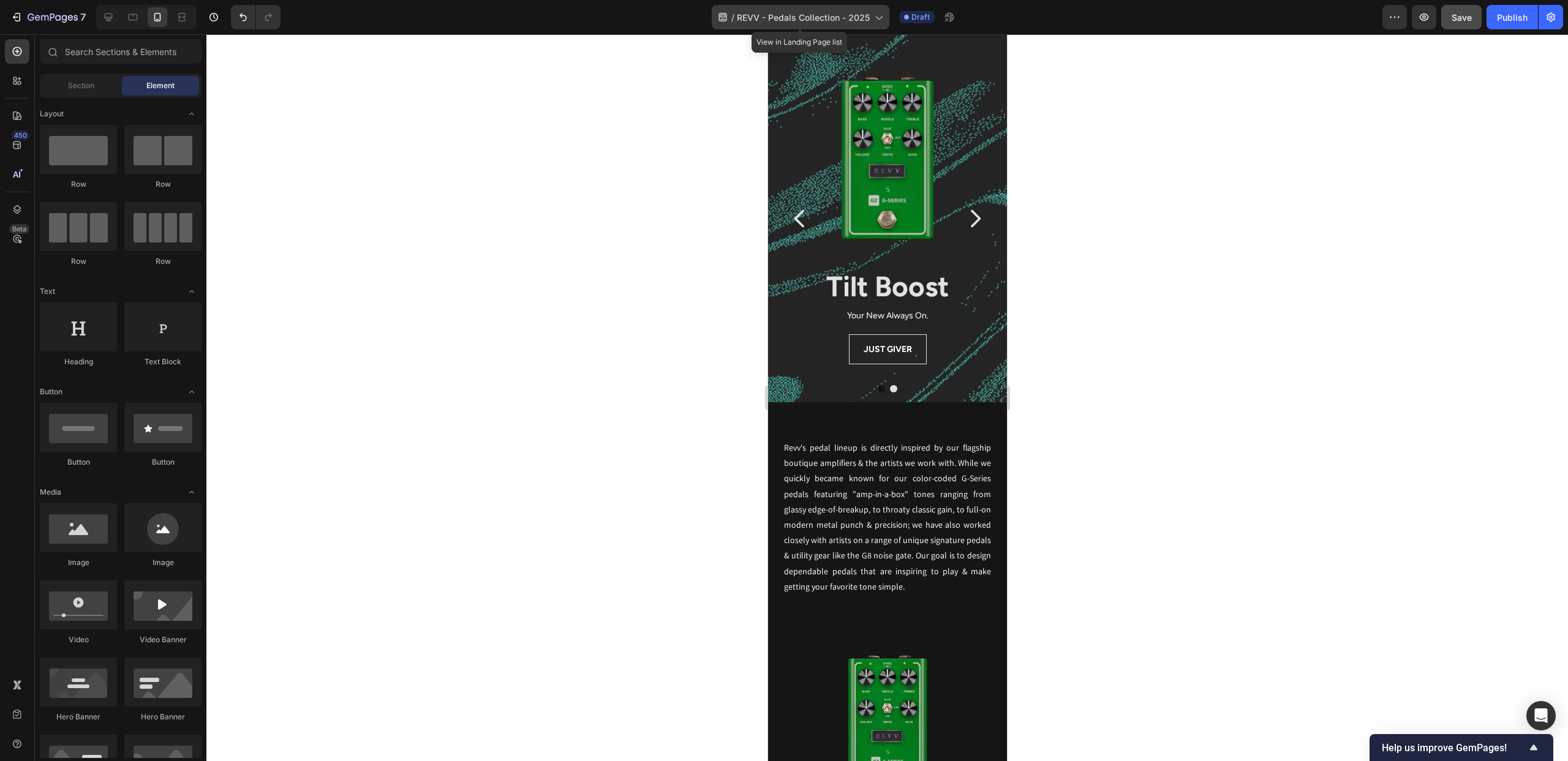
click at [840, 14] on span "REVV - Pedals Collection - 2025" at bounding box center [803, 17] width 133 height 13
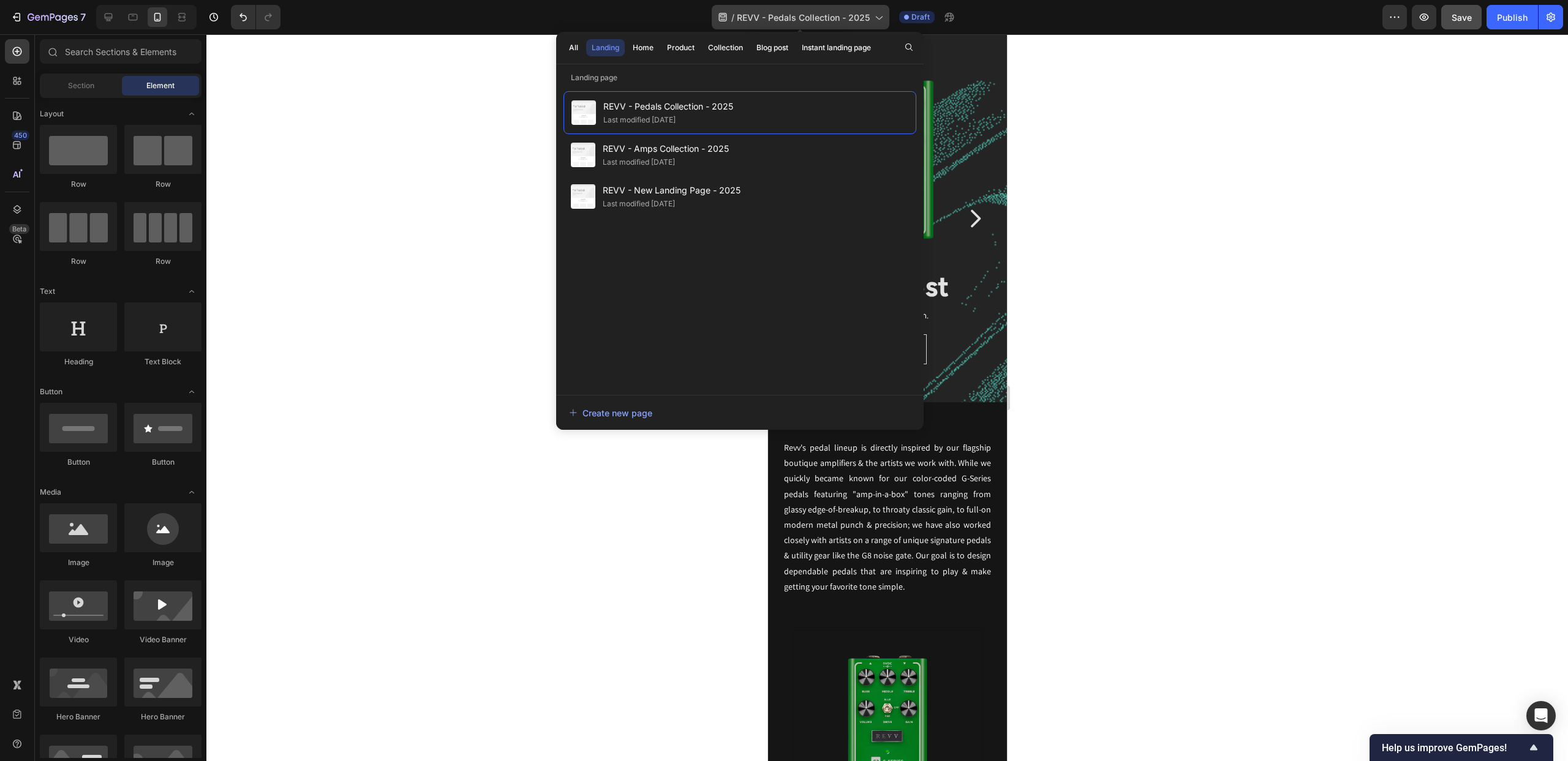
click at [840, 14] on span "REVV - Pedals Collection - 2025" at bounding box center [803, 17] width 133 height 13
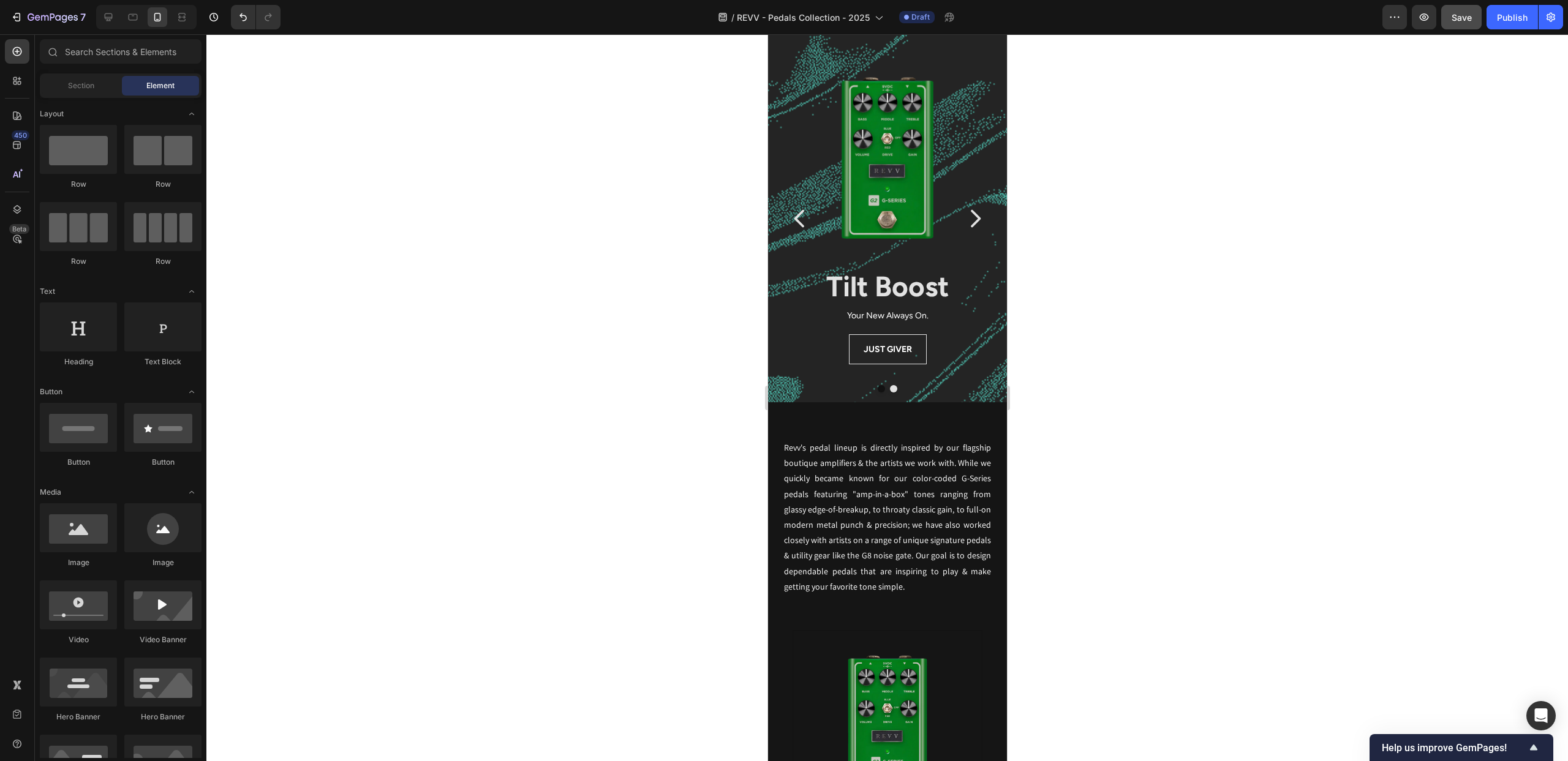
click at [609, 309] on div at bounding box center [887, 397] width 1362 height 727
click at [107, 17] on icon at bounding box center [108, 17] width 12 height 12
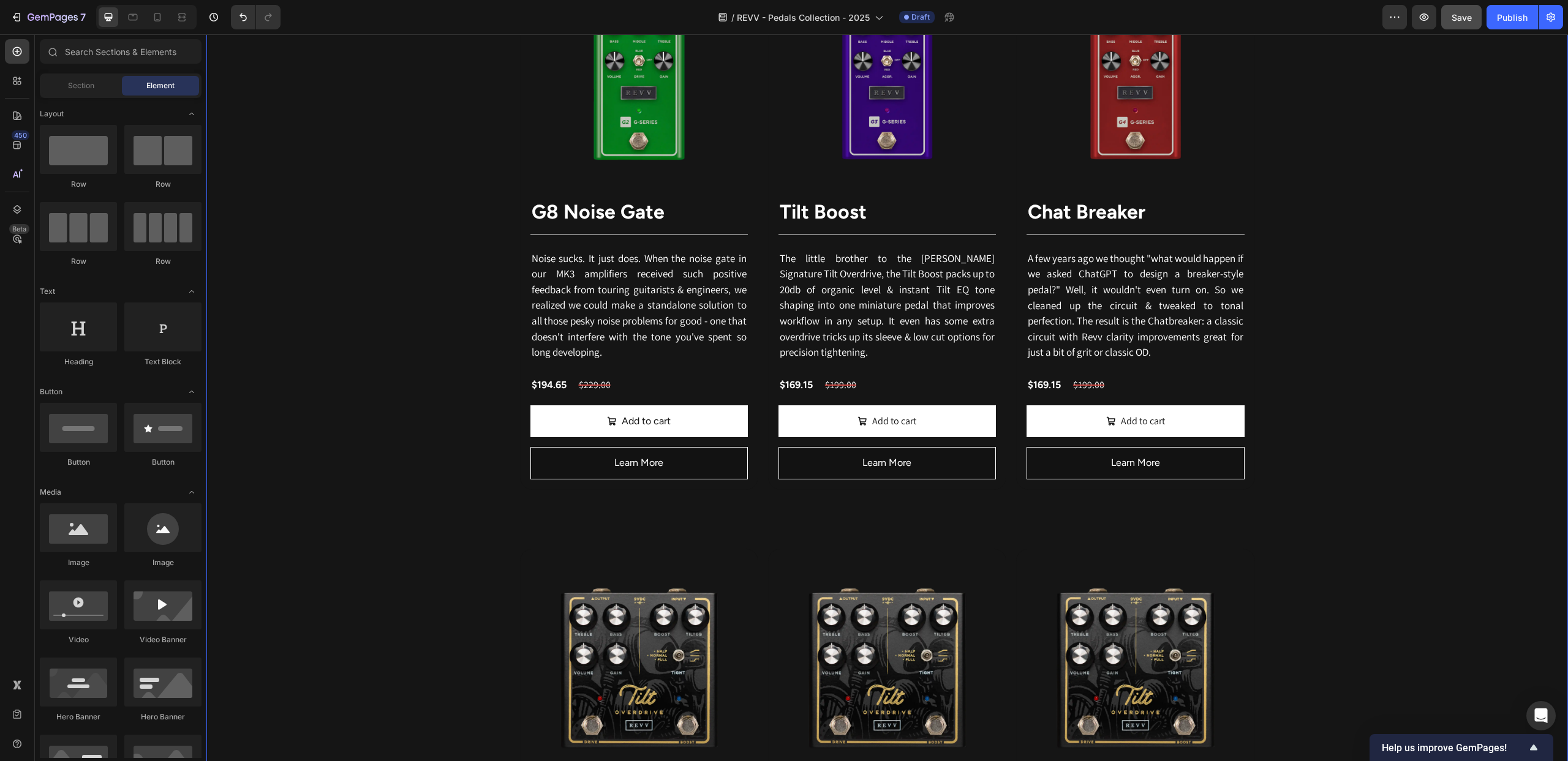
scroll to position [2008, 0]
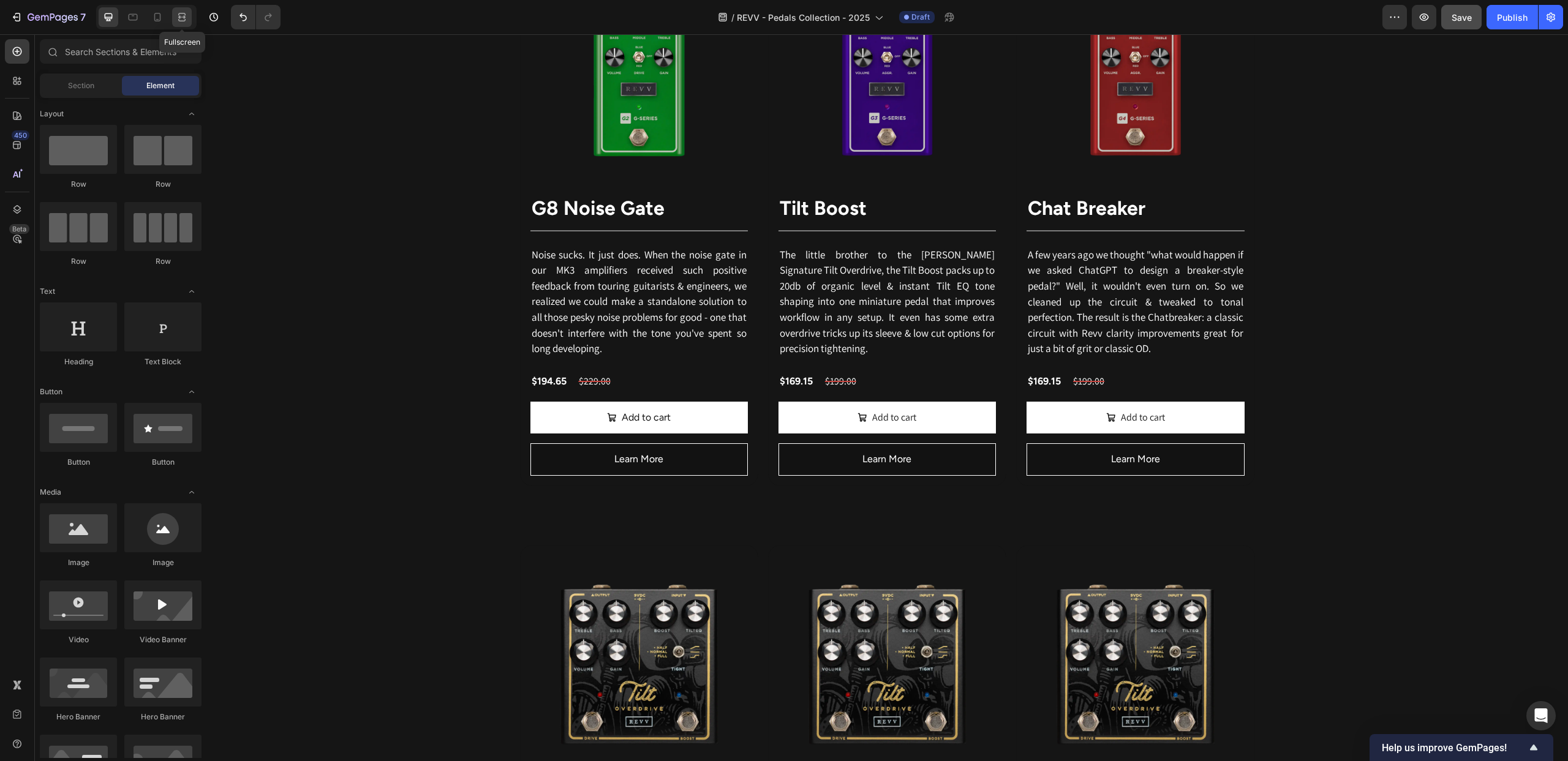
click at [176, 15] on icon at bounding box center [182, 17] width 12 height 12
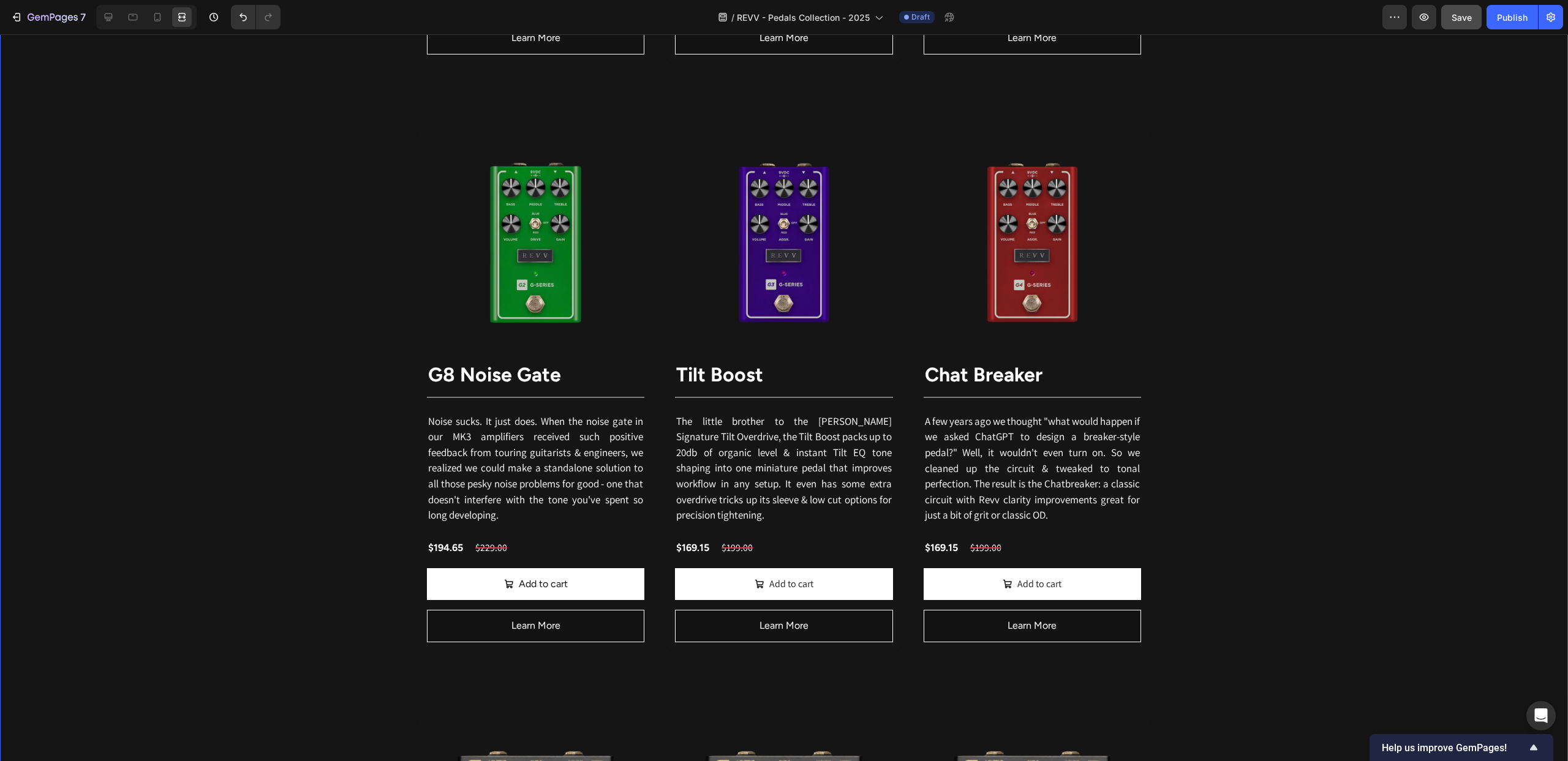
scroll to position [1843, 0]
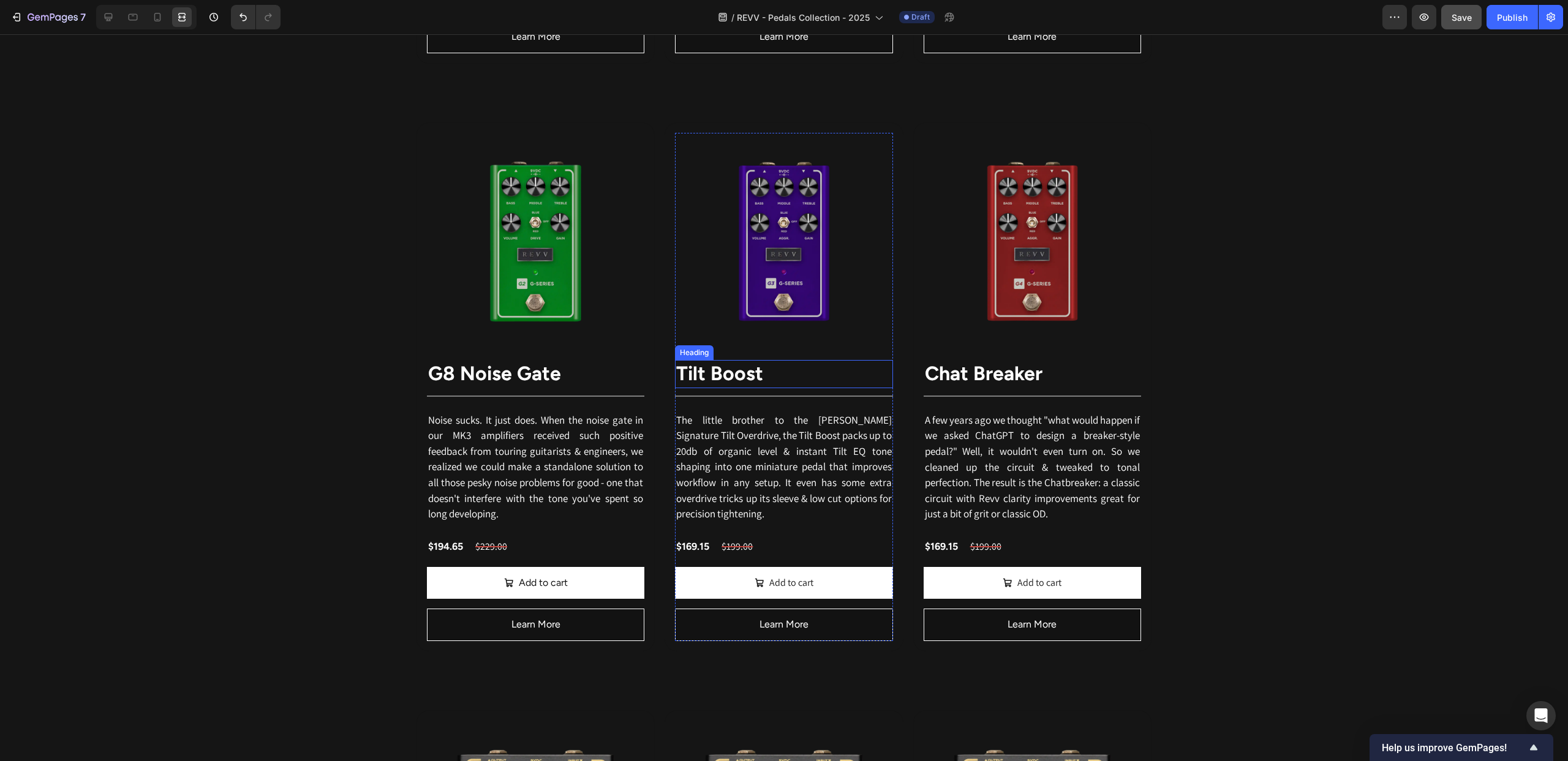
click at [742, 373] on strong "Tilt Boost" at bounding box center [719, 373] width 87 height 23
click at [112, 17] on icon at bounding box center [108, 17] width 12 height 12
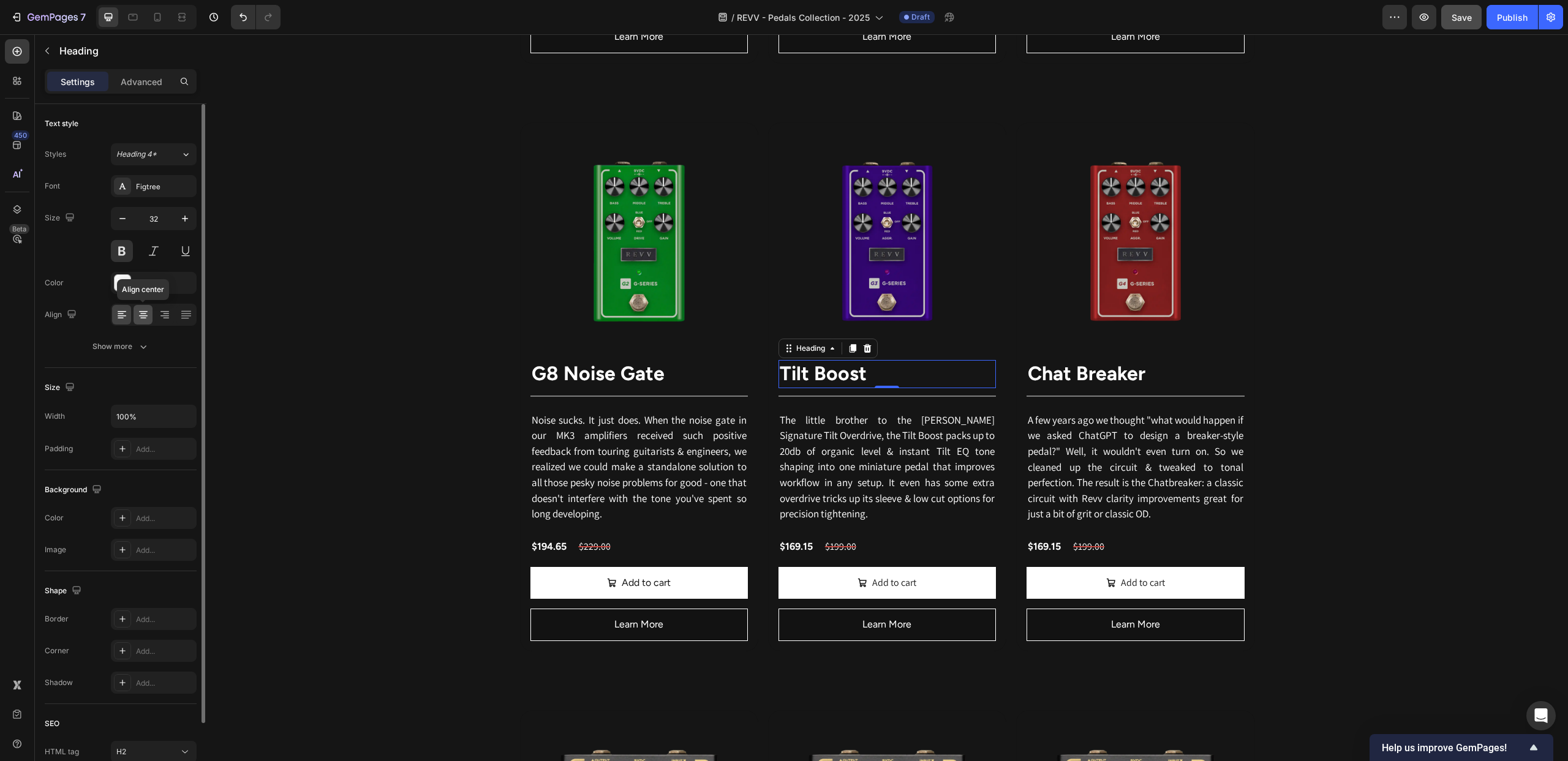
click at [143, 310] on icon at bounding box center [143, 315] width 12 height 12
click at [282, 310] on div "Revv's pedal lineup is directly inspired by our flagship boutique amplifiers & …" at bounding box center [887, 26] width 1362 height 2442
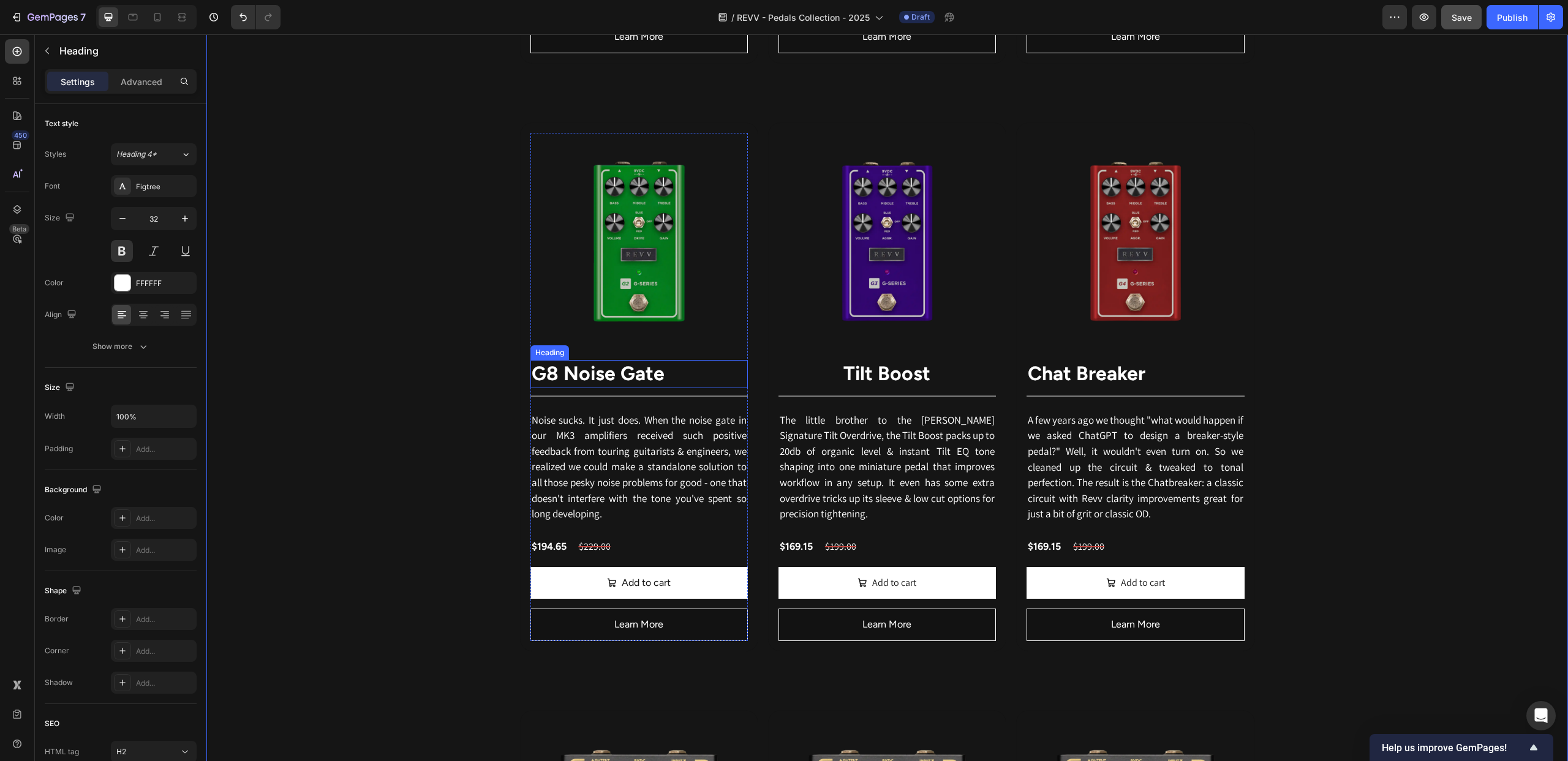
click at [593, 380] on strong "G8 Noise Gate" at bounding box center [599, 373] width 133 height 23
click at [139, 313] on icon at bounding box center [143, 315] width 12 height 12
